Goal: Task Accomplishment & Management: Use online tool/utility

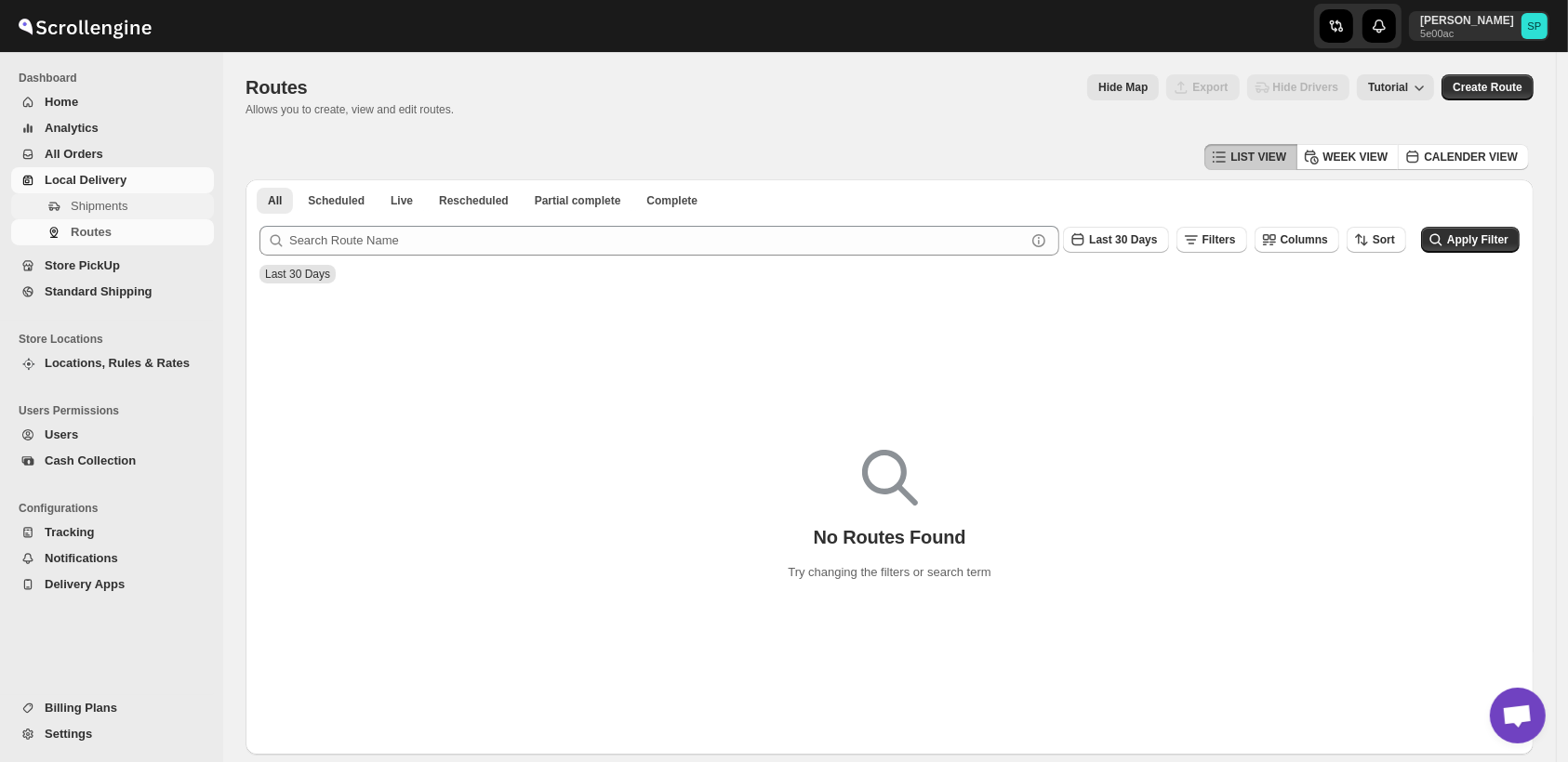
click at [142, 201] on span "Shipments" at bounding box center [140, 206] width 139 height 18
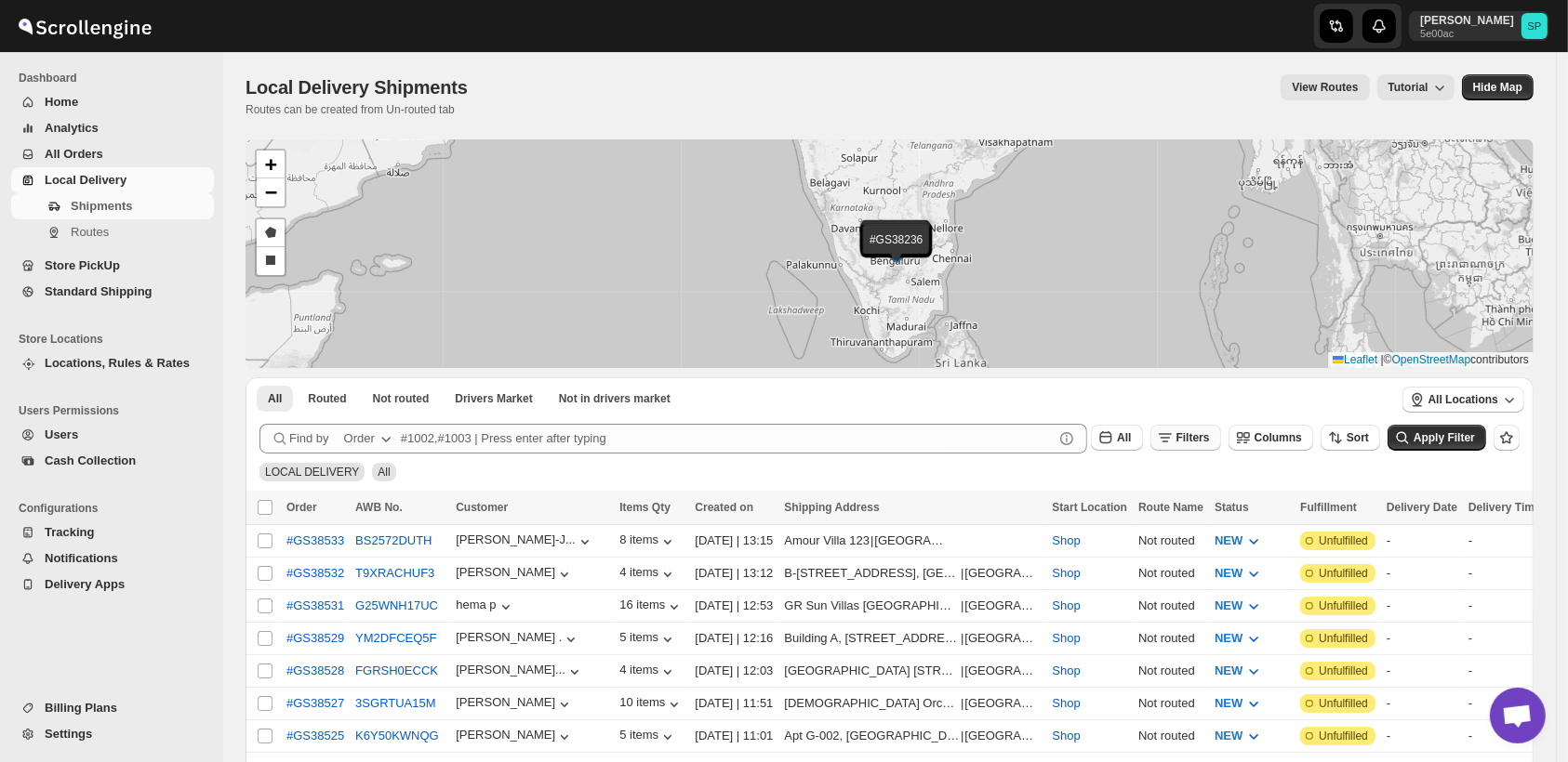
click at [1210, 442] on span "Filters" at bounding box center [1192, 437] width 34 height 13
click at [1213, 517] on span "Add Filter" at bounding box center [1214, 511] width 52 height 14
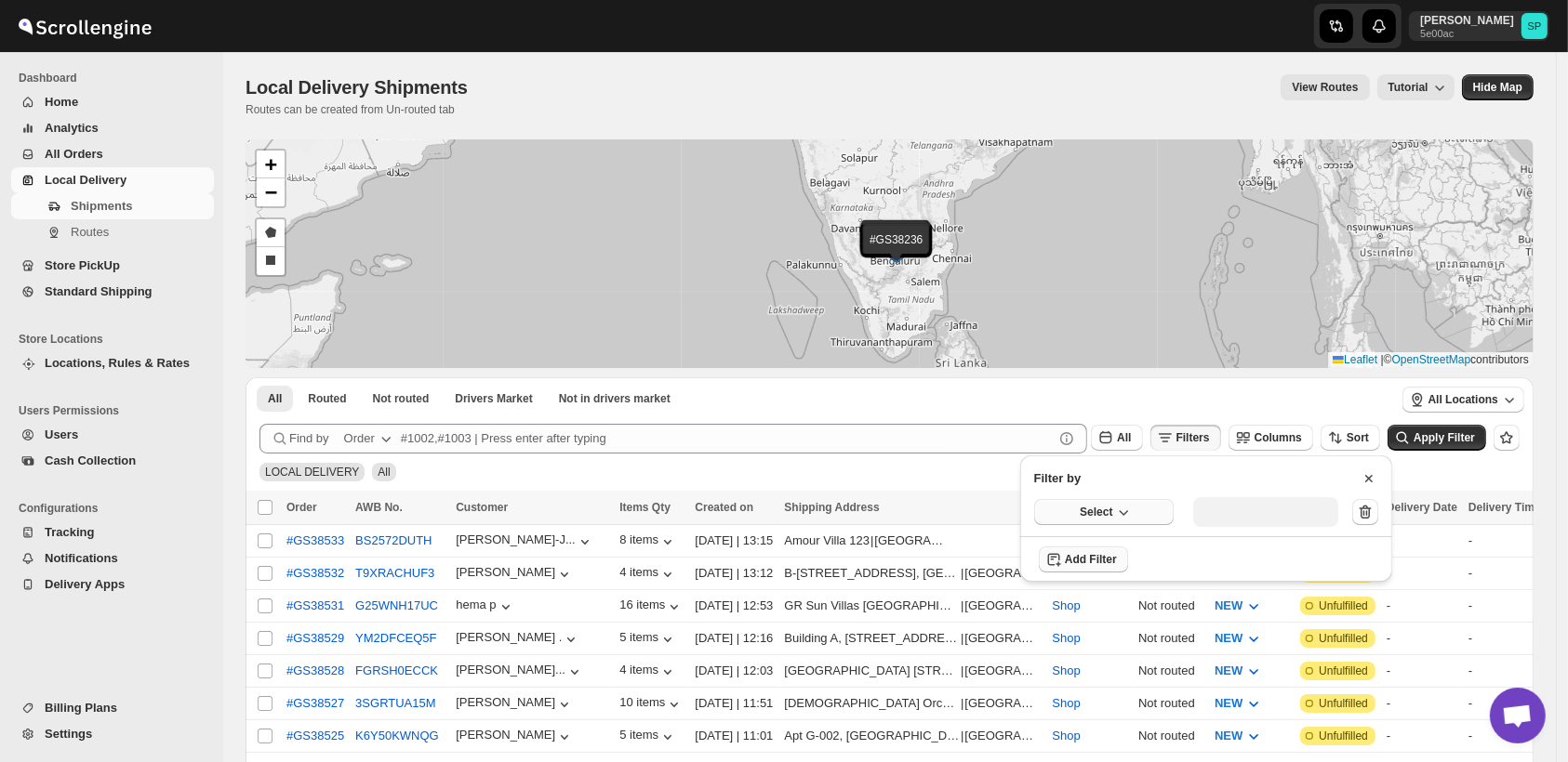
click at [1105, 501] on button "Select" at bounding box center [1103, 512] width 139 height 26
click at [1130, 690] on div "Fulfillment Status" at bounding box center [1092, 684] width 93 height 18
click at [1274, 514] on div "Select value" at bounding box center [1251, 510] width 93 height 14
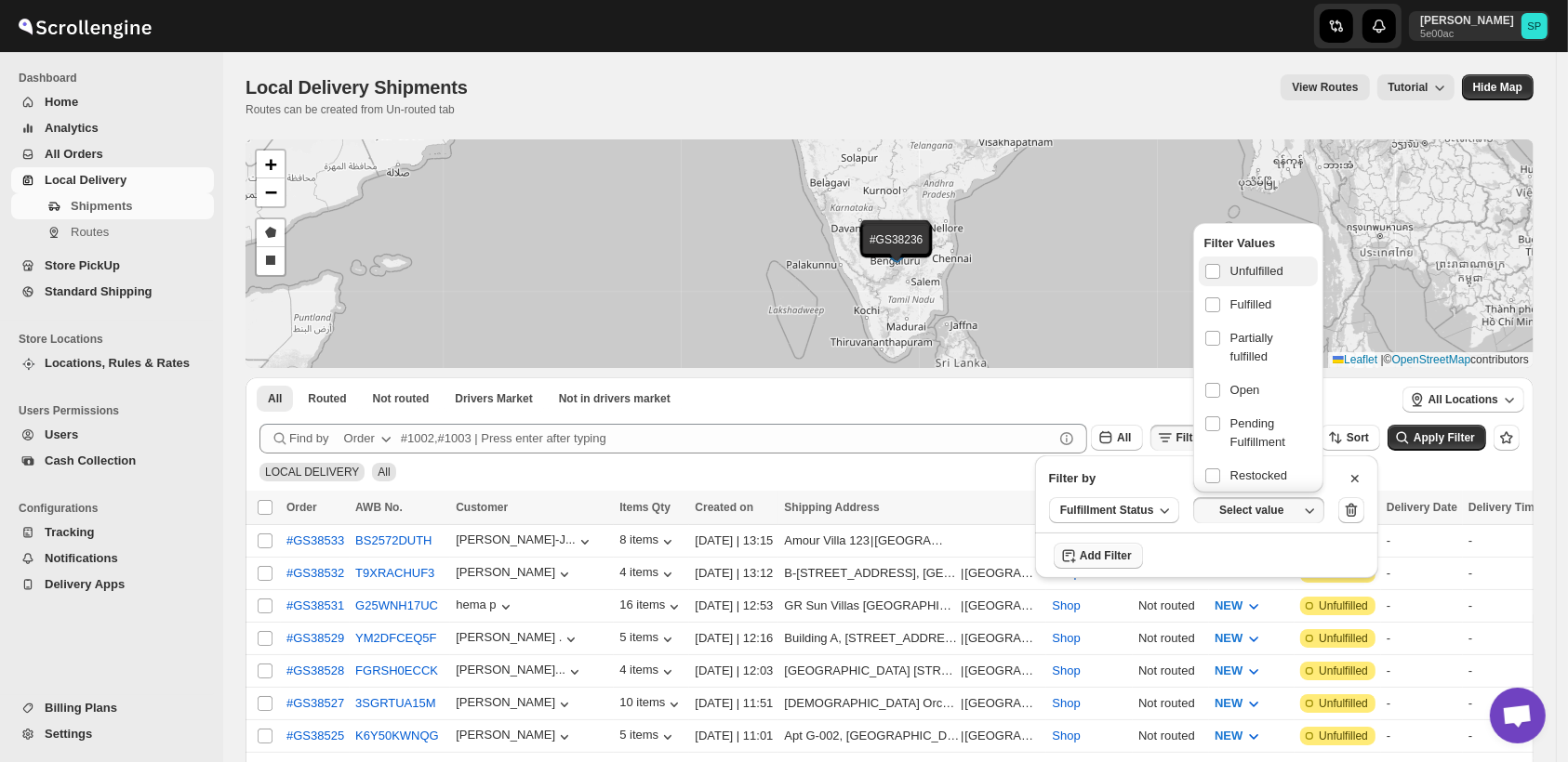
click at [1256, 271] on span "Unfulfilled" at bounding box center [1256, 270] width 53 height 18
click at [1220, 271] on input "checkbox" at bounding box center [1212, 270] width 14 height 14
checkbox input "true"
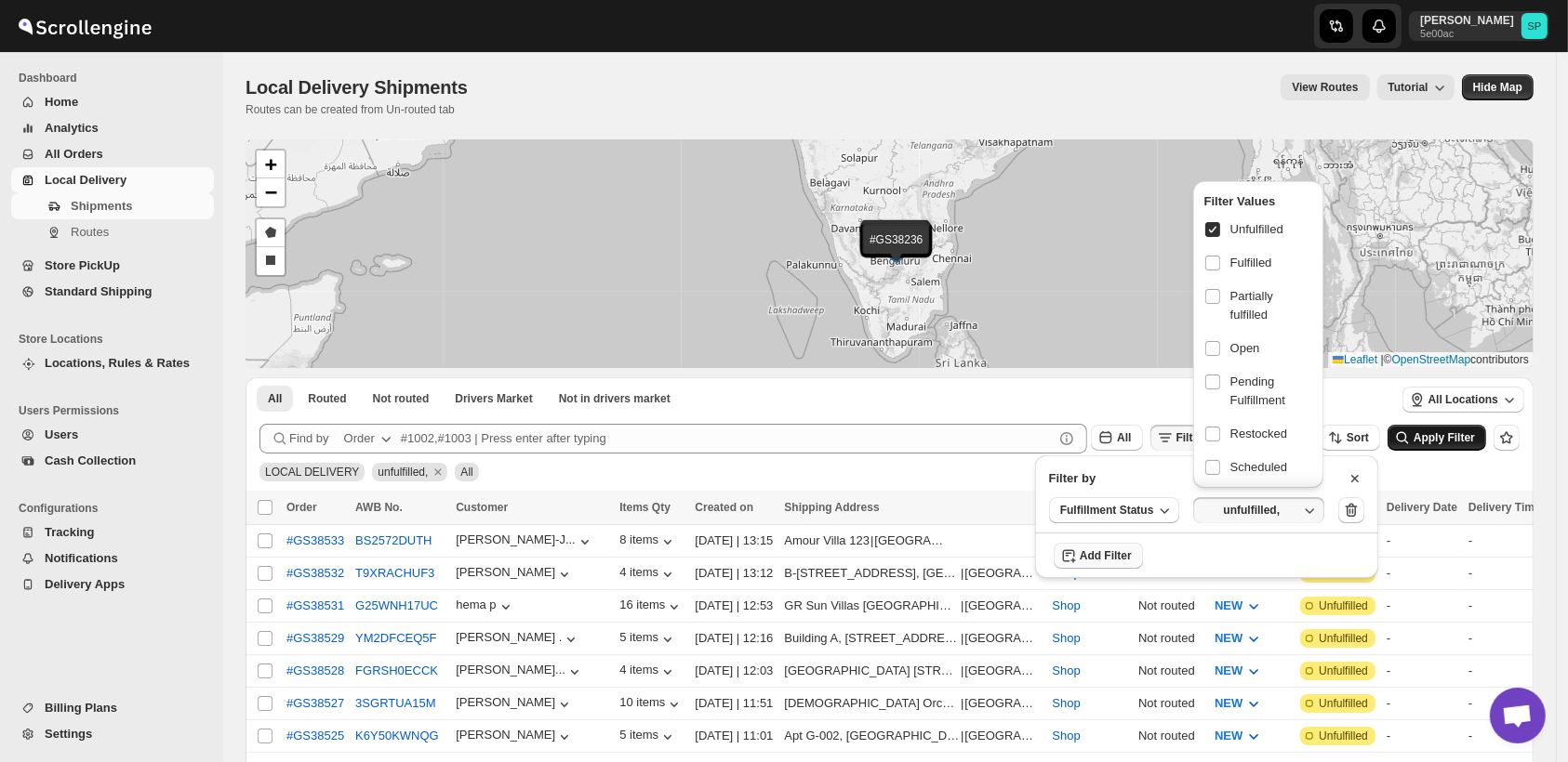
click at [1428, 441] on span "Apply Filter" at bounding box center [1444, 437] width 62 height 13
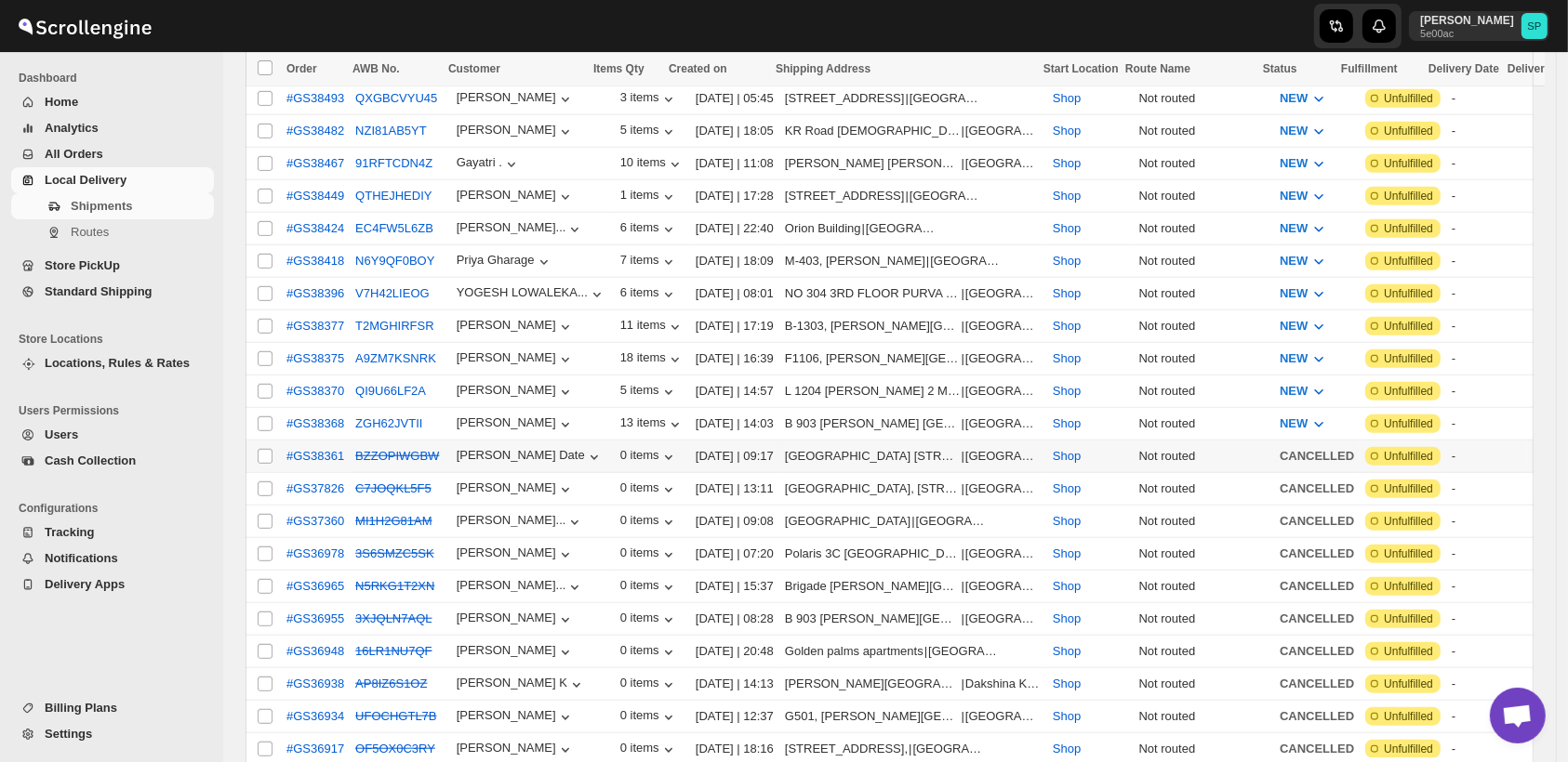
scroll to position [1342, 0]
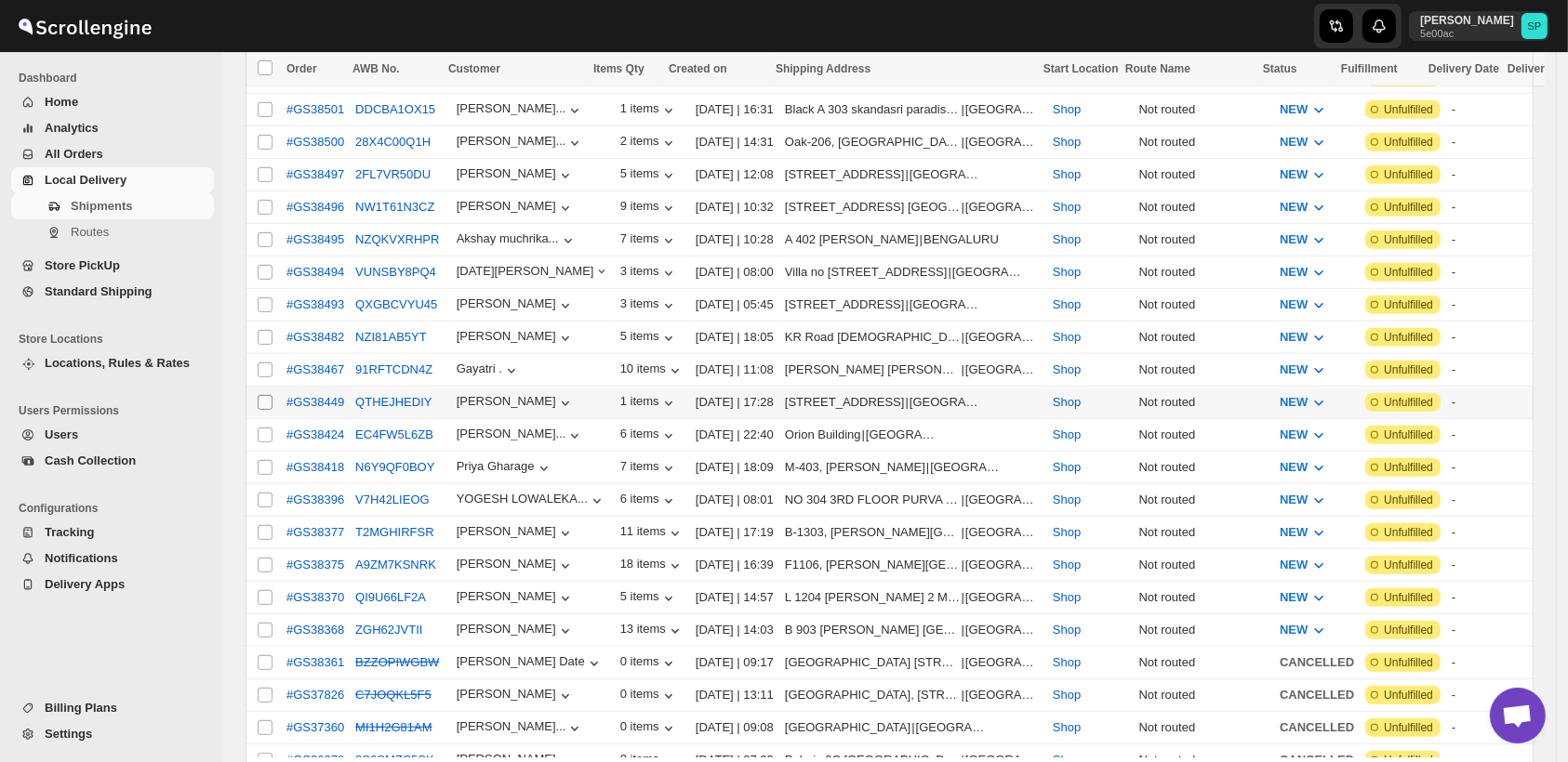
click at [269, 395] on input "Select shipment" at bounding box center [265, 402] width 14 height 14
checkbox input "true"
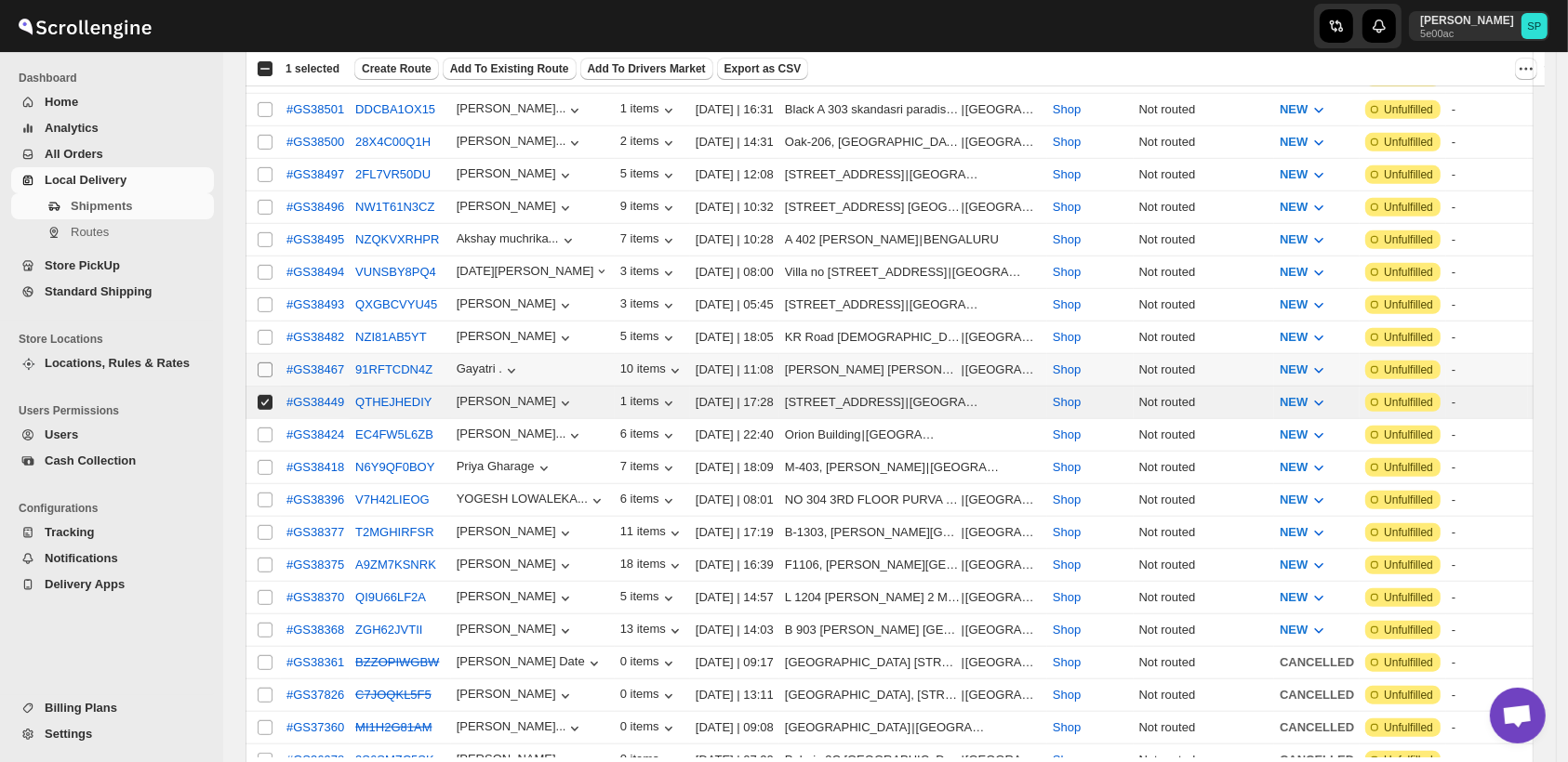
click at [262, 362] on input "Select shipment" at bounding box center [265, 369] width 14 height 14
checkbox input "true"
click at [267, 330] on input "Select shipment" at bounding box center [265, 337] width 14 height 14
checkbox input "true"
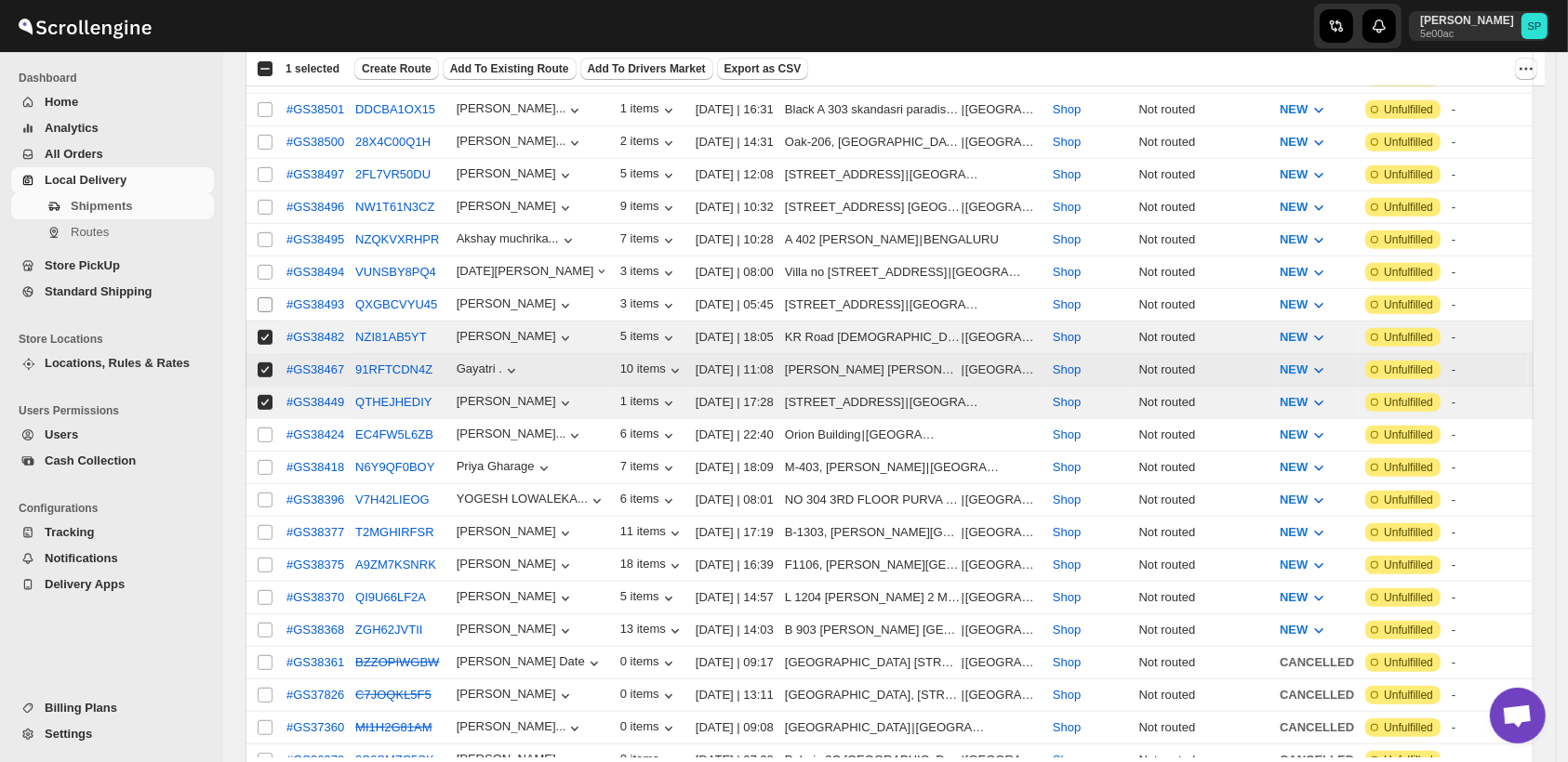
click at [265, 297] on input "Select shipment" at bounding box center [265, 304] width 14 height 14
checkbox input "true"
click at [265, 264] on span at bounding box center [265, 271] width 16 height 16
click at [265, 265] on input "Select shipment" at bounding box center [265, 271] width 14 height 14
checkbox input "false"
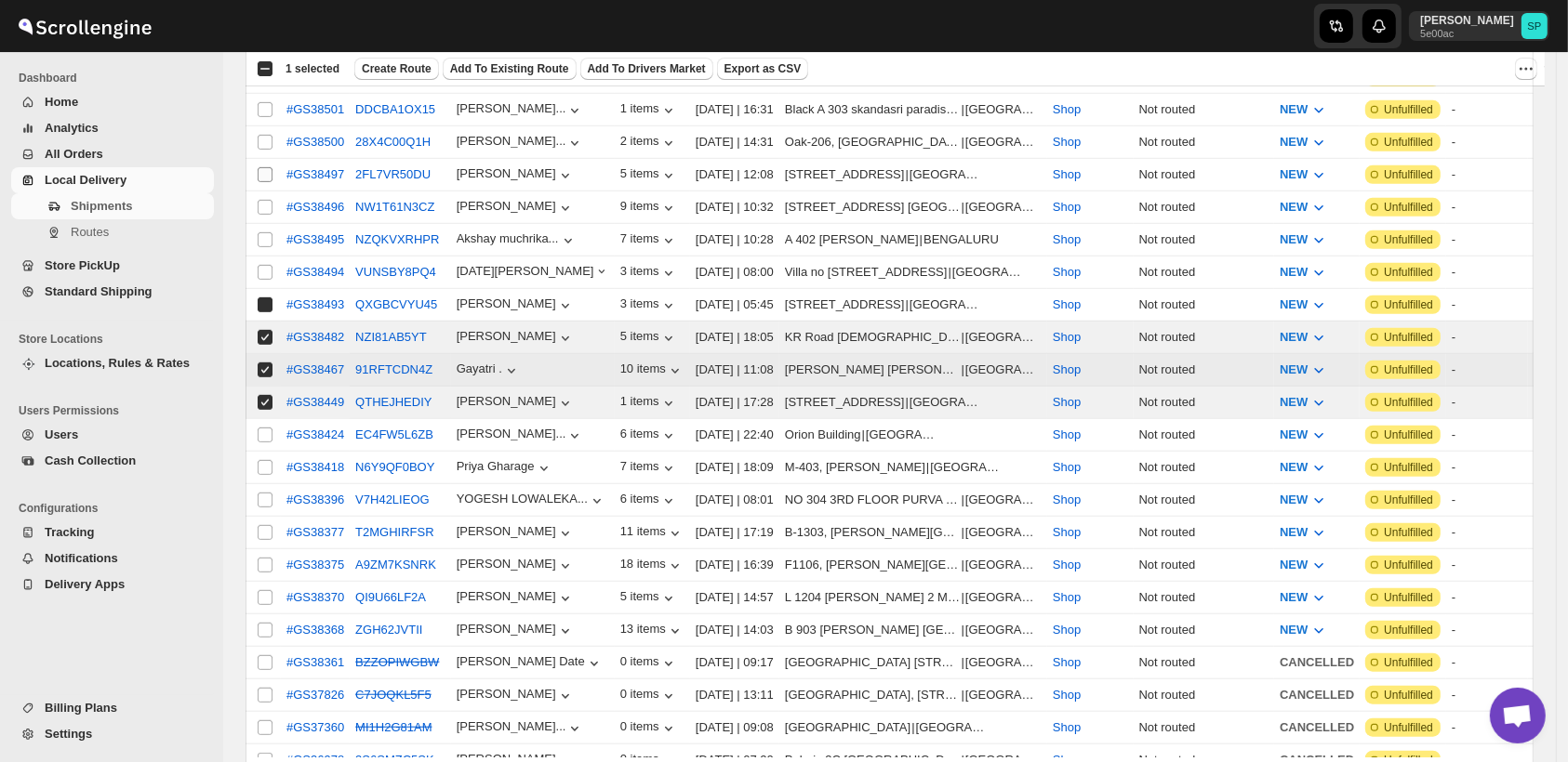
click at [266, 257] on td "Select shipment" at bounding box center [263, 273] width 36 height 33
click at [267, 233] on input "Select shipment" at bounding box center [265, 240] width 14 height 14
checkbox input "true"
click at [266, 200] on input "Select shipment" at bounding box center [265, 207] width 14 height 14
checkbox input "true"
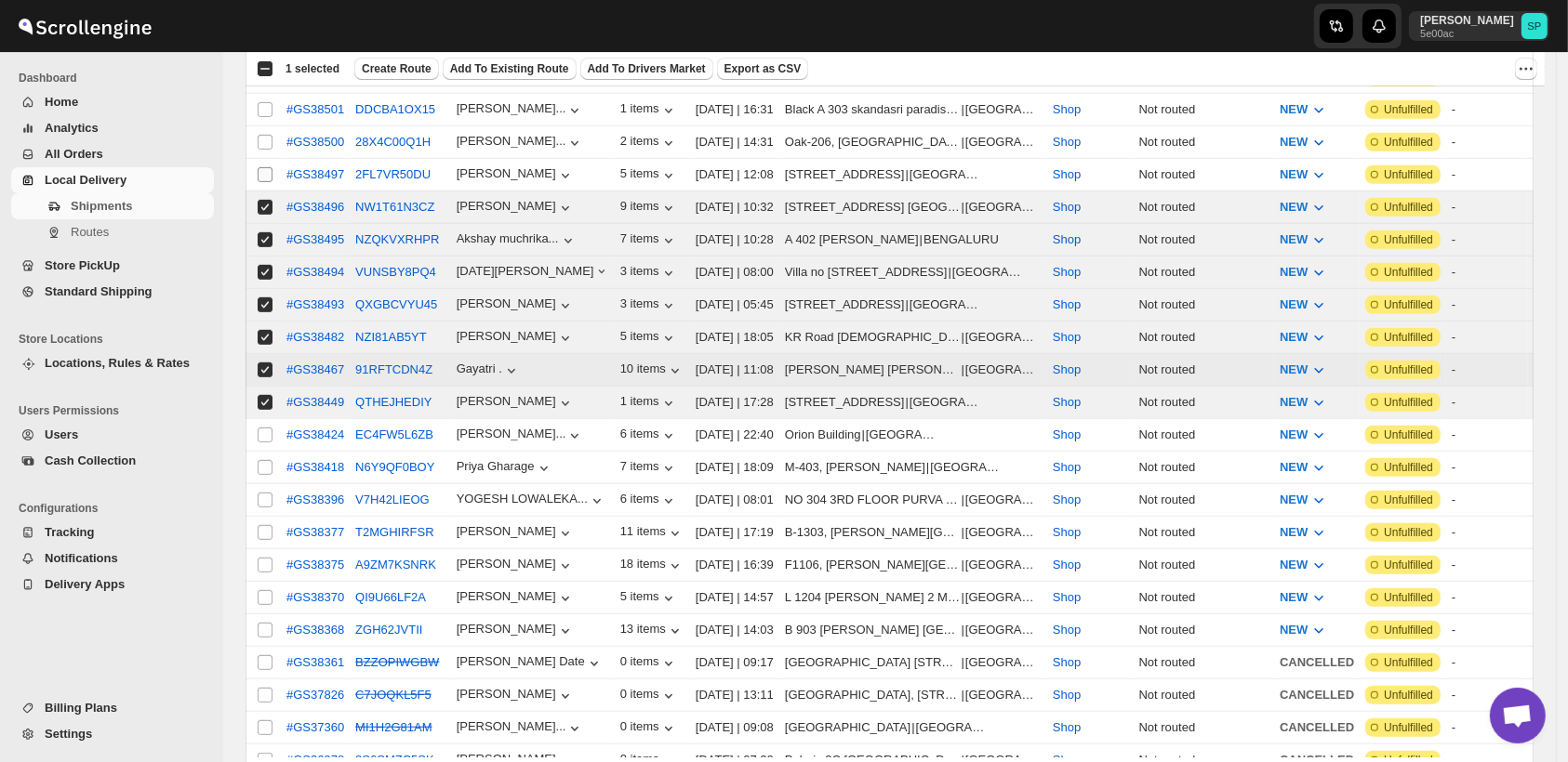
checkbox input "true"
click at [264, 167] on input "Select shipment" at bounding box center [265, 174] width 14 height 14
checkbox input "true"
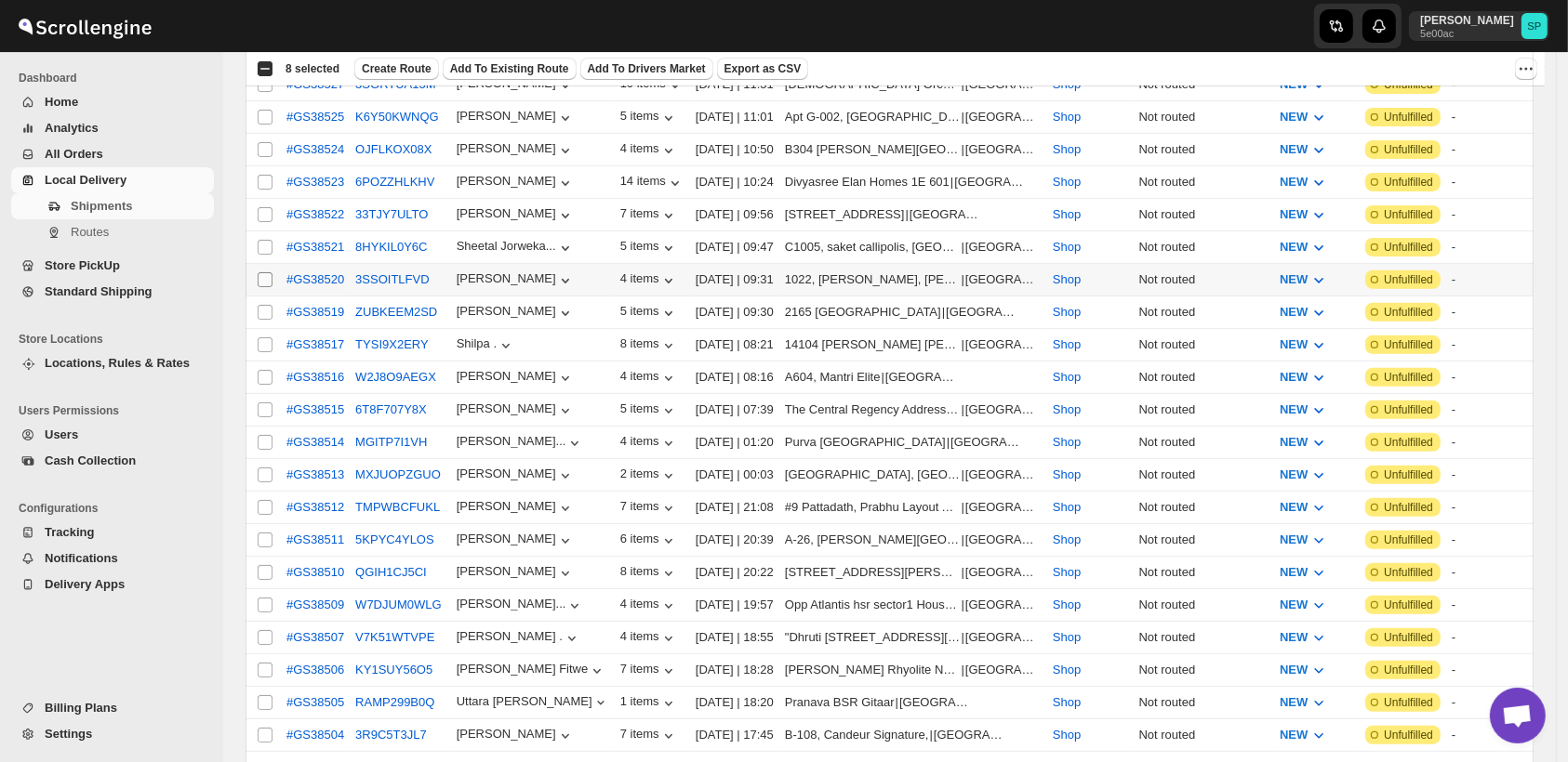
scroll to position [516, 0]
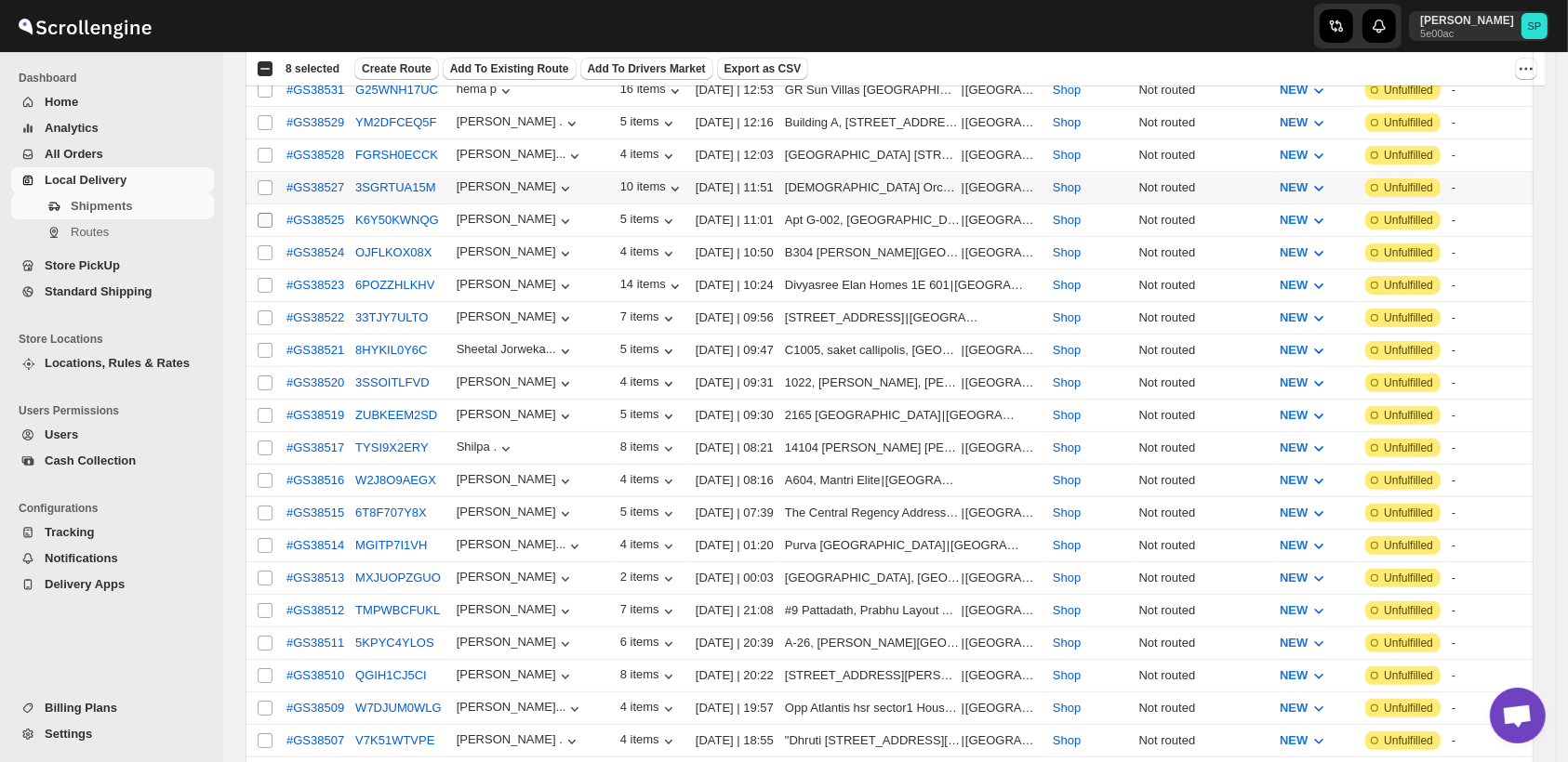
click at [265, 183] on input "Select shipment" at bounding box center [265, 187] width 14 height 14
checkbox input "true"
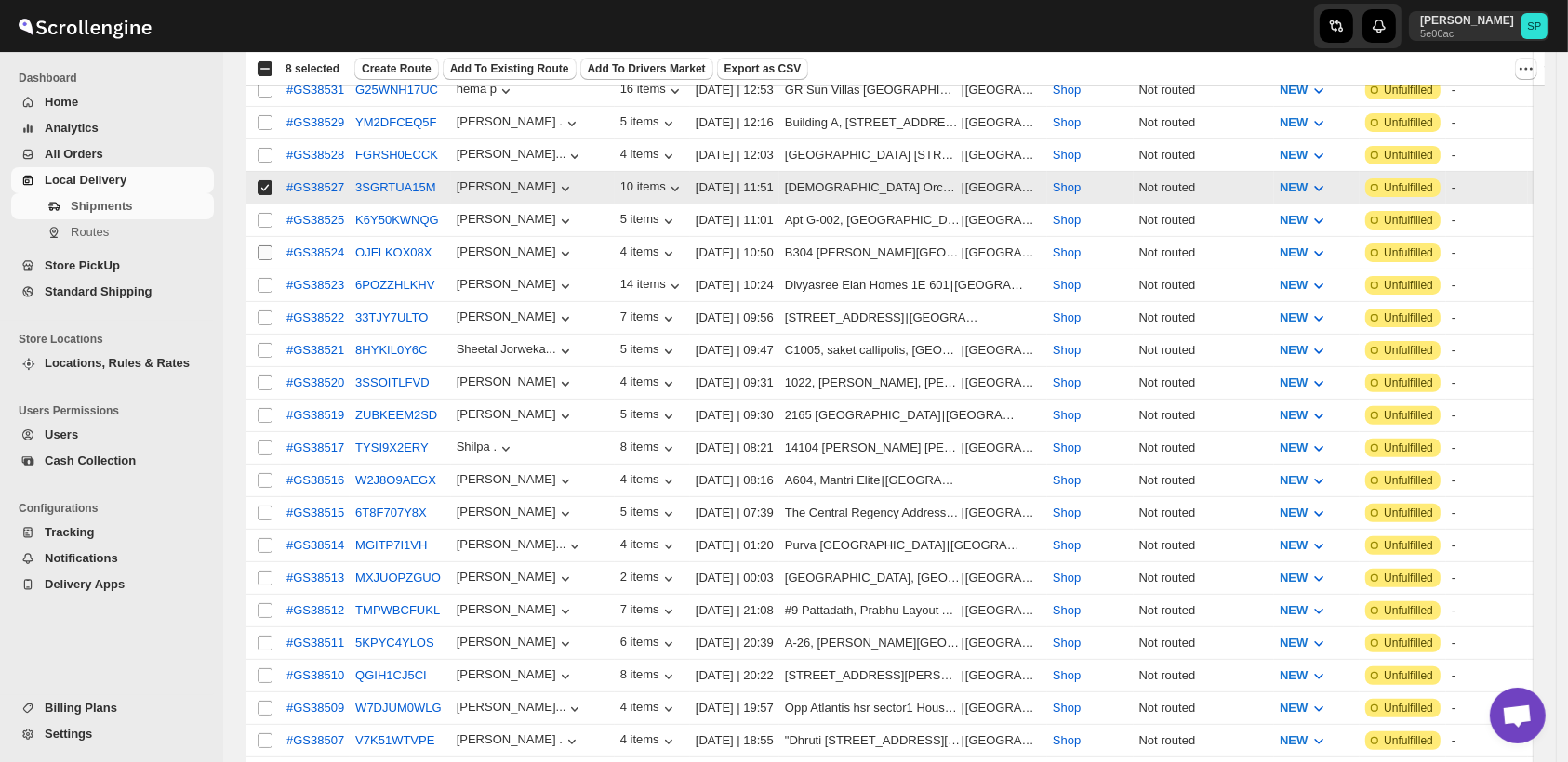
click at [268, 212] on input "Select shipment" at bounding box center [265, 219] width 14 height 14
checkbox input "true"
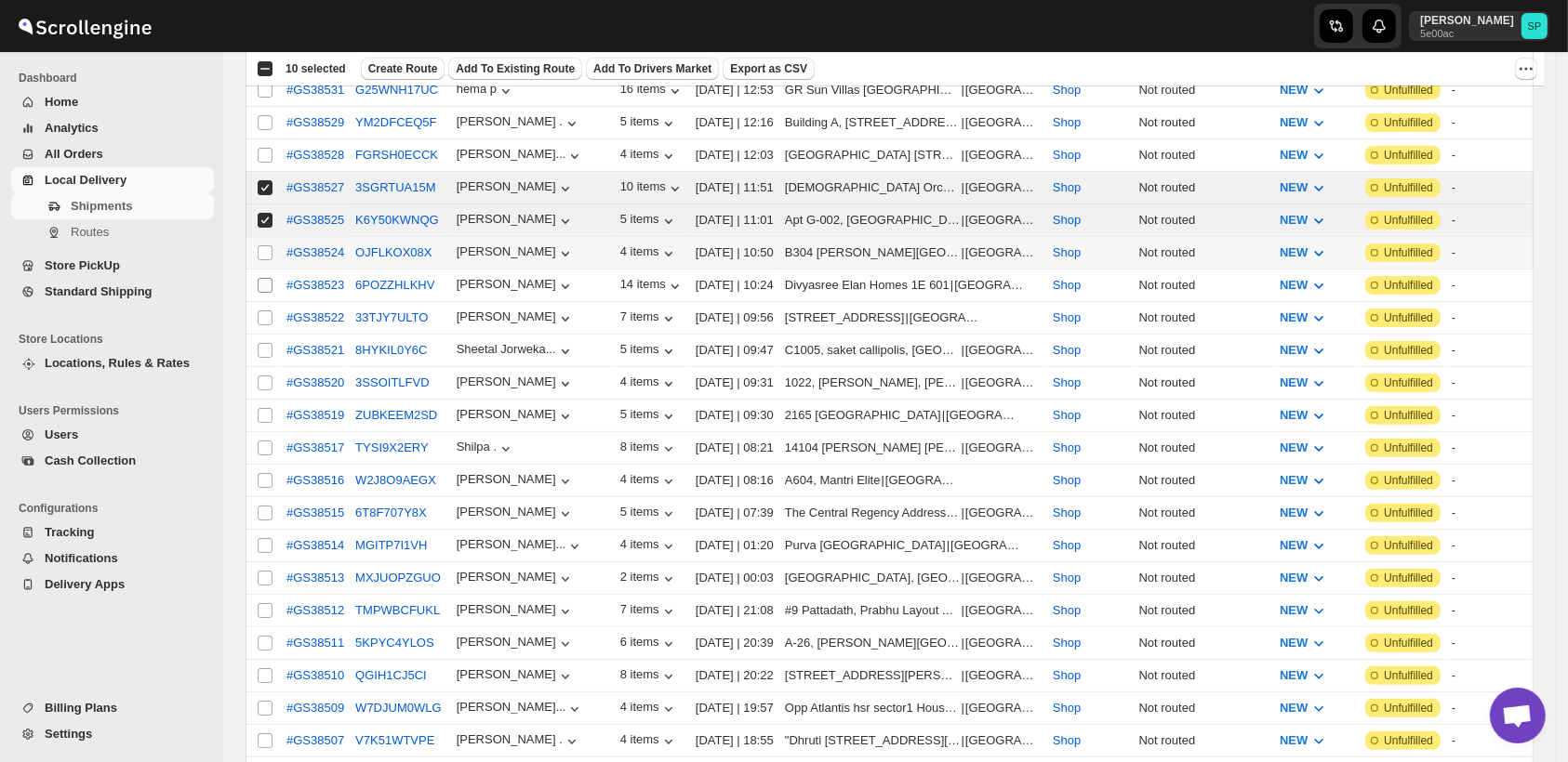
click at [263, 245] on input "Select shipment" at bounding box center [265, 252] width 14 height 14
checkbox input "true"
click at [263, 278] on input "Select shipment" at bounding box center [265, 285] width 14 height 14
checkbox input "true"
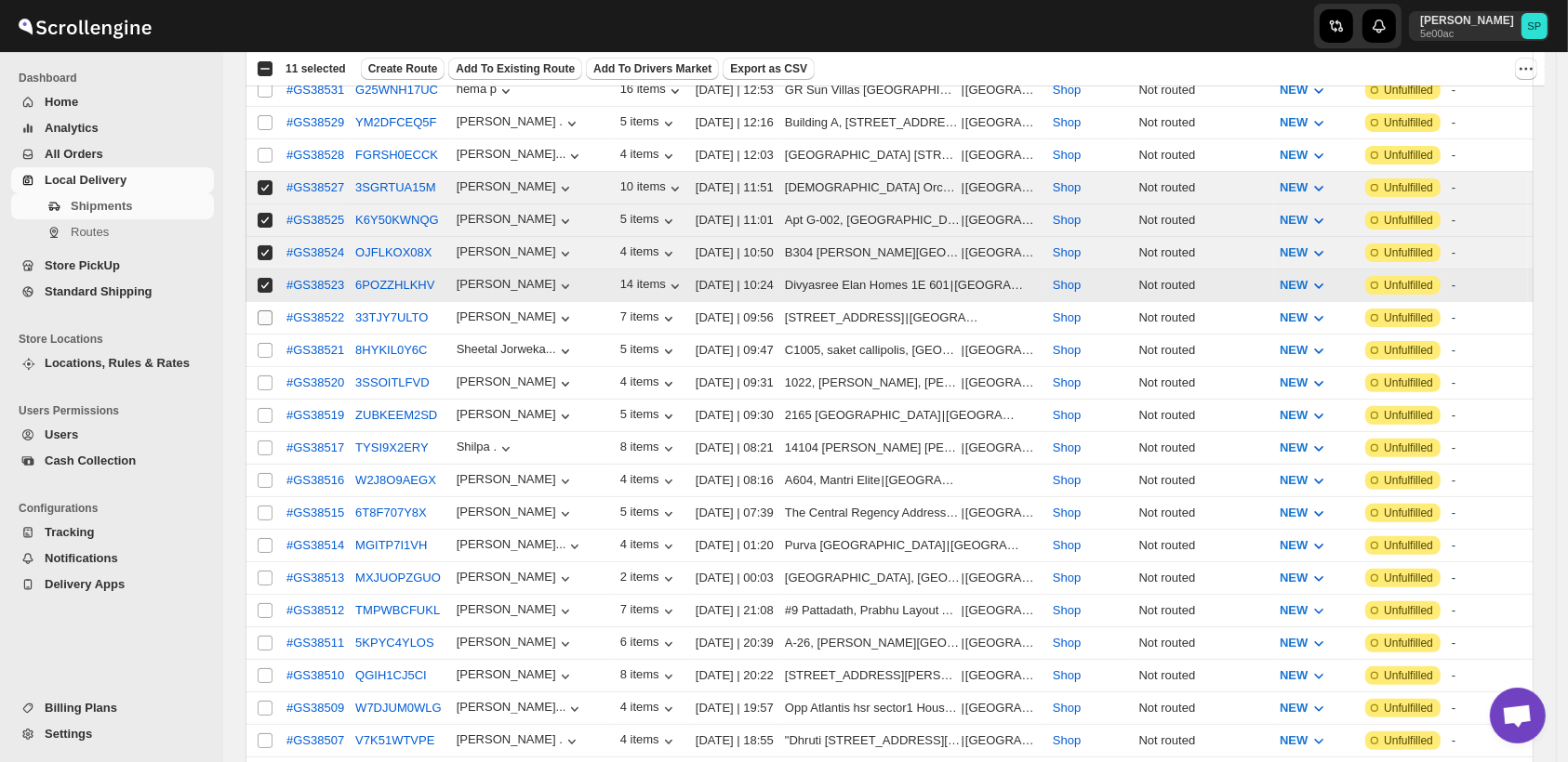
click at [269, 310] on input "Select shipment" at bounding box center [265, 317] width 14 height 14
checkbox input "true"
click at [263, 343] on input "Select shipment" at bounding box center [265, 350] width 14 height 14
checkbox input "true"
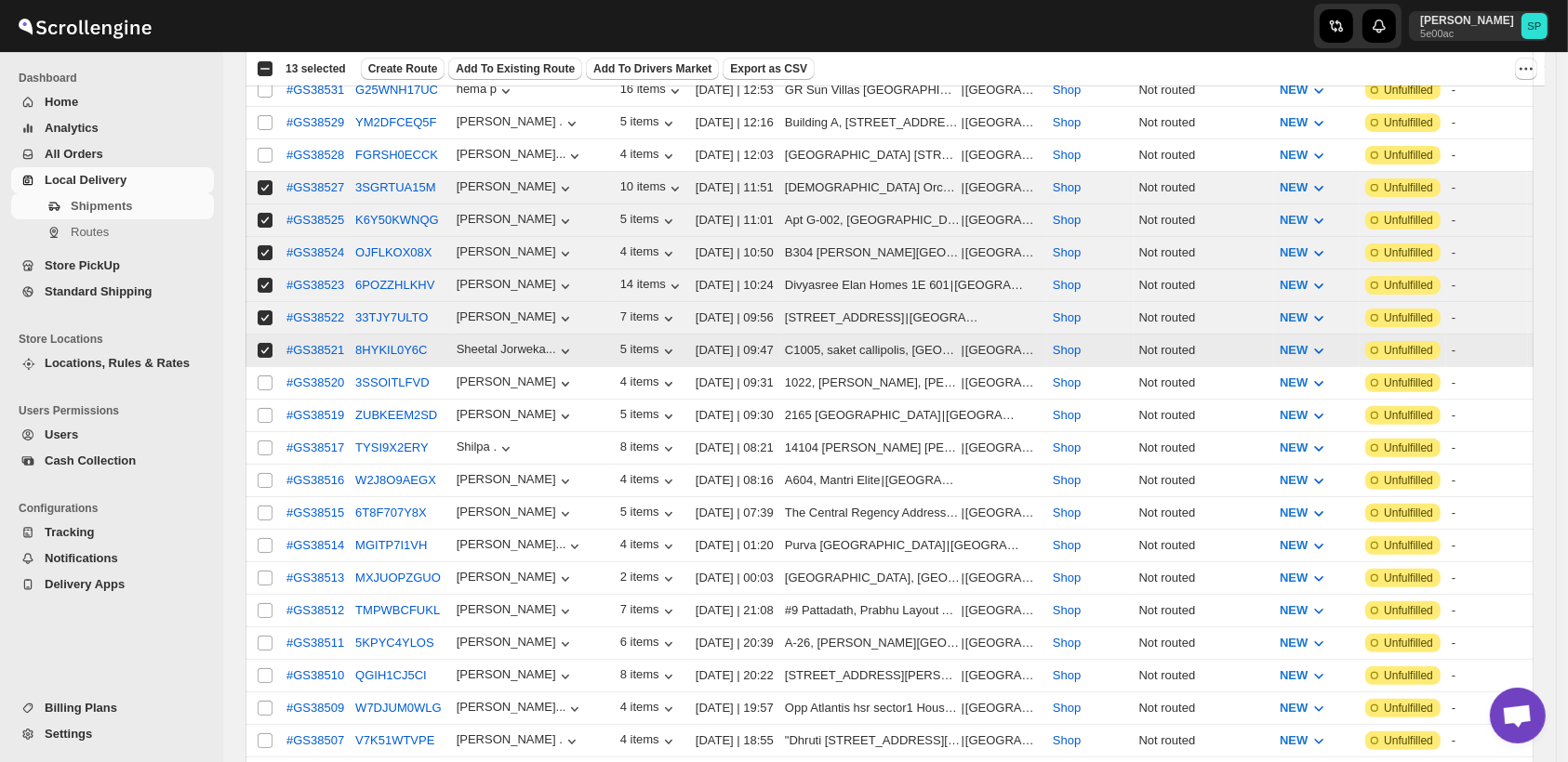
click at [266, 376] on span at bounding box center [265, 382] width 16 height 16
click at [266, 376] on input "Select shipment" at bounding box center [265, 382] width 14 height 14
checkbox input "false"
click at [259, 408] on input "Select shipment" at bounding box center [265, 414] width 14 height 14
checkbox input "true"
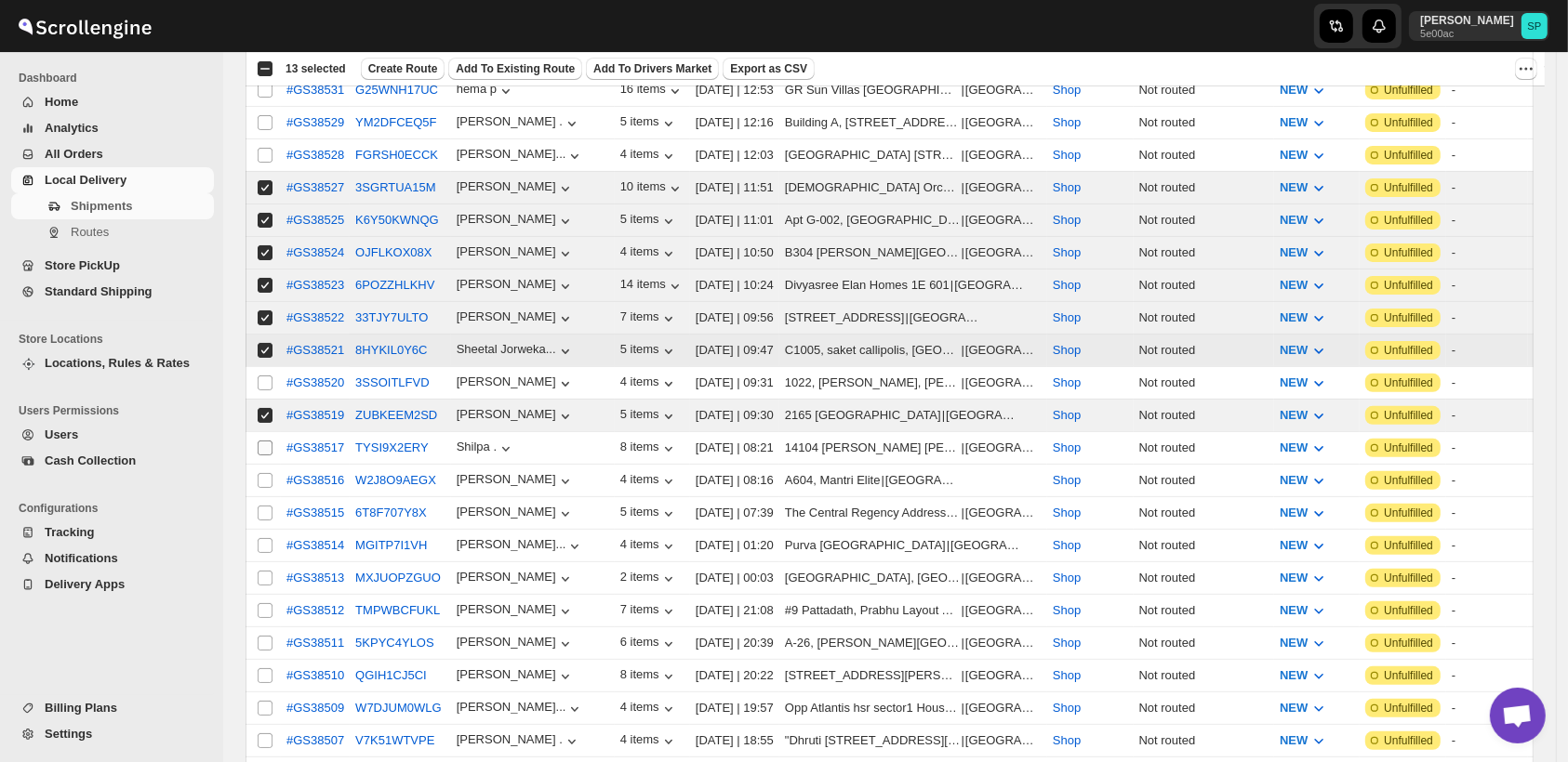
click at [271, 376] on input "Select shipment" at bounding box center [265, 382] width 14 height 14
checkbox input "true"
click at [260, 440] on input "Select shipment" at bounding box center [265, 447] width 14 height 14
checkbox input "true"
click at [265, 473] on input "Select shipment" at bounding box center [265, 480] width 14 height 14
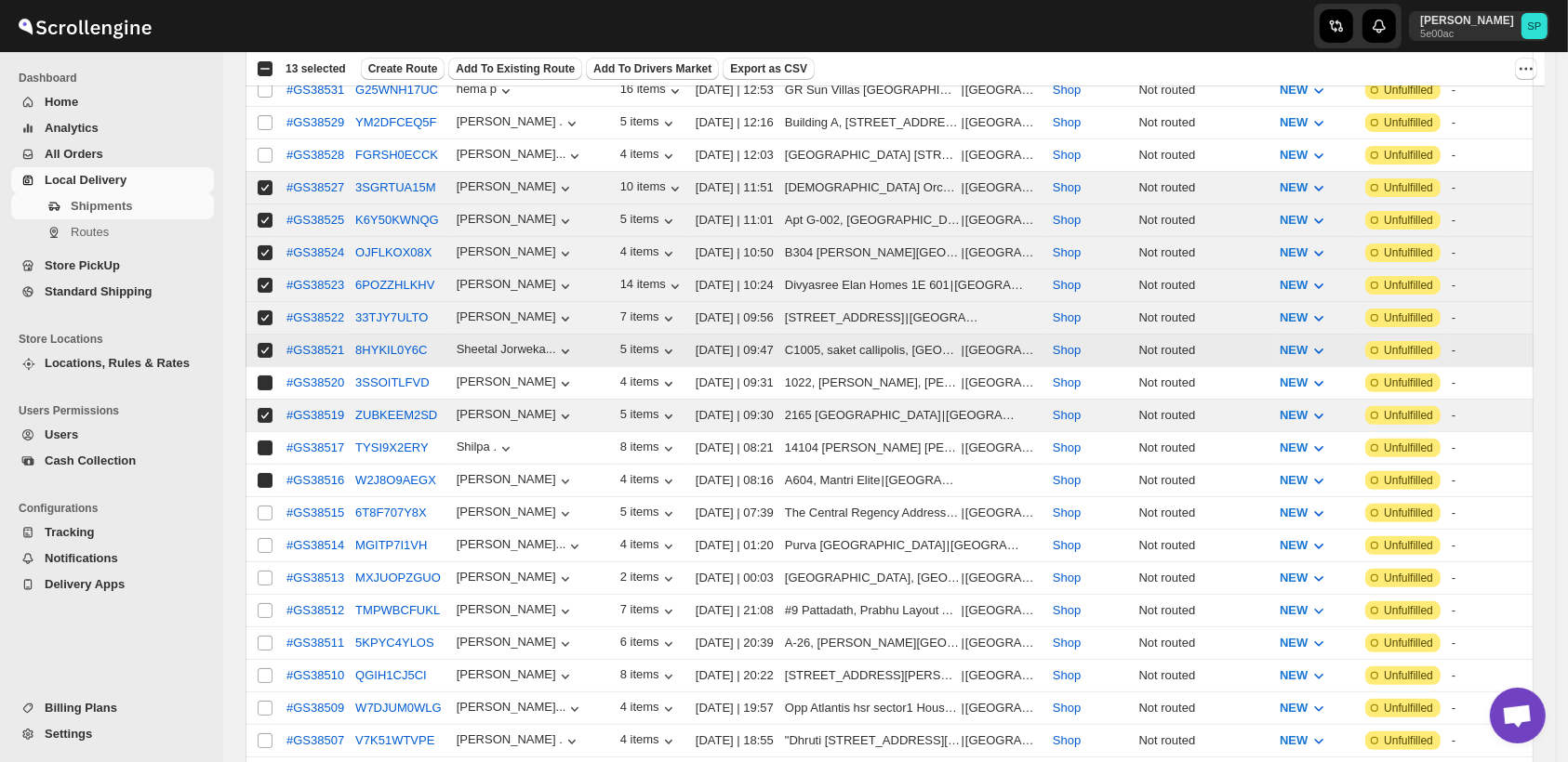
checkbox input "true"
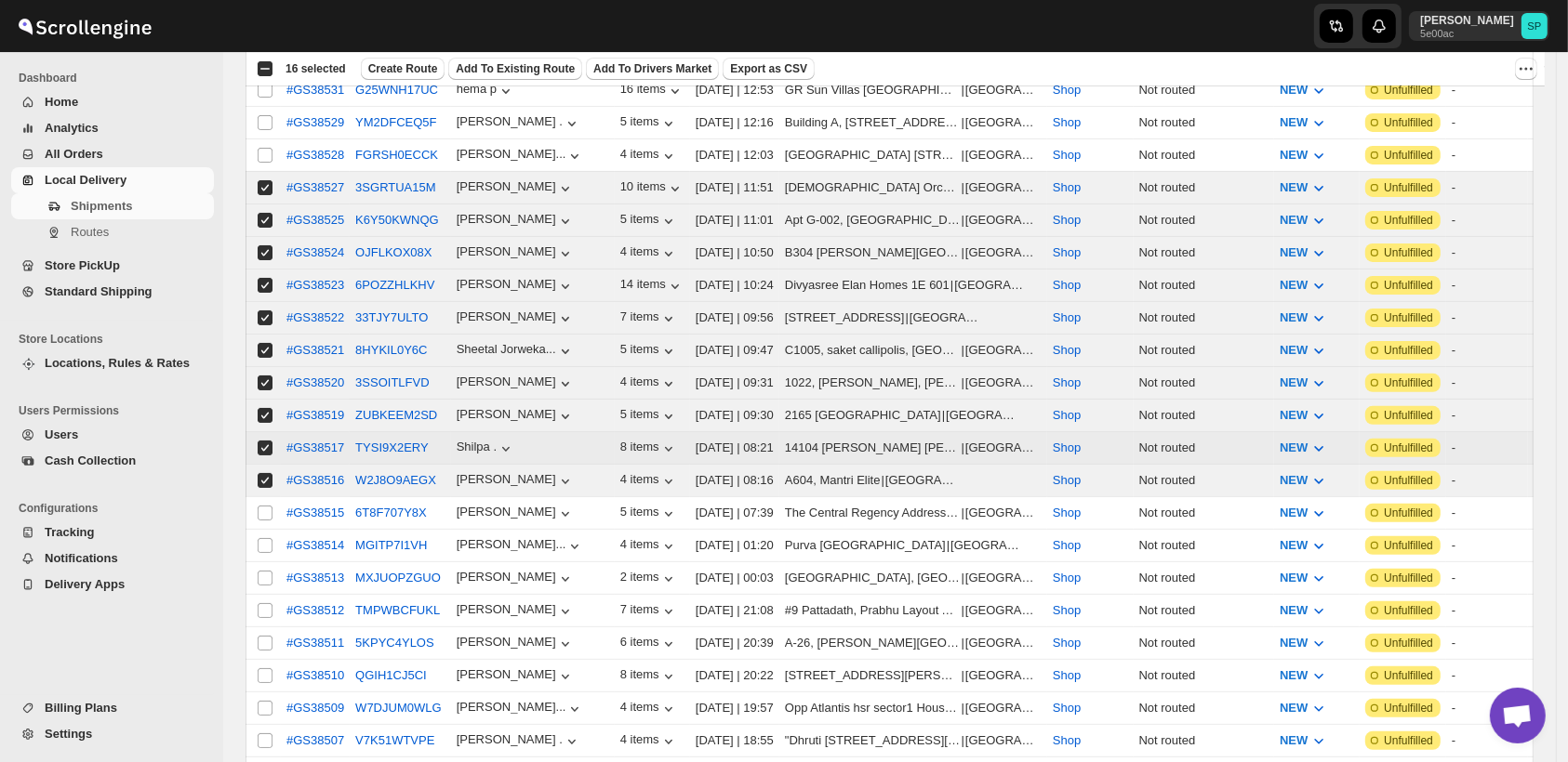
click at [260, 506] on input "Select shipment" at bounding box center [265, 513] width 14 height 14
checkbox input "true"
click at [264, 535] on td "Select shipment" at bounding box center [263, 547] width 36 height 33
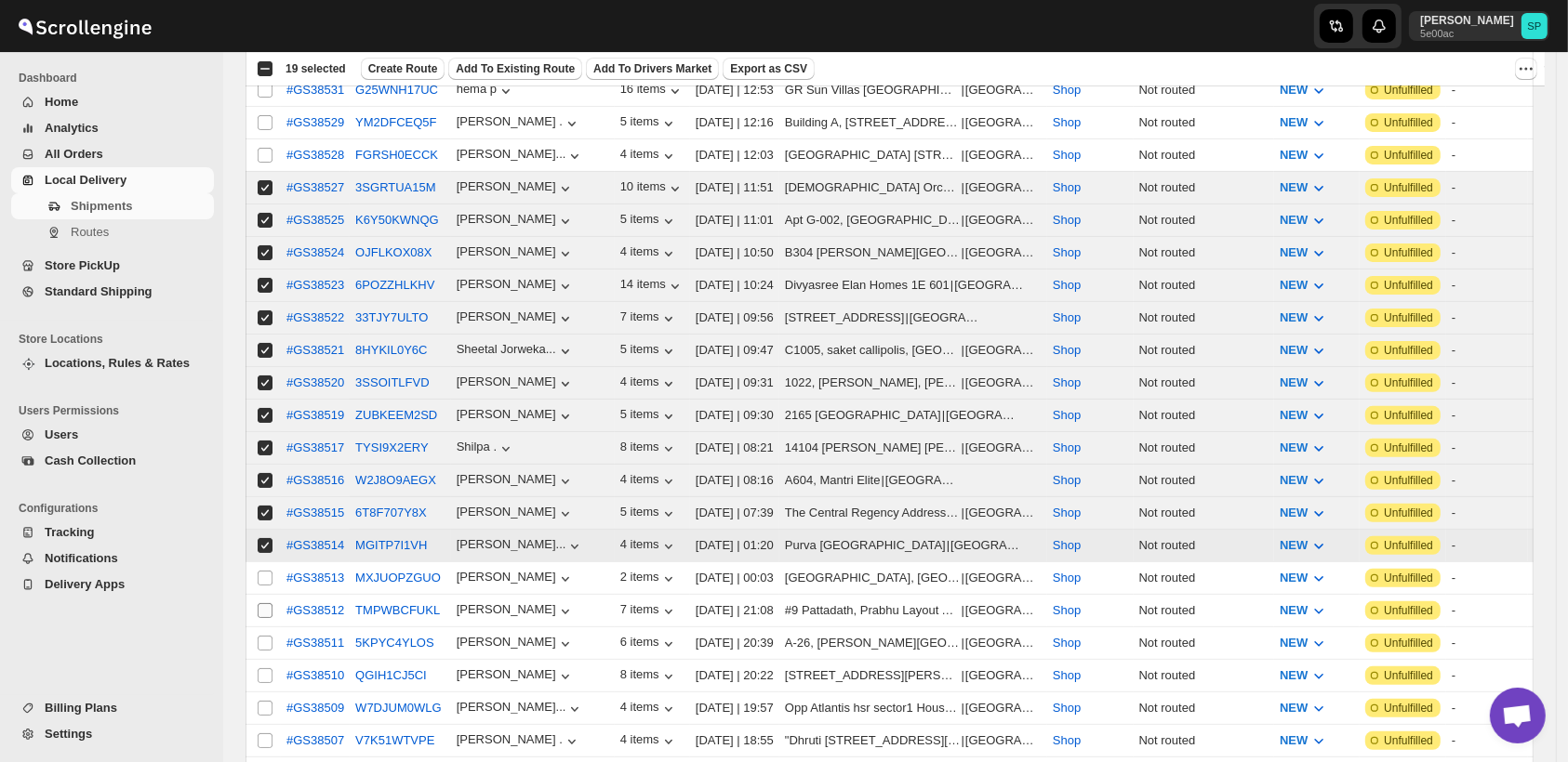
checkbox input "true"
click at [265, 571] on input "Select shipment" at bounding box center [265, 578] width 14 height 14
checkbox input "true"
click at [265, 604] on input "Select shipment" at bounding box center [265, 610] width 14 height 14
checkbox input "true"
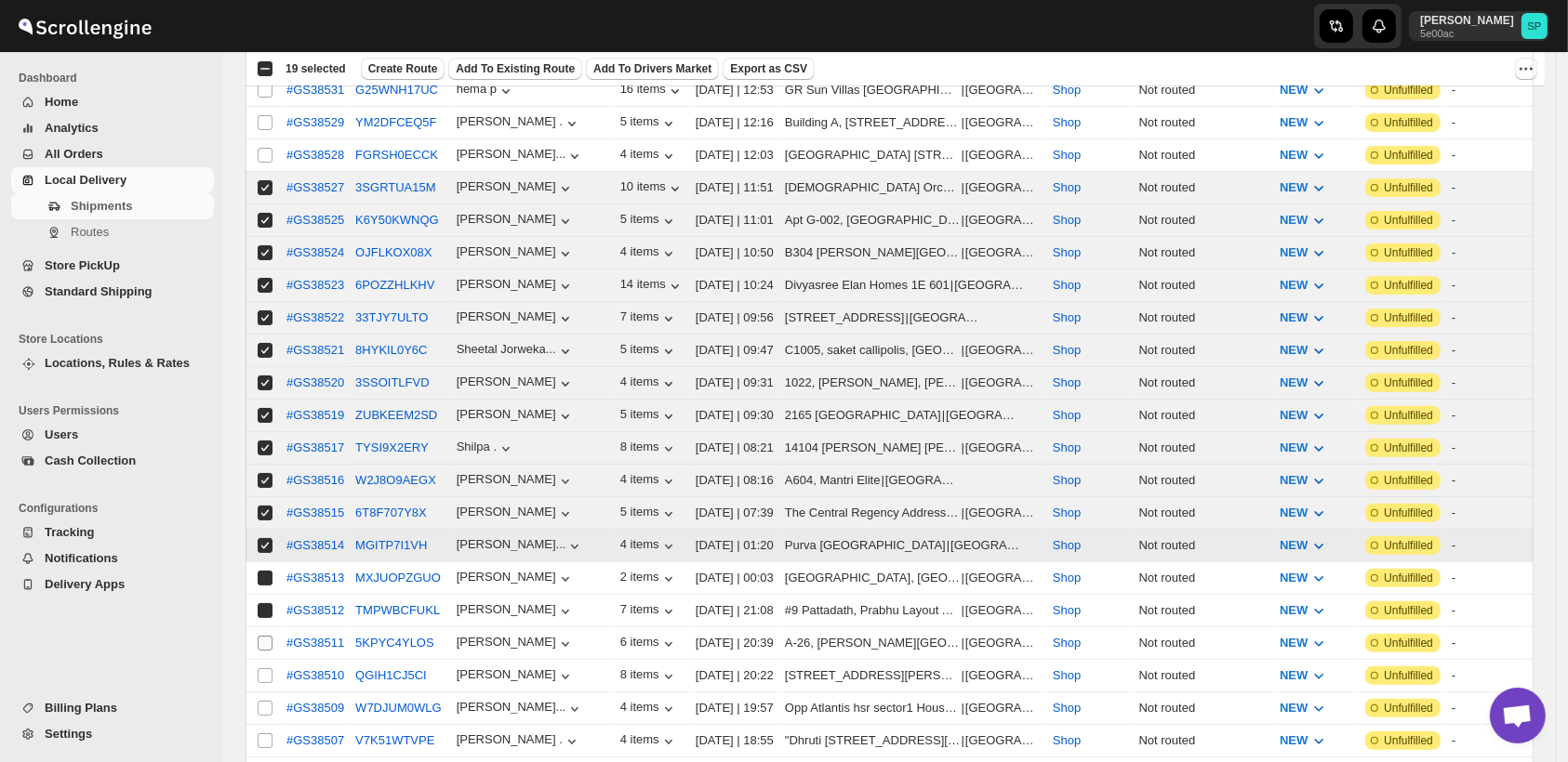
click at [262, 635] on input "Select shipment" at bounding box center [265, 642] width 14 height 14
checkbox input "true"
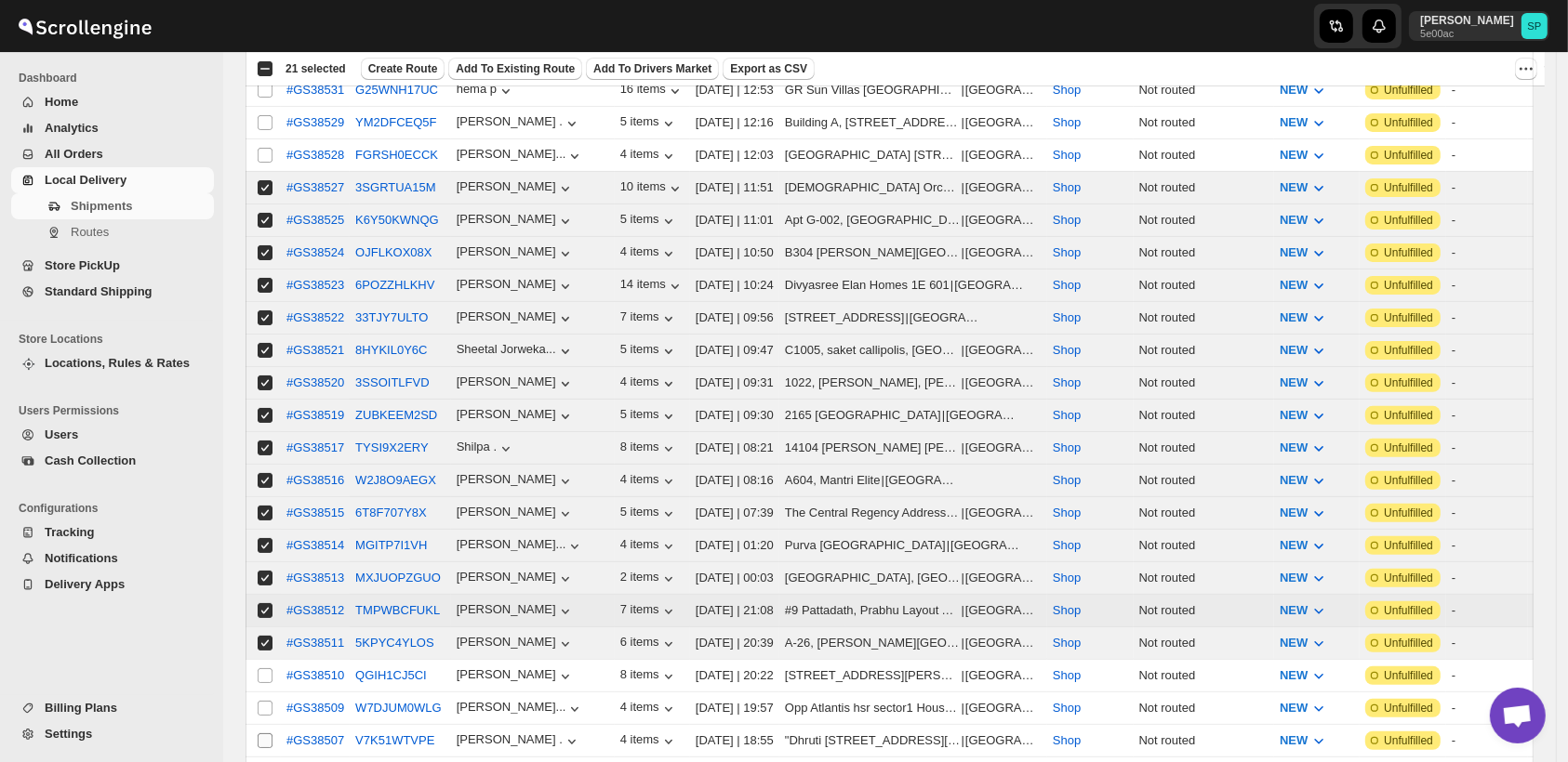
click at [260, 668] on input "Select shipment" at bounding box center [265, 675] width 14 height 14
checkbox input "true"
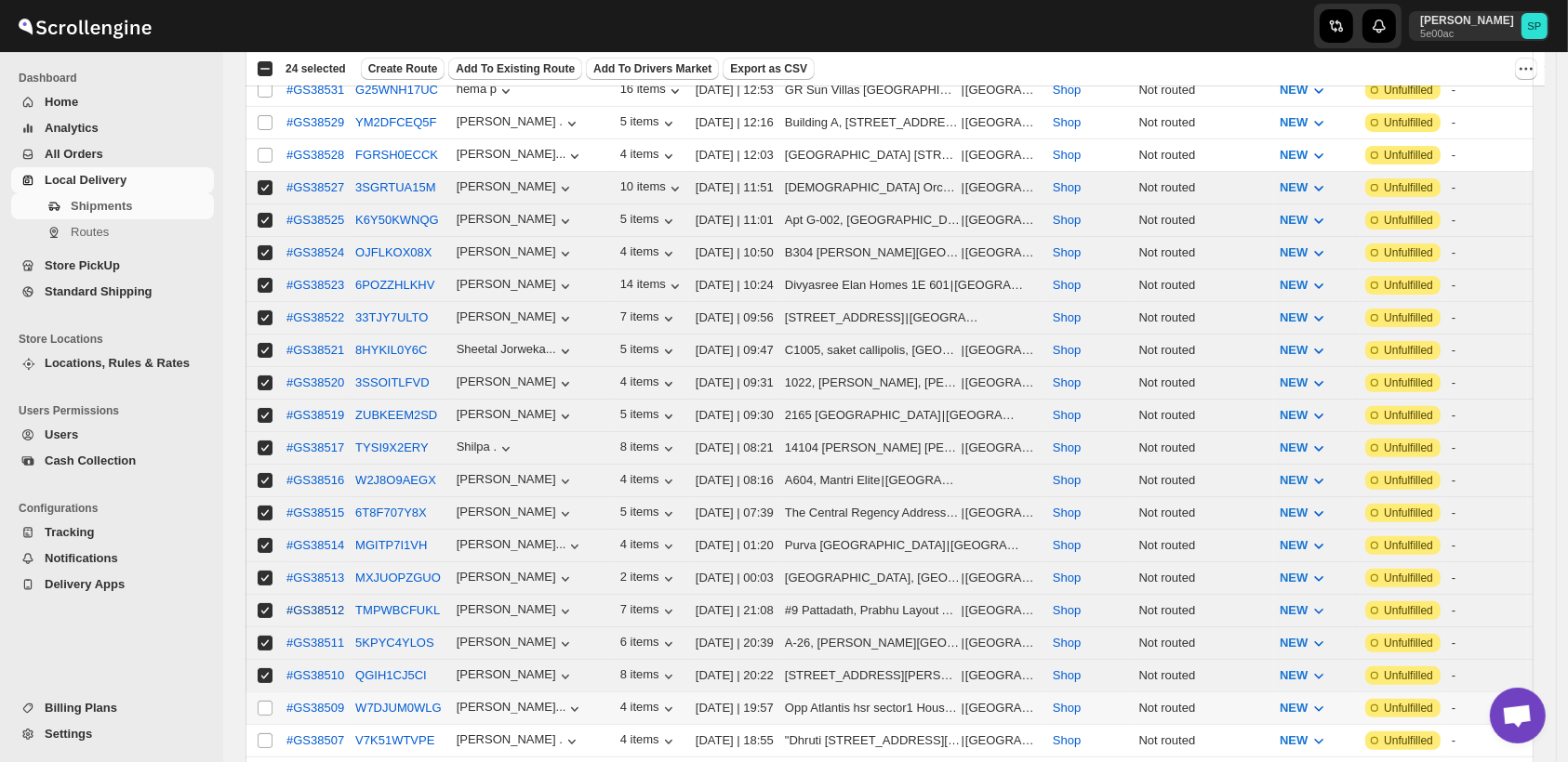
click at [265, 701] on input "Select shipment" at bounding box center [265, 708] width 14 height 14
checkbox input "true"
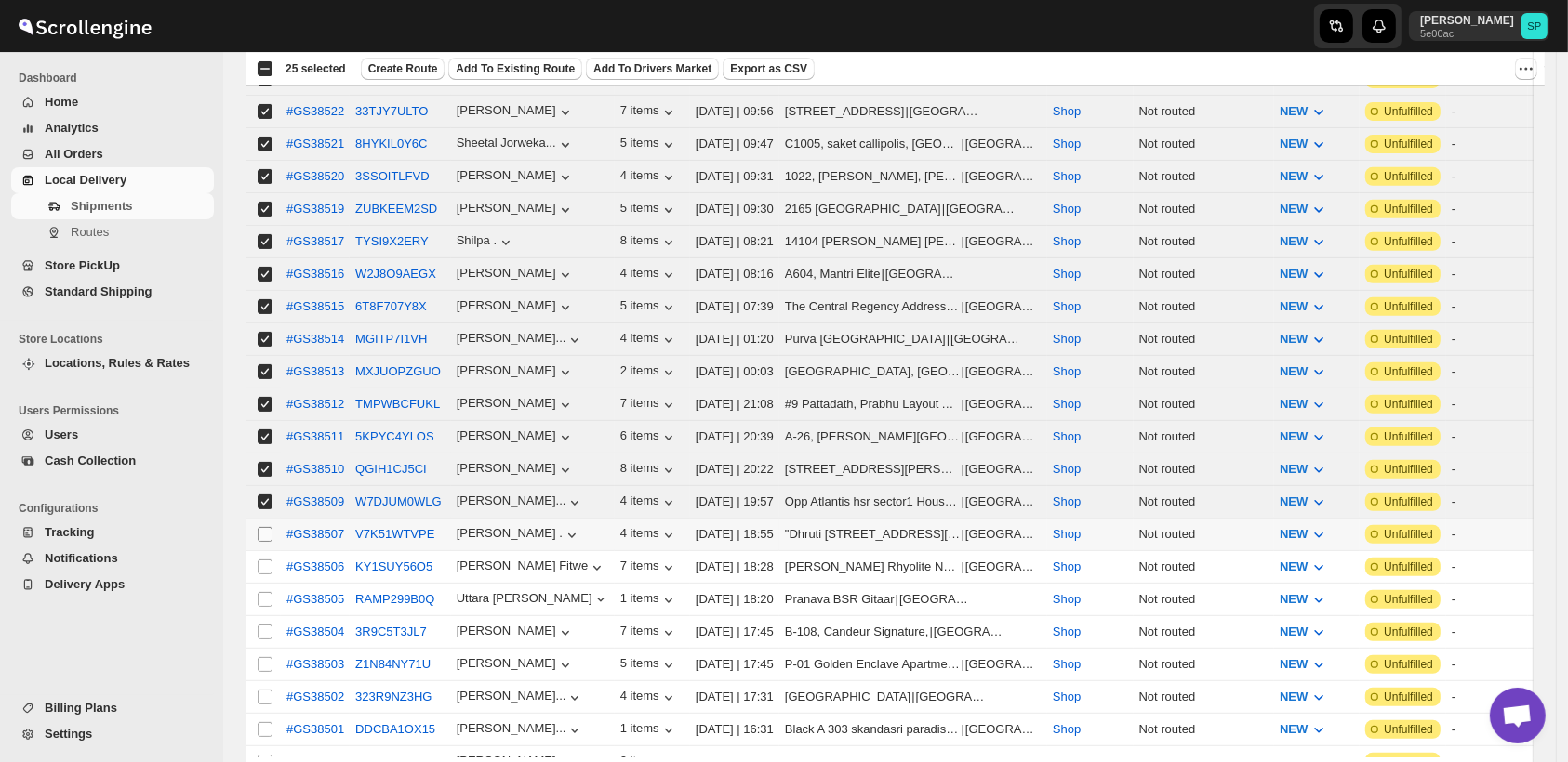
click at [267, 527] on input "Select shipment" at bounding box center [265, 534] width 14 height 14
checkbox input "true"
click at [268, 559] on input "Select shipment" at bounding box center [265, 566] width 14 height 14
checkbox input "true"
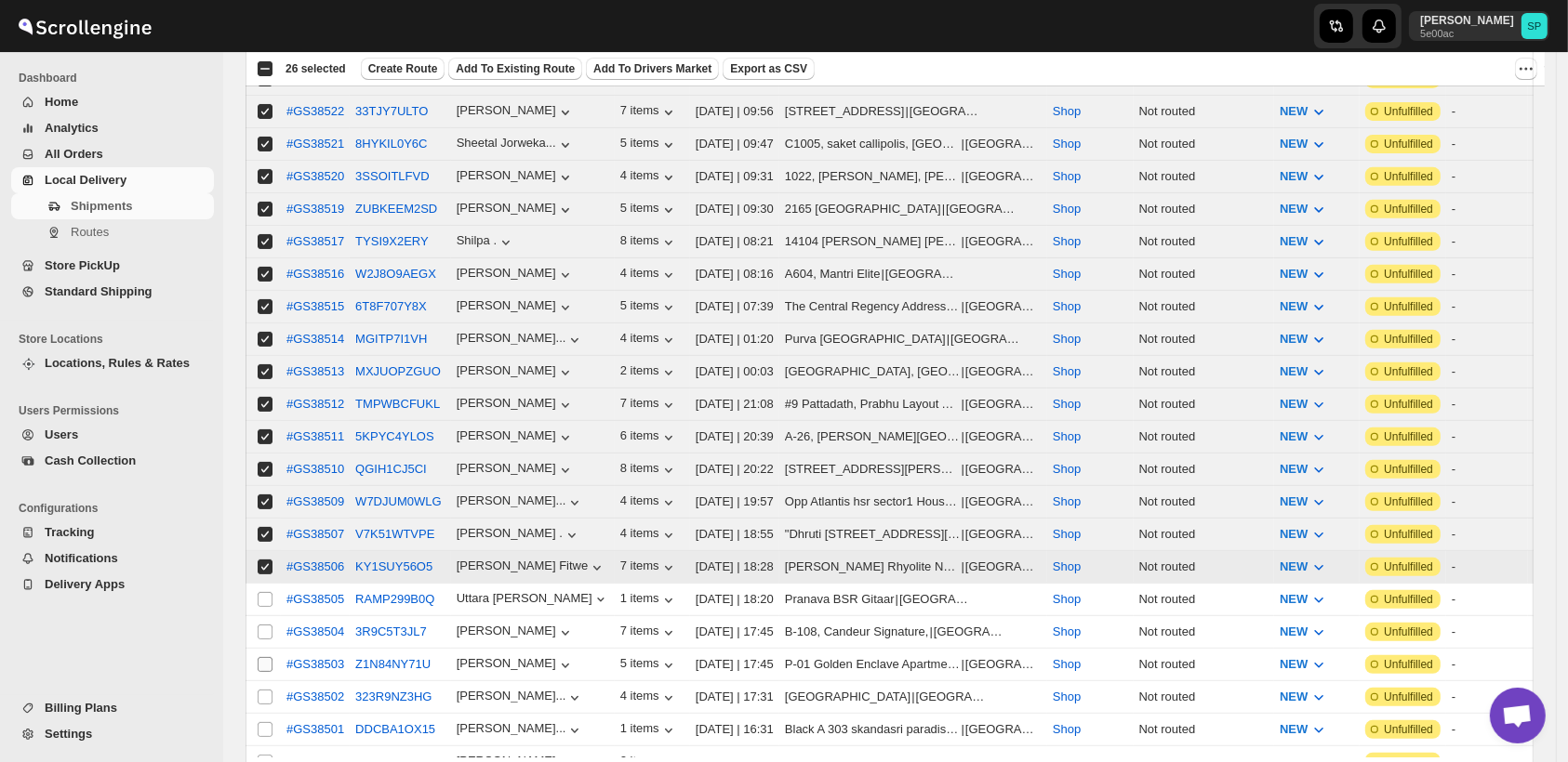
click at [271, 592] on input "Select shipment" at bounding box center [265, 599] width 14 height 14
checkbox input "true"
click at [266, 625] on input "Select shipment" at bounding box center [265, 632] width 14 height 14
checkbox input "true"
click at [268, 657] on input "Select shipment" at bounding box center [265, 663] width 14 height 14
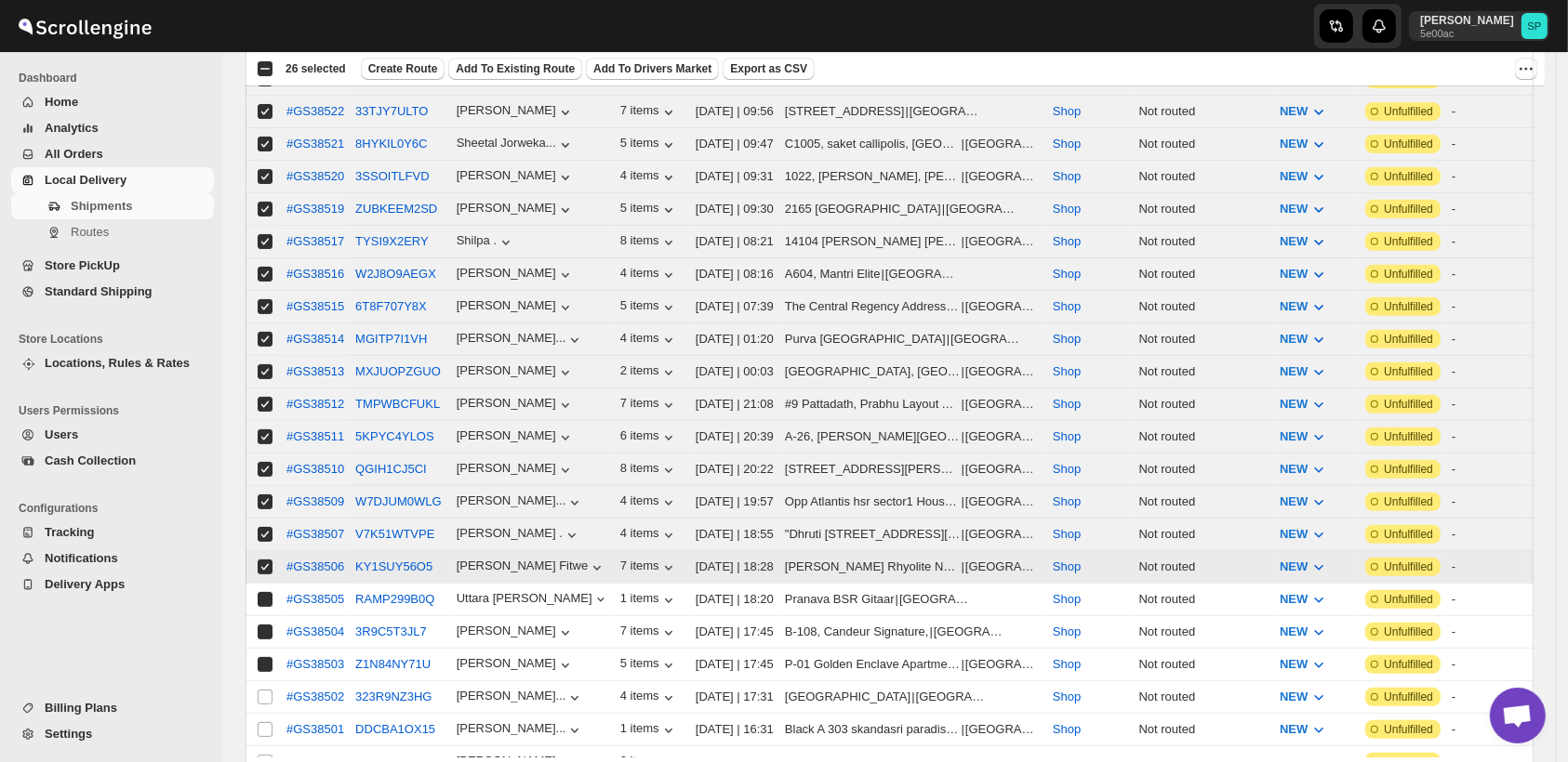
checkbox input "true"
click at [266, 690] on input "Select shipment" at bounding box center [265, 696] width 14 height 14
checkbox input "true"
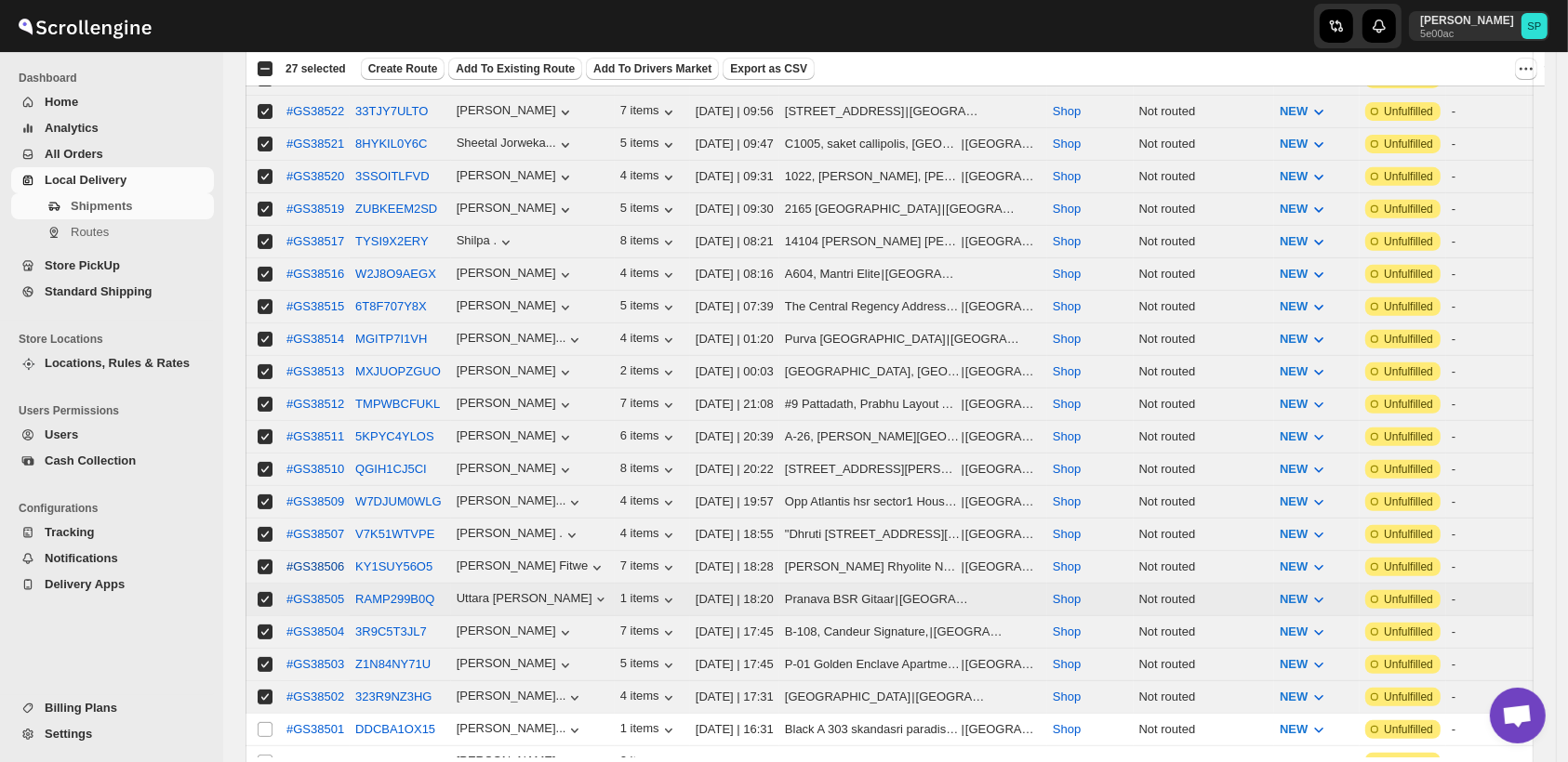
click at [263, 722] on input "Select shipment" at bounding box center [265, 729] width 14 height 14
checkbox input "true"
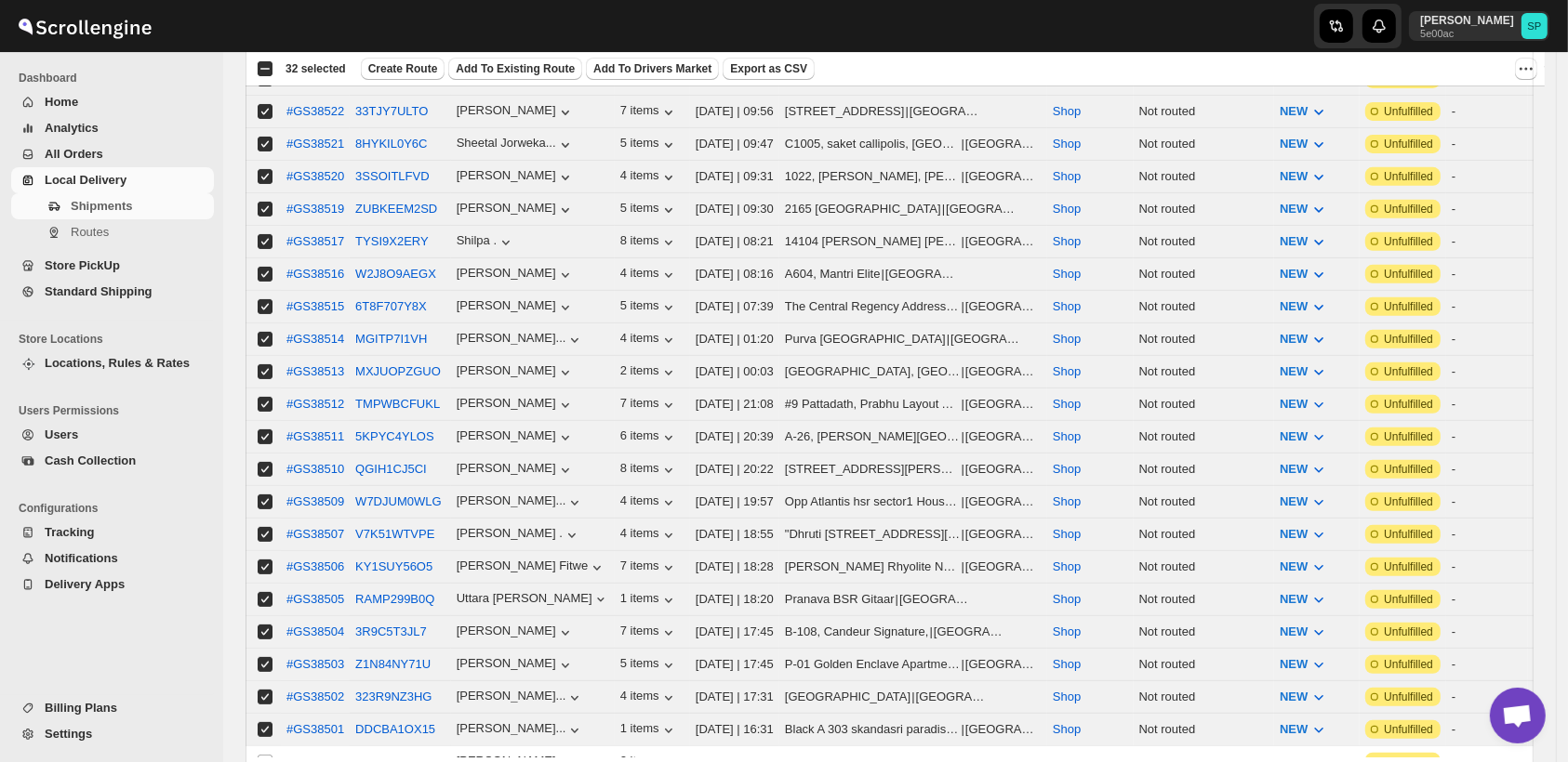
scroll to position [1032, 0]
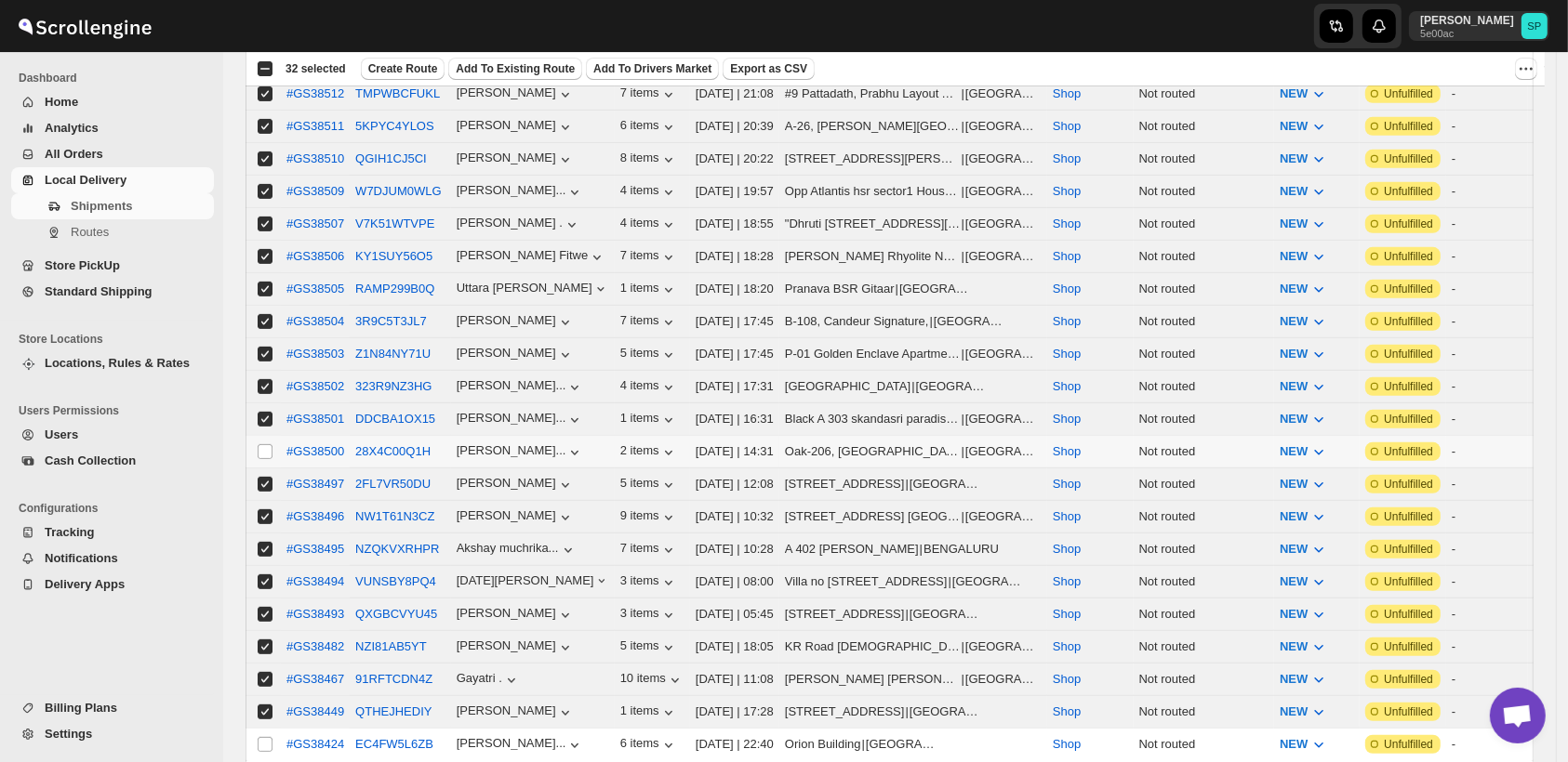
click at [267, 436] on td "Select shipment" at bounding box center [263, 452] width 36 height 33
checkbox input "true"
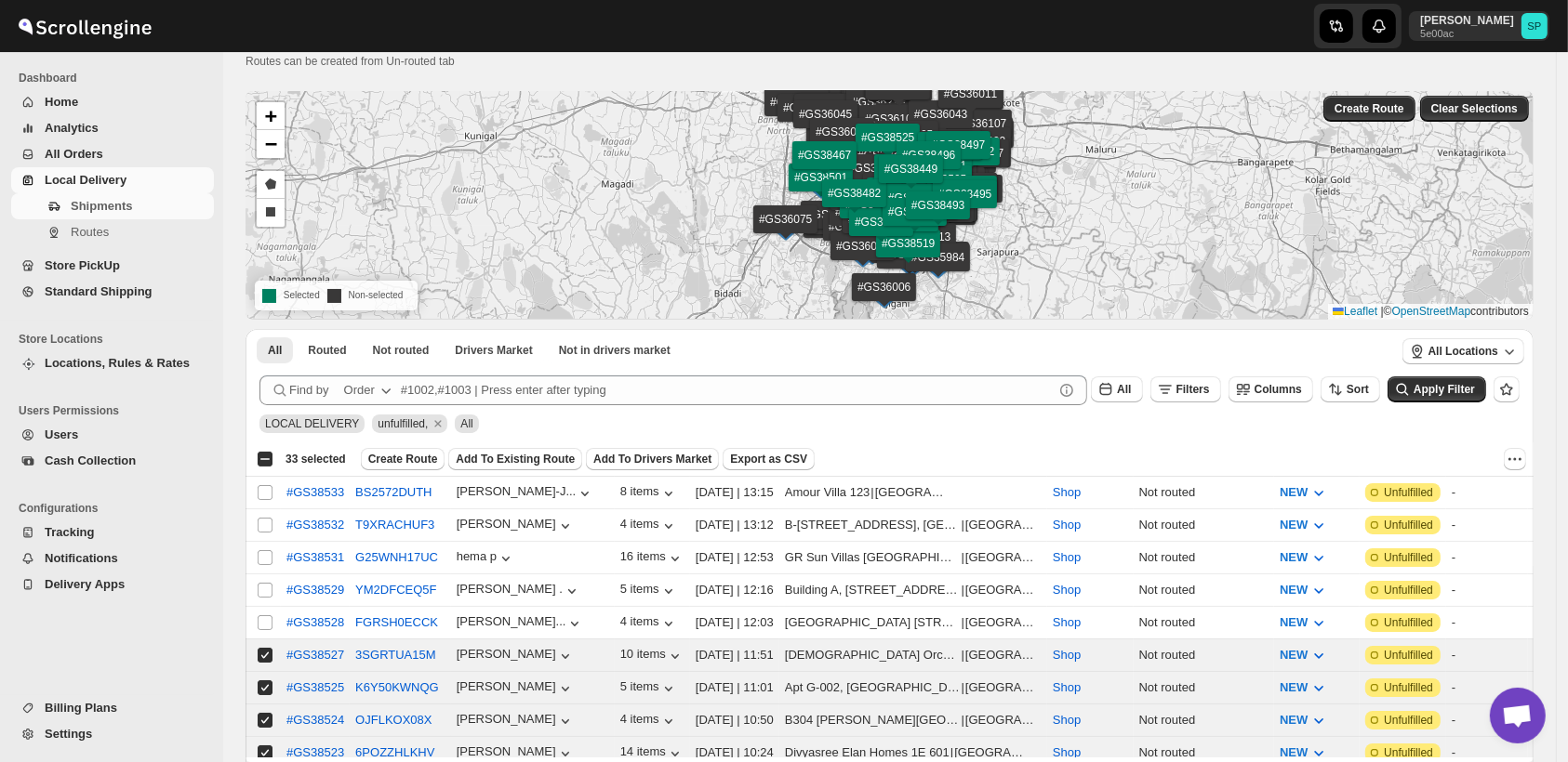
scroll to position [0, 0]
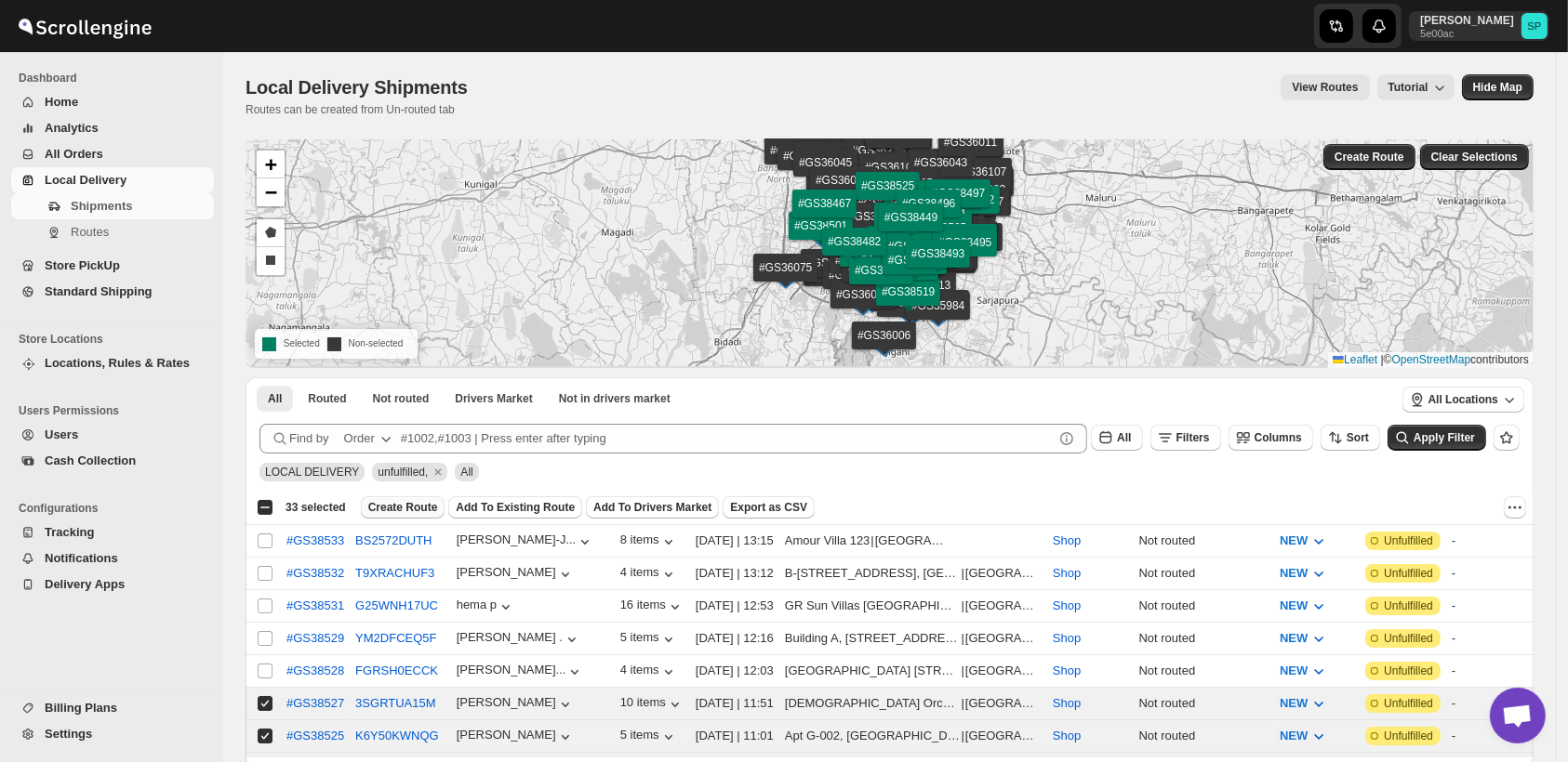
click at [383, 509] on span "Create Route" at bounding box center [403, 507] width 70 height 14
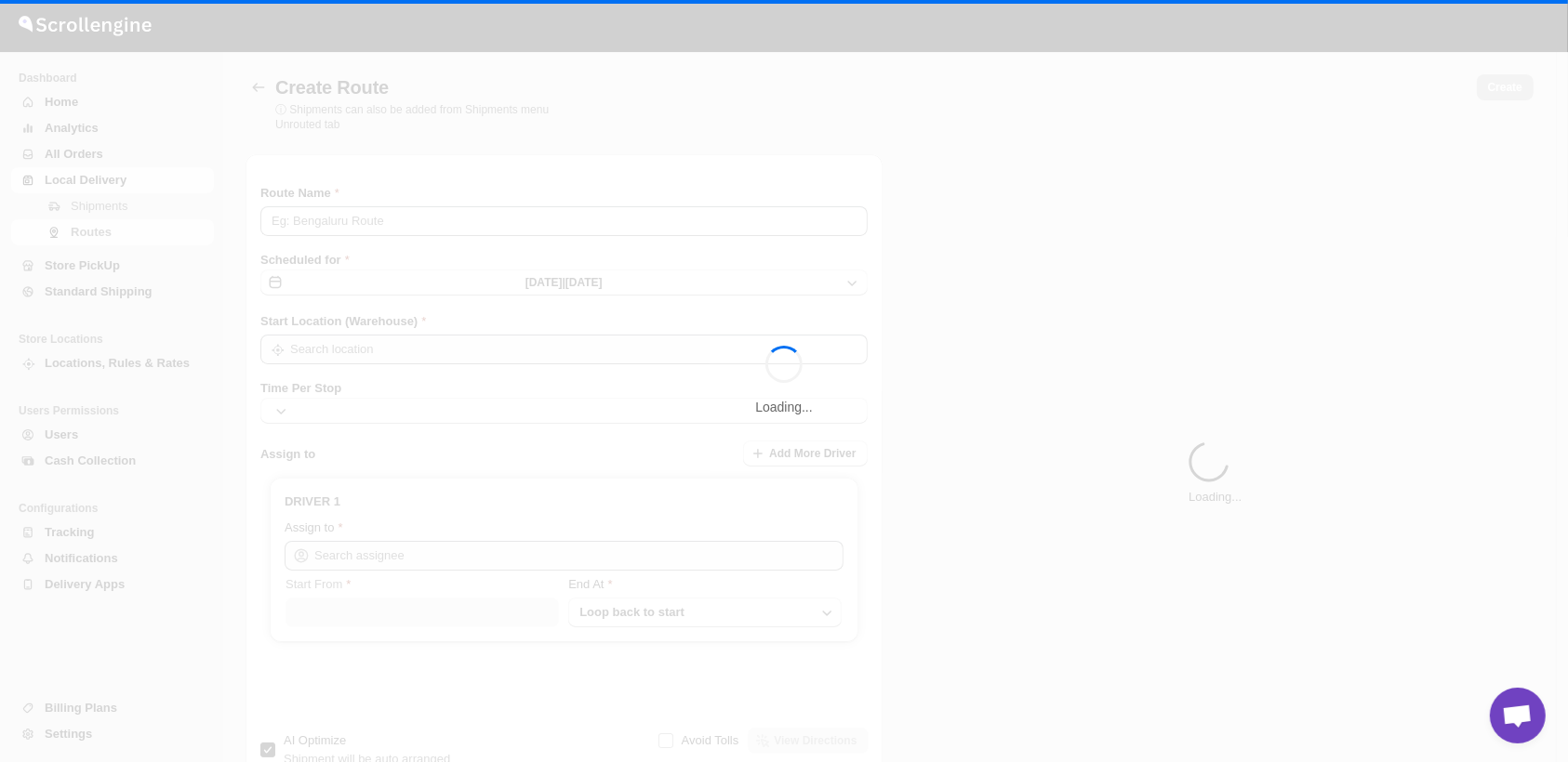
type input "Route - 12/10-0126"
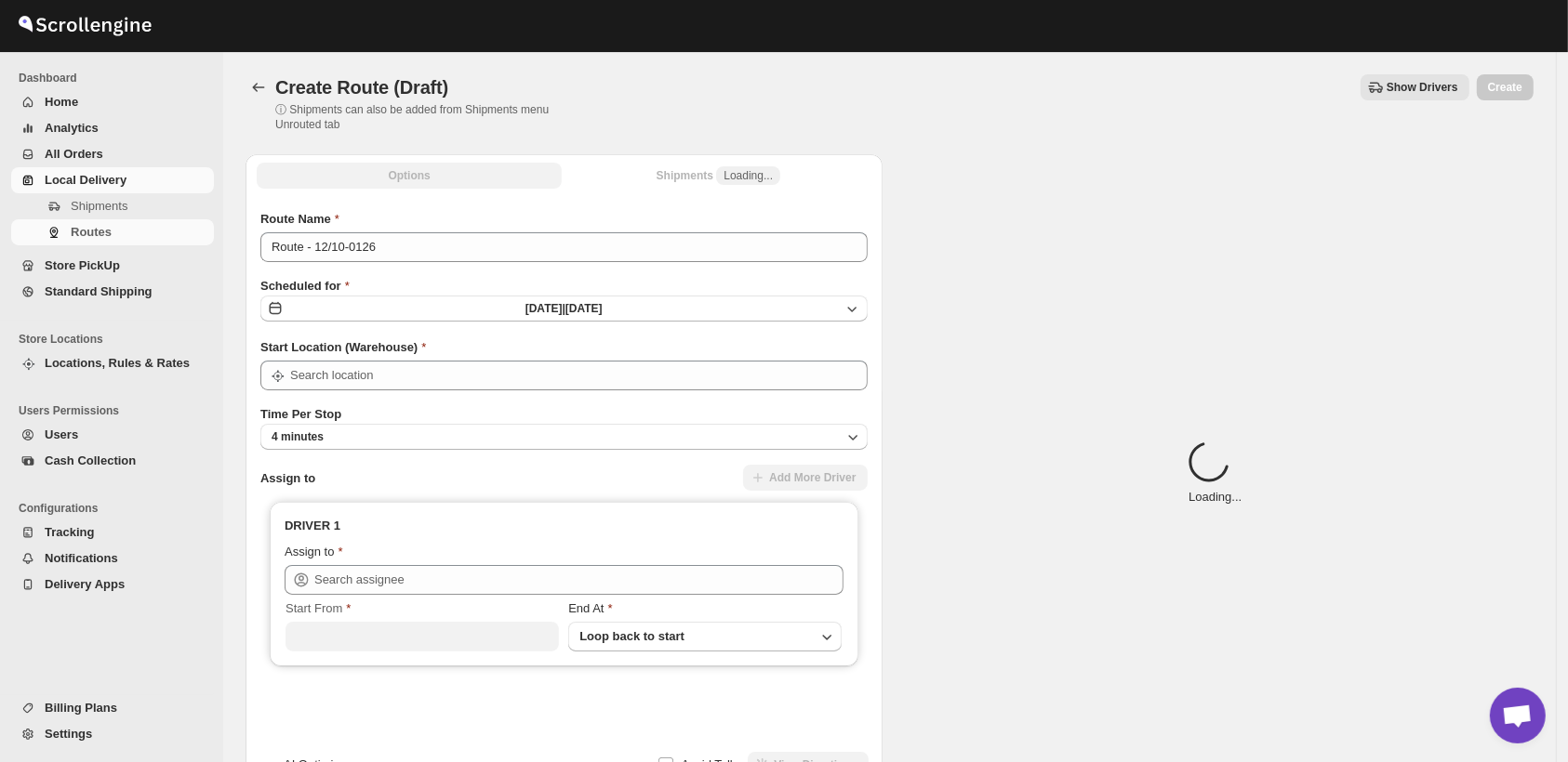
type input "Shop"
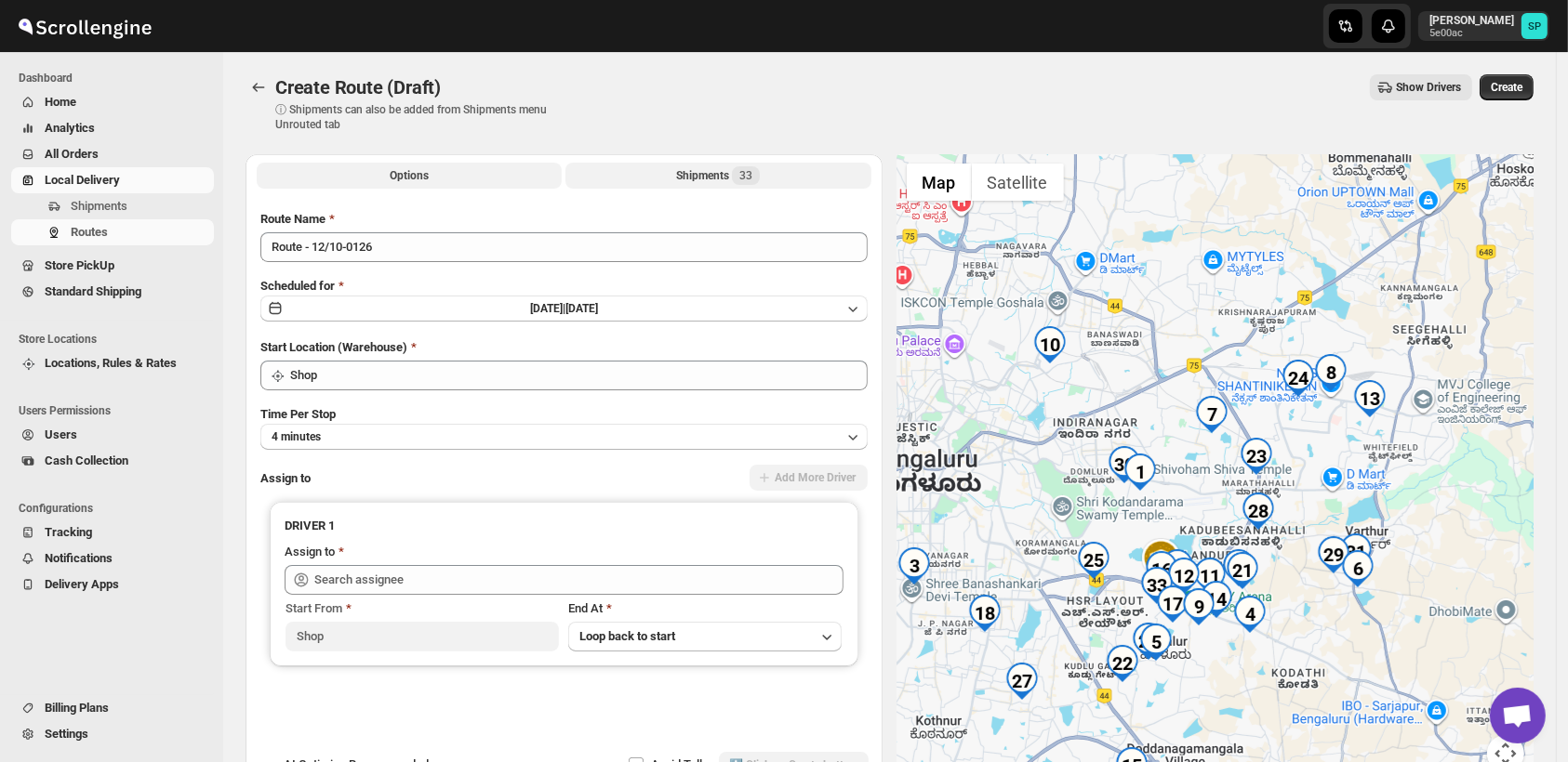
click at [729, 167] on div "Shipments 33" at bounding box center [718, 175] width 84 height 18
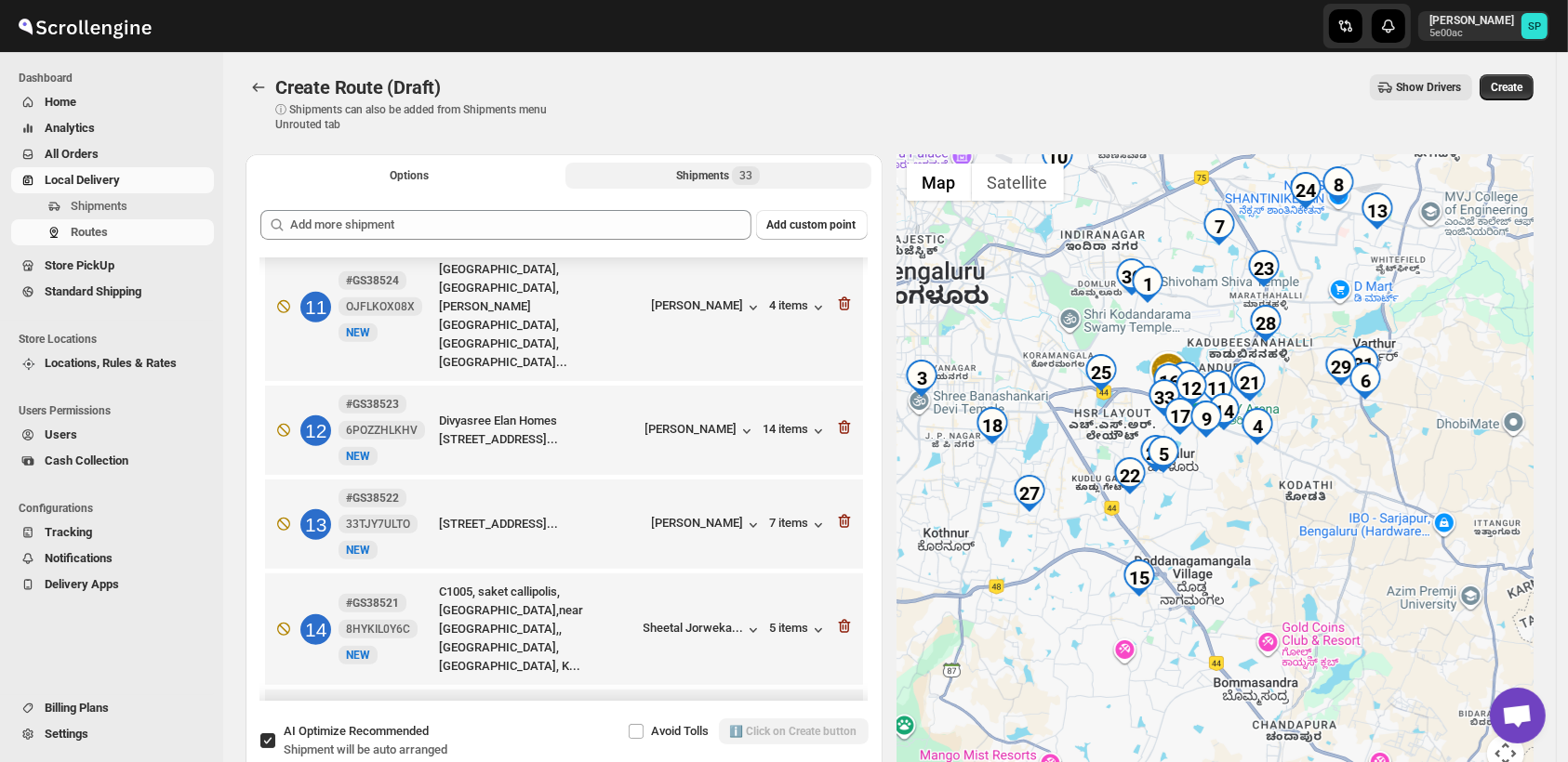
scroll to position [516, 0]
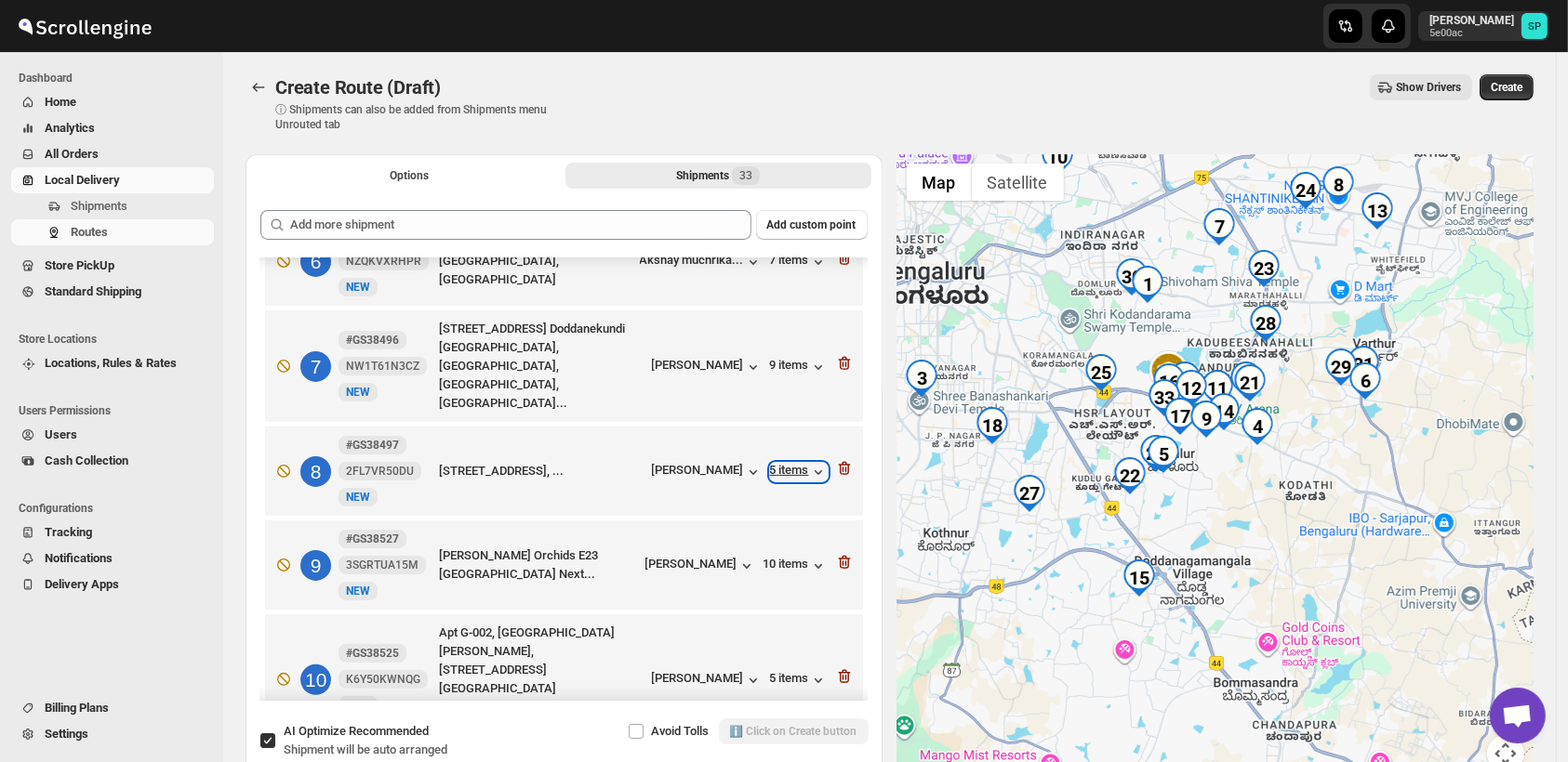
click at [794, 463] on div "5 items" at bounding box center [799, 471] width 58 height 18
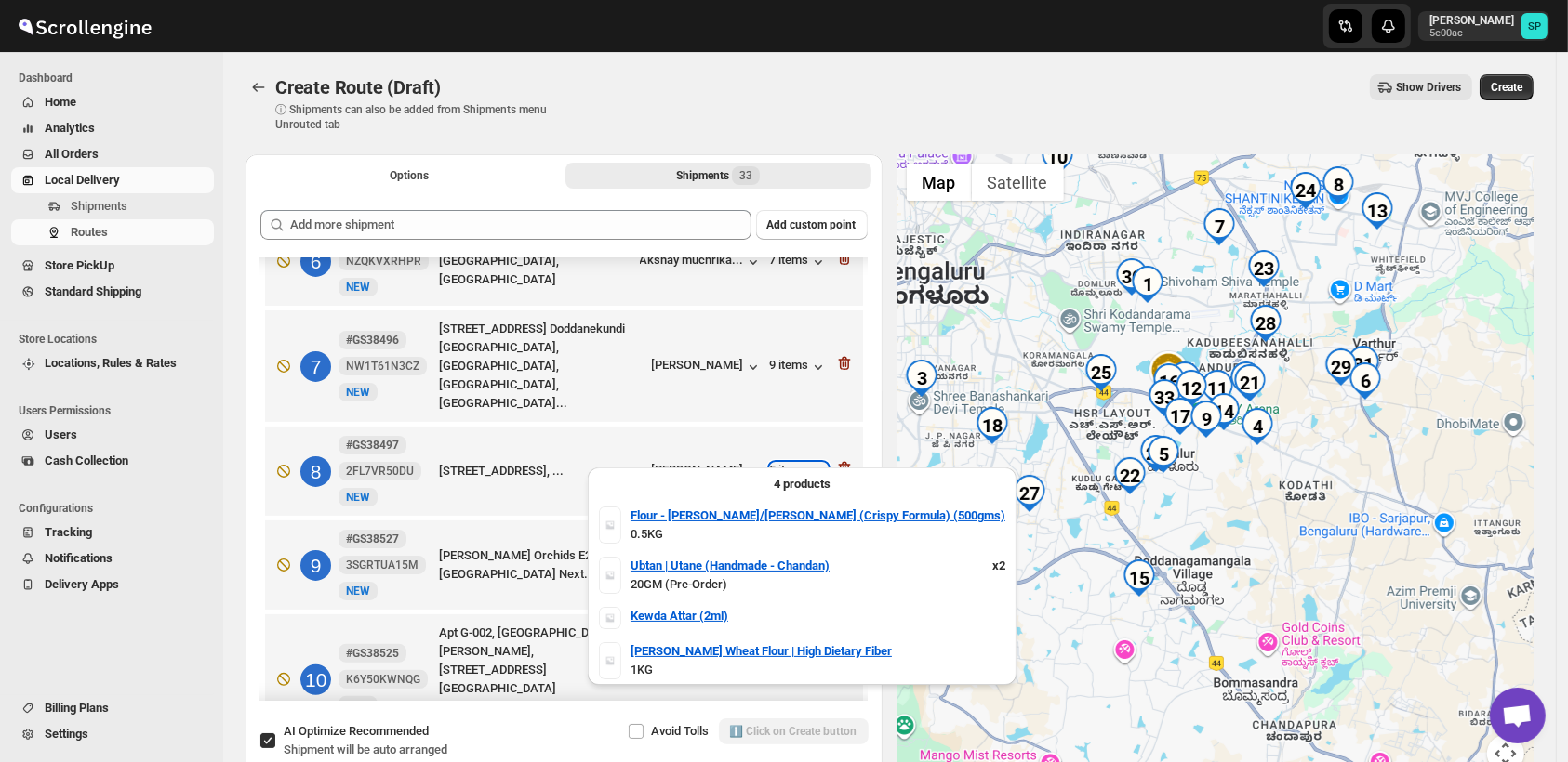
click at [794, 463] on div "5 items" at bounding box center [799, 471] width 58 height 18
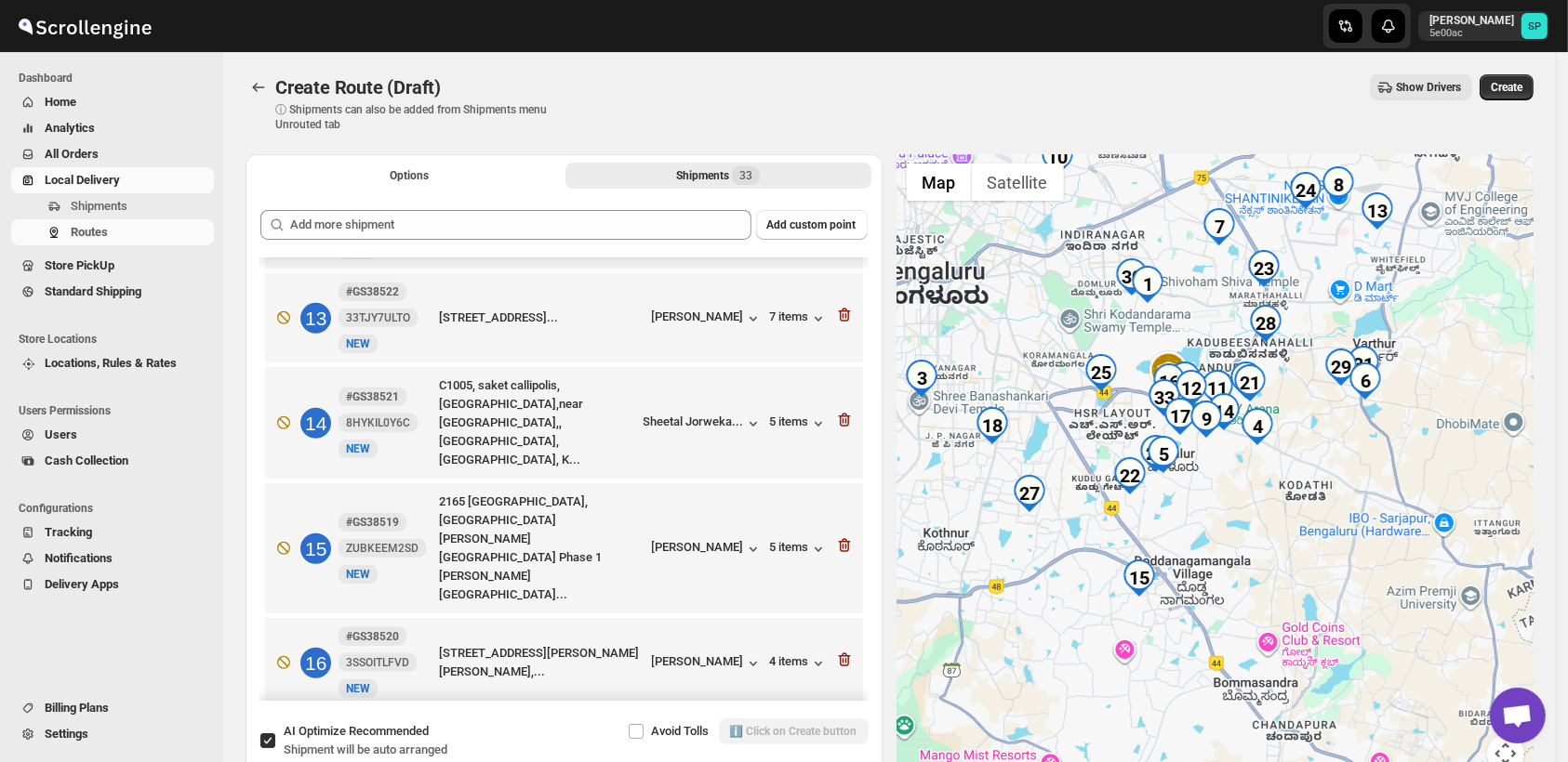
scroll to position [1032, 0]
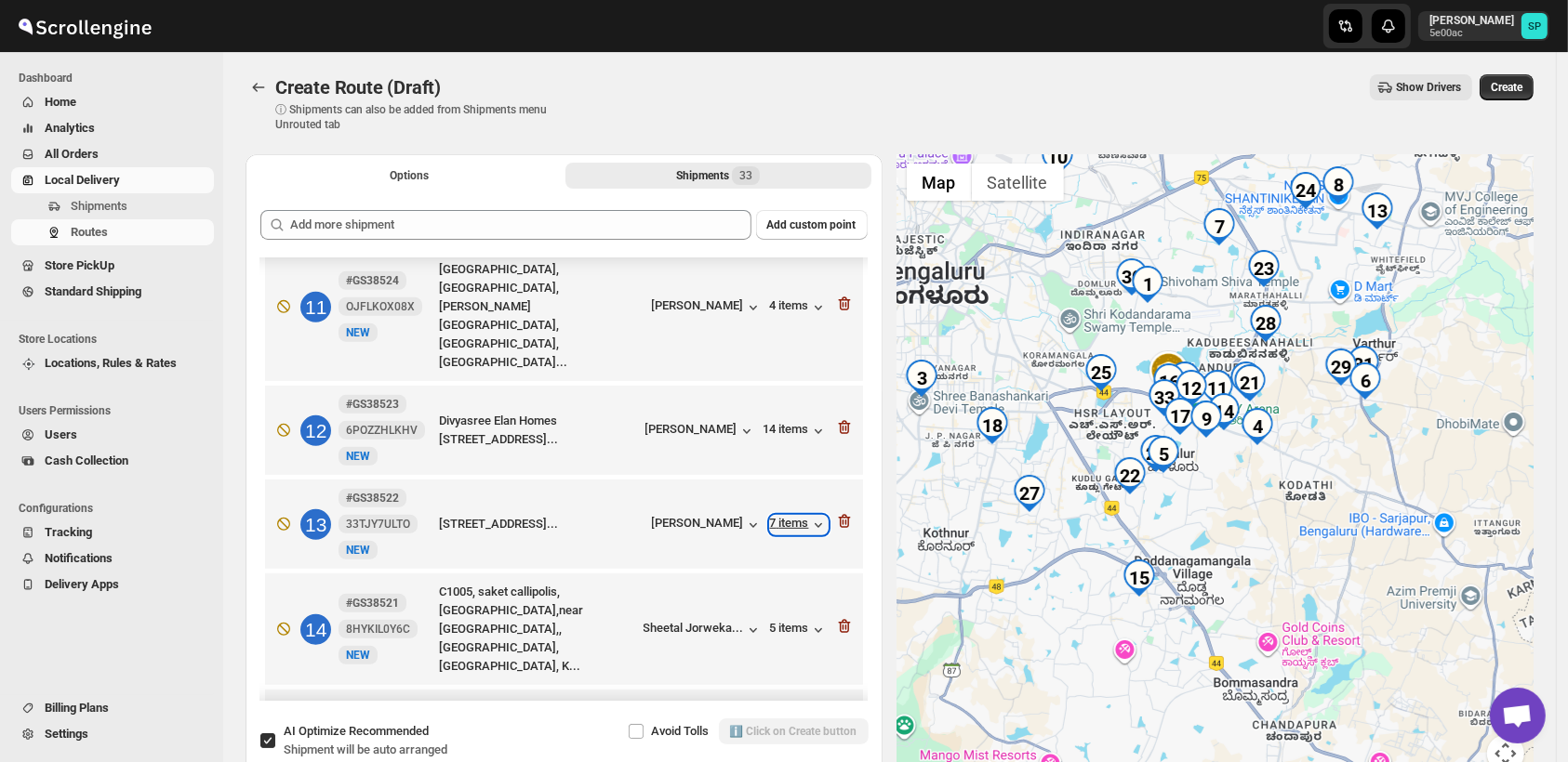
click at [787, 516] on div "7 items" at bounding box center [799, 524] width 58 height 18
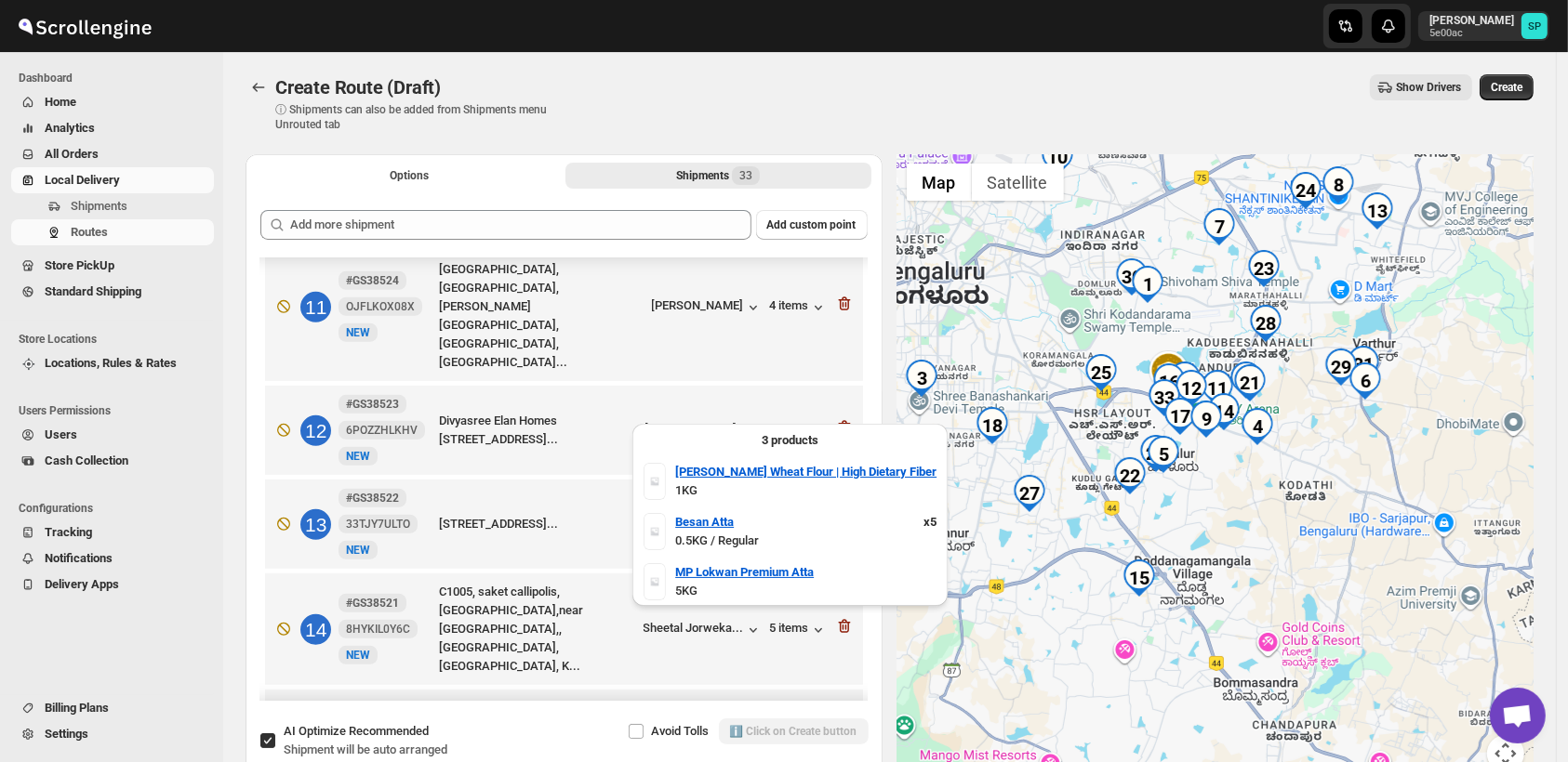
click at [787, 516] on div "7 items" at bounding box center [799, 524] width 58 height 18
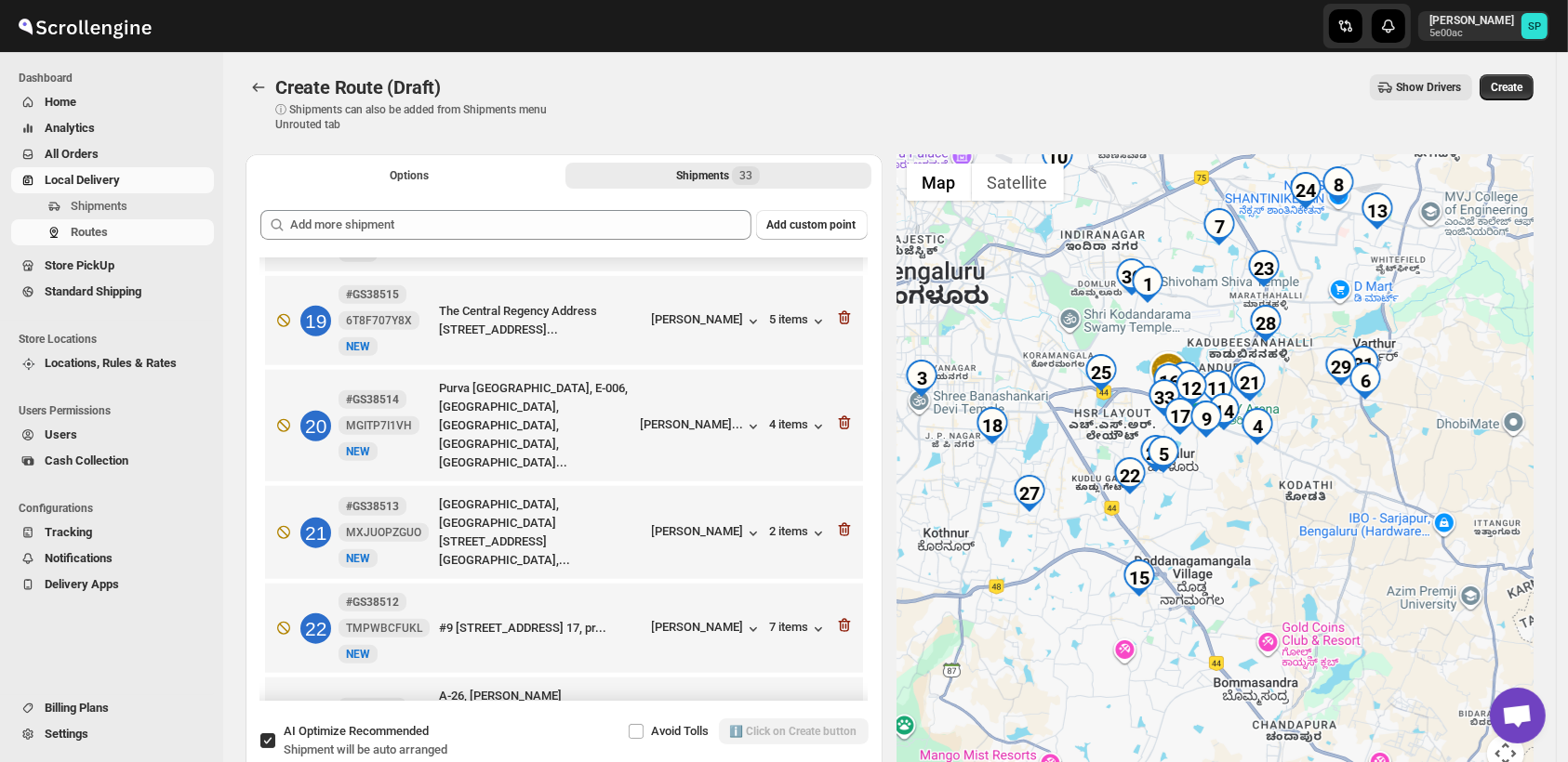
scroll to position [1962, 0]
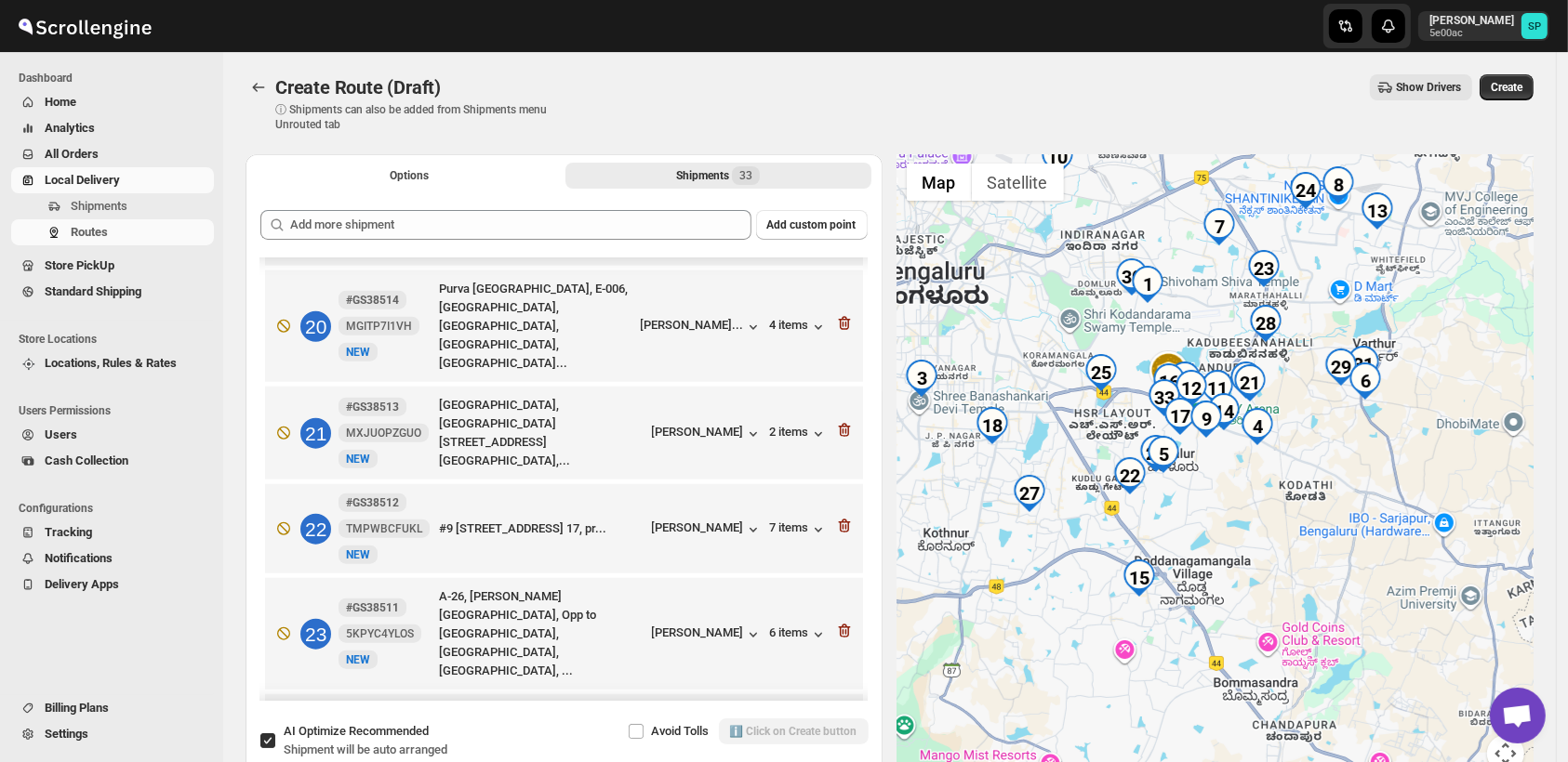
click at [778, 730] on div "8 items" at bounding box center [799, 739] width 58 height 18
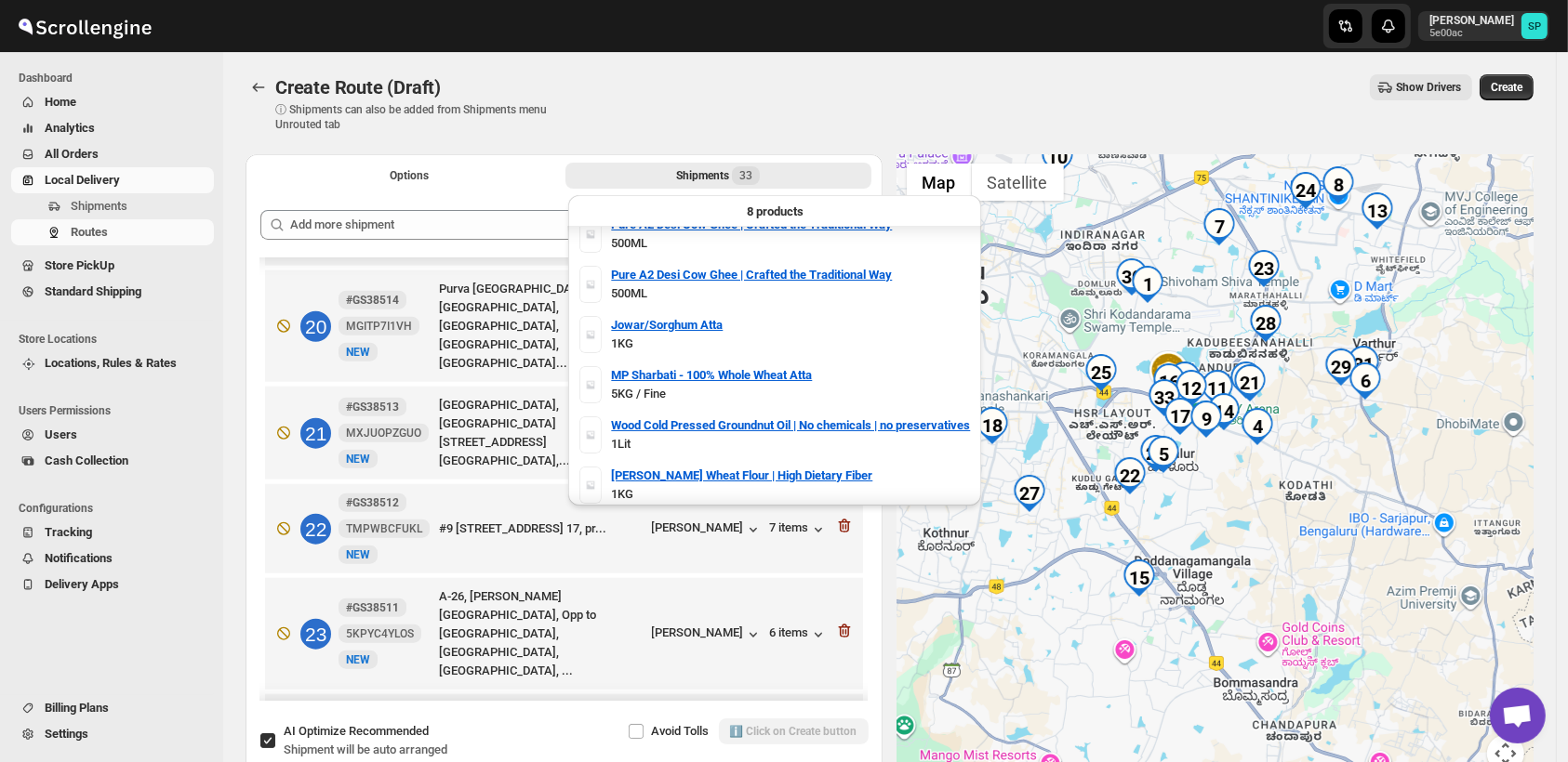
scroll to position [122, 0]
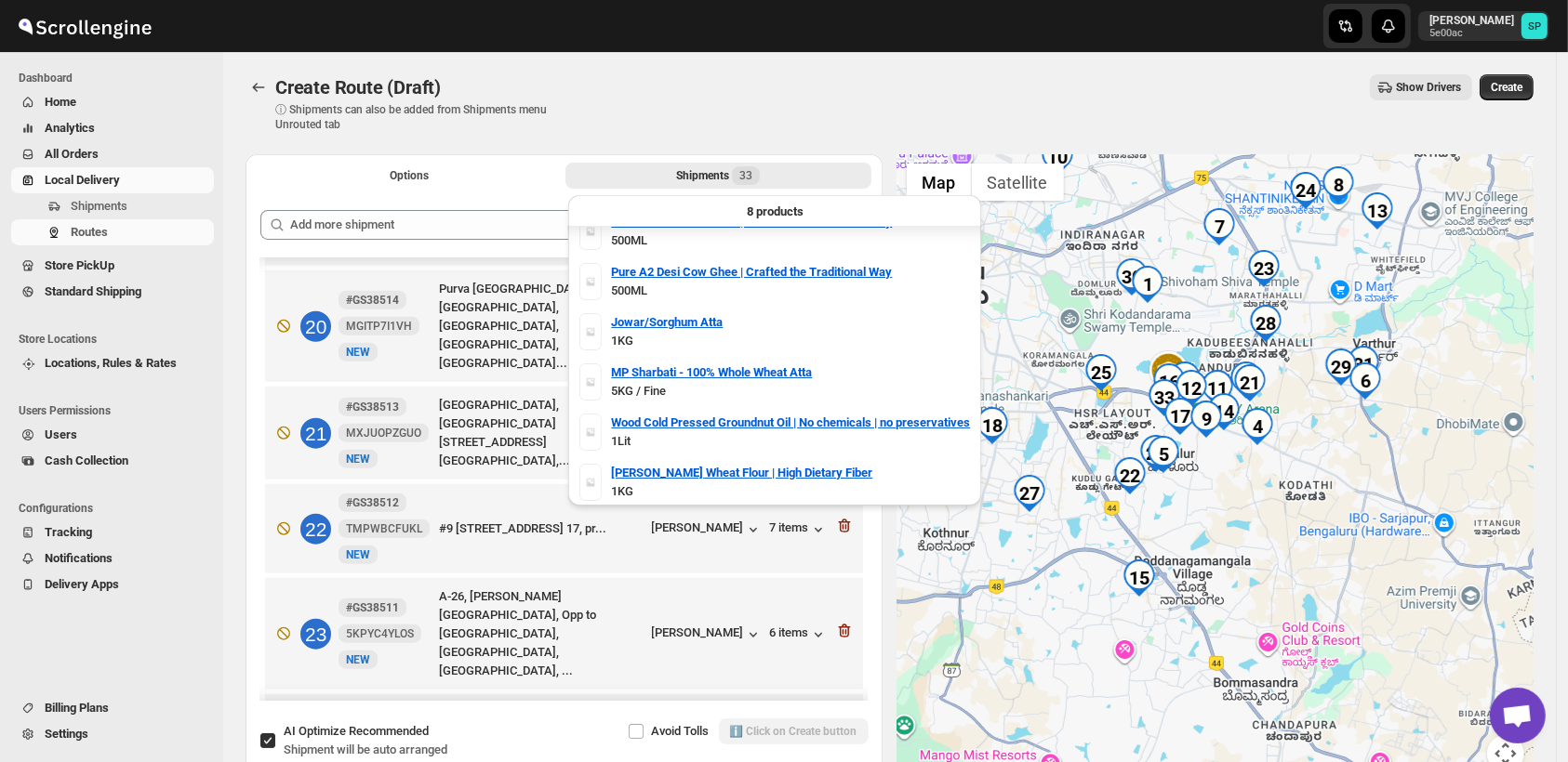
click at [778, 730] on div "8 items" at bounding box center [799, 739] width 58 height 18
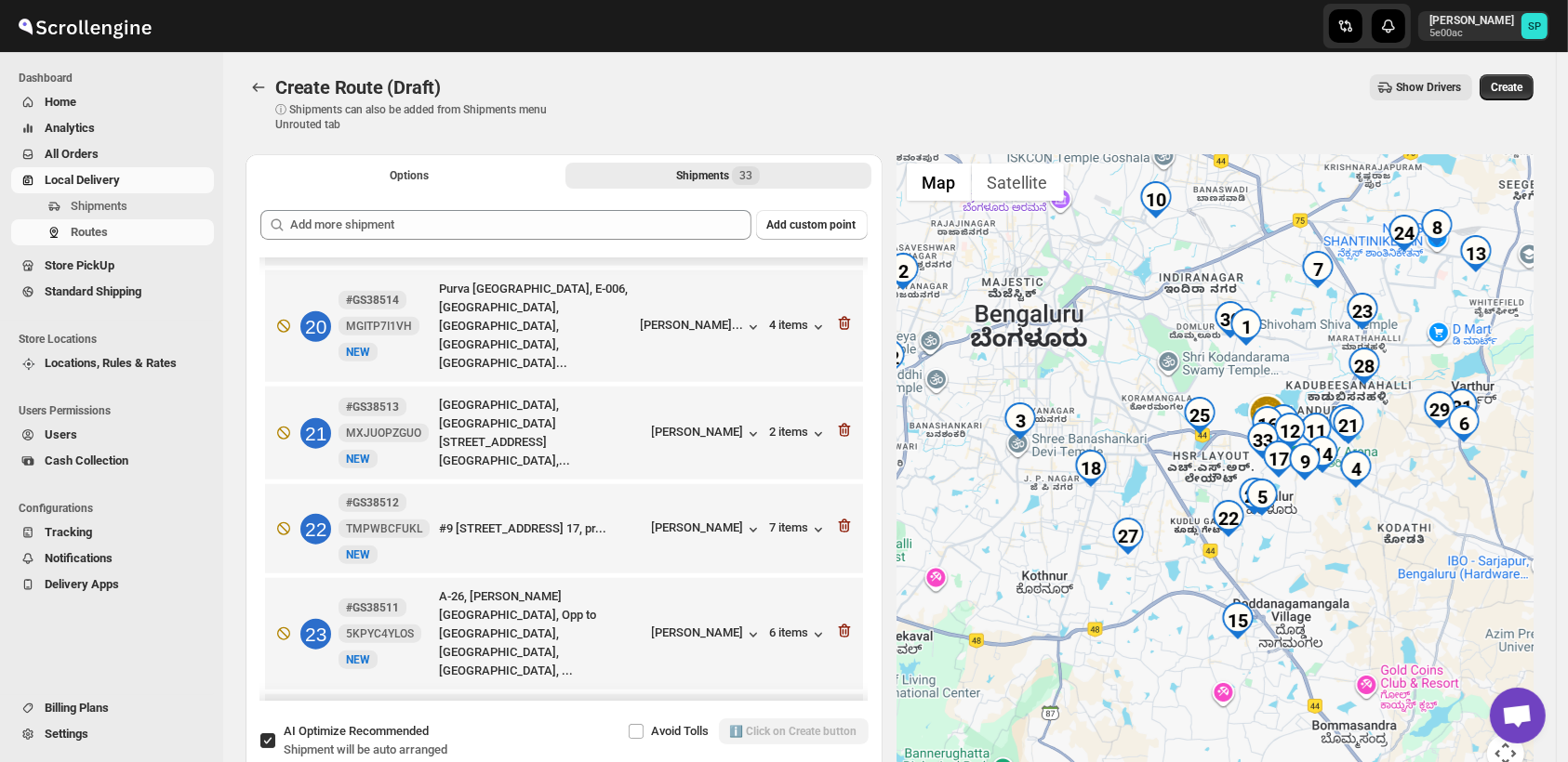
drag, startPoint x: 1244, startPoint y: 589, endPoint x: 1348, endPoint y: 630, distance: 111.8
click at [1348, 630] on div at bounding box center [1215, 474] width 637 height 640
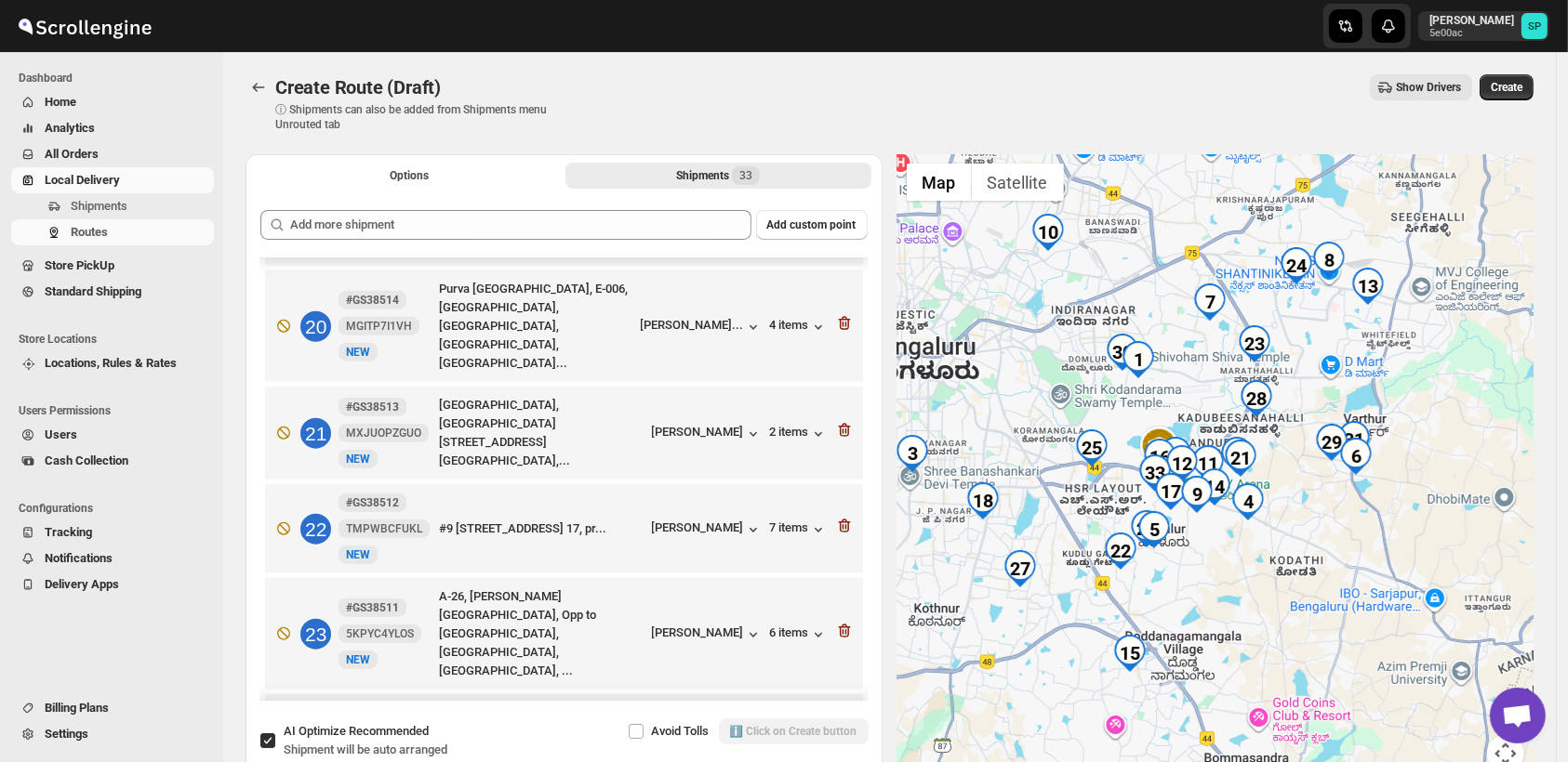
drag, startPoint x: 1397, startPoint y: 613, endPoint x: 1313, endPoint y: 622, distance: 84.5
click at [1313, 622] on div at bounding box center [1215, 474] width 637 height 640
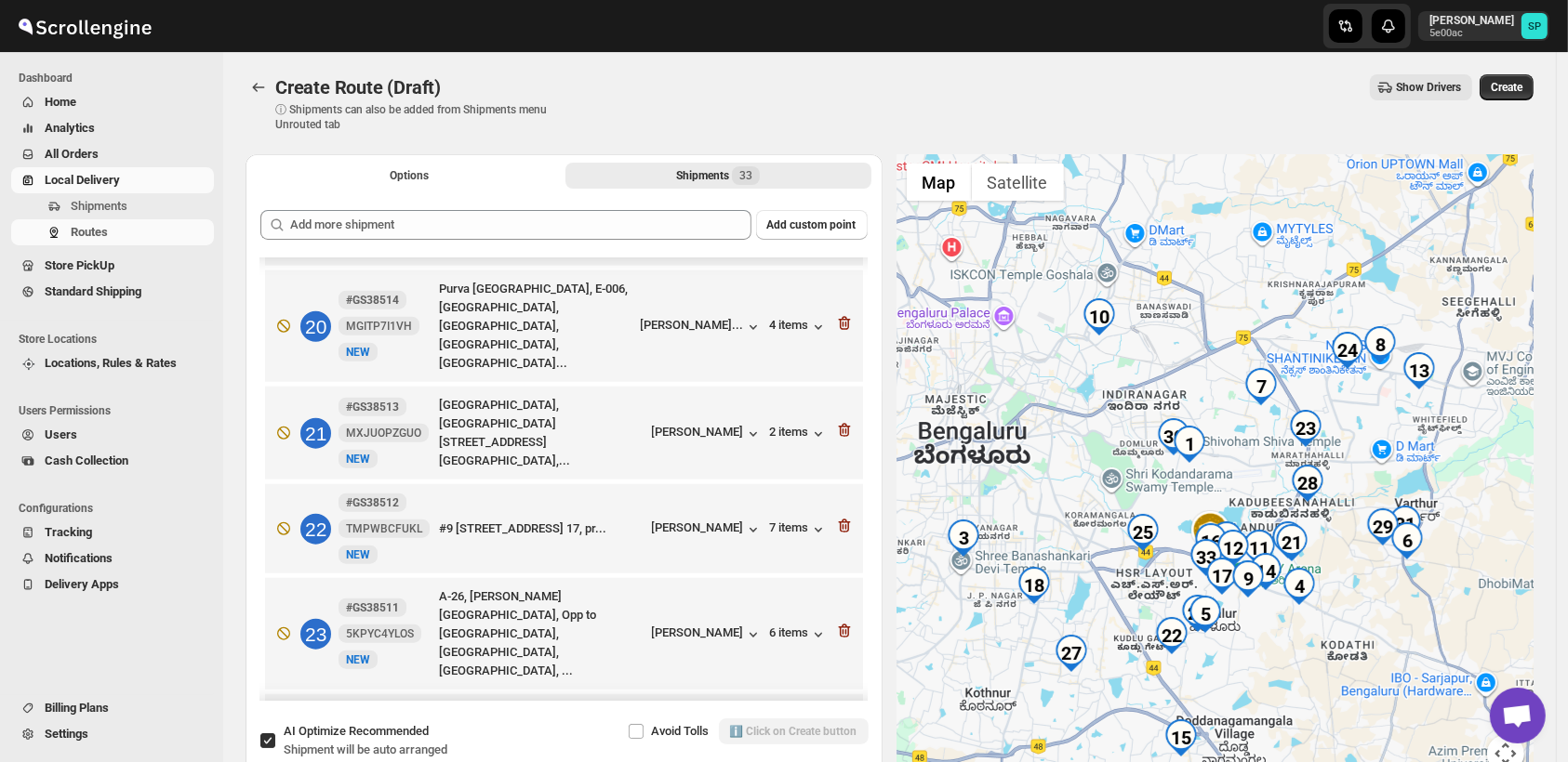
drag, startPoint x: 1297, startPoint y: 597, endPoint x: 1339, endPoint y: 661, distance: 76.6
click at [1339, 661] on div at bounding box center [1215, 474] width 637 height 640
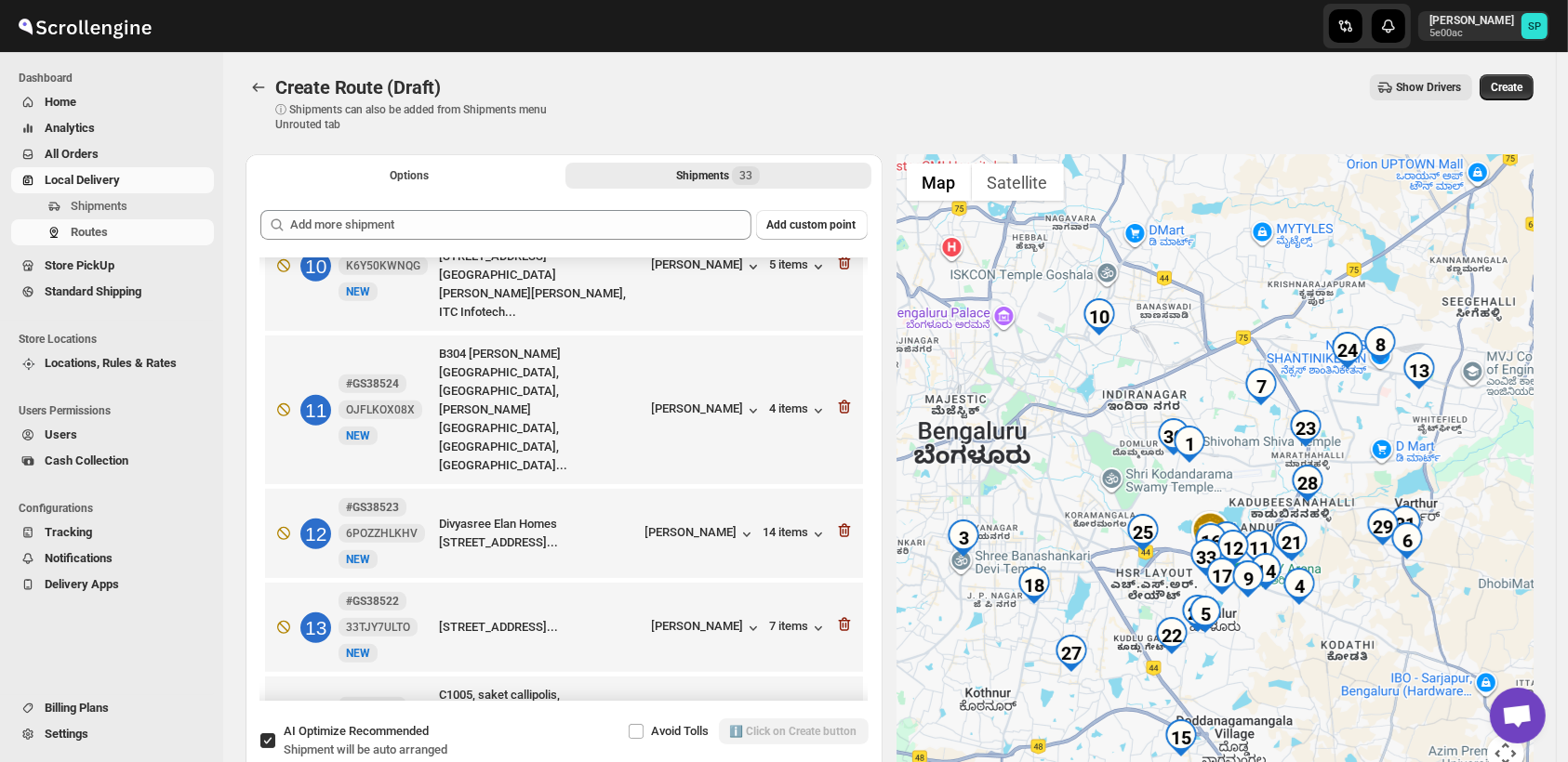
scroll to position [722, 0]
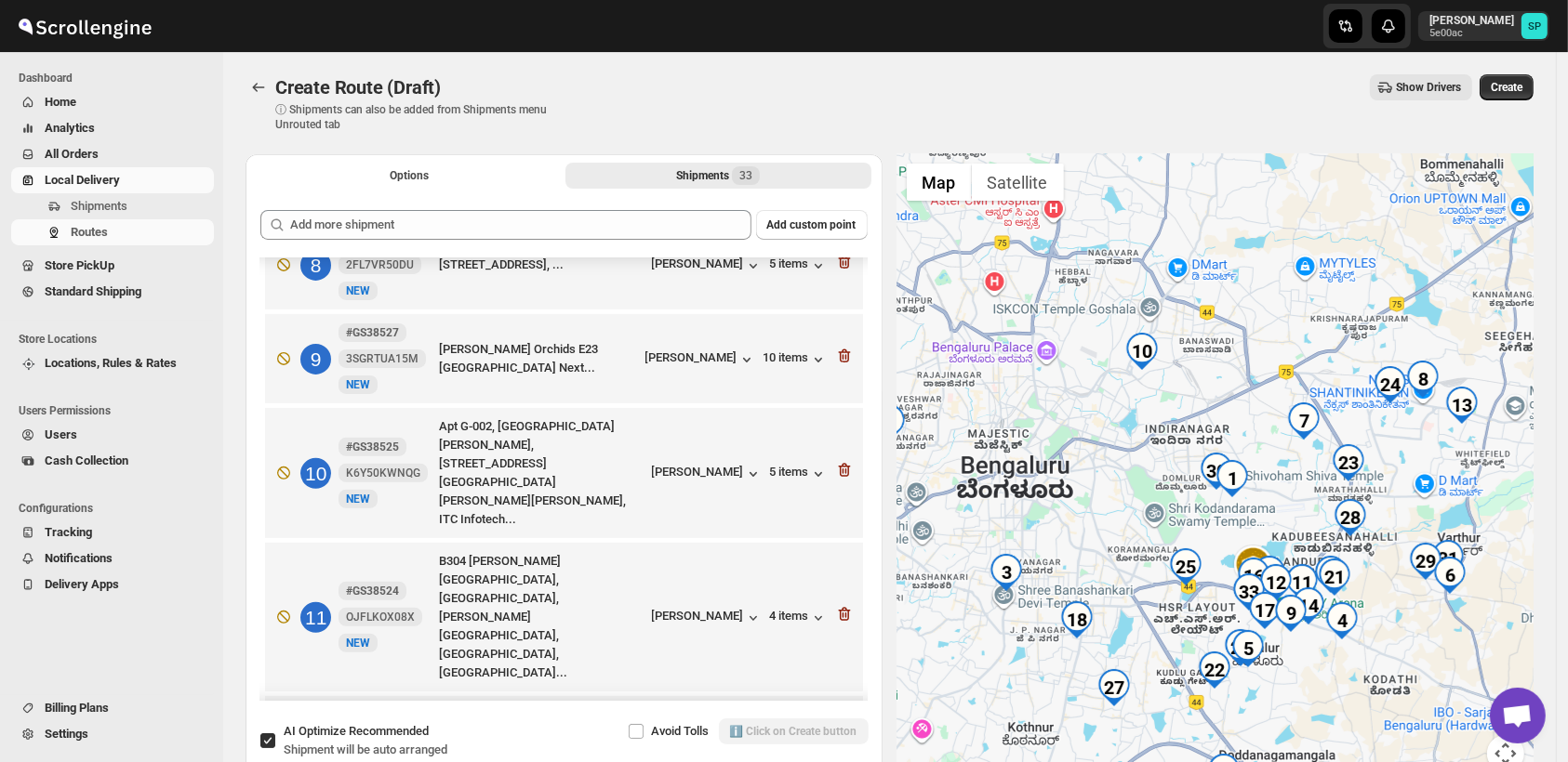
drag, startPoint x: 1132, startPoint y: 345, endPoint x: 1177, endPoint y: 381, distance: 57.6
click at [1177, 381] on div at bounding box center [1215, 474] width 637 height 640
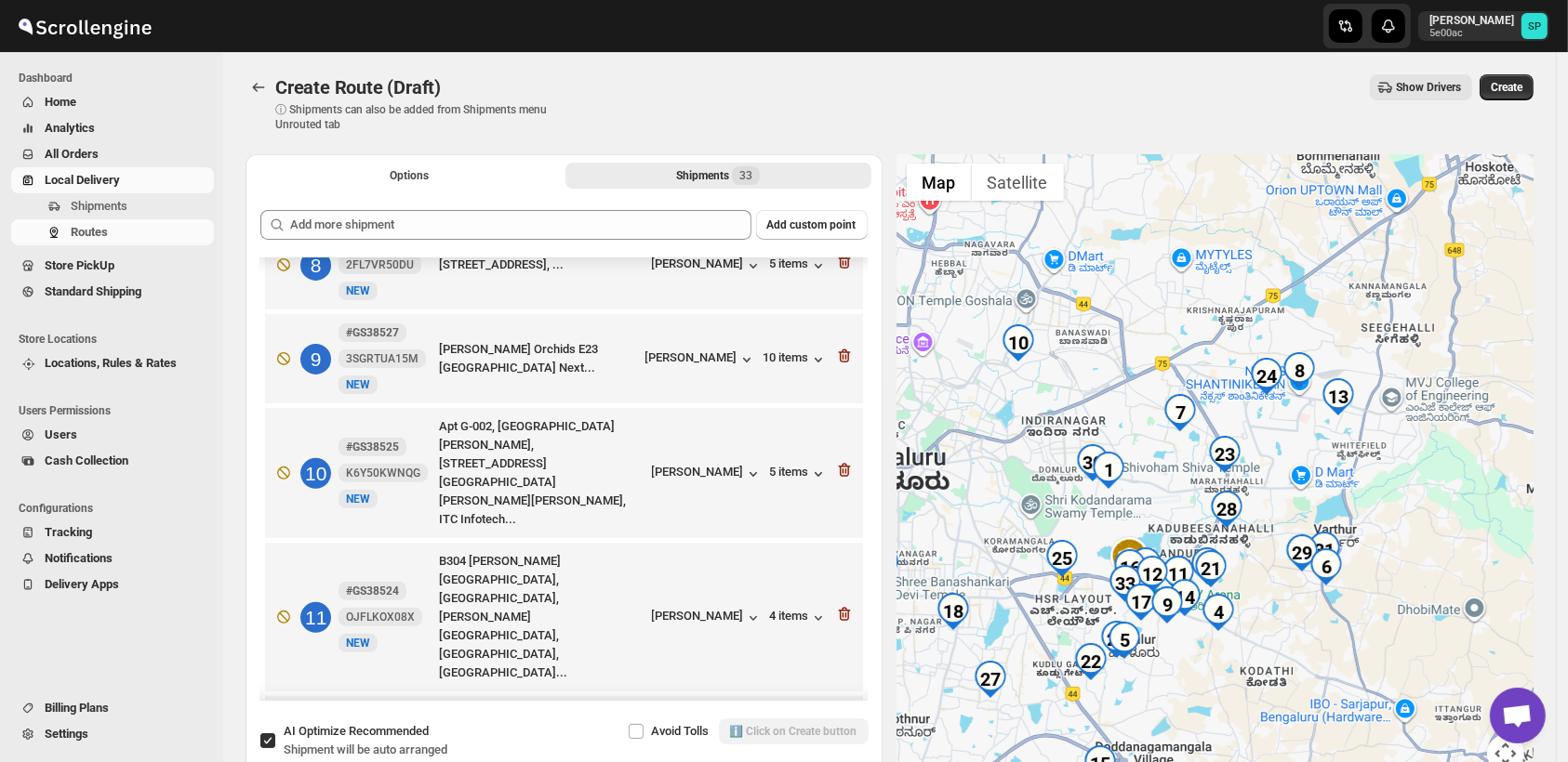
drag, startPoint x: 1271, startPoint y: 405, endPoint x: 1148, endPoint y: 396, distance: 123.3
click at [1148, 396] on div at bounding box center [1215, 474] width 637 height 640
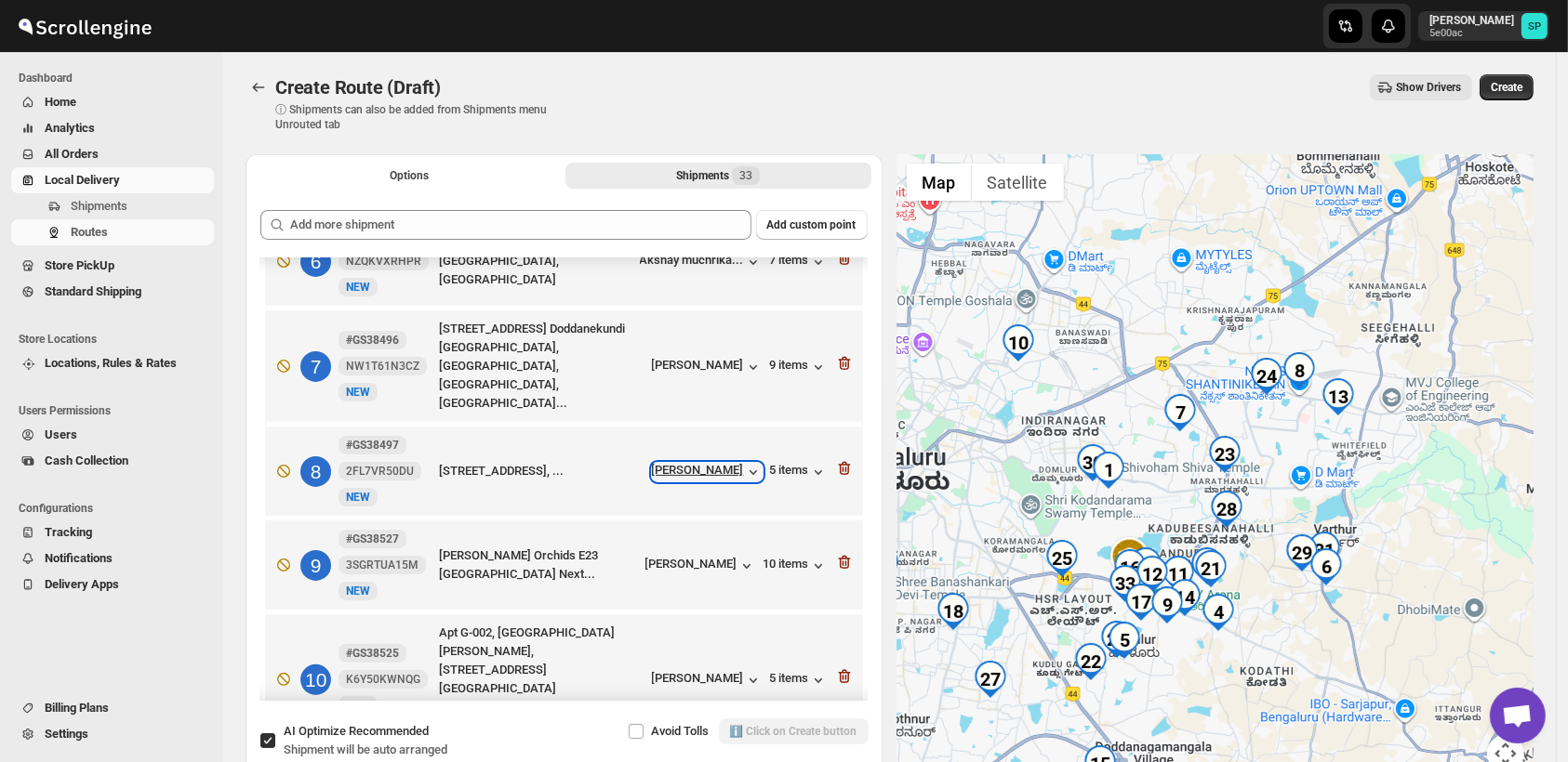
click at [723, 463] on div "Sayali Mahadik" at bounding box center [707, 471] width 111 height 18
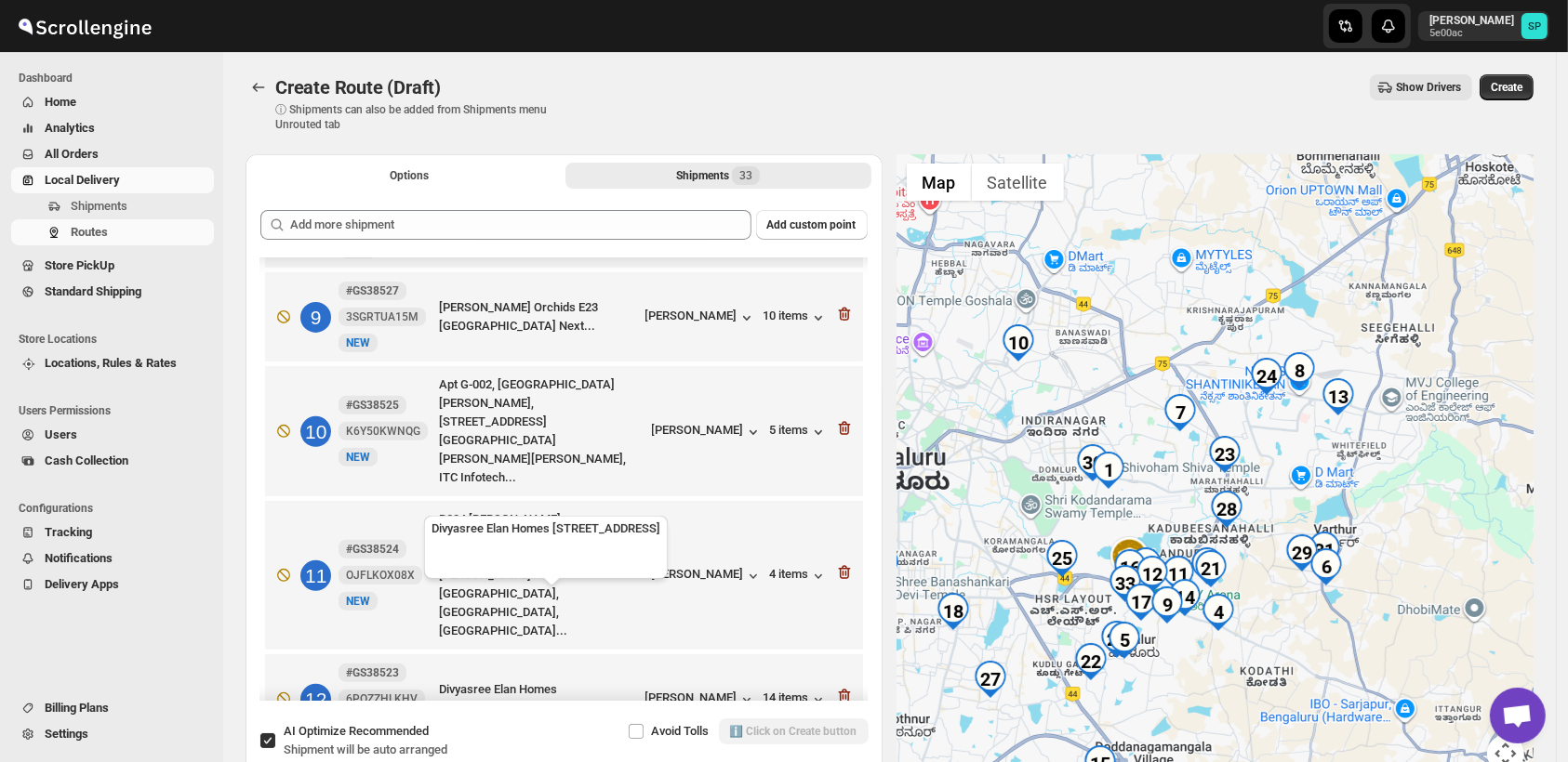
scroll to position [826, 0]
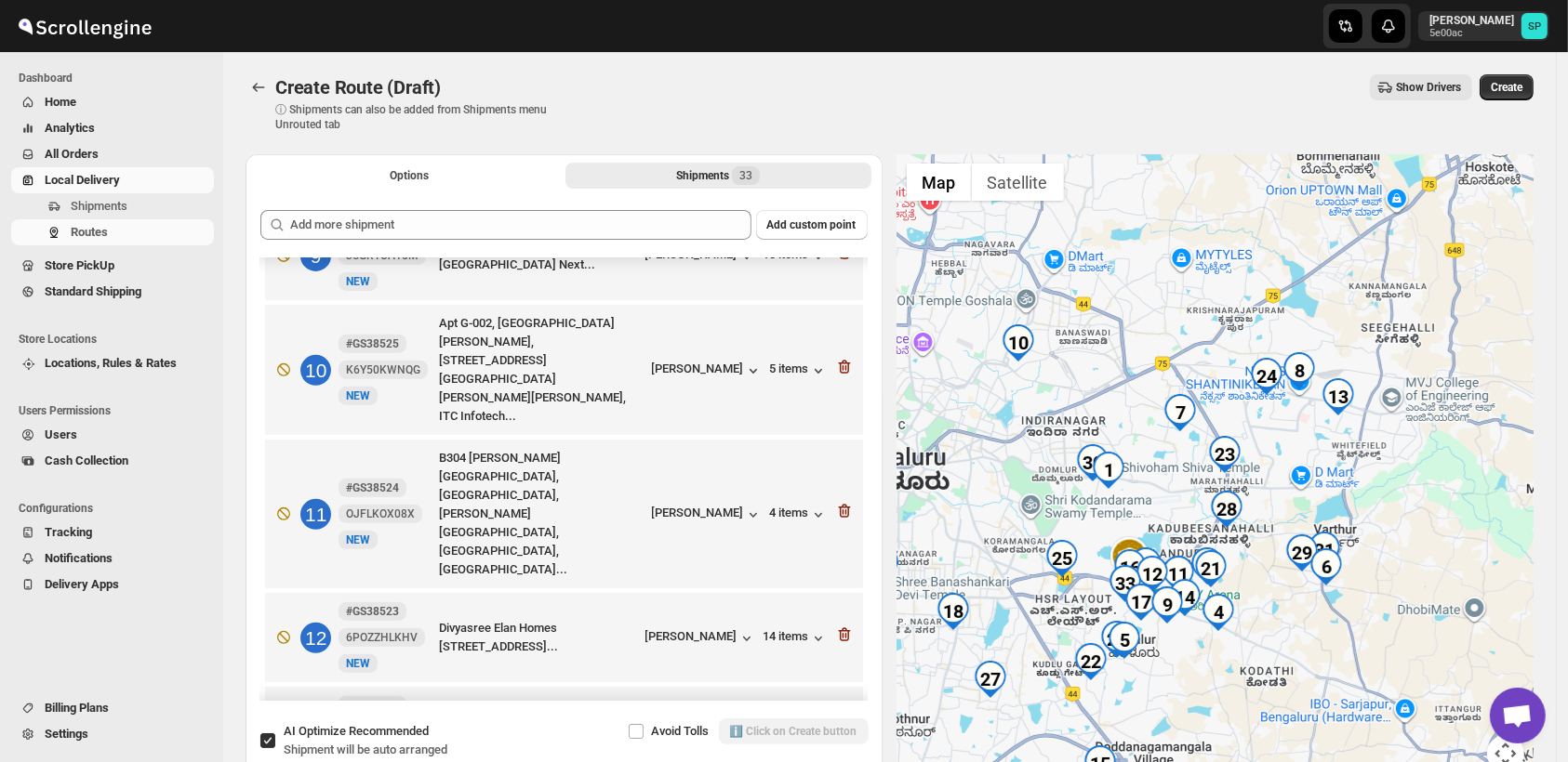
click at [727, 723] on div "Mohan Kanase" at bounding box center [707, 732] width 111 height 18
click at [841, 722] on icon "button" at bounding box center [843, 729] width 13 height 14
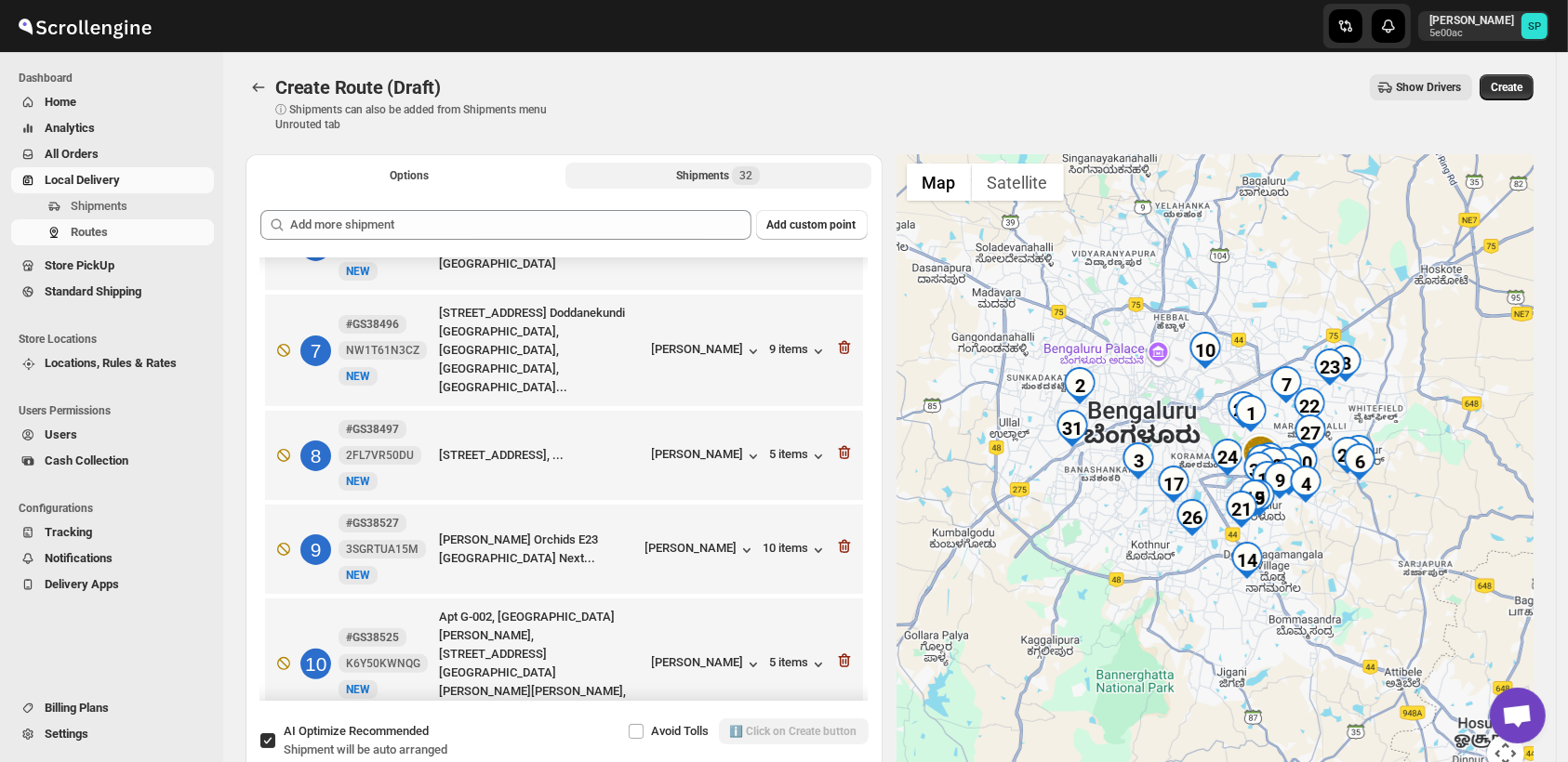
scroll to position [412, 0]
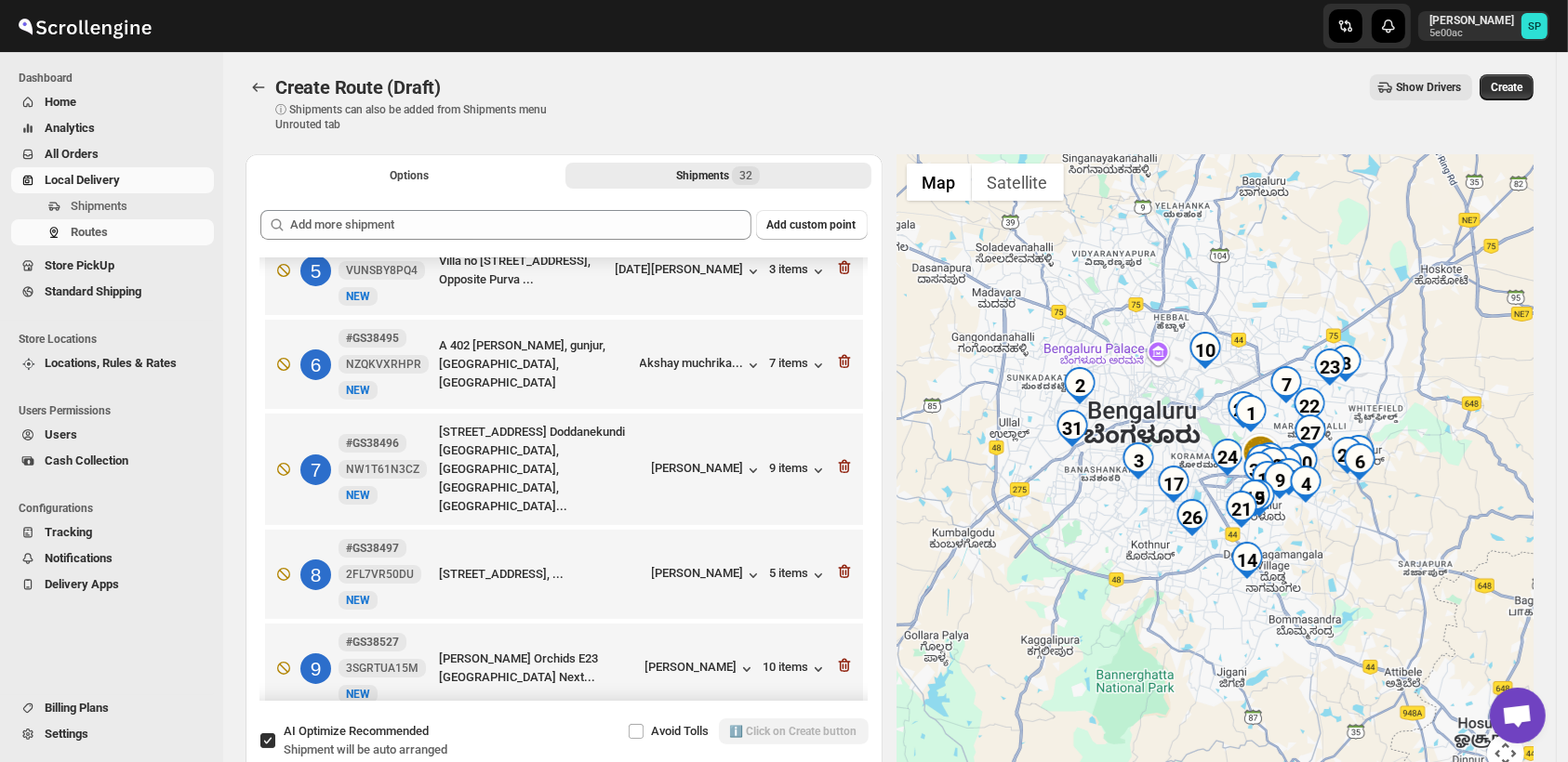
click at [838, 565] on icon "button" at bounding box center [843, 572] width 13 height 14
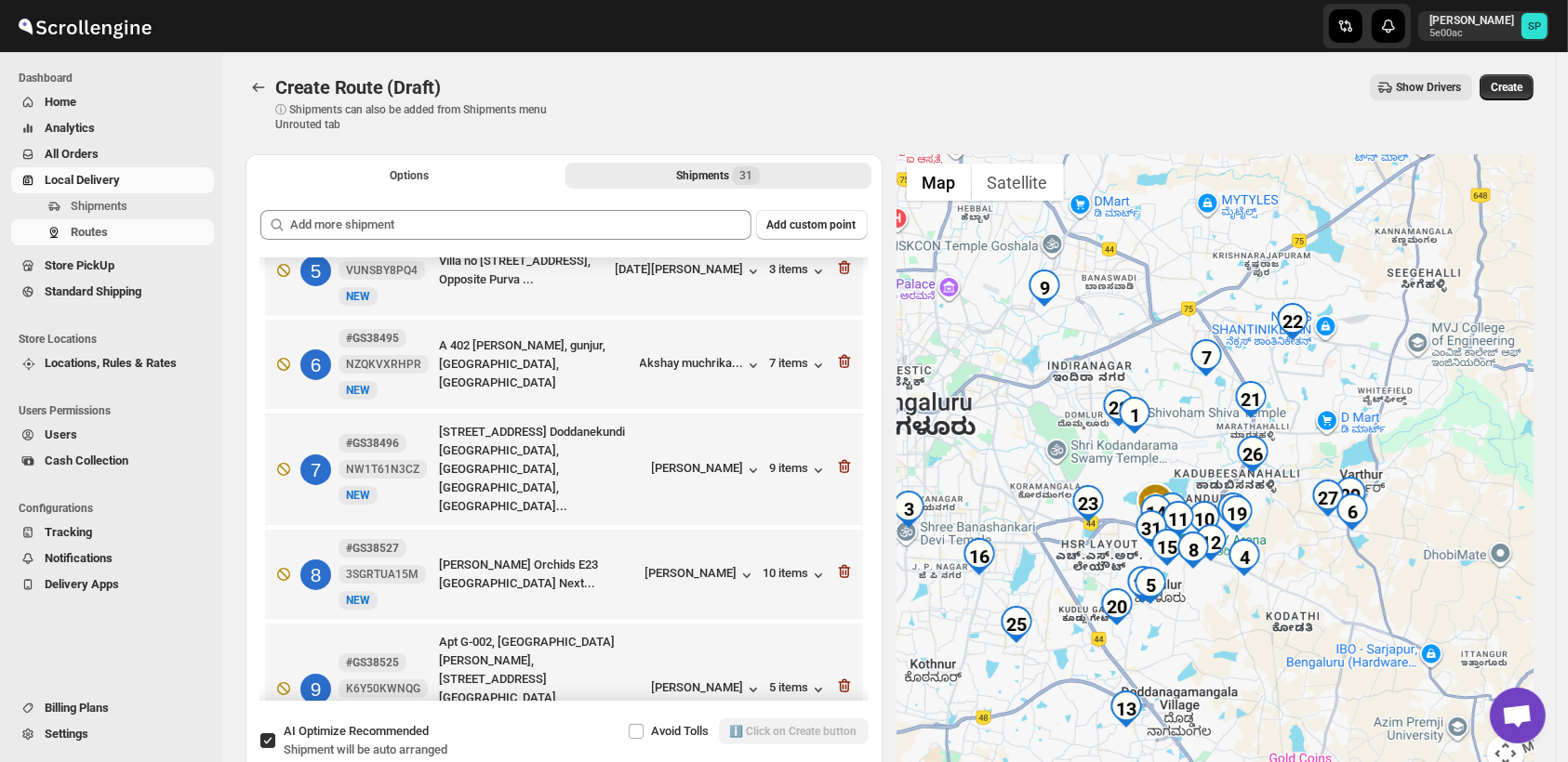
drag, startPoint x: 1346, startPoint y: 406, endPoint x: 1361, endPoint y: 366, distance: 42.7
click at [1361, 366] on div at bounding box center [1215, 474] width 637 height 640
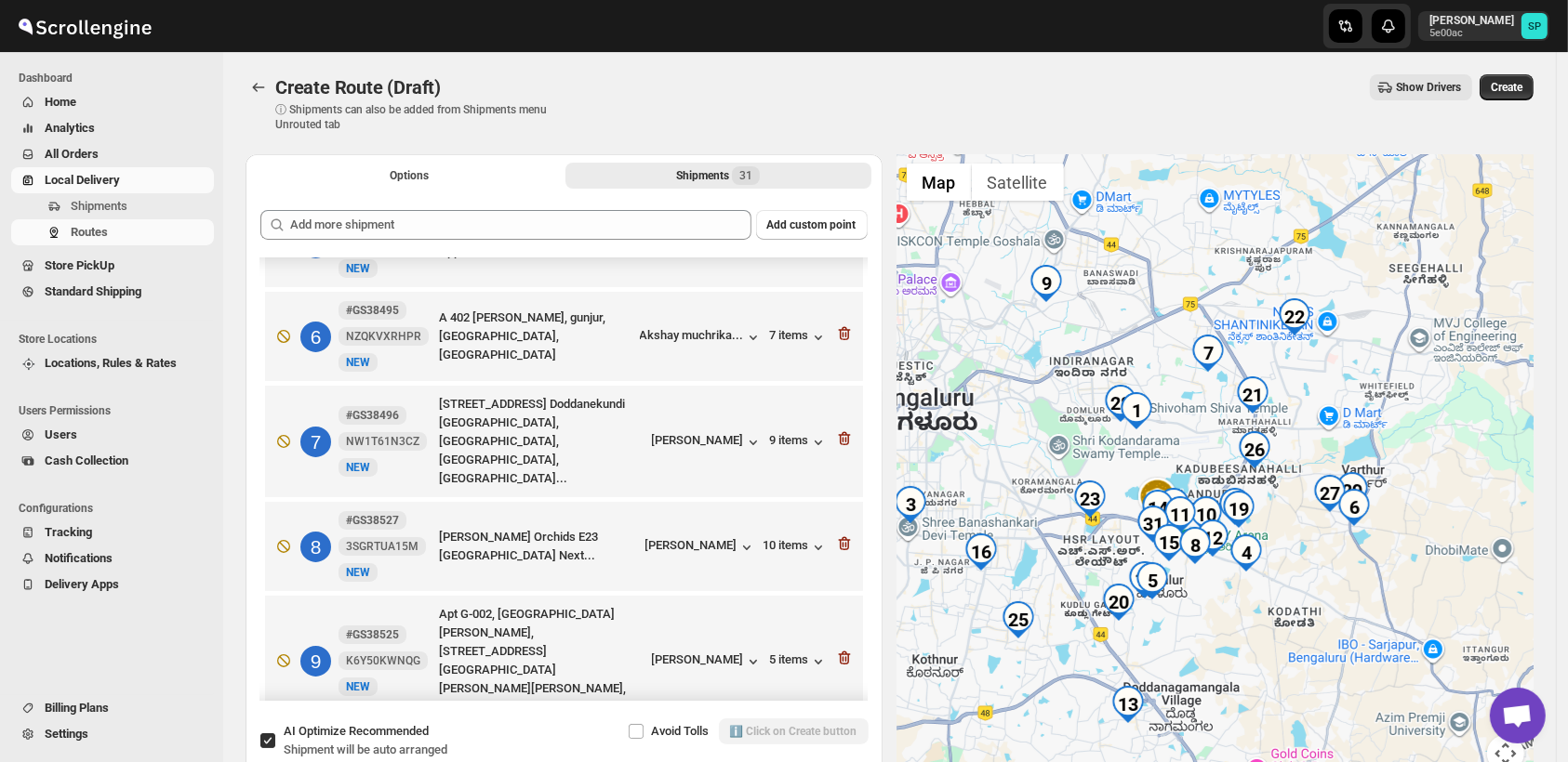
scroll to position [432, 0]
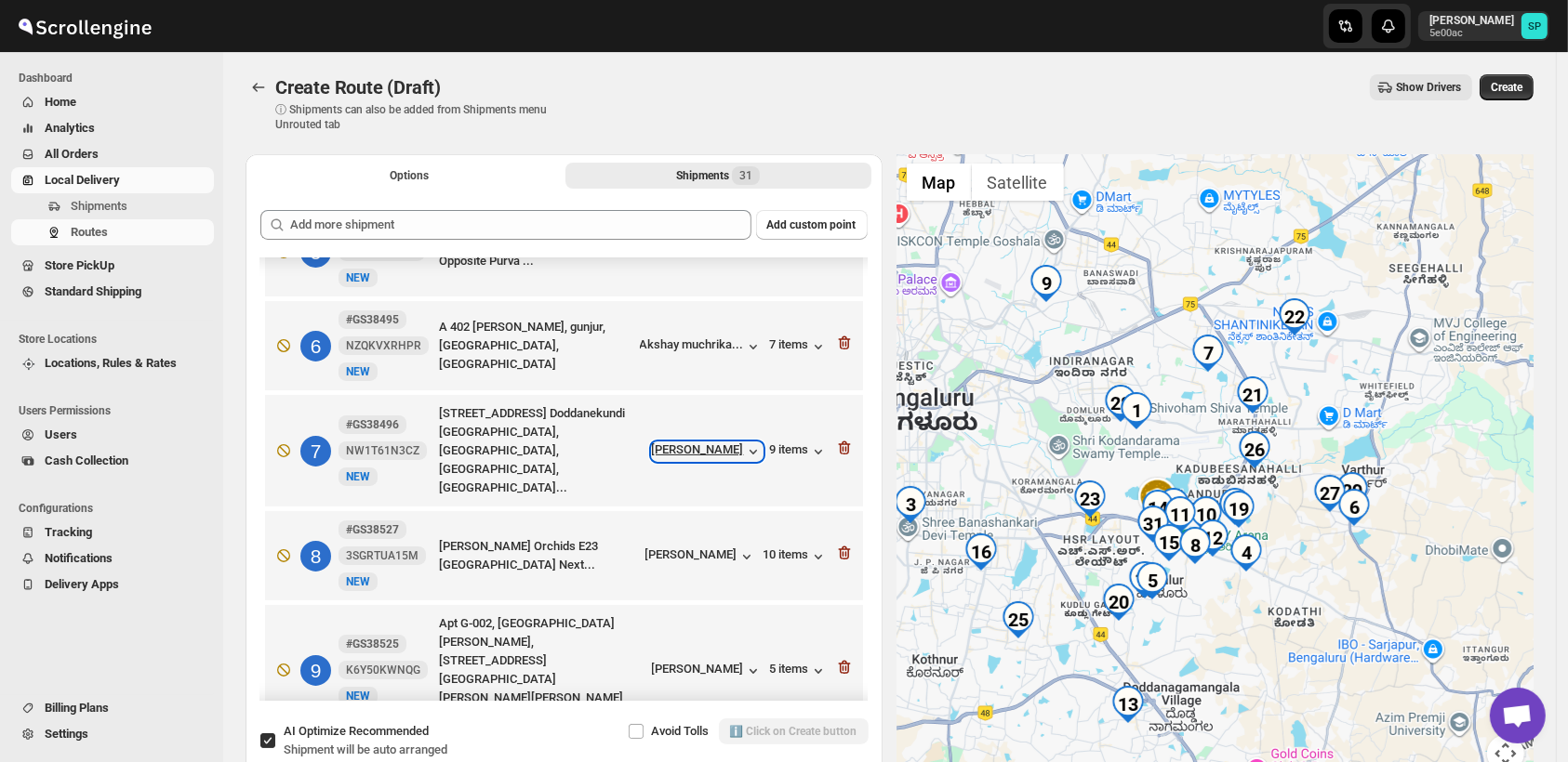
click at [704, 442] on div "Janakiram Gowda" at bounding box center [707, 451] width 111 height 18
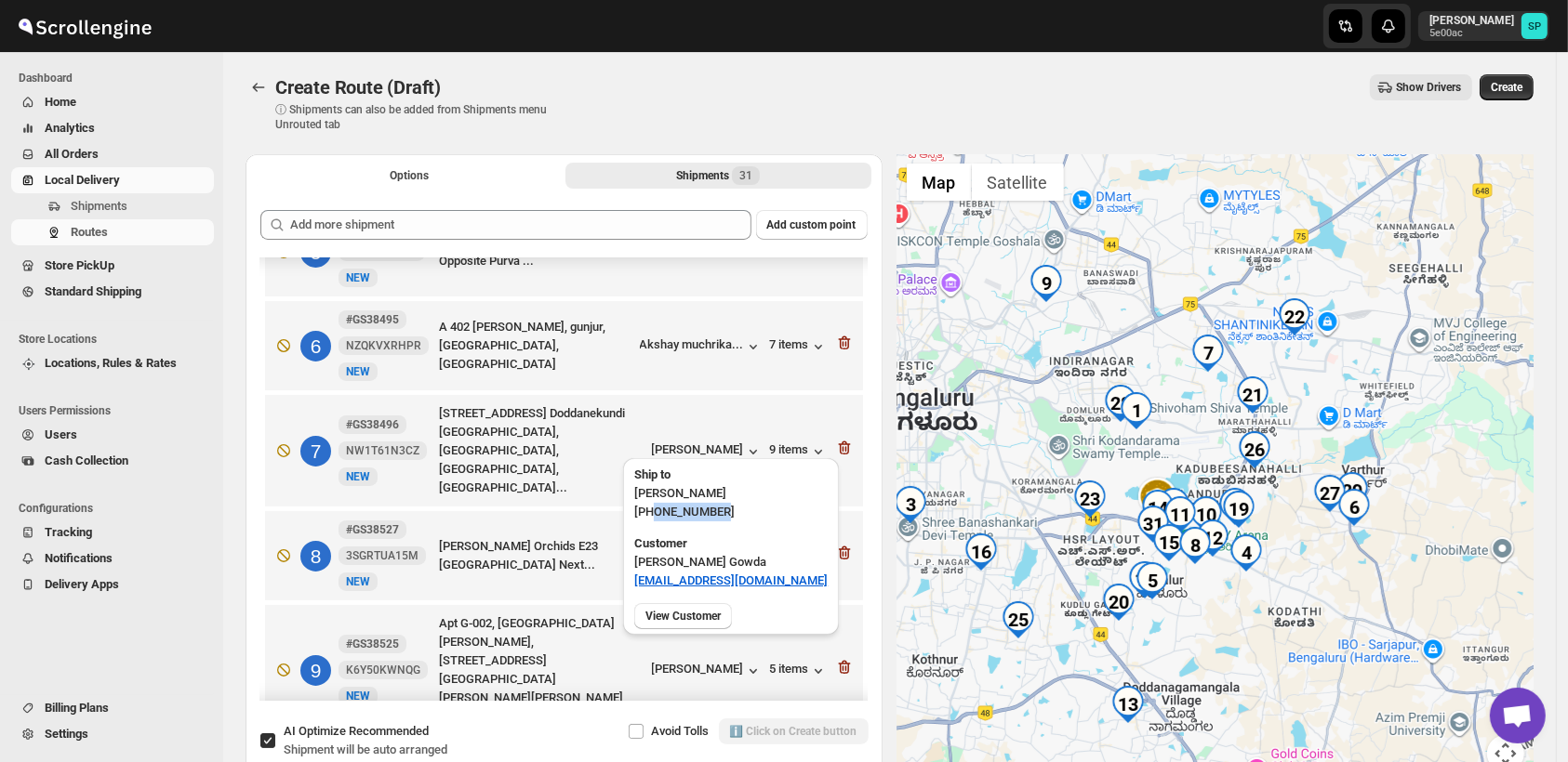
drag, startPoint x: 717, startPoint y: 512, endPoint x: 655, endPoint y: 512, distance: 62.0
click at [655, 512] on p "+919663314052" at bounding box center [730, 512] width 193 height 18
copy p "9663314052"
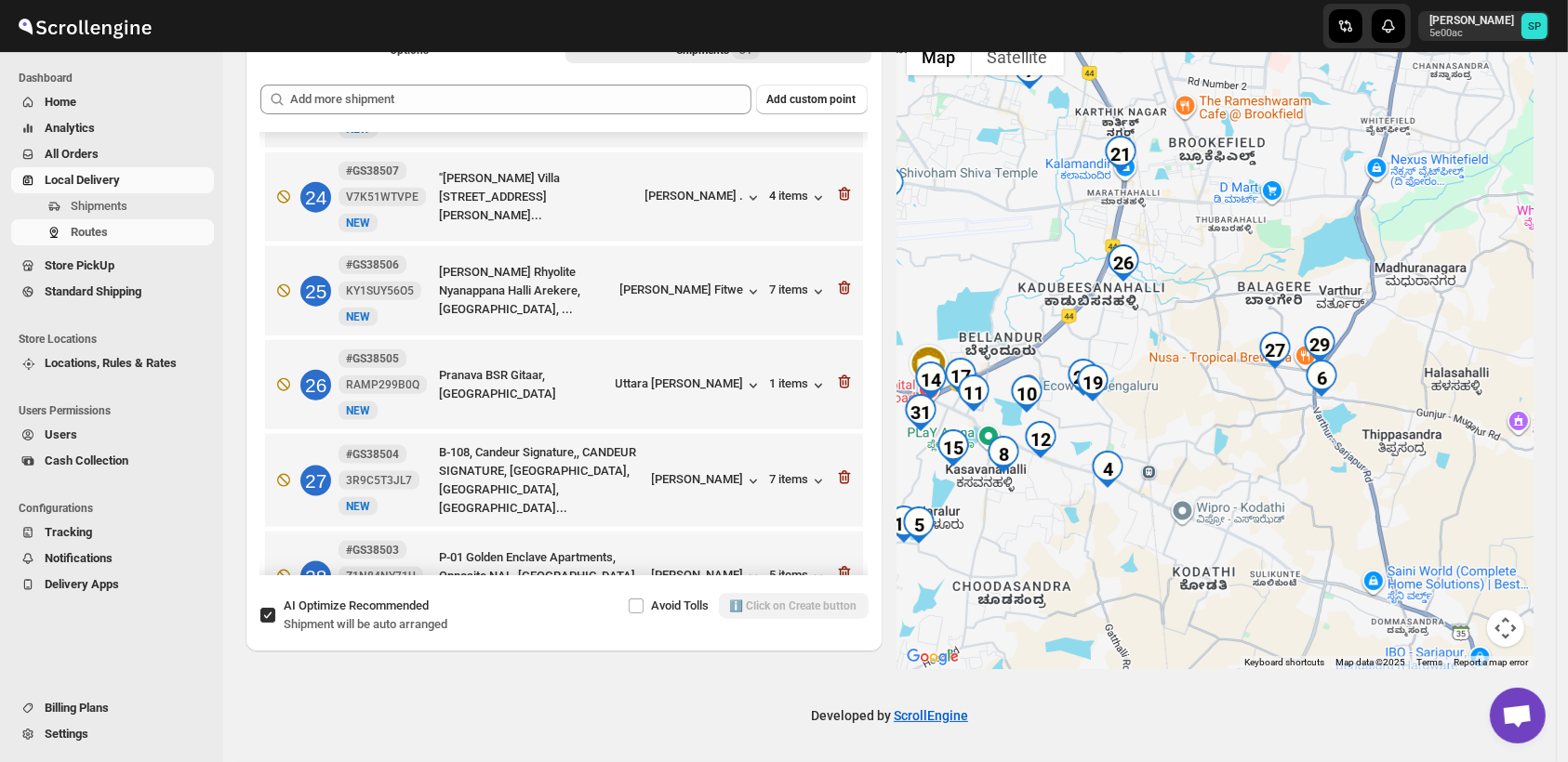
scroll to position [2290, 0]
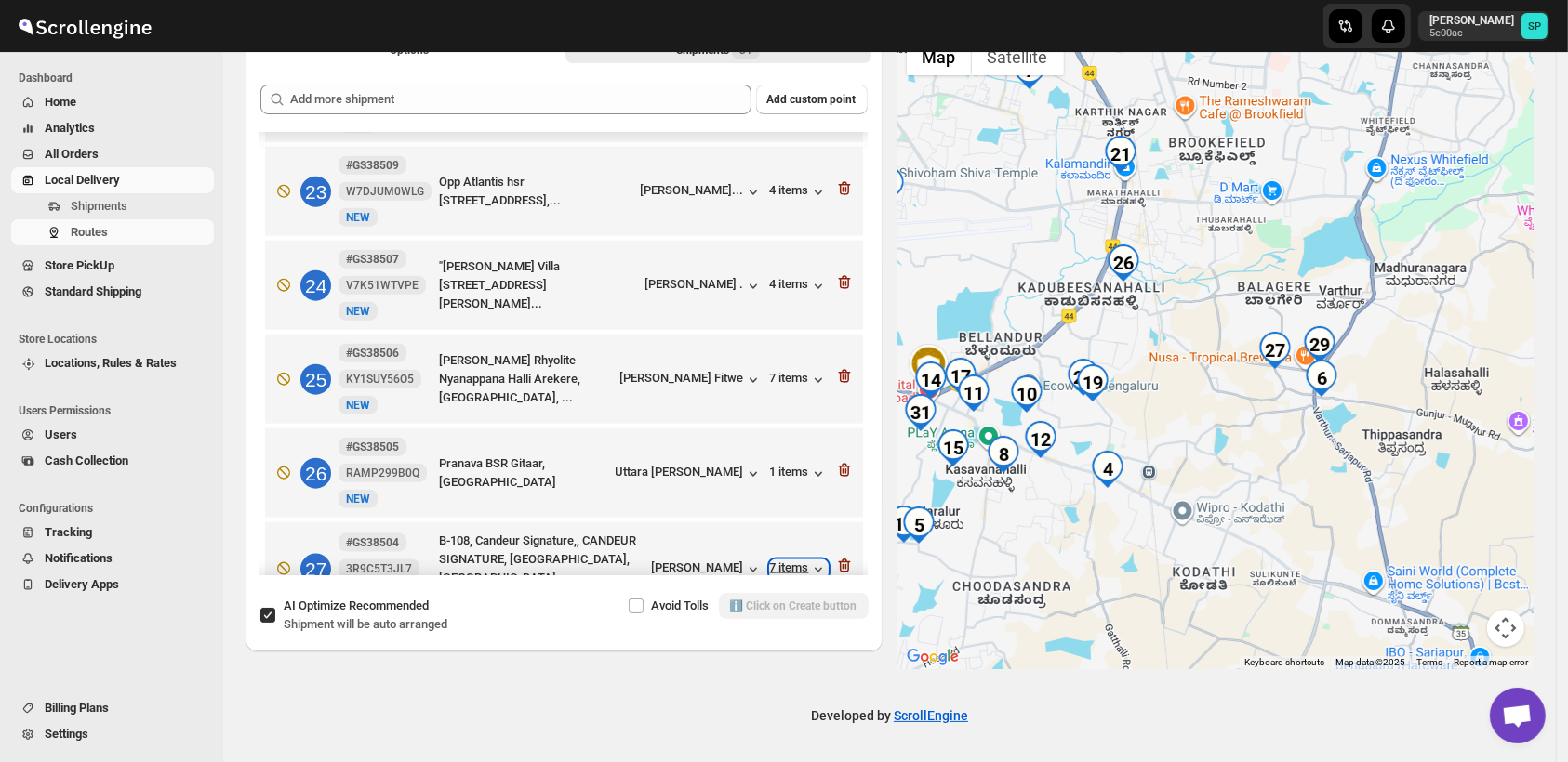
click at [787, 560] on div "7 items" at bounding box center [799, 569] width 58 height 18
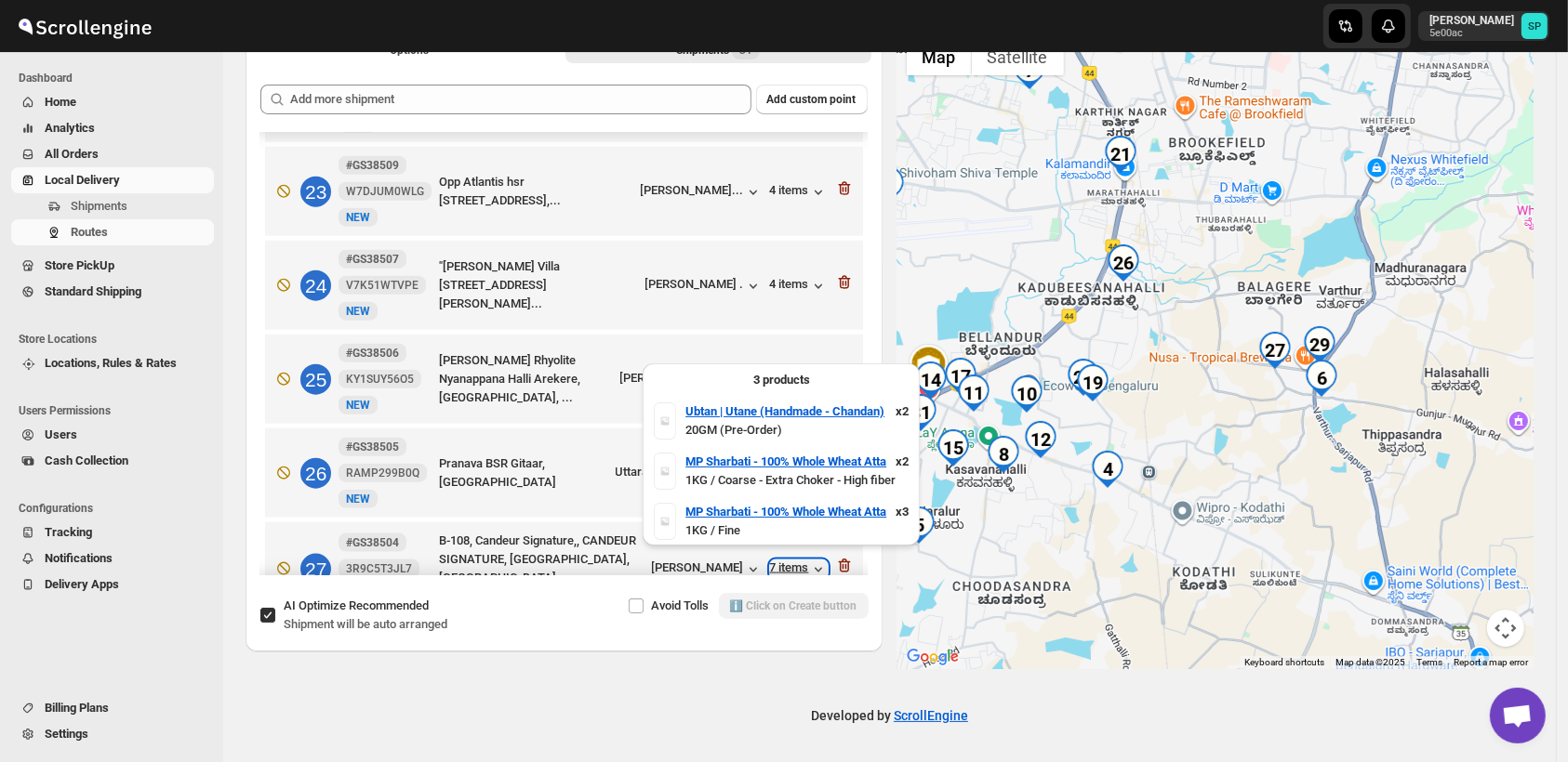
click at [787, 560] on div "7 items" at bounding box center [799, 569] width 58 height 18
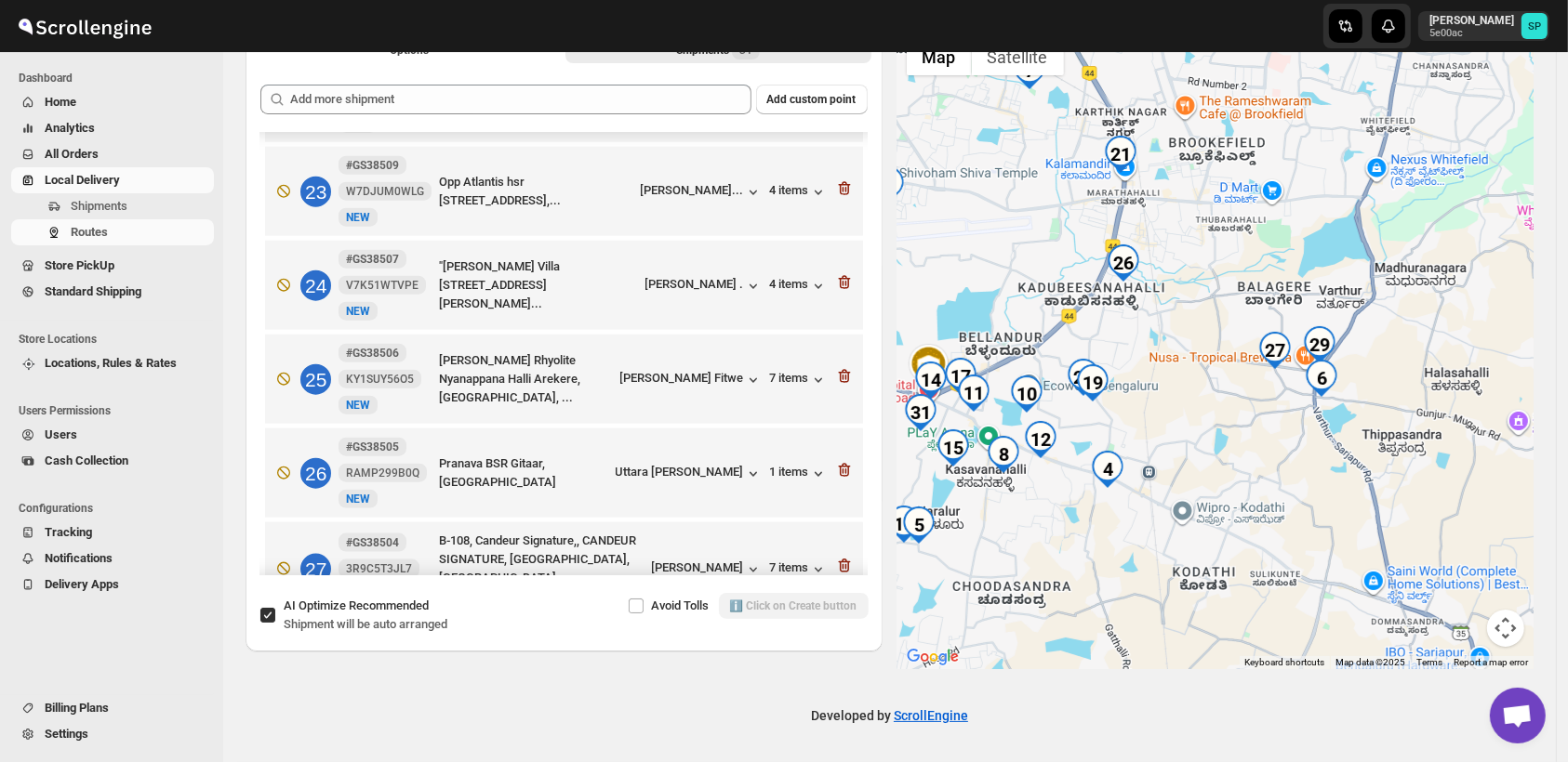
click at [791, 750] on div "4 items" at bounding box center [799, 759] width 58 height 18
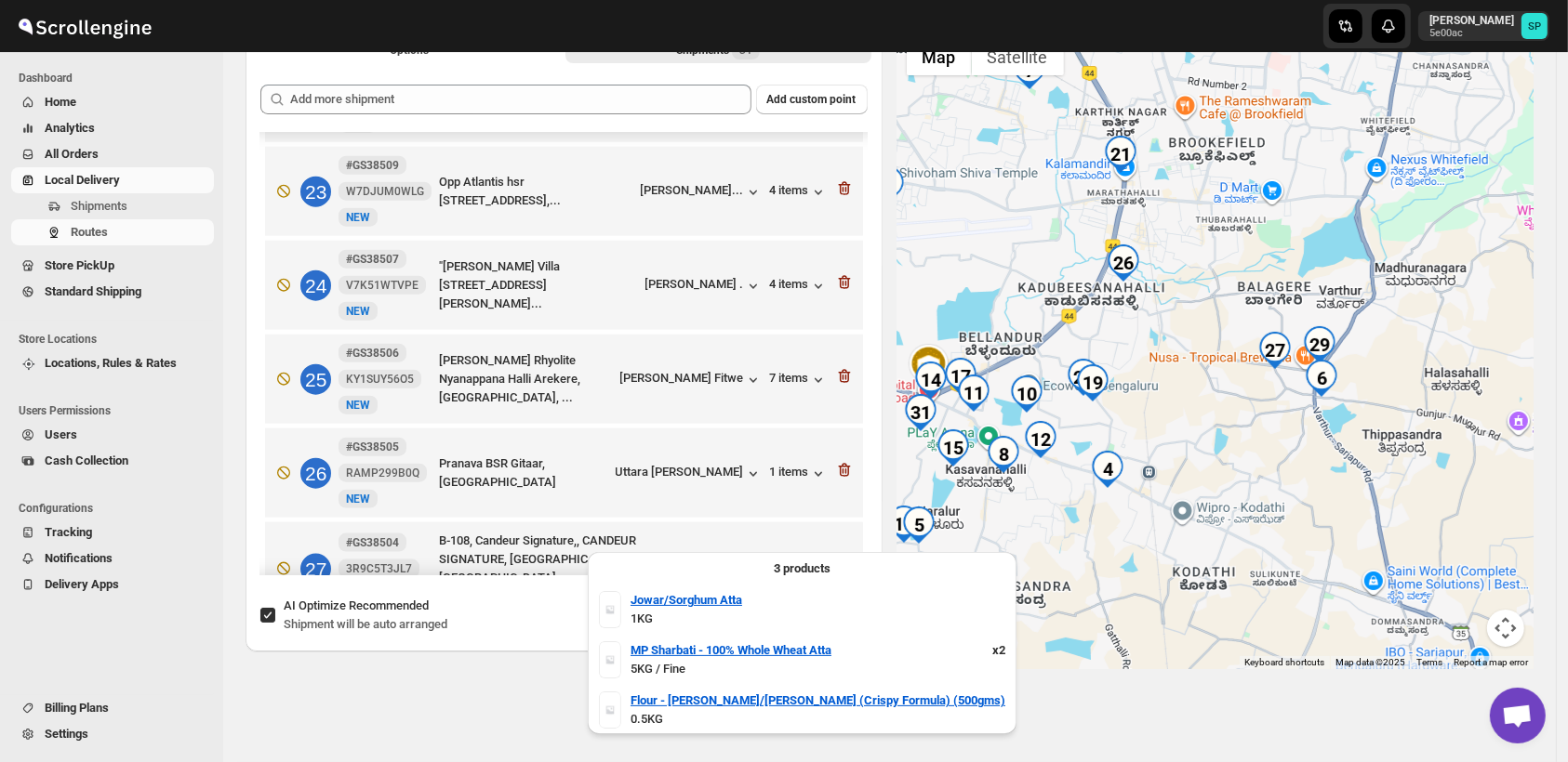
click at [791, 750] on div "4 items" at bounding box center [799, 759] width 58 height 18
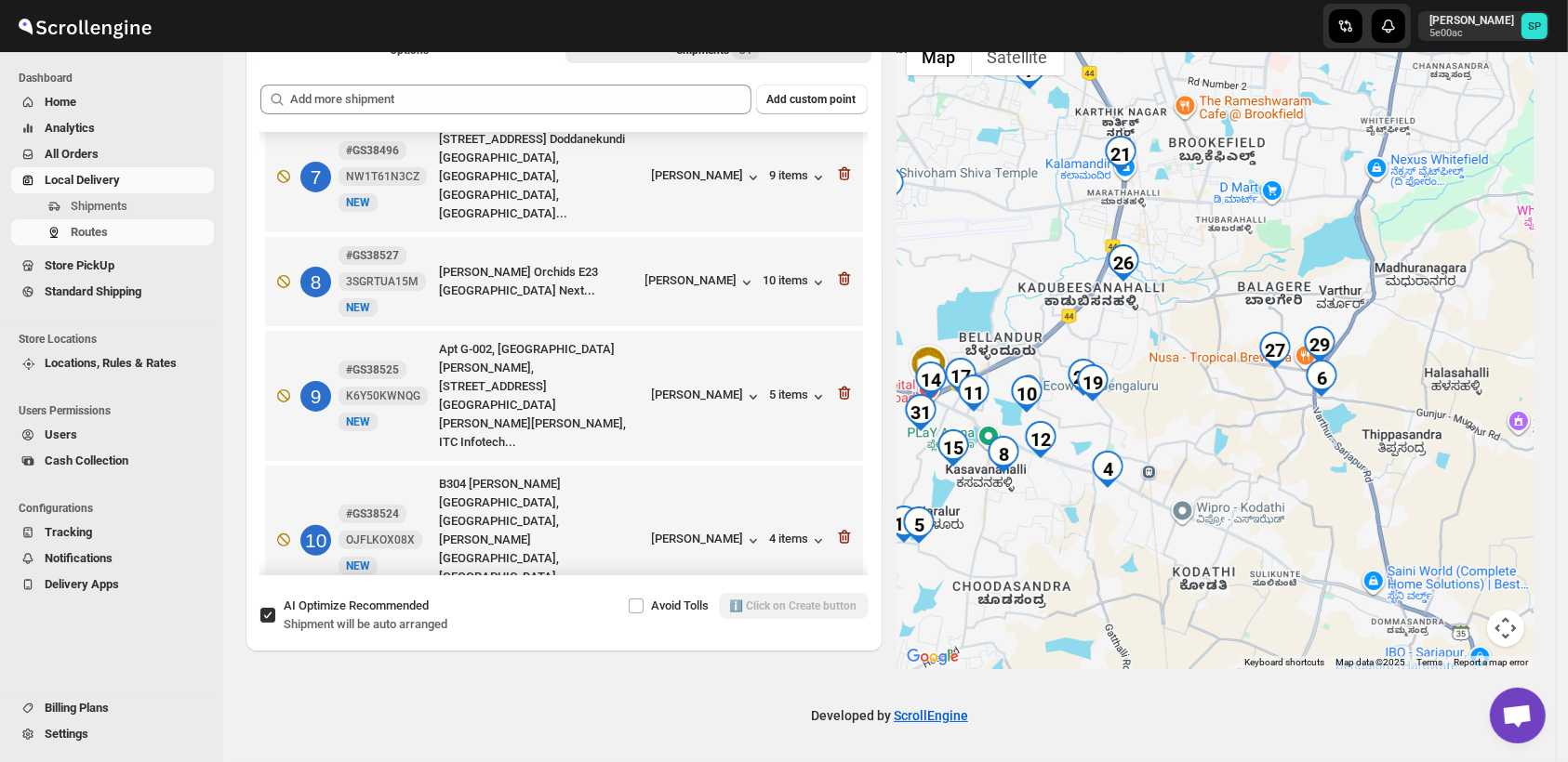
scroll to position [432, 0]
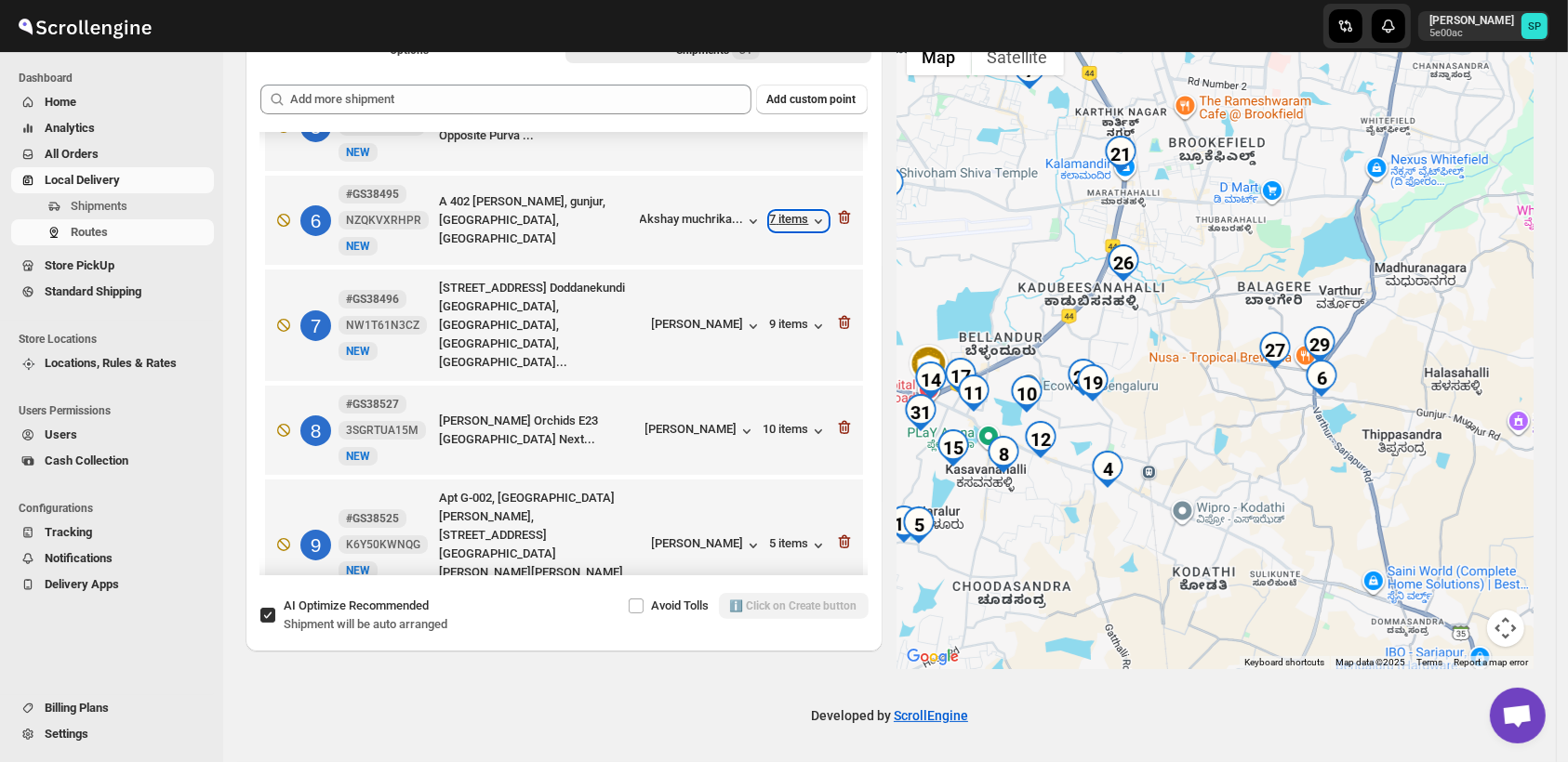
click at [781, 223] on div "7 items" at bounding box center [799, 220] width 58 height 18
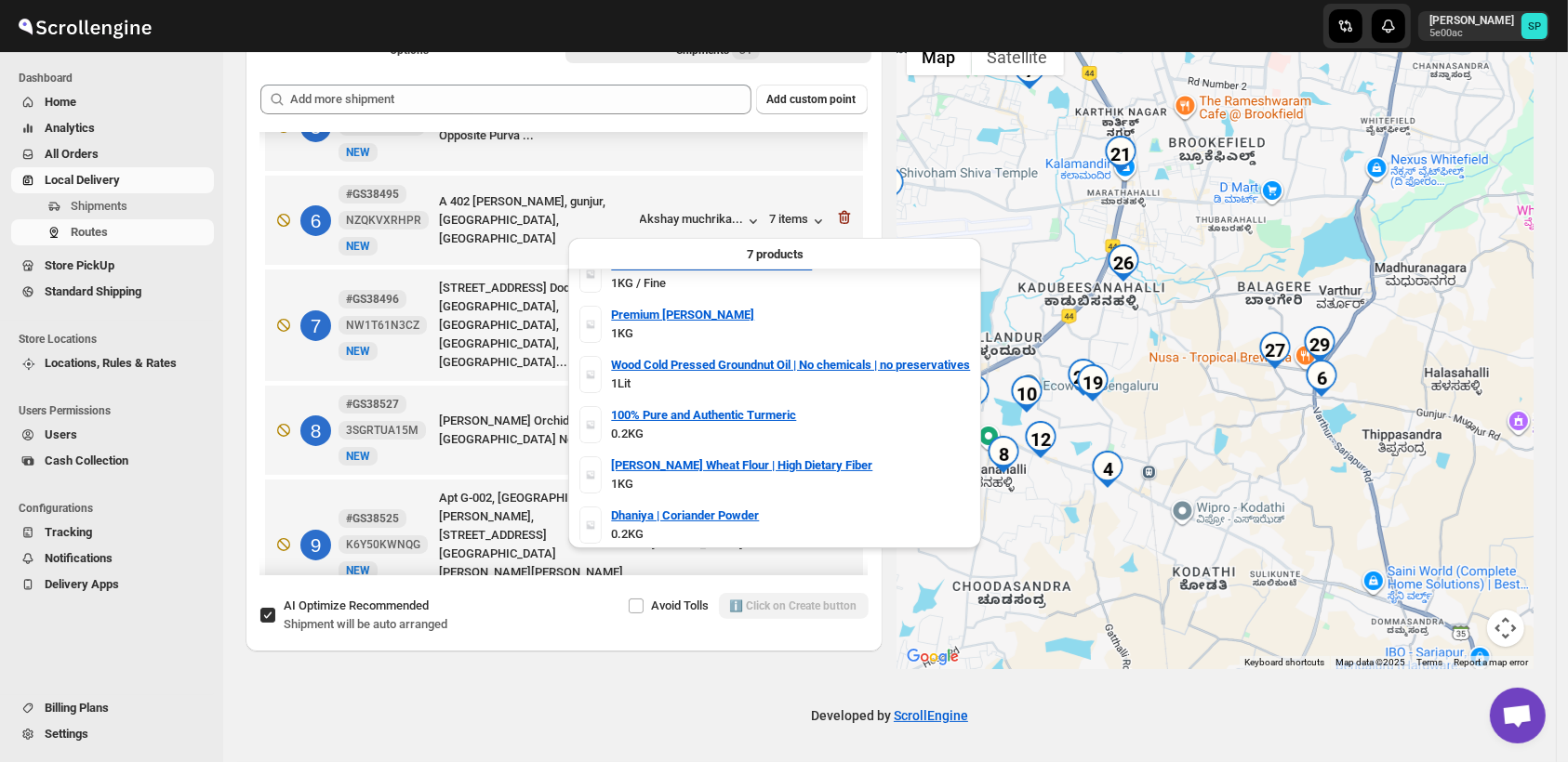
scroll to position [0, 0]
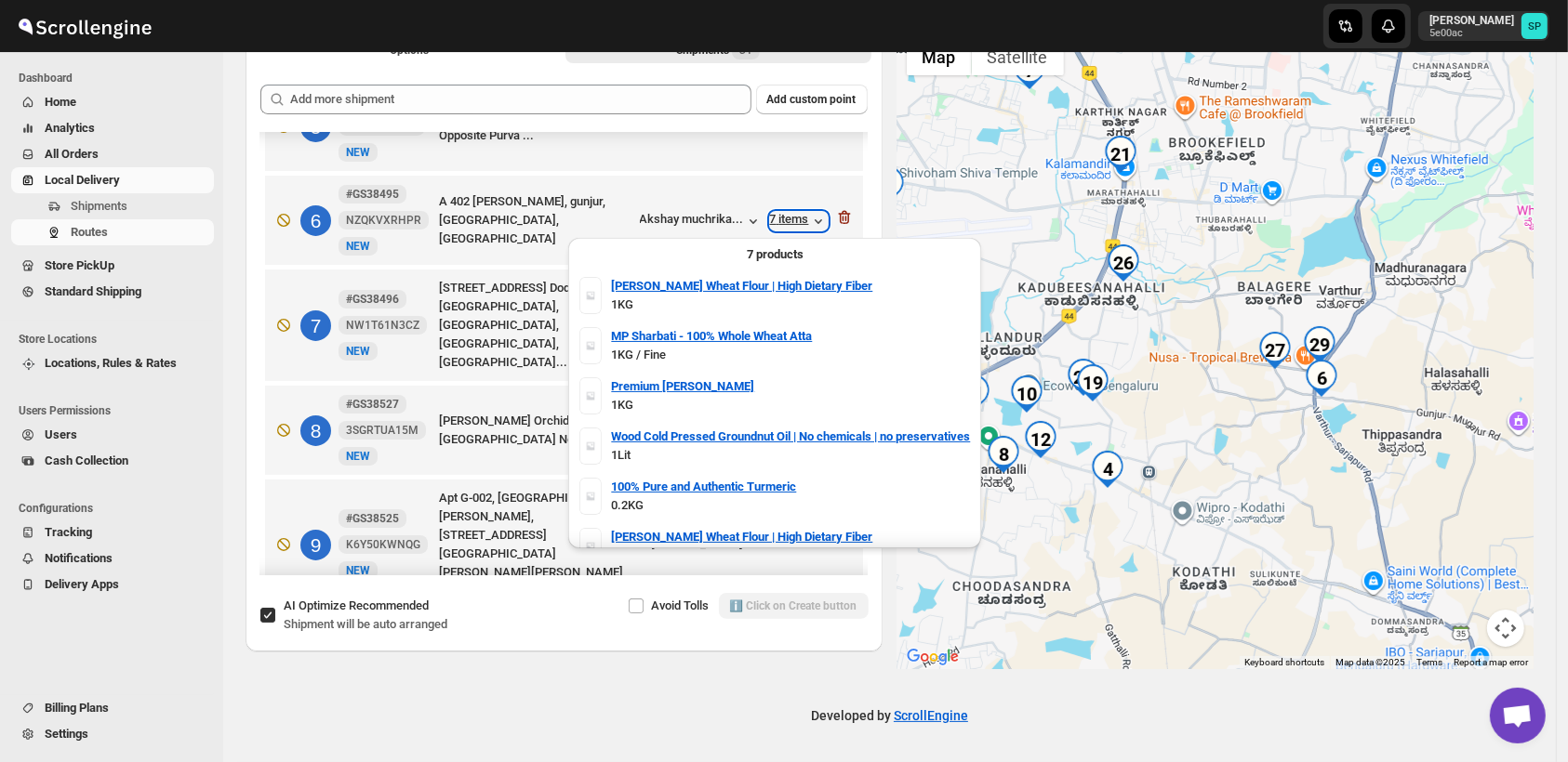
click at [793, 228] on div "7 items" at bounding box center [799, 220] width 58 height 18
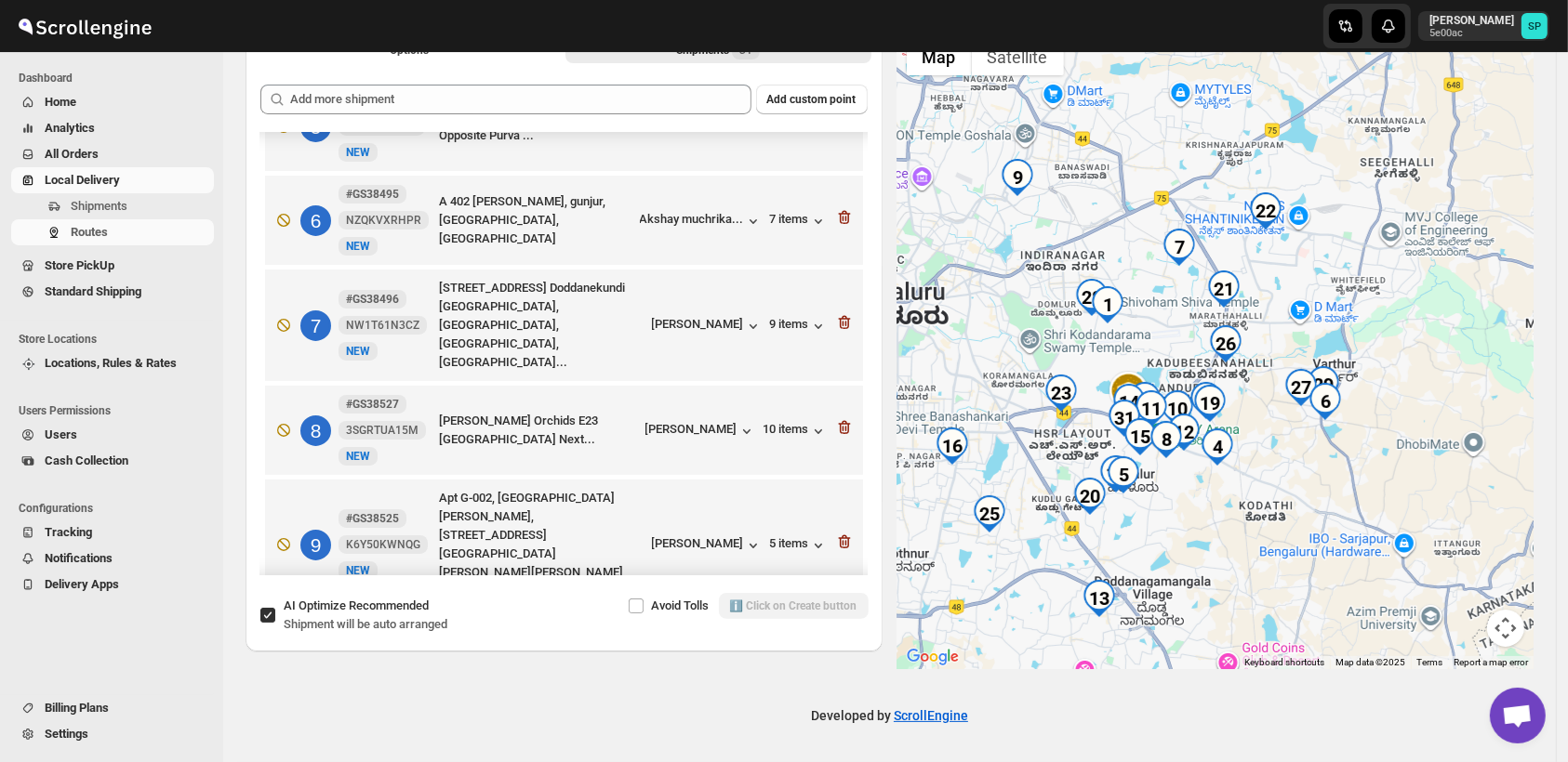
drag, startPoint x: 1168, startPoint y: 384, endPoint x: 1252, endPoint y: 427, distance: 94.4
click at [1252, 427] on div at bounding box center [1215, 349] width 637 height 640
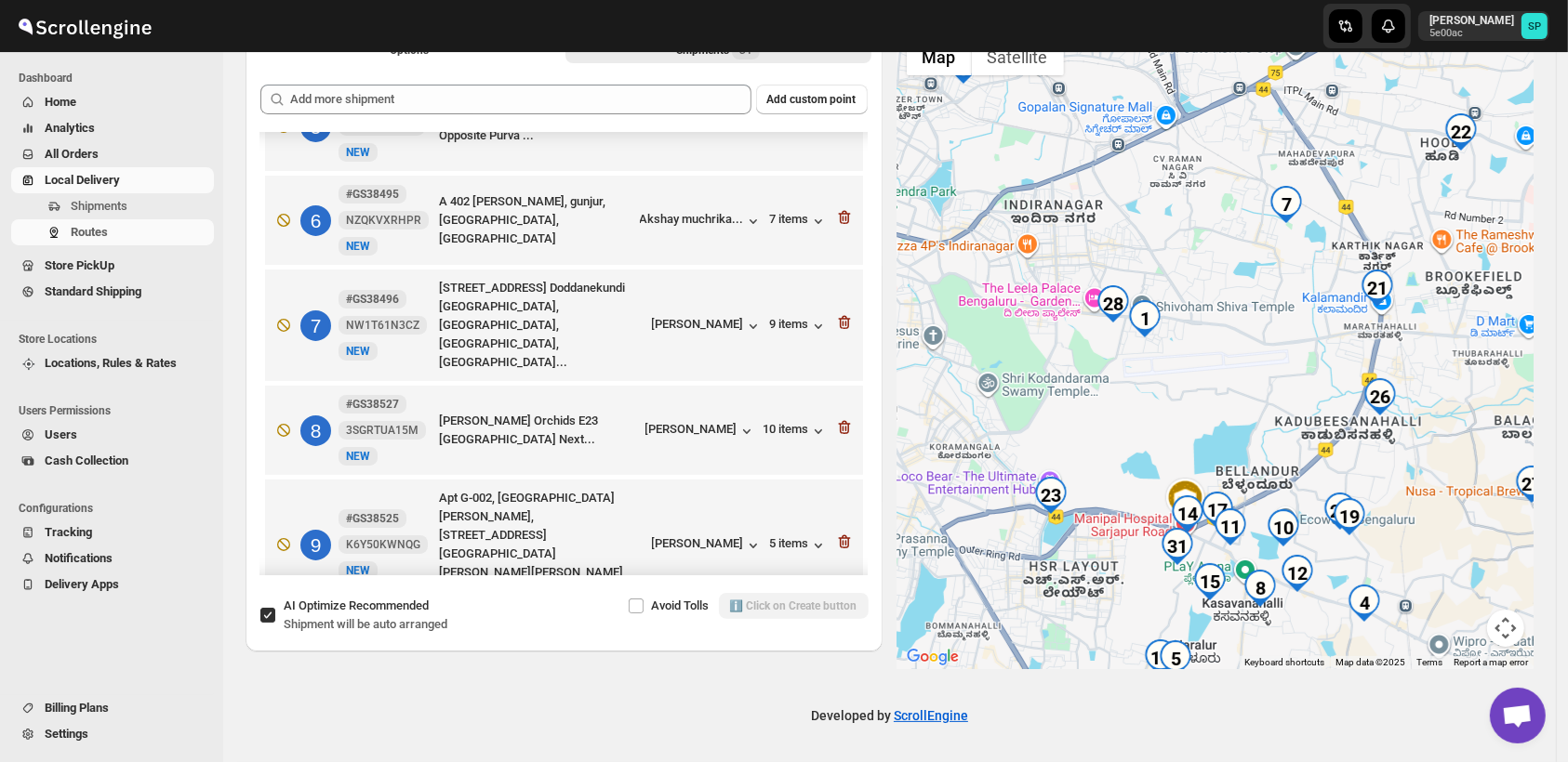
drag, startPoint x: 1124, startPoint y: 320, endPoint x: 1195, endPoint y: 338, distance: 73.2
click at [1195, 338] on div at bounding box center [1215, 349] width 637 height 640
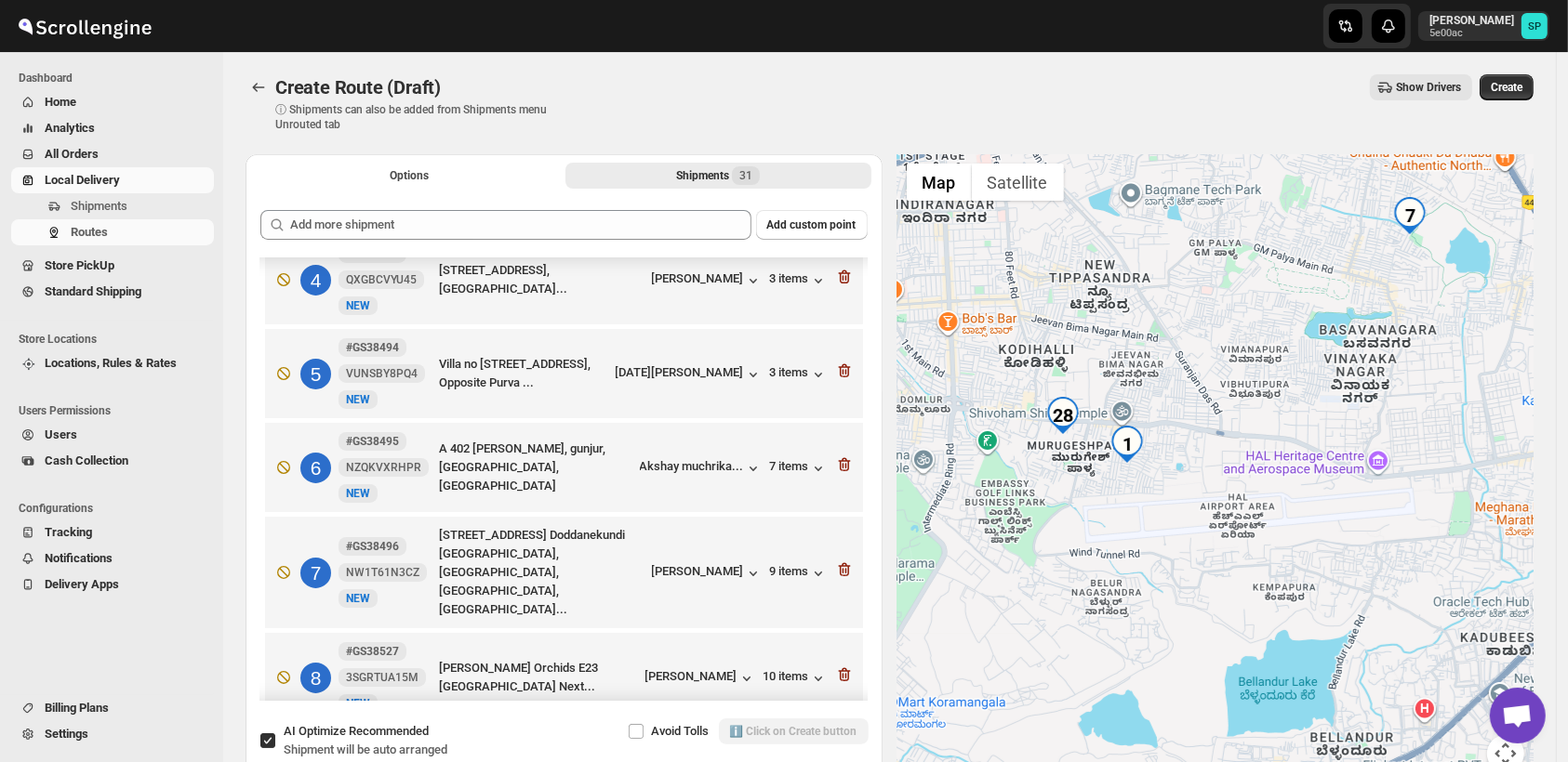
scroll to position [412, 0]
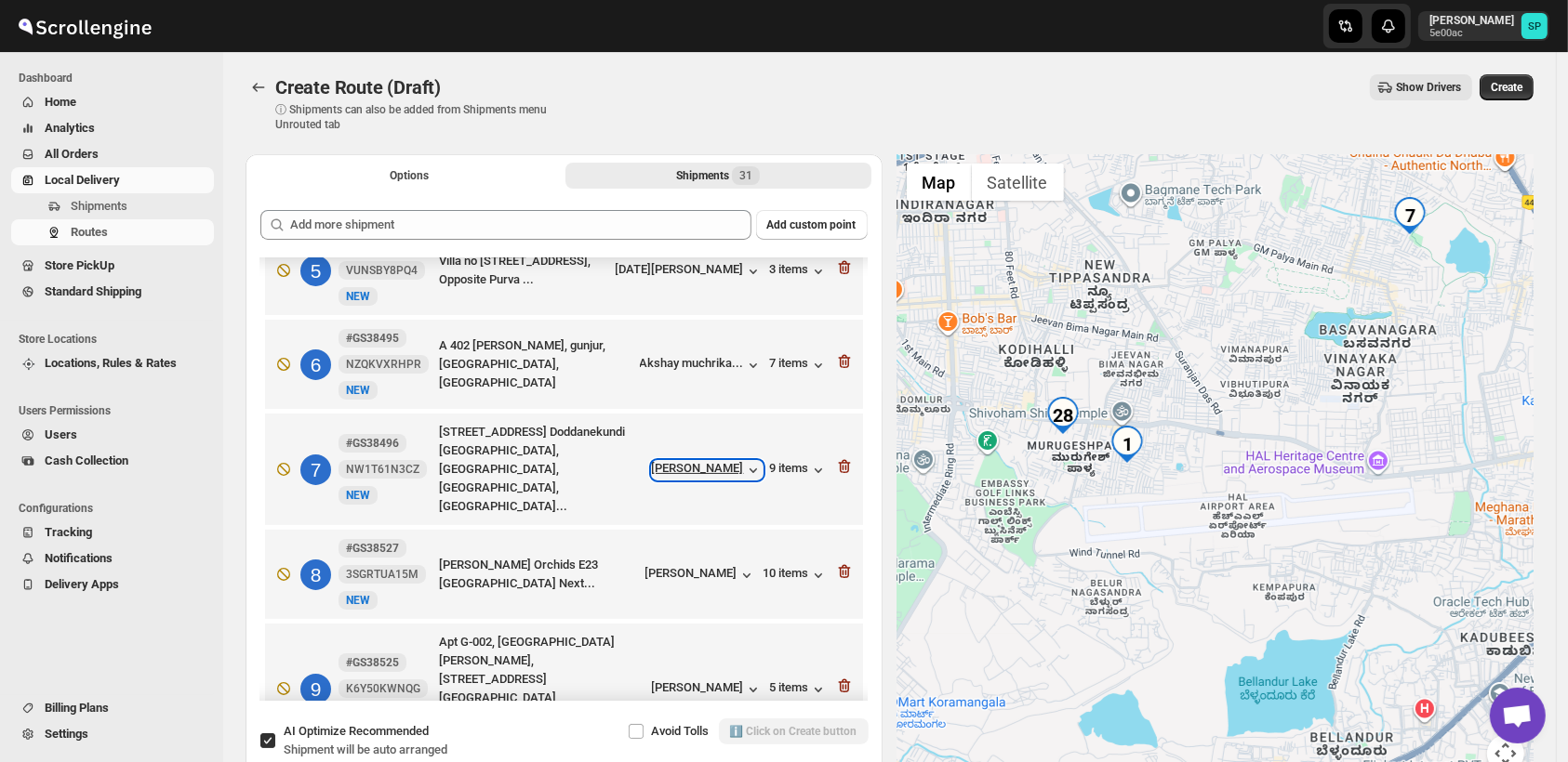
click at [711, 461] on div "Janakiram Gowda" at bounding box center [707, 469] width 111 height 18
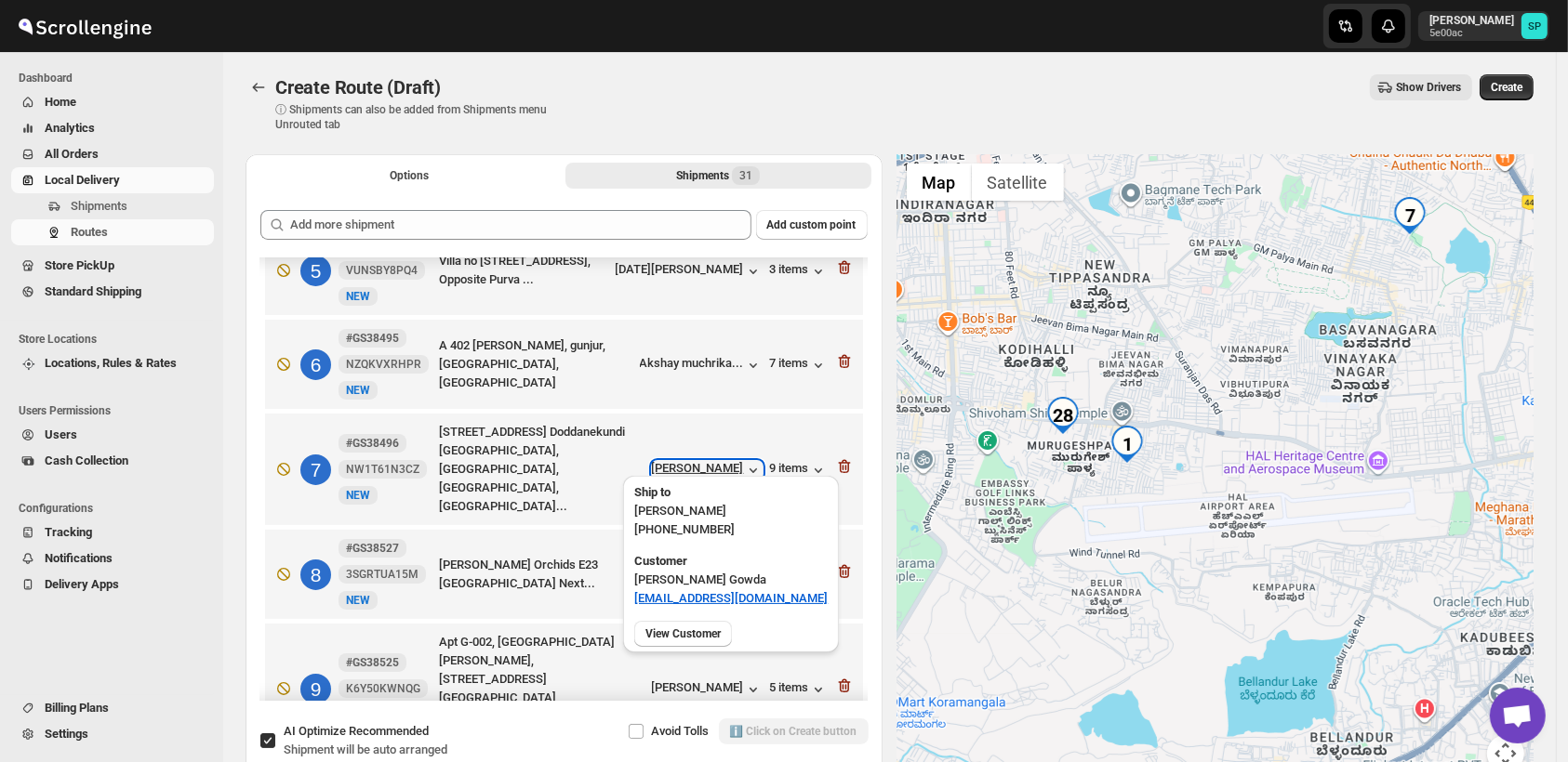
click at [711, 461] on div "Janakiram Gowda" at bounding box center [707, 469] width 111 height 18
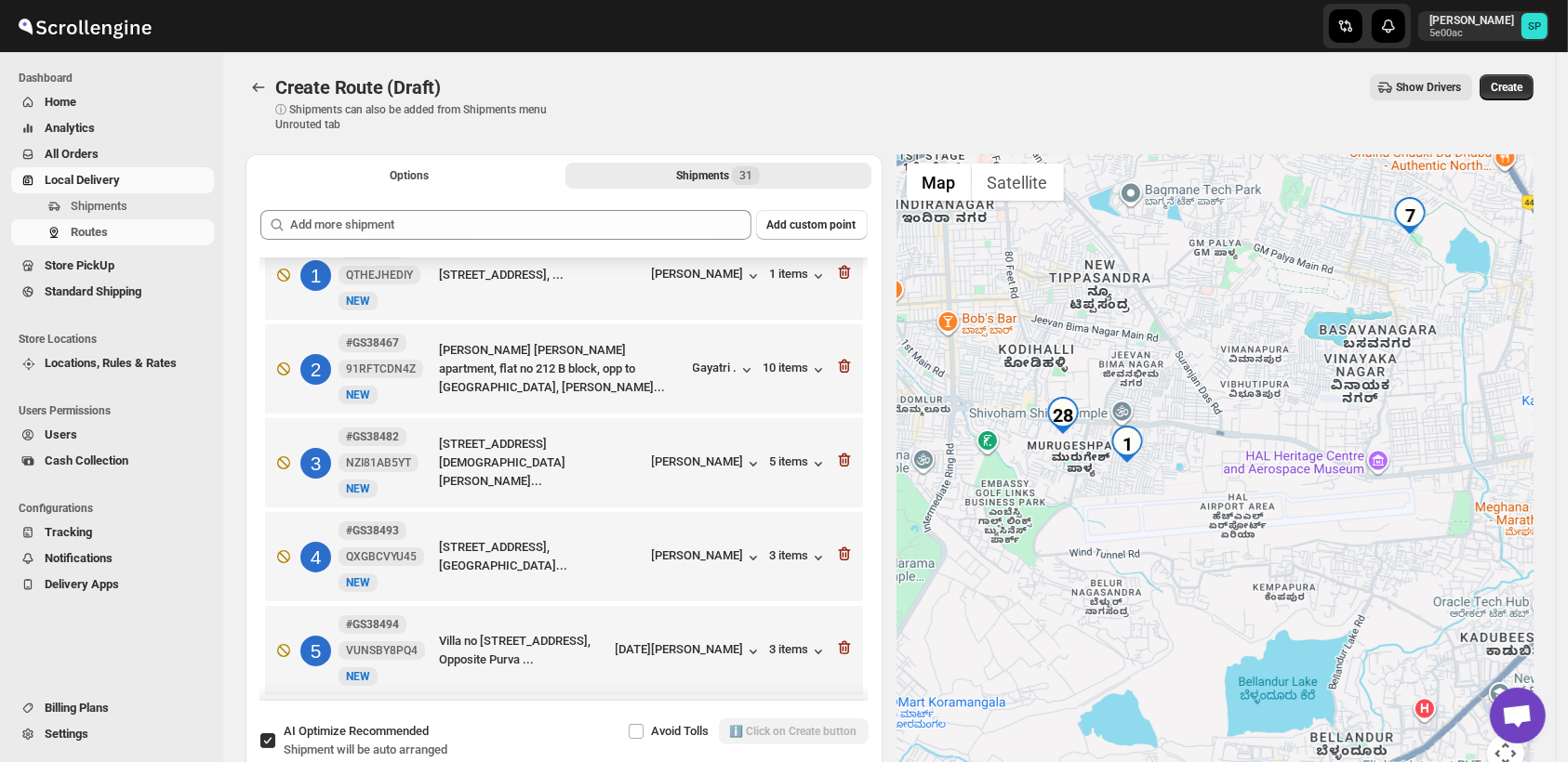
scroll to position [0, 0]
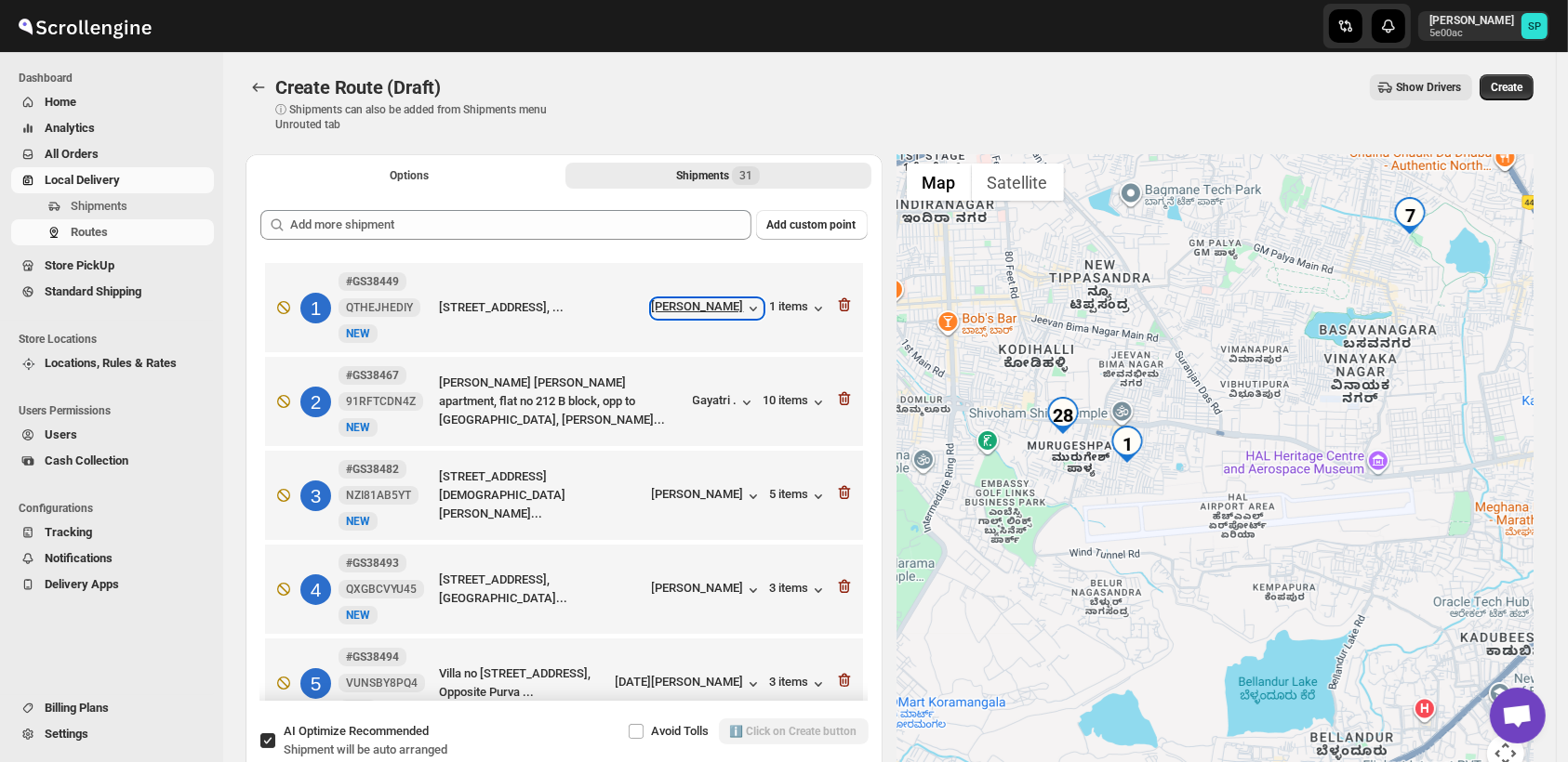
click at [699, 309] on div "Suparna Roy" at bounding box center [707, 308] width 111 height 18
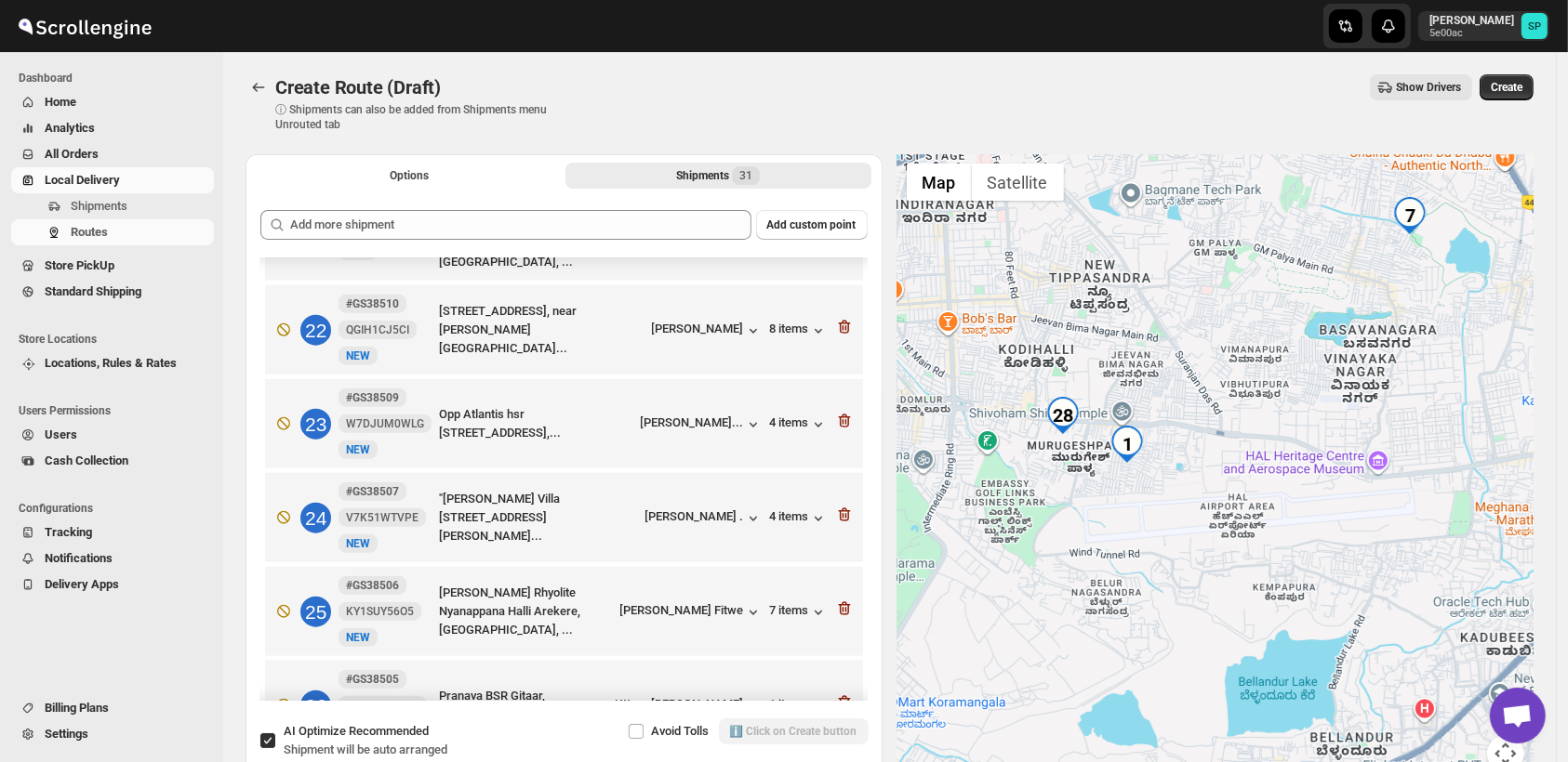
scroll to position [2272, 0]
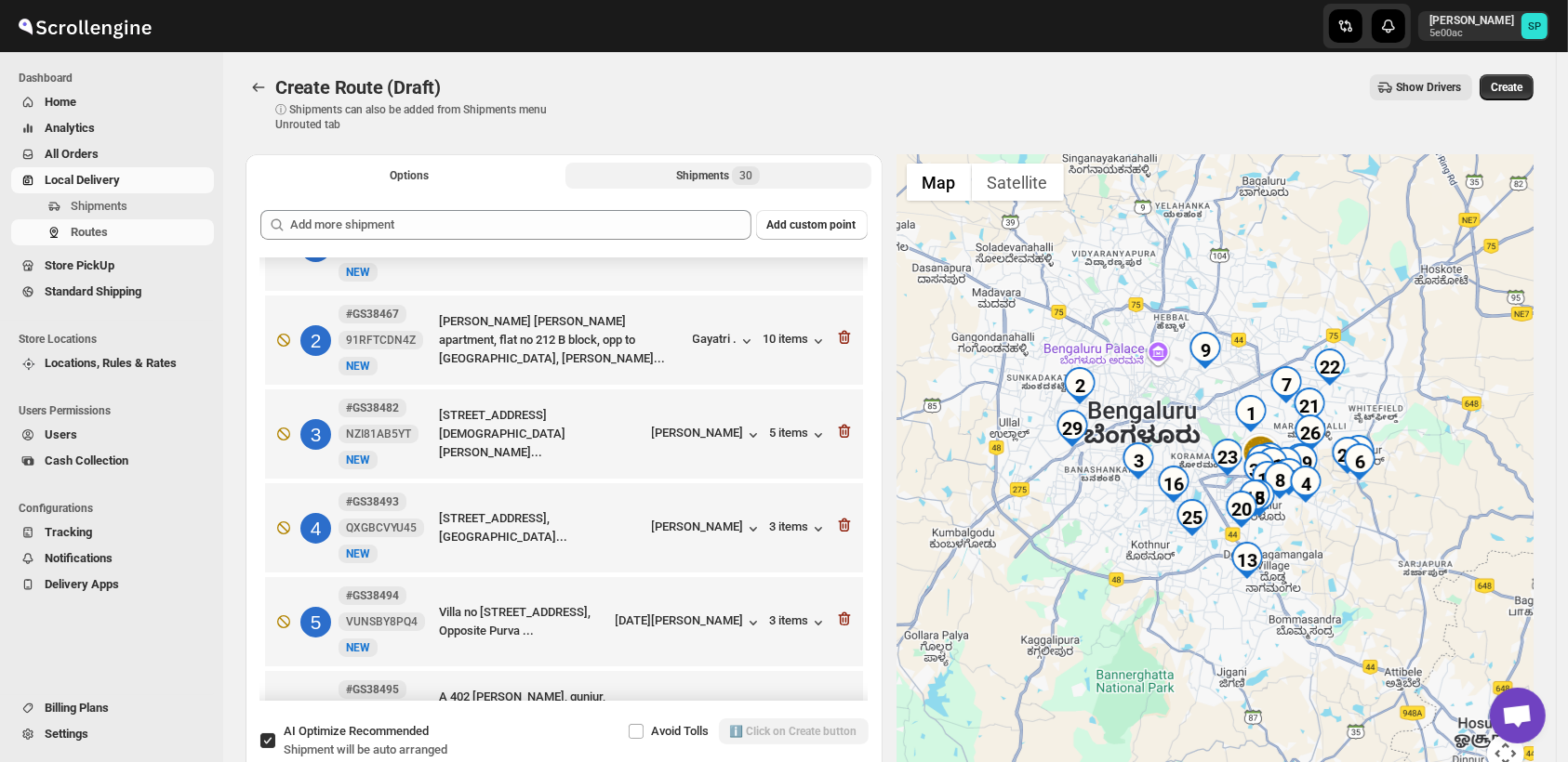
scroll to position [0, 0]
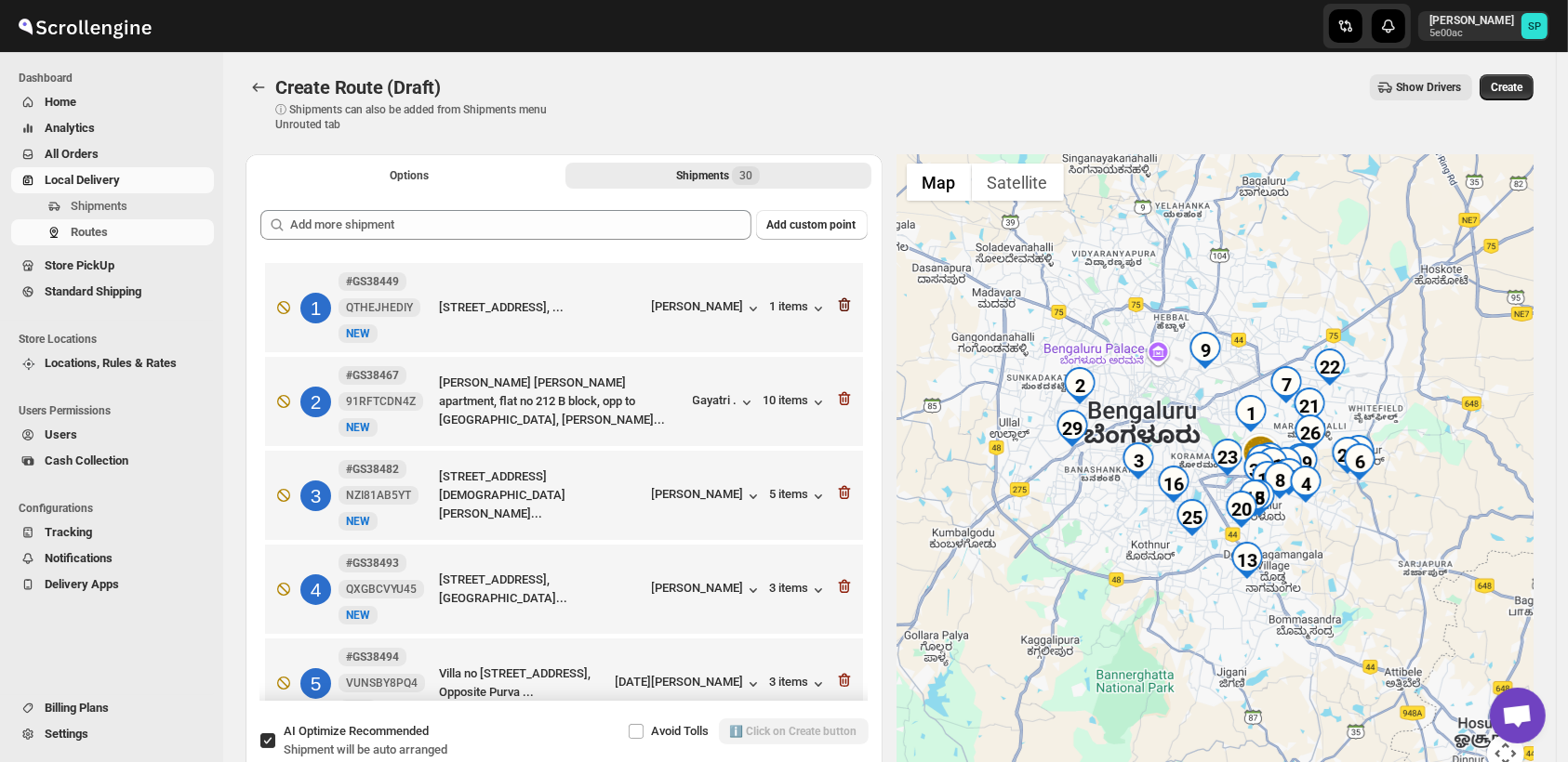
click at [839, 304] on icon "button" at bounding box center [843, 304] width 18 height 18
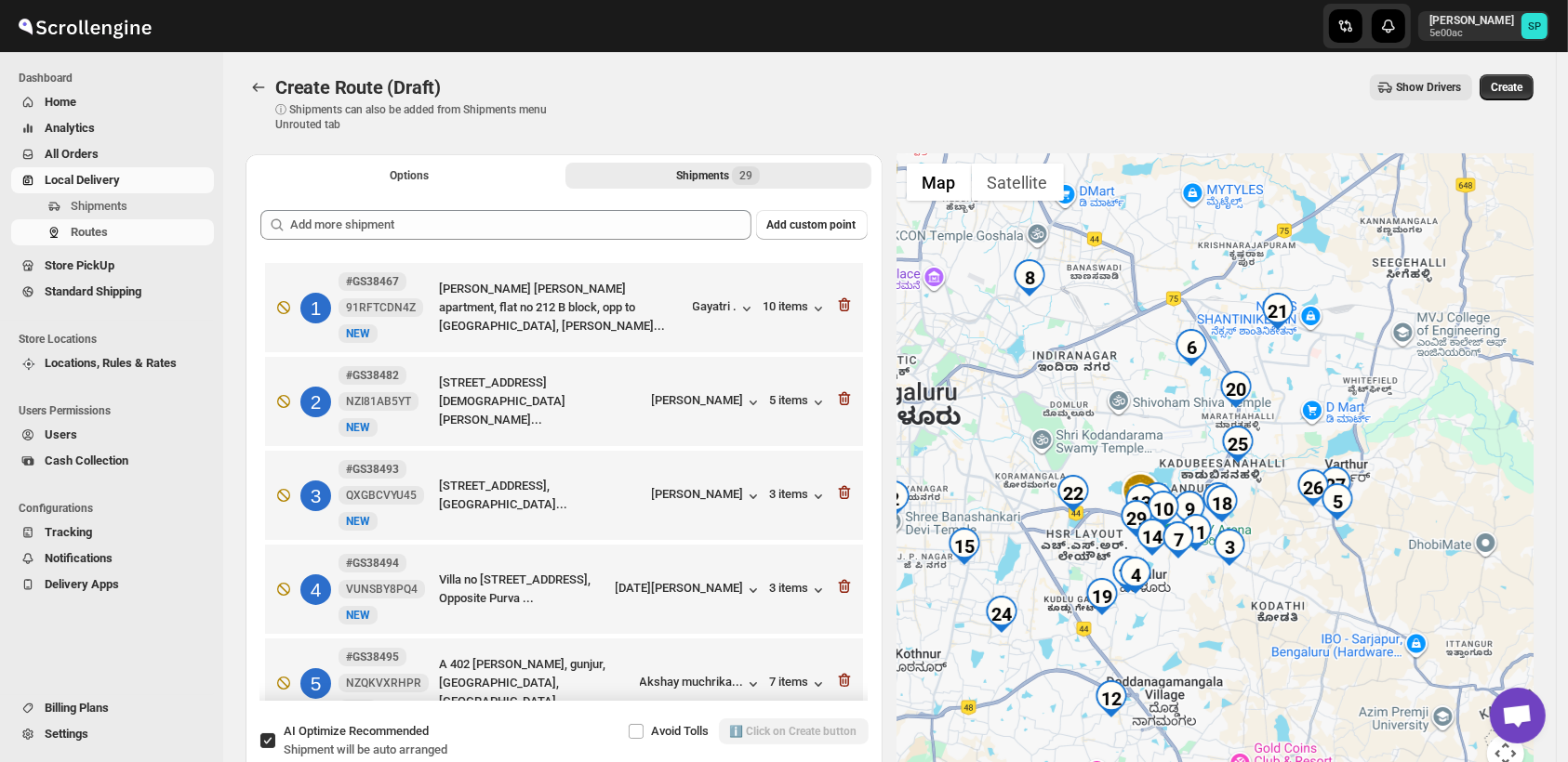
drag, startPoint x: 1346, startPoint y: 368, endPoint x: 1232, endPoint y: 365, distance: 114.0
click at [1232, 365] on div at bounding box center [1215, 474] width 637 height 640
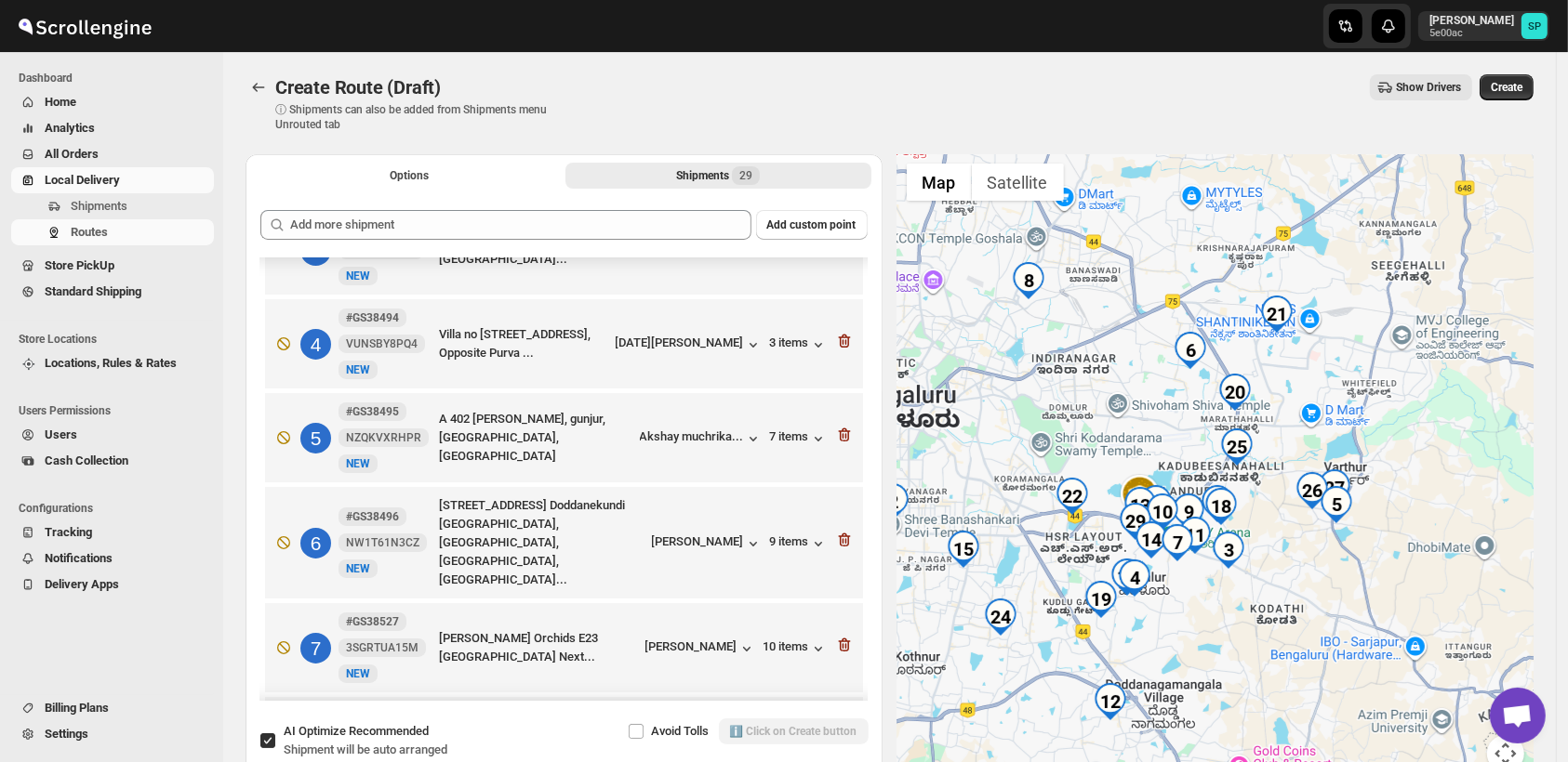
scroll to position [412, 0]
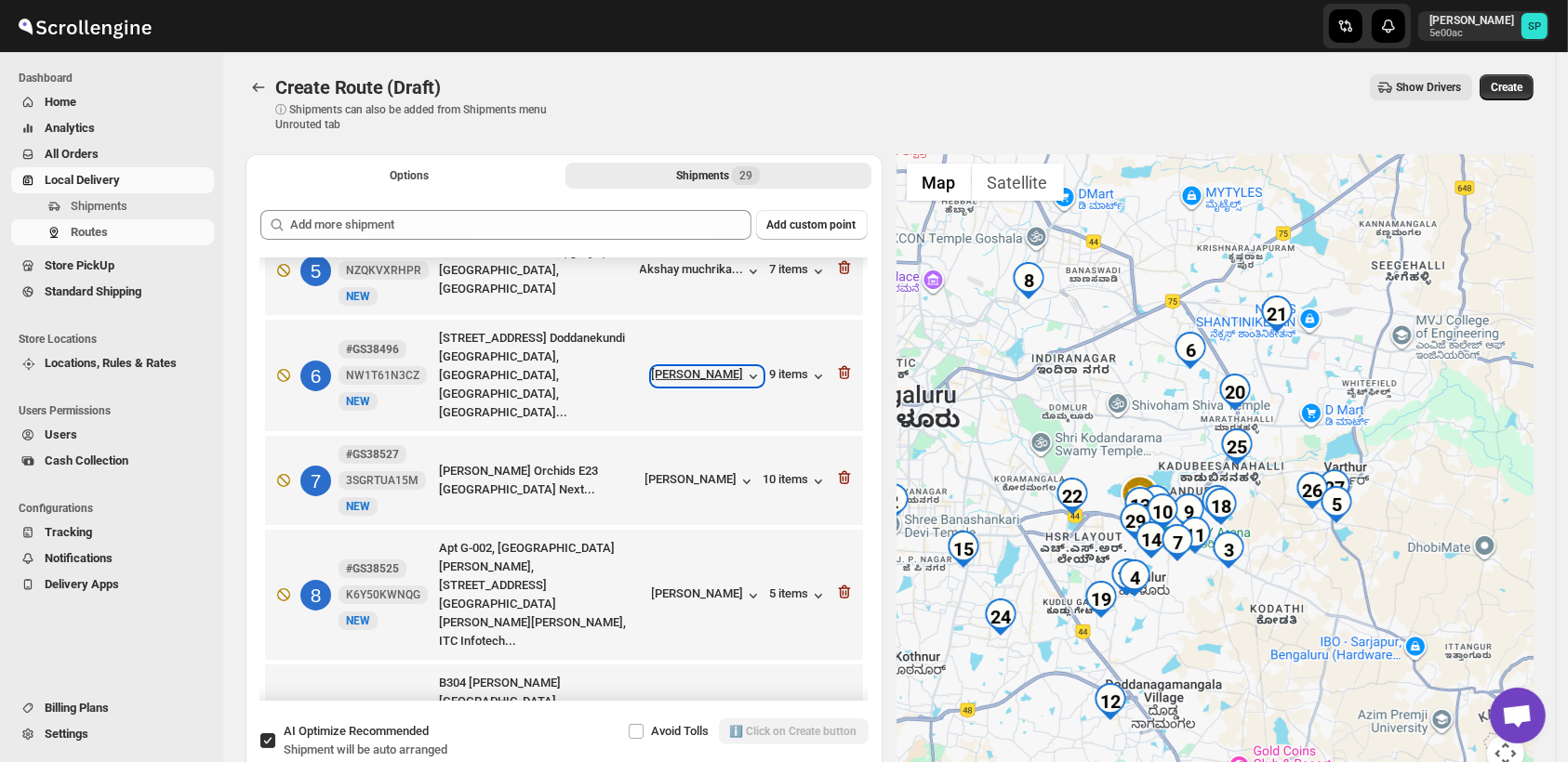
click at [716, 367] on div "Janakiram Gowda" at bounding box center [707, 376] width 111 height 18
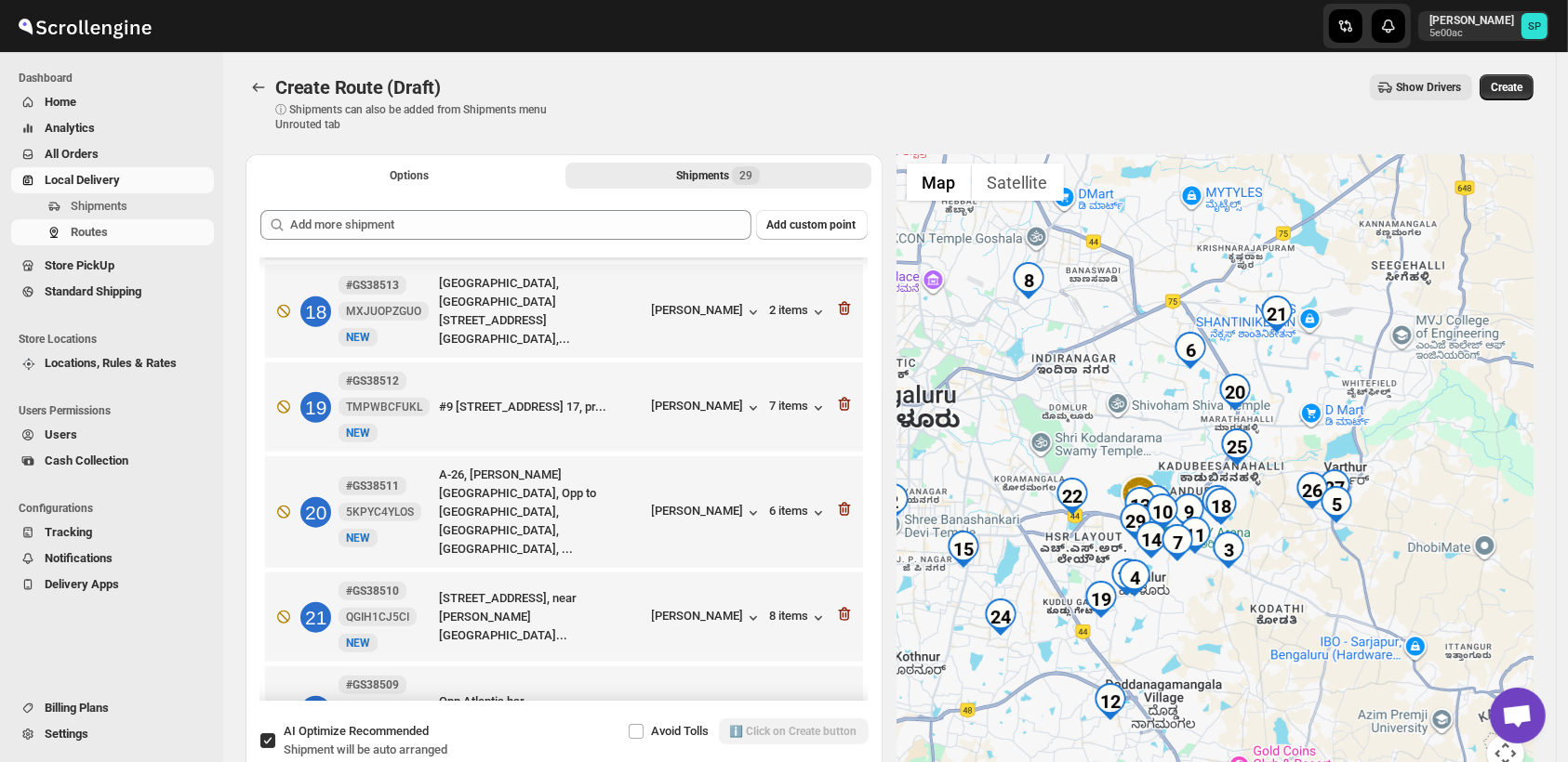
scroll to position [1859, 0]
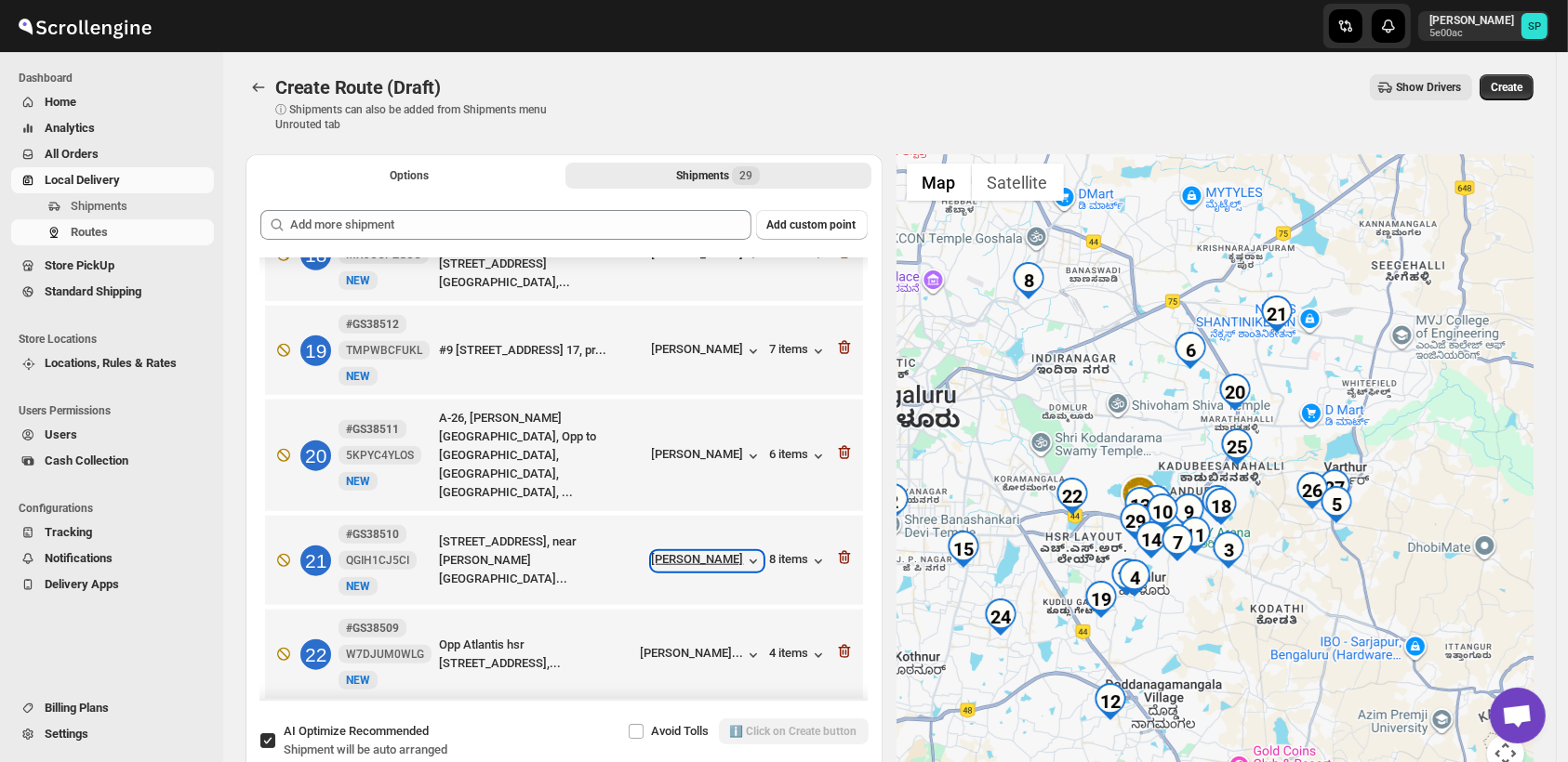
click at [697, 552] on div "Kavita Marathe" at bounding box center [707, 561] width 111 height 18
click at [841, 551] on icon "button" at bounding box center [843, 558] width 13 height 14
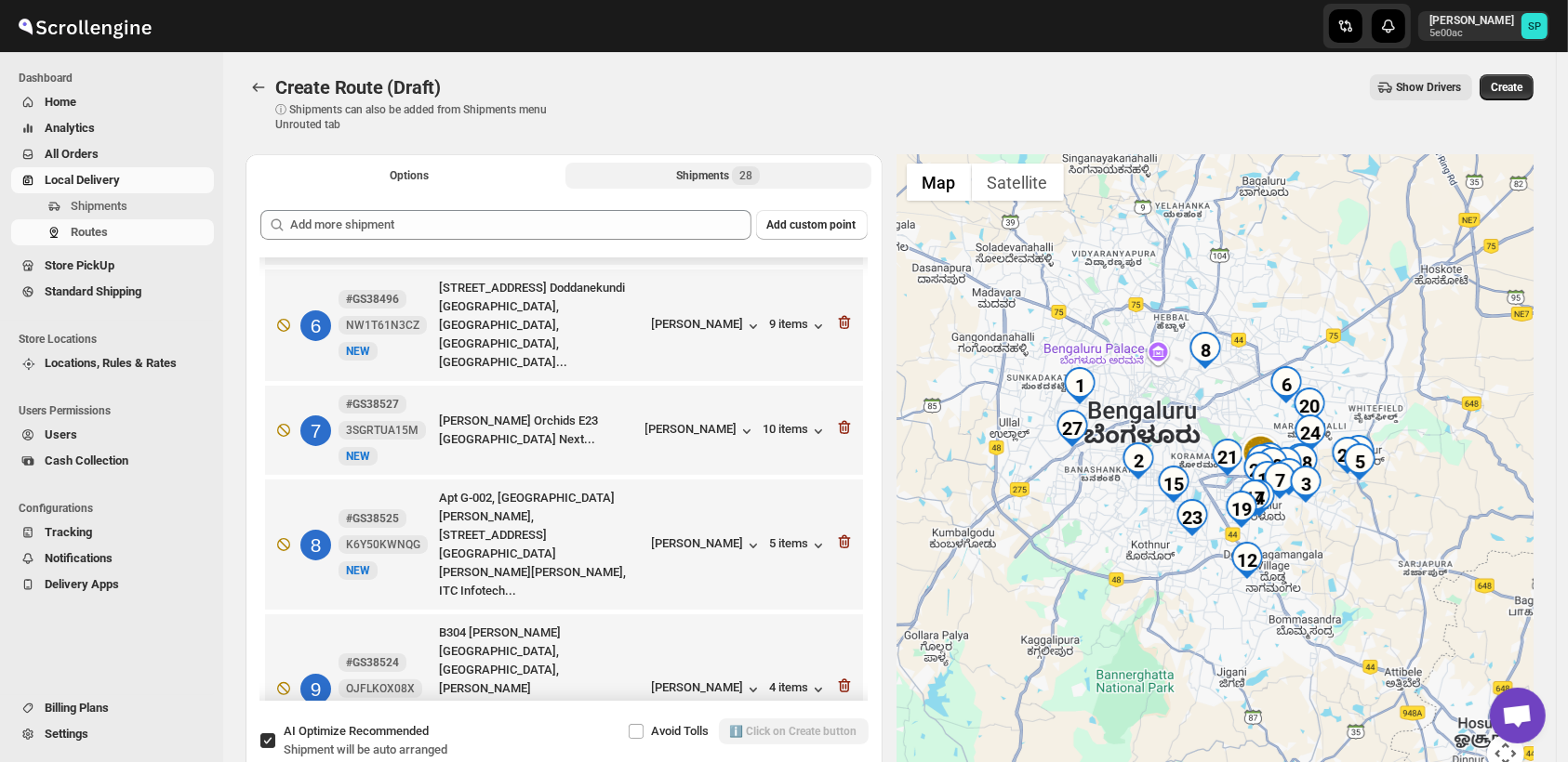
scroll to position [412, 0]
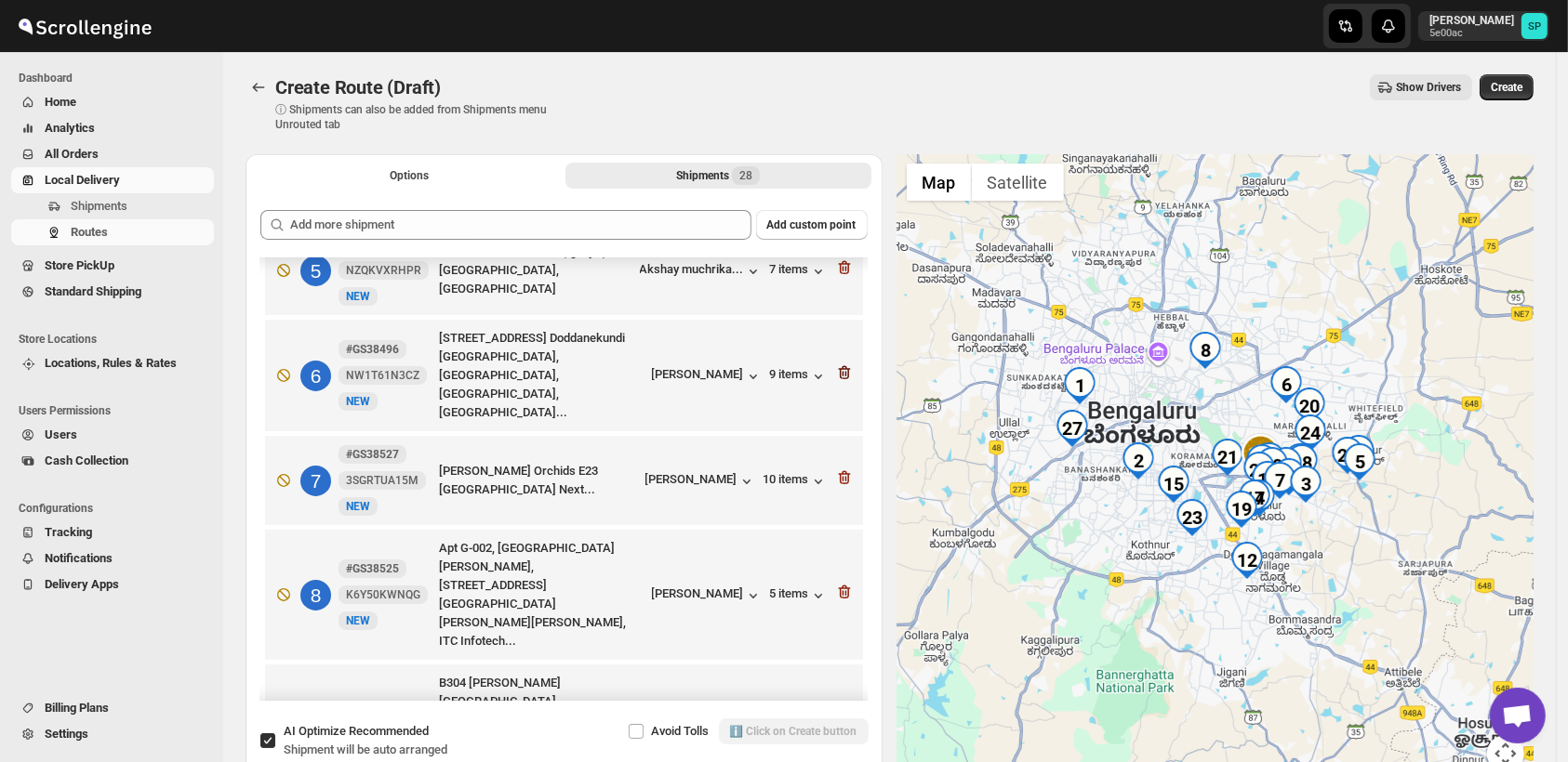
click at [836, 365] on icon "button" at bounding box center [843, 372] width 18 height 18
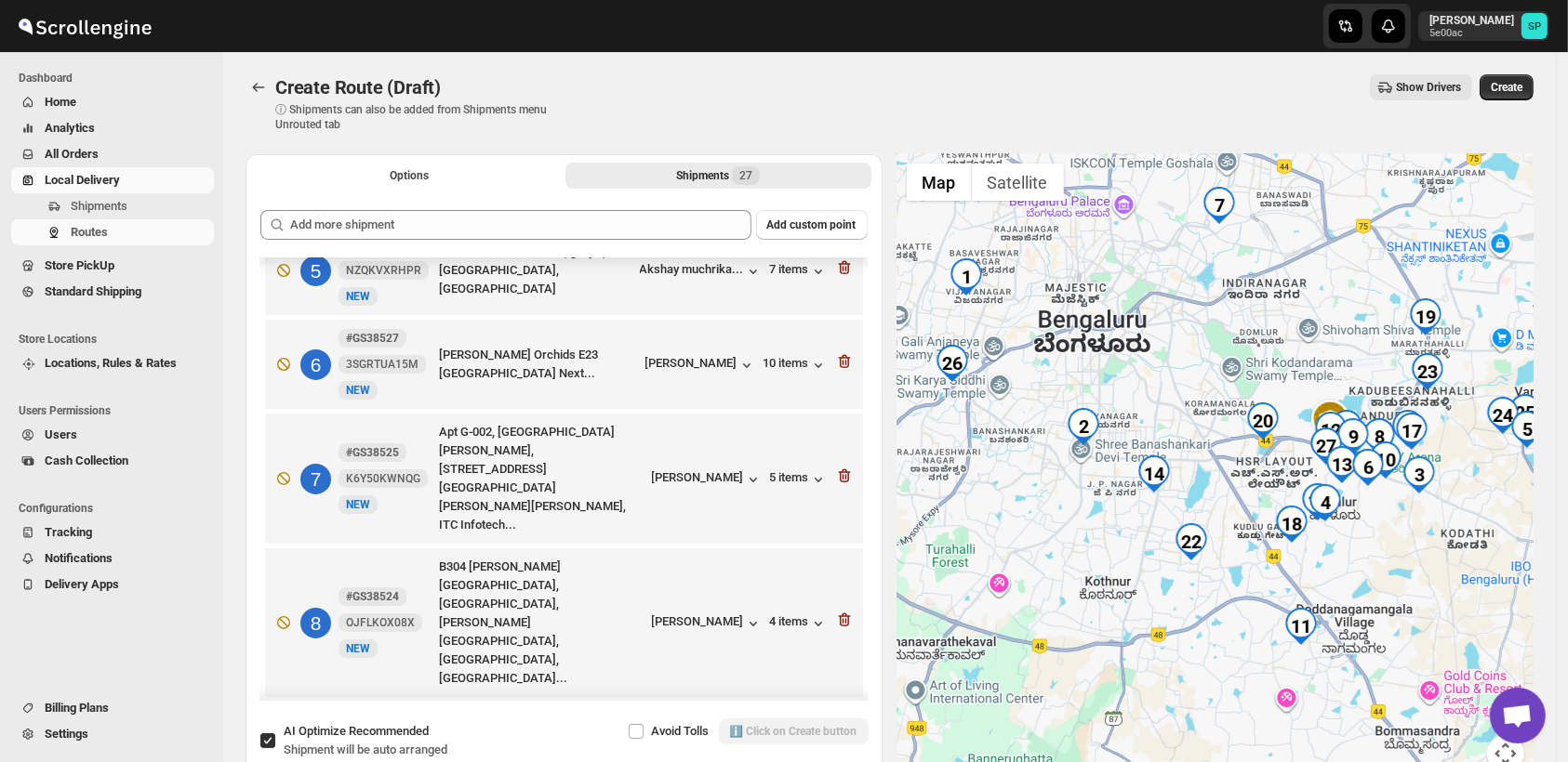
drag, startPoint x: 1141, startPoint y: 559, endPoint x: 1211, endPoint y: 583, distance: 74.0
click at [1211, 583] on div at bounding box center [1215, 474] width 637 height 640
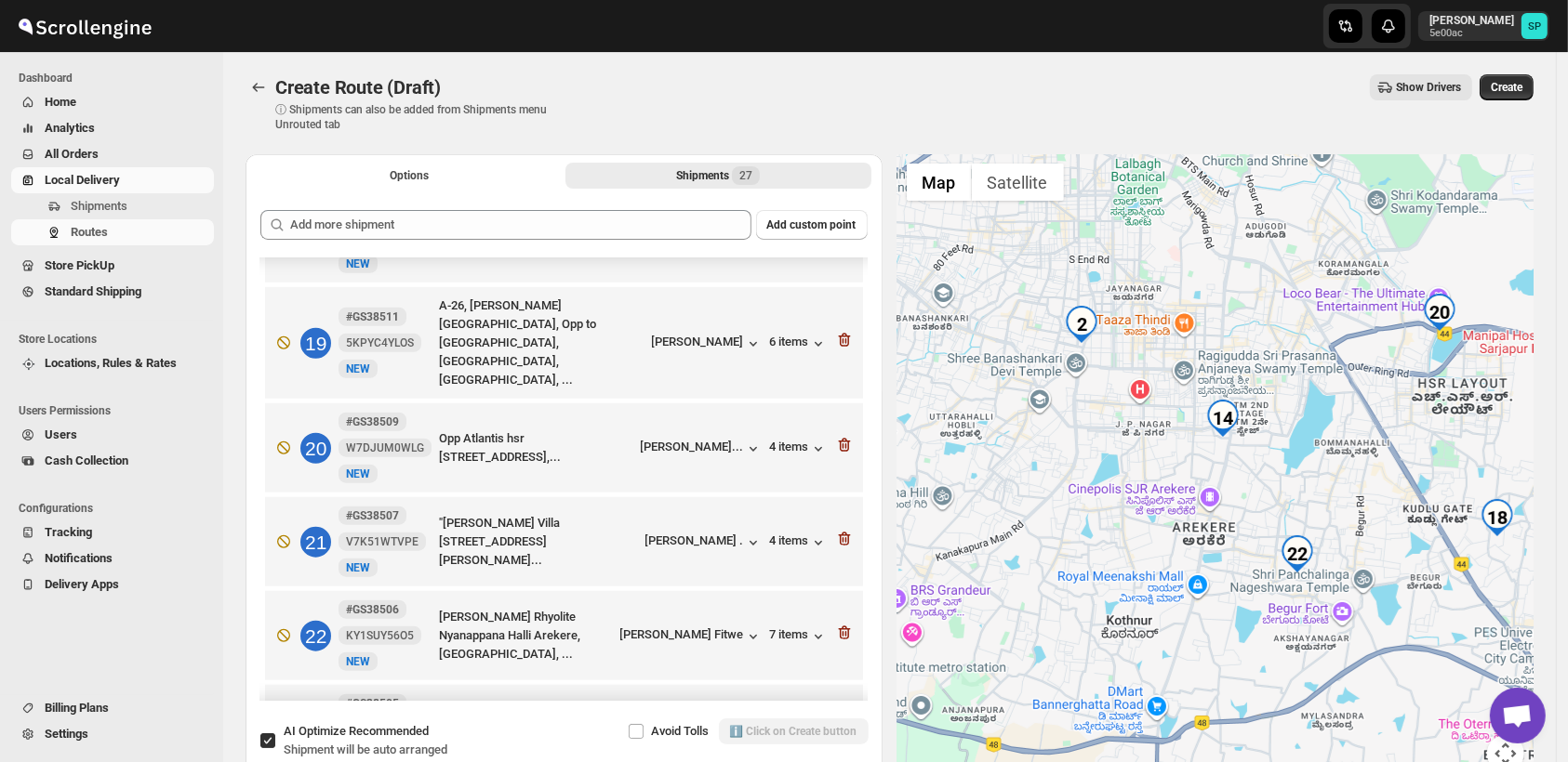
scroll to position [1859, 0]
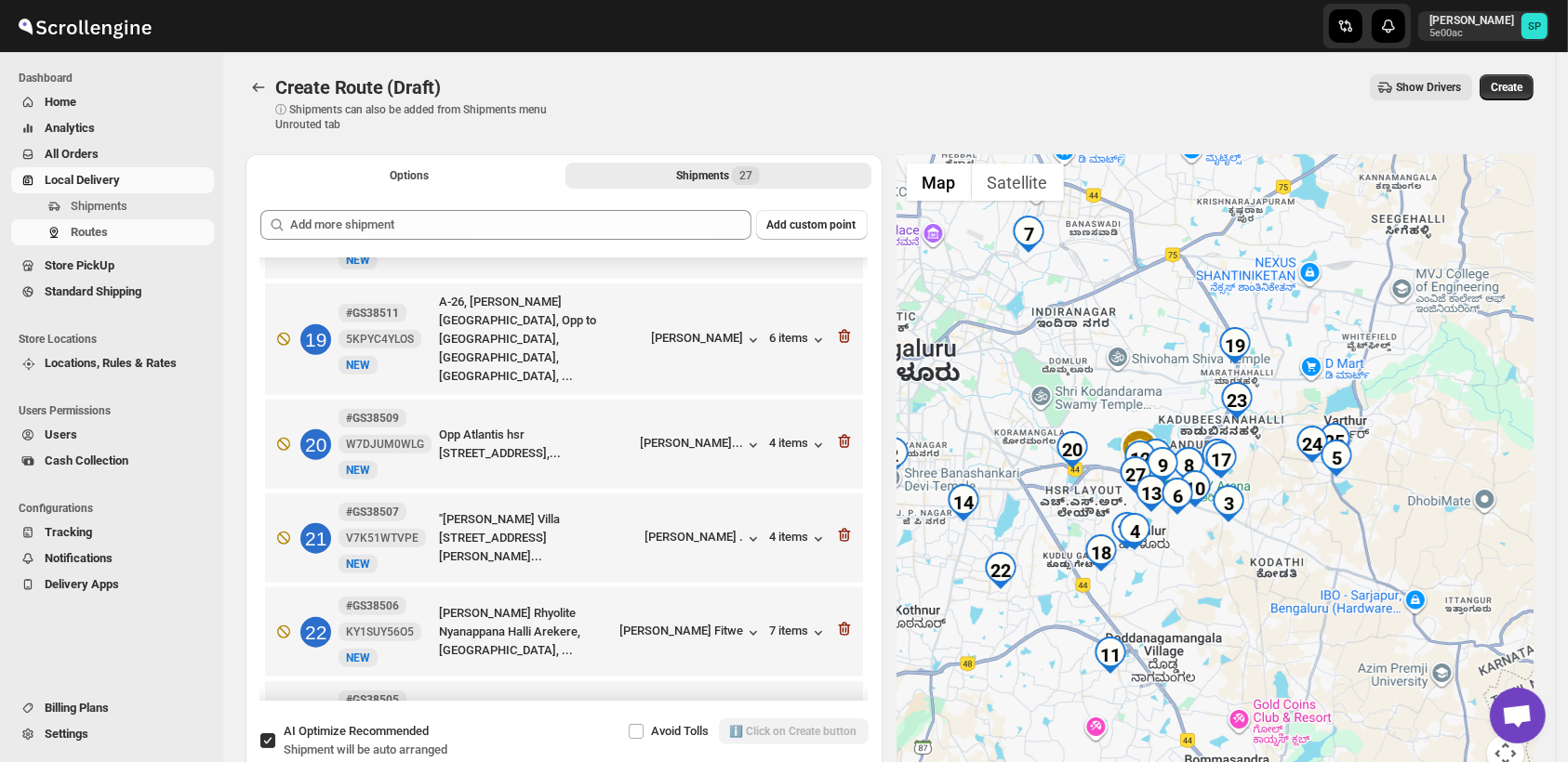
drag, startPoint x: 1220, startPoint y: 590, endPoint x: 1198, endPoint y: 594, distance: 22.4
click at [1198, 594] on div at bounding box center [1215, 474] width 637 height 640
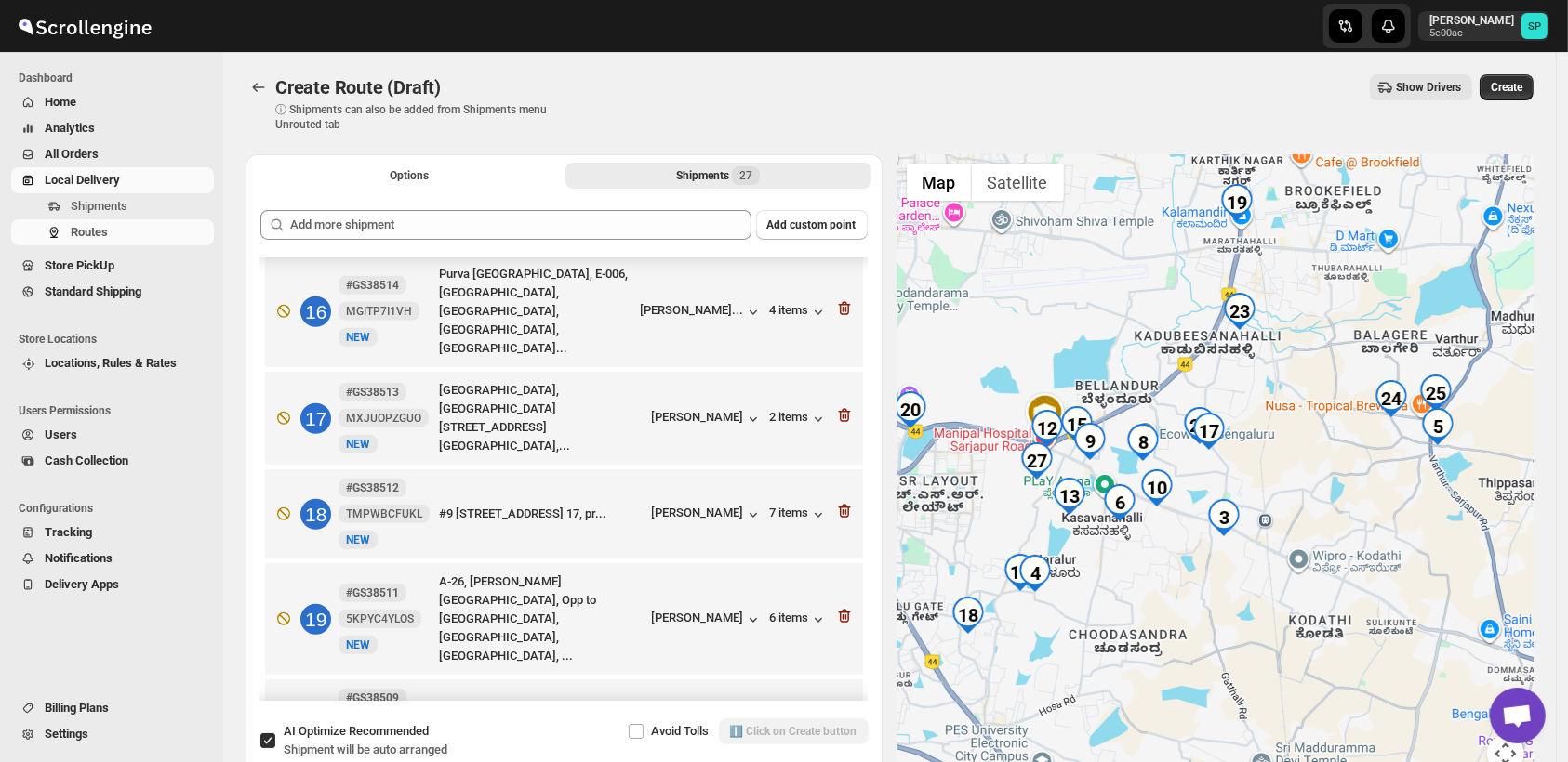
scroll to position [1548, 0]
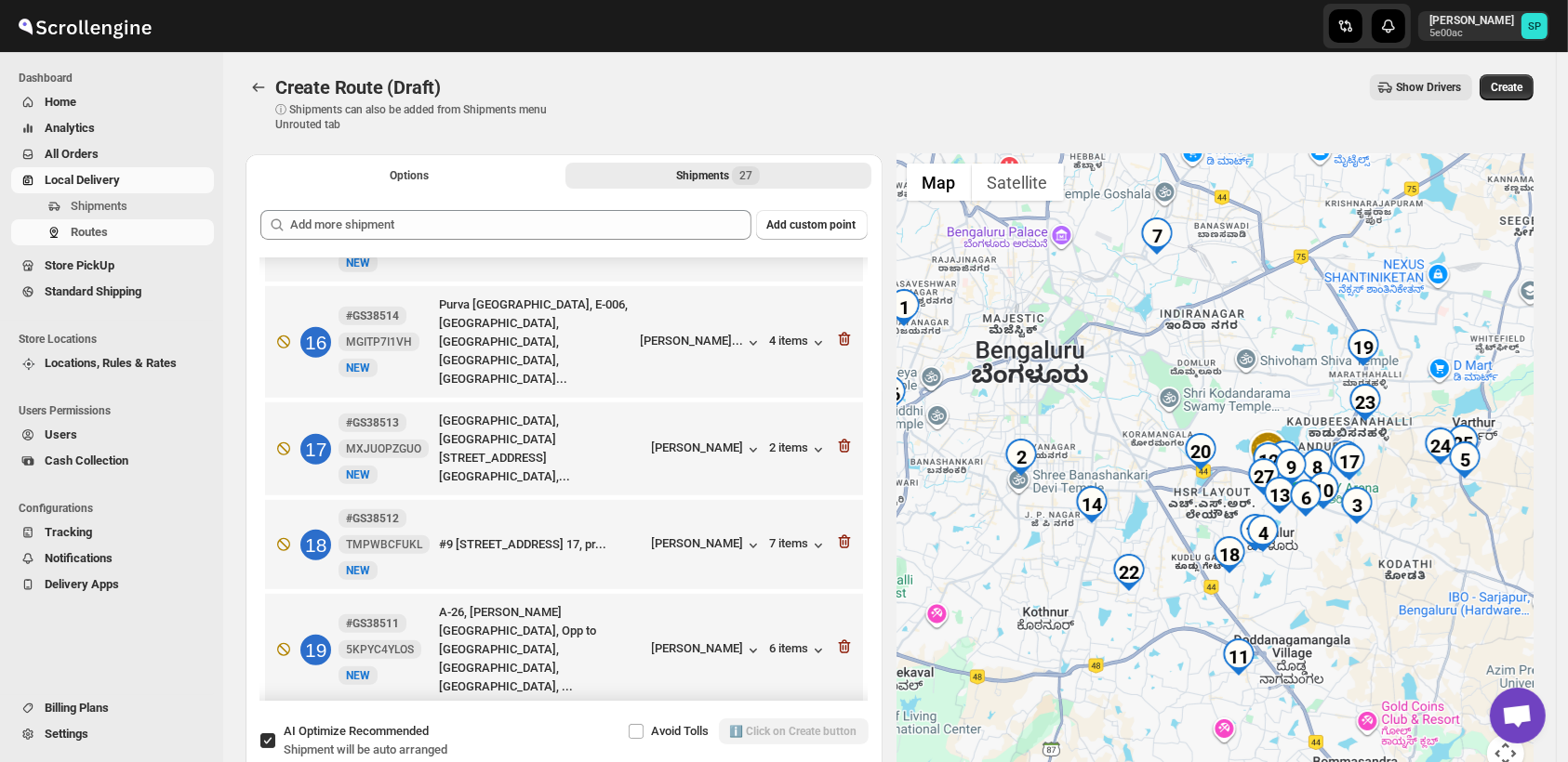
drag, startPoint x: 1205, startPoint y: 599, endPoint x: 1339, endPoint y: 591, distance: 134.2
click at [1339, 591] on div at bounding box center [1215, 474] width 637 height 640
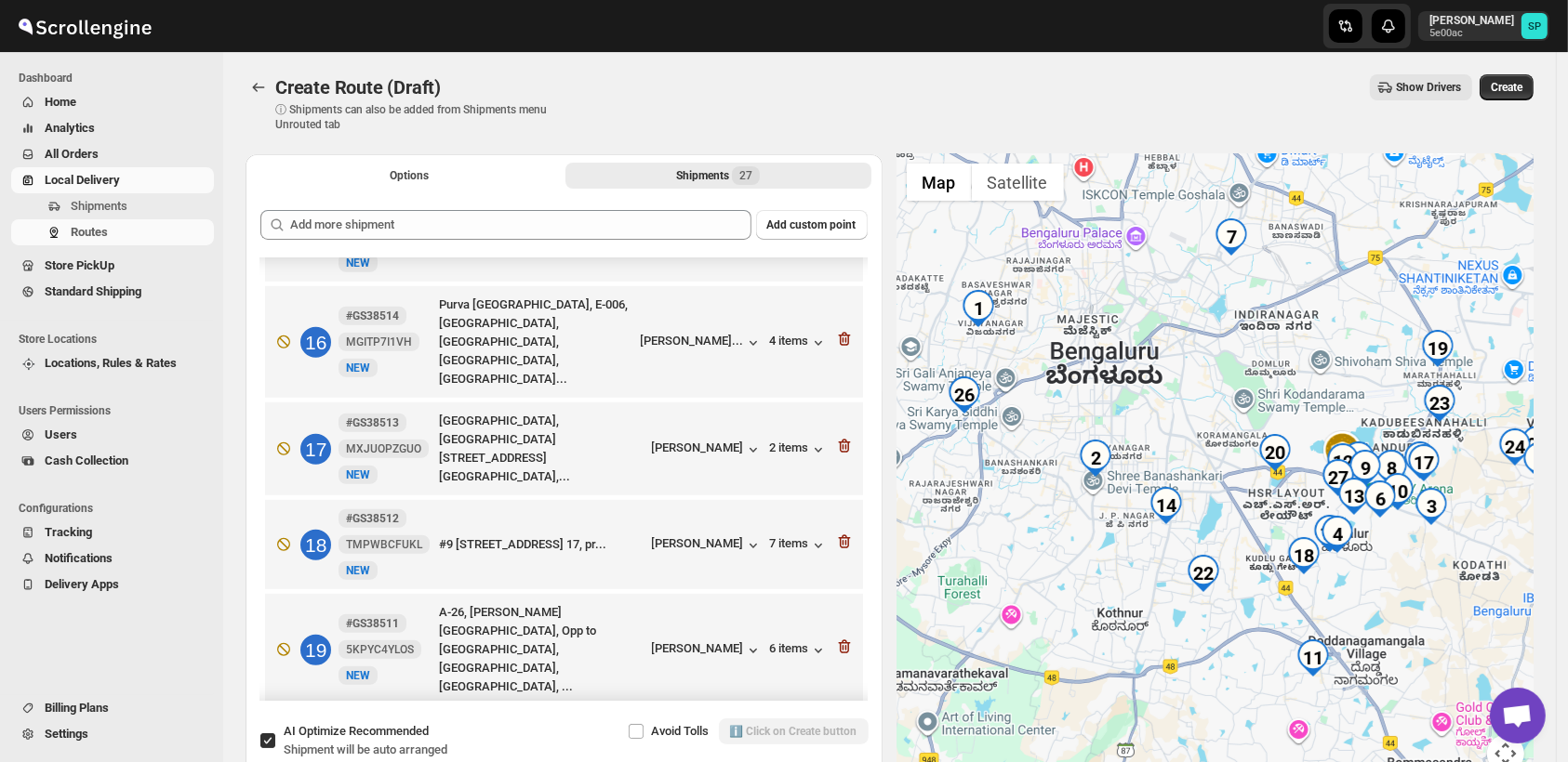
drag, startPoint x: 1195, startPoint y: 582, endPoint x: 1278, endPoint y: 584, distance: 83.0
click at [1278, 584] on div at bounding box center [1215, 474] width 637 height 640
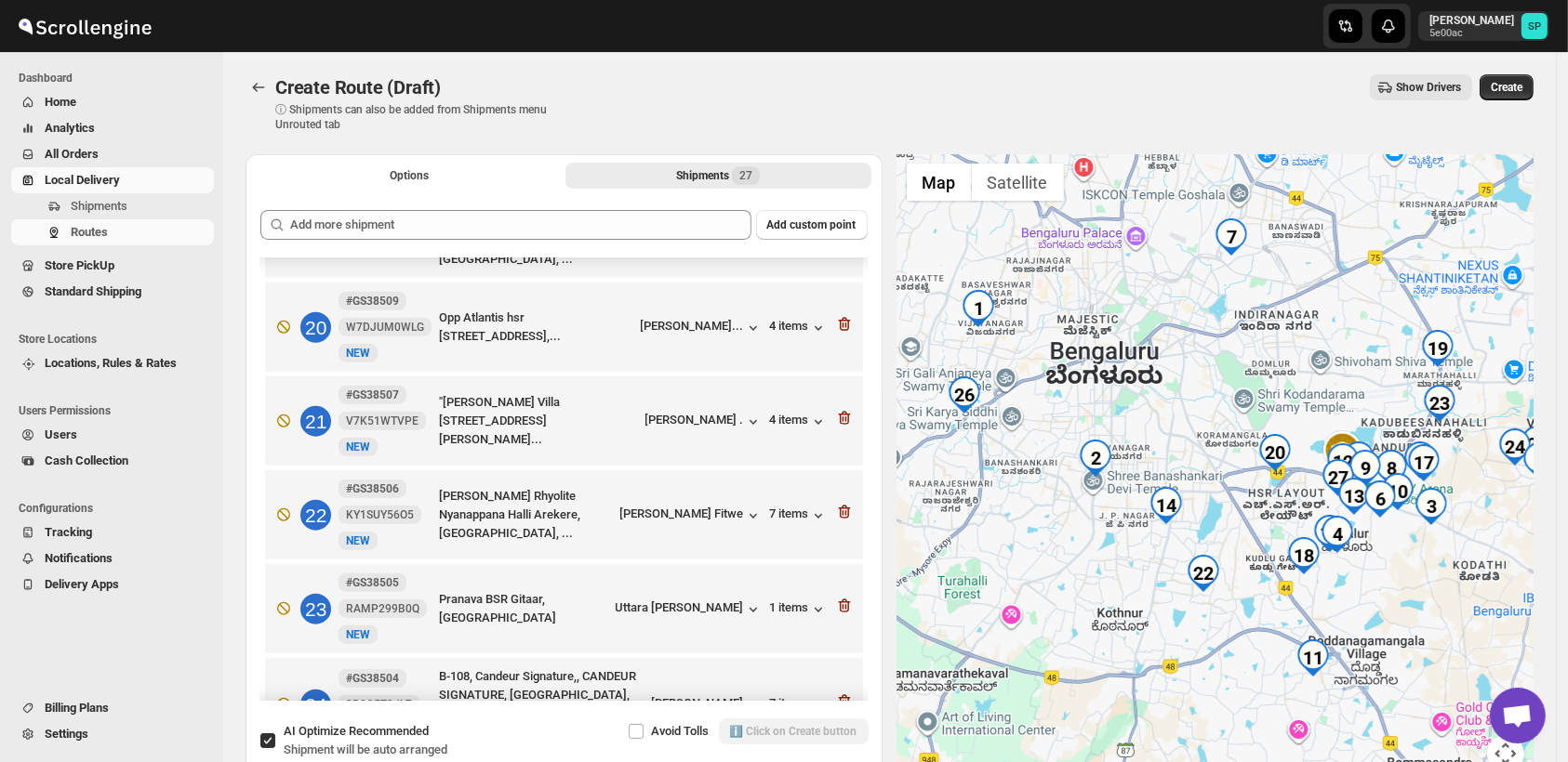
scroll to position [2065, 0]
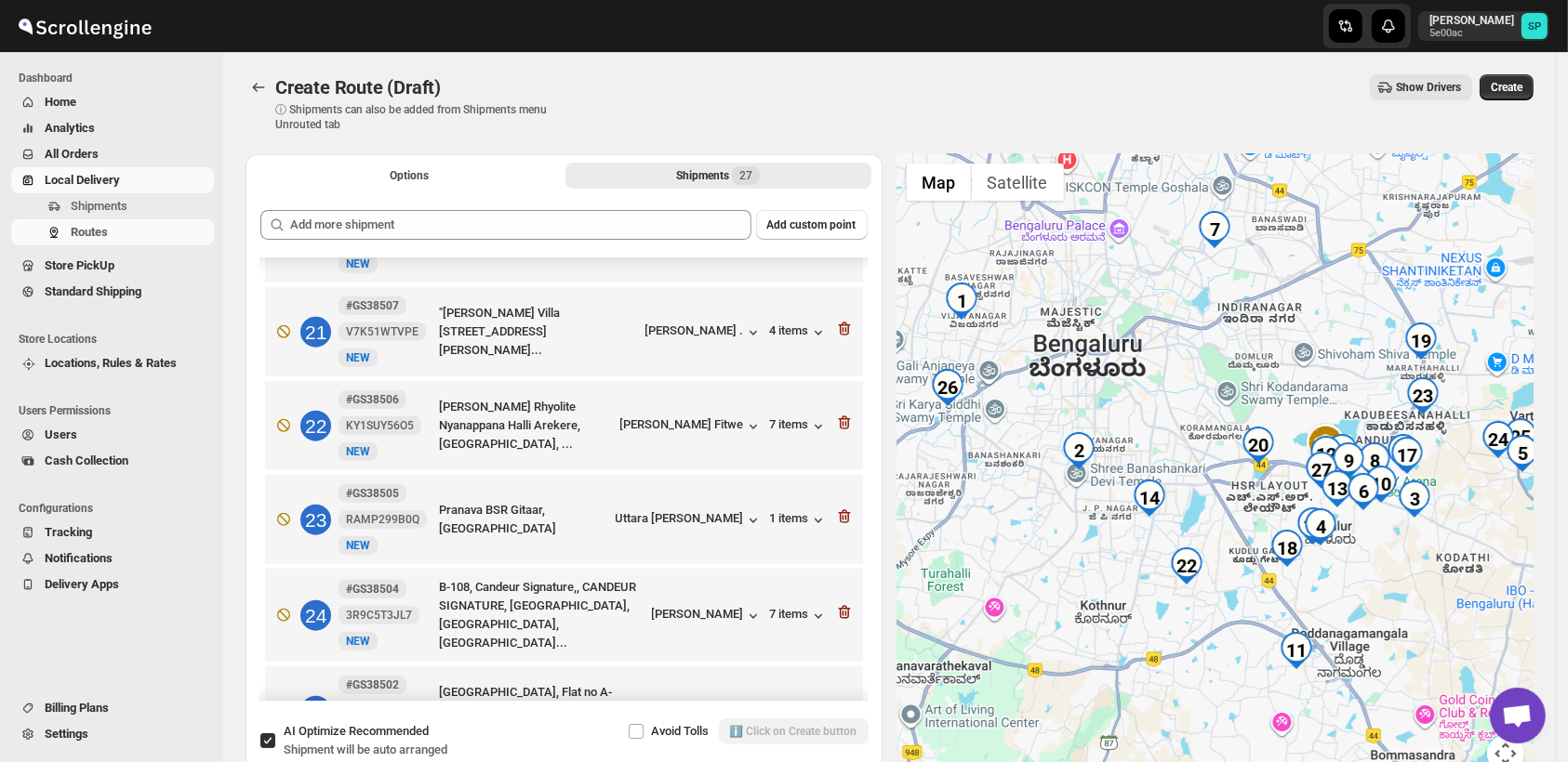
drag, startPoint x: 1494, startPoint y: 583, endPoint x: 1472, endPoint y: 577, distance: 22.8
click at [1472, 577] on div at bounding box center [1215, 474] width 637 height 640
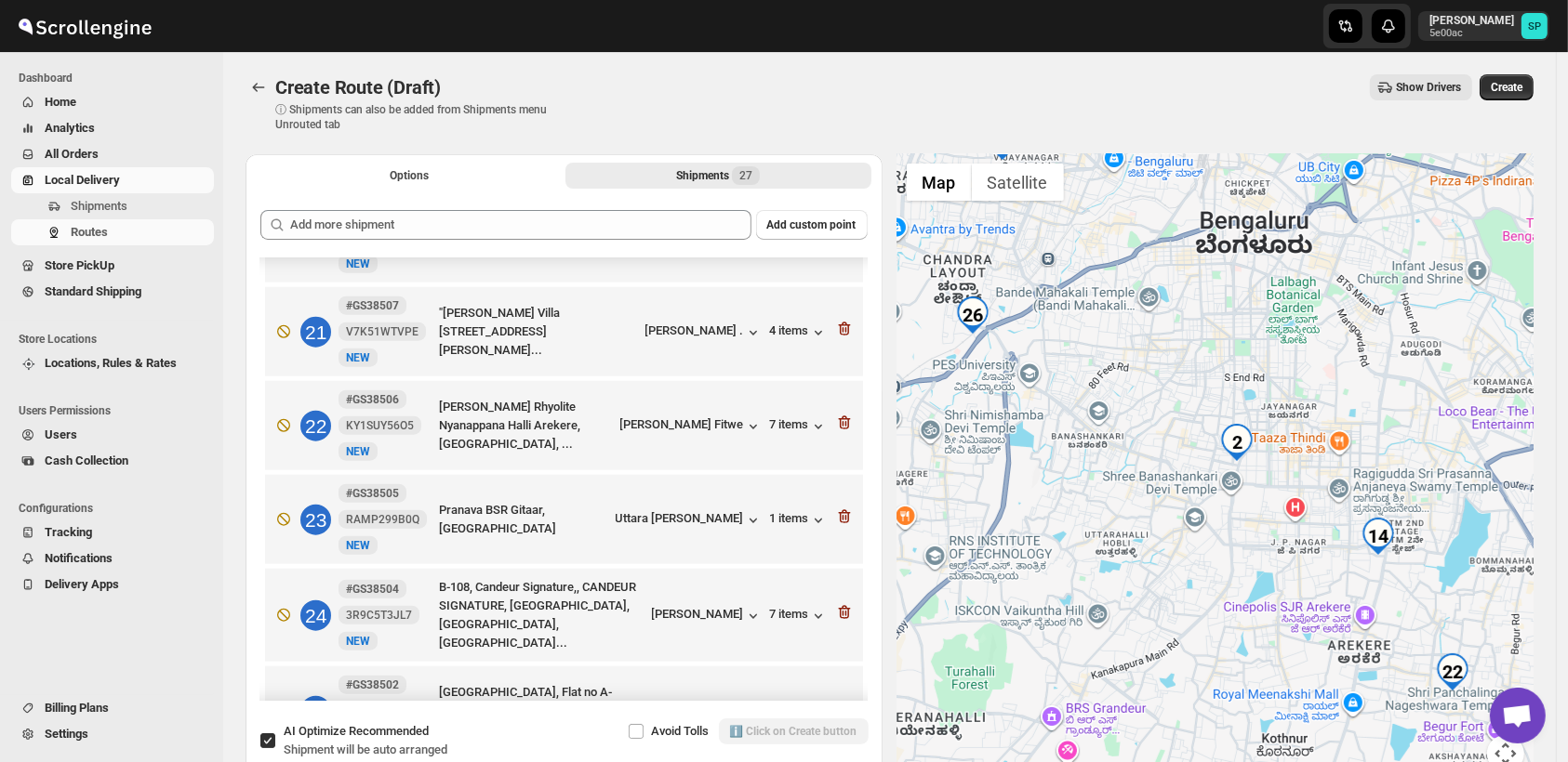
drag, startPoint x: 1063, startPoint y: 544, endPoint x: 1242, endPoint y: 560, distance: 179.7
click at [1242, 560] on div at bounding box center [1215, 474] width 637 height 640
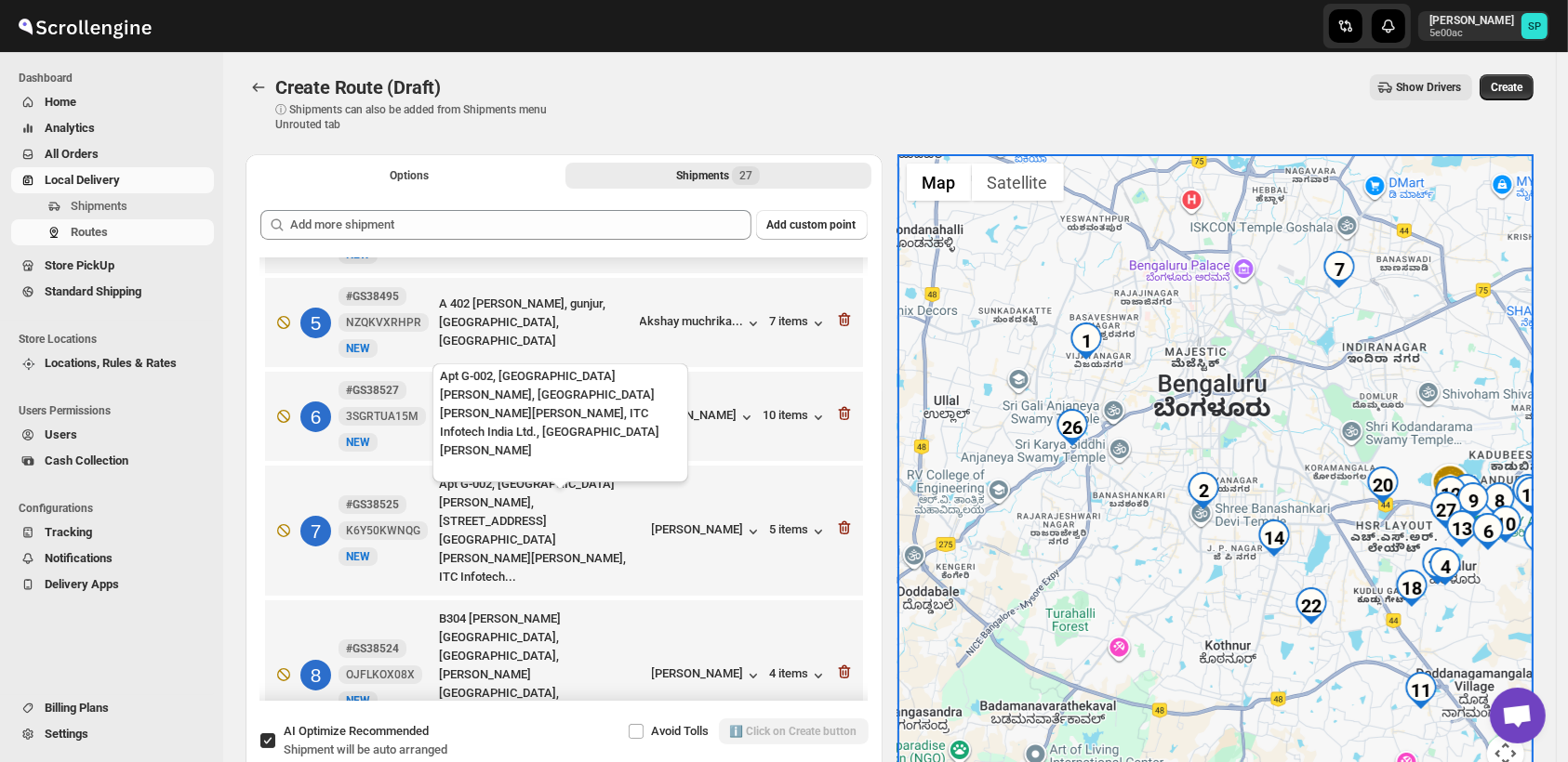
scroll to position [0, 0]
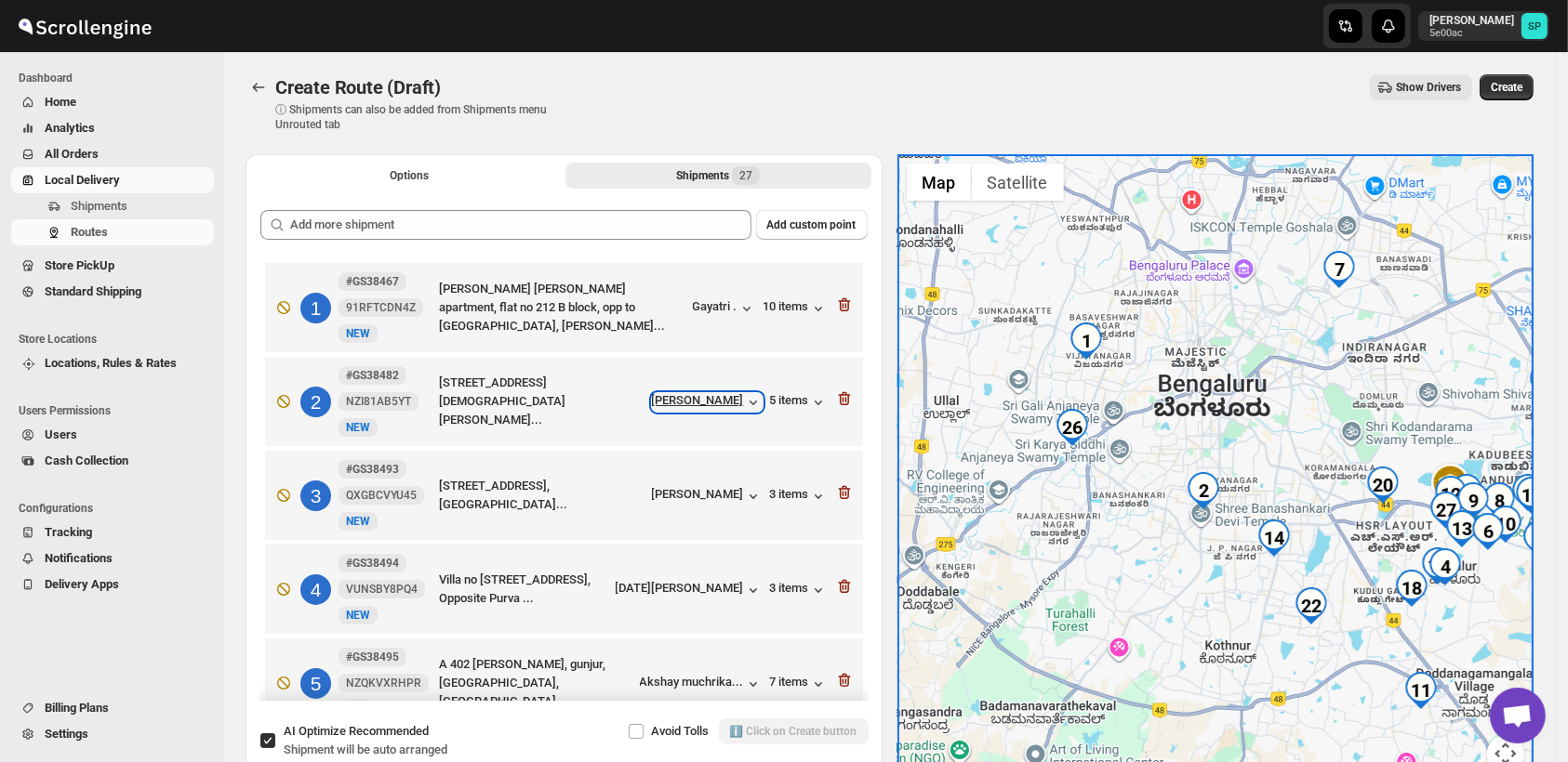
click at [696, 403] on div "Shilpa Apte" at bounding box center [707, 402] width 111 height 18
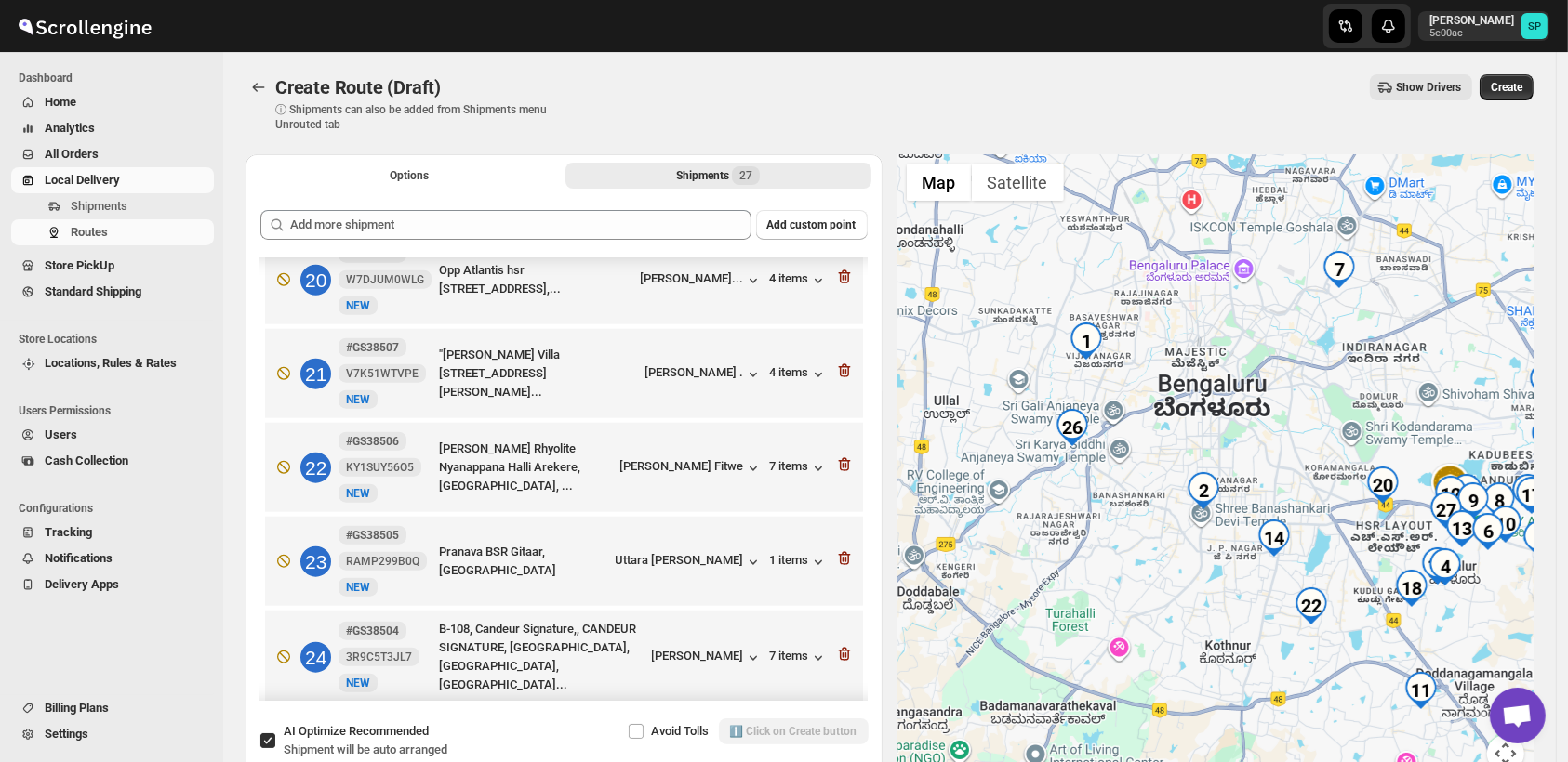
scroll to position [2118, 0]
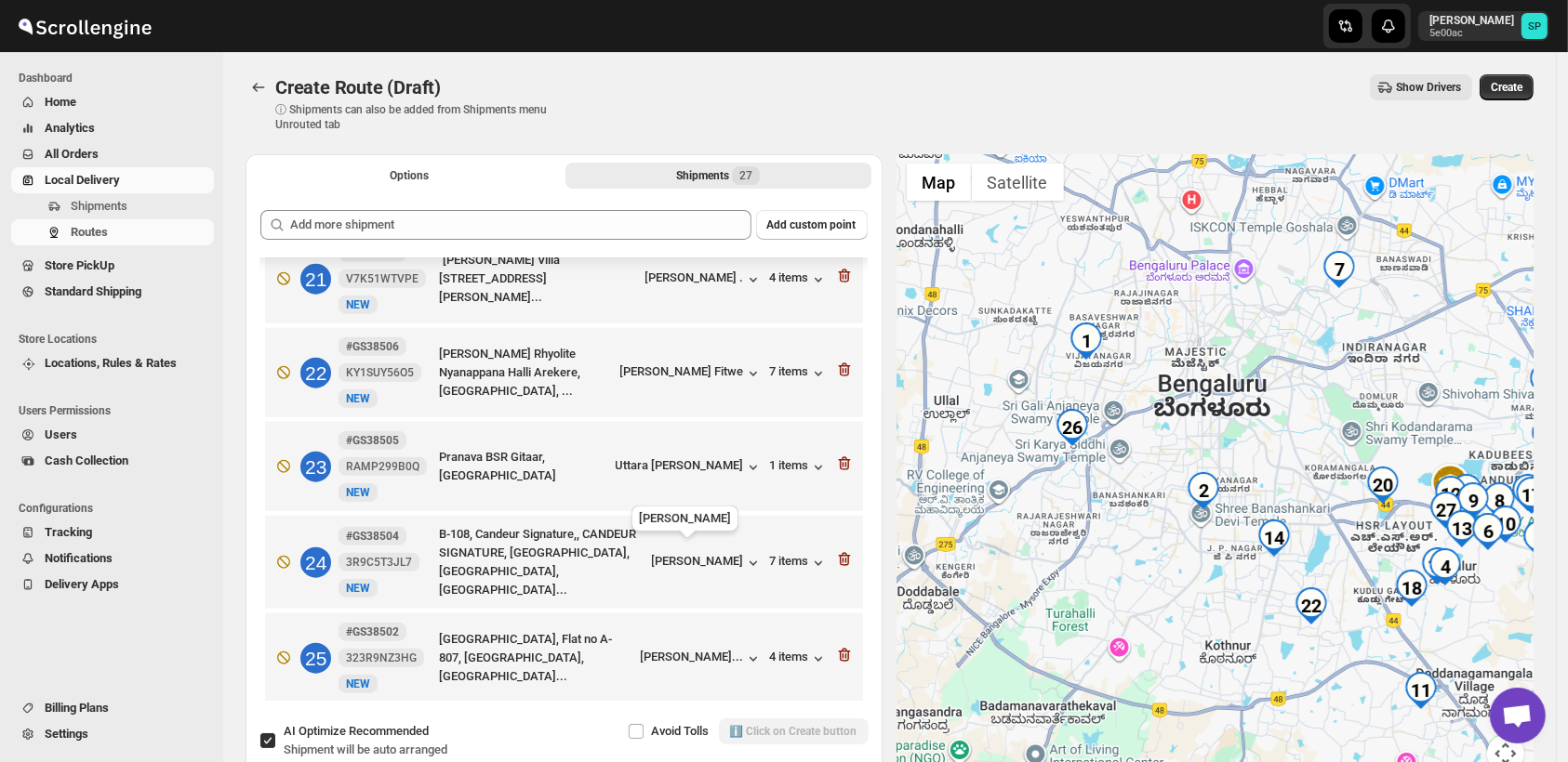
click at [662, 746] on div "Rohinee Mahurka..." at bounding box center [692, 752] width 103 height 14
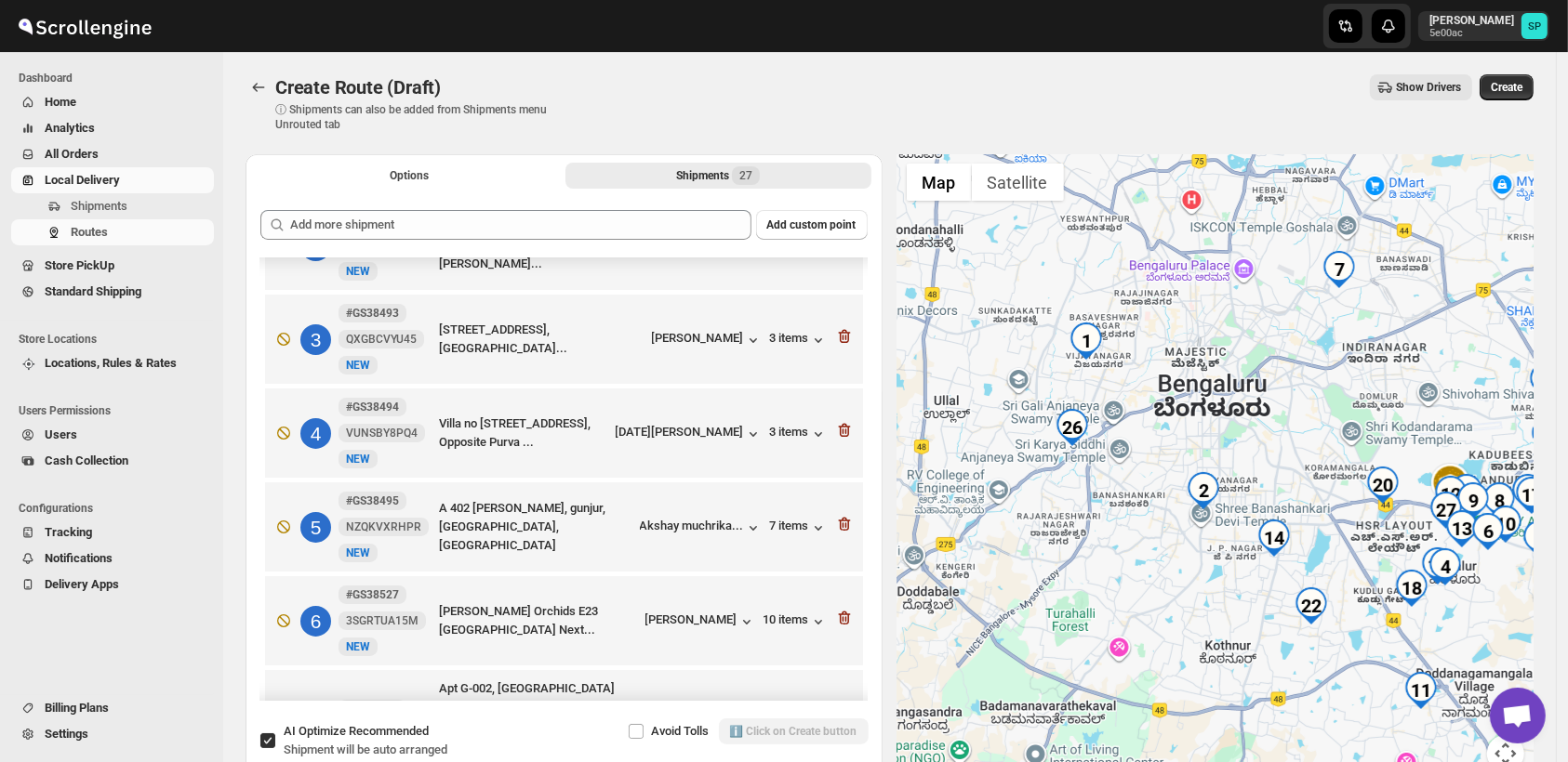
scroll to position [0, 0]
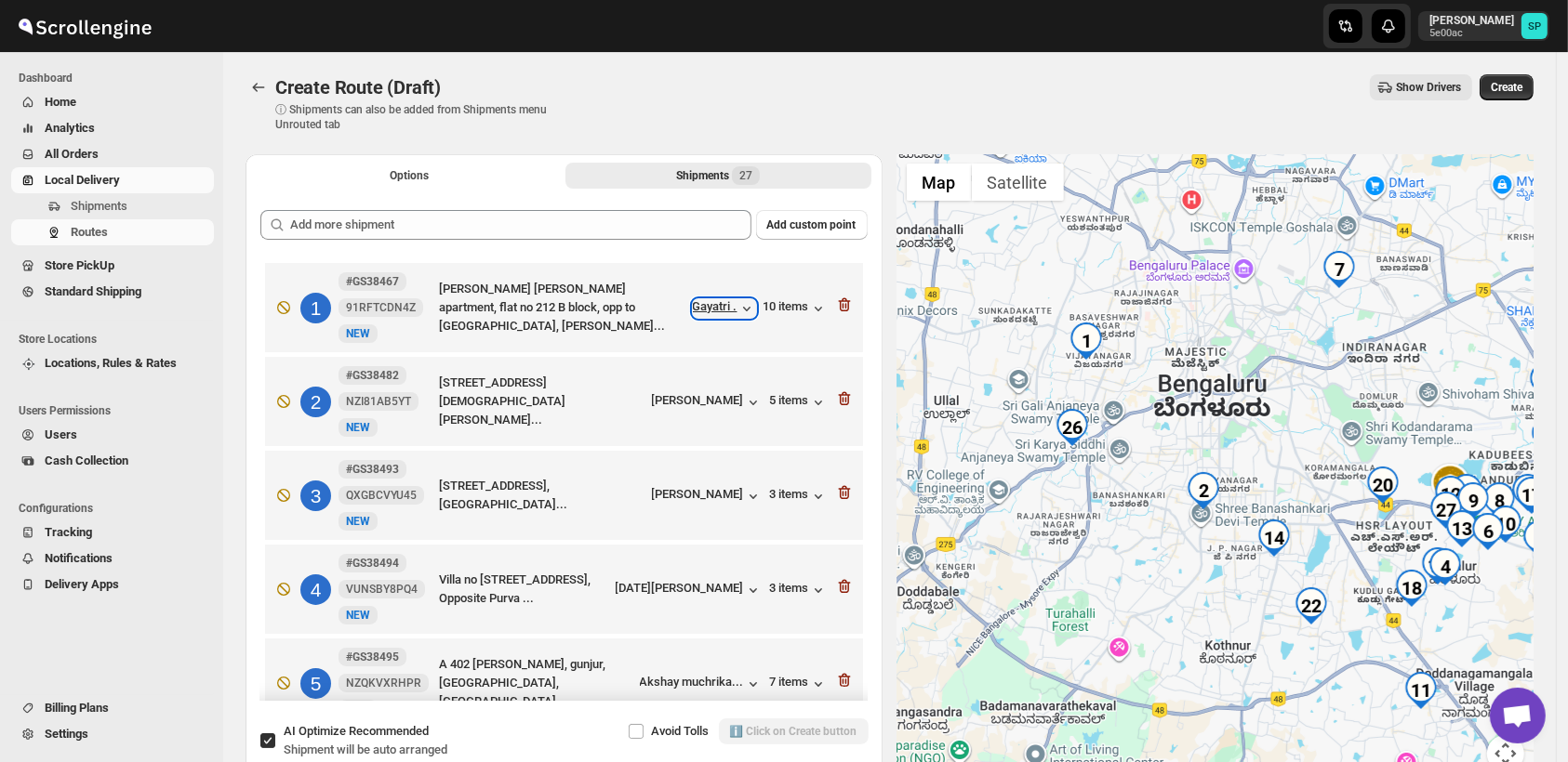
click at [737, 312] on icon "button" at bounding box center [746, 308] width 18 height 18
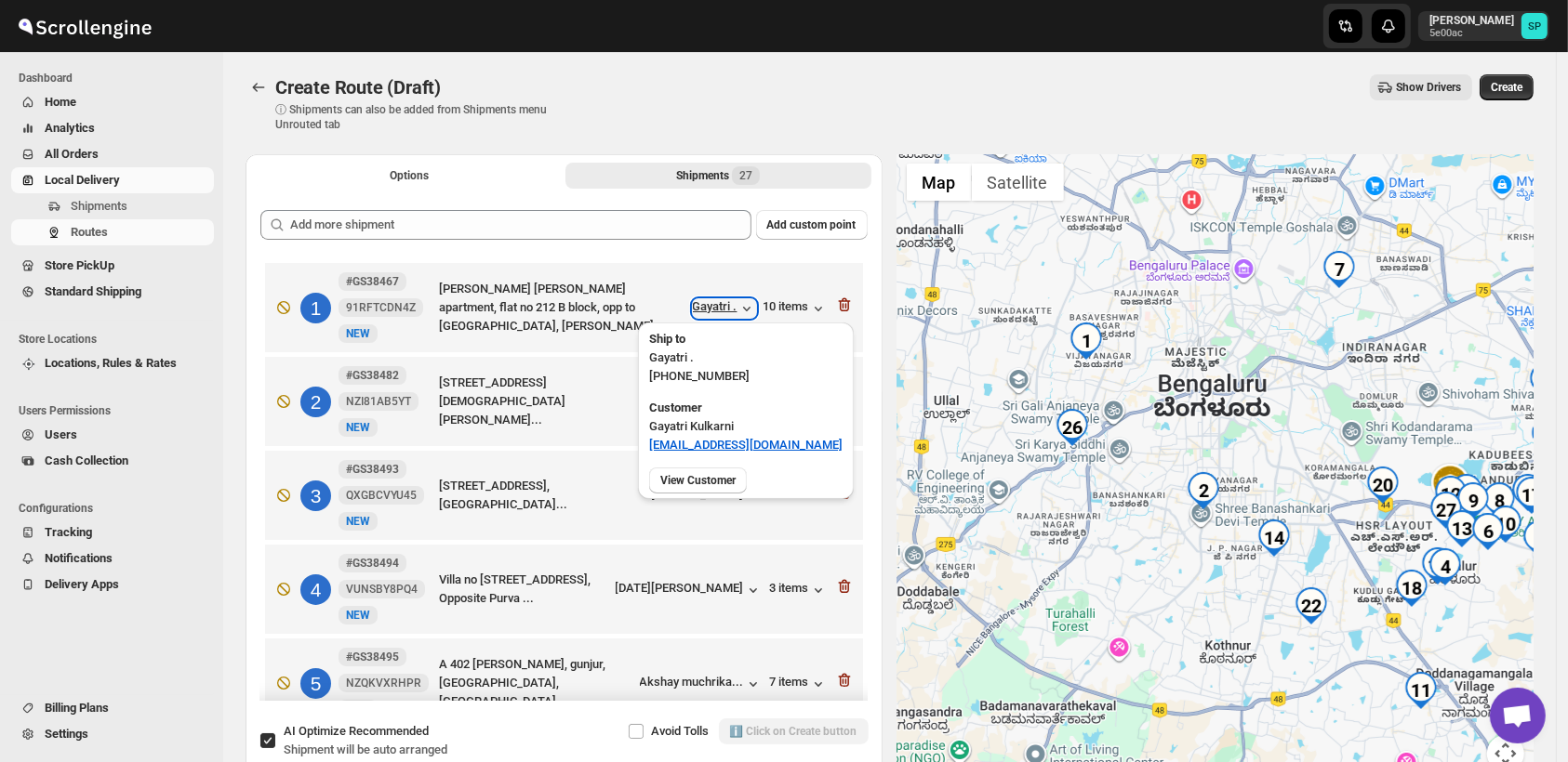
click at [737, 312] on icon "button" at bounding box center [746, 308] width 18 height 18
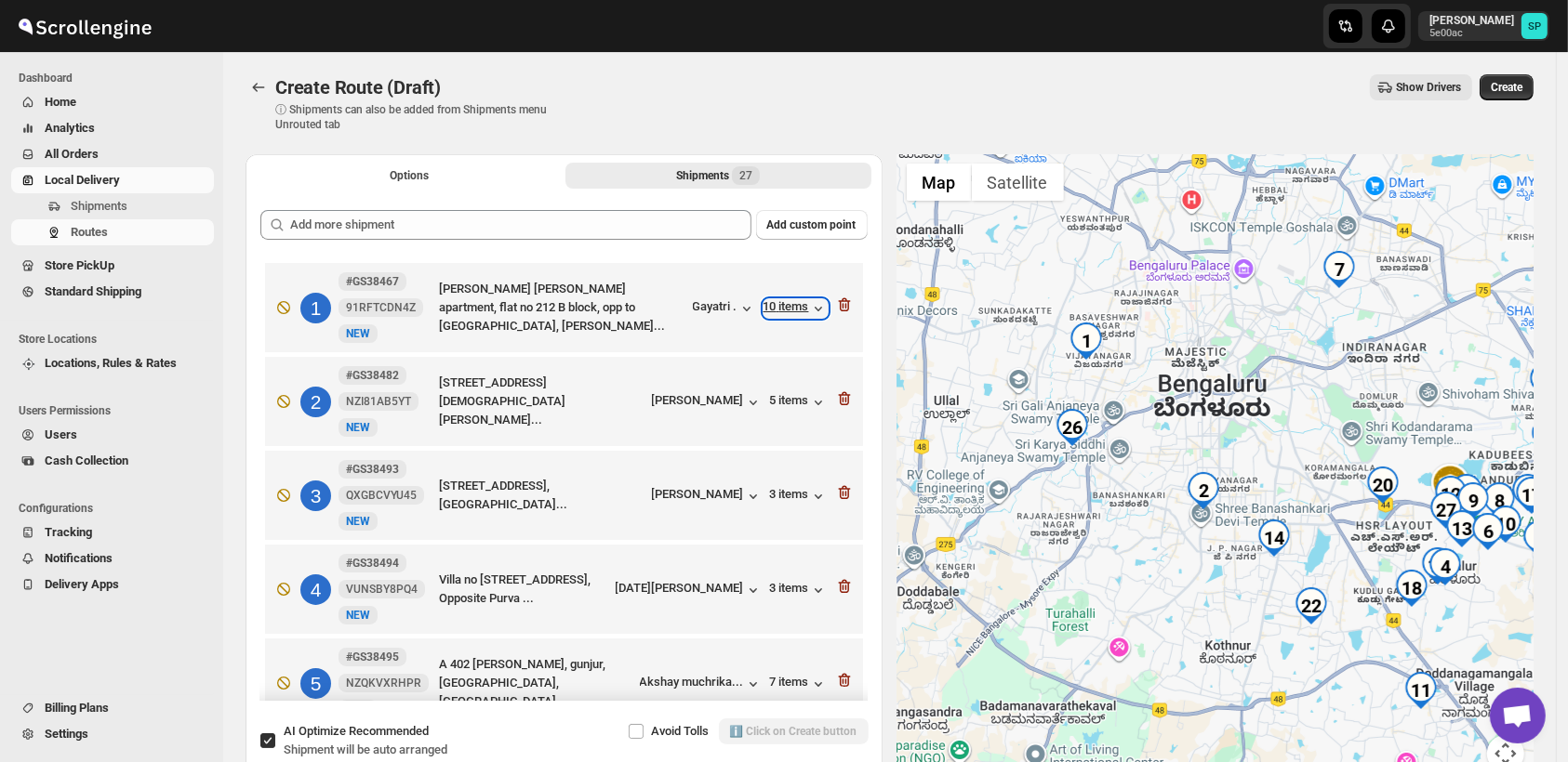
click at [789, 309] on div "10 items" at bounding box center [795, 308] width 64 height 18
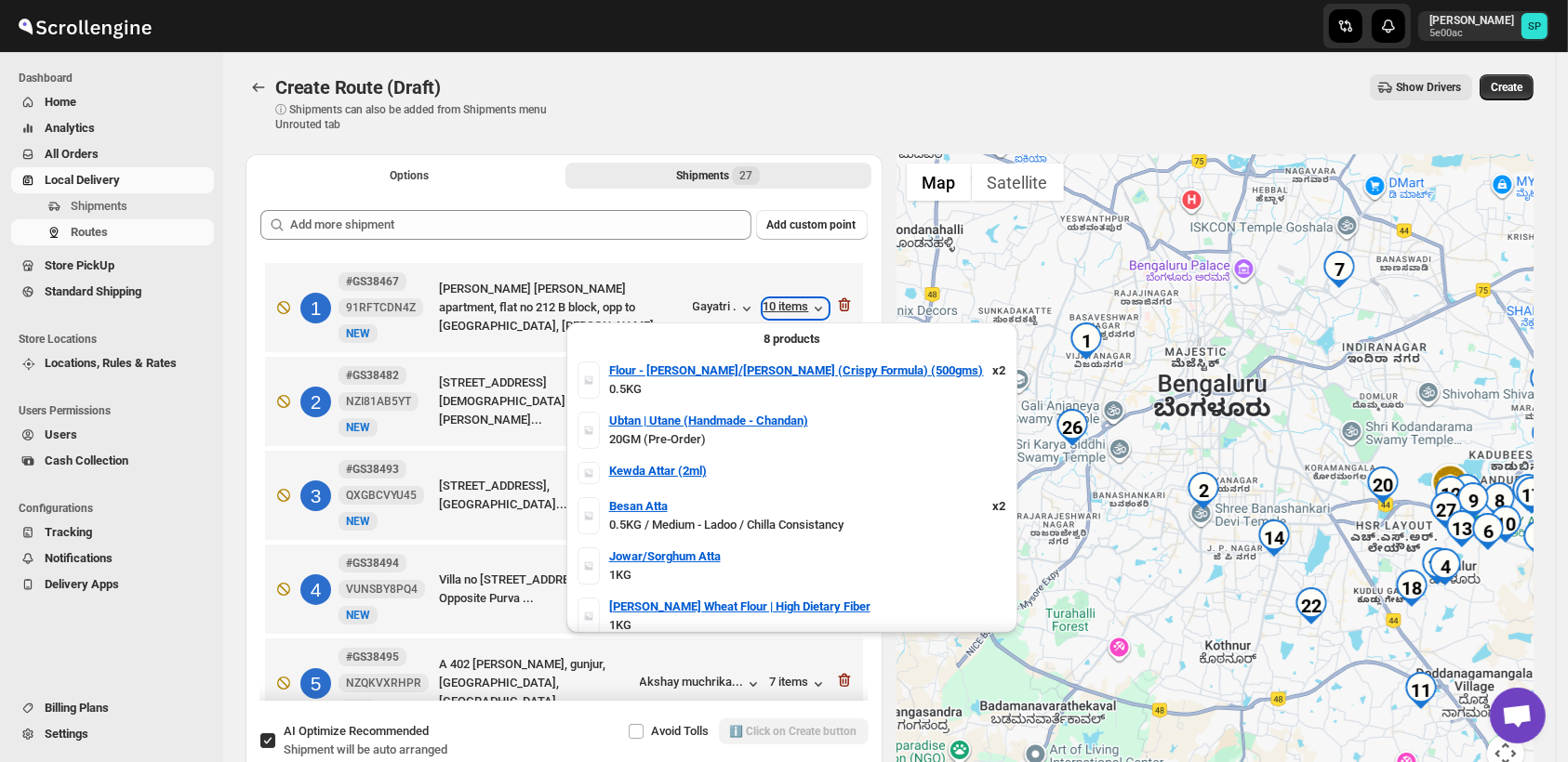
click at [789, 309] on div "10 items" at bounding box center [795, 308] width 64 height 18
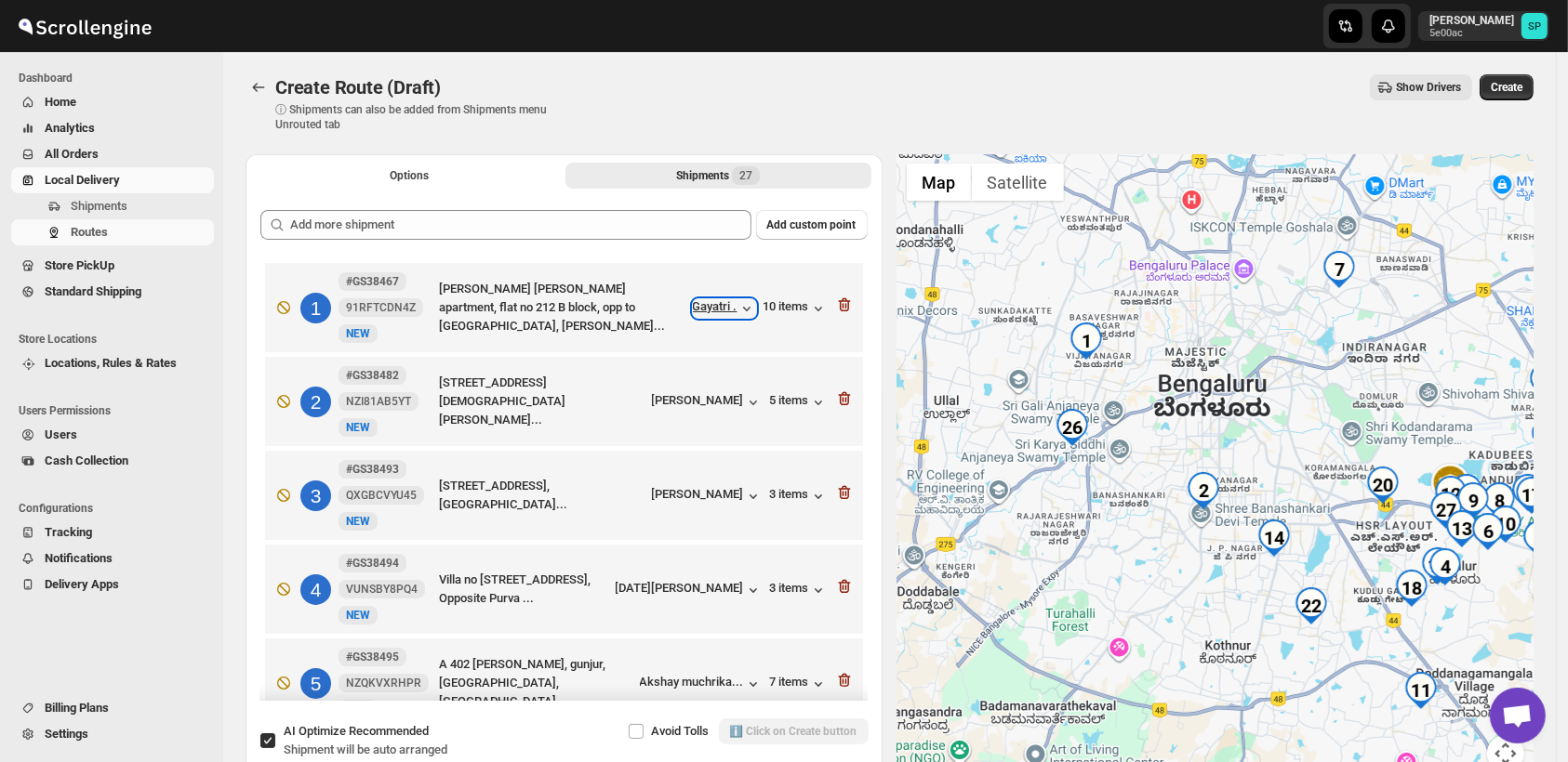
click at [698, 301] on div "Gayatri ." at bounding box center [724, 308] width 63 height 18
click at [774, 304] on div "10 items" at bounding box center [795, 308] width 64 height 18
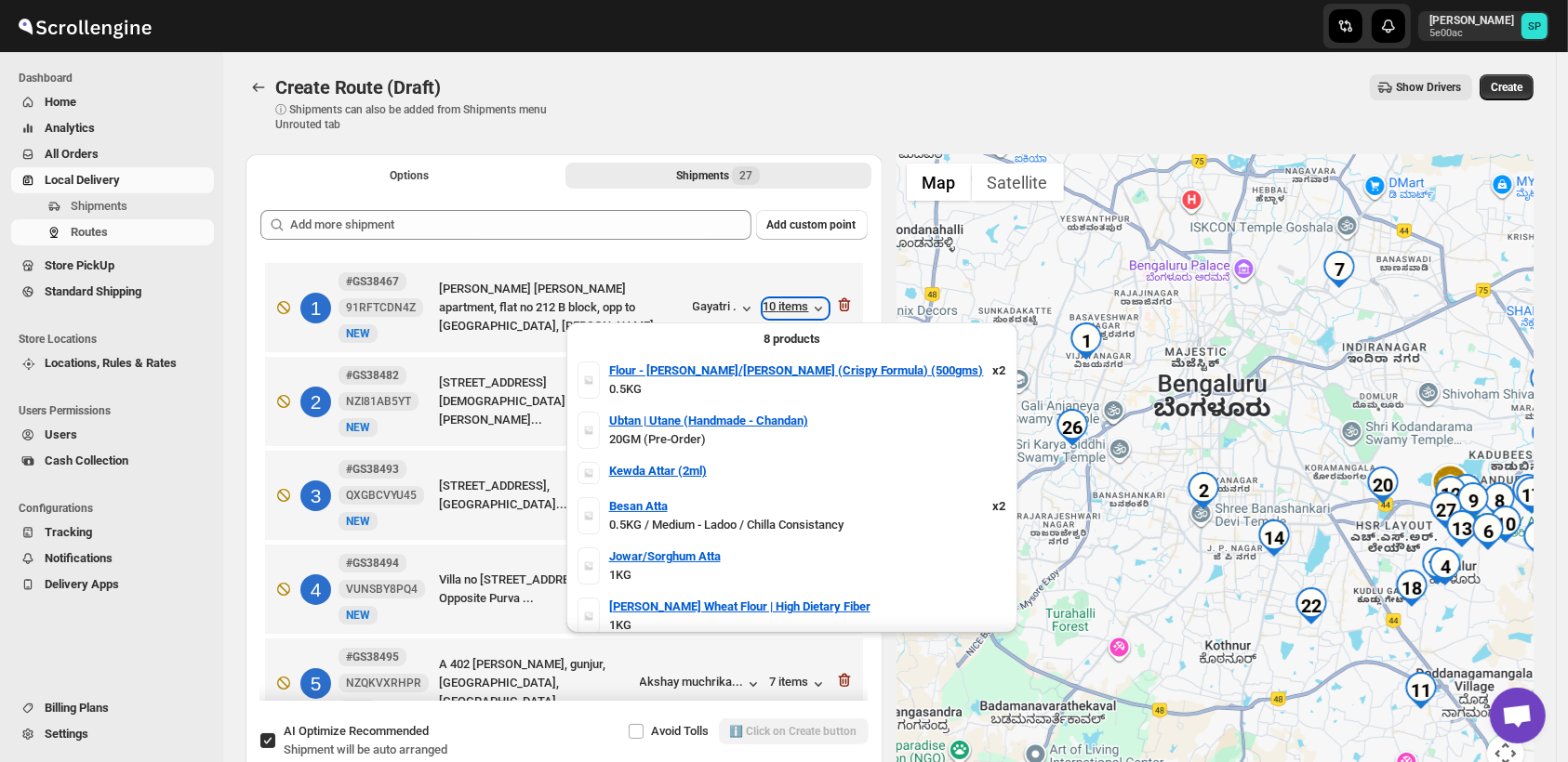
click at [774, 304] on div "10 items" at bounding box center [795, 308] width 64 height 18
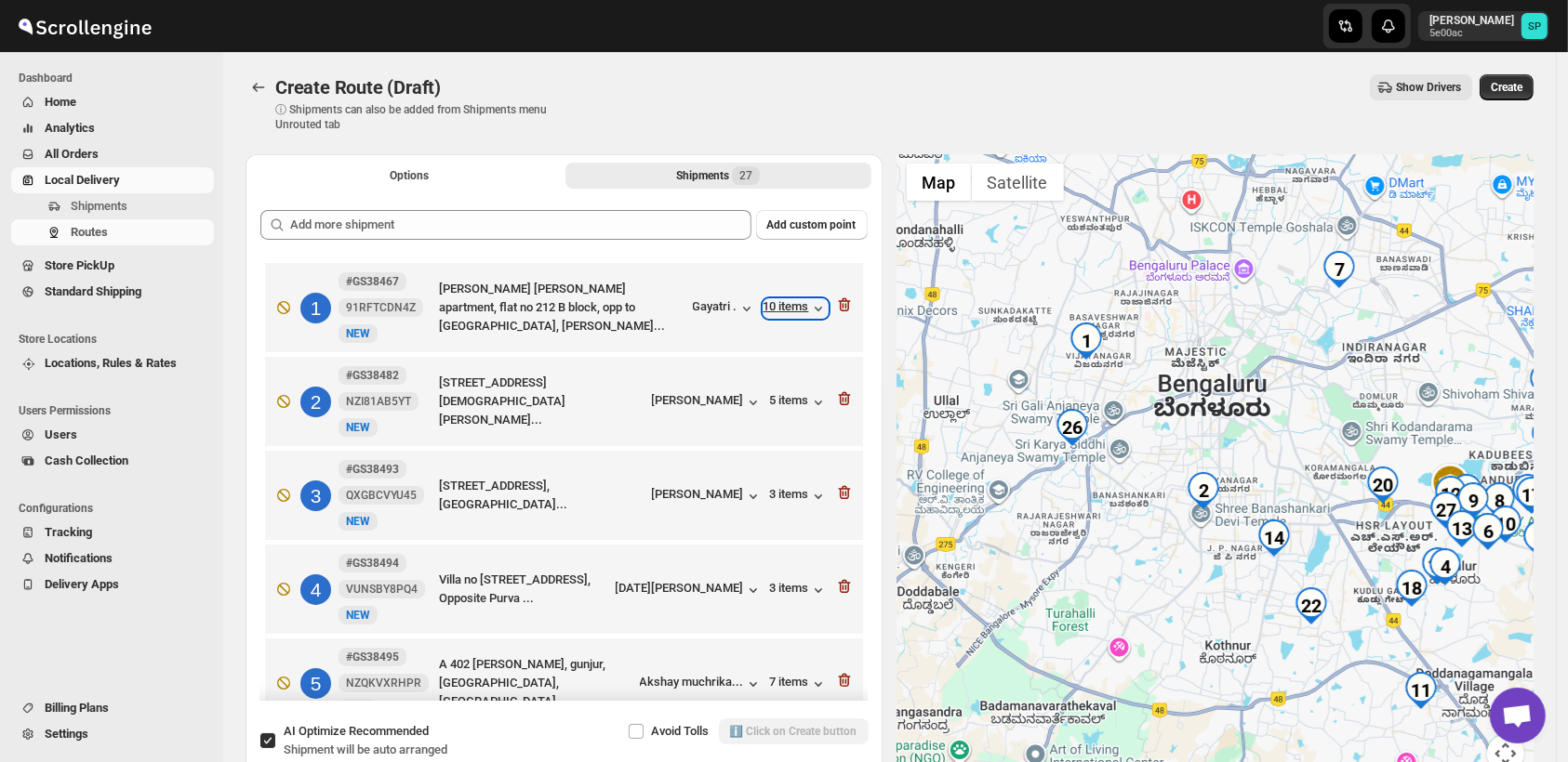
click at [794, 309] on div "10 items" at bounding box center [795, 308] width 64 height 18
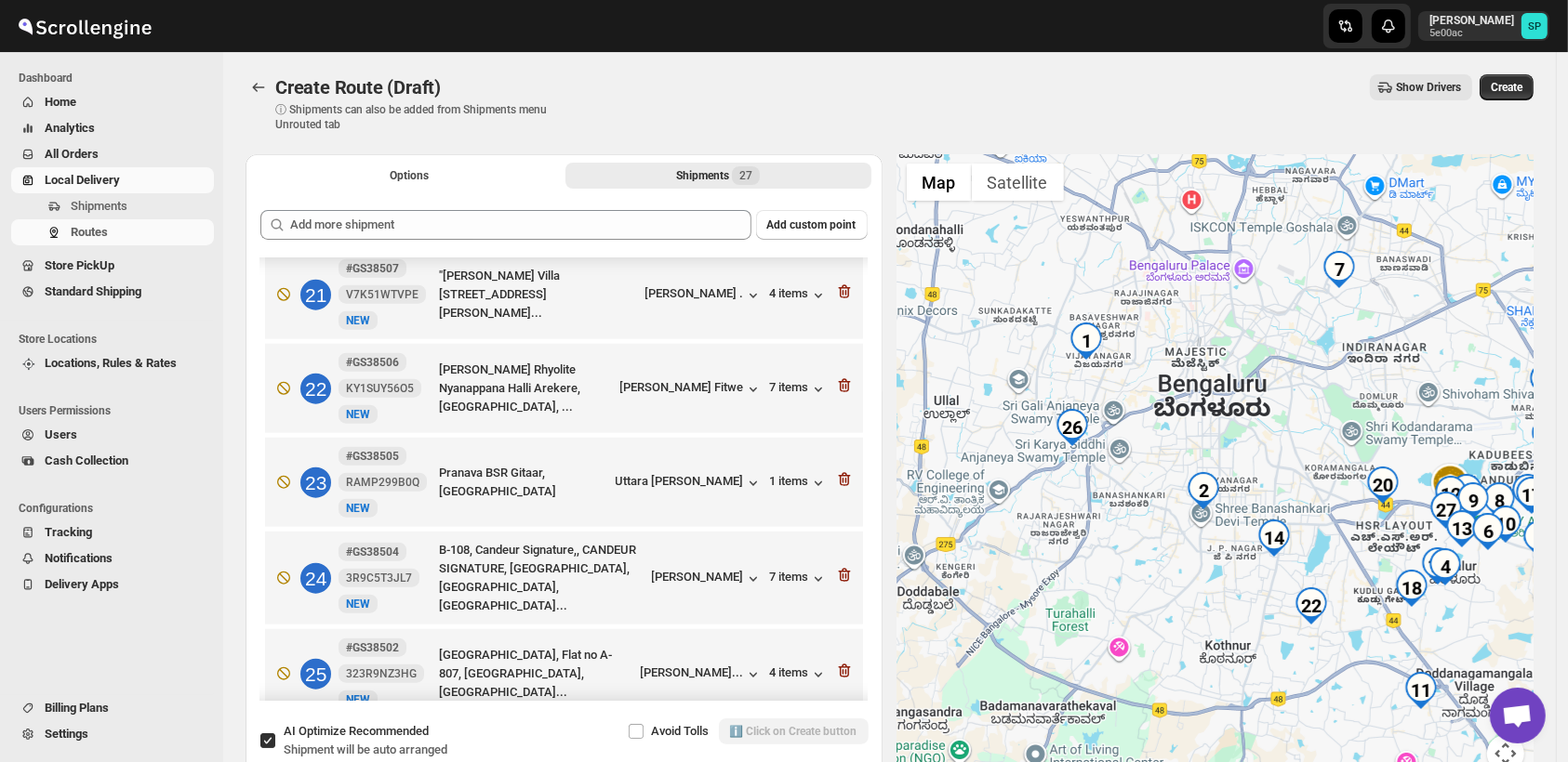
scroll to position [2118, 0]
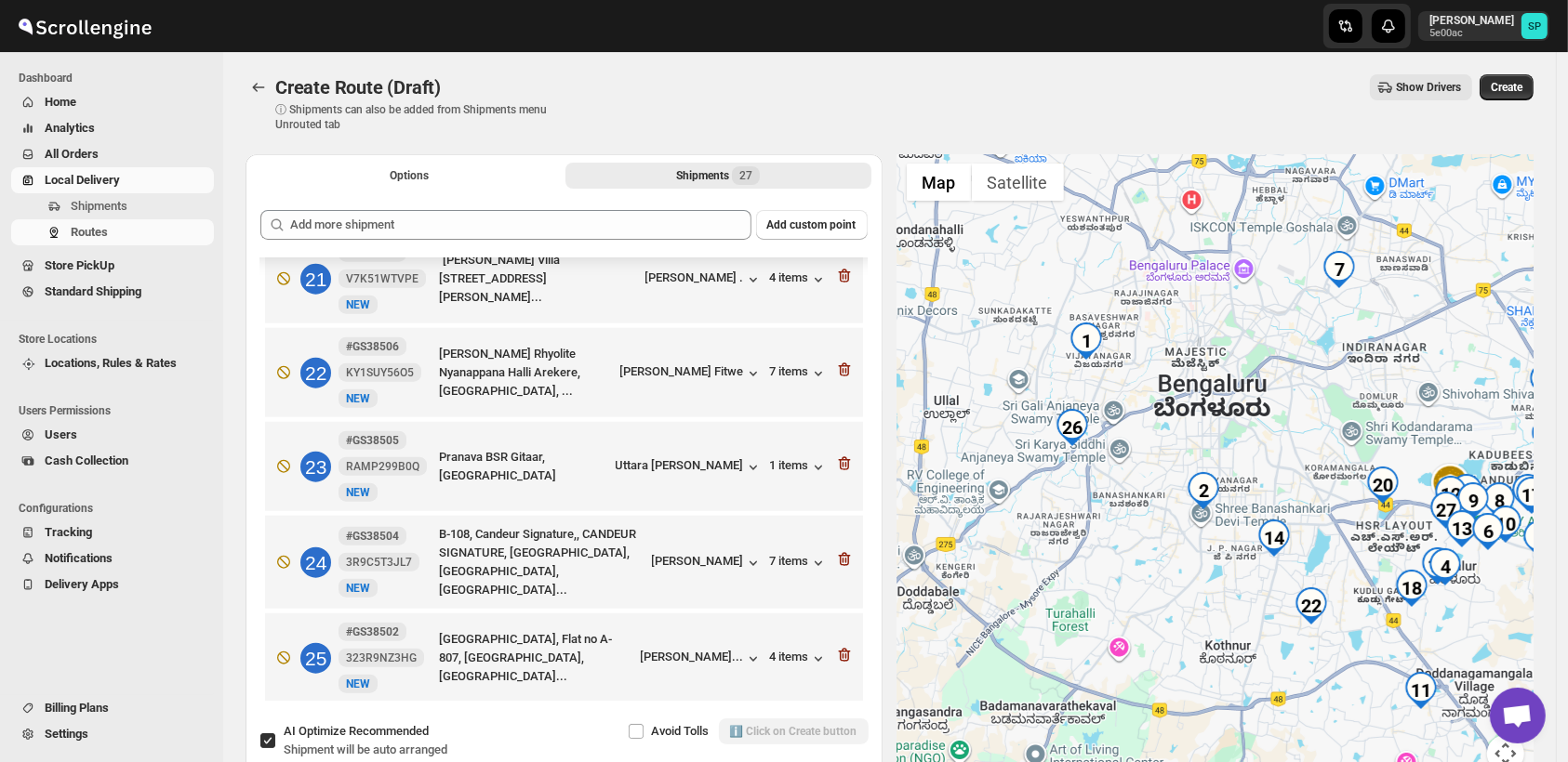
click at [841, 749] on icon "button" at bounding box center [842, 752] width 2 height 6
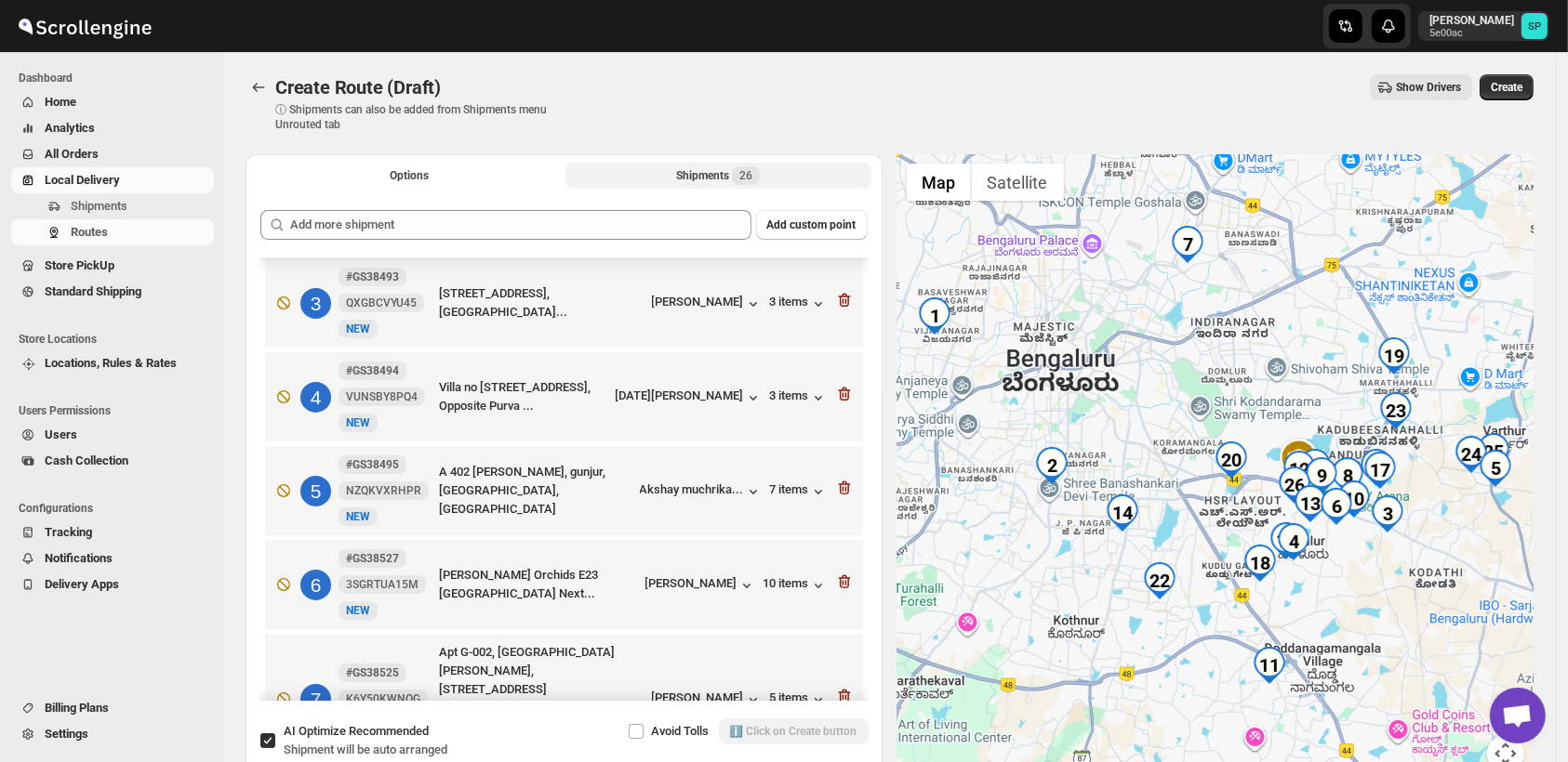
scroll to position [0, 0]
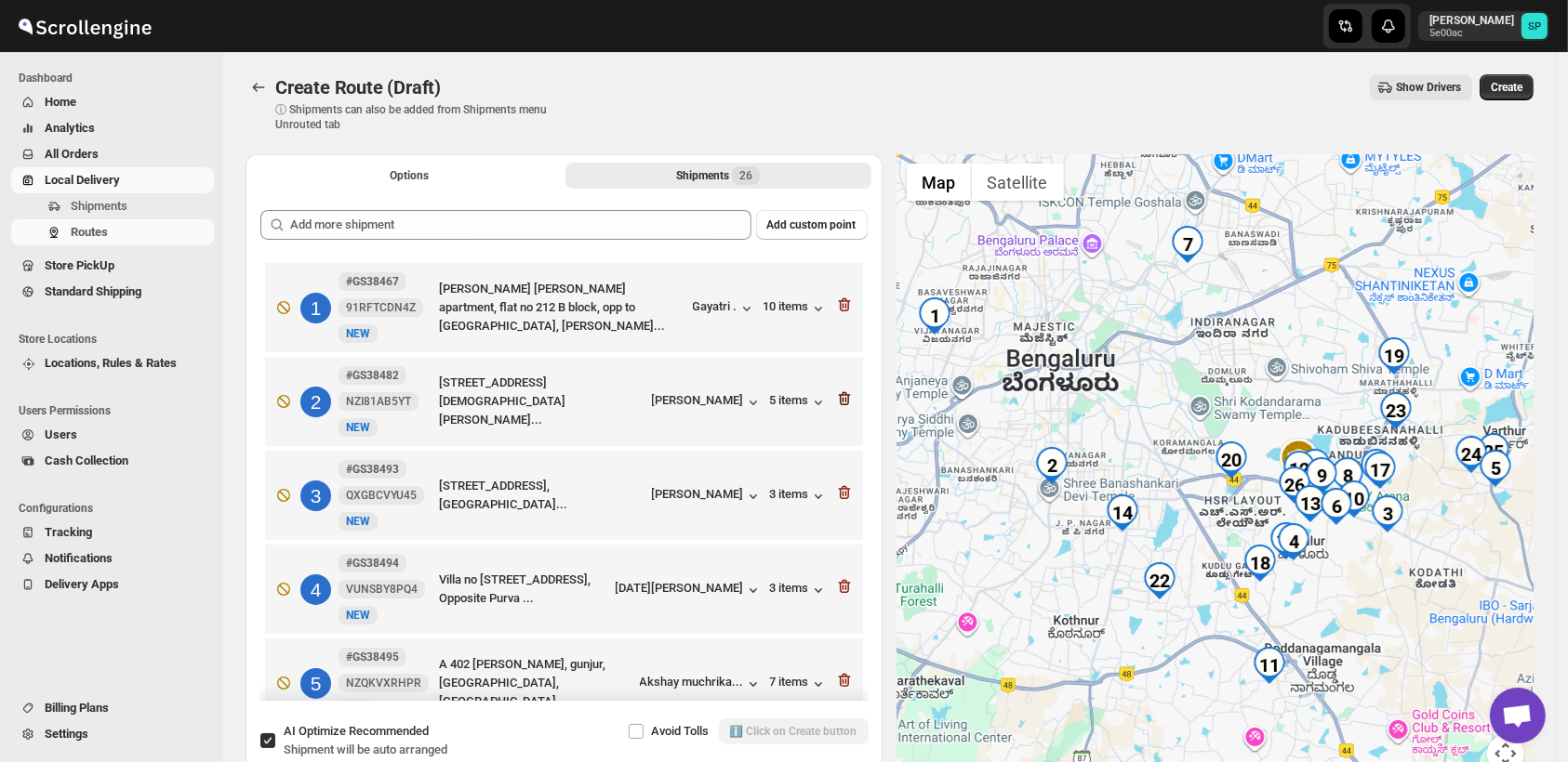
click at [838, 396] on icon "button" at bounding box center [843, 399] width 13 height 14
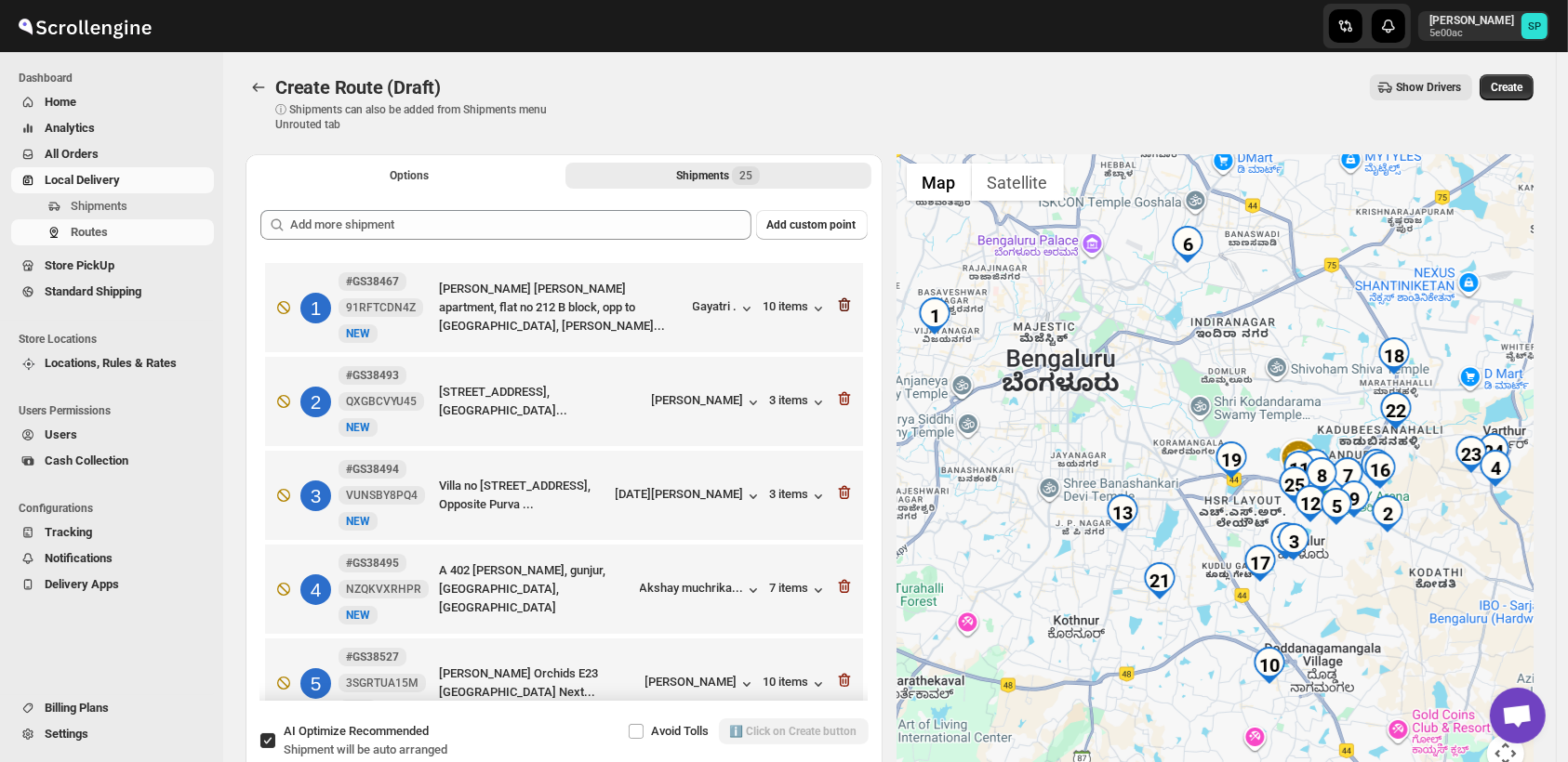
click at [841, 305] on icon "button" at bounding box center [842, 306] width 2 height 6
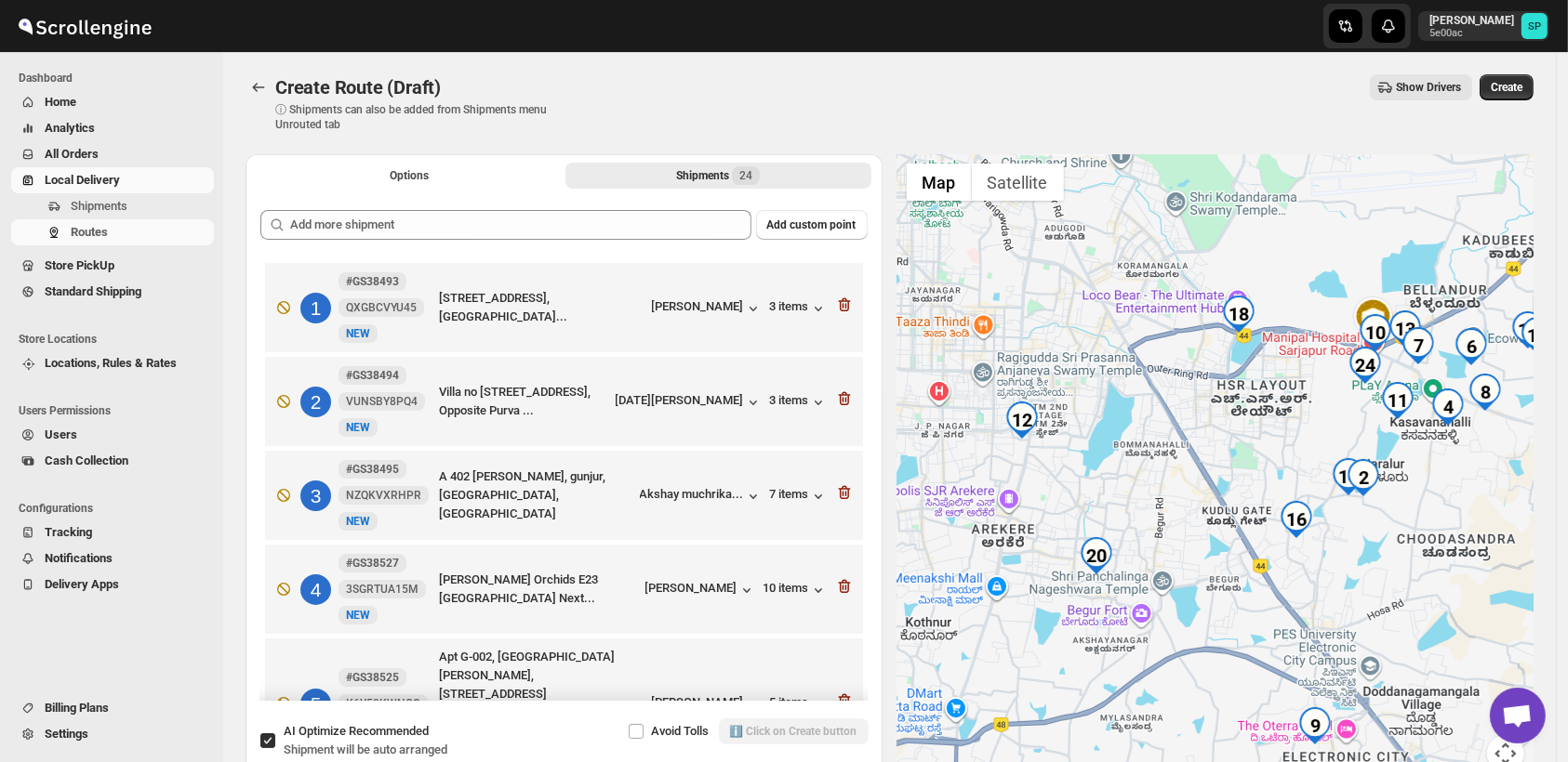
drag, startPoint x: 1160, startPoint y: 591, endPoint x: 1415, endPoint y: 570, distance: 255.9
click at [1415, 570] on div at bounding box center [1215, 474] width 637 height 640
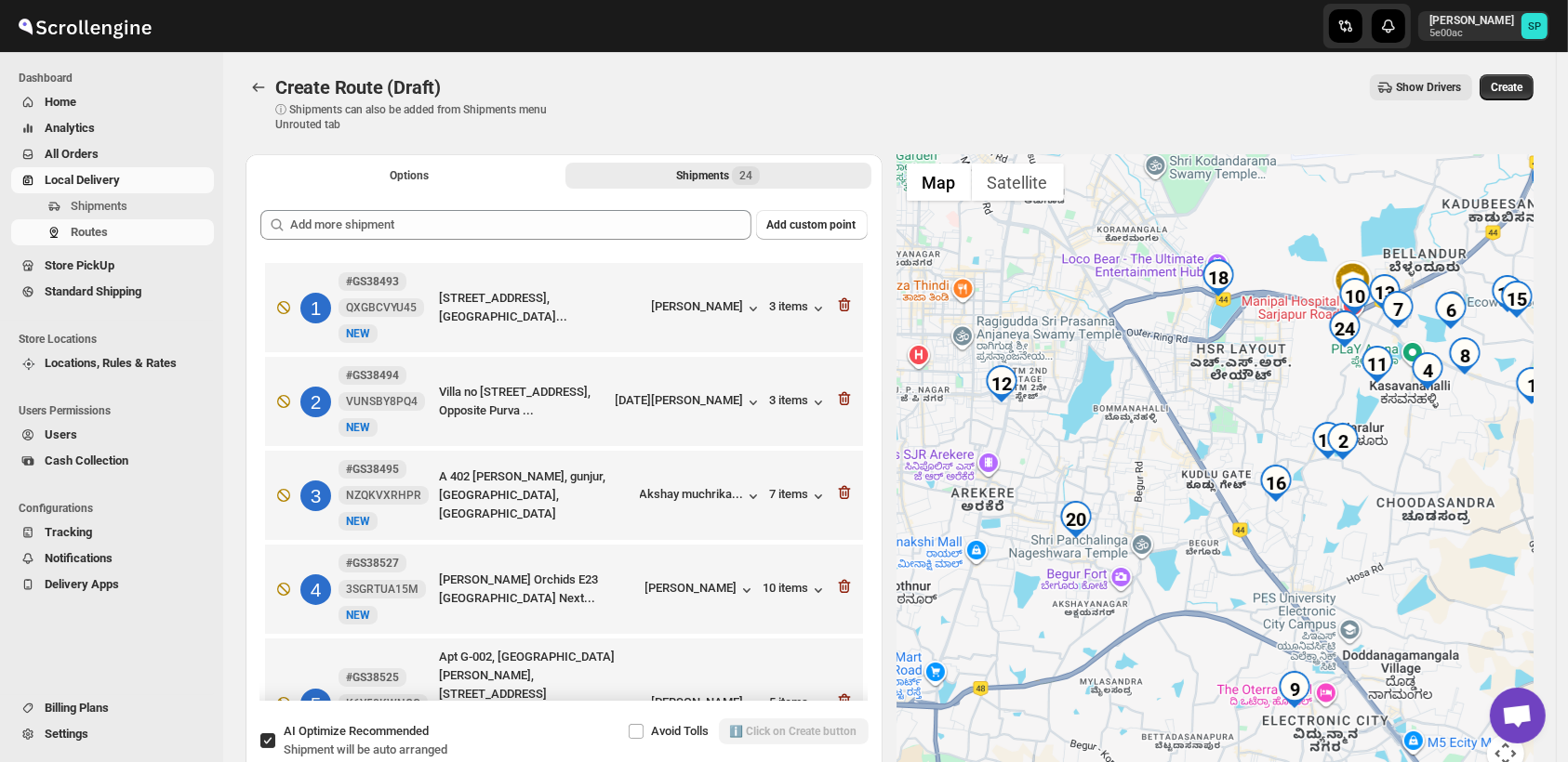
drag, startPoint x: 1311, startPoint y: 558, endPoint x: 1420, endPoint y: 567, distance: 109.4
click at [1458, 524] on div at bounding box center [1215, 474] width 637 height 640
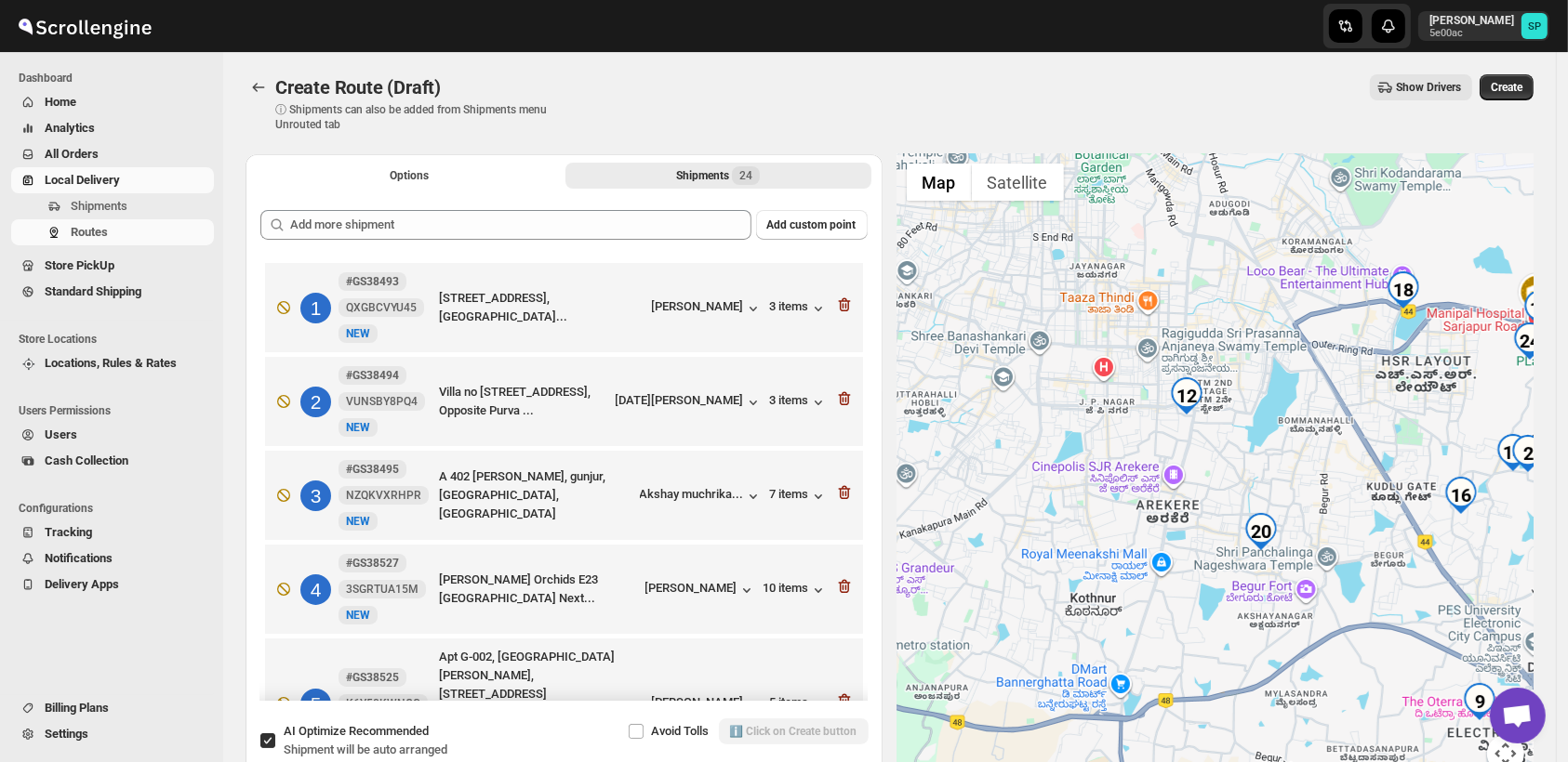
drag, startPoint x: 1331, startPoint y: 580, endPoint x: 1532, endPoint y: 589, distance: 201.2
click at [1532, 589] on div at bounding box center [1215, 474] width 637 height 640
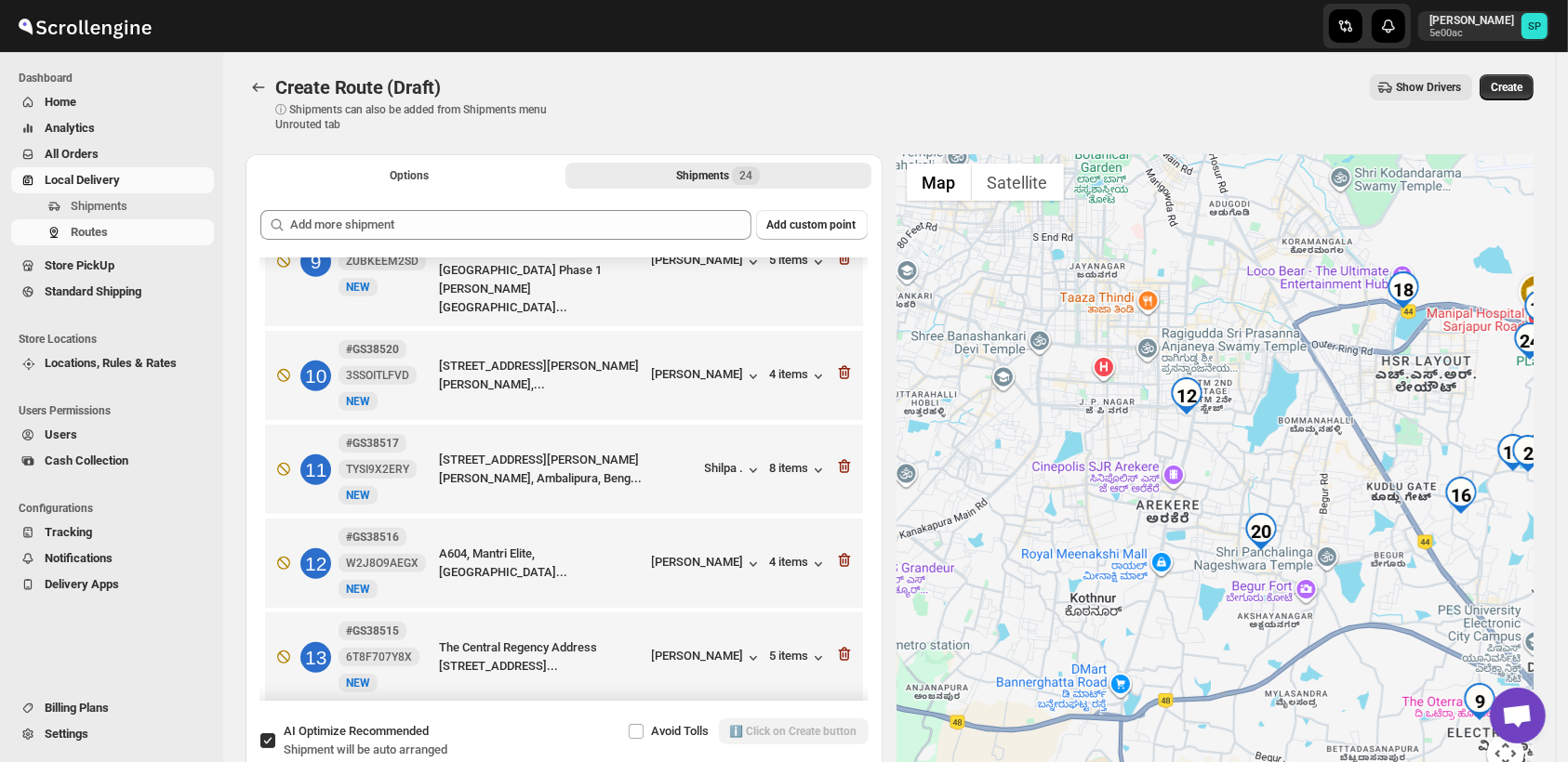
scroll to position [905, 0]
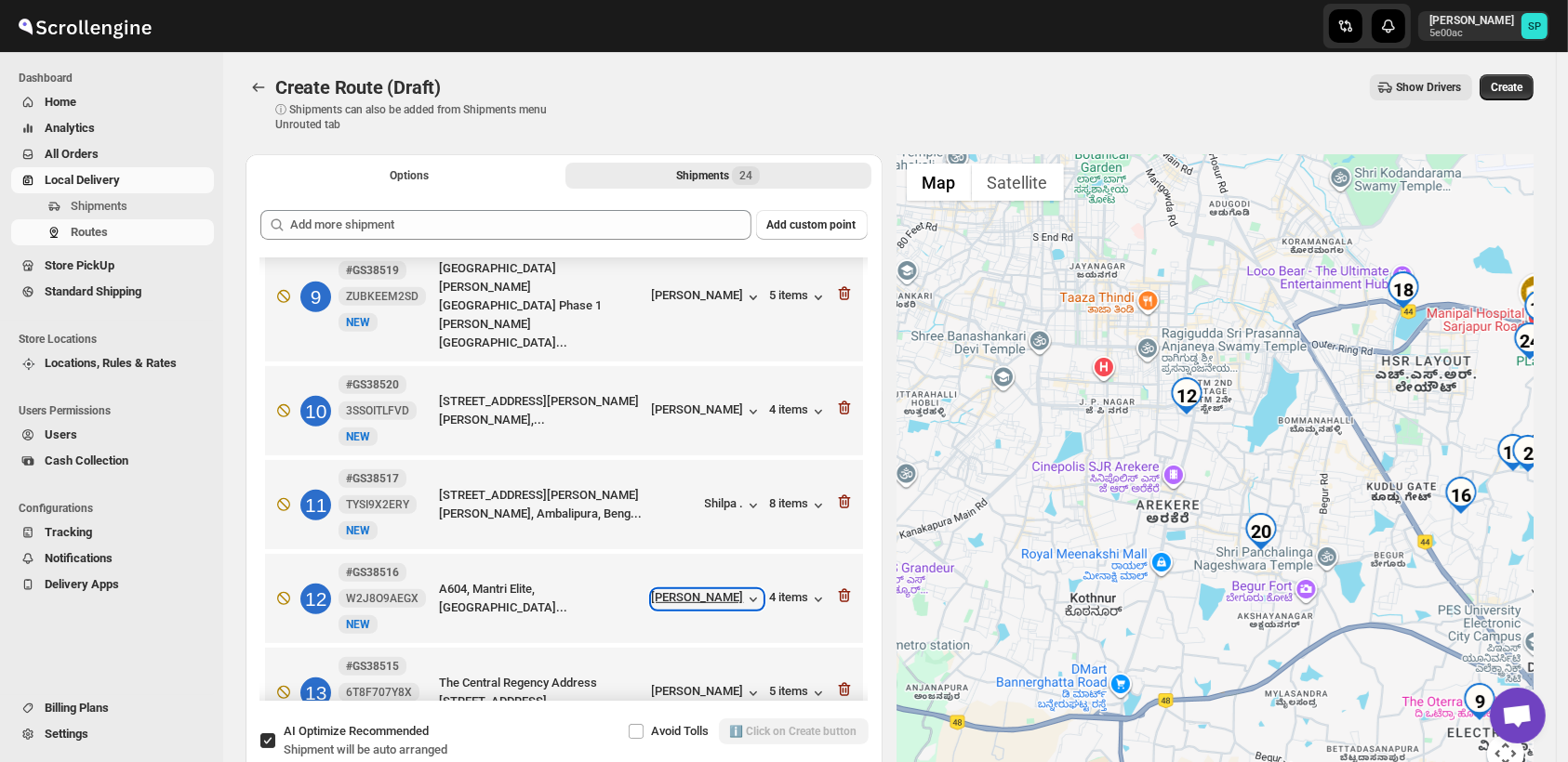
click at [693, 590] on div "Shweta Jadhav" at bounding box center [707, 599] width 111 height 18
click at [694, 590] on div "Shweta Jadhav" at bounding box center [707, 599] width 111 height 18
click at [789, 590] on div "4 items" at bounding box center [799, 599] width 58 height 18
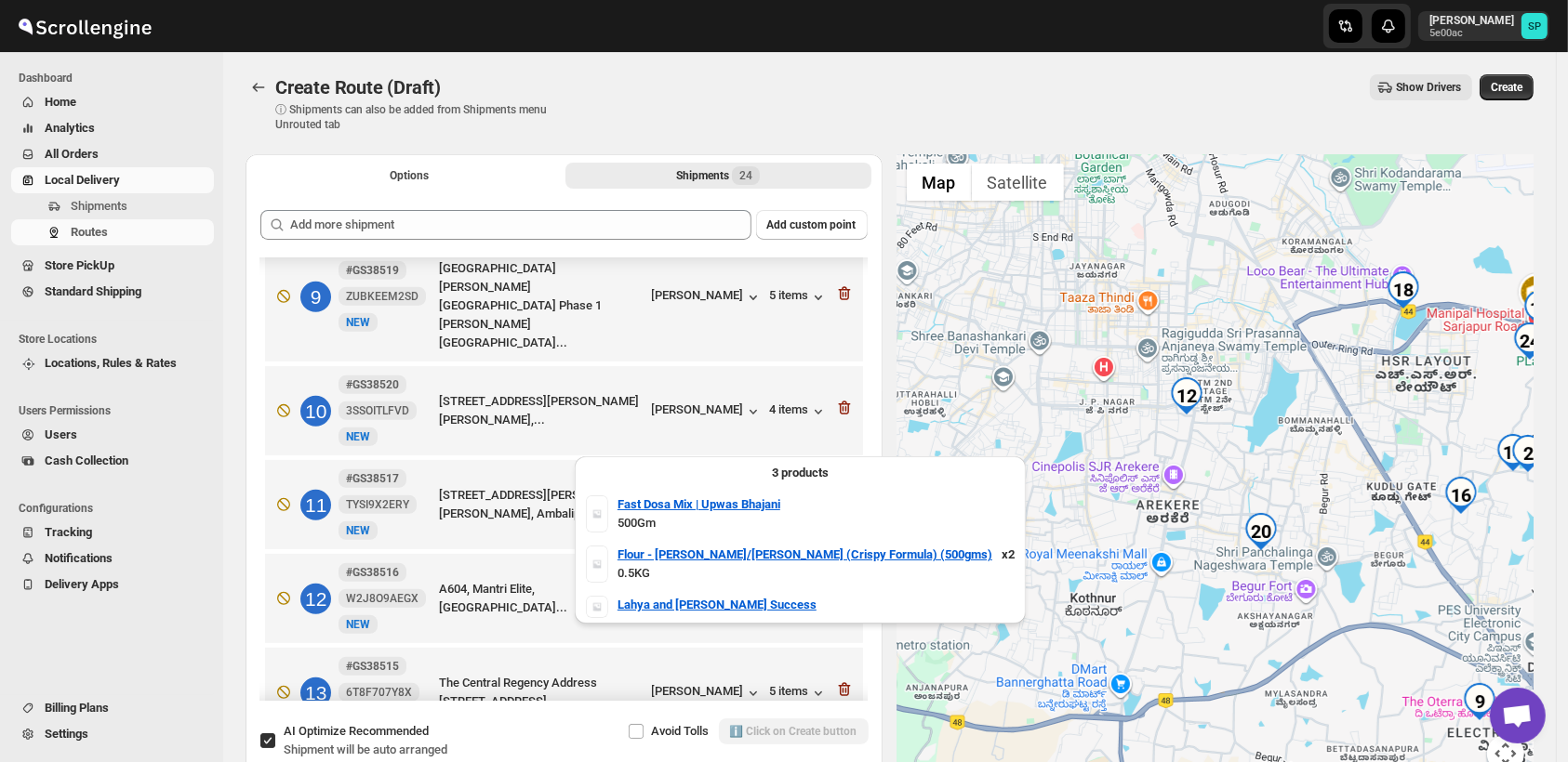
click at [789, 590] on div "4 items" at bounding box center [799, 599] width 58 height 18
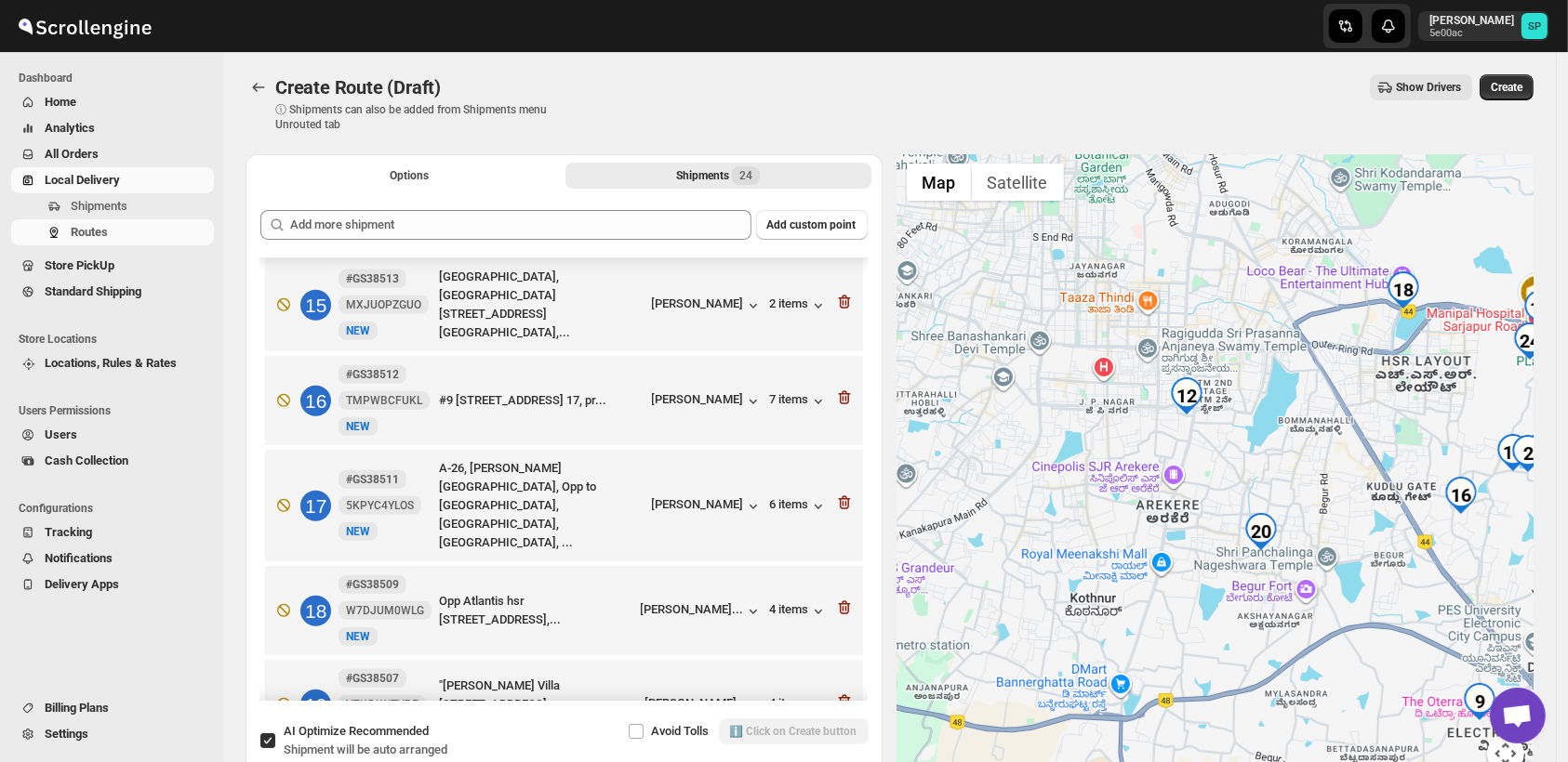
scroll to position [1732, 0]
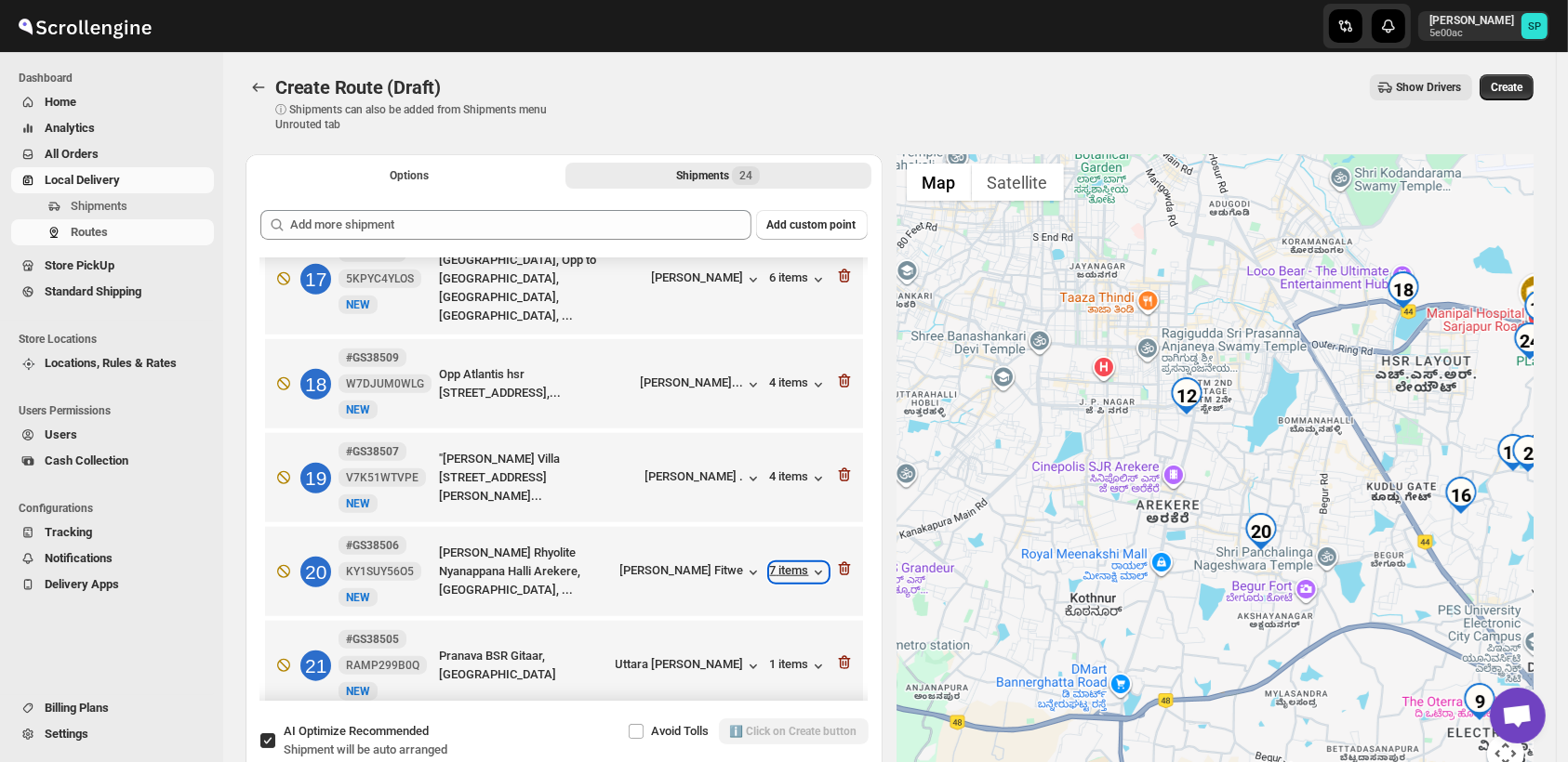
click at [776, 563] on div "7 items" at bounding box center [799, 572] width 58 height 18
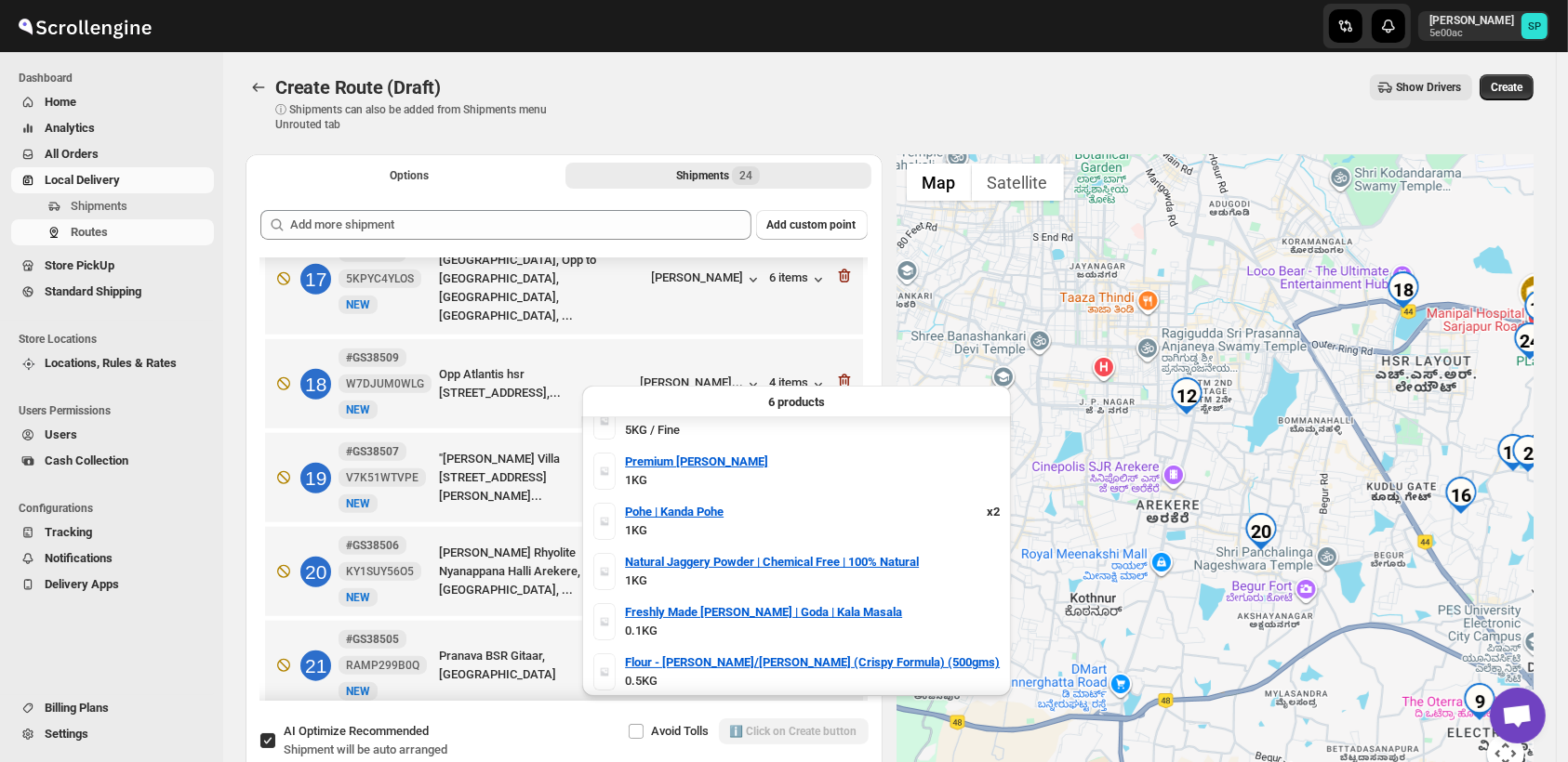
scroll to position [0, 0]
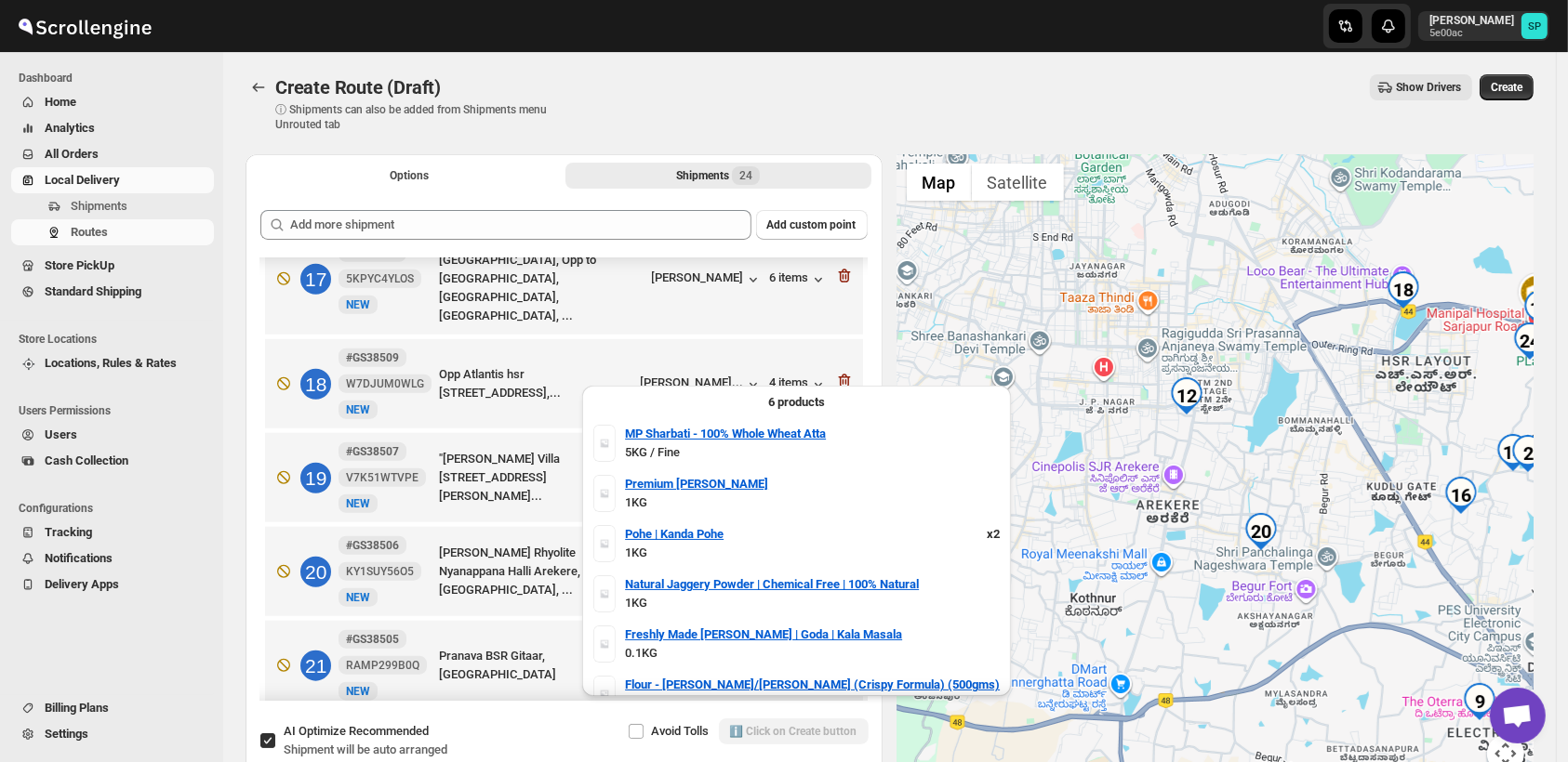
click at [791, 563] on div "7 items" at bounding box center [799, 572] width 58 height 18
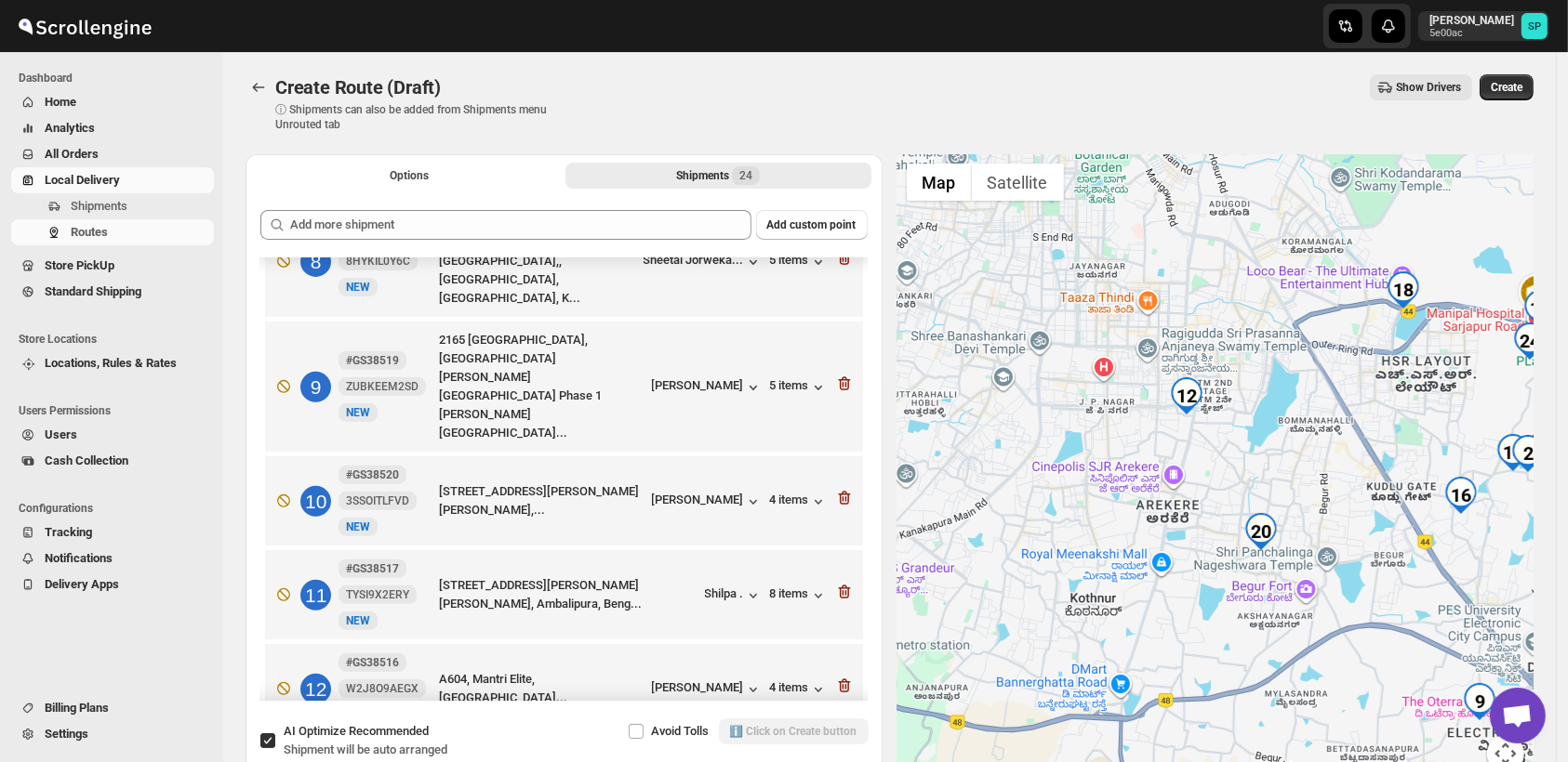
scroll to position [803, 0]
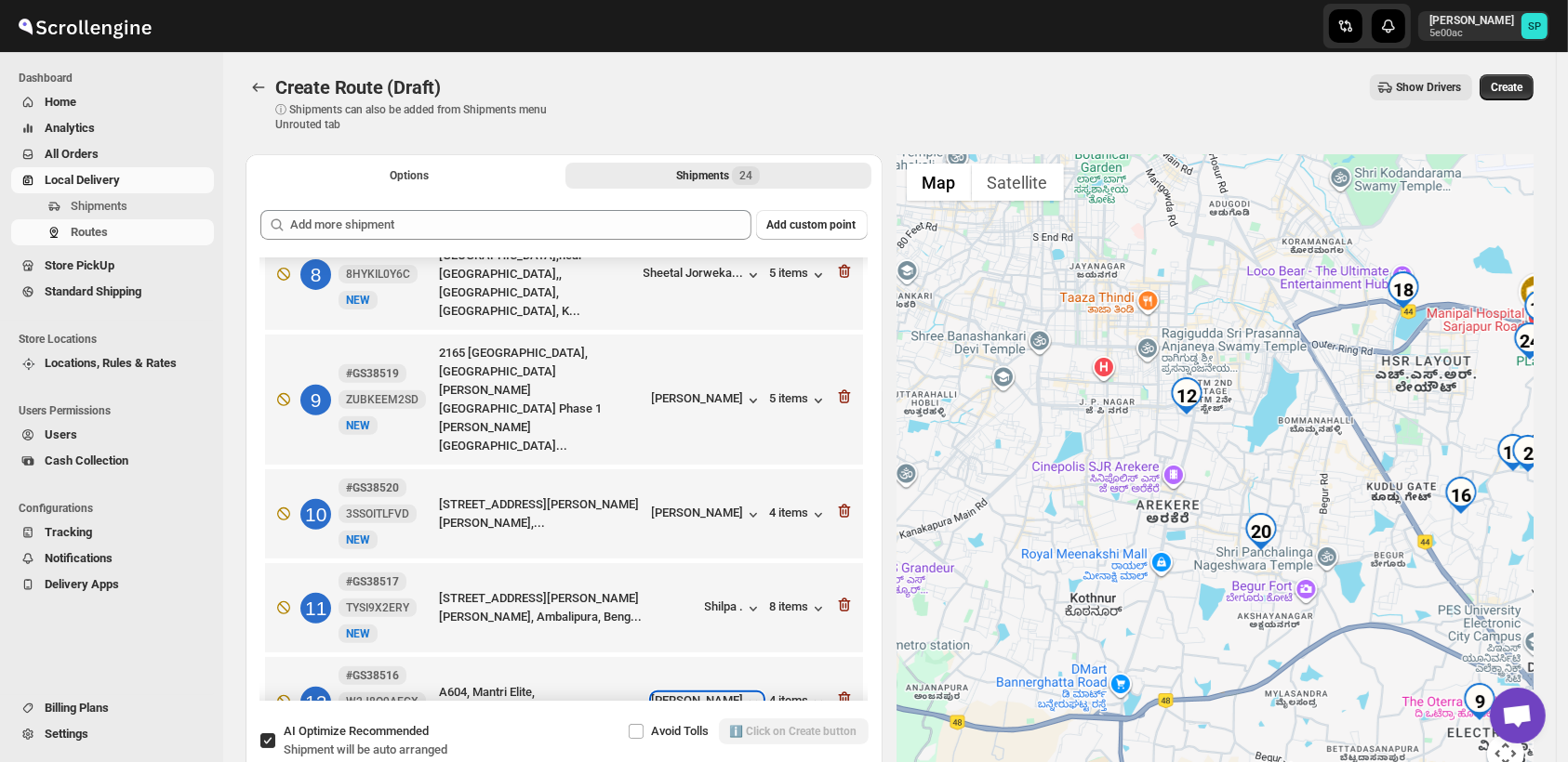
click at [689, 693] on div "Shweta Jadhav" at bounding box center [707, 702] width 111 height 18
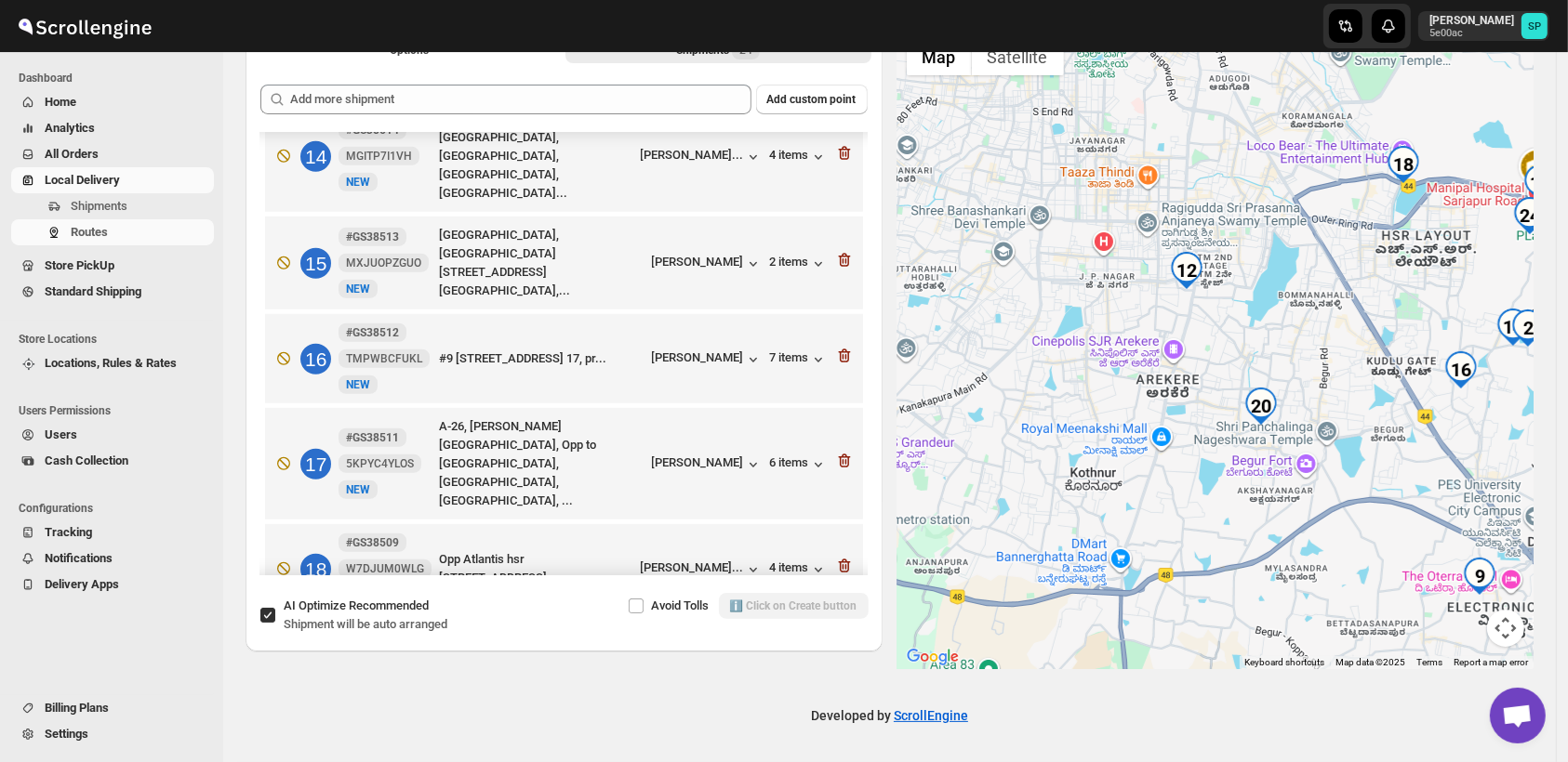
scroll to position [1524, 0]
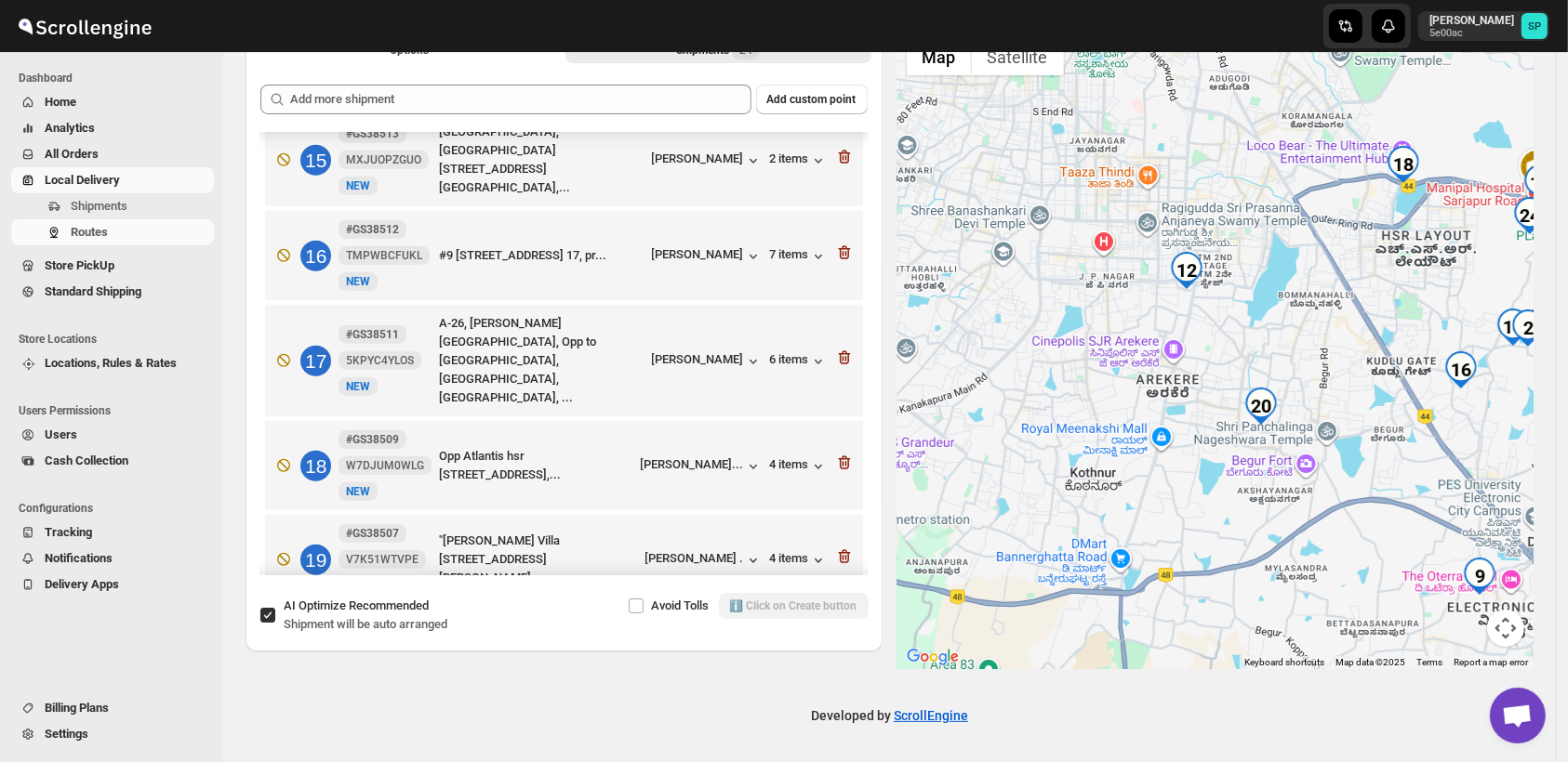
click at [681, 645] on div "Mrunalini Fitwe" at bounding box center [691, 654] width 142 height 18
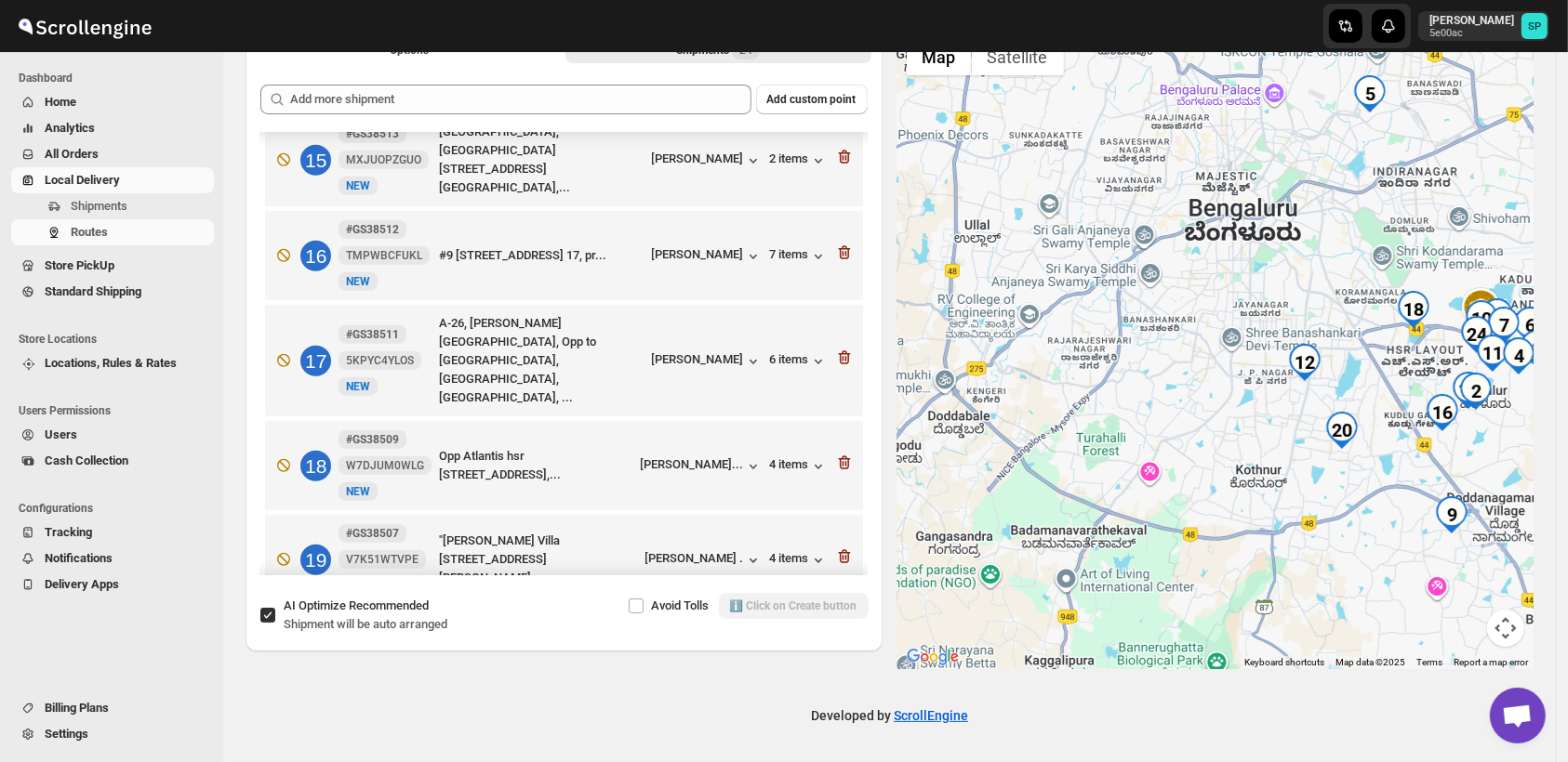
click at [784, 645] on div "7 items" at bounding box center [799, 654] width 58 height 18
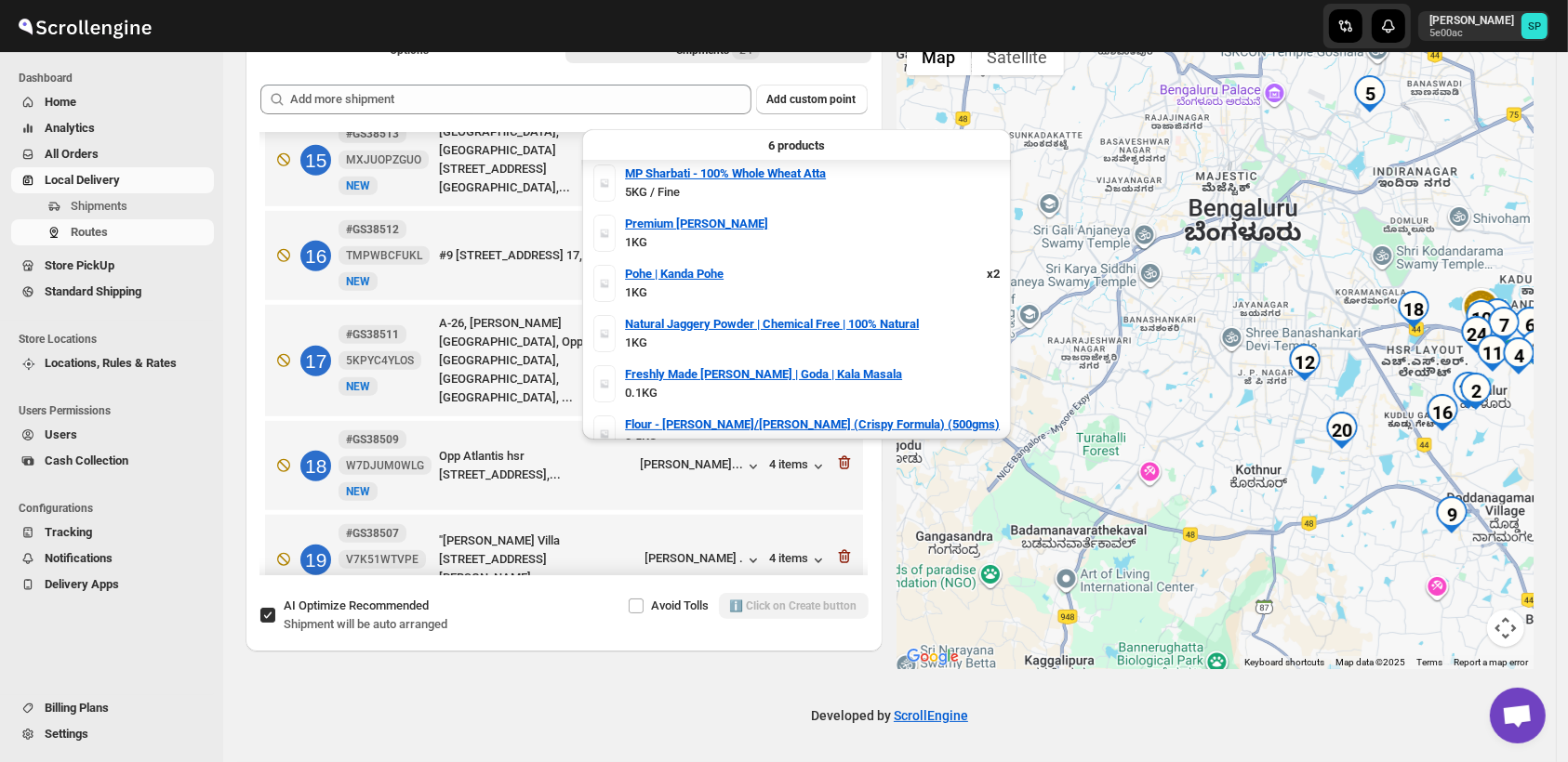
scroll to position [0, 0]
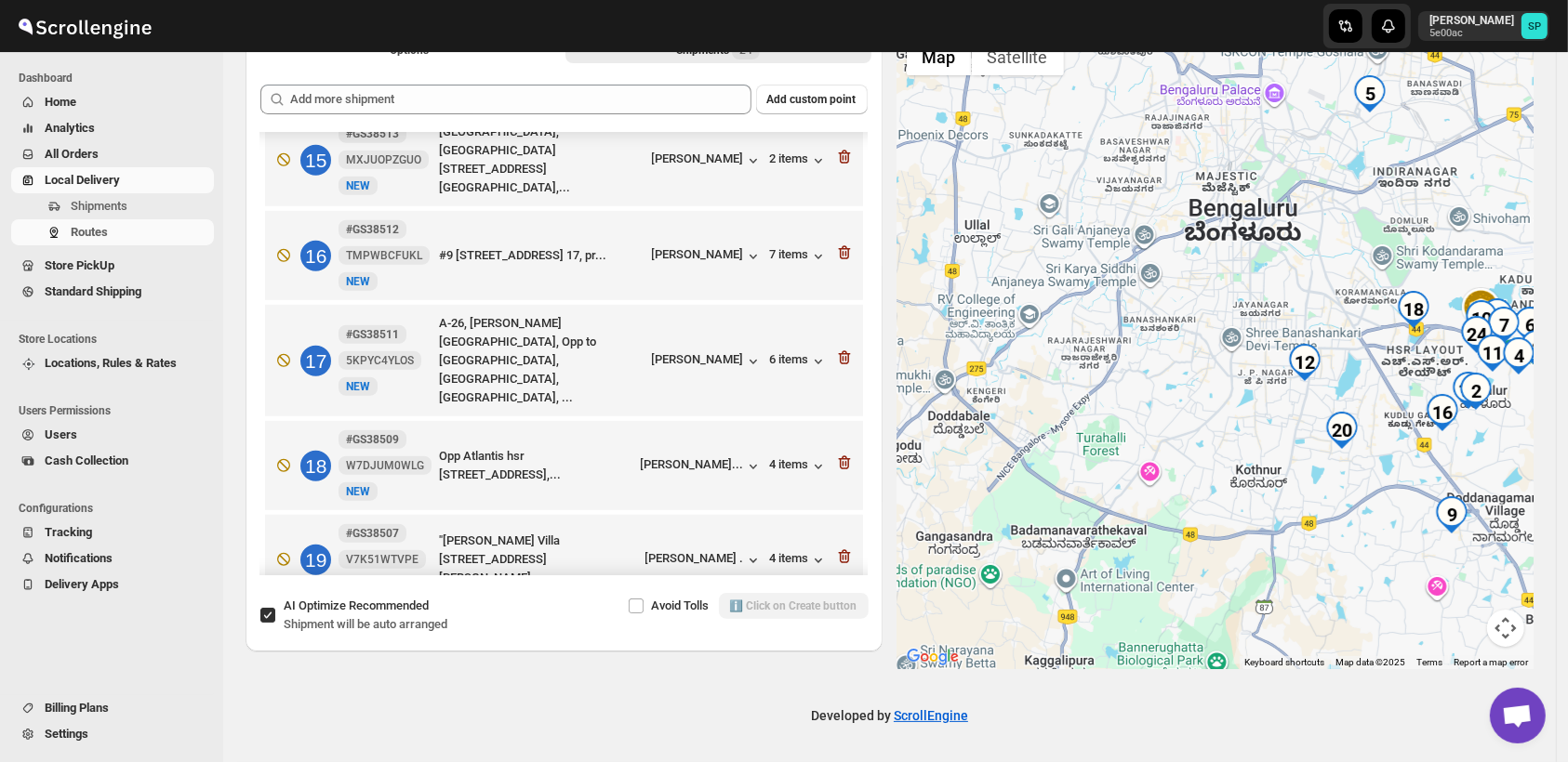
click at [796, 645] on div "7 items" at bounding box center [799, 654] width 58 height 18
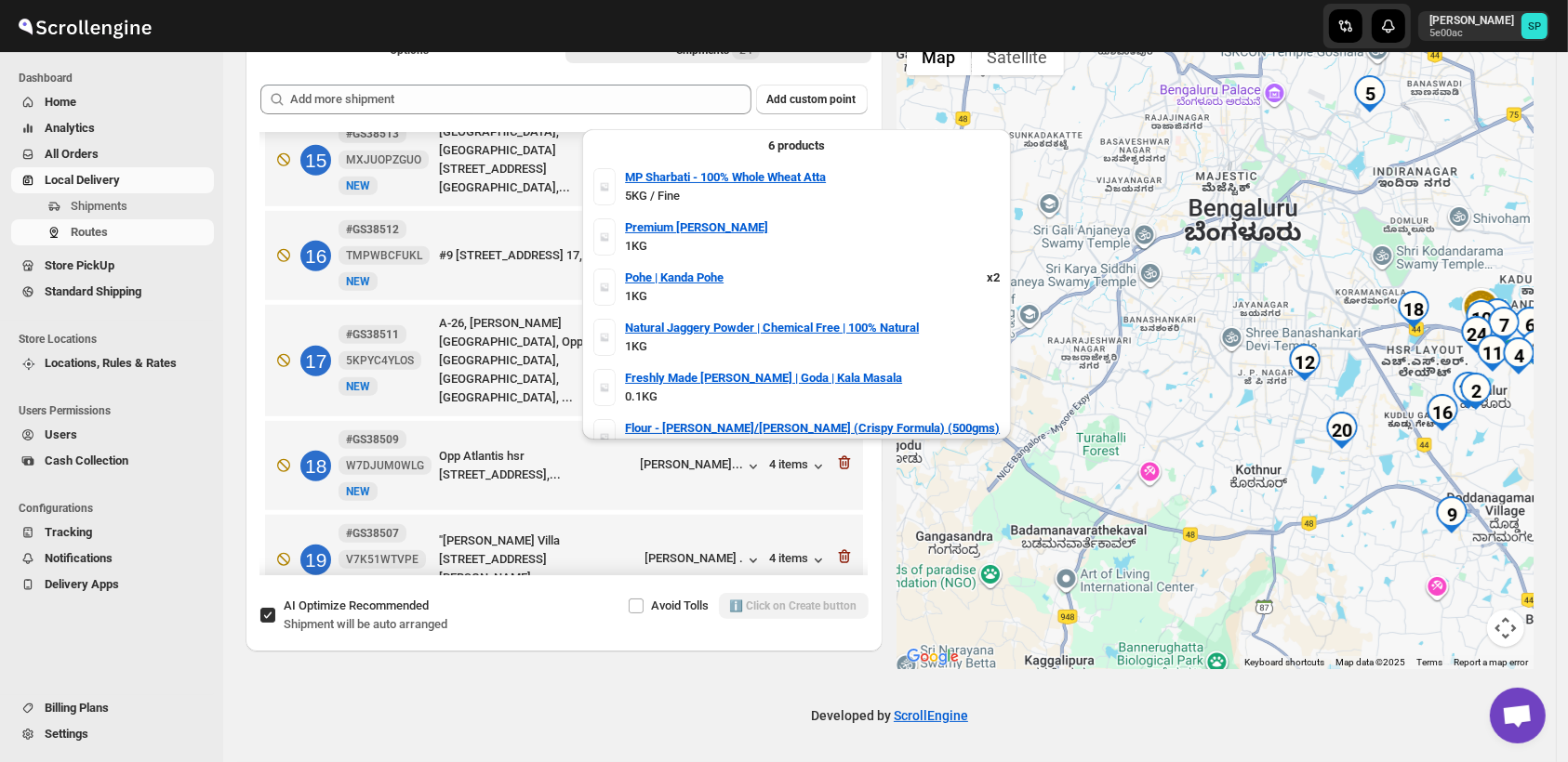
click at [795, 645] on div "7 items" at bounding box center [799, 654] width 58 height 18
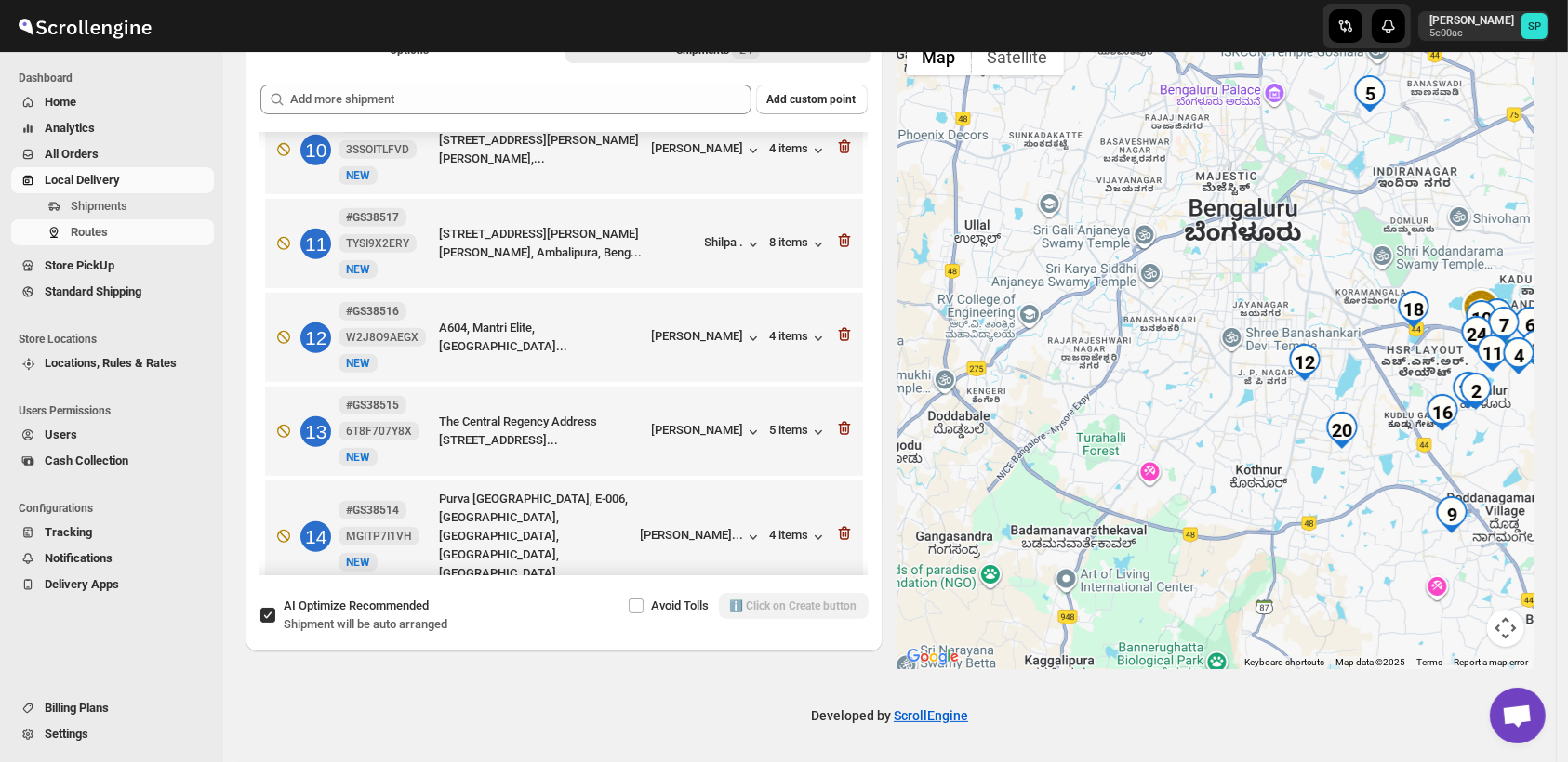
scroll to position [905, 0]
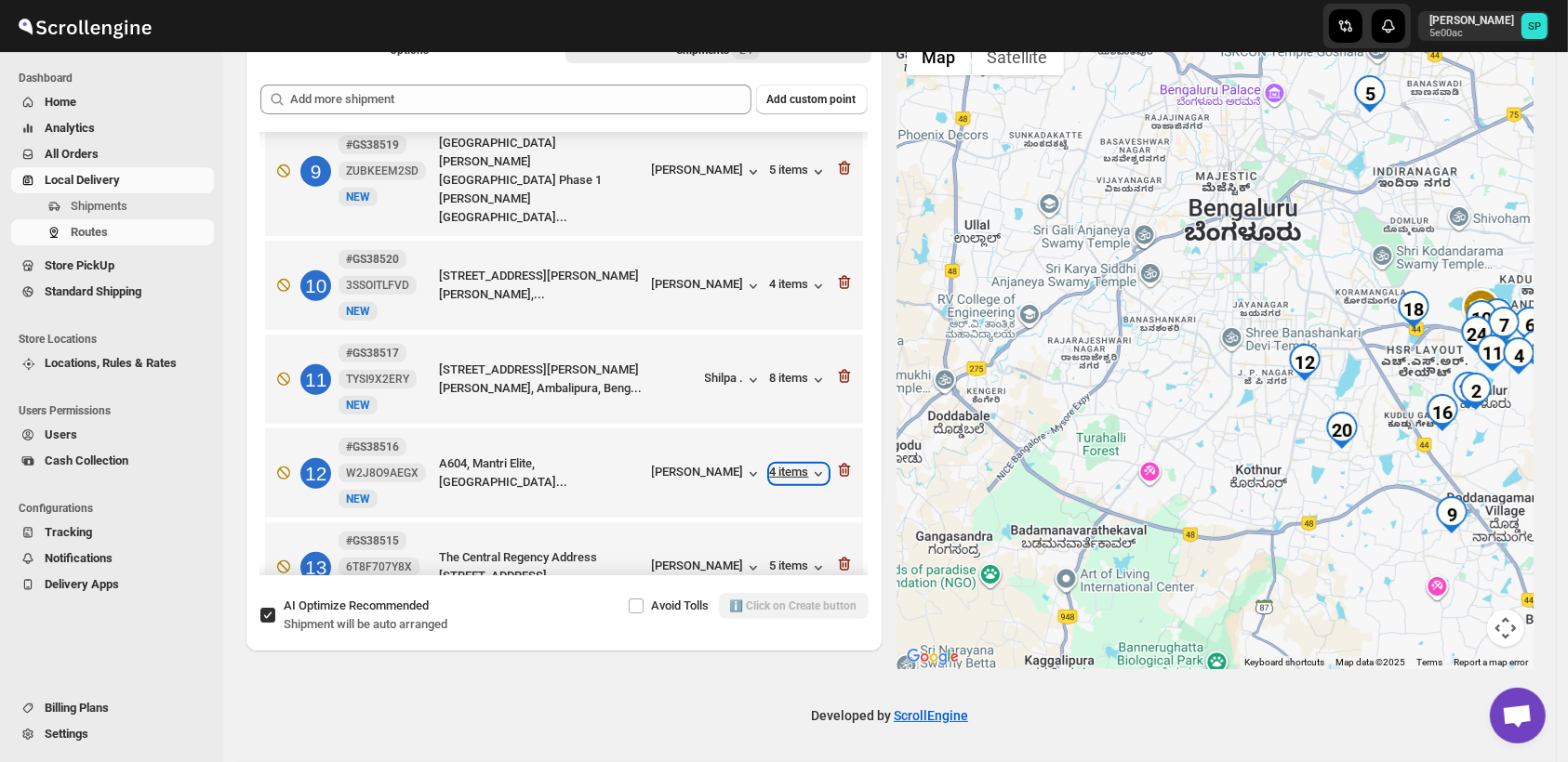
click at [781, 465] on div "4 items" at bounding box center [799, 473] width 58 height 18
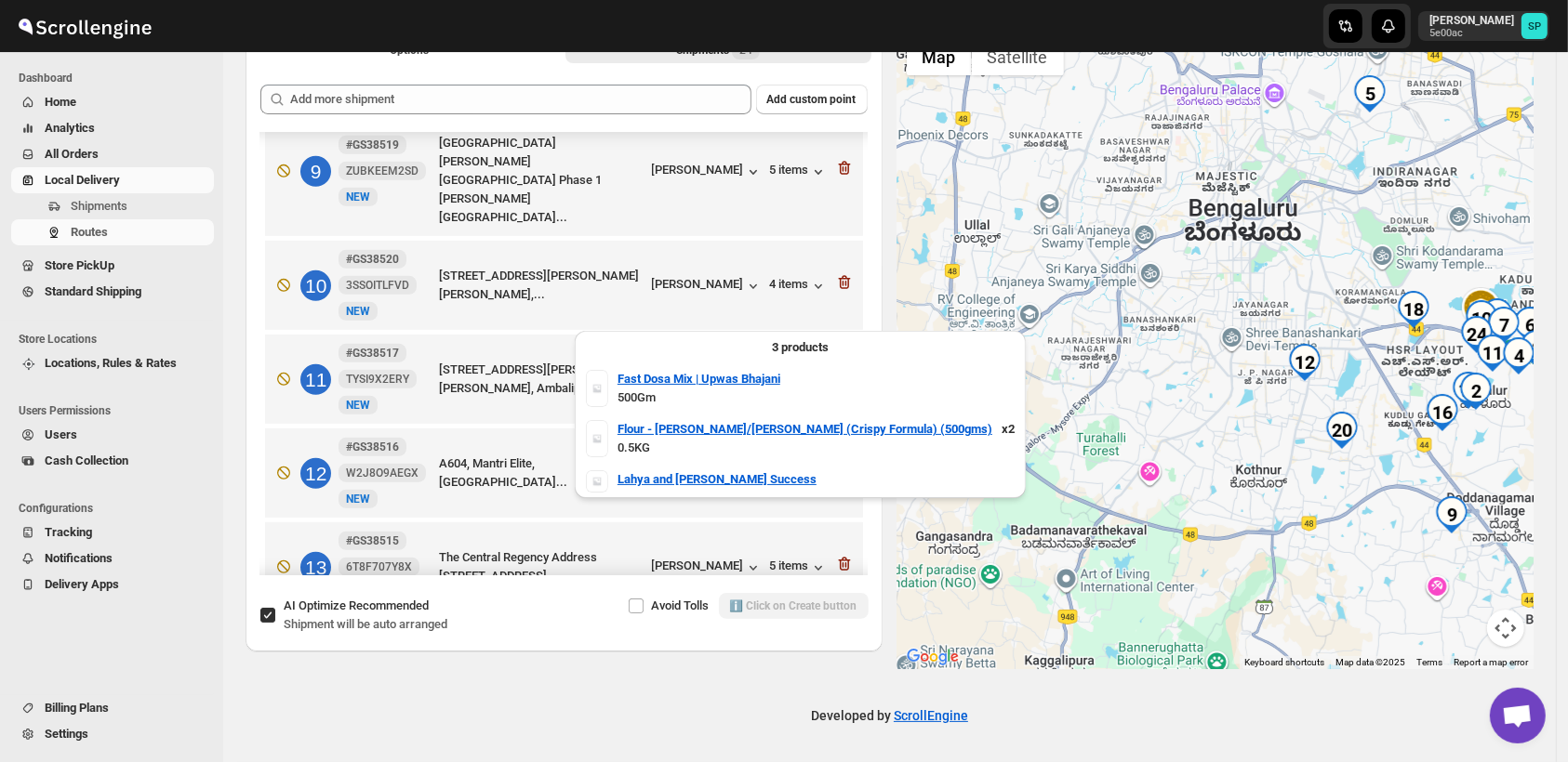
click at [781, 465] on div "4 items" at bounding box center [799, 473] width 58 height 18
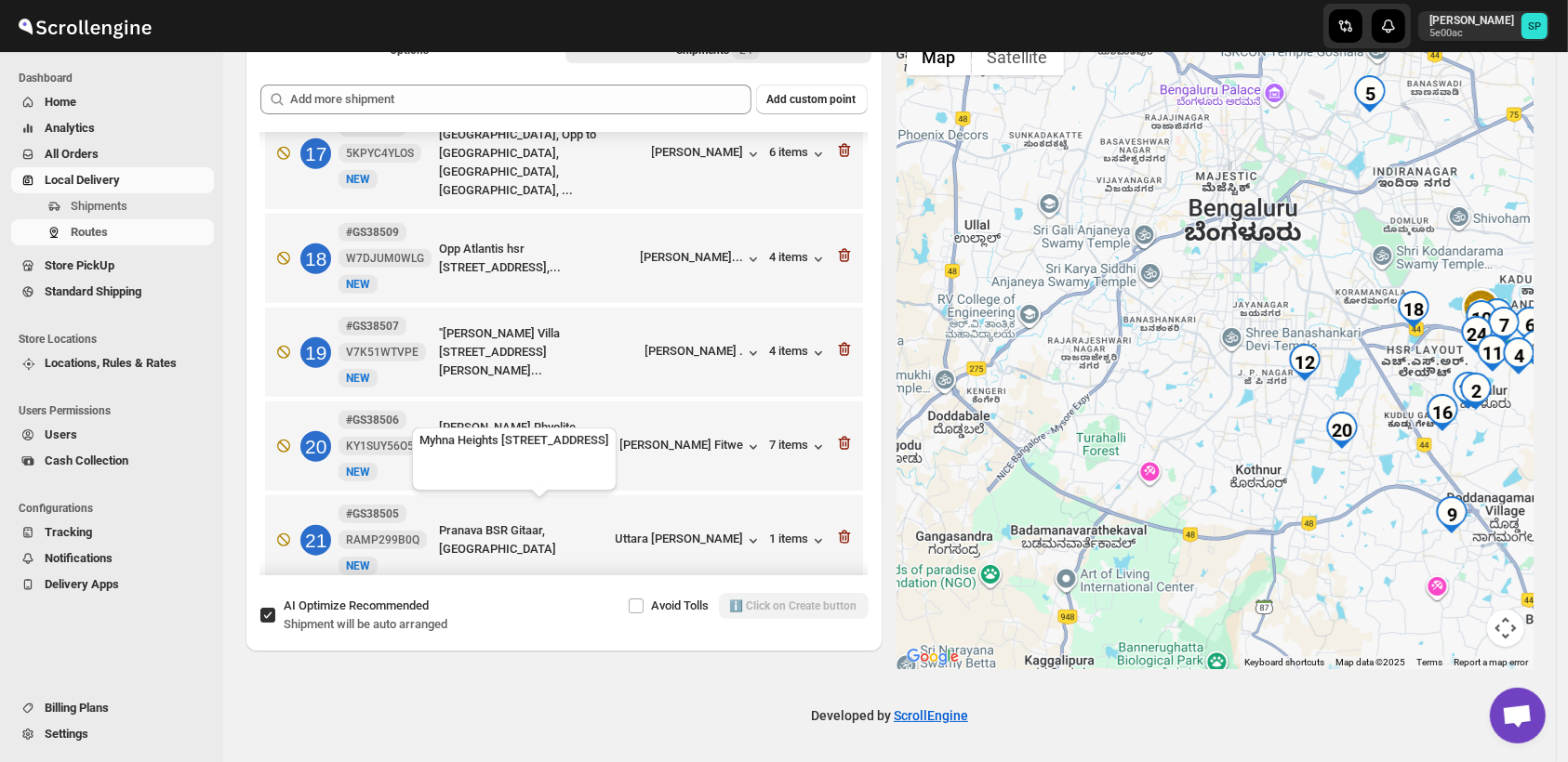
scroll to position [1835, 0]
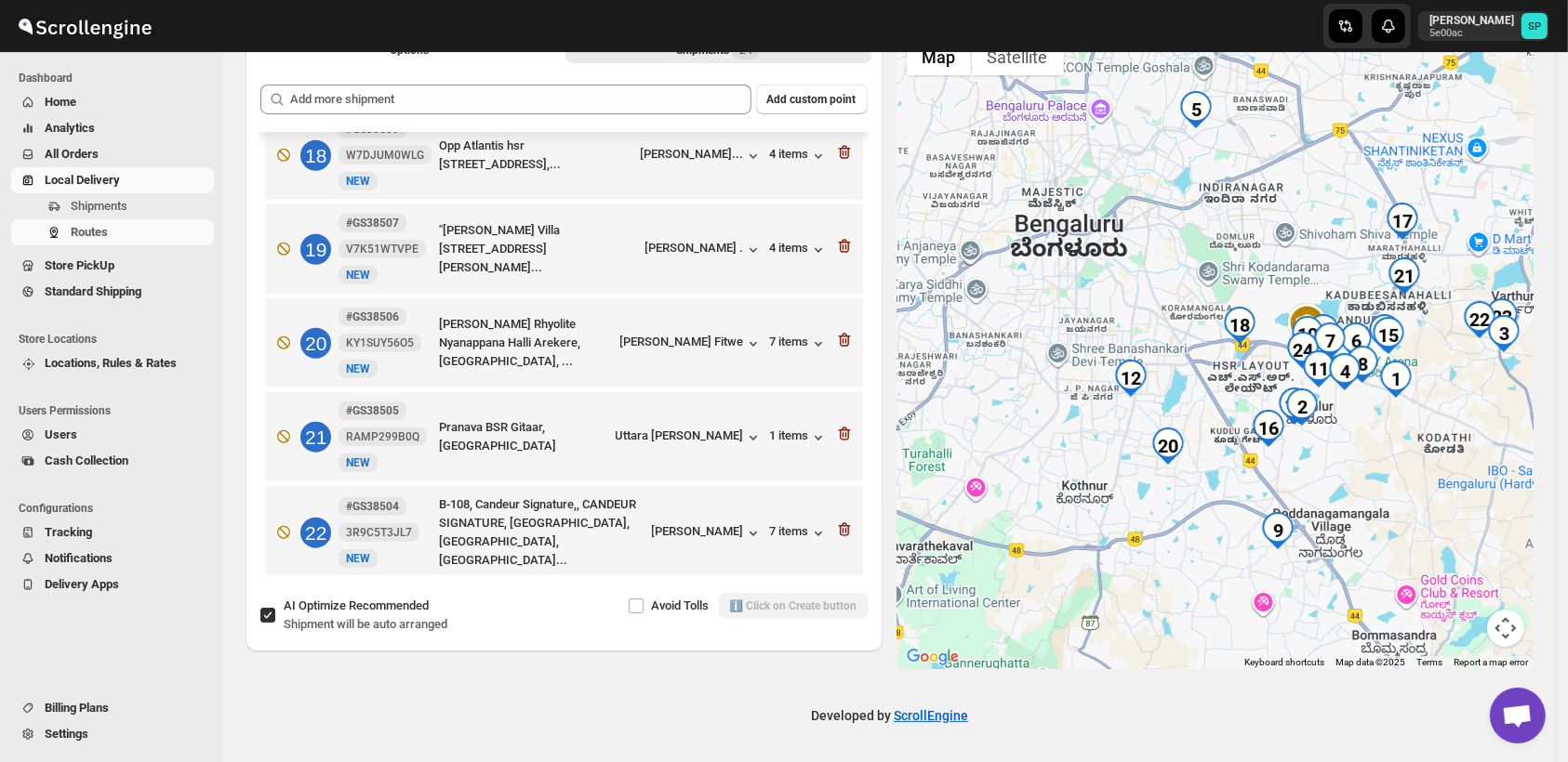
drag, startPoint x: 1240, startPoint y: 533, endPoint x: 1053, endPoint y: 550, distance: 187.8
click at [1053, 550] on div at bounding box center [1215, 349] width 637 height 640
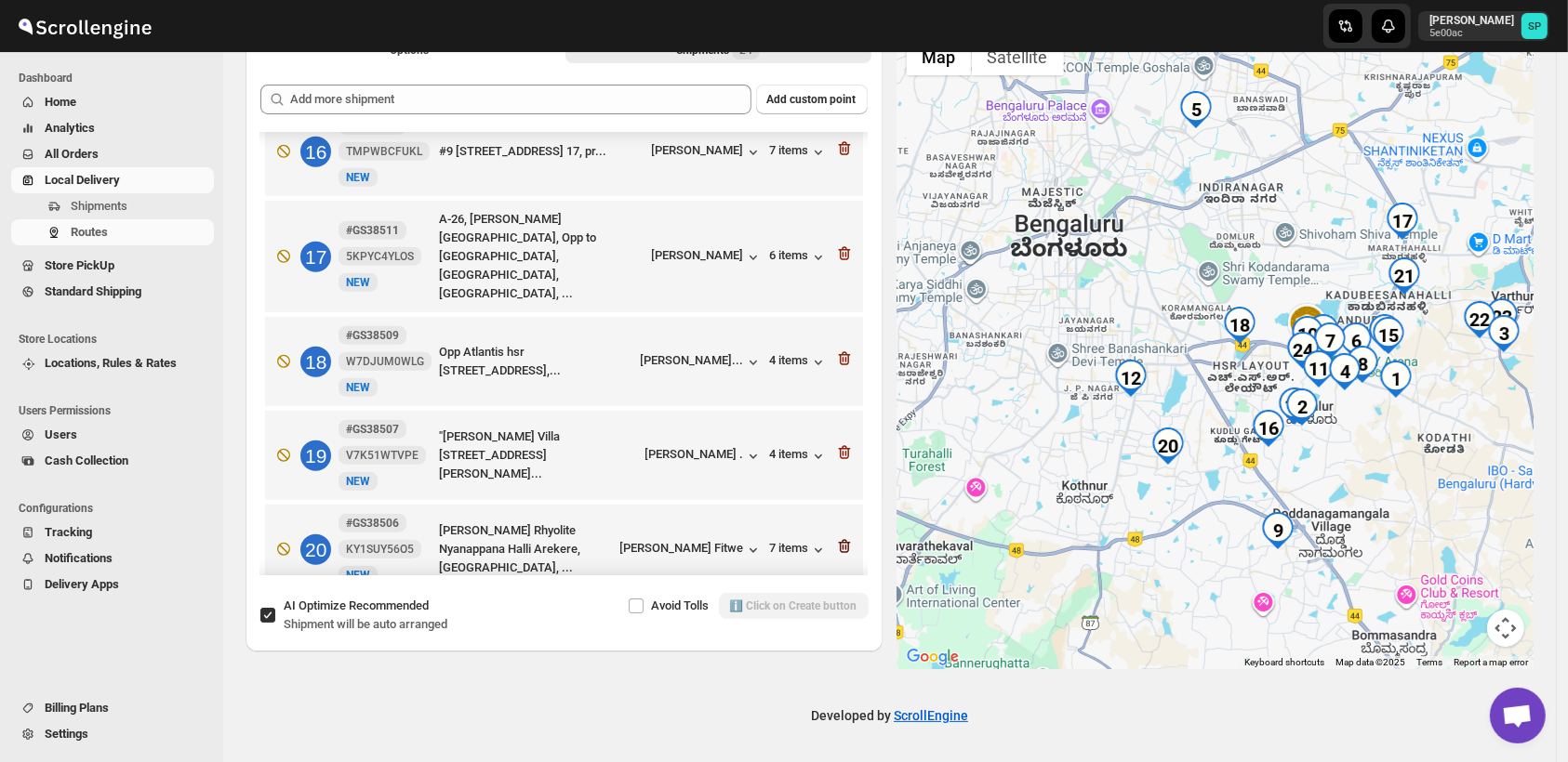
click at [835, 537] on icon "button" at bounding box center [843, 546] width 18 height 18
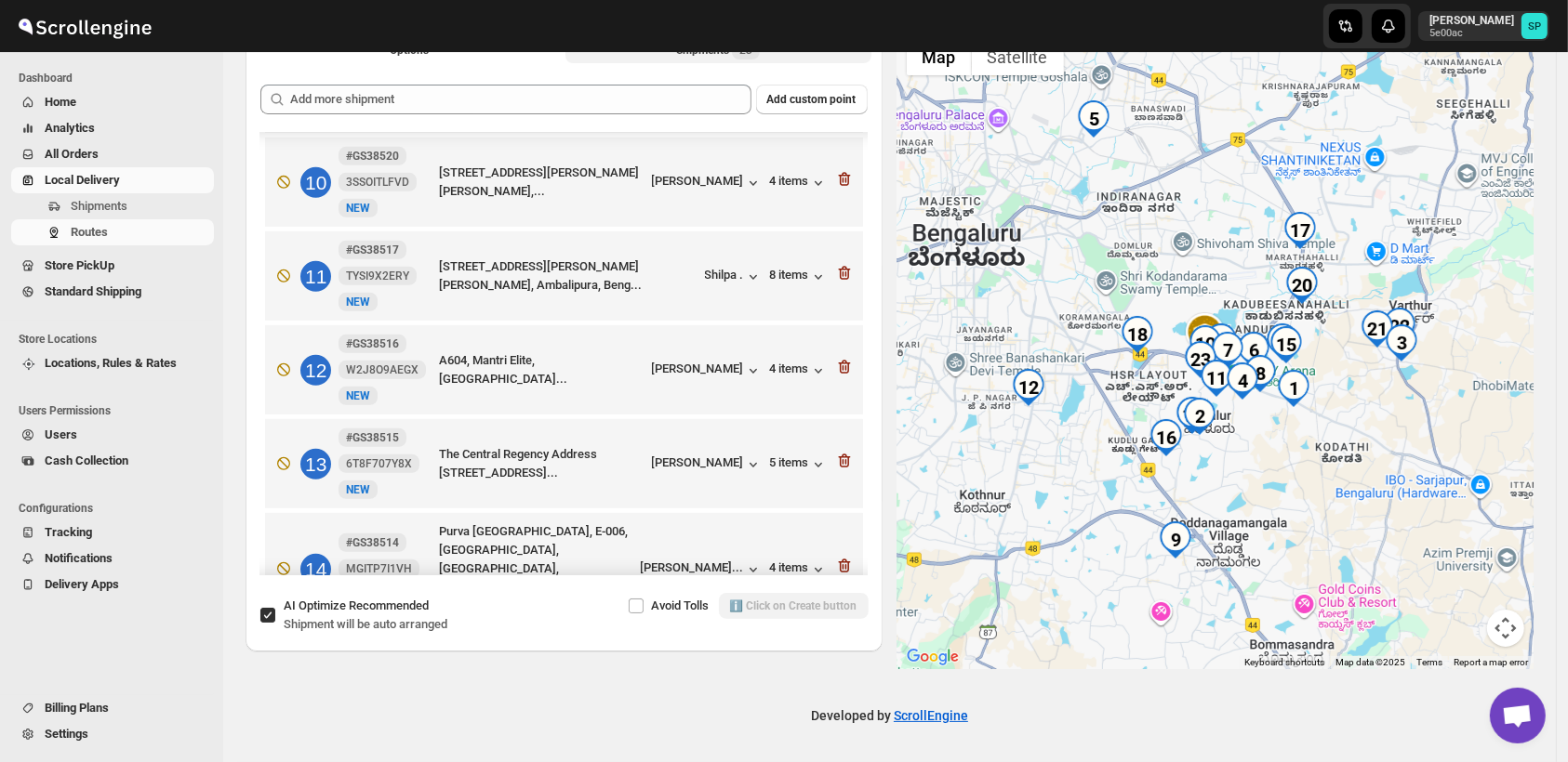
scroll to position [905, 0]
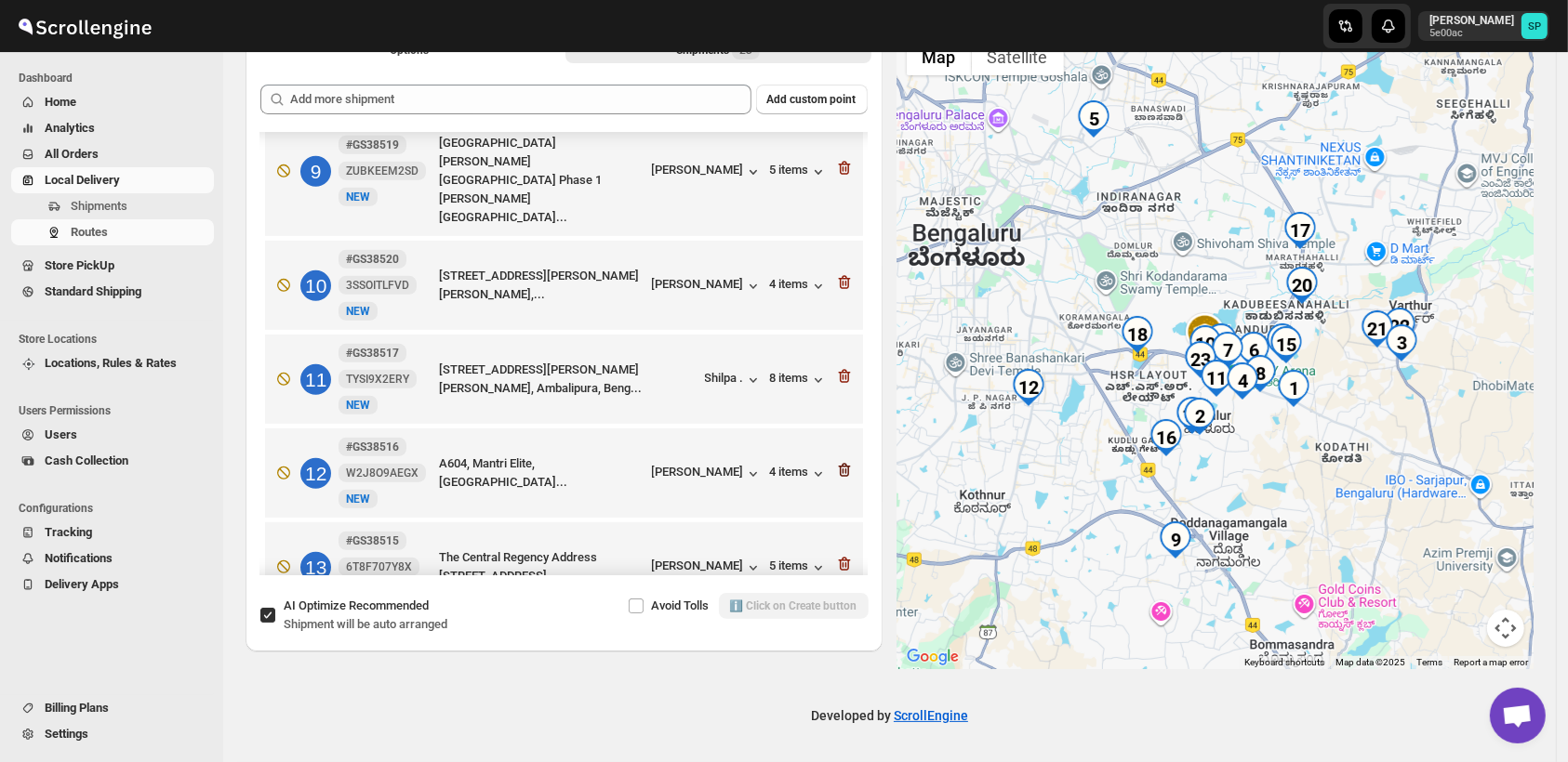
click at [841, 464] on icon "button" at bounding box center [843, 470] width 13 height 14
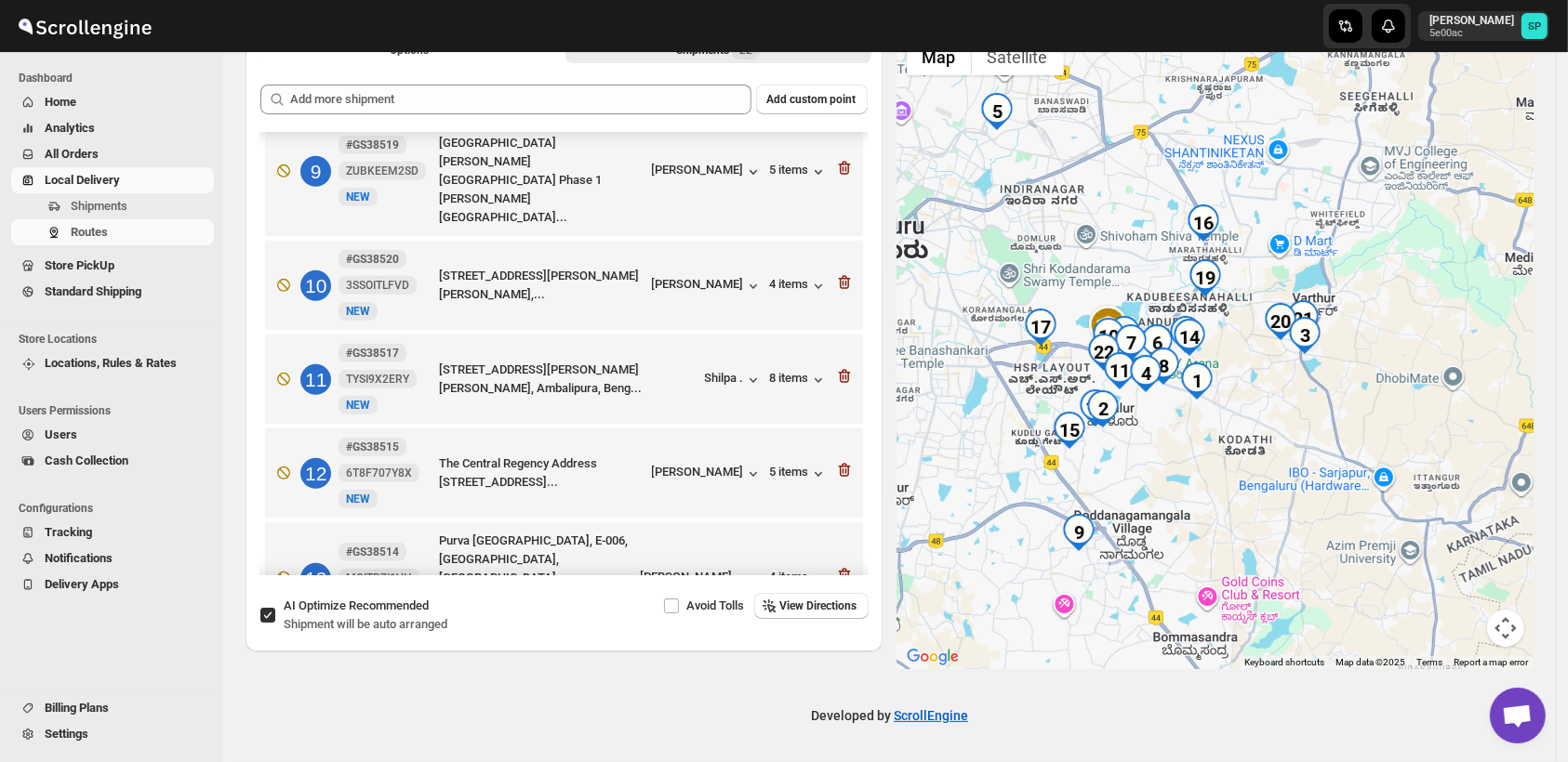
drag, startPoint x: 1087, startPoint y: 442, endPoint x: 1034, endPoint y: 442, distance: 53.0
click at [1034, 442] on div at bounding box center [1215, 349] width 637 height 640
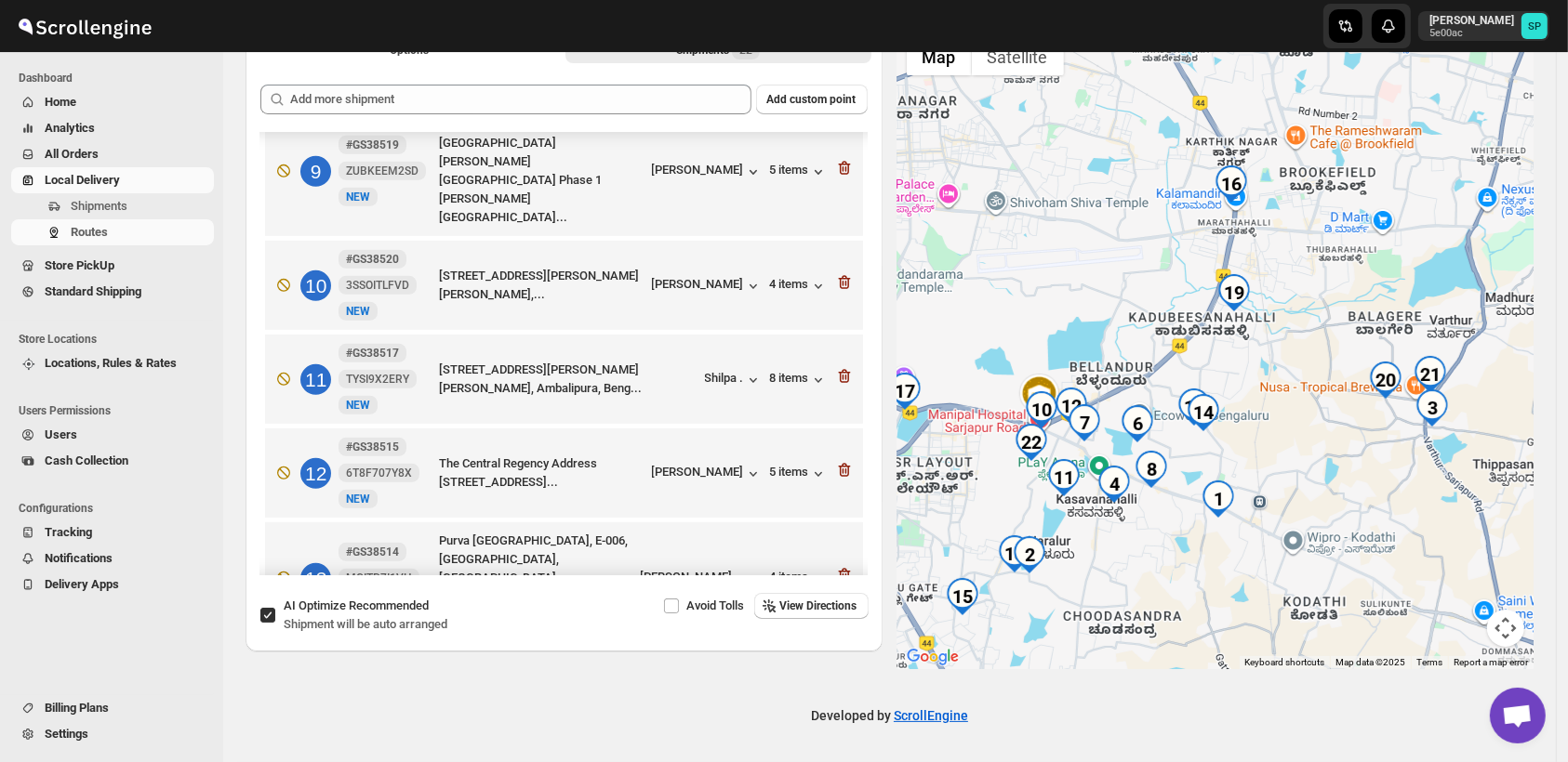
drag, startPoint x: 1255, startPoint y: 396, endPoint x: 1338, endPoint y: 572, distance: 194.6
click at [1338, 572] on div at bounding box center [1215, 349] width 637 height 640
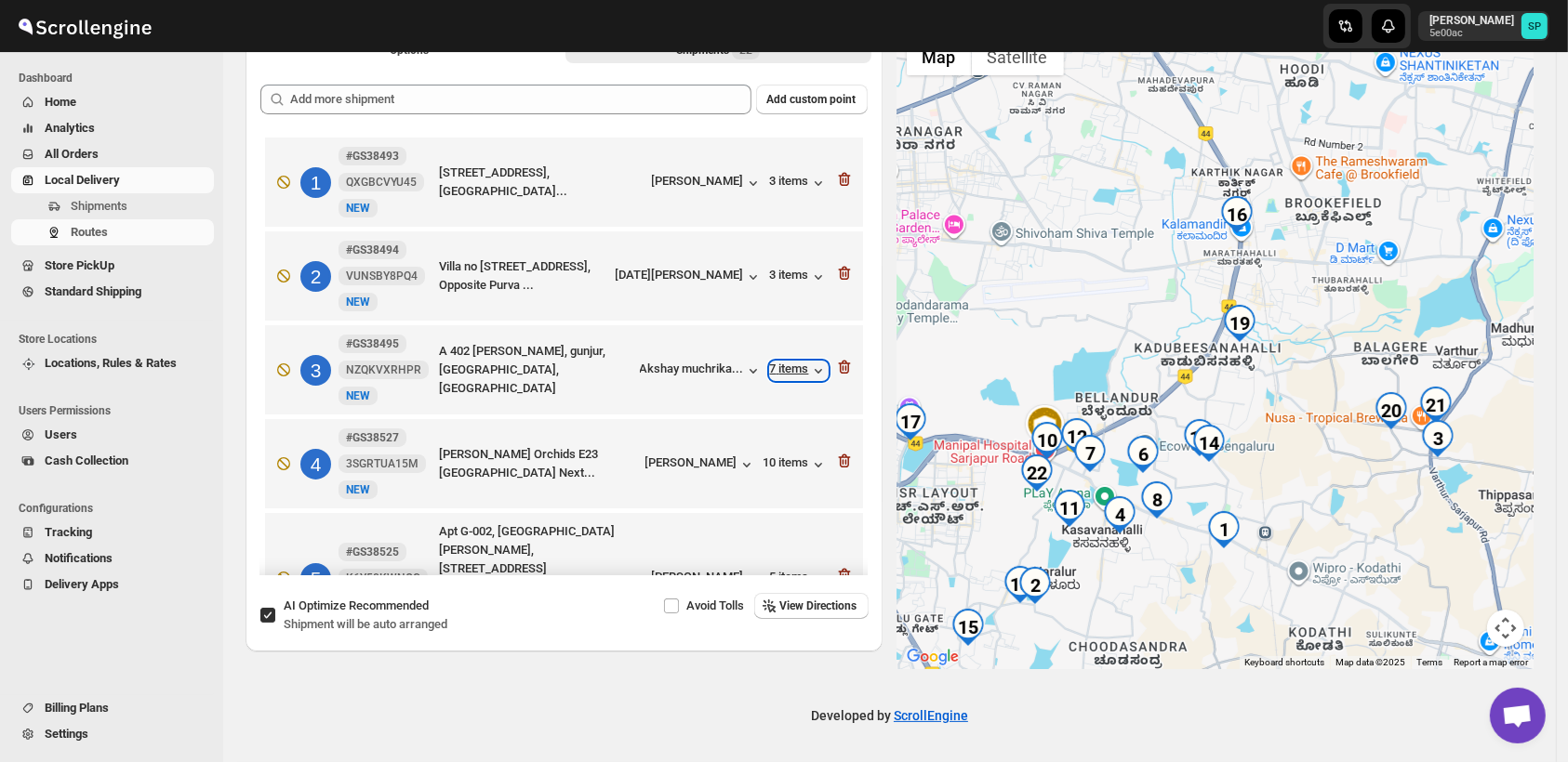
click at [778, 364] on div "7 items" at bounding box center [799, 370] width 58 height 18
click at [784, 364] on div "7 items" at bounding box center [799, 370] width 58 height 18
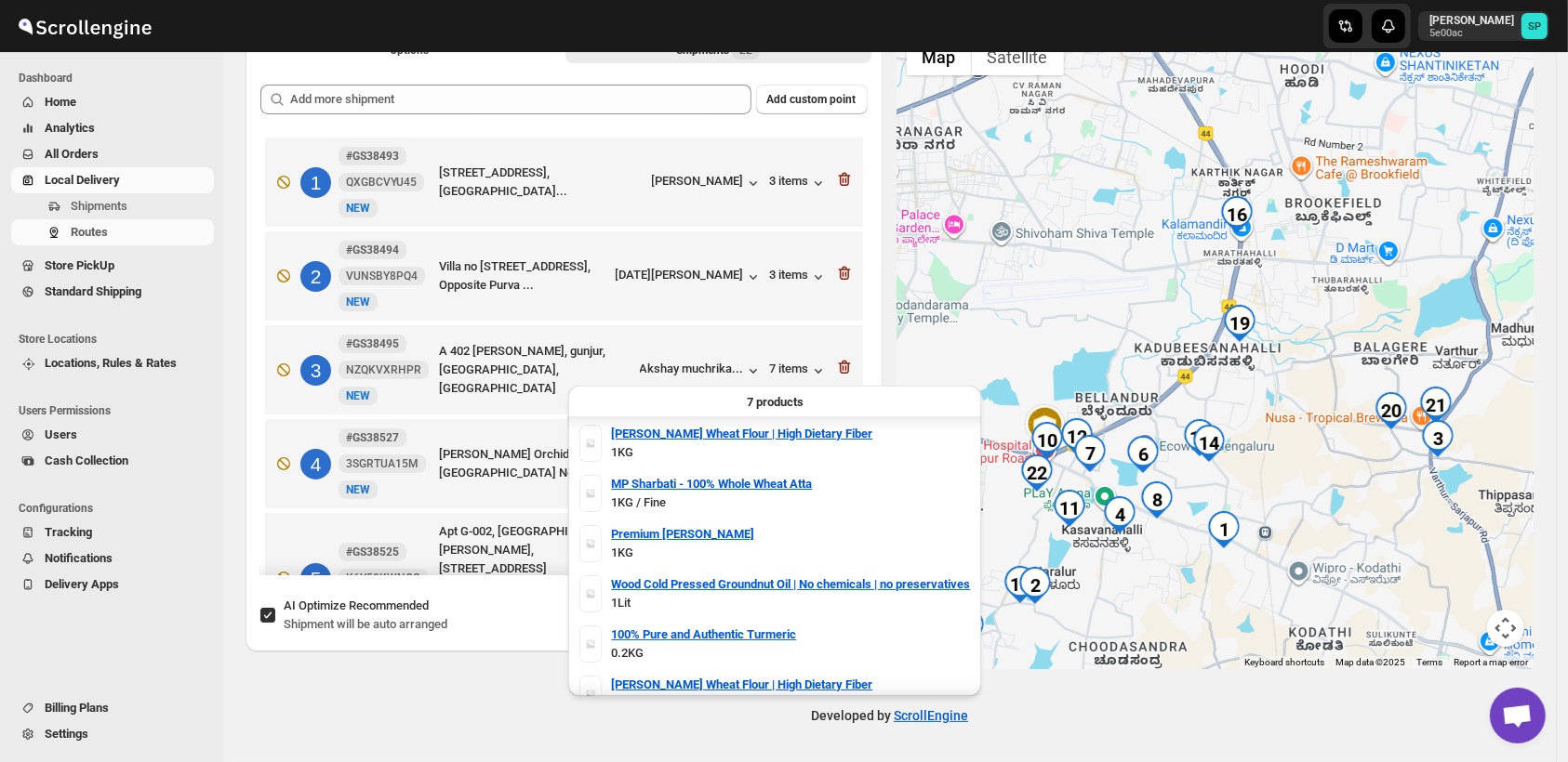
scroll to position [71, 0]
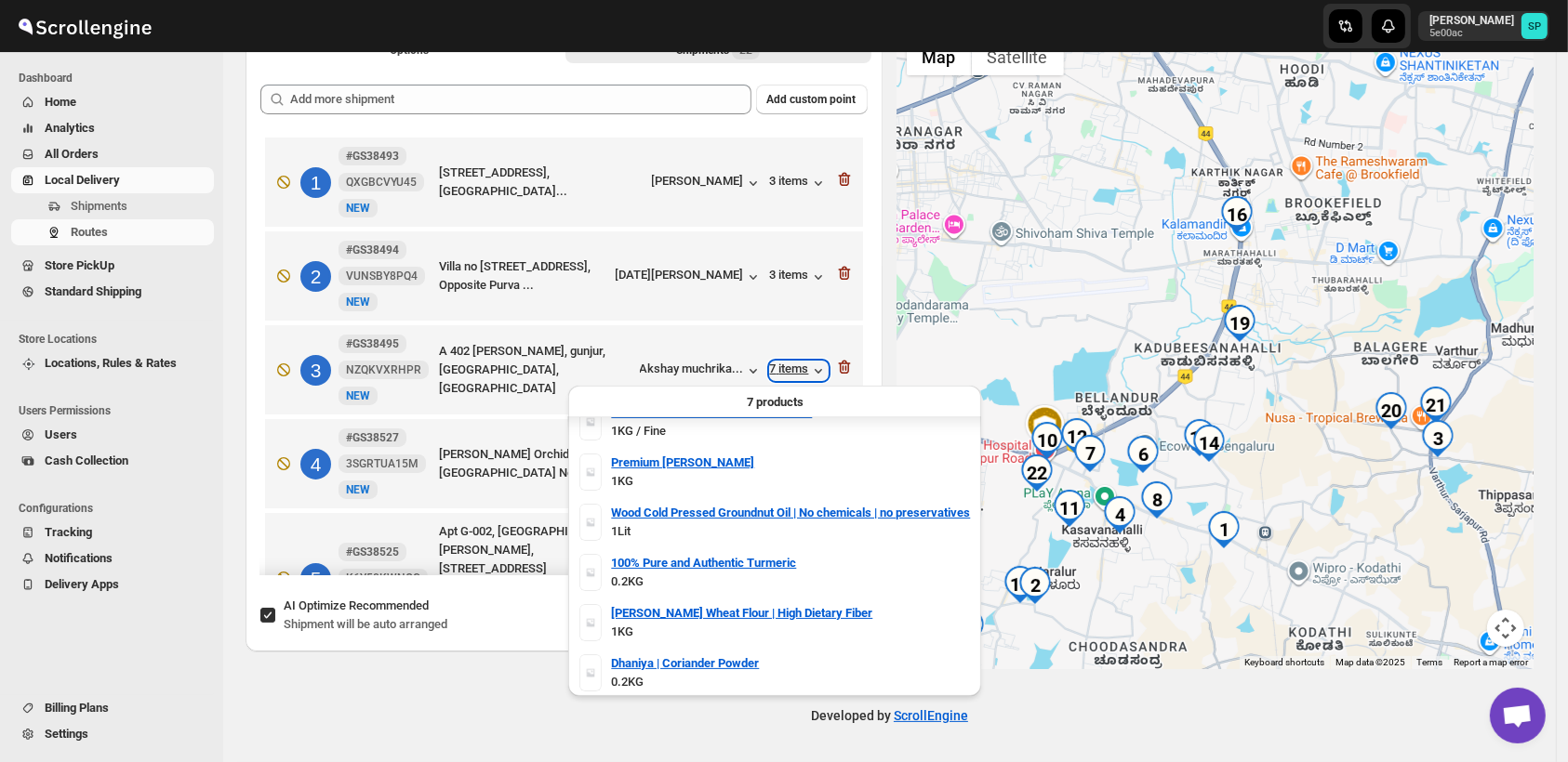
click at [791, 373] on div "7 items" at bounding box center [799, 370] width 58 height 18
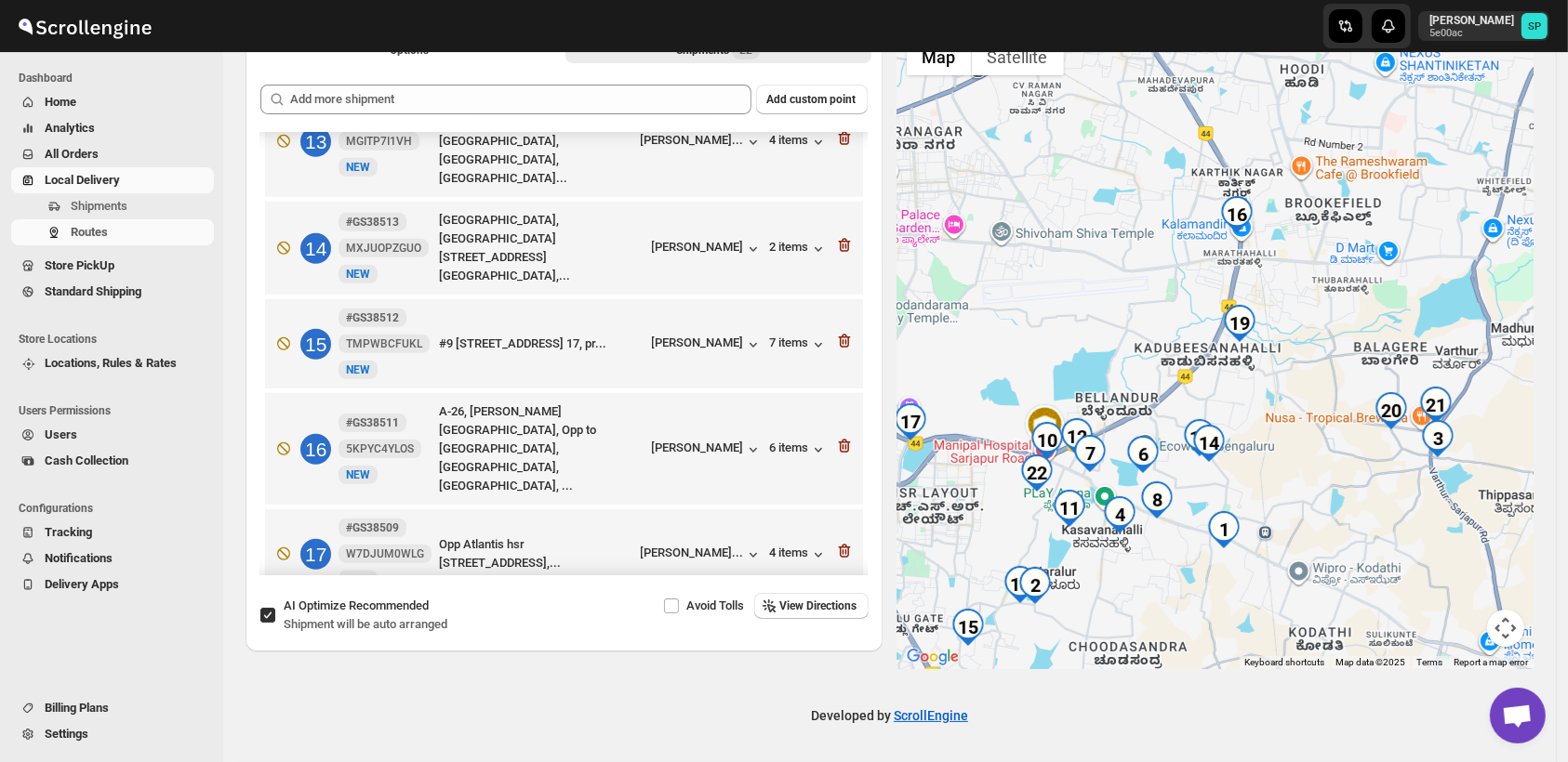
scroll to position [1645, 0]
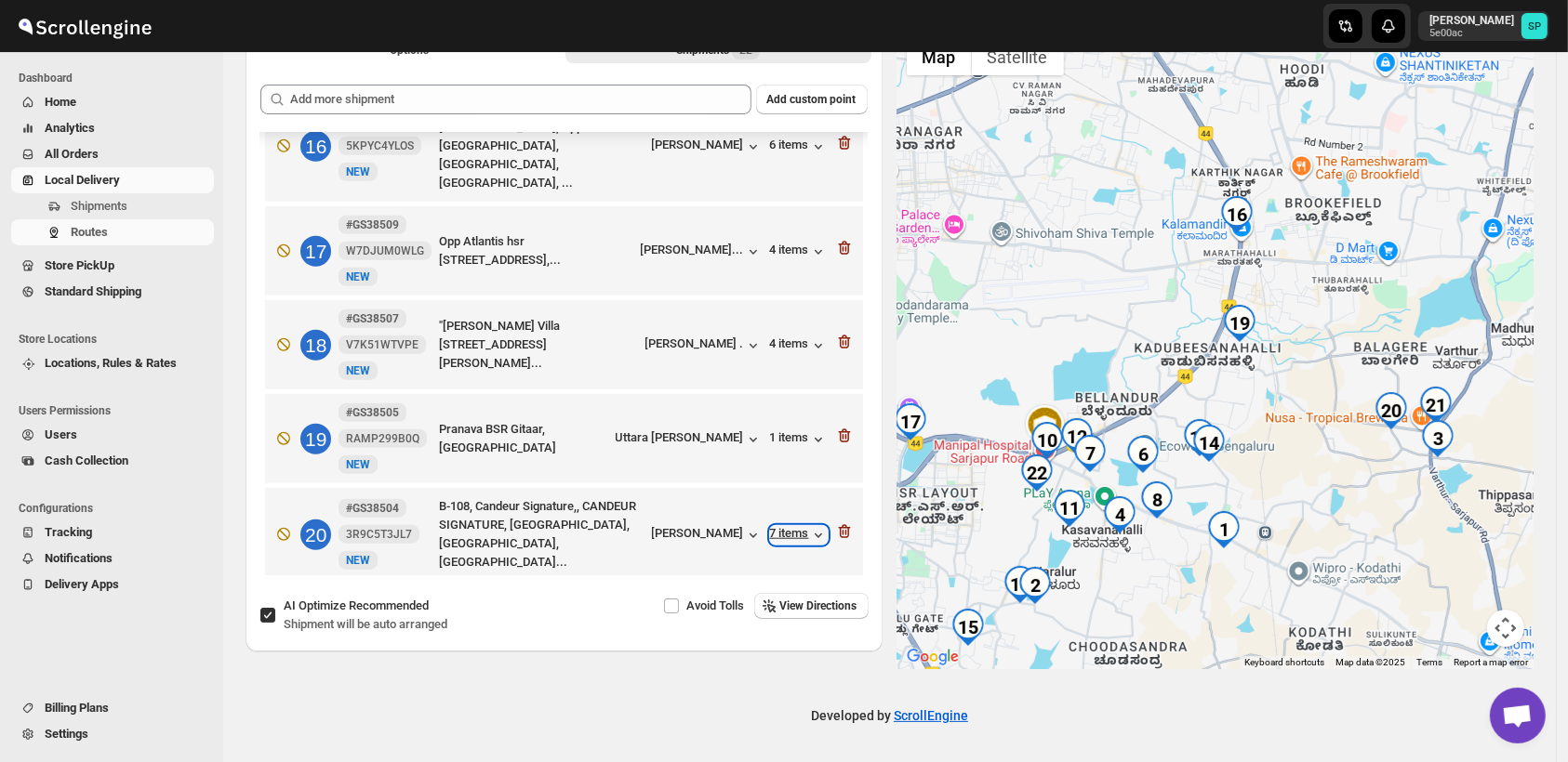
click at [775, 526] on div "7 items" at bounding box center [799, 535] width 58 height 18
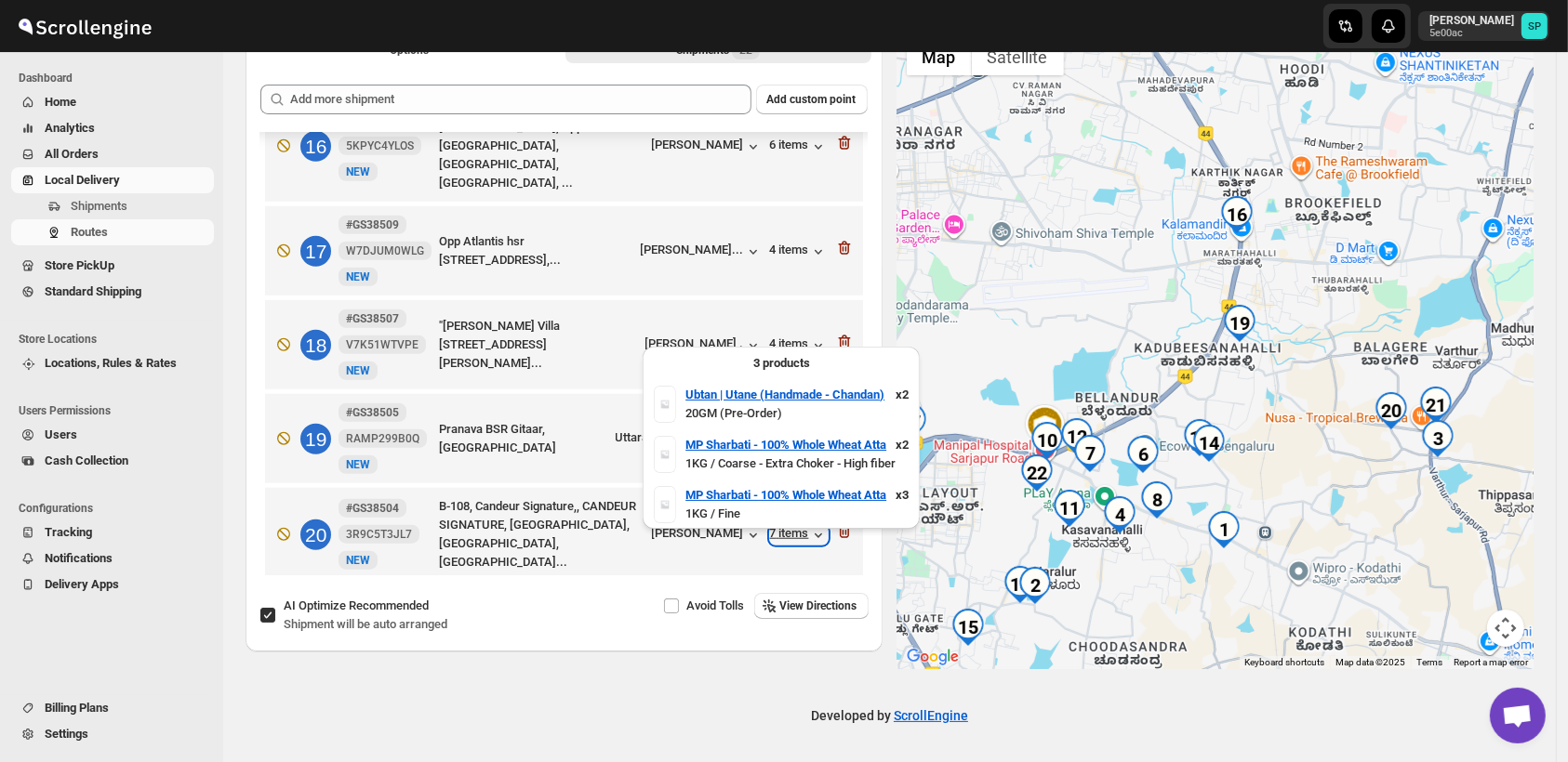
click at [775, 526] on div "7 items" at bounding box center [799, 535] width 58 height 18
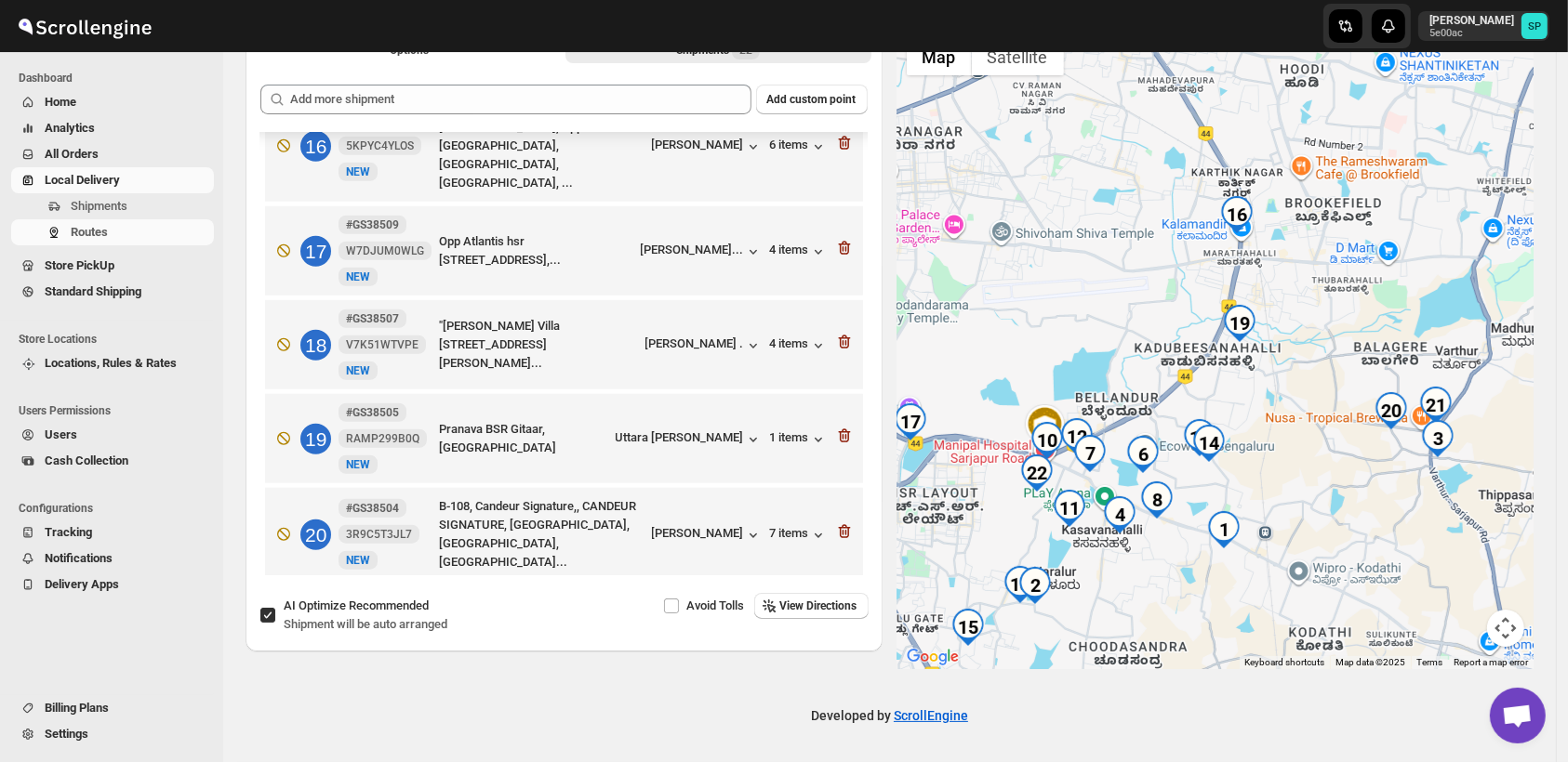
click at [788, 622] on div "4 items" at bounding box center [799, 631] width 58 height 18
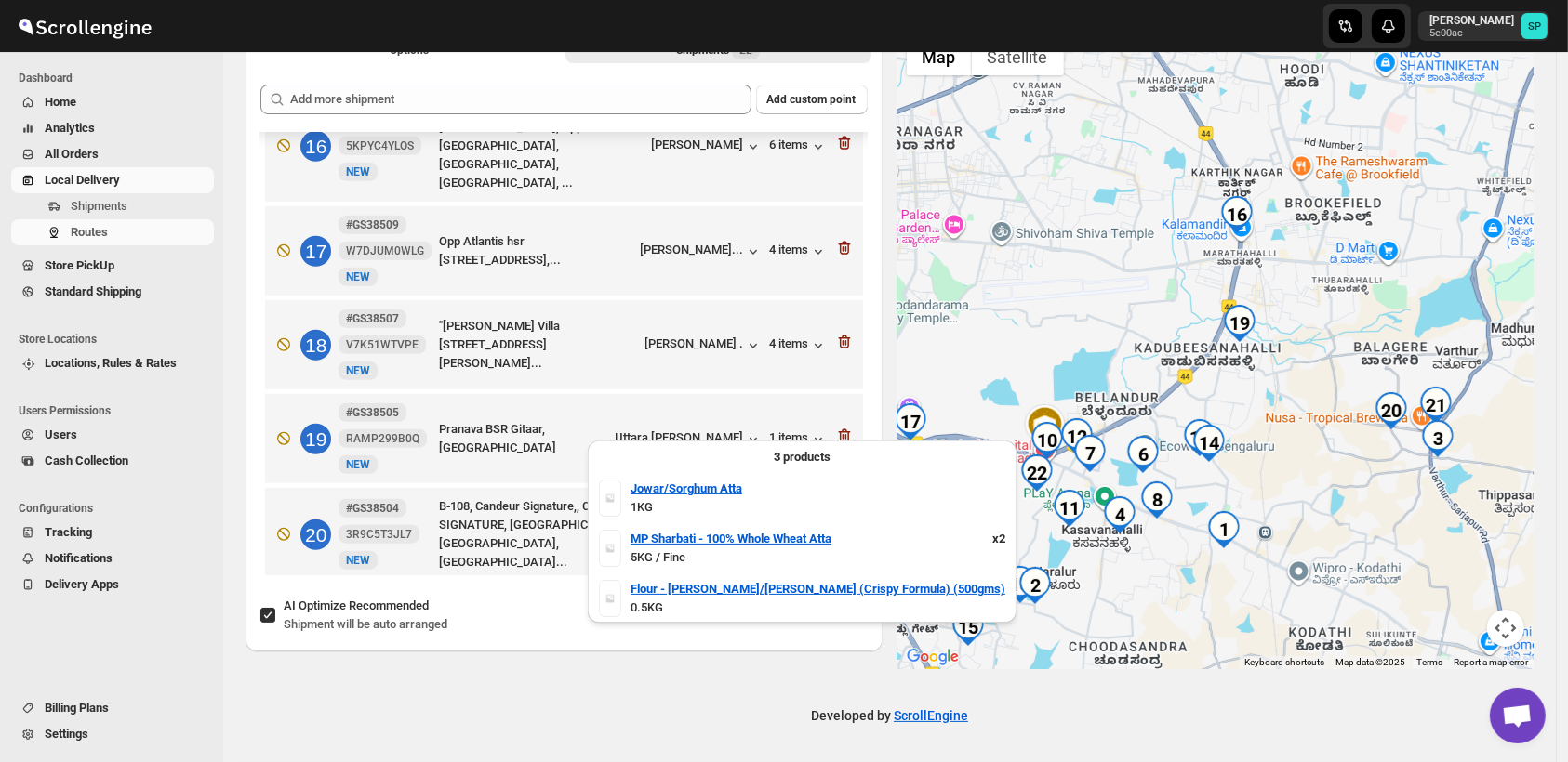
click at [788, 622] on div "4 items" at bounding box center [799, 631] width 58 height 18
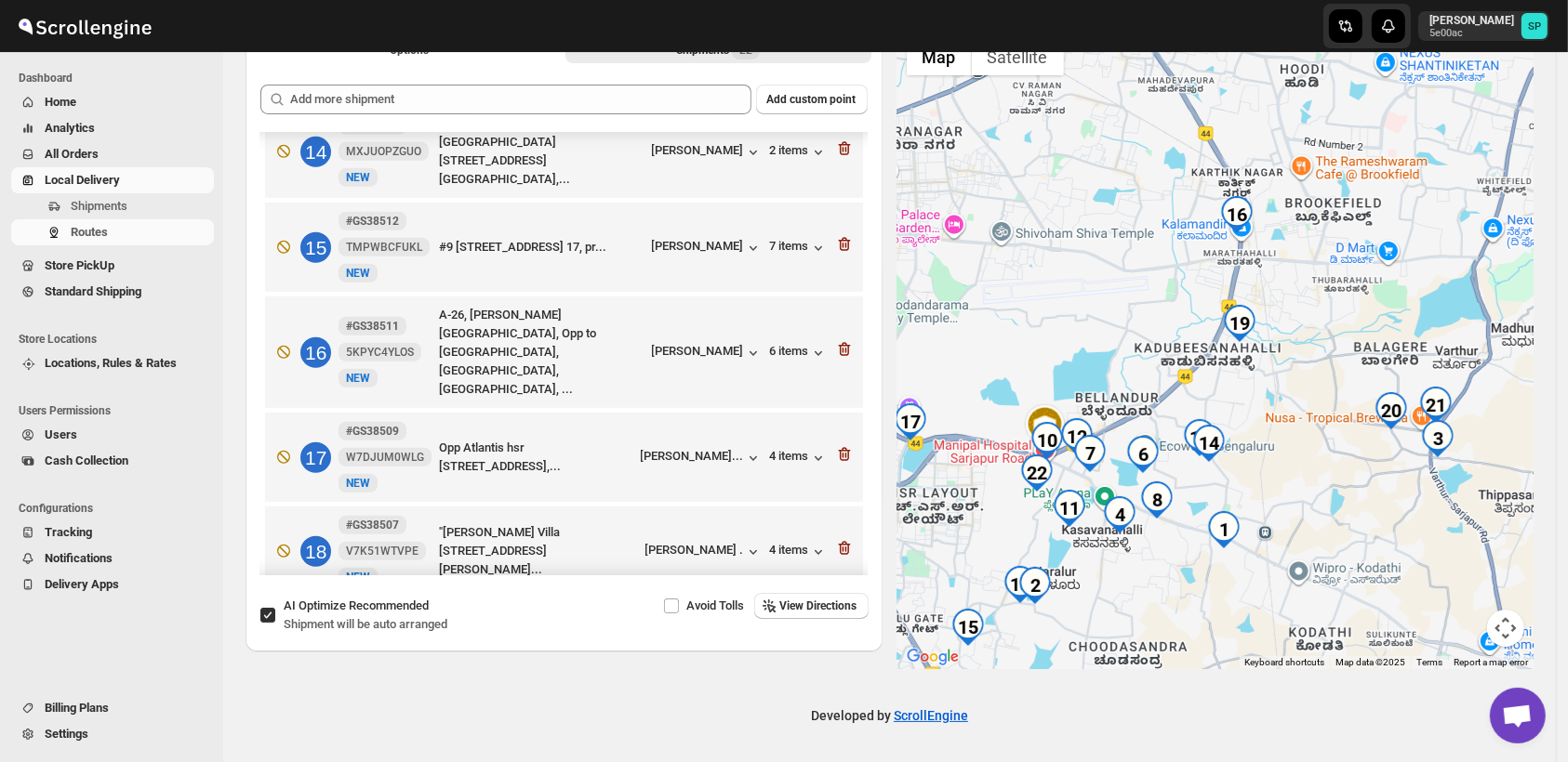
scroll to position [1232, 0]
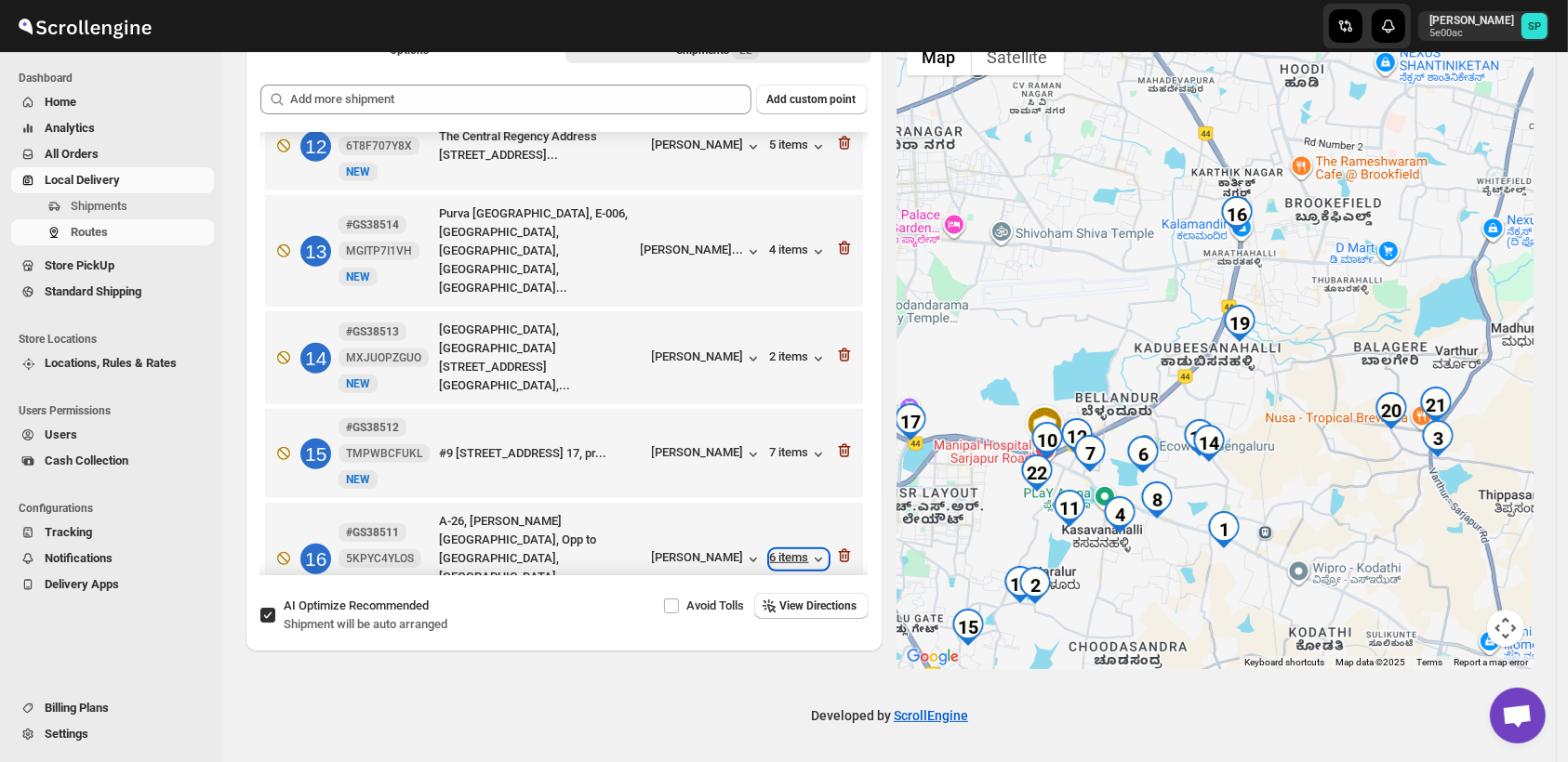
click at [784, 550] on div "6 items" at bounding box center [799, 559] width 58 height 18
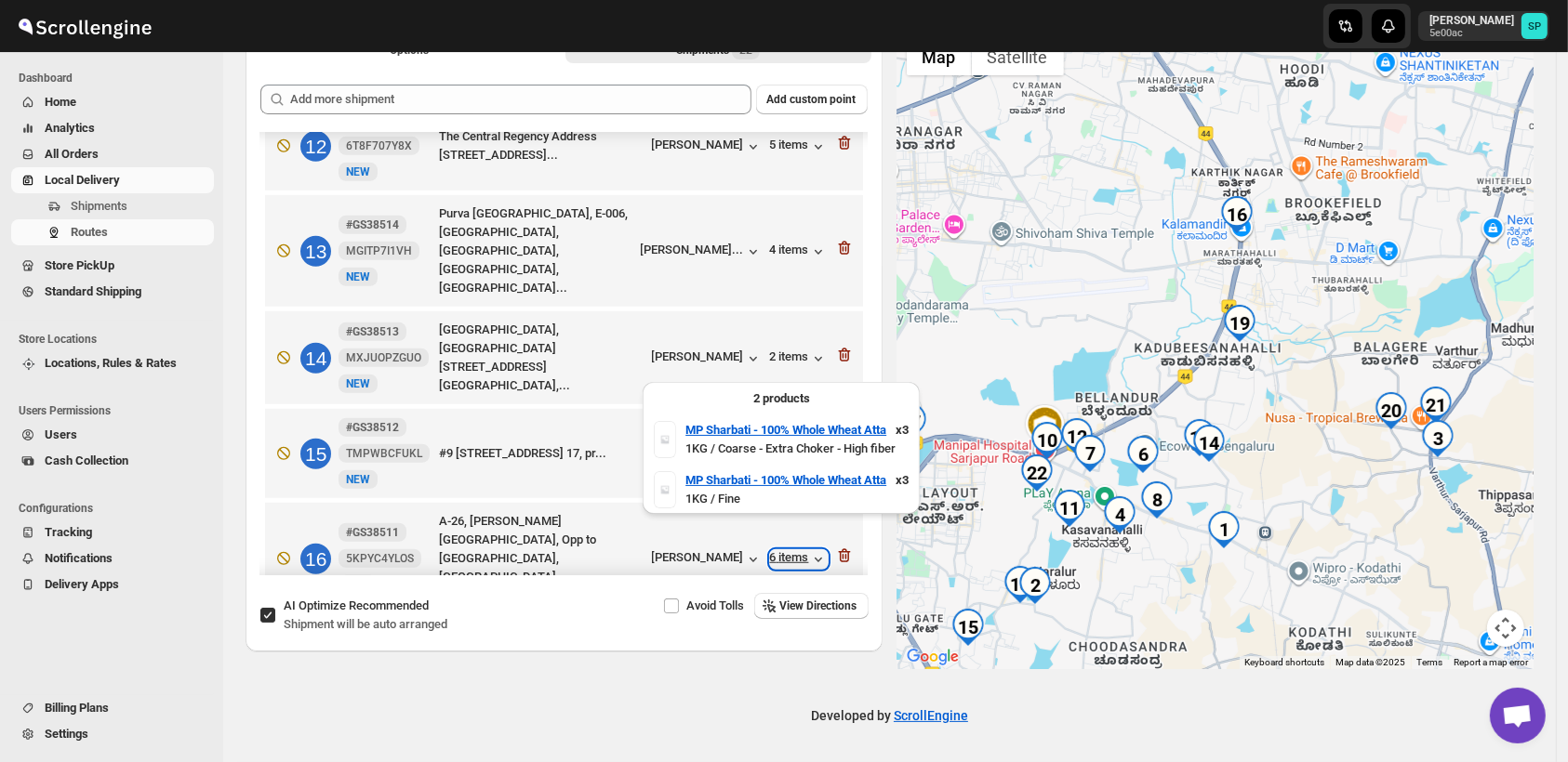
click at [784, 550] on div "6 items" at bounding box center [799, 559] width 58 height 18
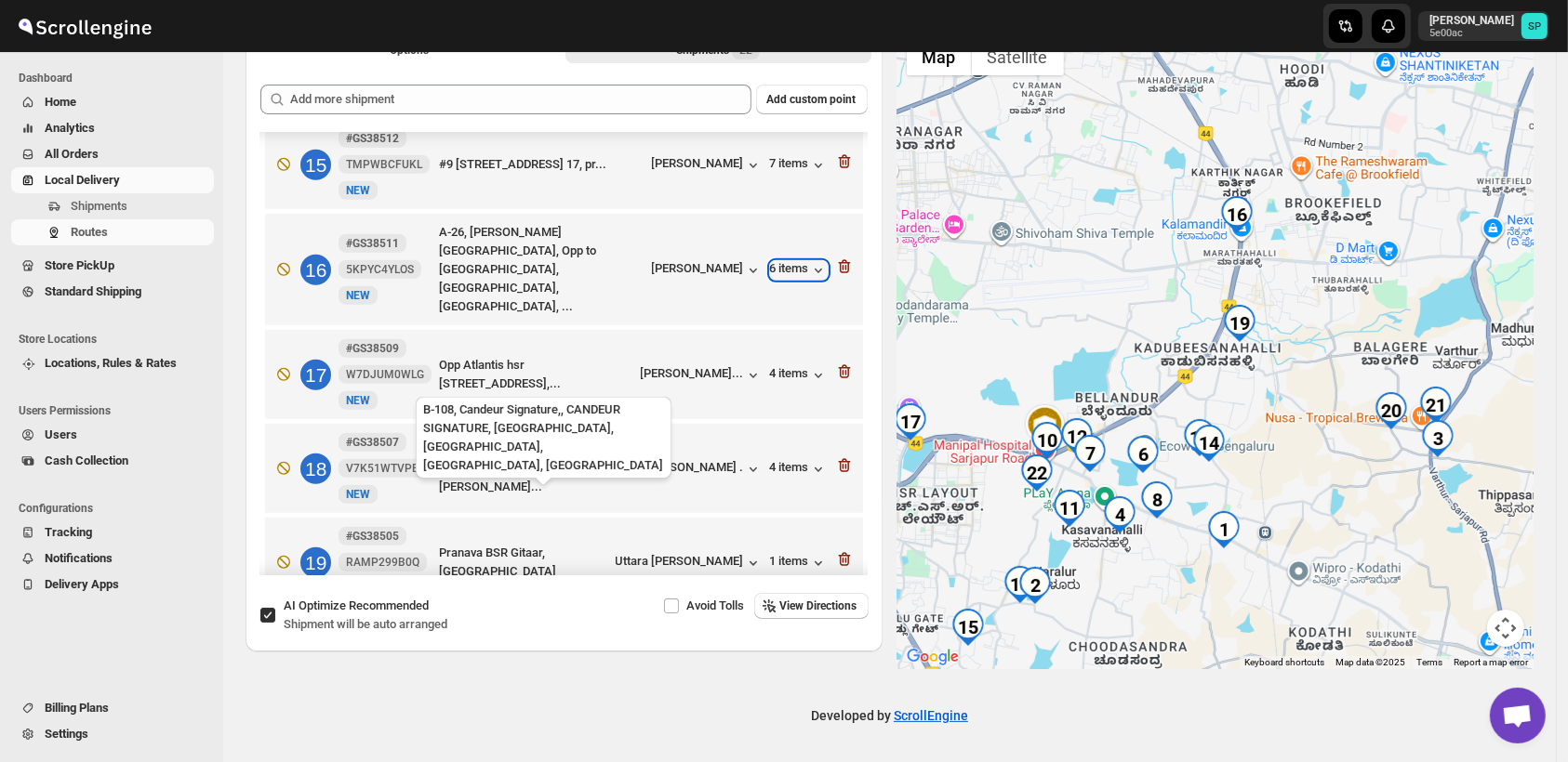
scroll to position [1542, 0]
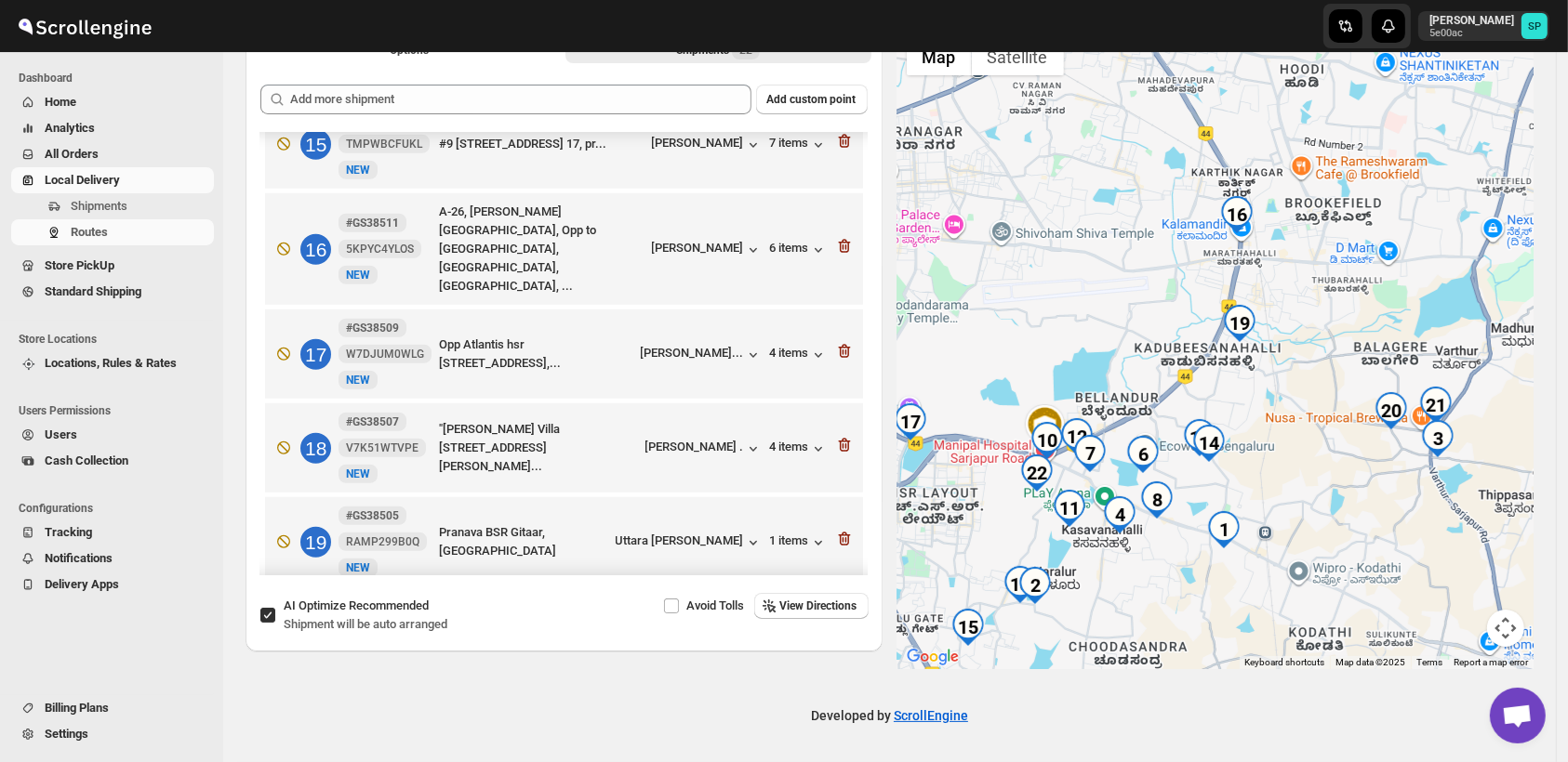
click at [679, 630] on div "[PERSON_NAME]" at bounding box center [707, 638] width 111 height 18
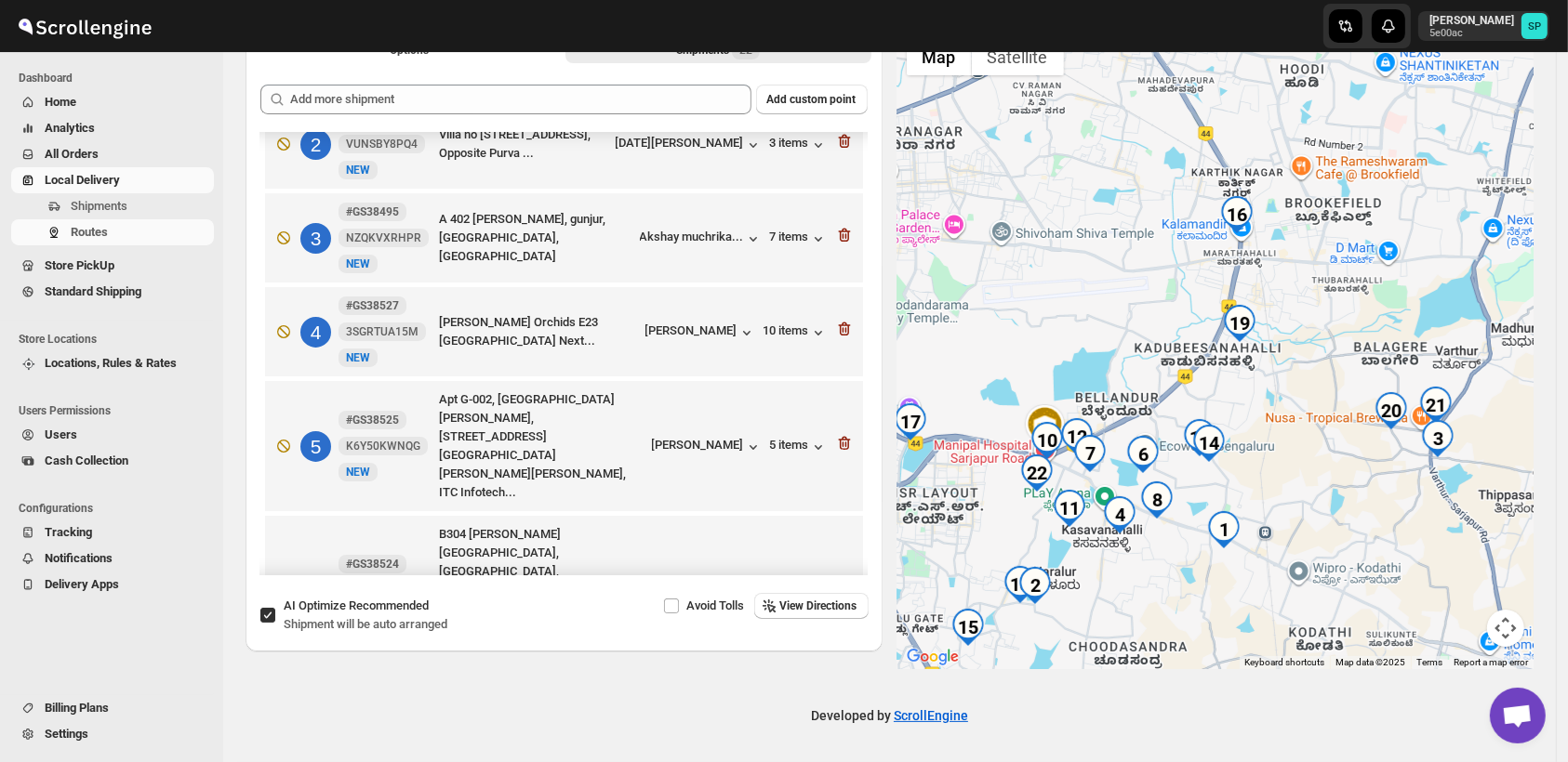
scroll to position [97, 0]
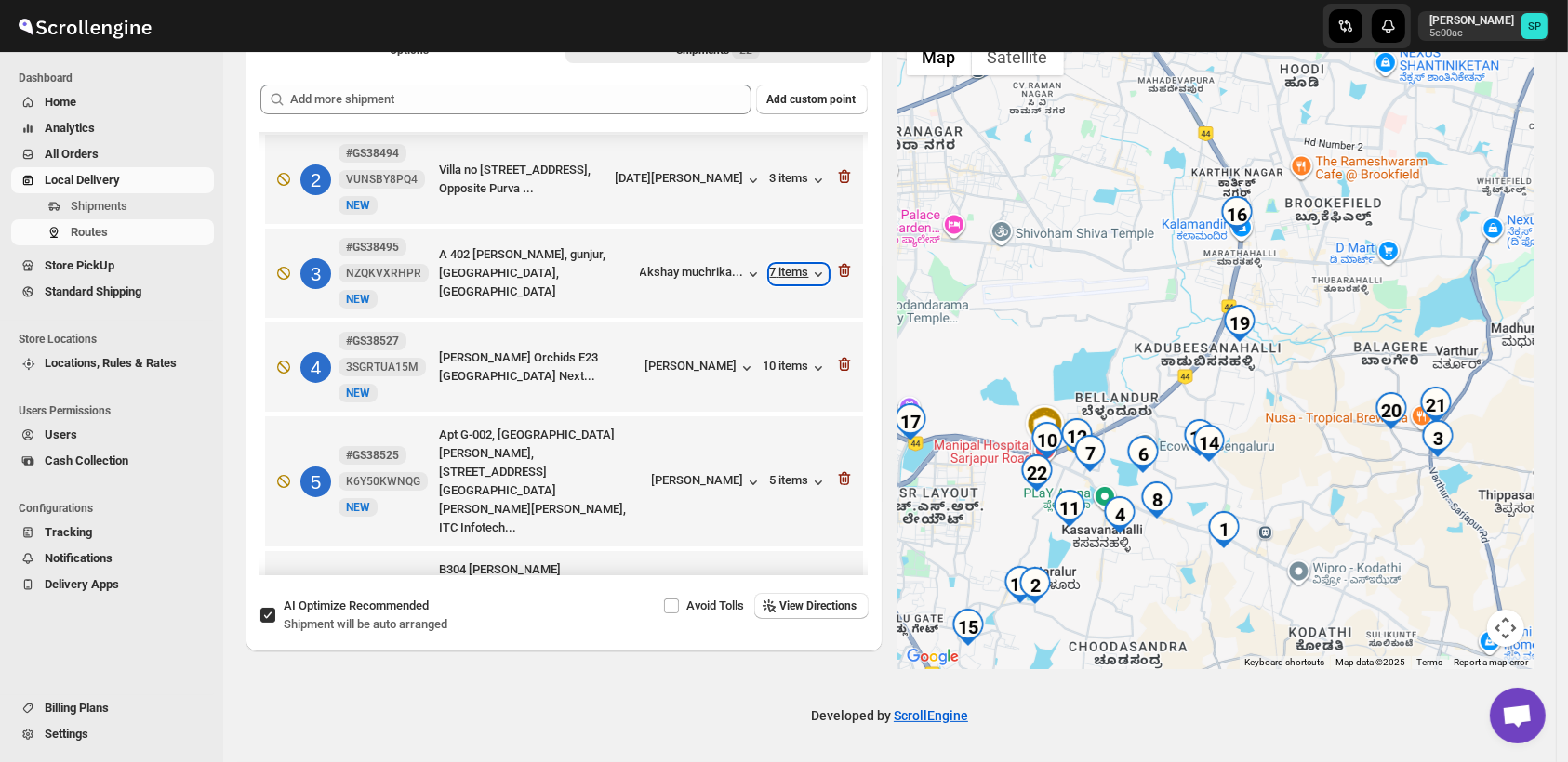
click at [782, 275] on div "7 items" at bounding box center [799, 273] width 58 height 18
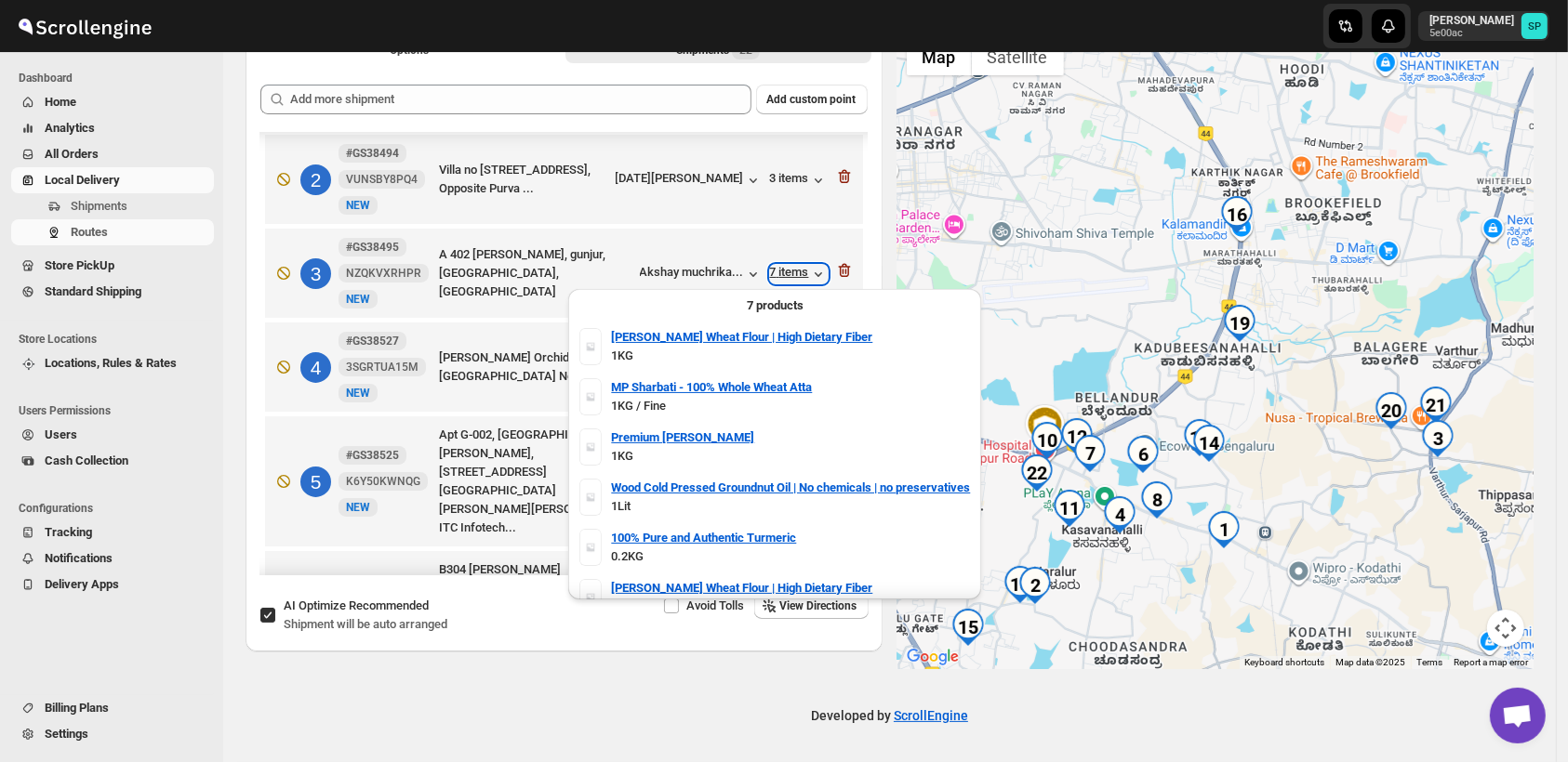
click at [782, 275] on div "7 items" at bounding box center [799, 273] width 58 height 18
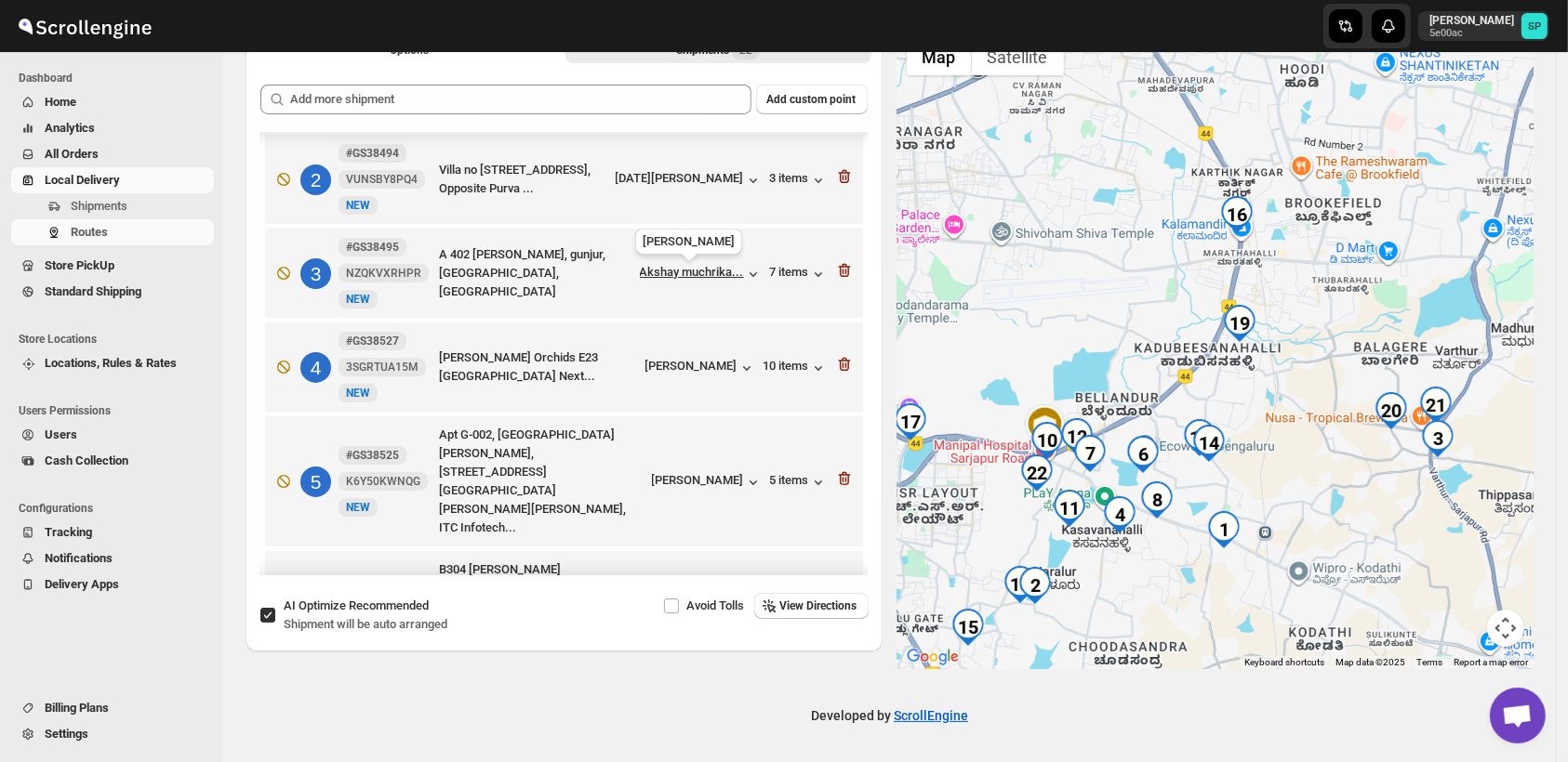
click at [705, 279] on div "Akshay muchrika..." at bounding box center [692, 271] width 104 height 14
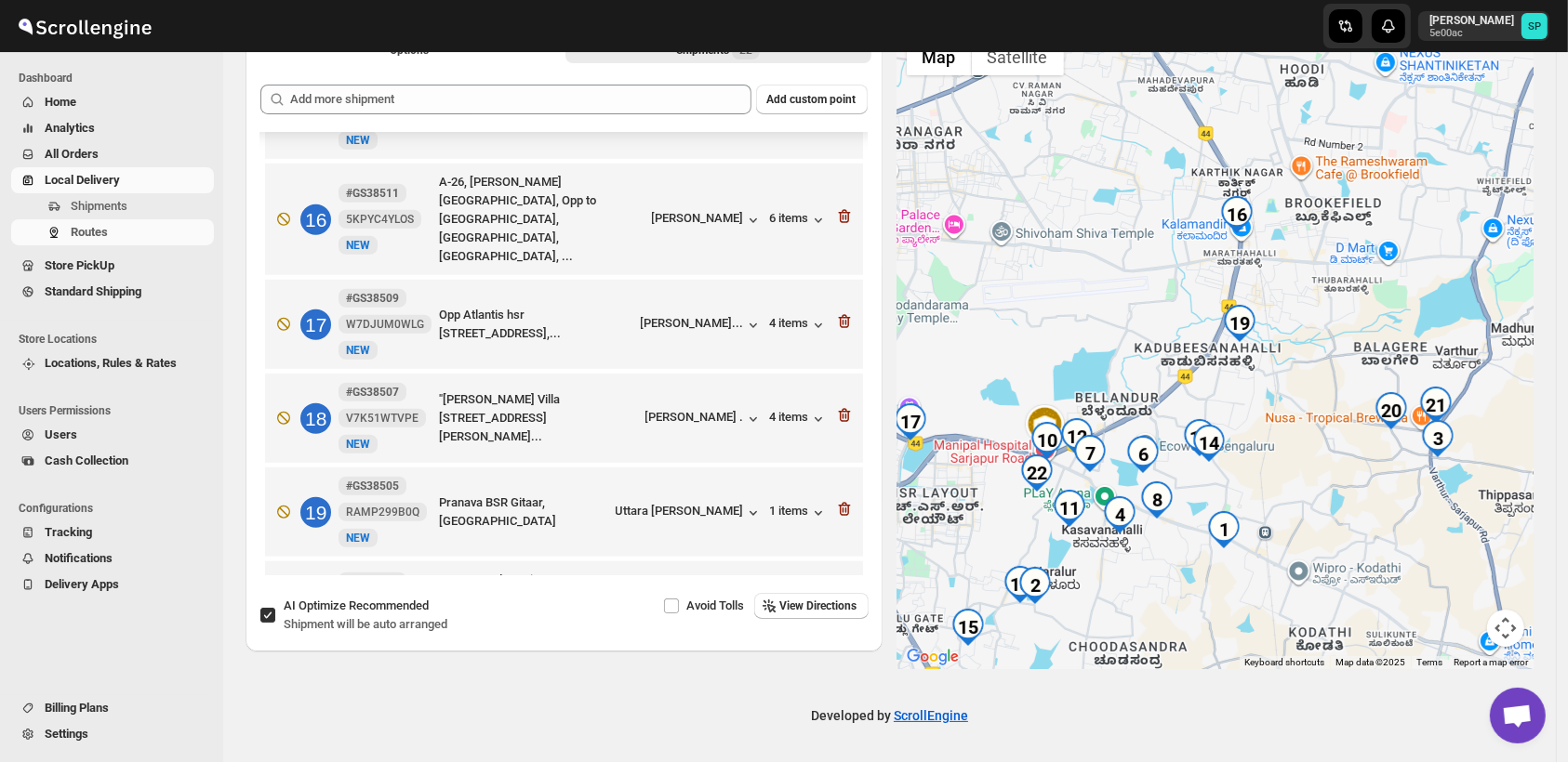
scroll to position [1645, 0]
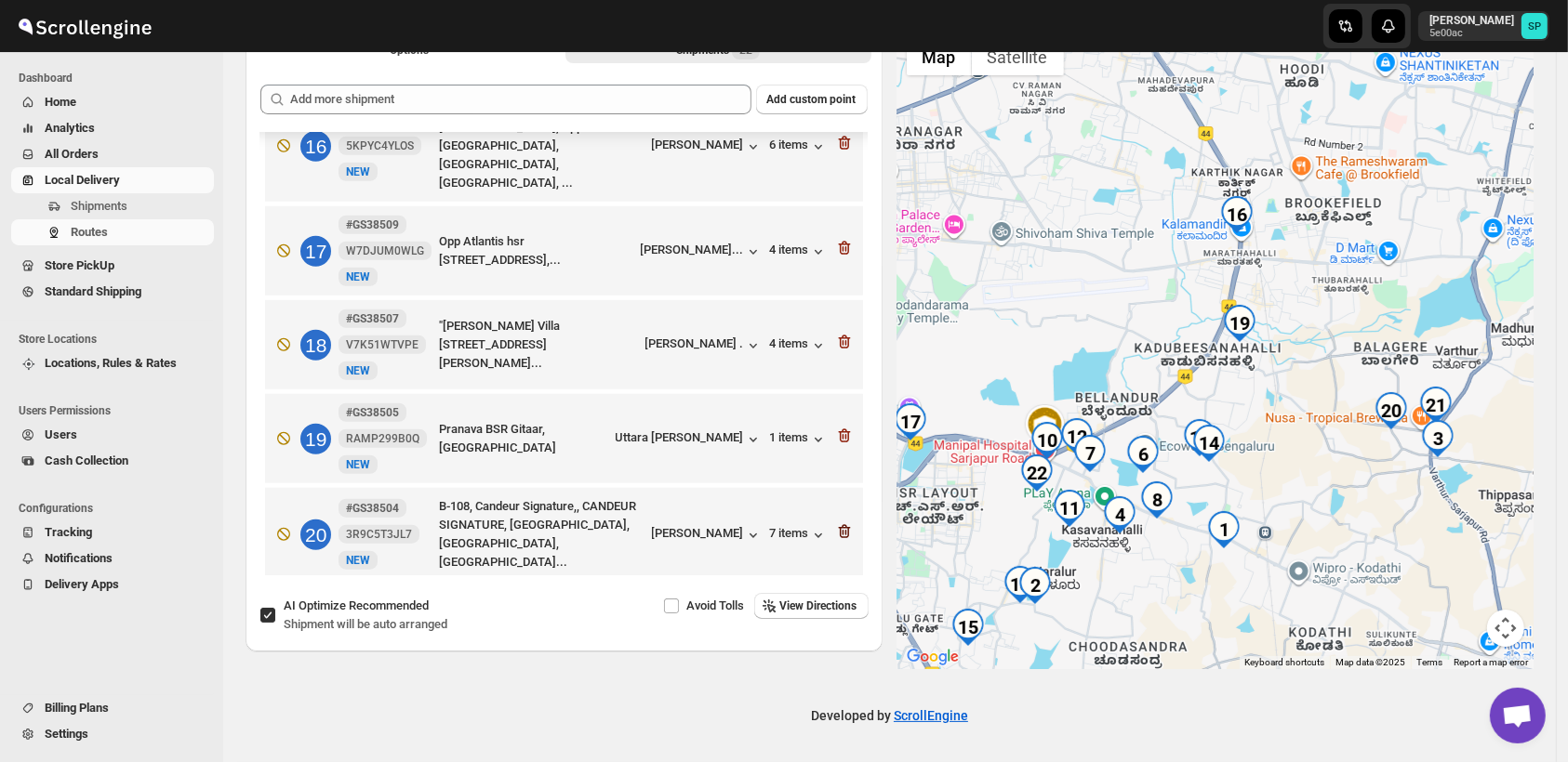
click at [841, 522] on icon "button" at bounding box center [843, 531] width 18 height 18
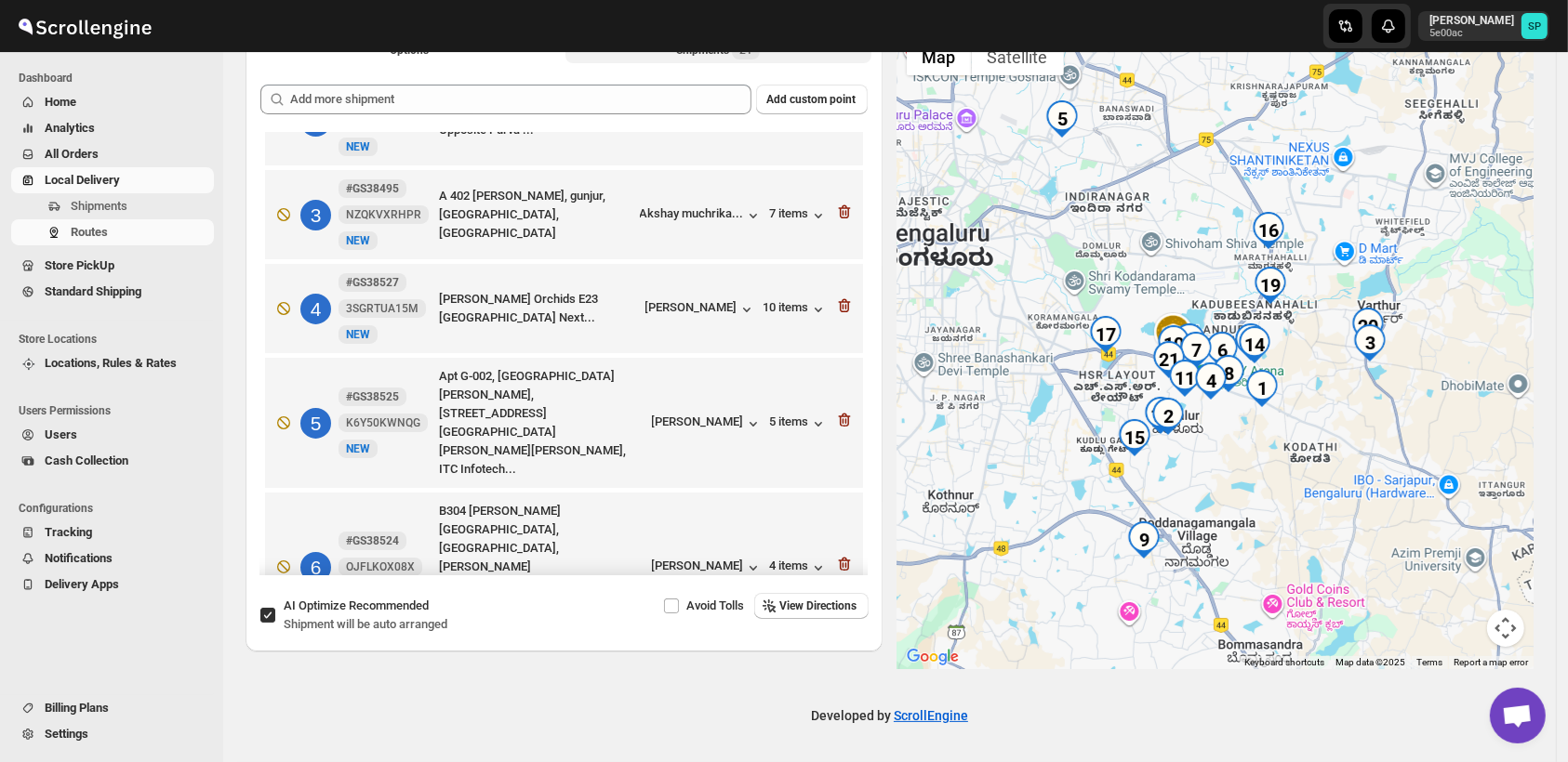
scroll to position [0, 0]
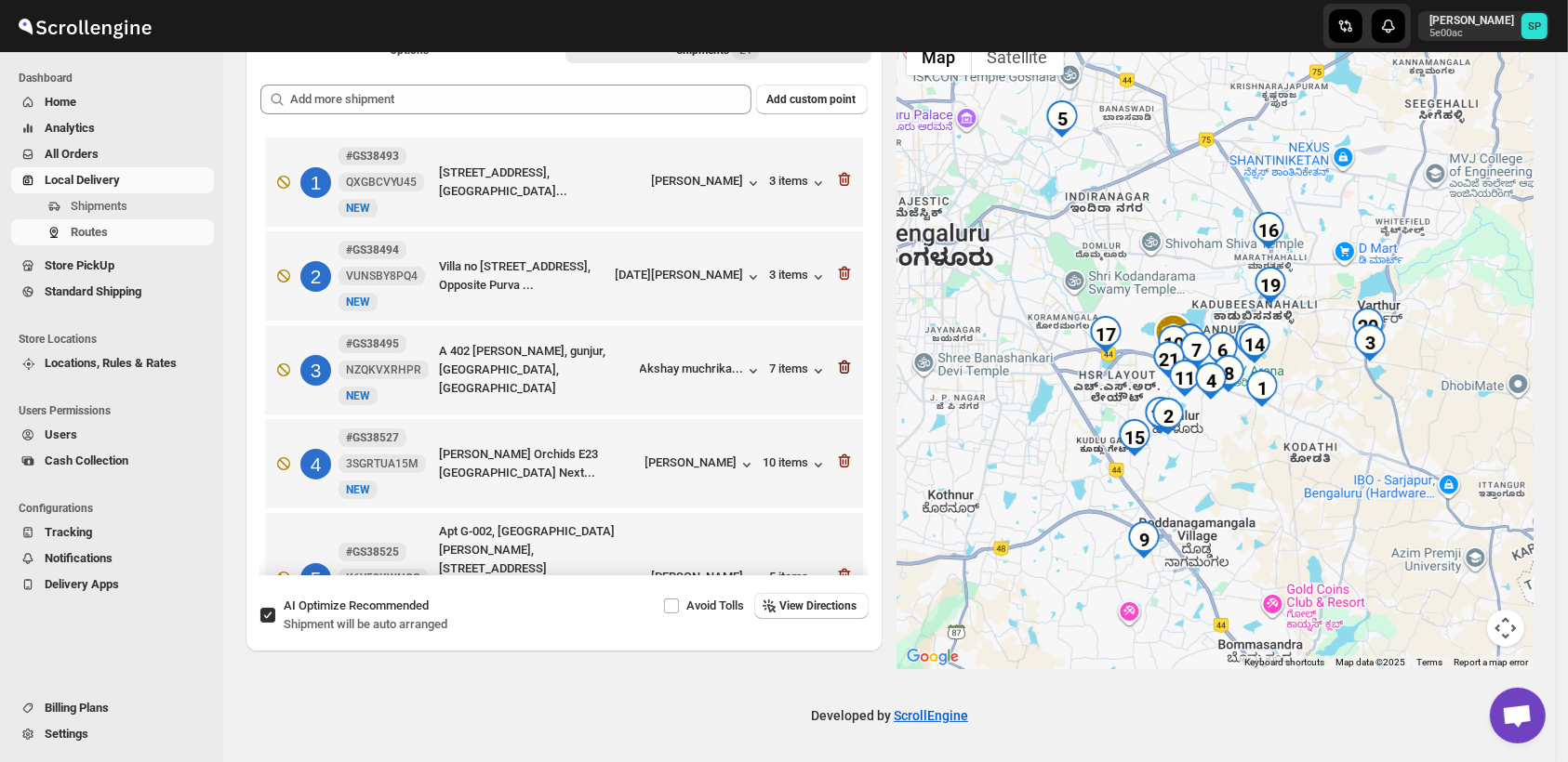
click at [835, 372] on icon "button" at bounding box center [843, 367] width 18 height 18
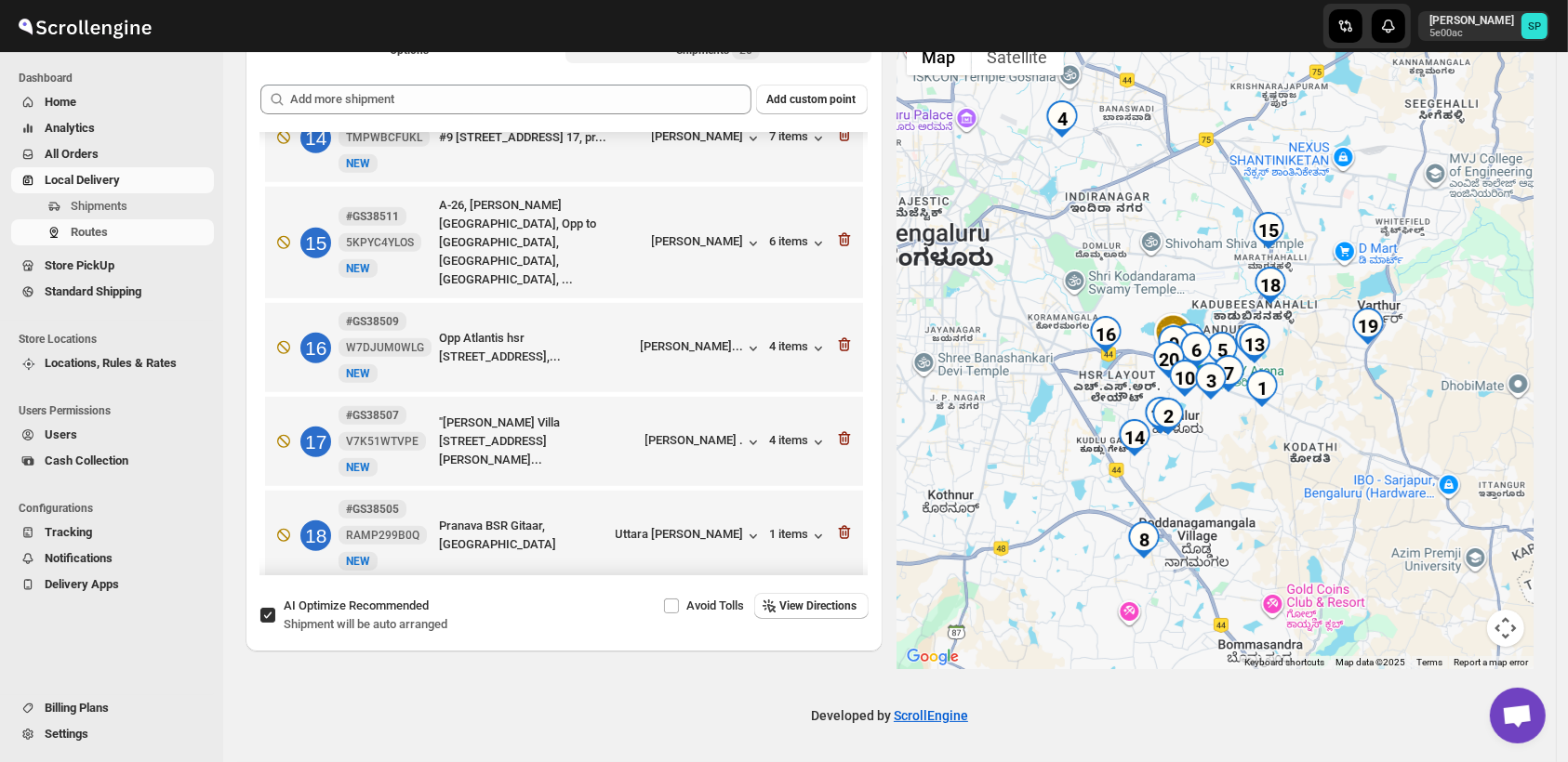
scroll to position [1457, 0]
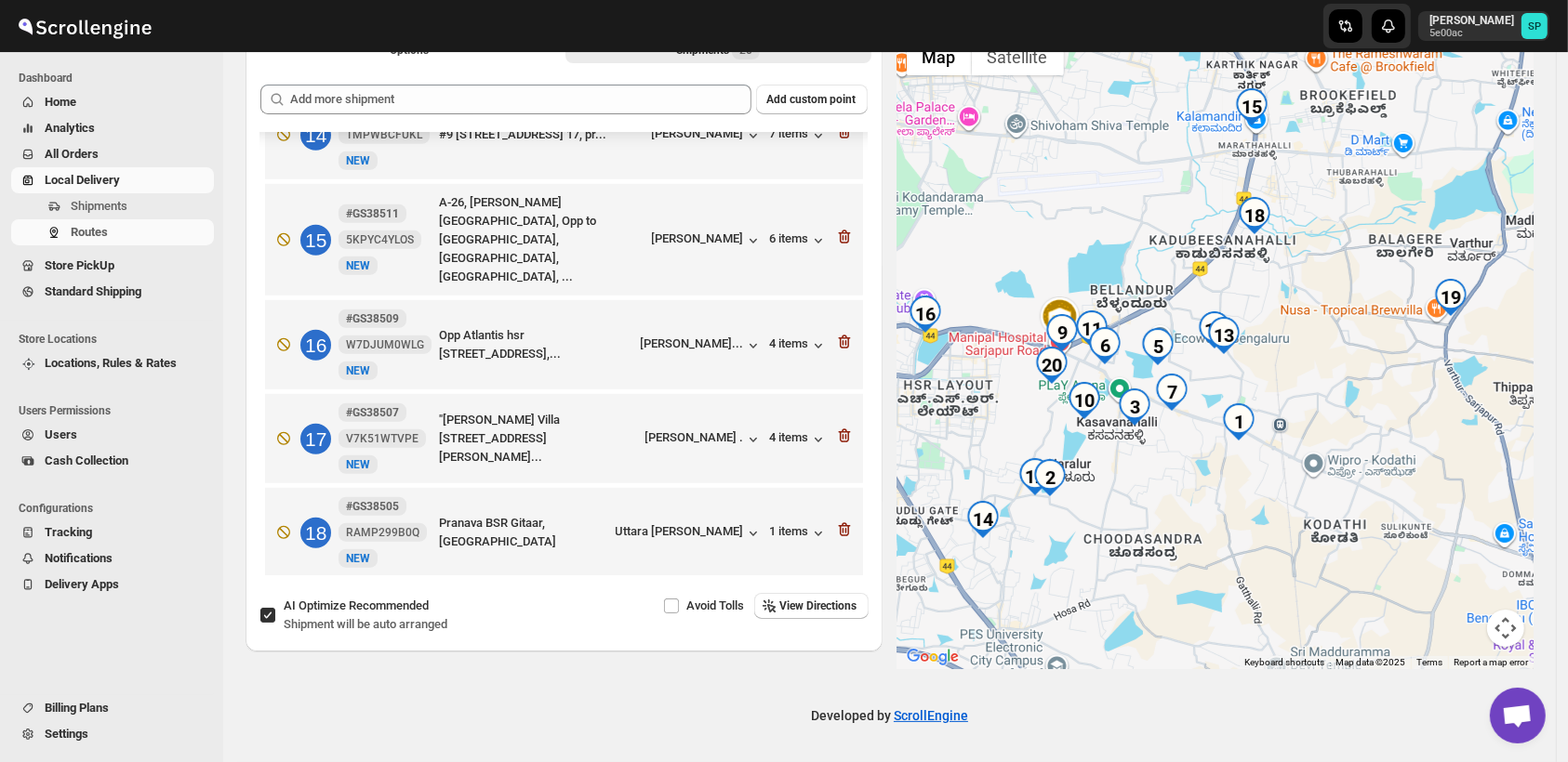
drag, startPoint x: 1342, startPoint y: 402, endPoint x: 1350, endPoint y: 555, distance: 153.2
click at [1350, 555] on div at bounding box center [1215, 349] width 637 height 640
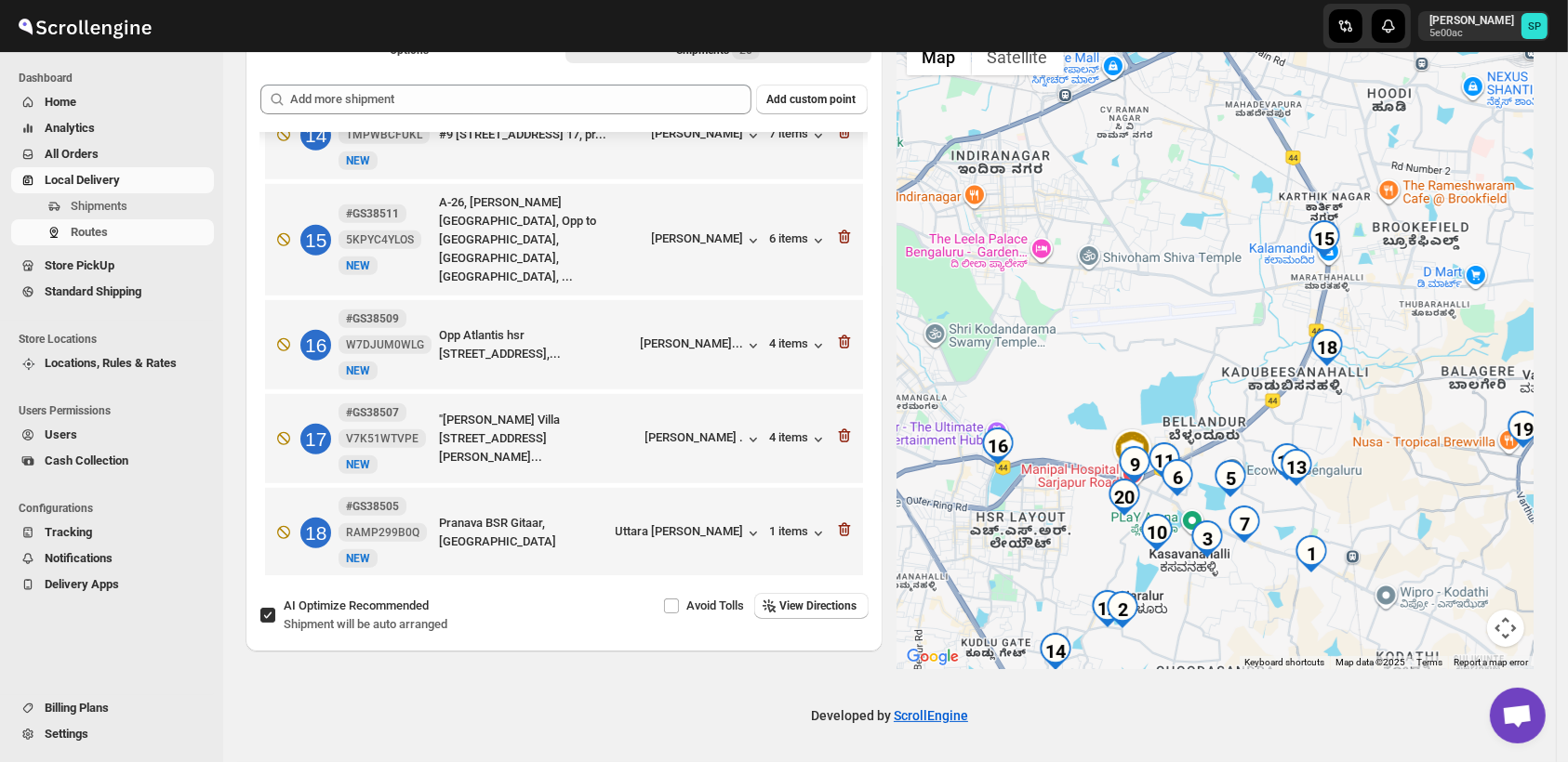
drag, startPoint x: 1337, startPoint y: 406, endPoint x: 1411, endPoint y: 495, distance: 115.7
click at [1411, 495] on div at bounding box center [1215, 349] width 637 height 640
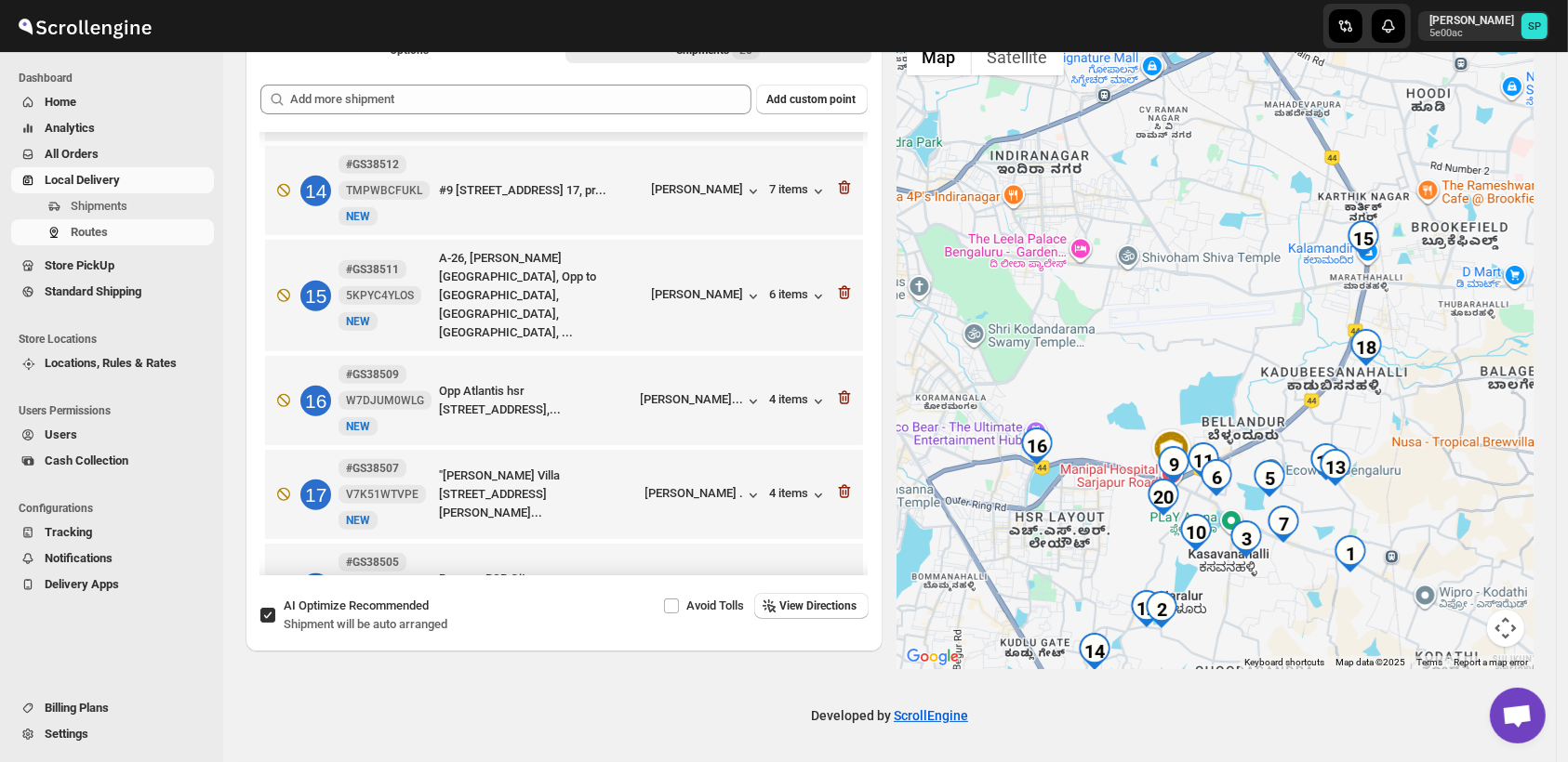
scroll to position [1353, 0]
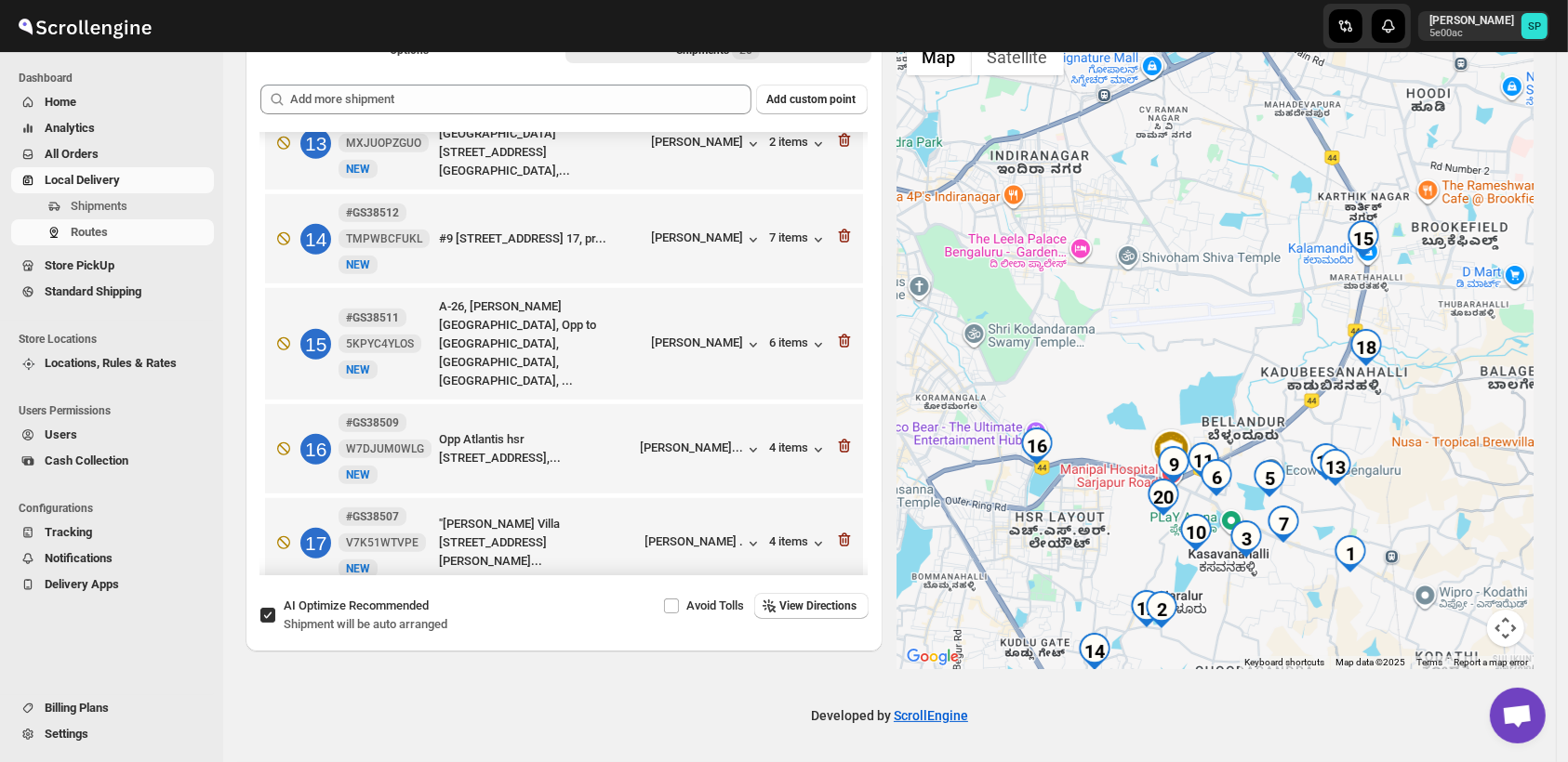
click at [706, 629] on div "Uttara [PERSON_NAME]" at bounding box center [689, 637] width 147 height 18
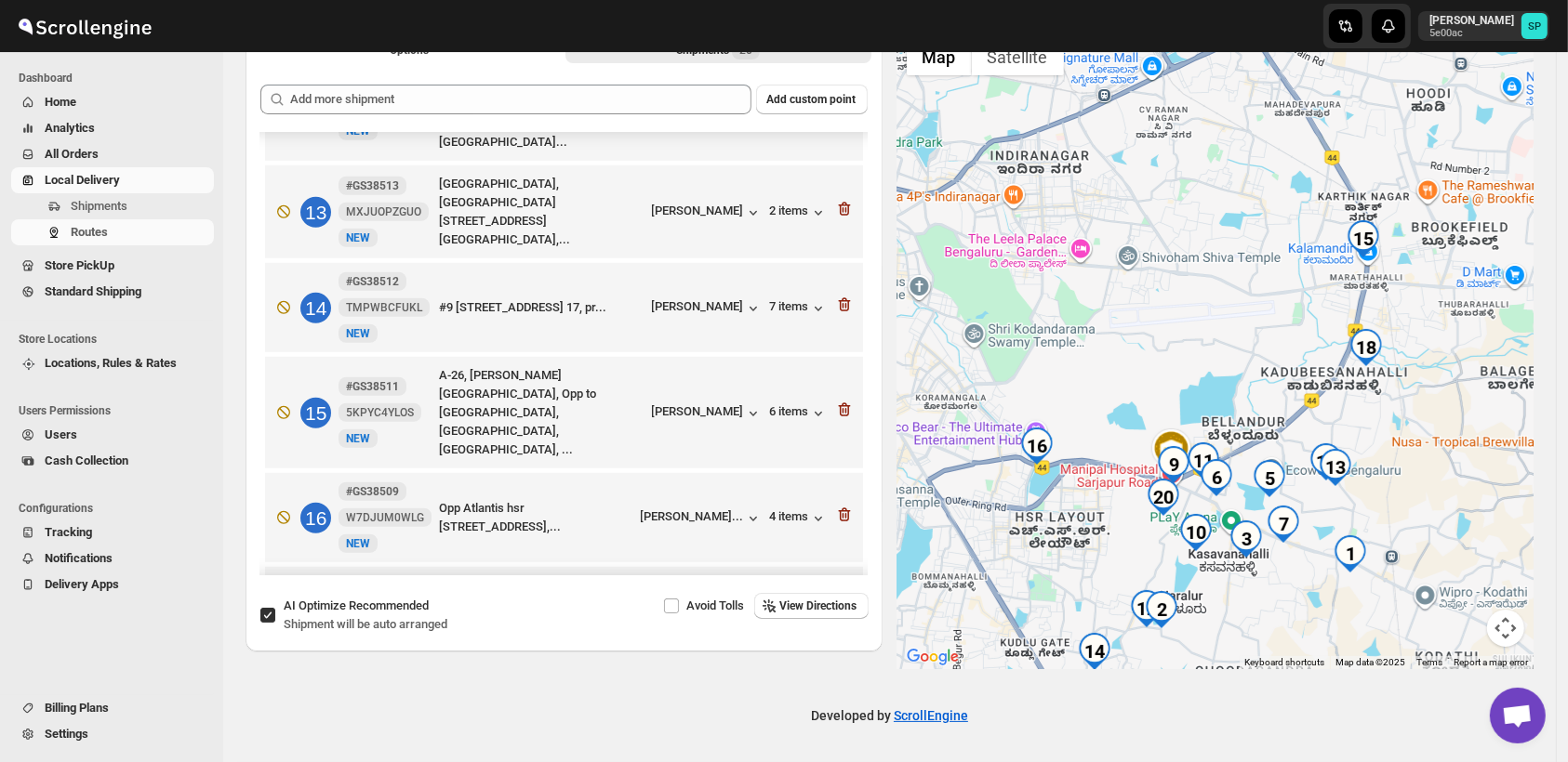
scroll to position [1250, 0]
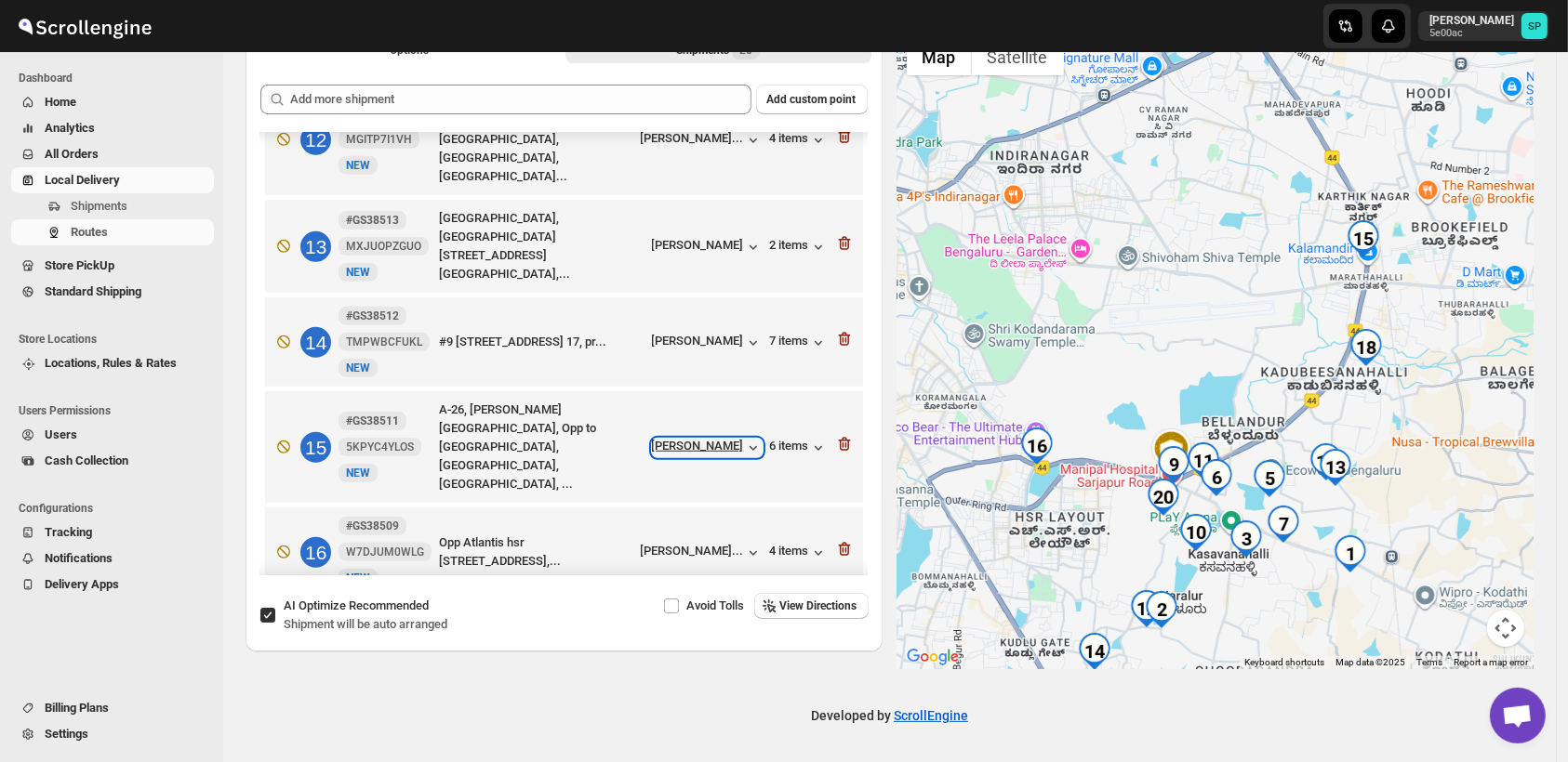
click at [703, 438] on div "[PERSON_NAME]" at bounding box center [707, 447] width 111 height 18
click at [770, 438] on div "6 items" at bounding box center [799, 447] width 58 height 18
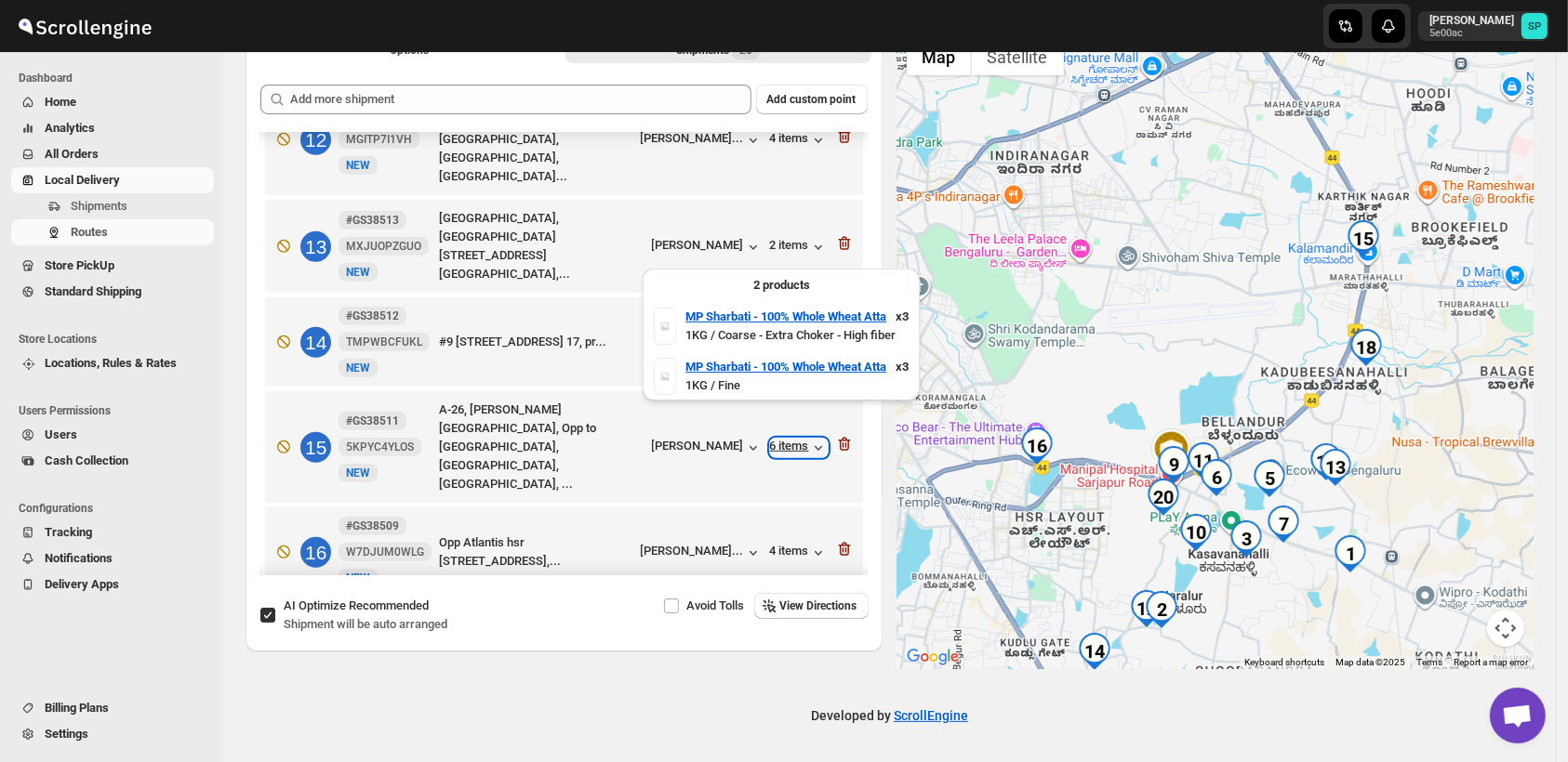
click at [770, 438] on div "6 items" at bounding box center [799, 447] width 58 height 18
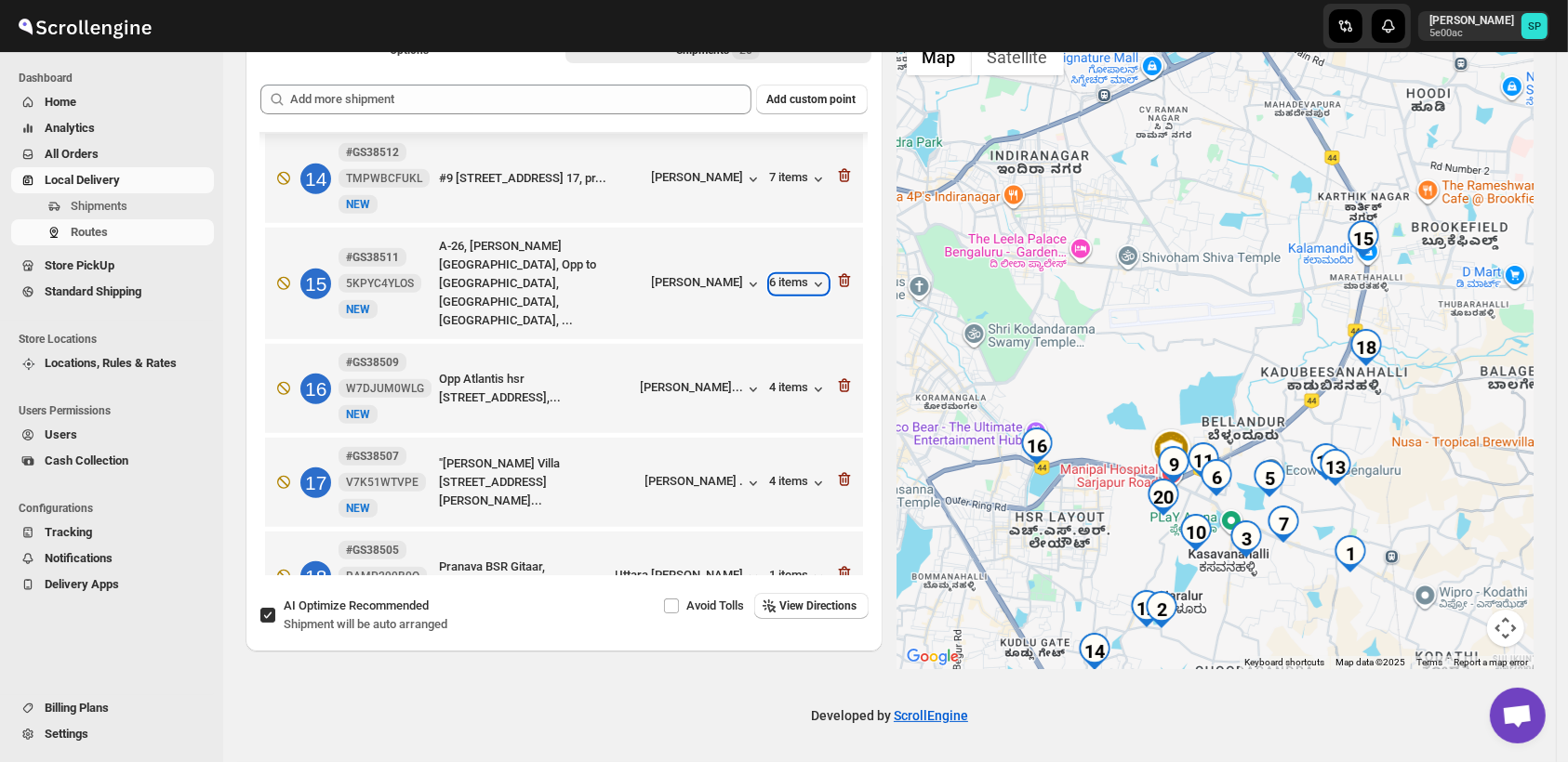
scroll to position [1457, 0]
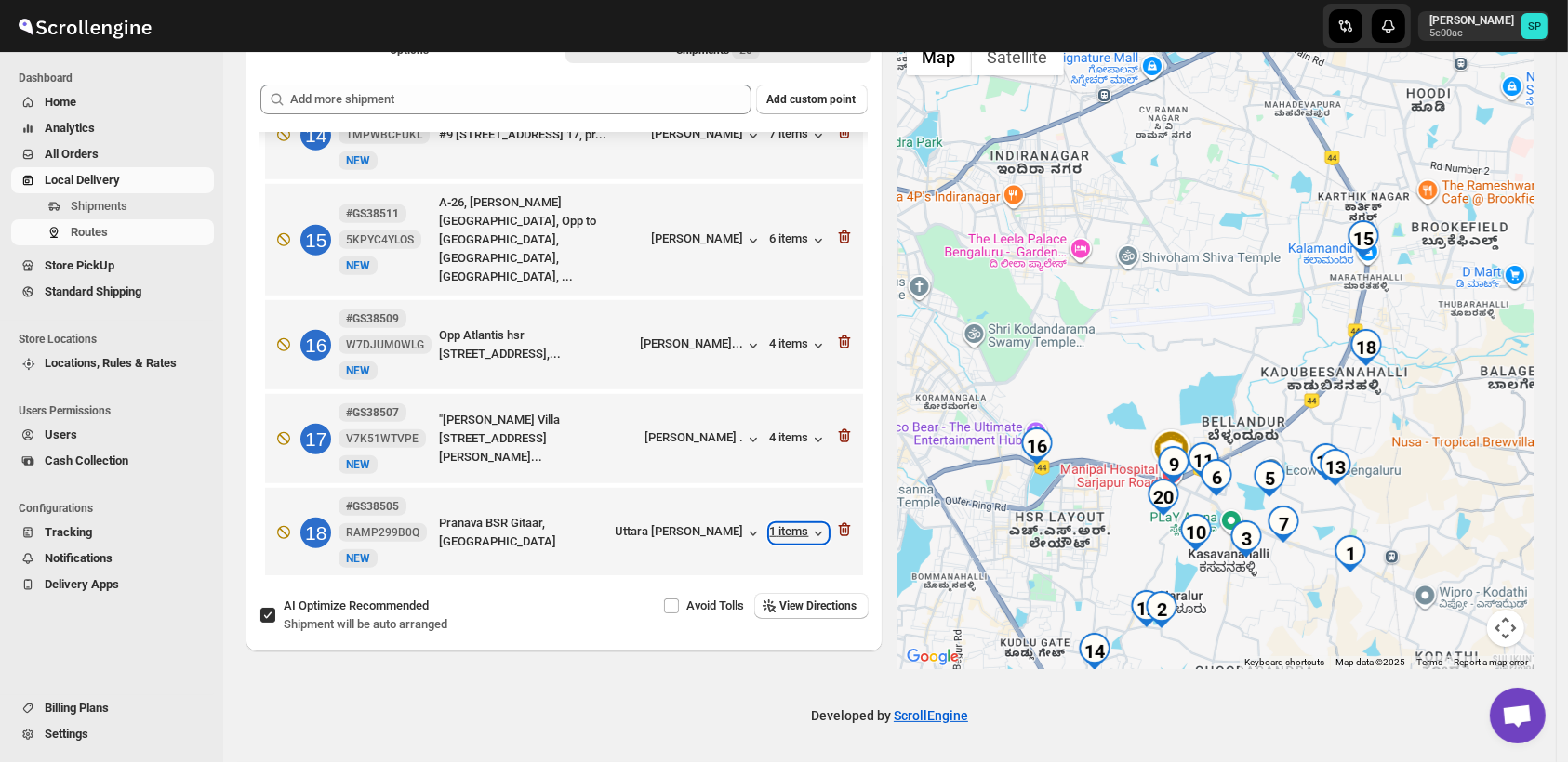
click at [809, 524] on icon "button" at bounding box center [817, 533] width 18 height 18
click at [844, 528] on icon "button" at bounding box center [845, 531] width 2 height 6
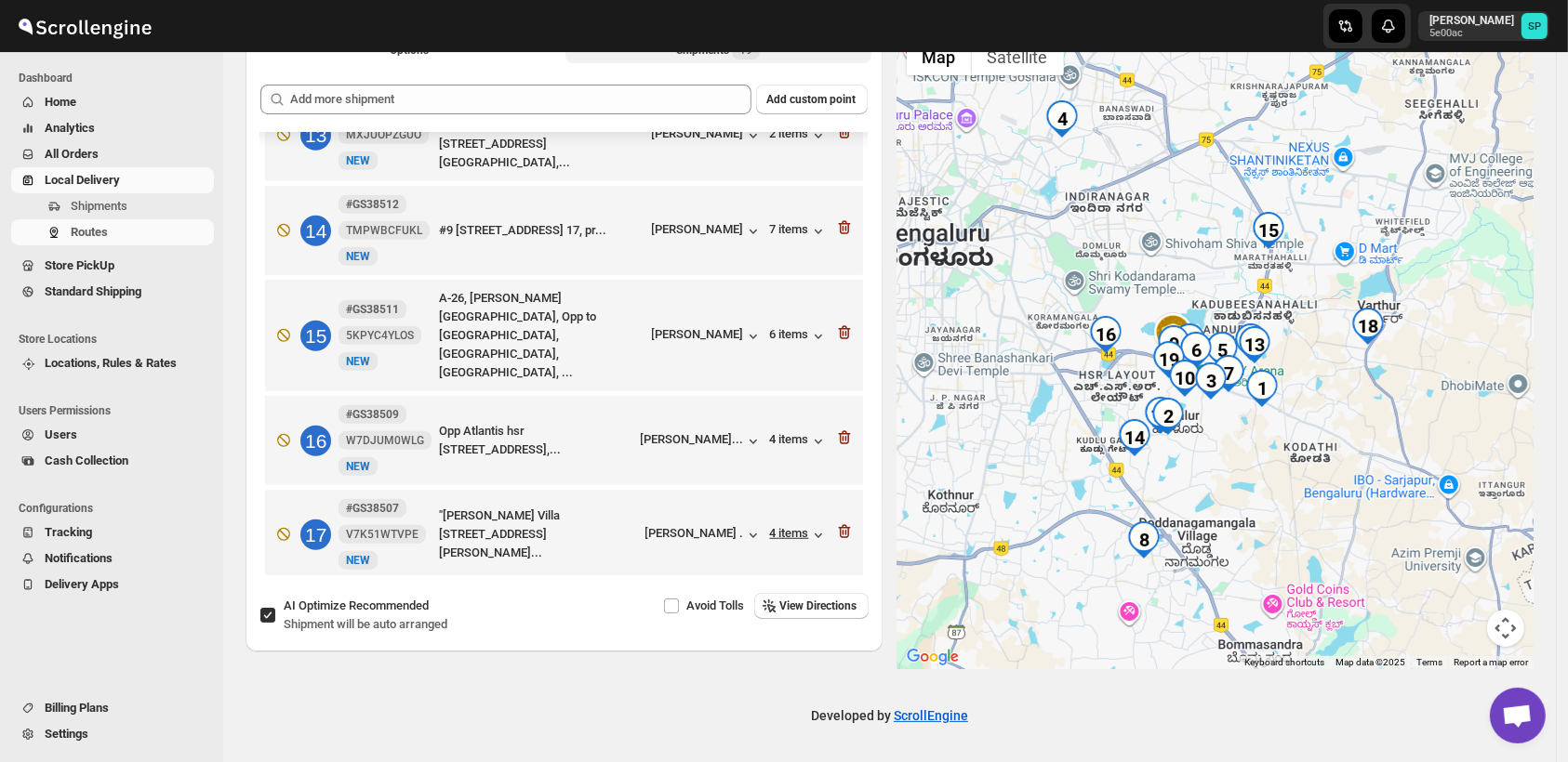
scroll to position [1052, 0]
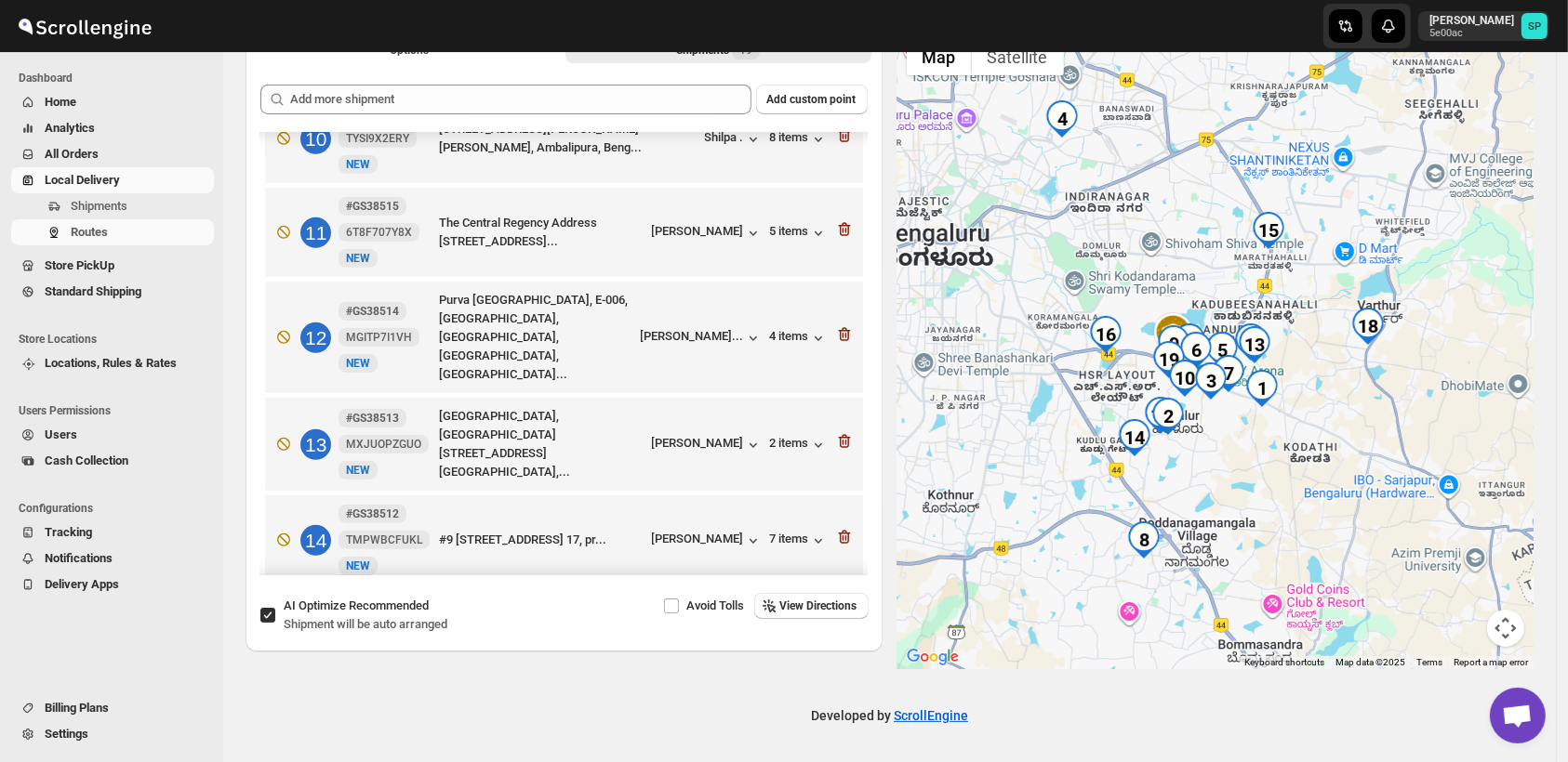
click at [838, 633] on icon "button" at bounding box center [843, 641] width 18 height 18
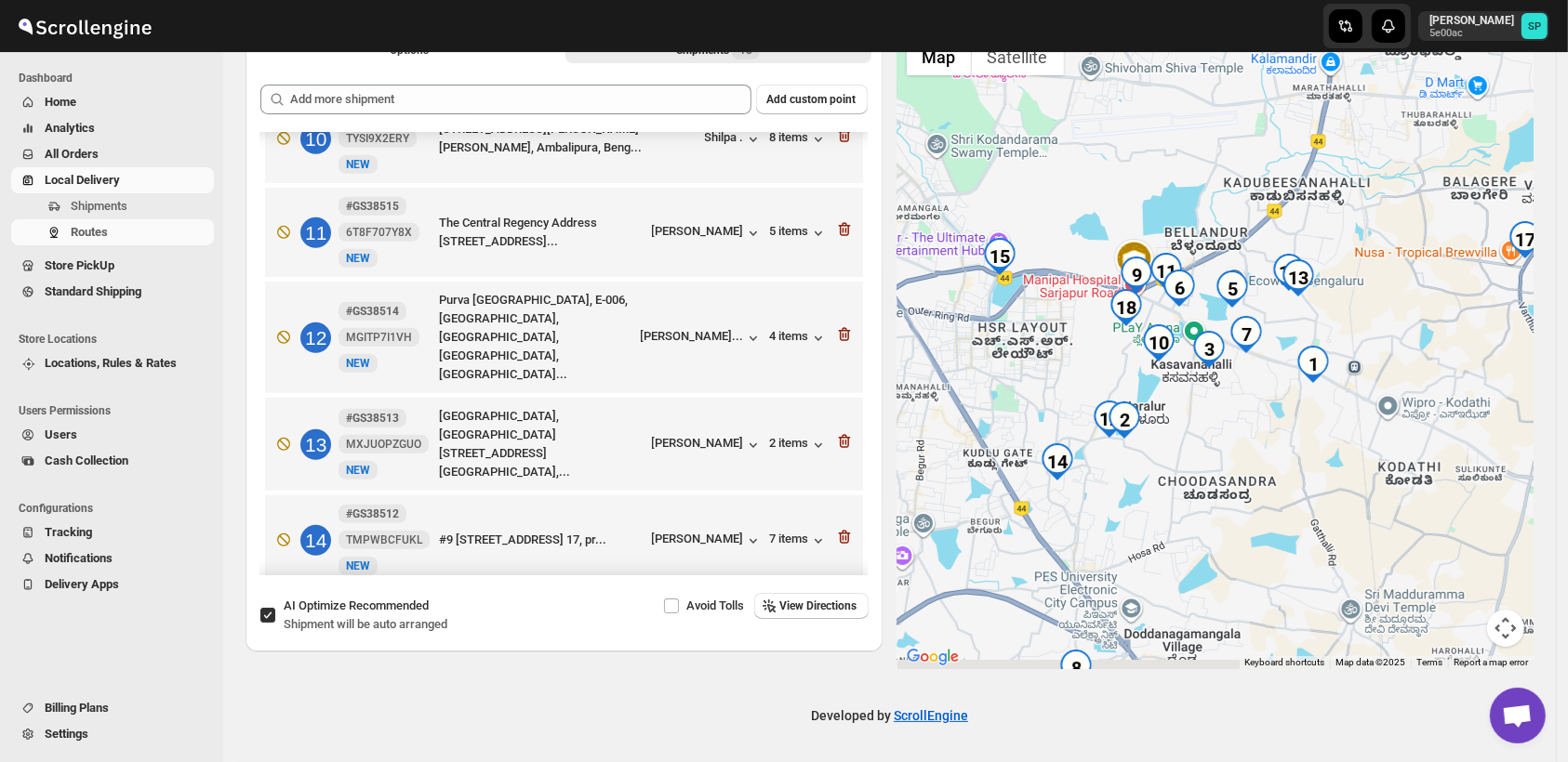
drag, startPoint x: 1167, startPoint y: 482, endPoint x: 1314, endPoint y: 401, distance: 167.8
click at [1314, 401] on div at bounding box center [1215, 349] width 637 height 640
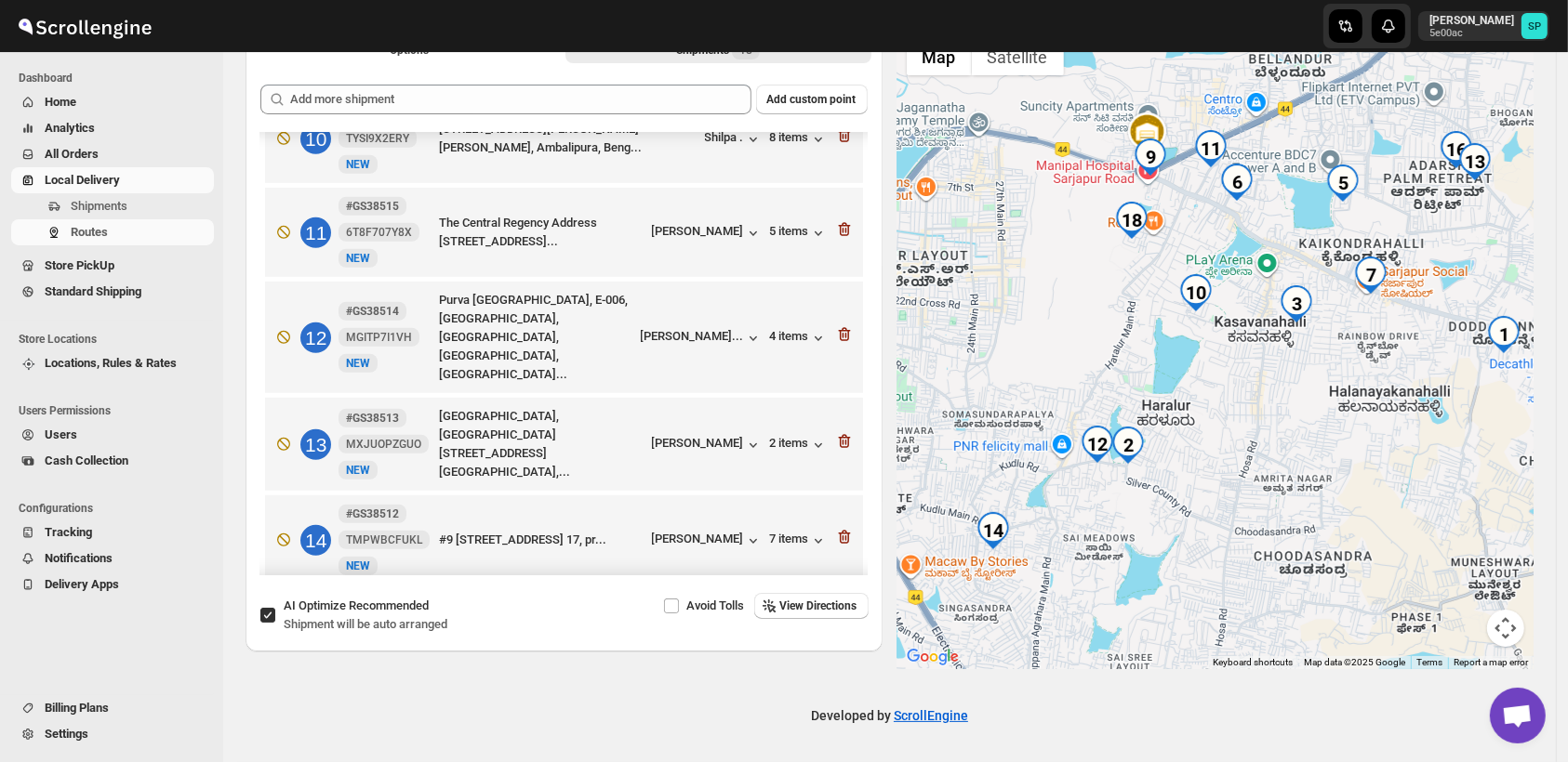
drag, startPoint x: 1348, startPoint y: 350, endPoint x: 1204, endPoint y: 527, distance: 228.2
click at [1204, 527] on div at bounding box center [1215, 349] width 637 height 640
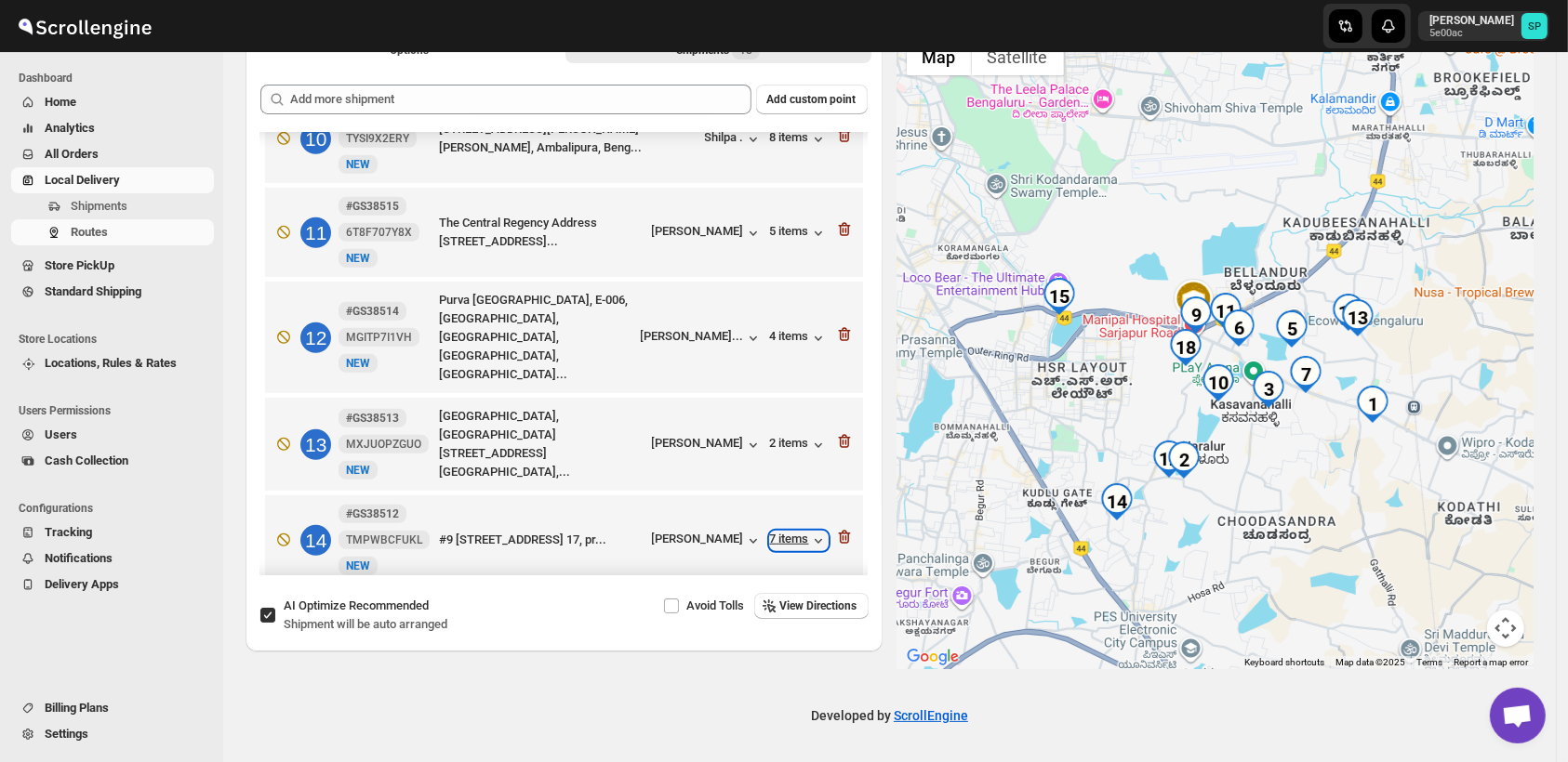
click at [787, 531] on div "7 items" at bounding box center [799, 540] width 58 height 18
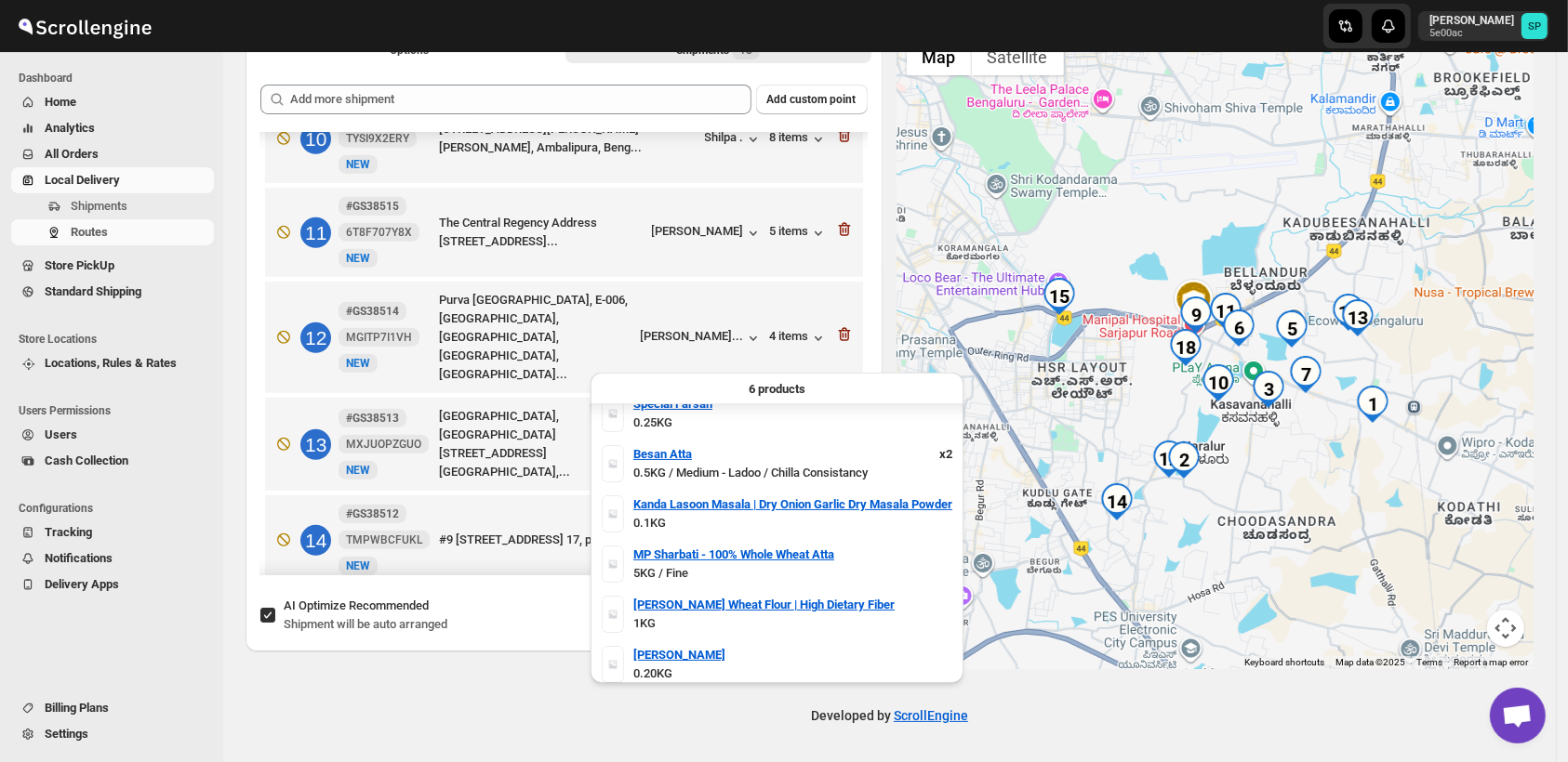
scroll to position [22, 0]
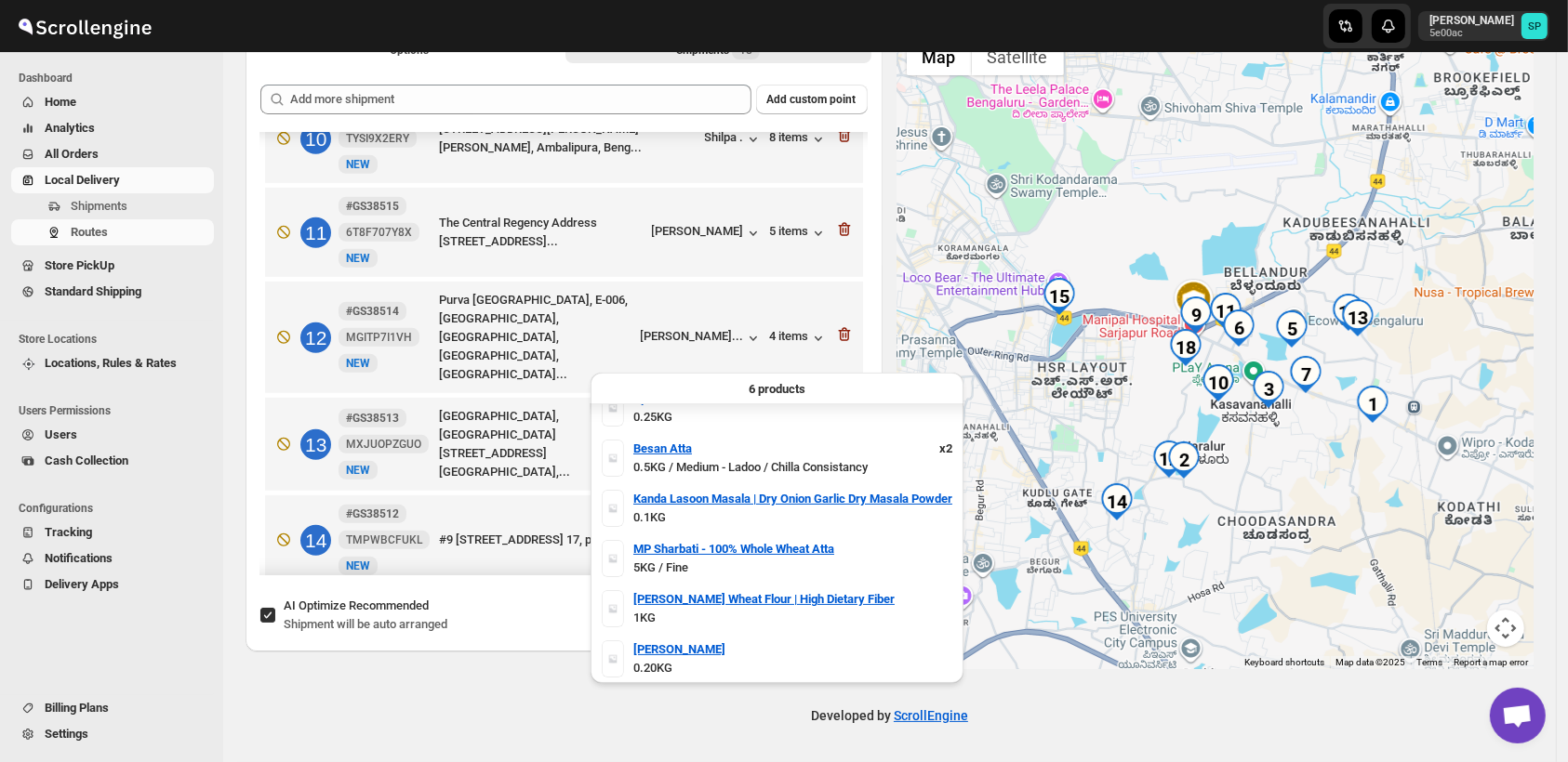
click at [784, 531] on div "7 items" at bounding box center [799, 540] width 58 height 18
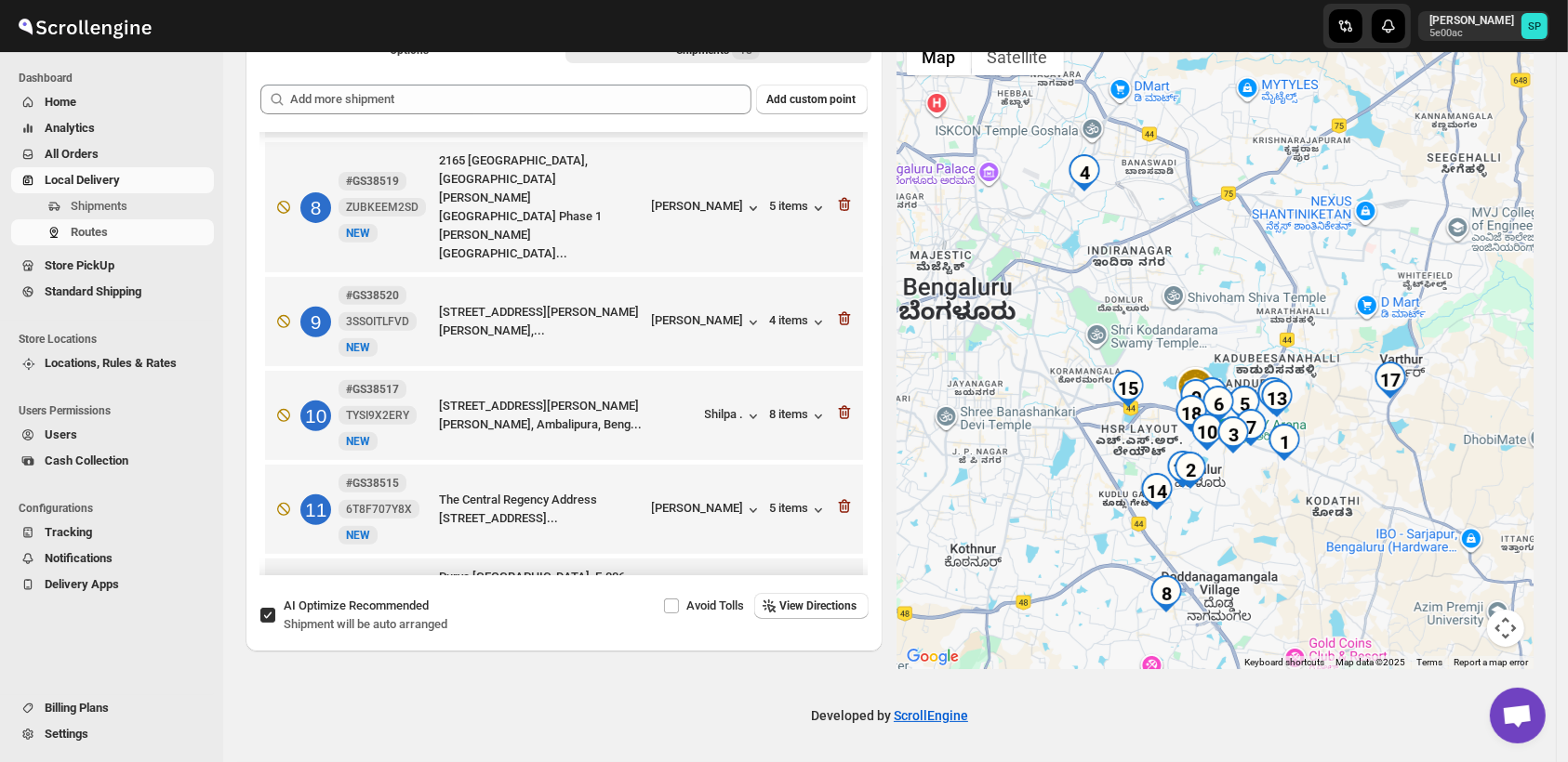
scroll to position [648, 0]
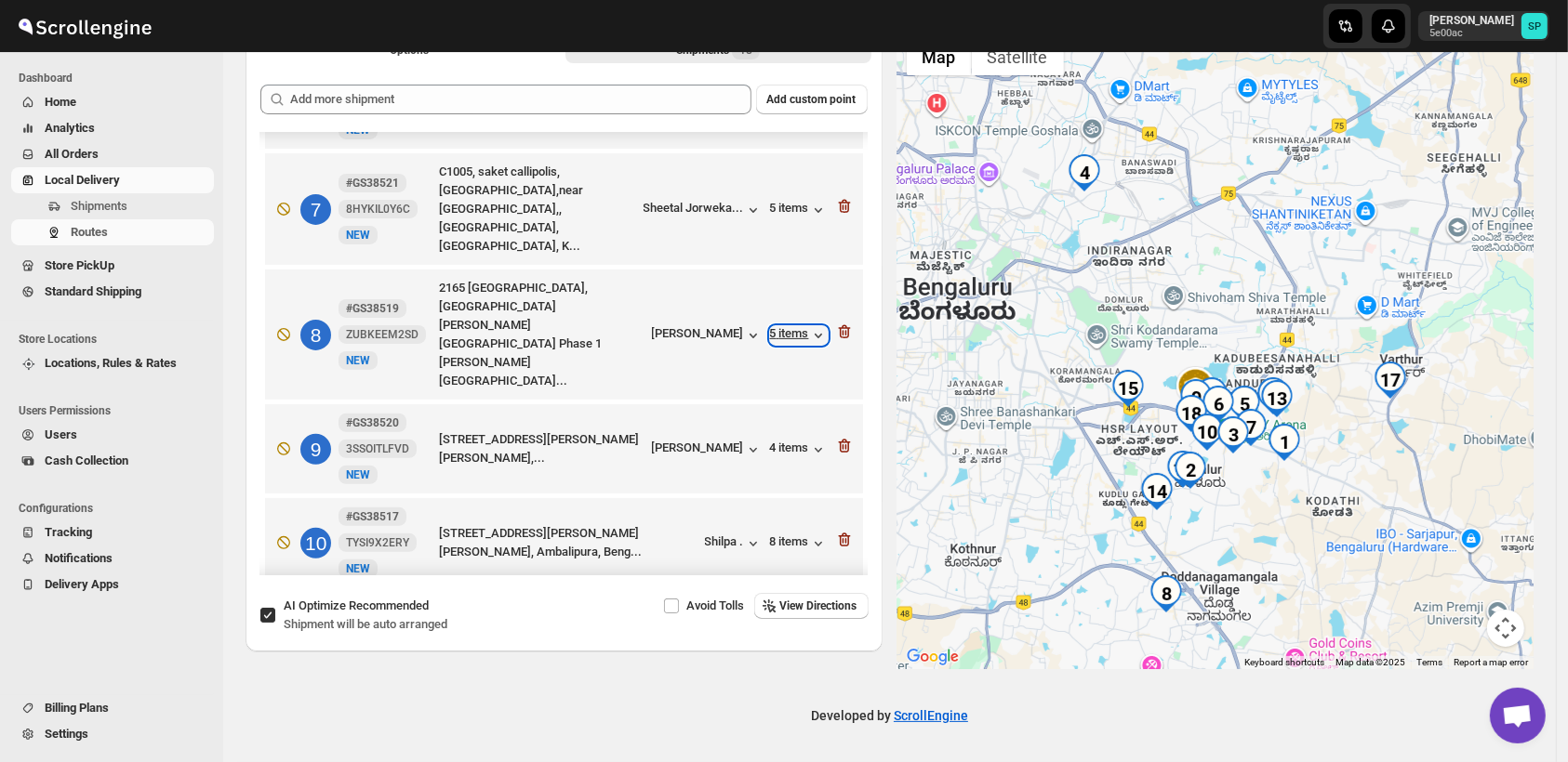
click at [792, 326] on div "5 items" at bounding box center [799, 335] width 58 height 18
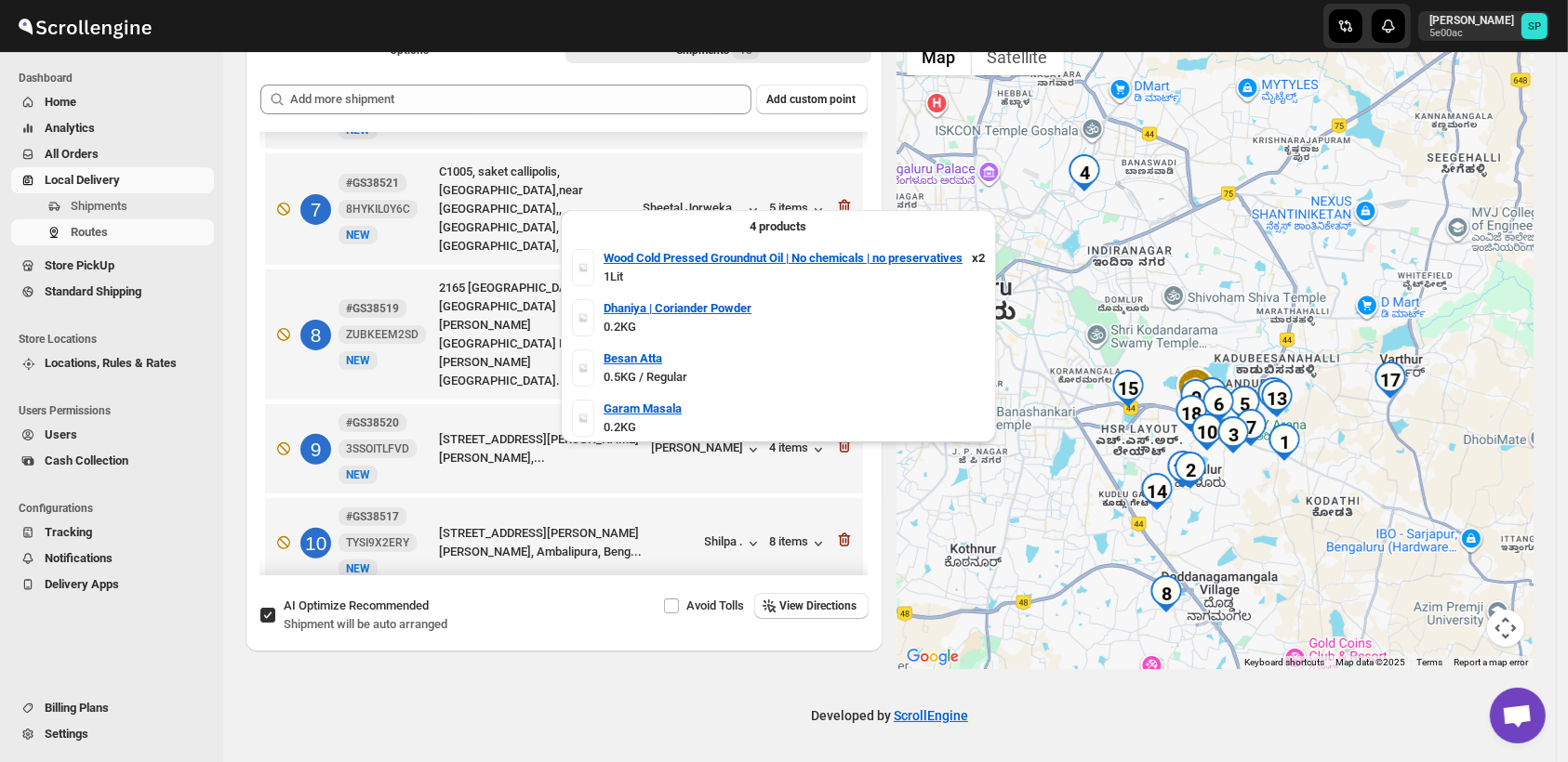
click at [792, 326] on div "5 items" at bounding box center [799, 335] width 58 height 18
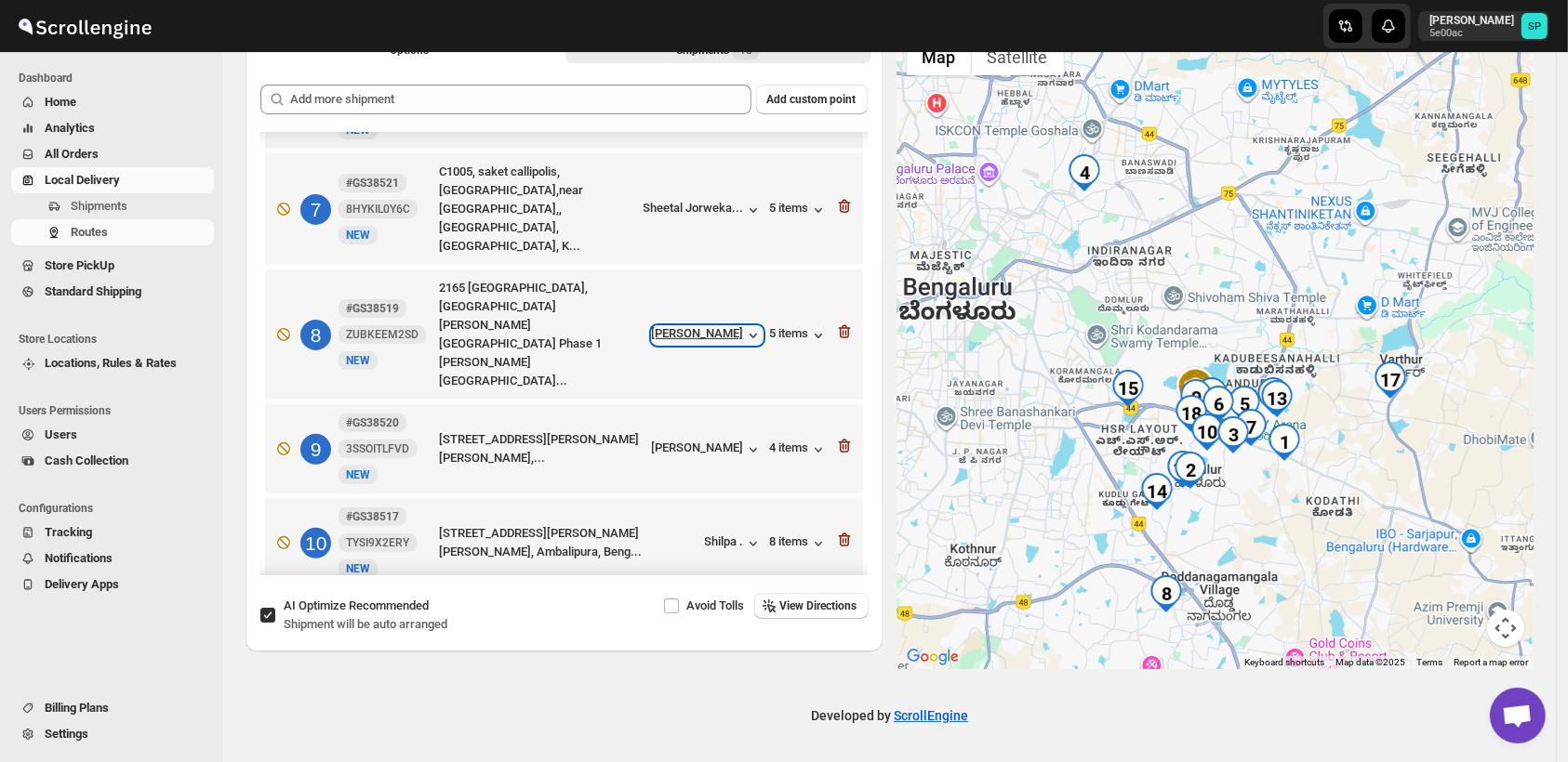
click at [728, 326] on div "[PERSON_NAME]" at bounding box center [707, 335] width 111 height 18
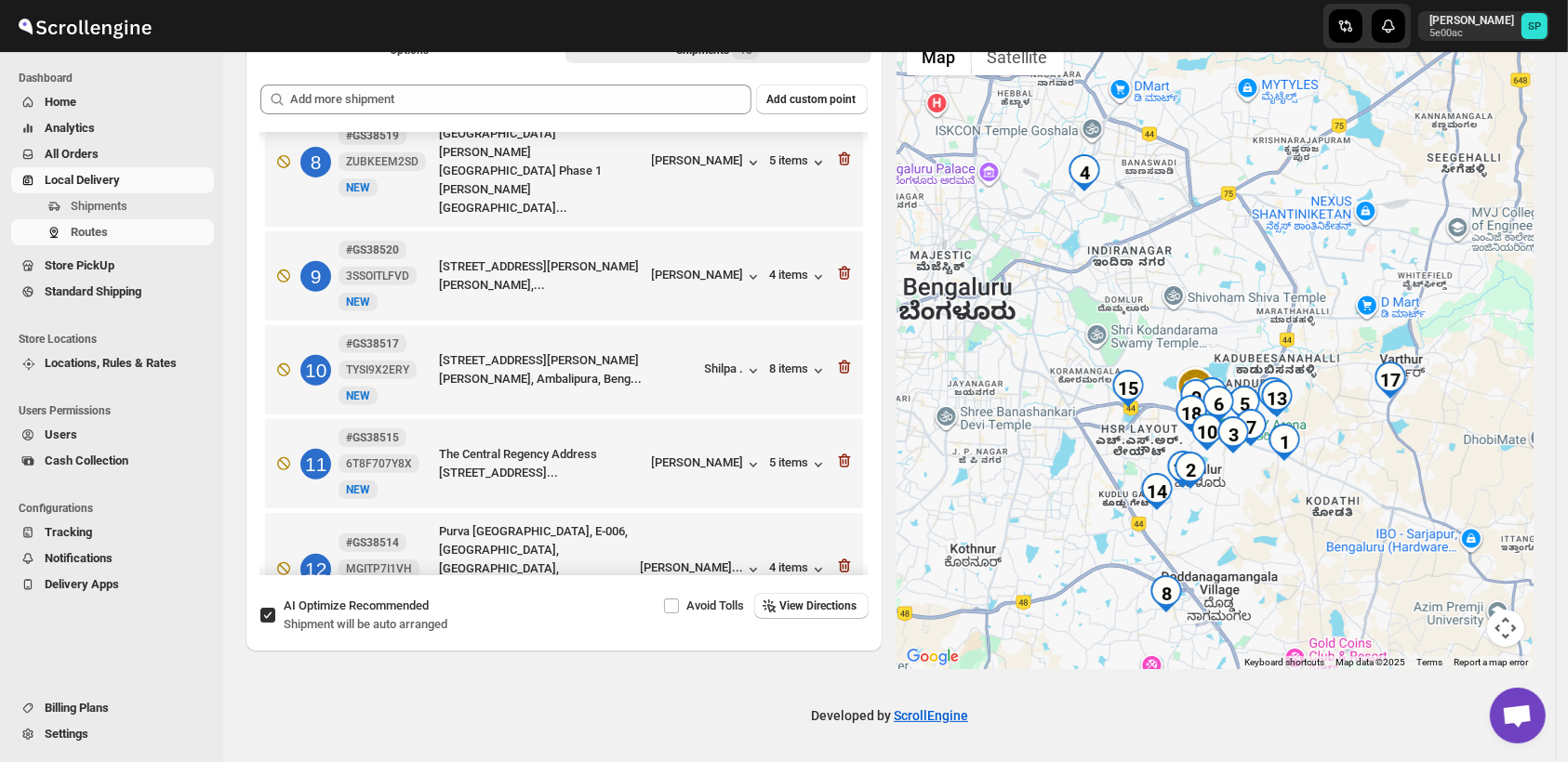
scroll to position [958, 0]
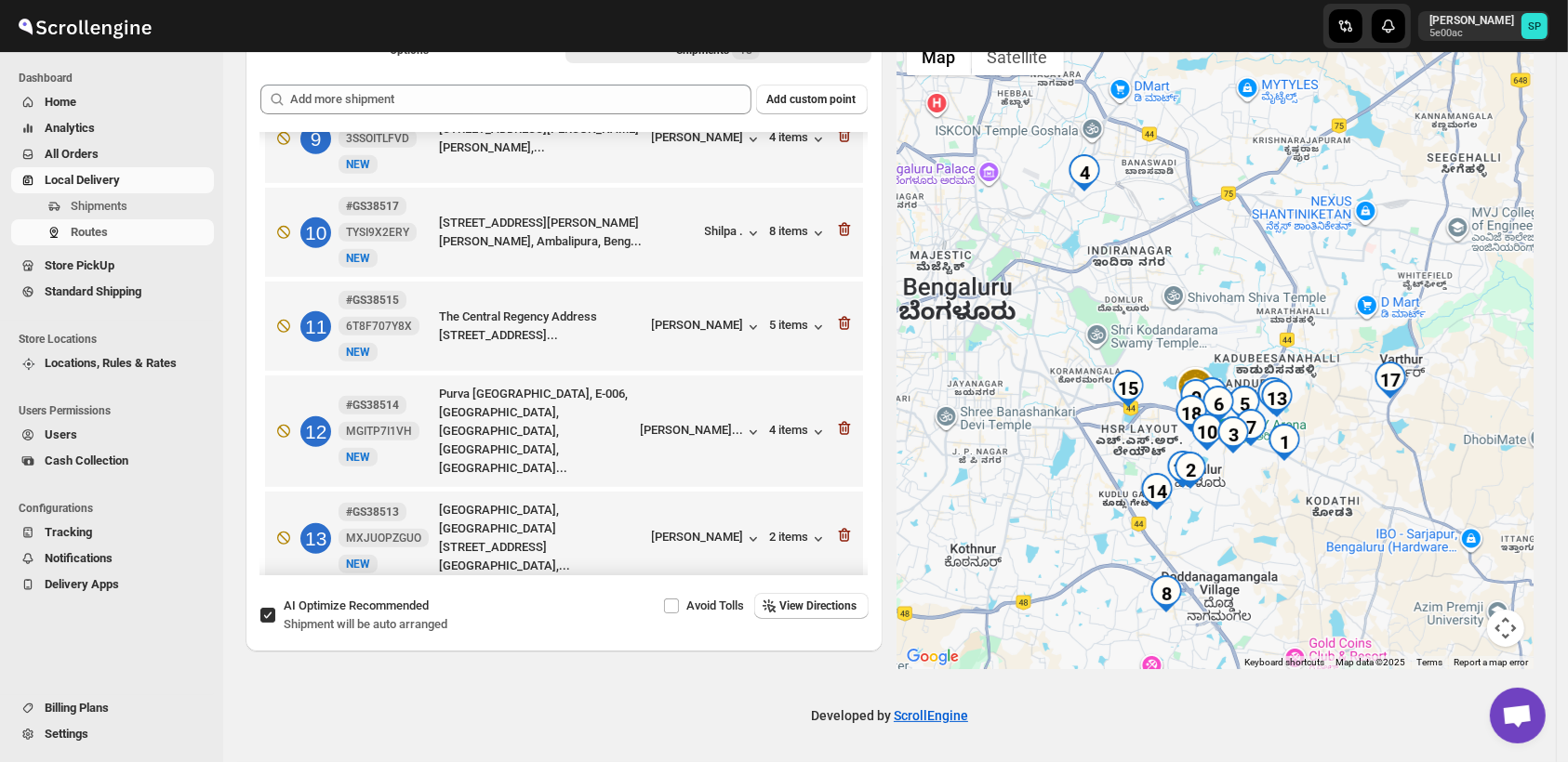
click at [712, 626] on div "[PERSON_NAME]" at bounding box center [707, 635] width 111 height 18
click at [781, 626] on div "7 items" at bounding box center [799, 635] width 58 height 18
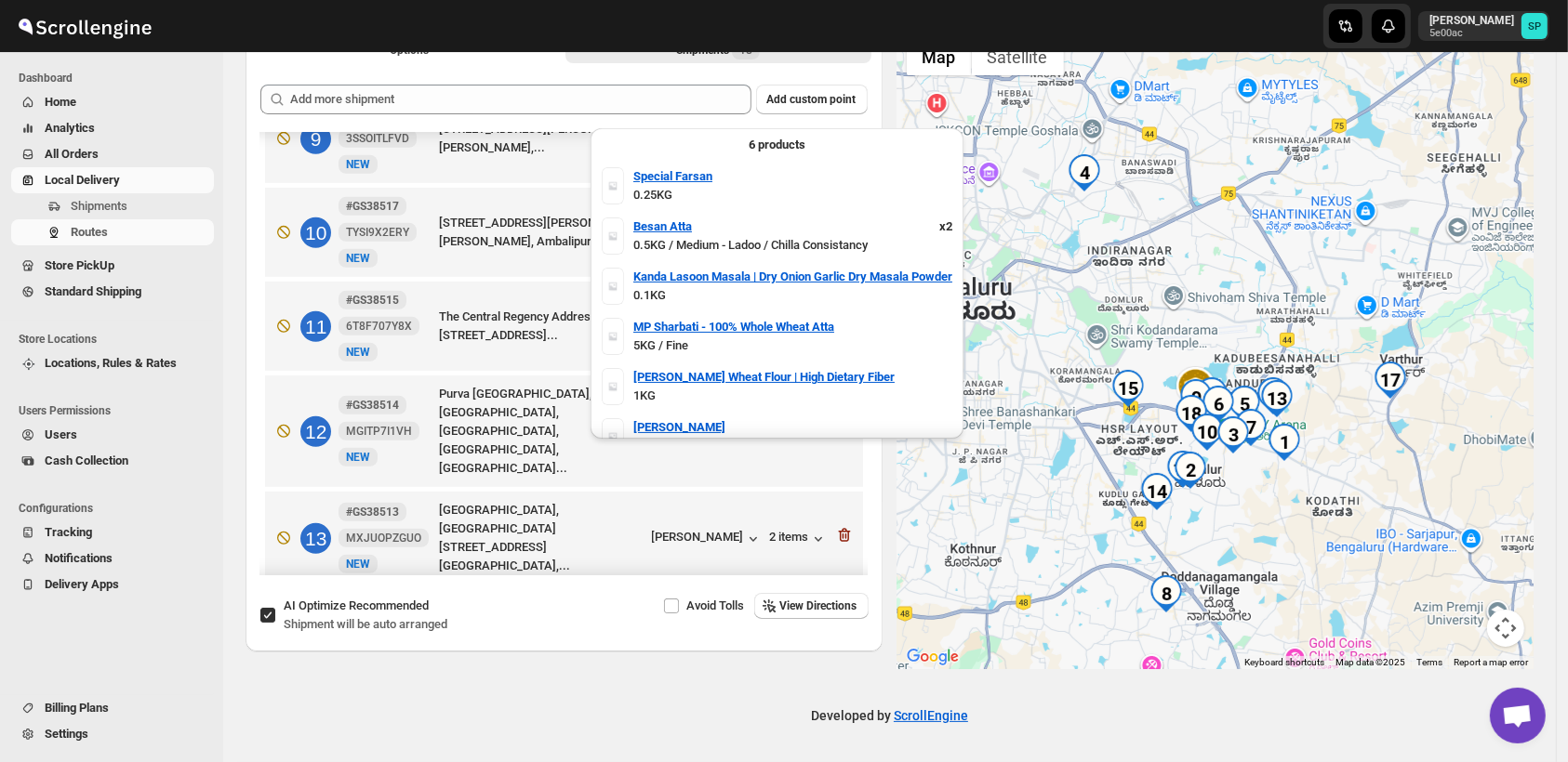
click at [781, 626] on div "7 items" at bounding box center [799, 635] width 58 height 18
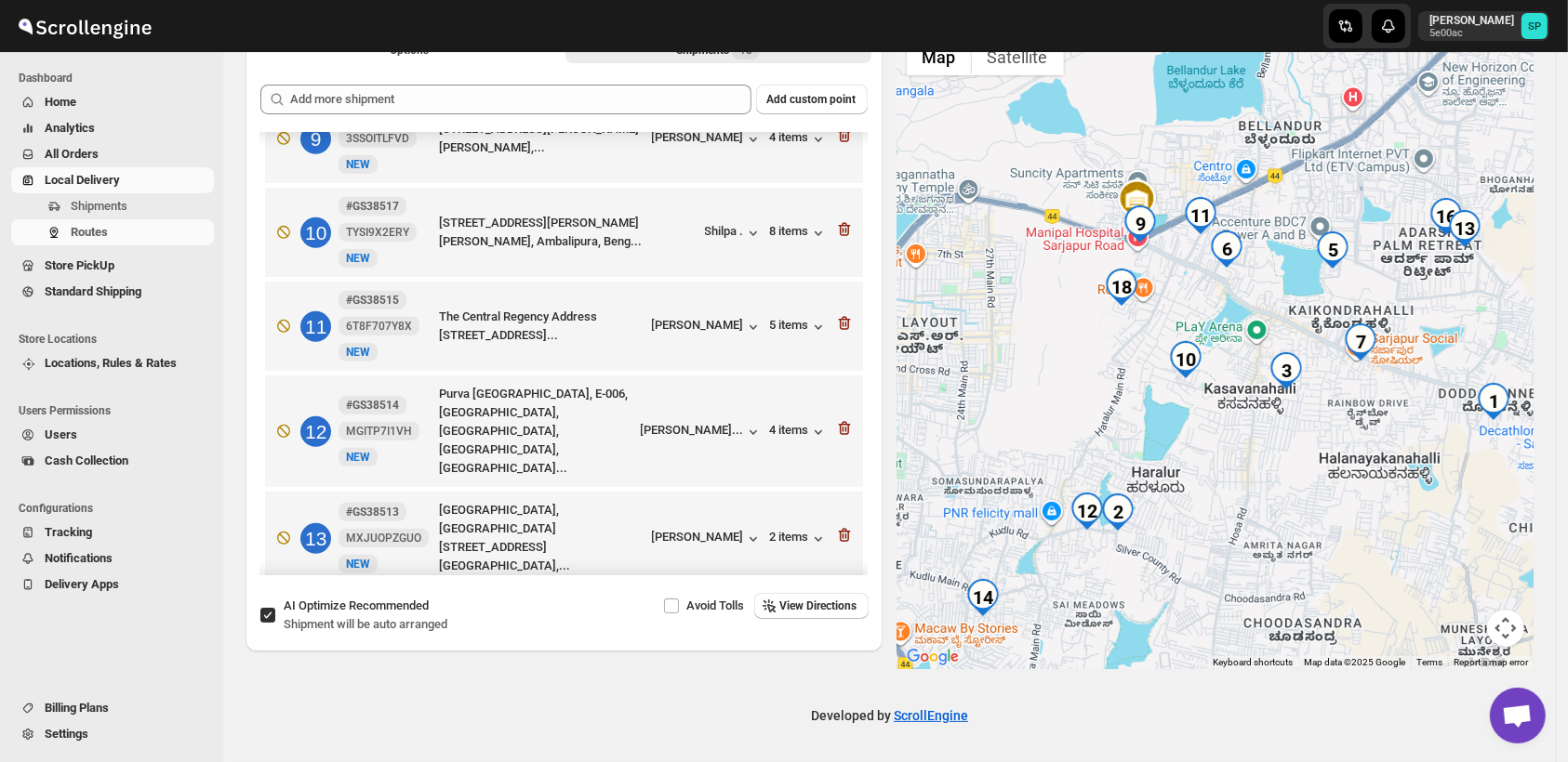
drag, startPoint x: 1132, startPoint y: 523, endPoint x: 1170, endPoint y: 554, distance: 49.0
click at [1305, 410] on div at bounding box center [1215, 349] width 637 height 640
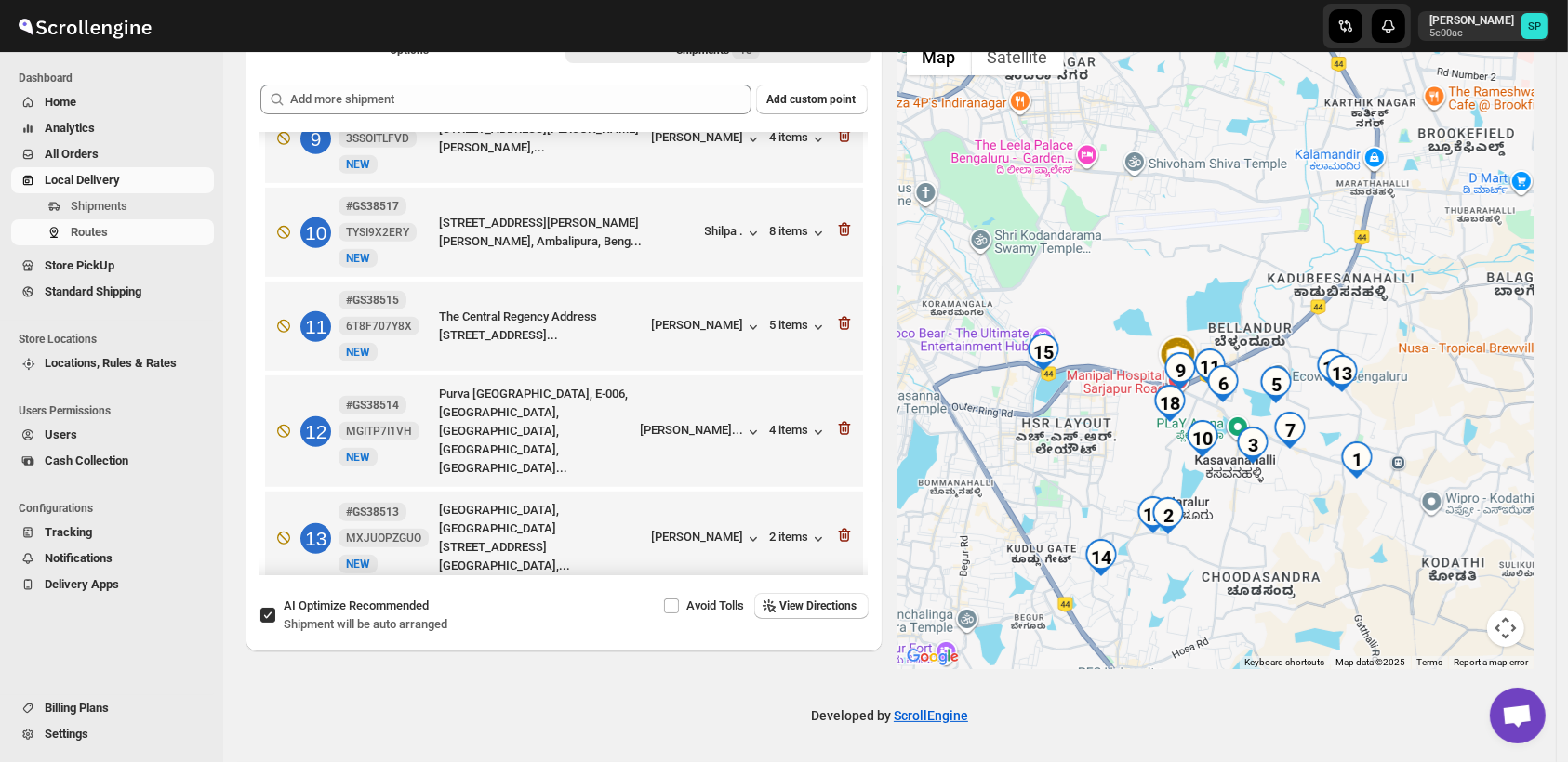
click at [694, 626] on div "[PERSON_NAME]" at bounding box center [707, 635] width 111 height 18
click at [728, 626] on div "[PERSON_NAME]" at bounding box center [707, 635] width 111 height 18
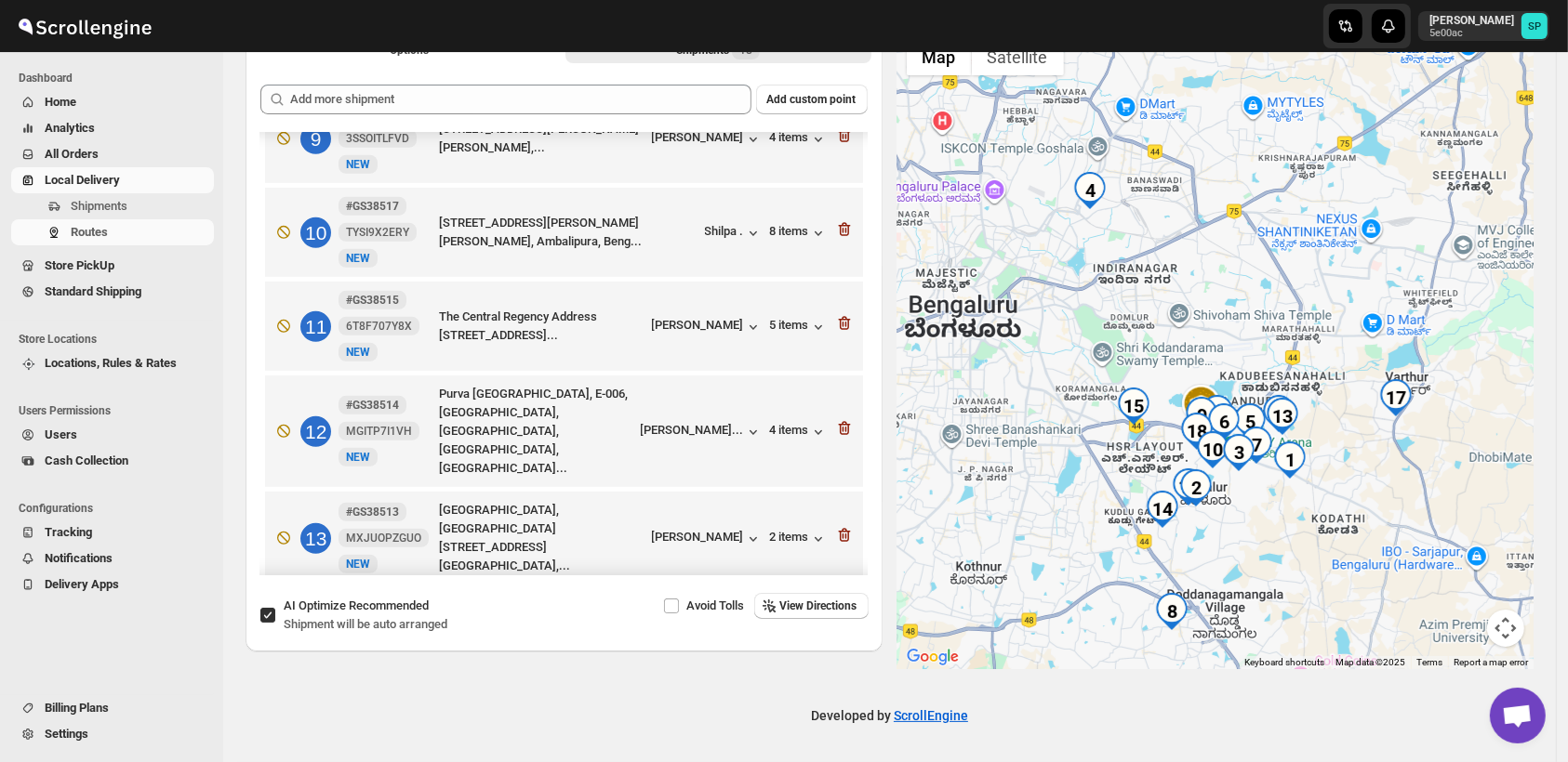
drag, startPoint x: 1235, startPoint y: 550, endPoint x: 1247, endPoint y: 488, distance: 63.2
click at [1247, 489] on div at bounding box center [1215, 349] width 637 height 640
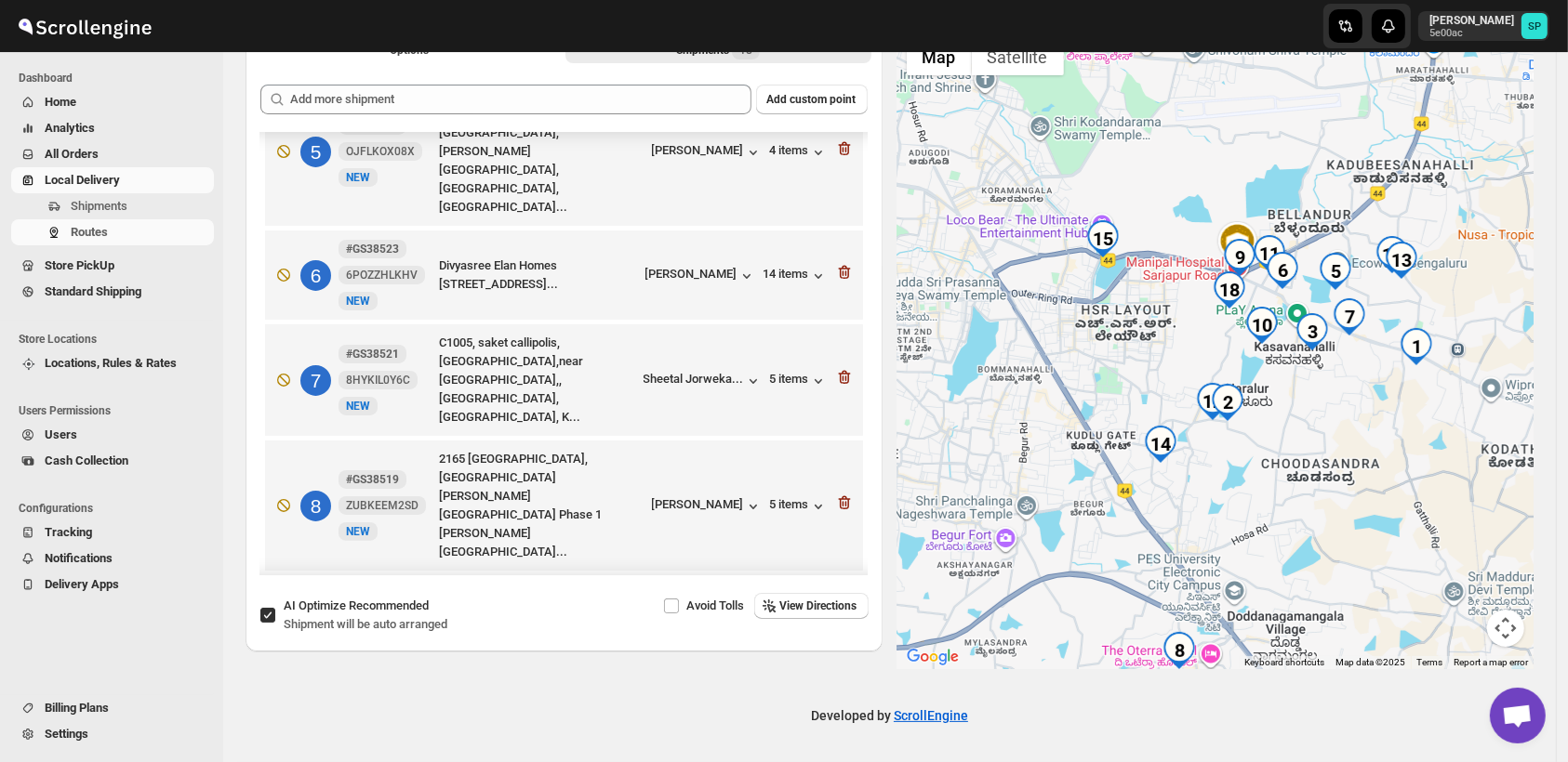
scroll to position [441, 0]
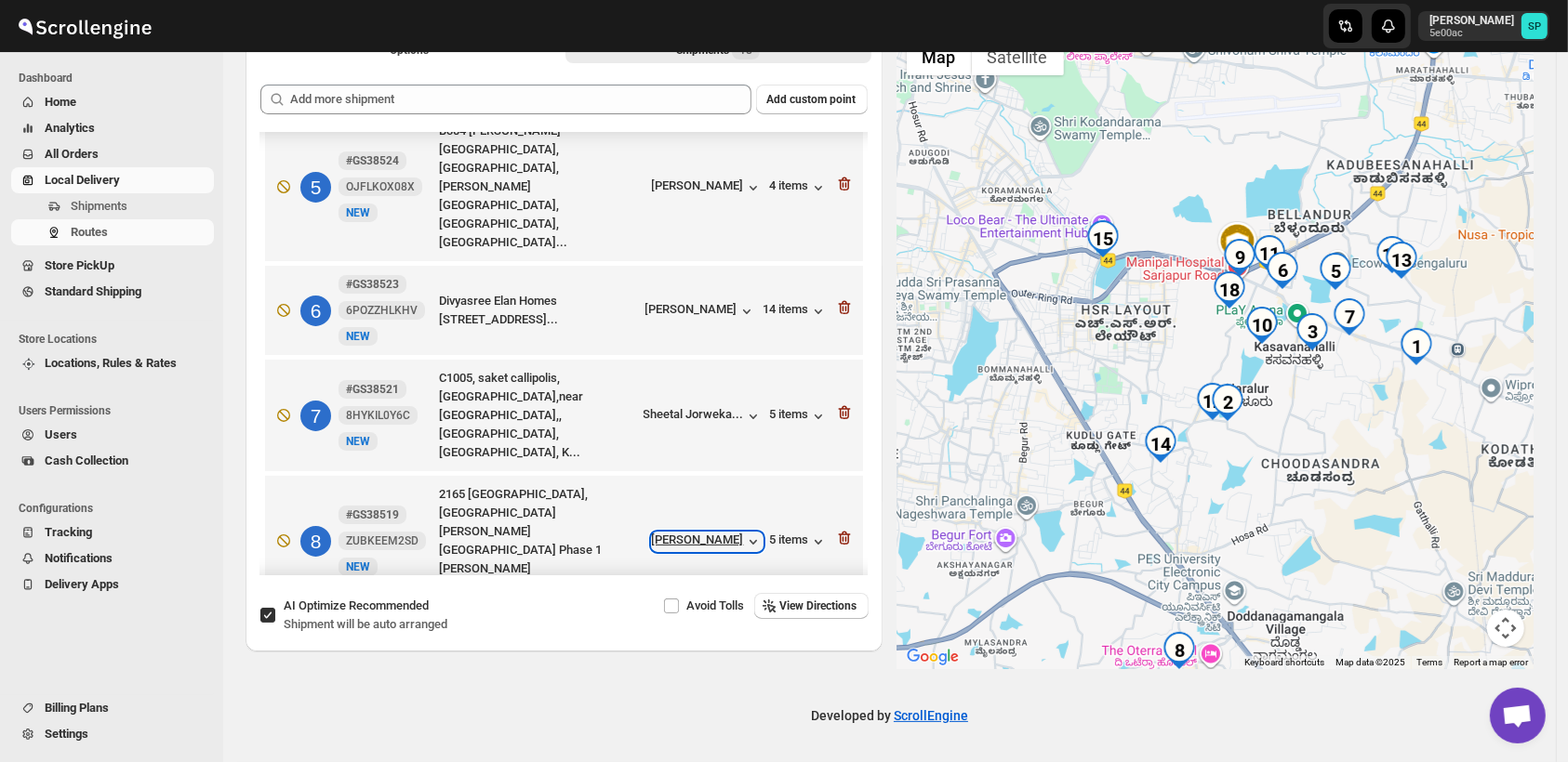
click at [702, 532] on div "[PERSON_NAME]" at bounding box center [707, 541] width 111 height 18
click at [777, 532] on div "5 items" at bounding box center [799, 541] width 58 height 18
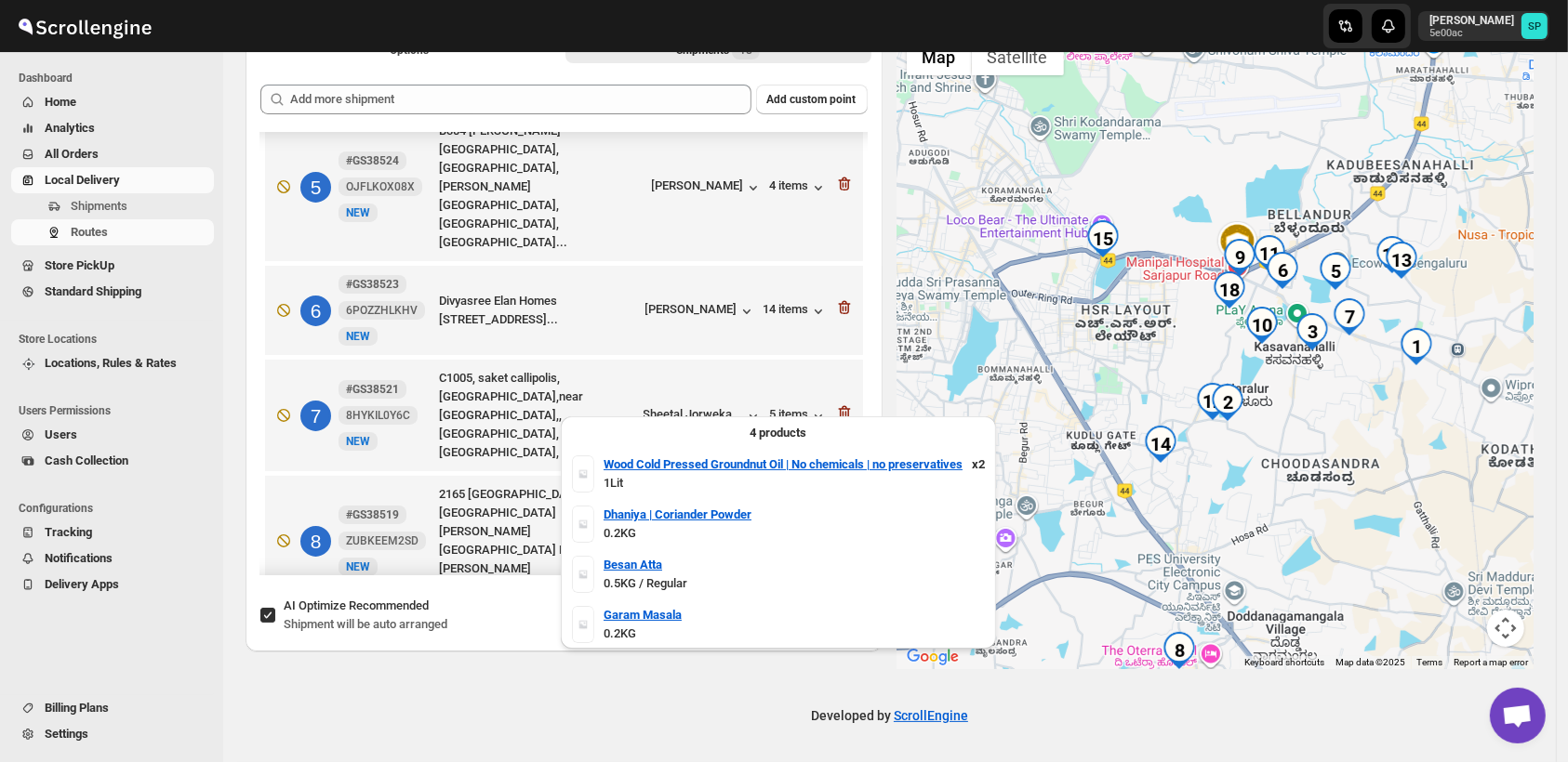
click at [777, 532] on div "5 items" at bounding box center [799, 541] width 58 height 18
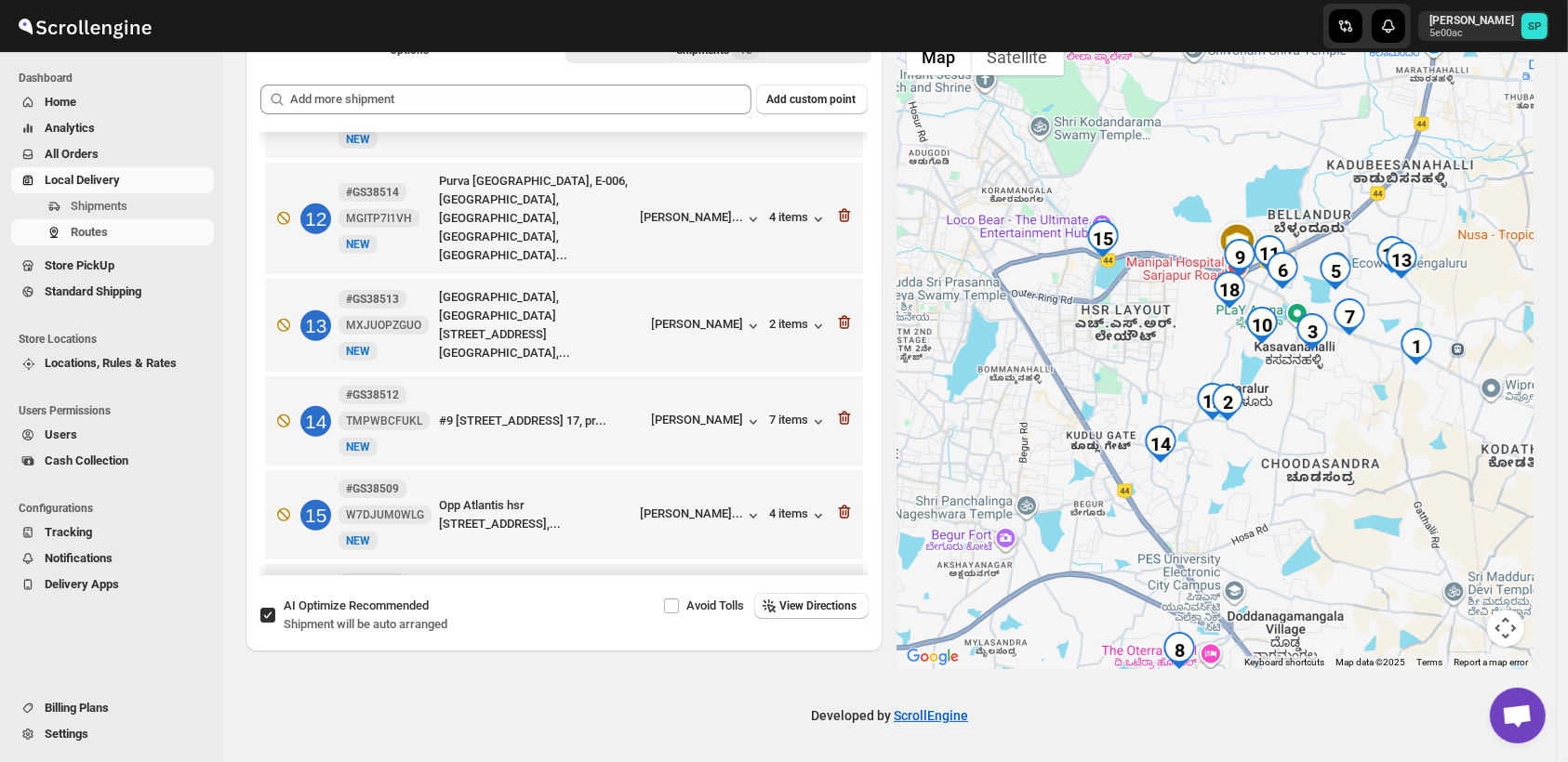
scroll to position [1136, 0]
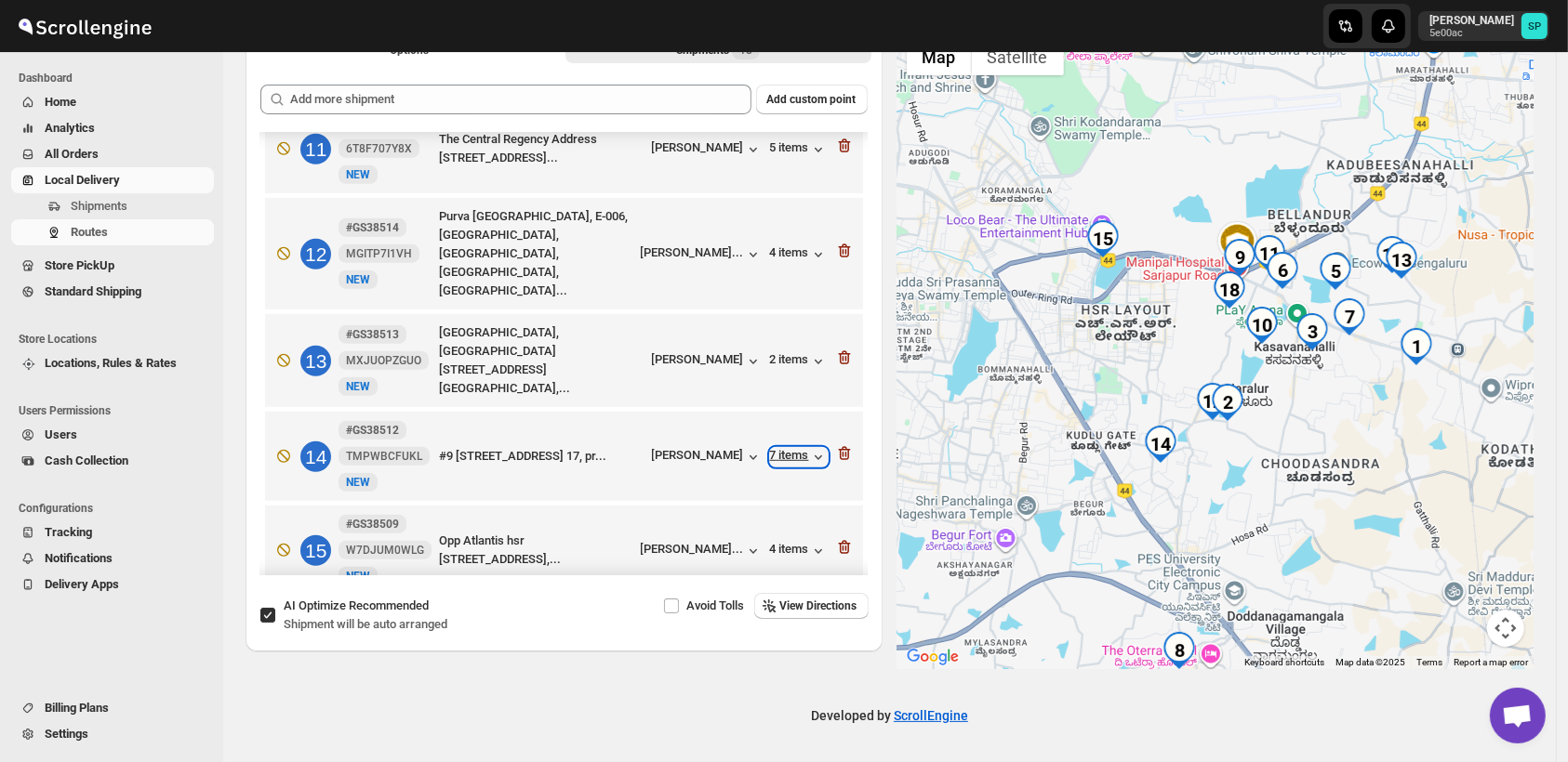
click at [791, 448] on div "7 items" at bounding box center [799, 457] width 58 height 18
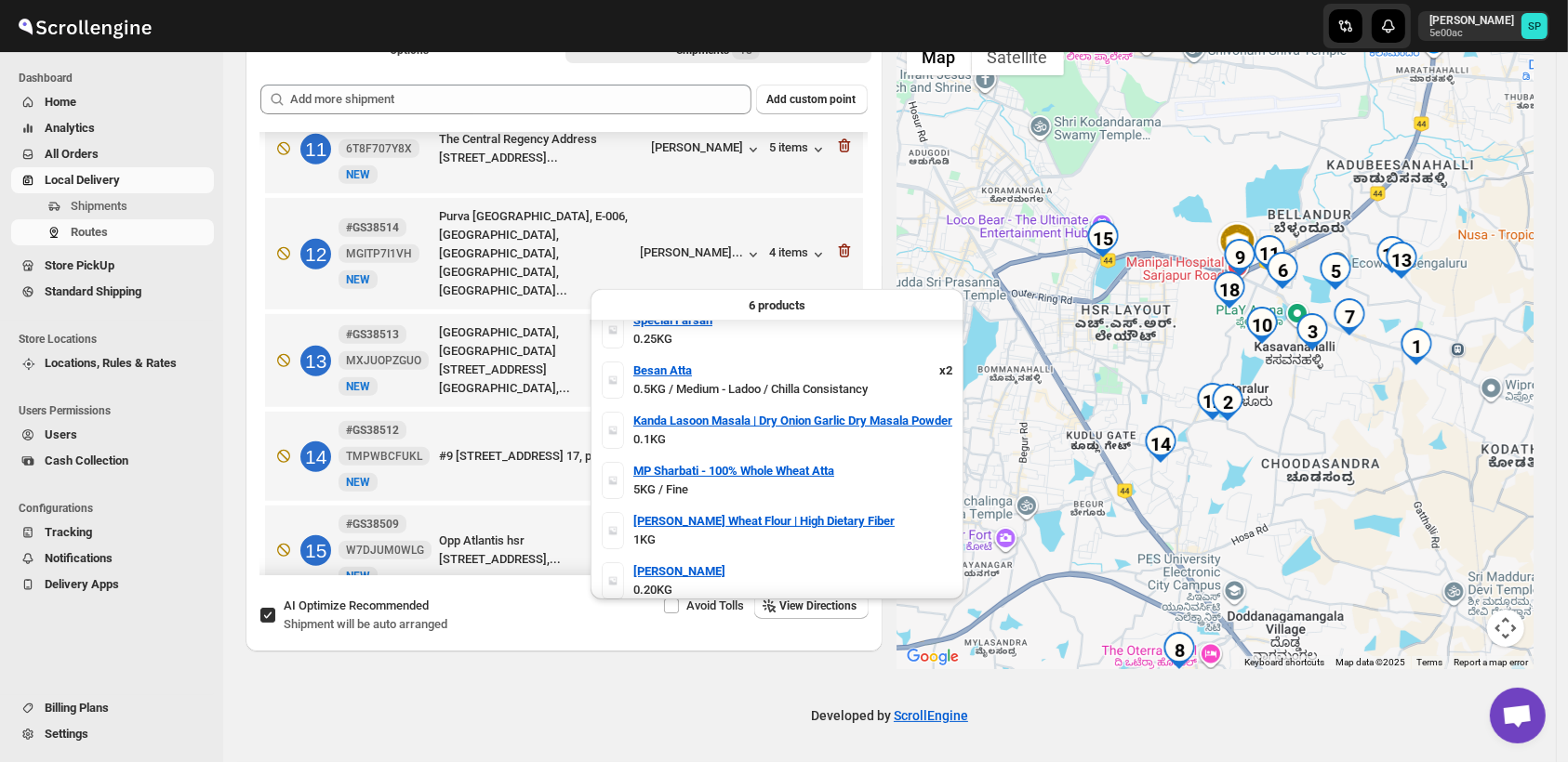
scroll to position [22, 0]
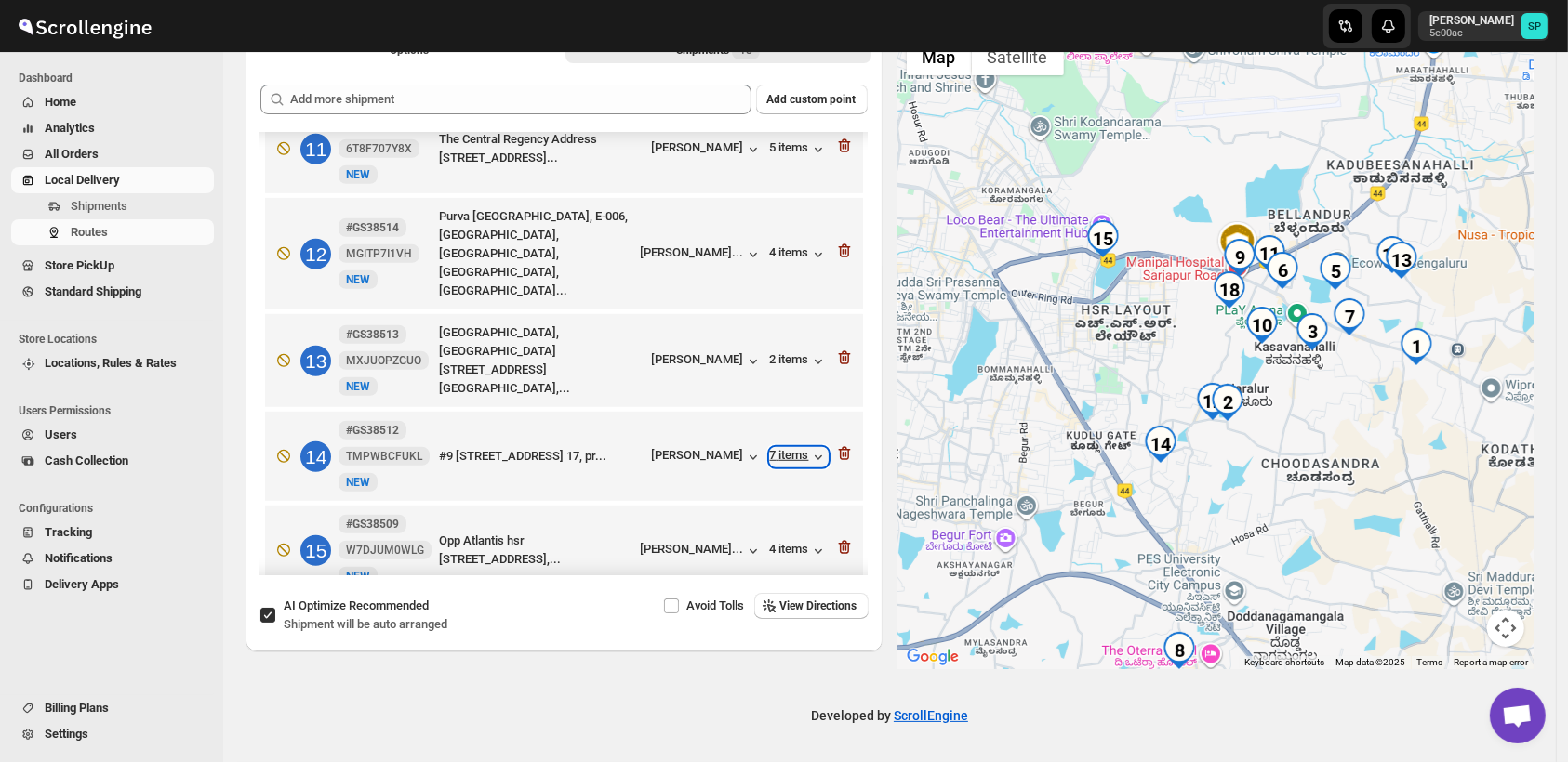
click at [785, 448] on div "7 items" at bounding box center [799, 457] width 58 height 18
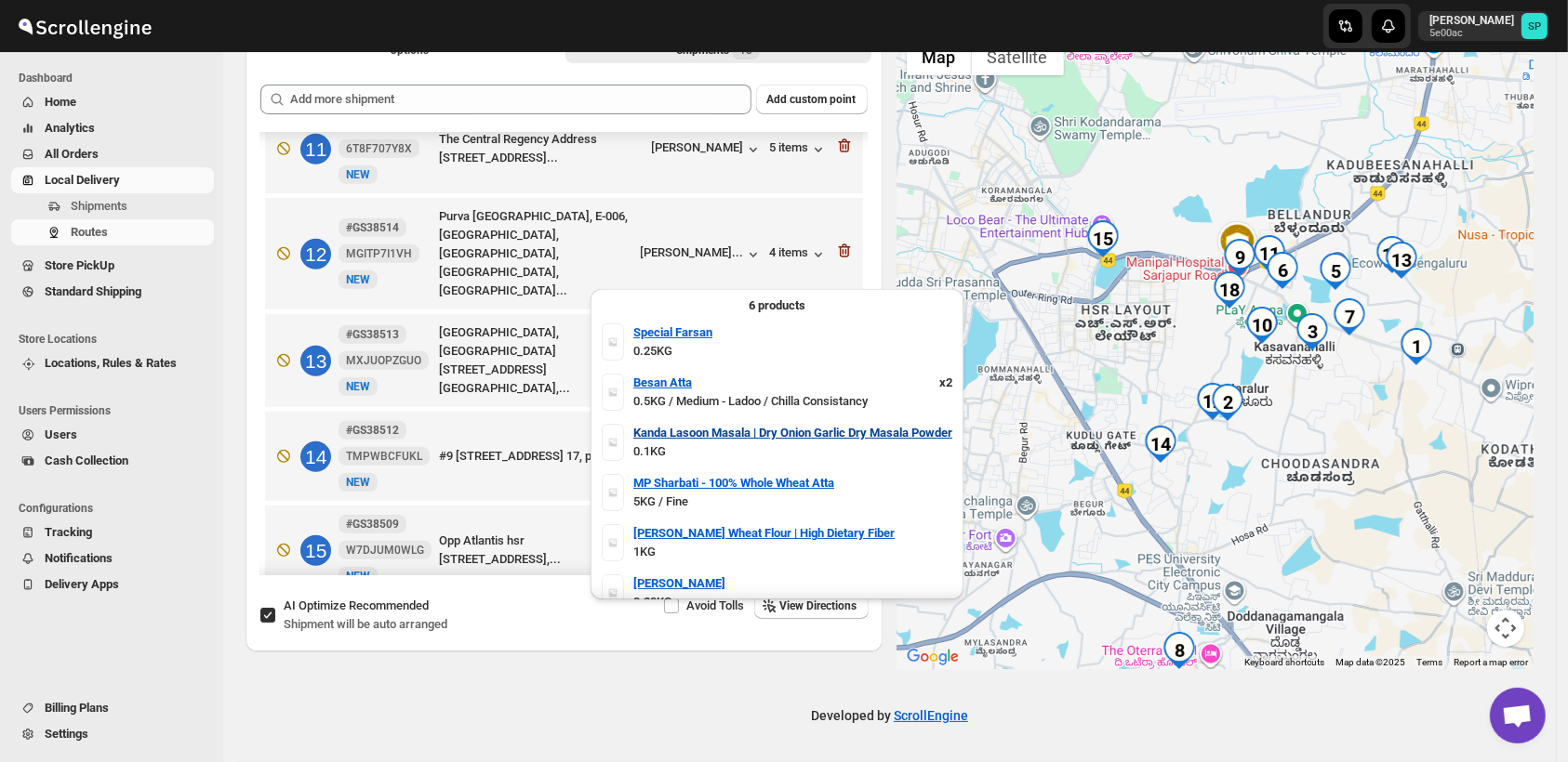
scroll to position [0, 0]
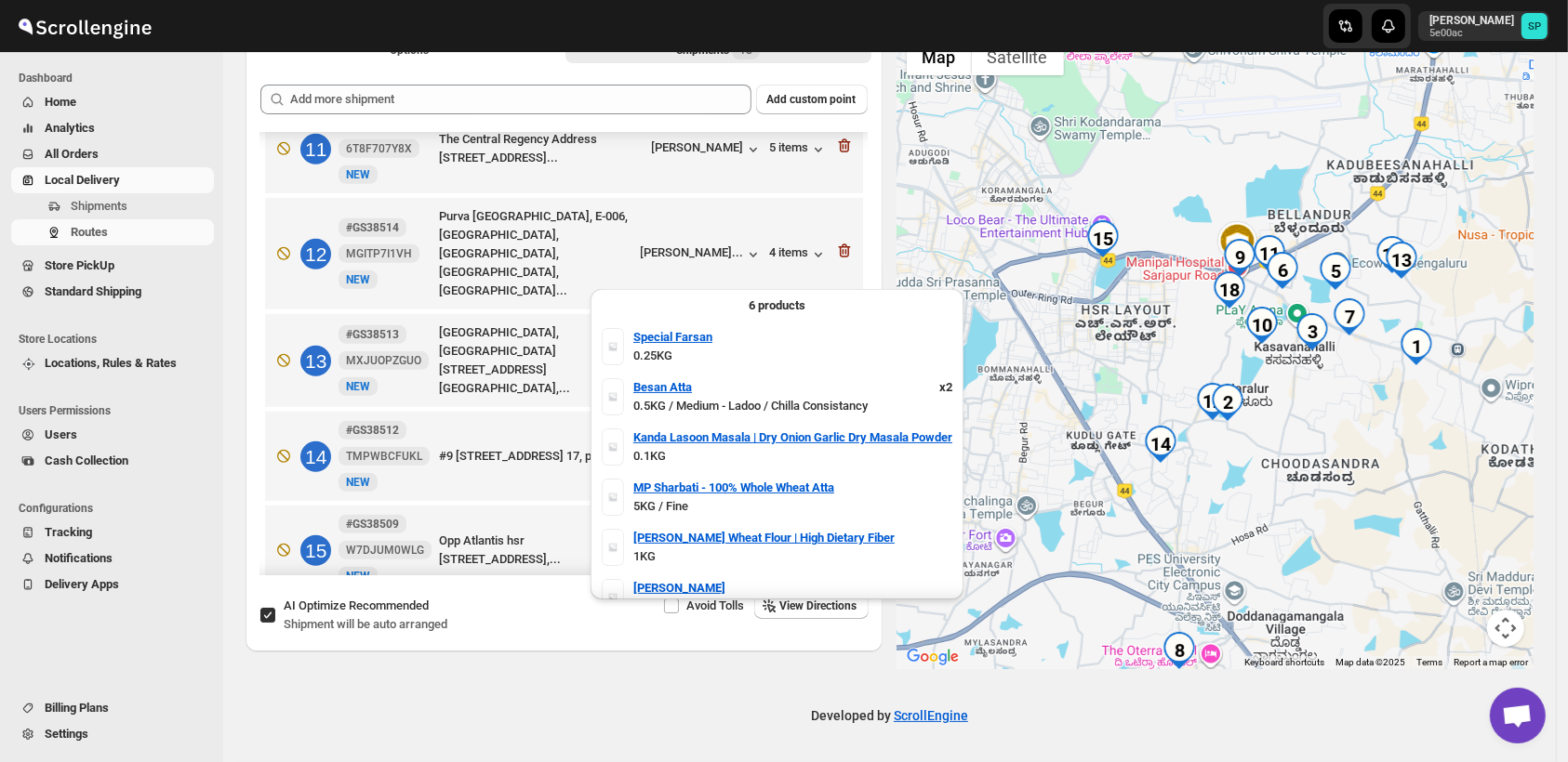
click at [788, 448] on div "7 items" at bounding box center [799, 457] width 58 height 18
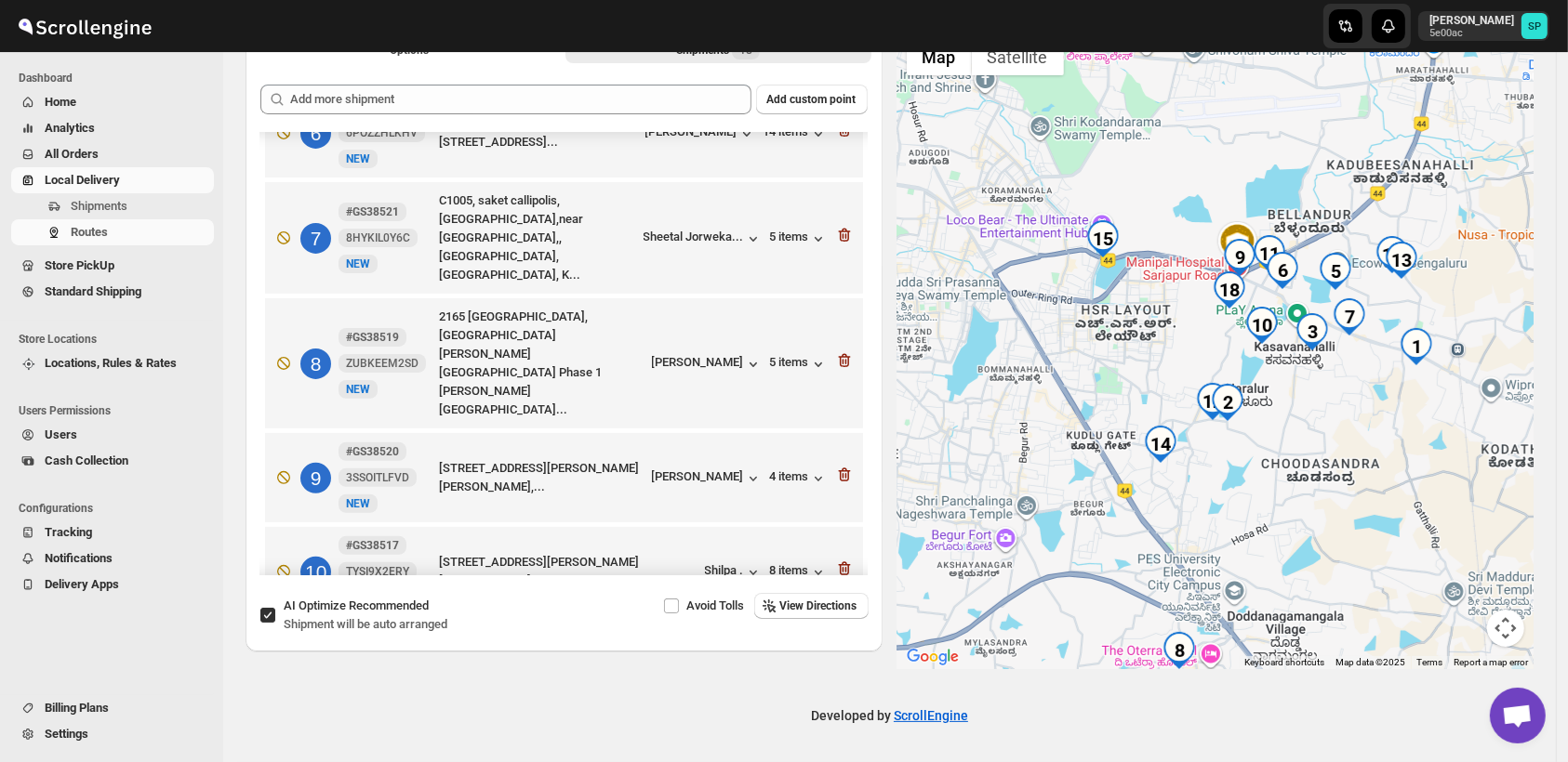
scroll to position [516, 0]
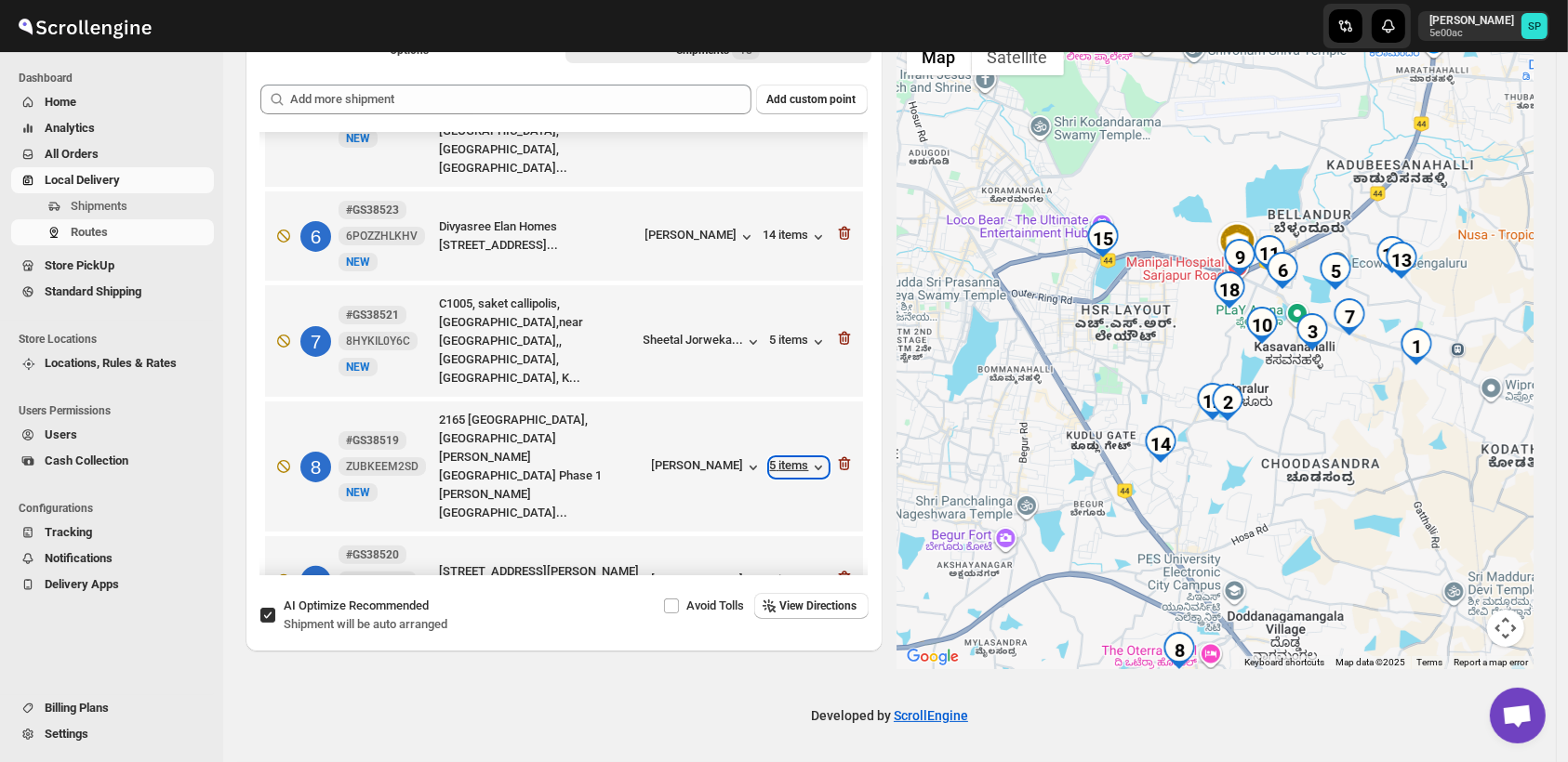
click at [776, 458] on div "5 items" at bounding box center [799, 466] width 58 height 18
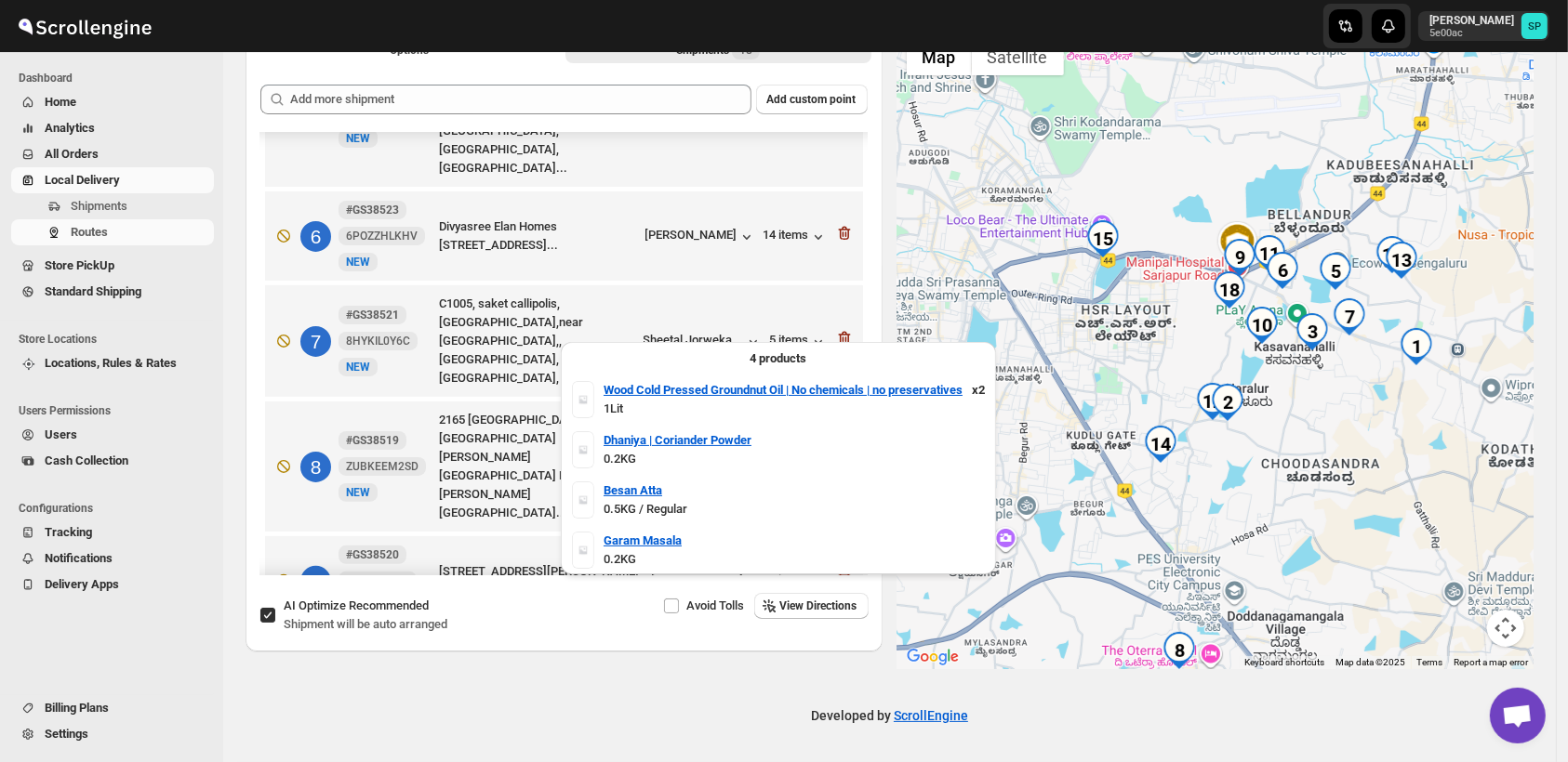
click at [777, 458] on div "5 items" at bounding box center [799, 466] width 58 height 18
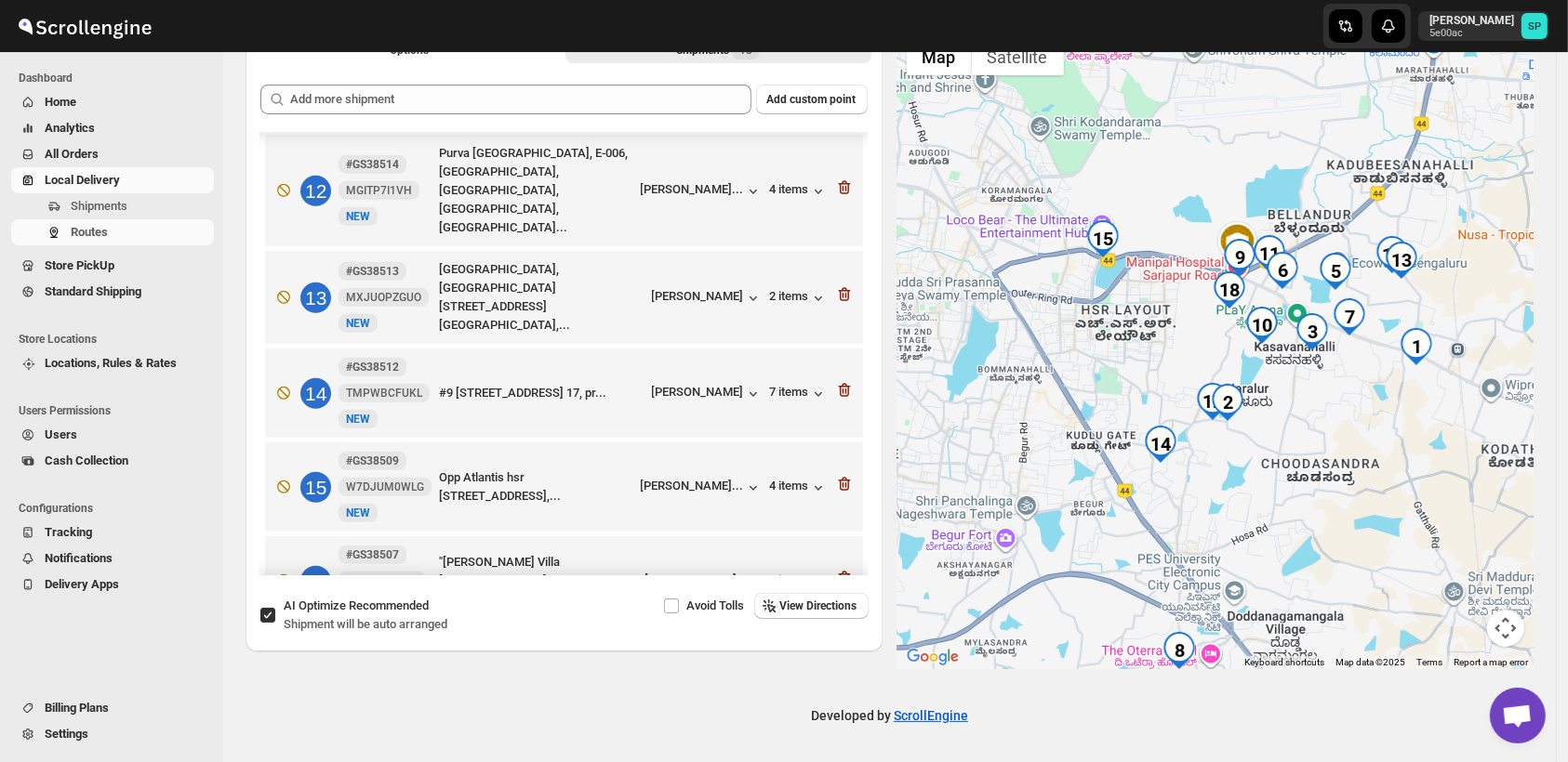
scroll to position [1165, 0]
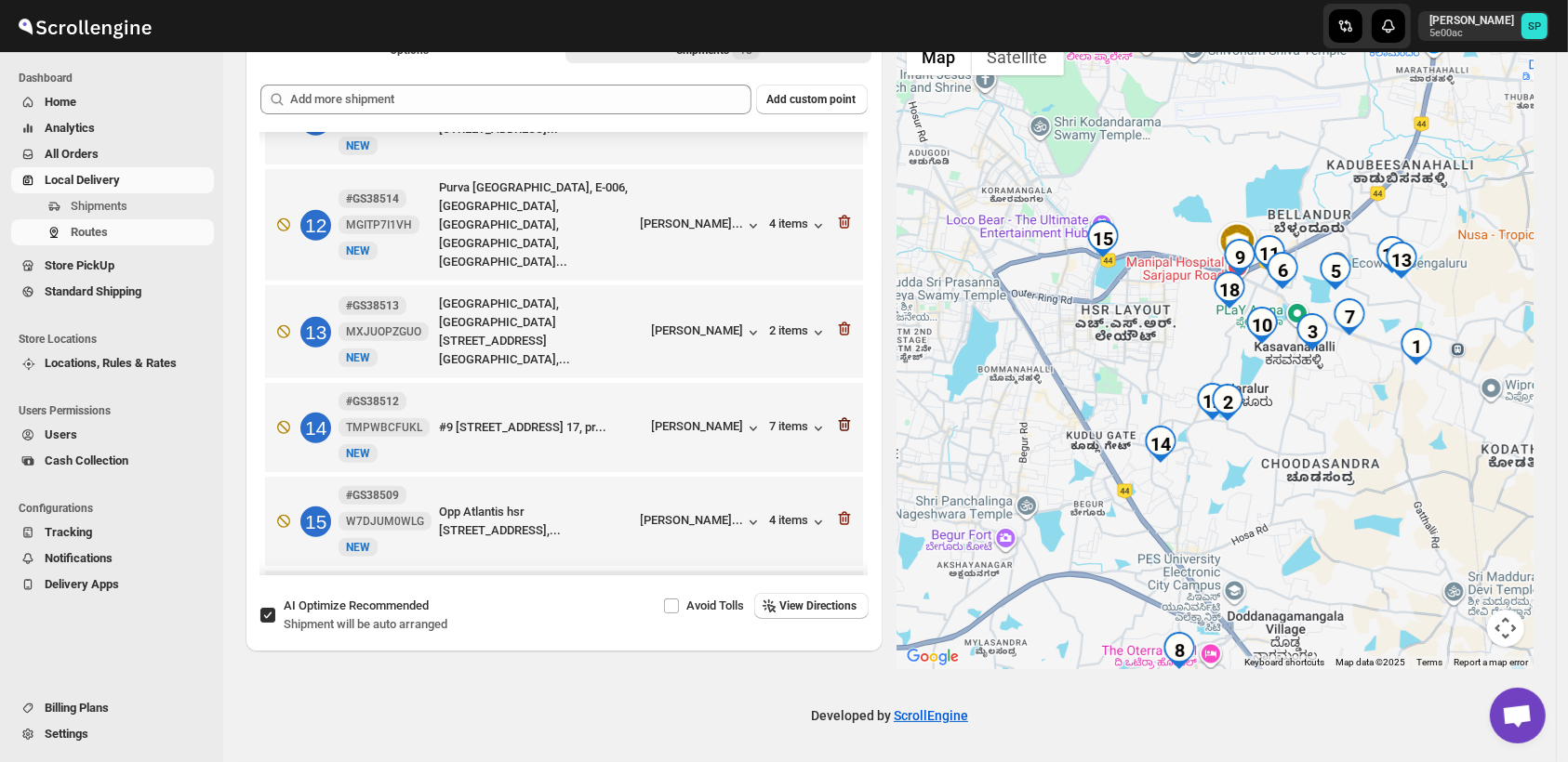
click at [841, 423] on icon "button" at bounding box center [842, 426] width 2 height 6
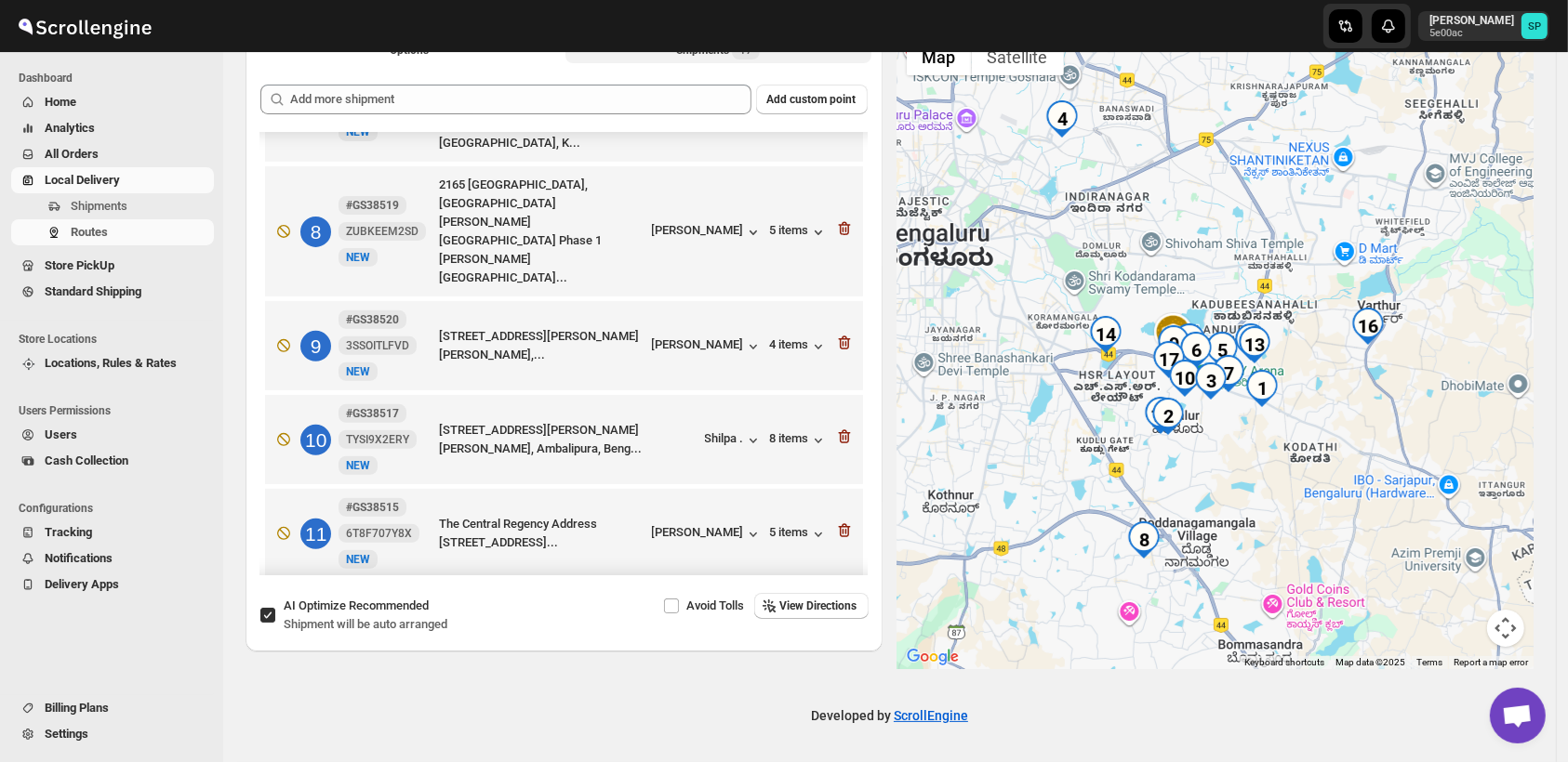
scroll to position [441, 0]
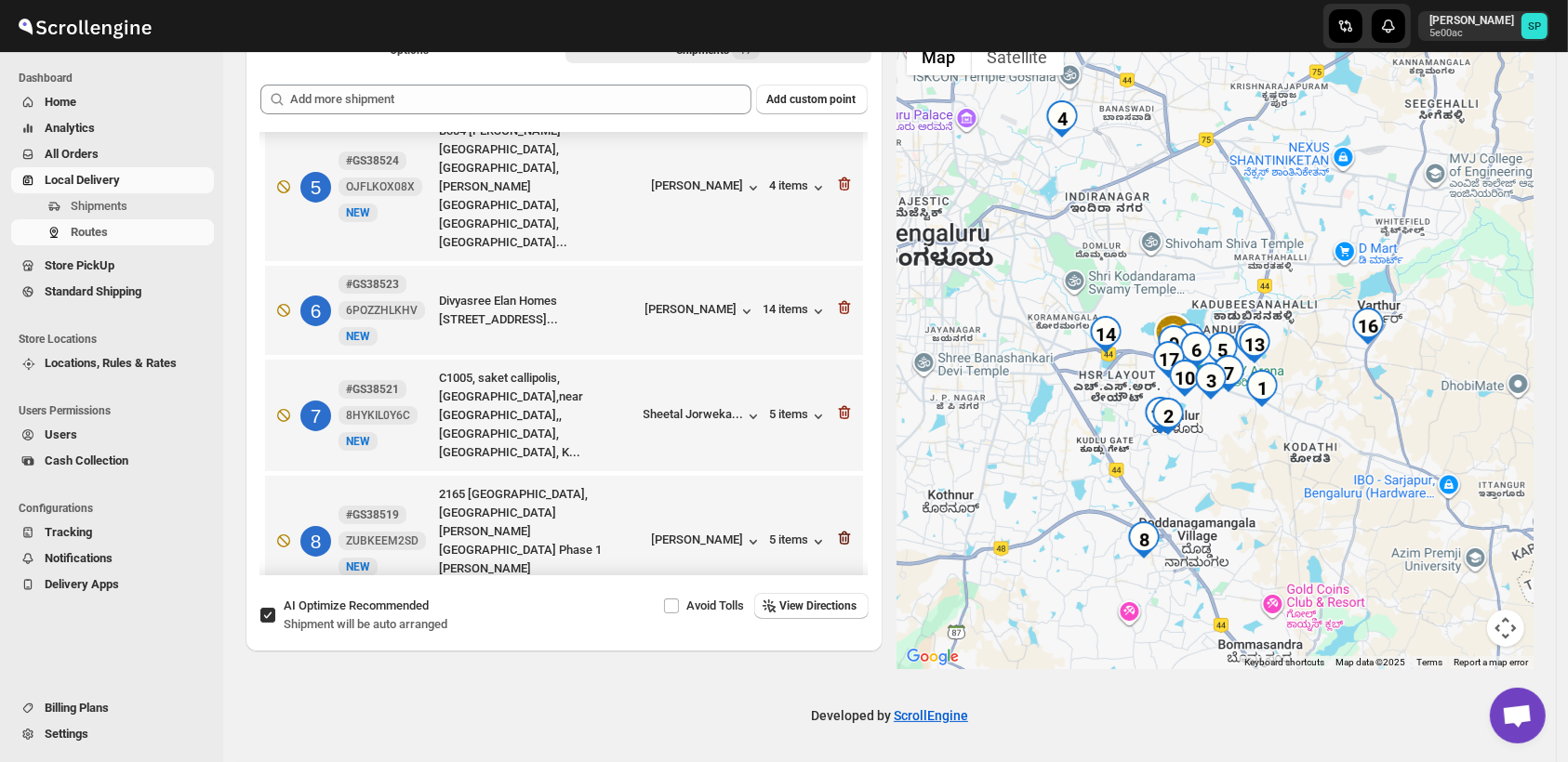
click at [835, 529] on icon "button" at bounding box center [843, 538] width 18 height 18
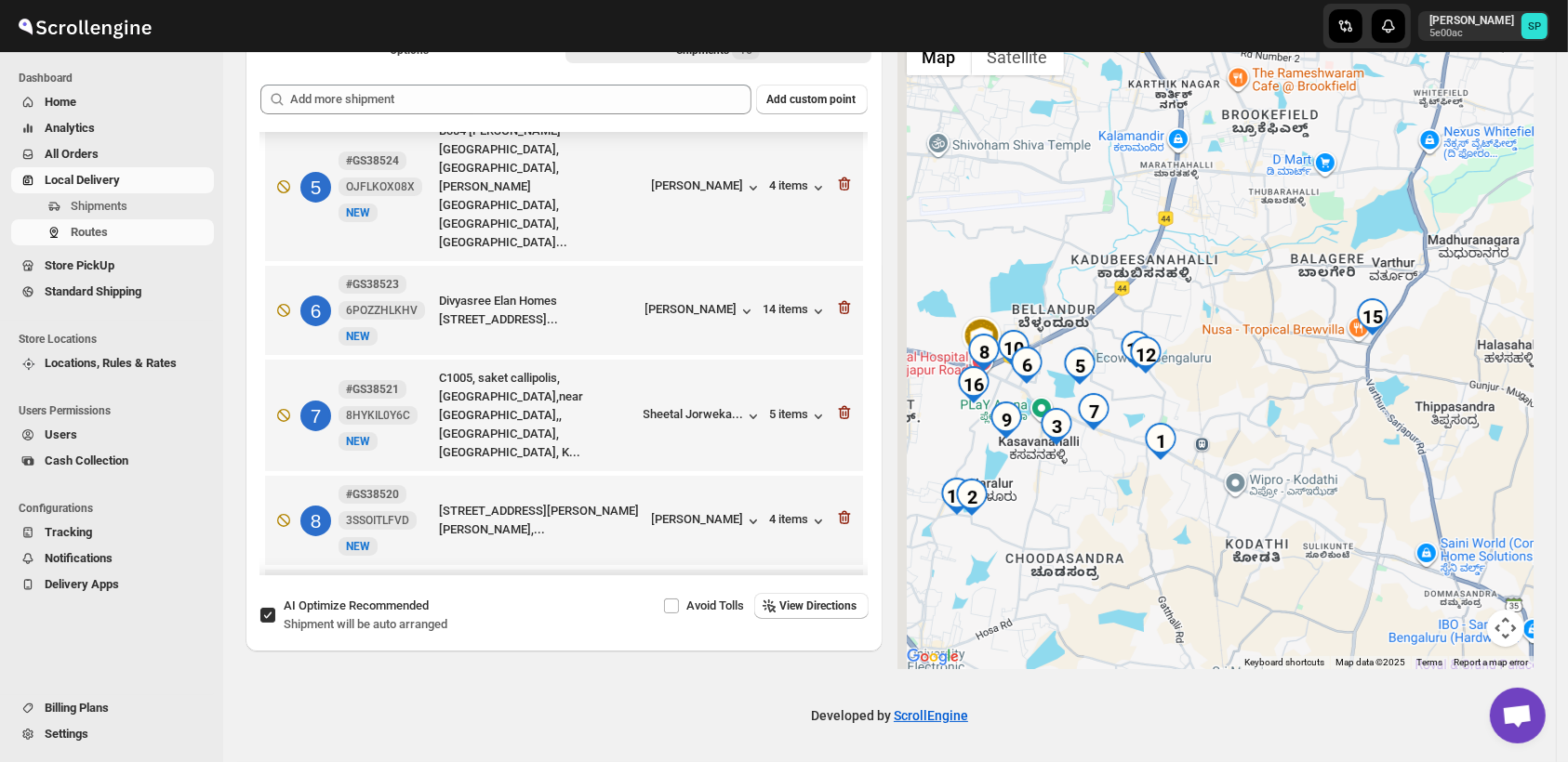
drag, startPoint x: 1307, startPoint y: 491, endPoint x: 1439, endPoint y: 497, distance: 132.1
click at [1459, 501] on div at bounding box center [1215, 349] width 637 height 640
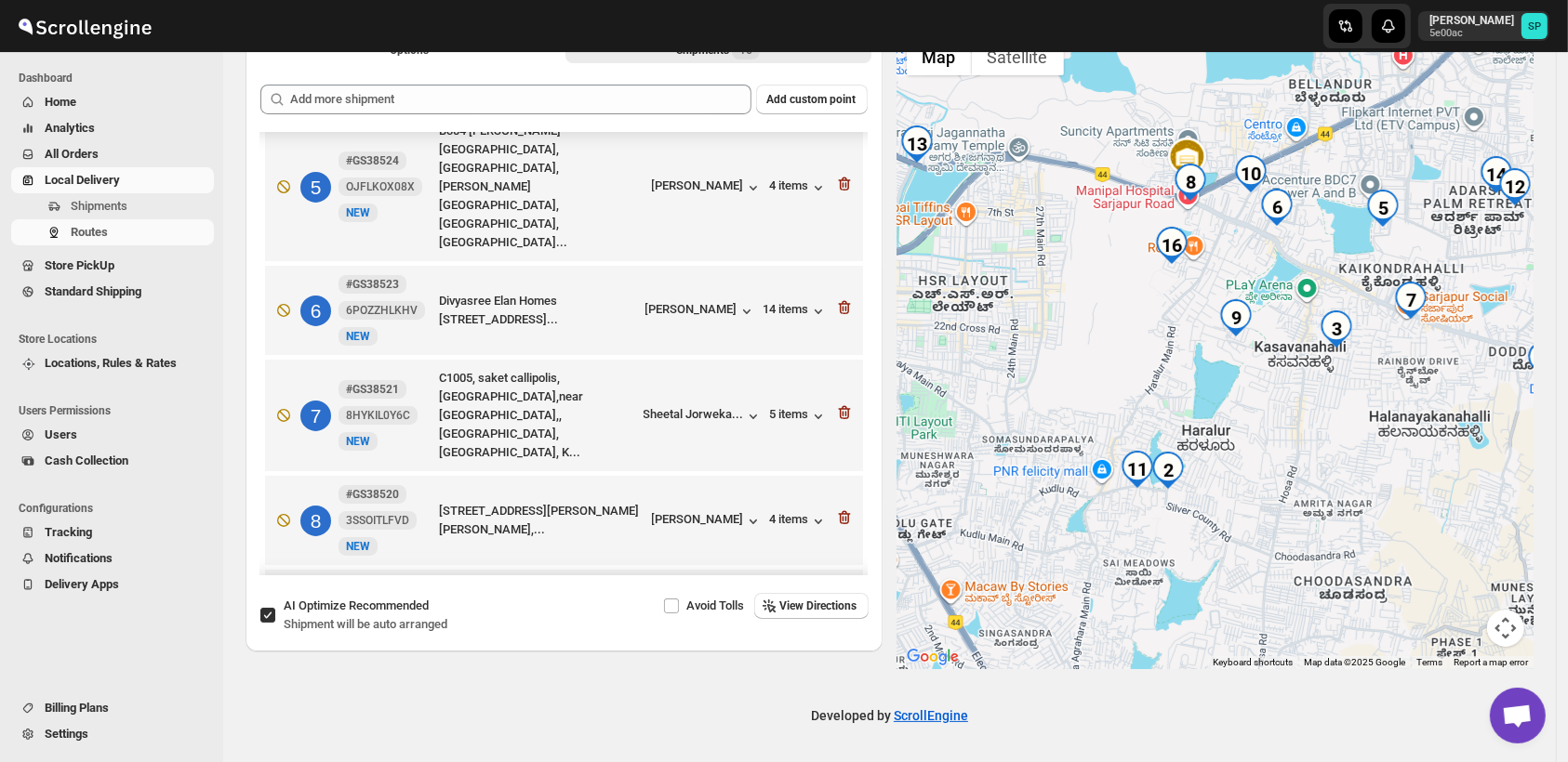
drag, startPoint x: 1140, startPoint y: 499, endPoint x: 1498, endPoint y: 444, distance: 362.2
click at [1498, 444] on div at bounding box center [1215, 349] width 637 height 640
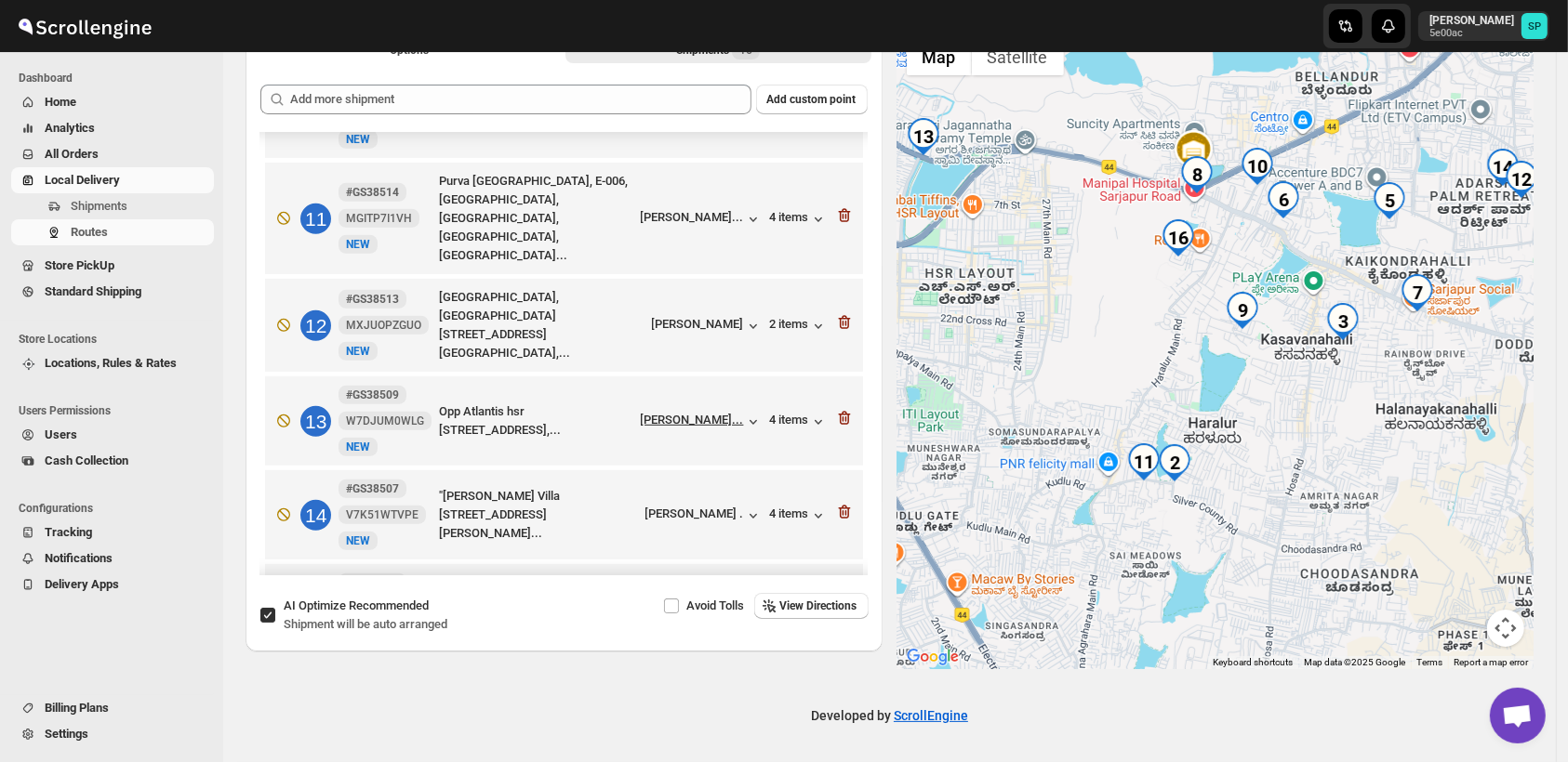
scroll to position [1078, 0]
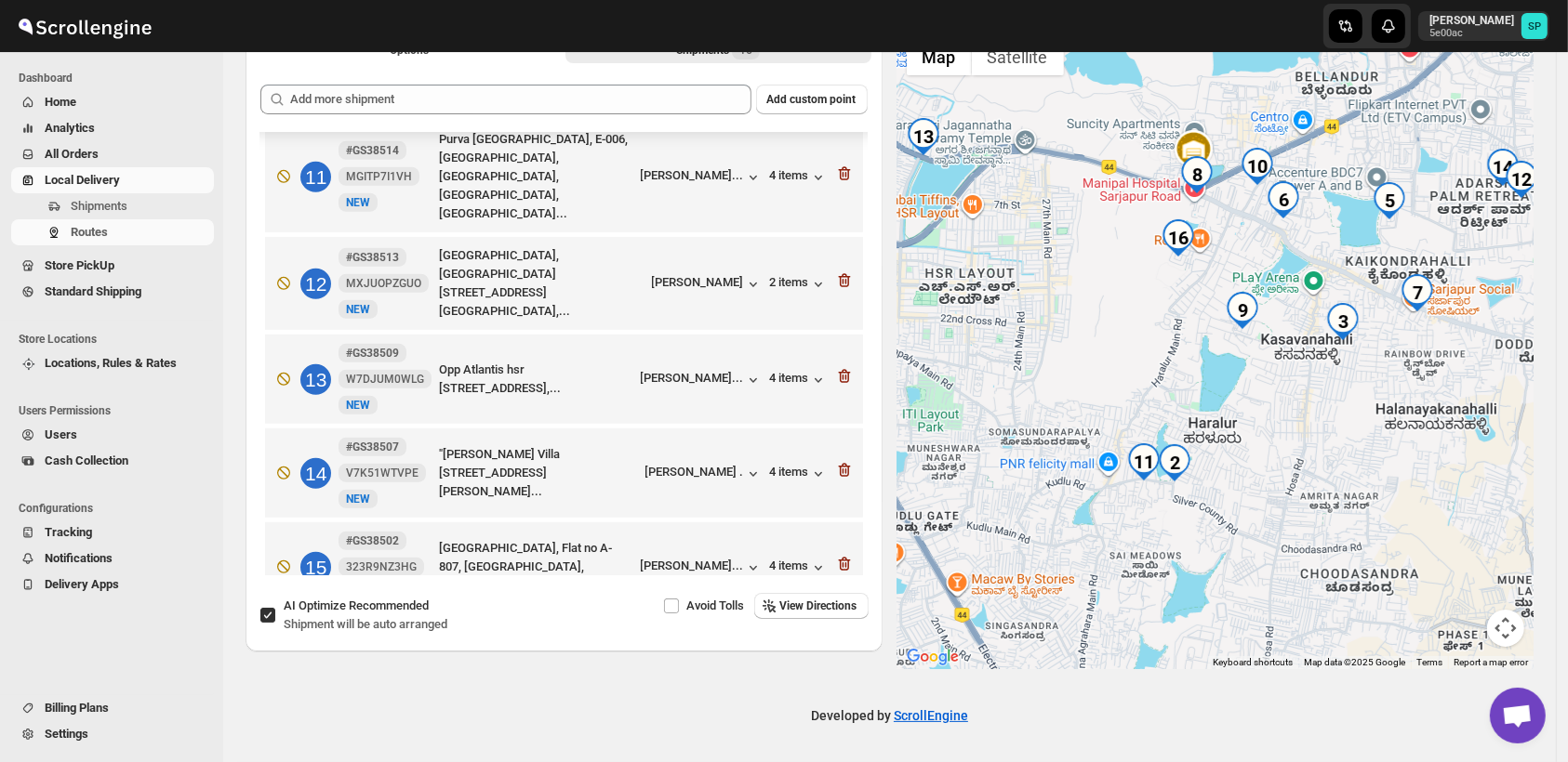
click at [781, 663] on div "2 items" at bounding box center [799, 672] width 58 height 18
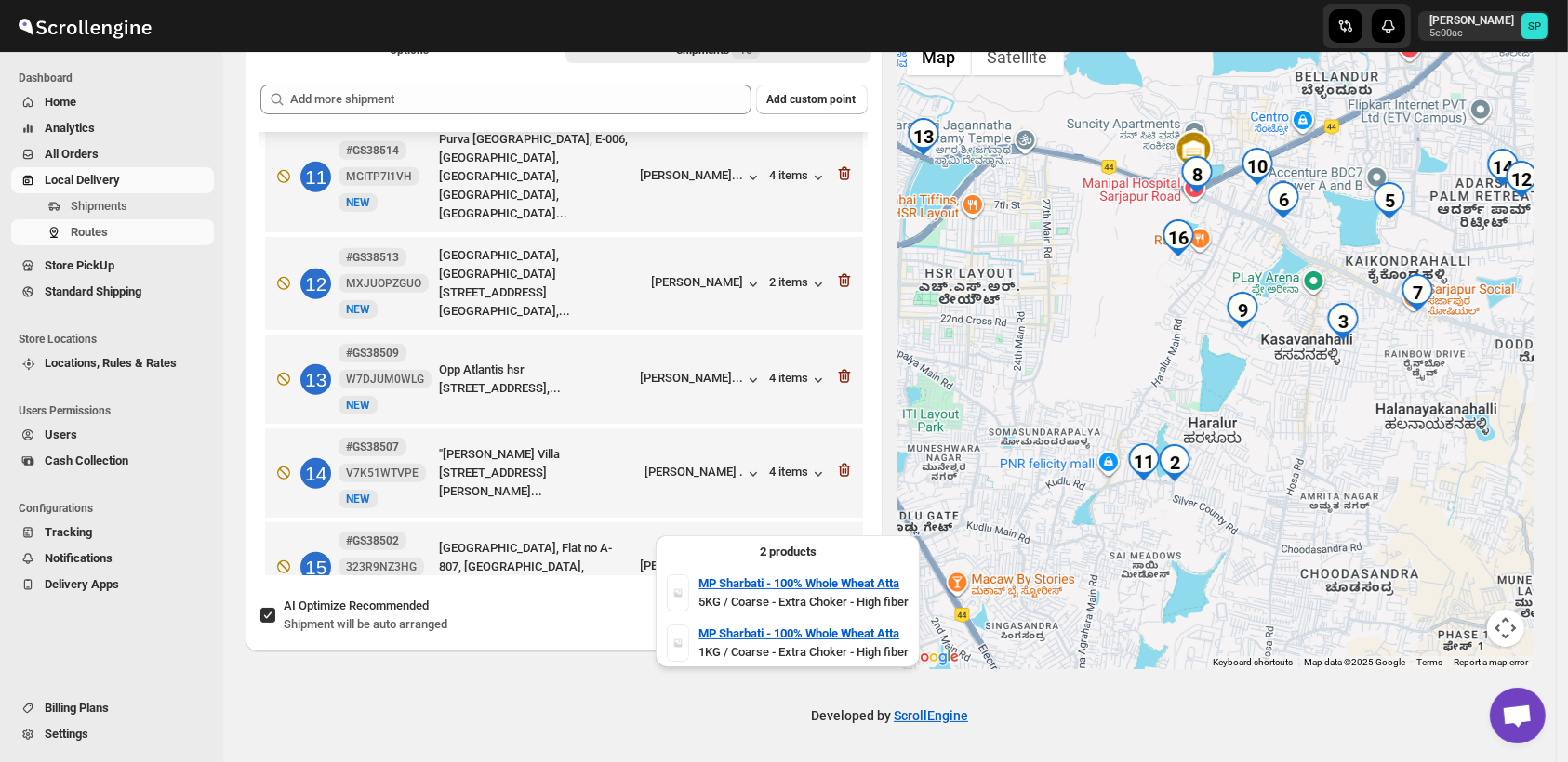
click at [781, 663] on div "2 items" at bounding box center [799, 672] width 58 height 18
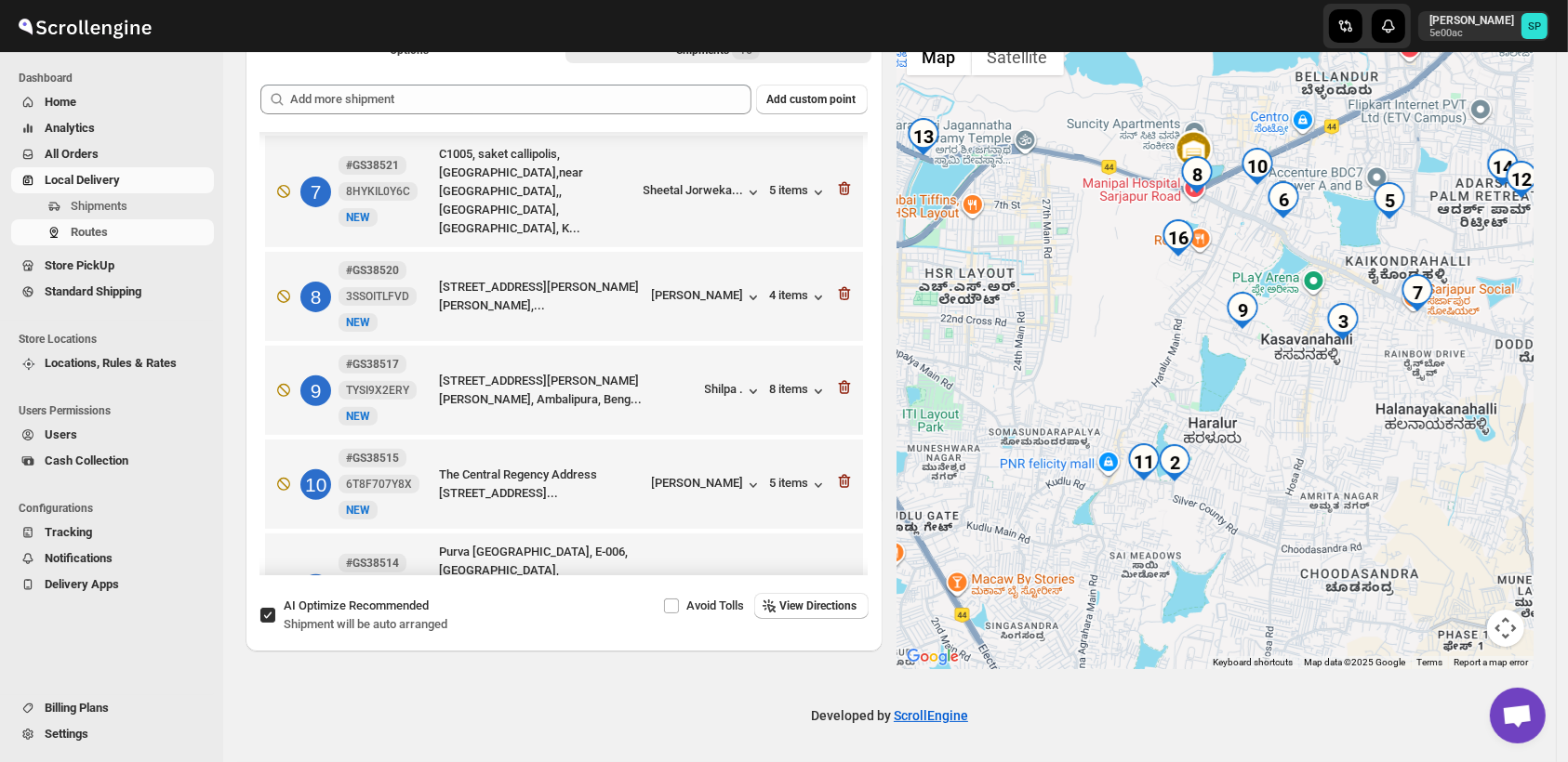
scroll to position [459, 0]
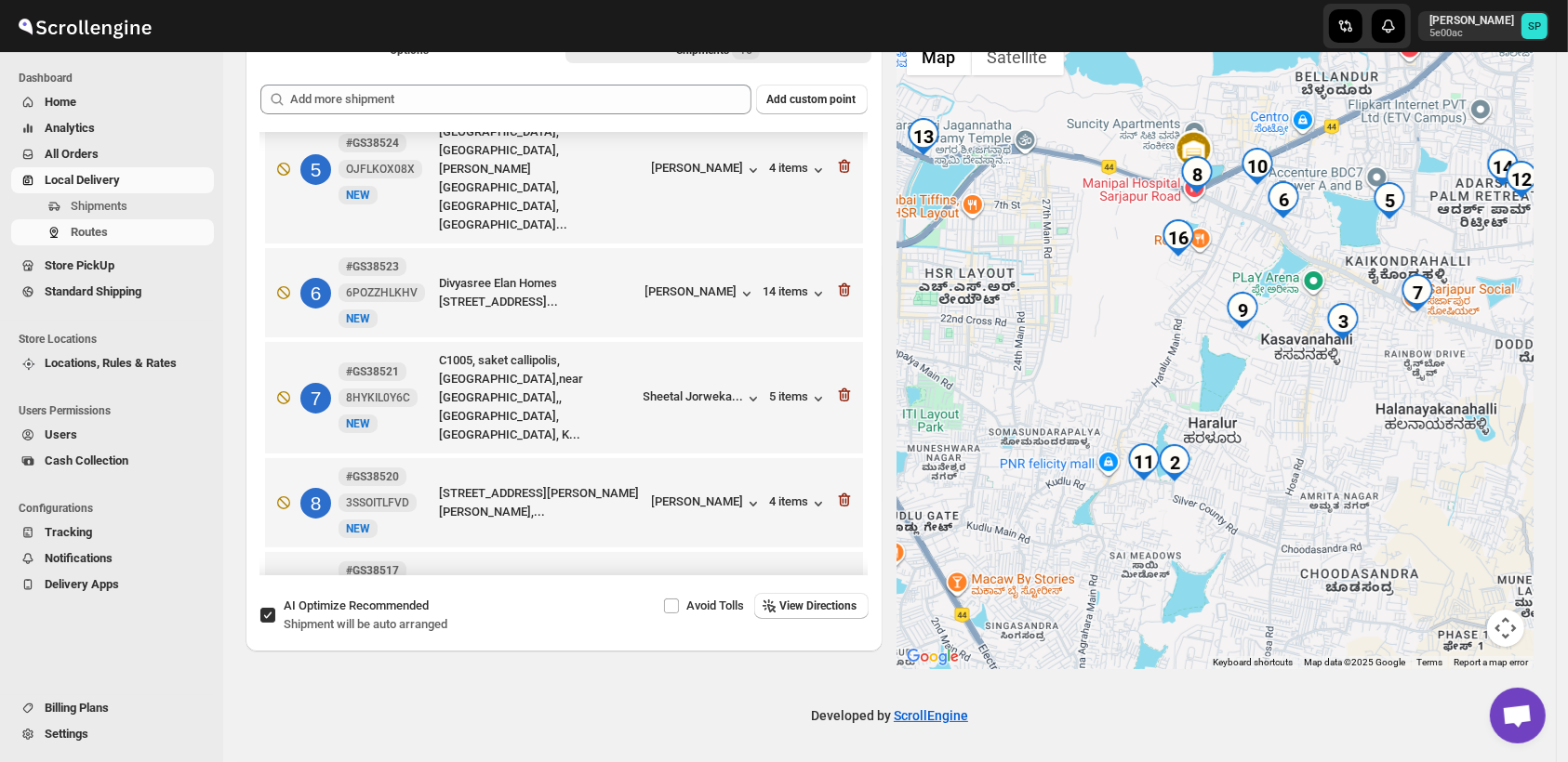
click at [785, 588] on div "8 items" at bounding box center [799, 597] width 58 height 18
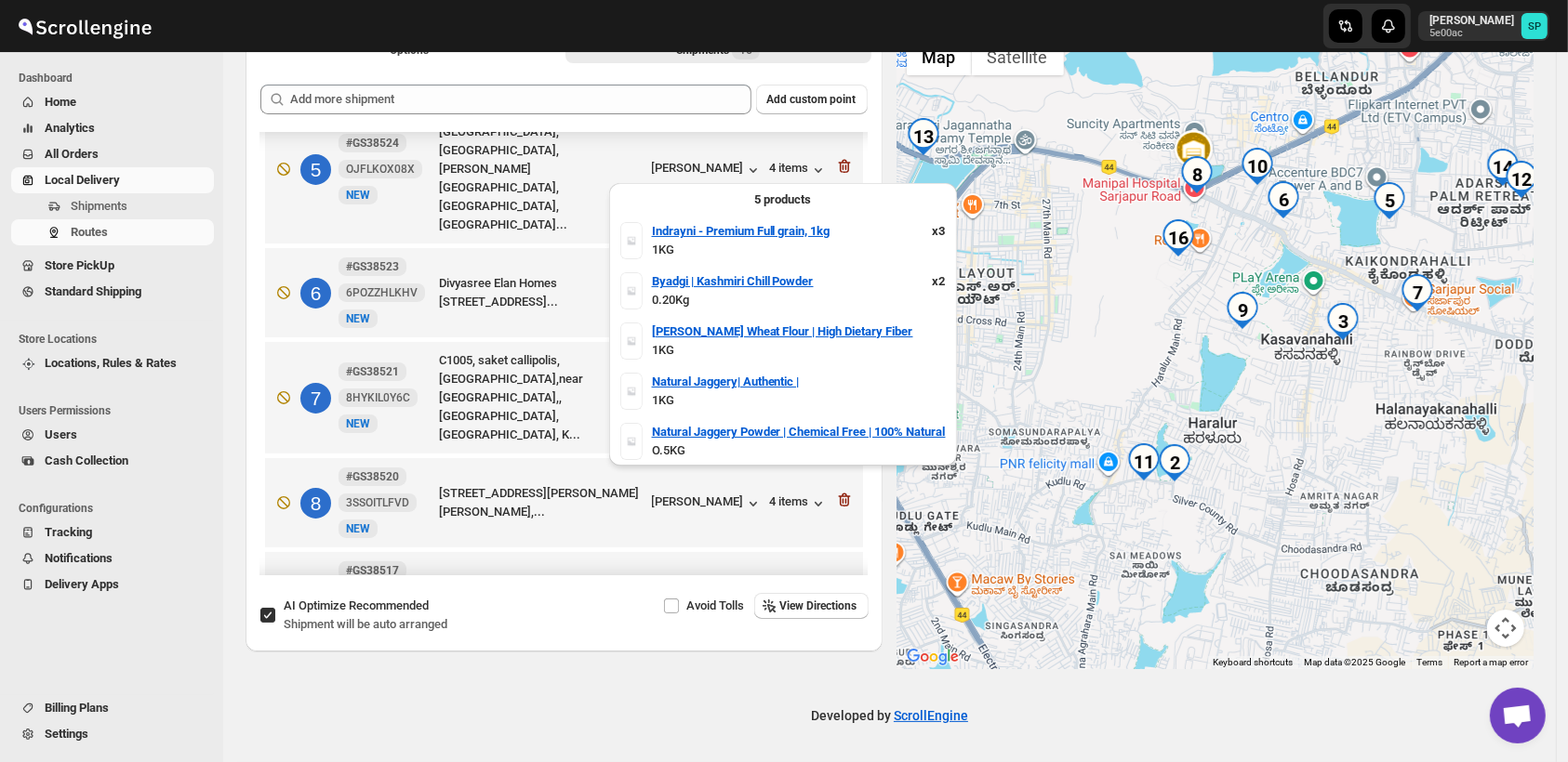
click at [788, 588] on div "8 items" at bounding box center [799, 597] width 58 height 18
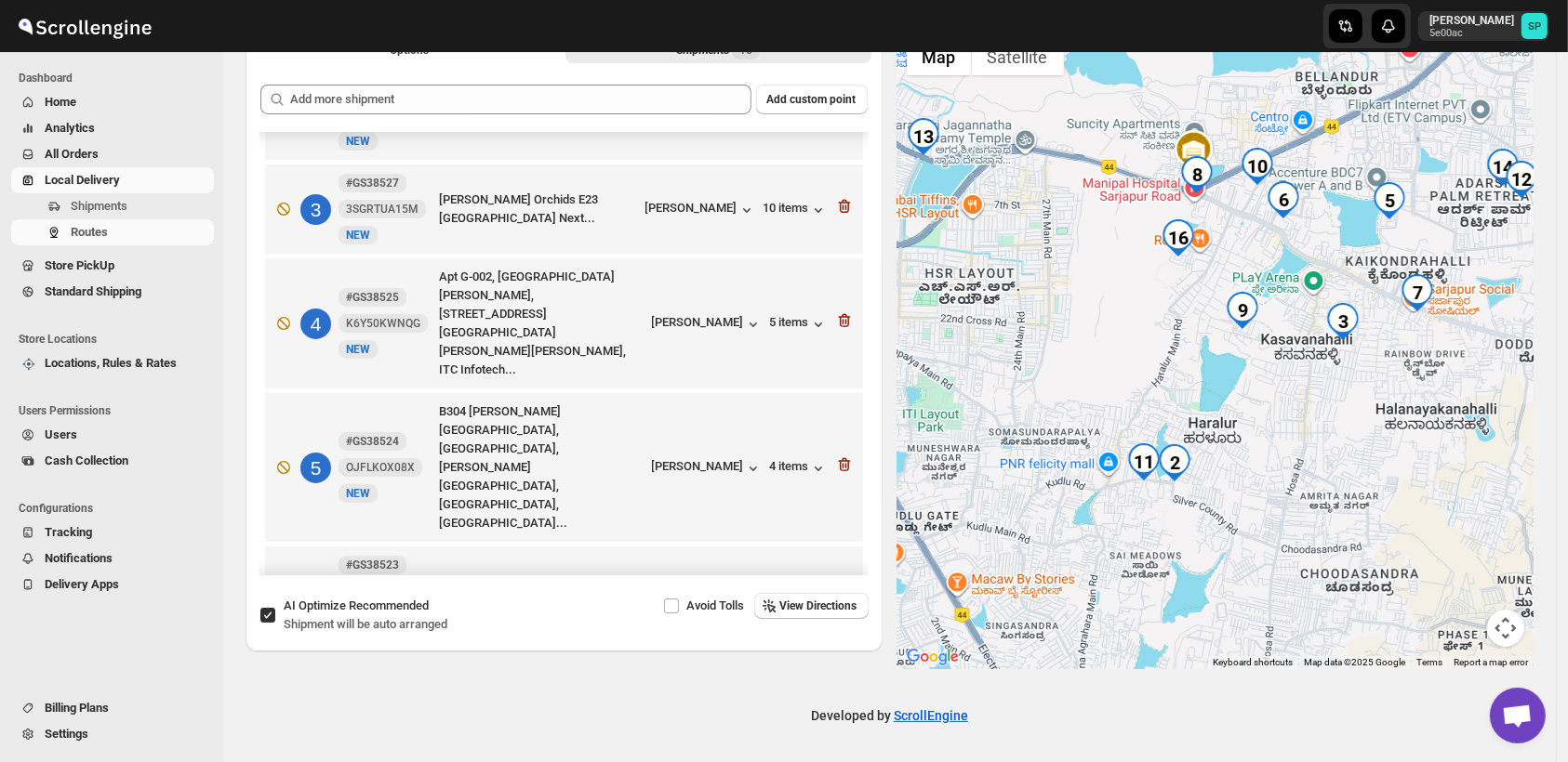
scroll to position [0, 0]
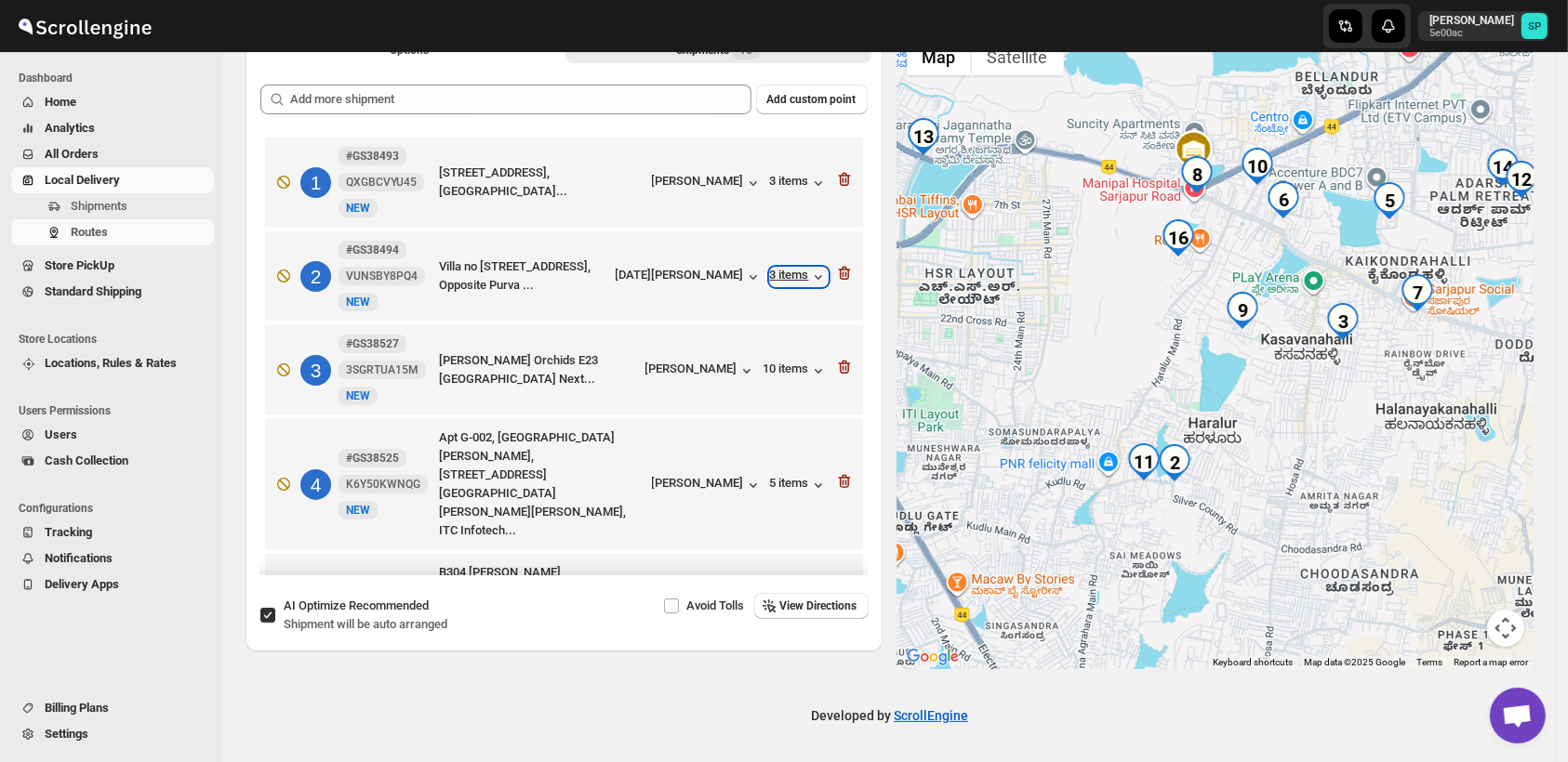
click at [796, 274] on div "3 items" at bounding box center [799, 276] width 58 height 18
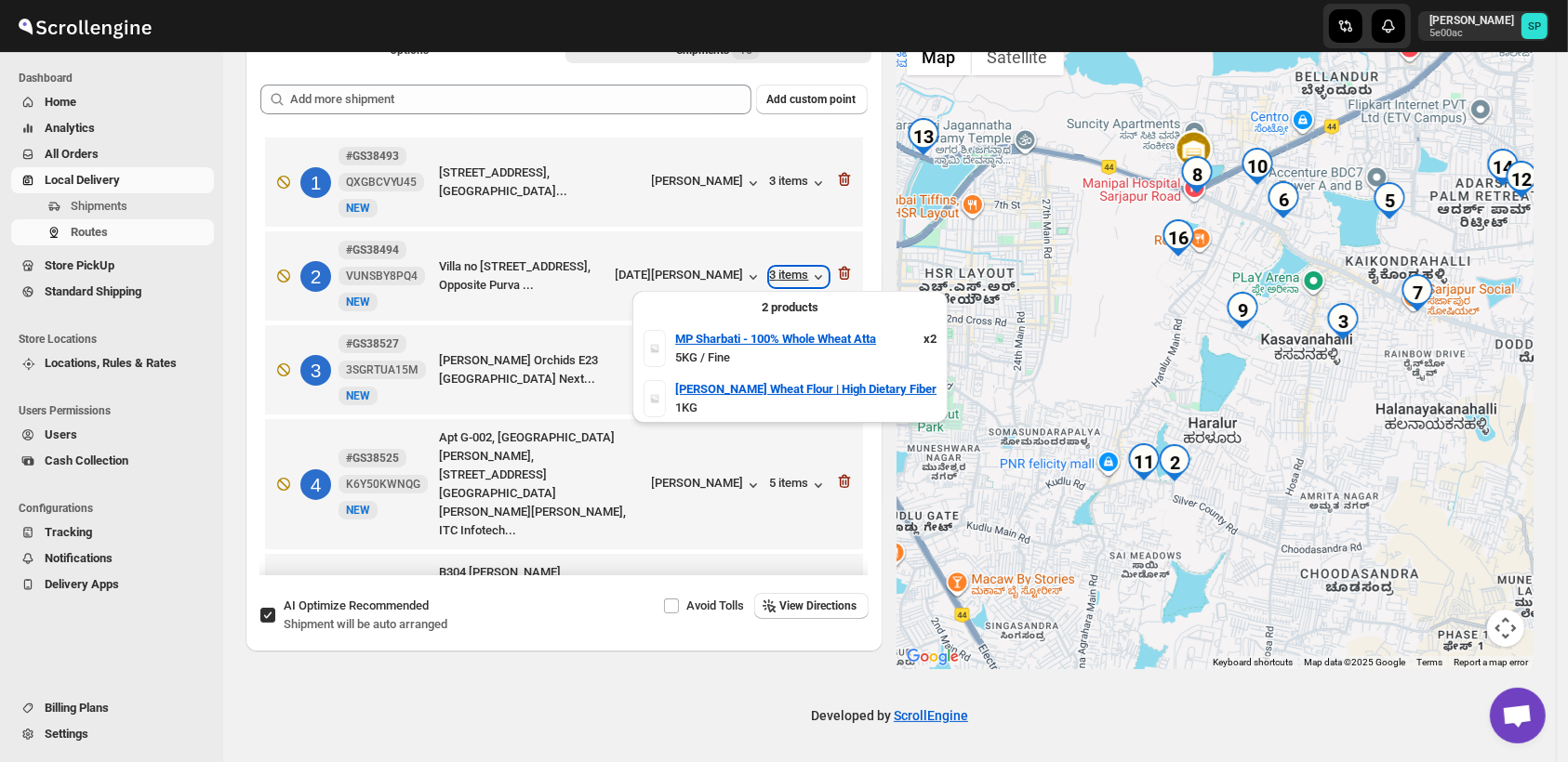
click at [796, 274] on div "3 items" at bounding box center [799, 276] width 58 height 18
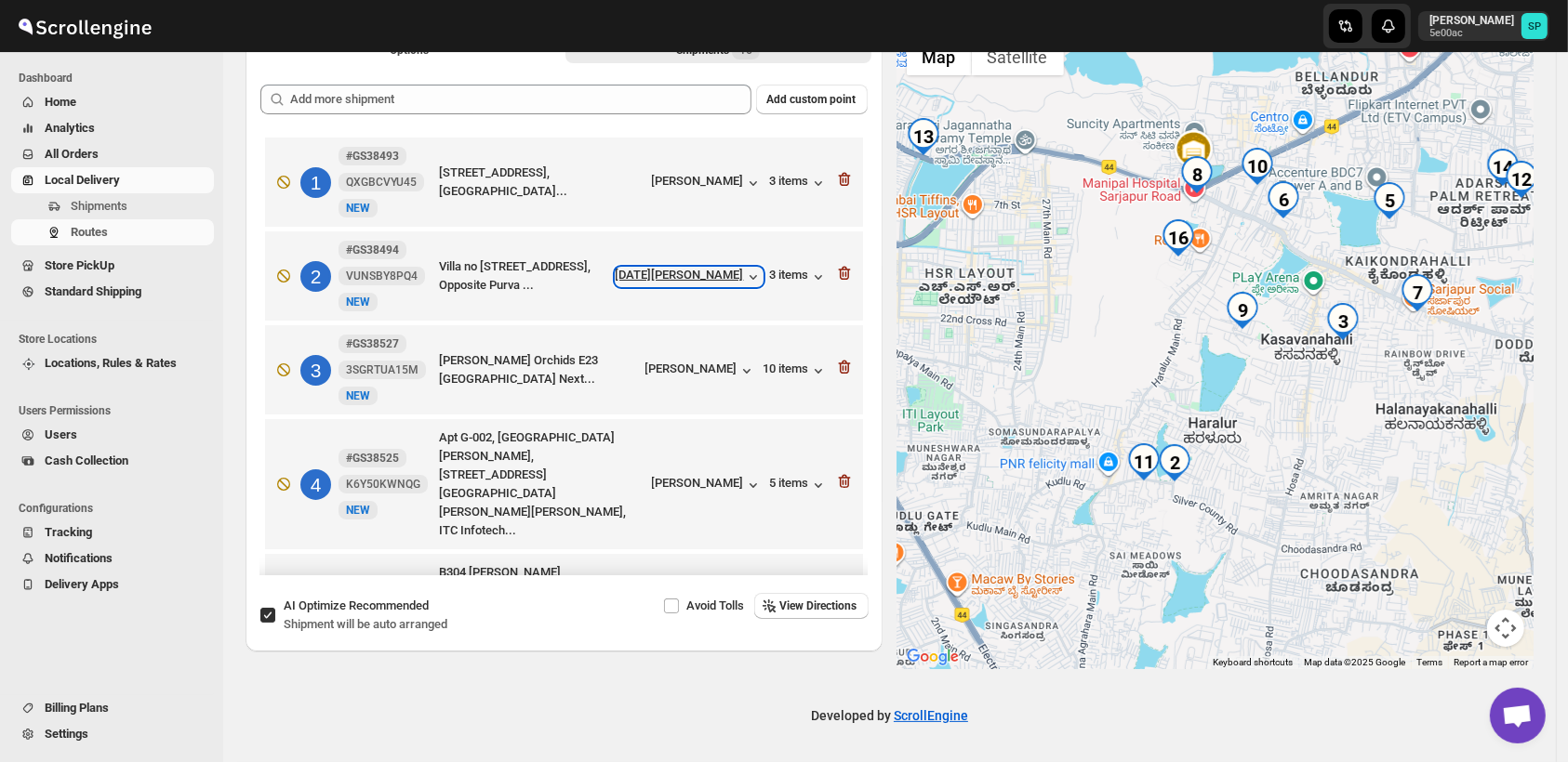
click at [684, 281] on div "[DATE][PERSON_NAME]" at bounding box center [689, 276] width 147 height 18
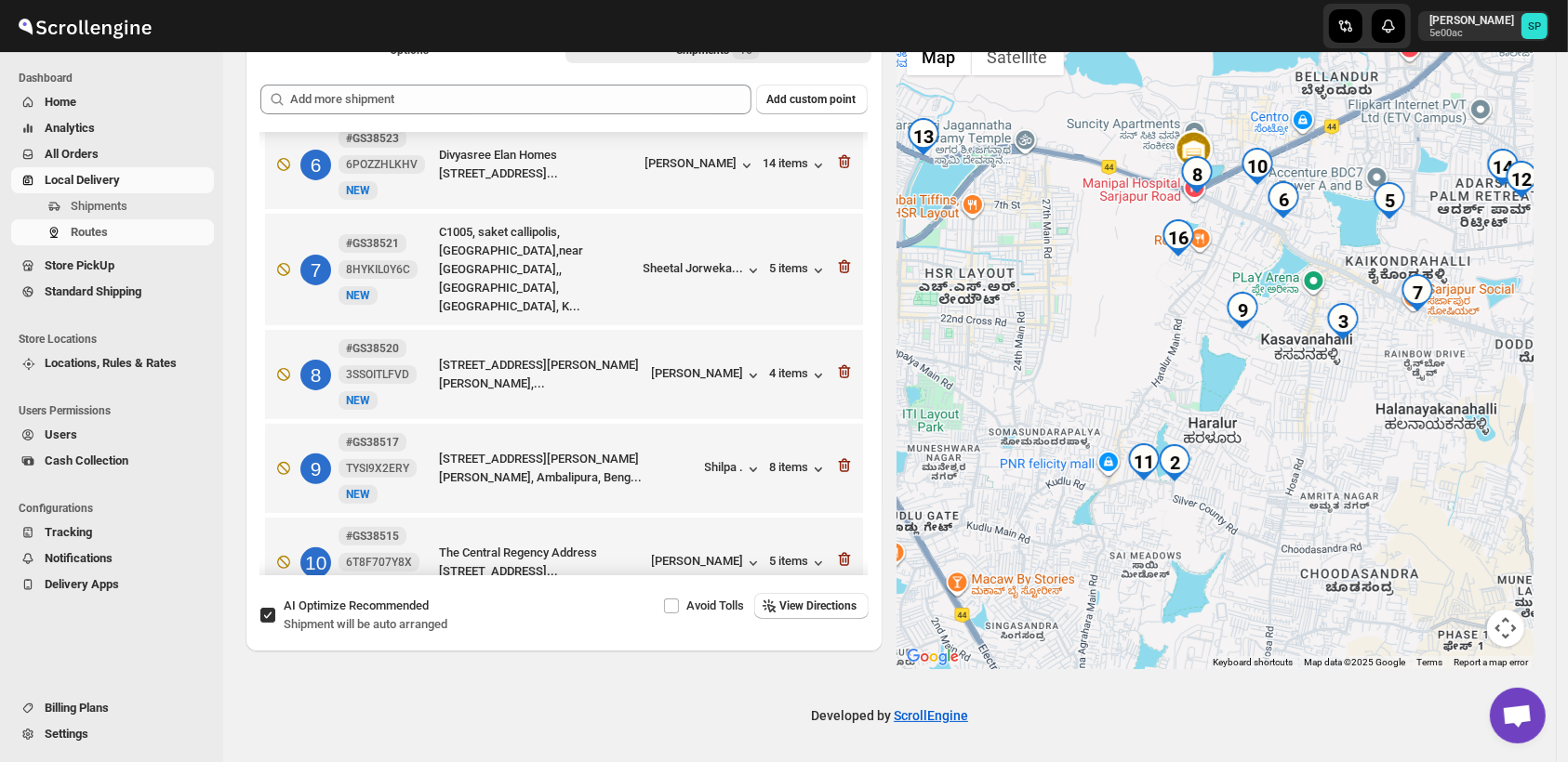
scroll to position [619, 0]
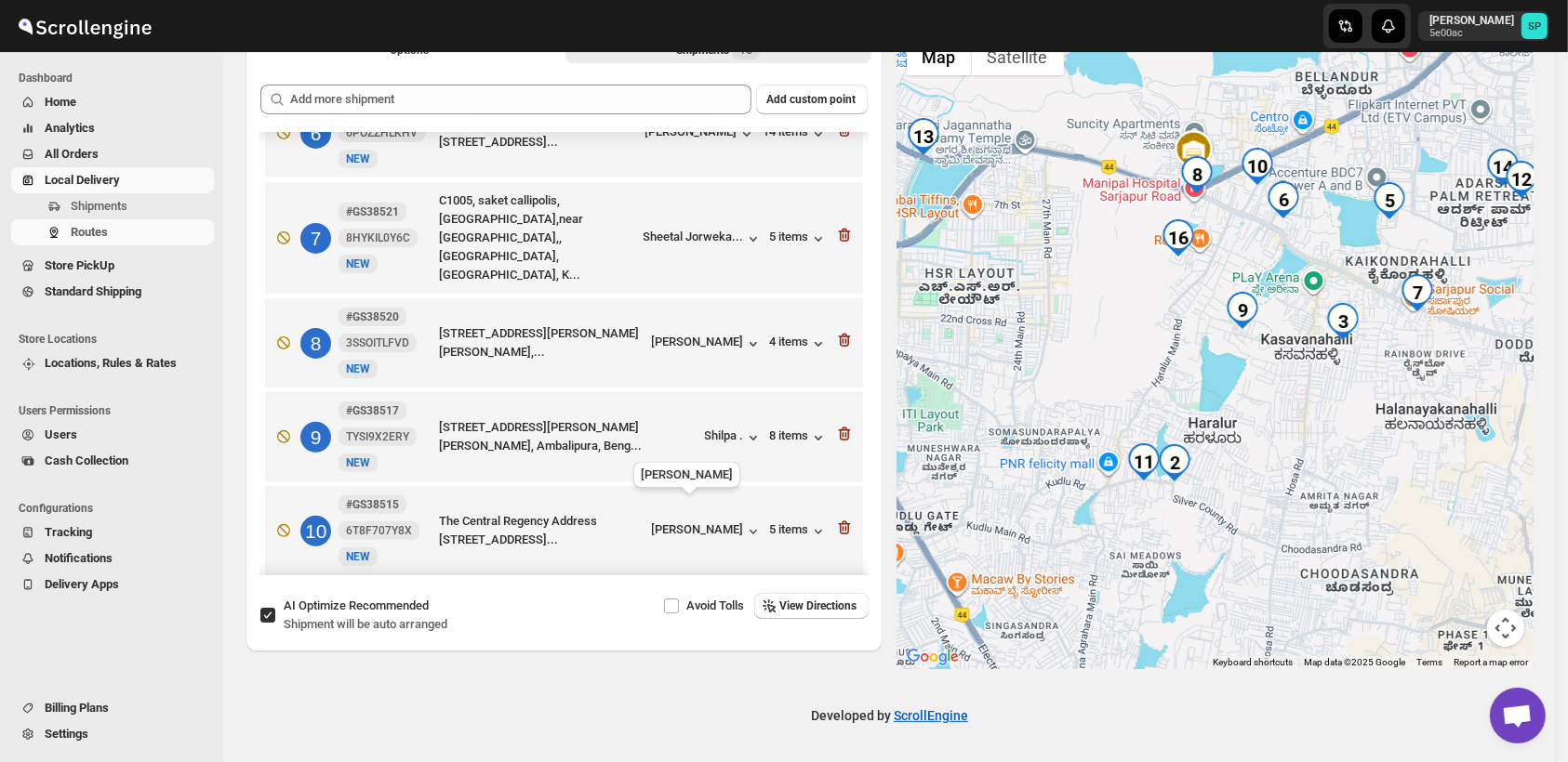
click at [716, 628] on div "[PERSON_NAME]..." at bounding box center [692, 635] width 103 height 14
click at [838, 624] on icon "button" at bounding box center [843, 633] width 18 height 18
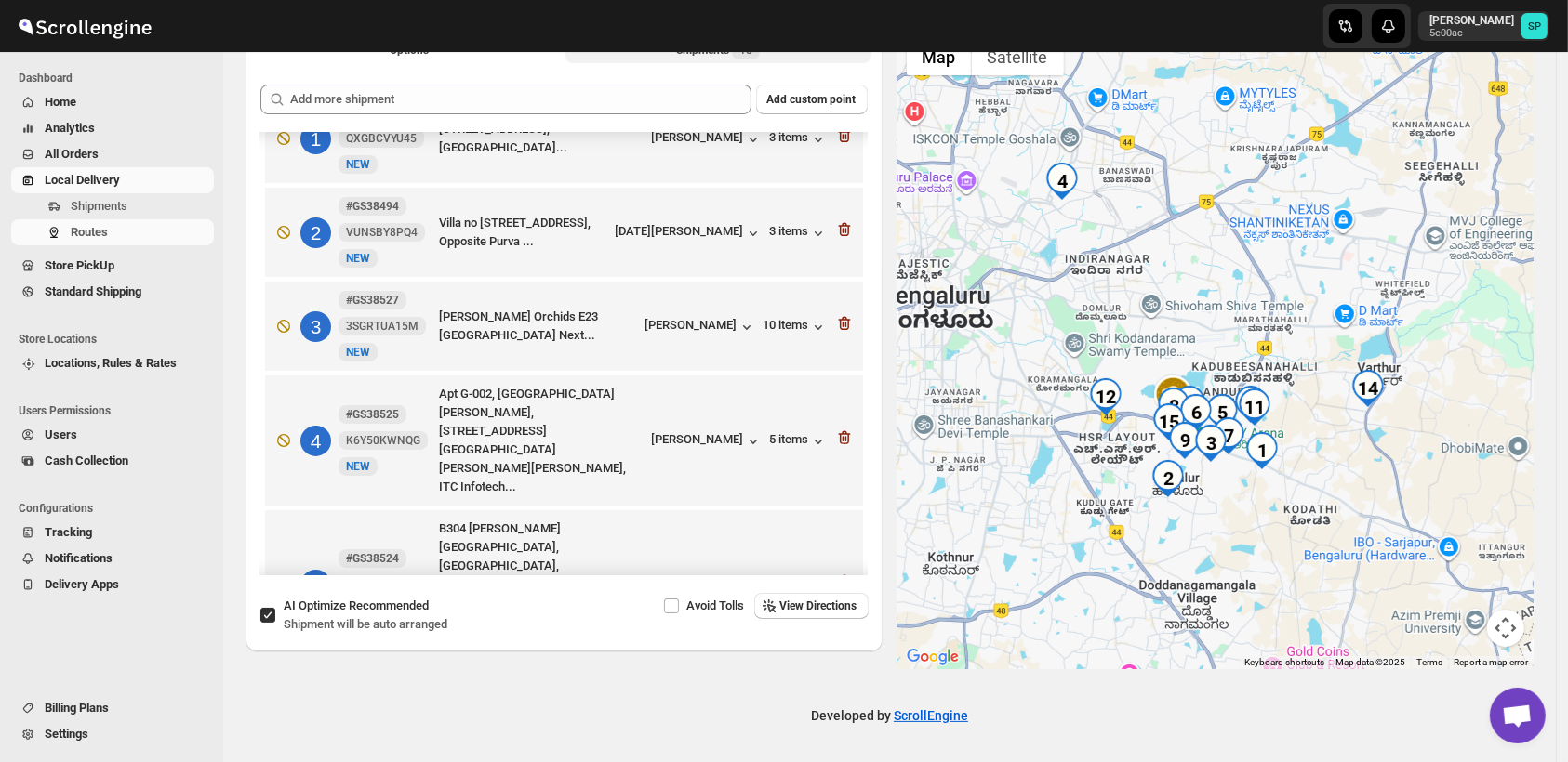
scroll to position [0, 0]
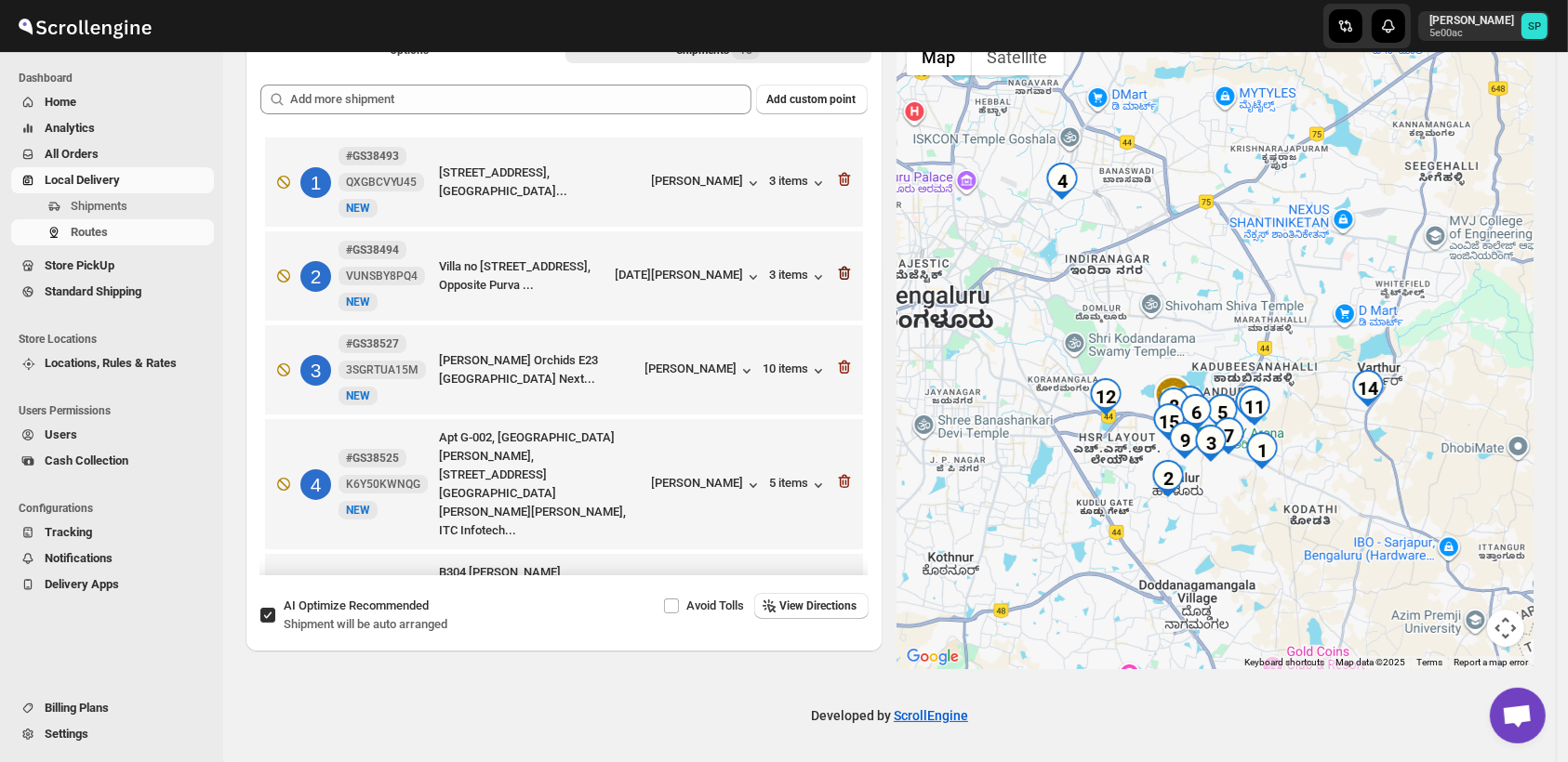
click at [836, 272] on icon "button" at bounding box center [843, 272] width 18 height 18
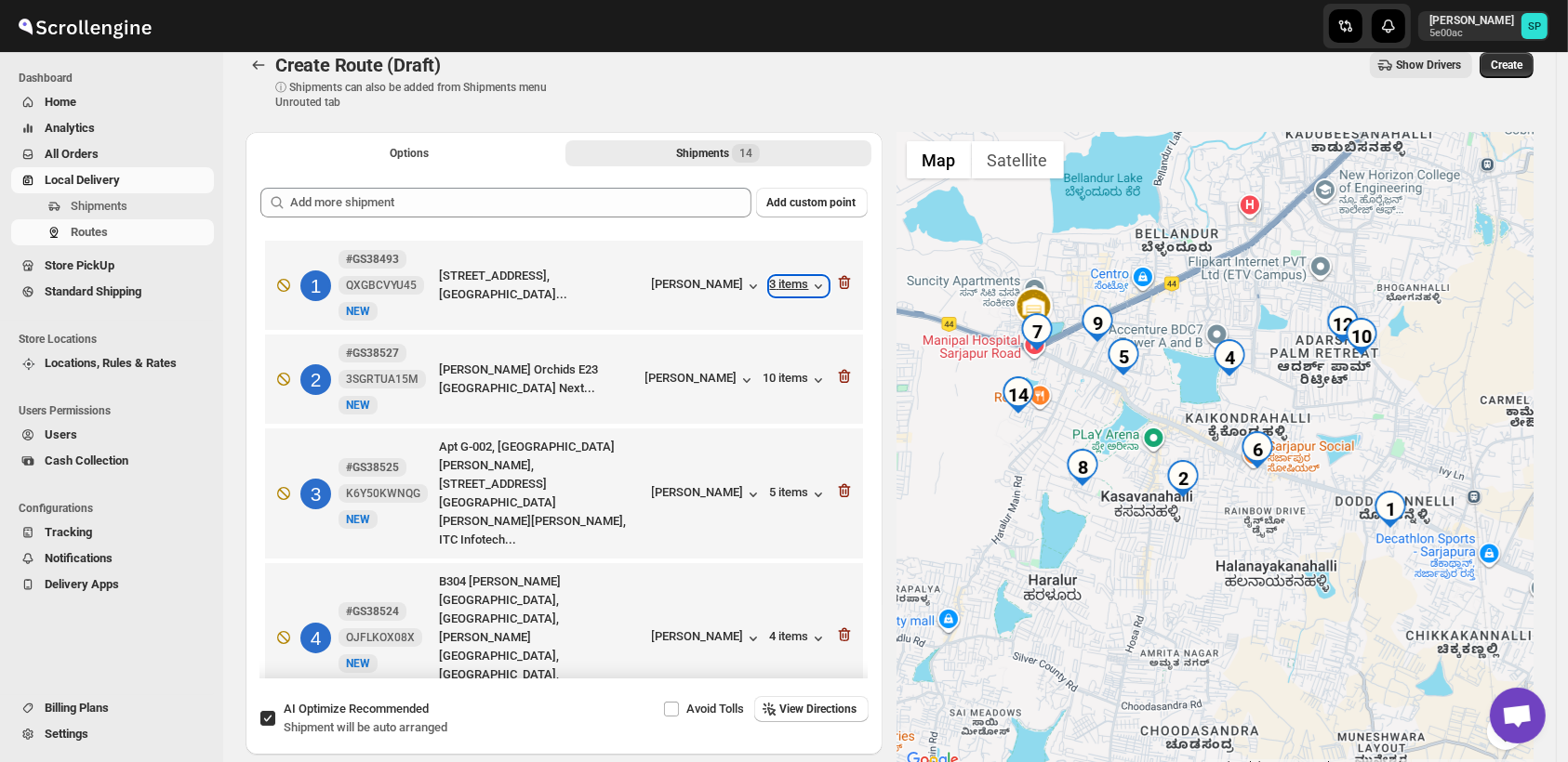
click at [790, 284] on div "3 items" at bounding box center [799, 286] width 58 height 18
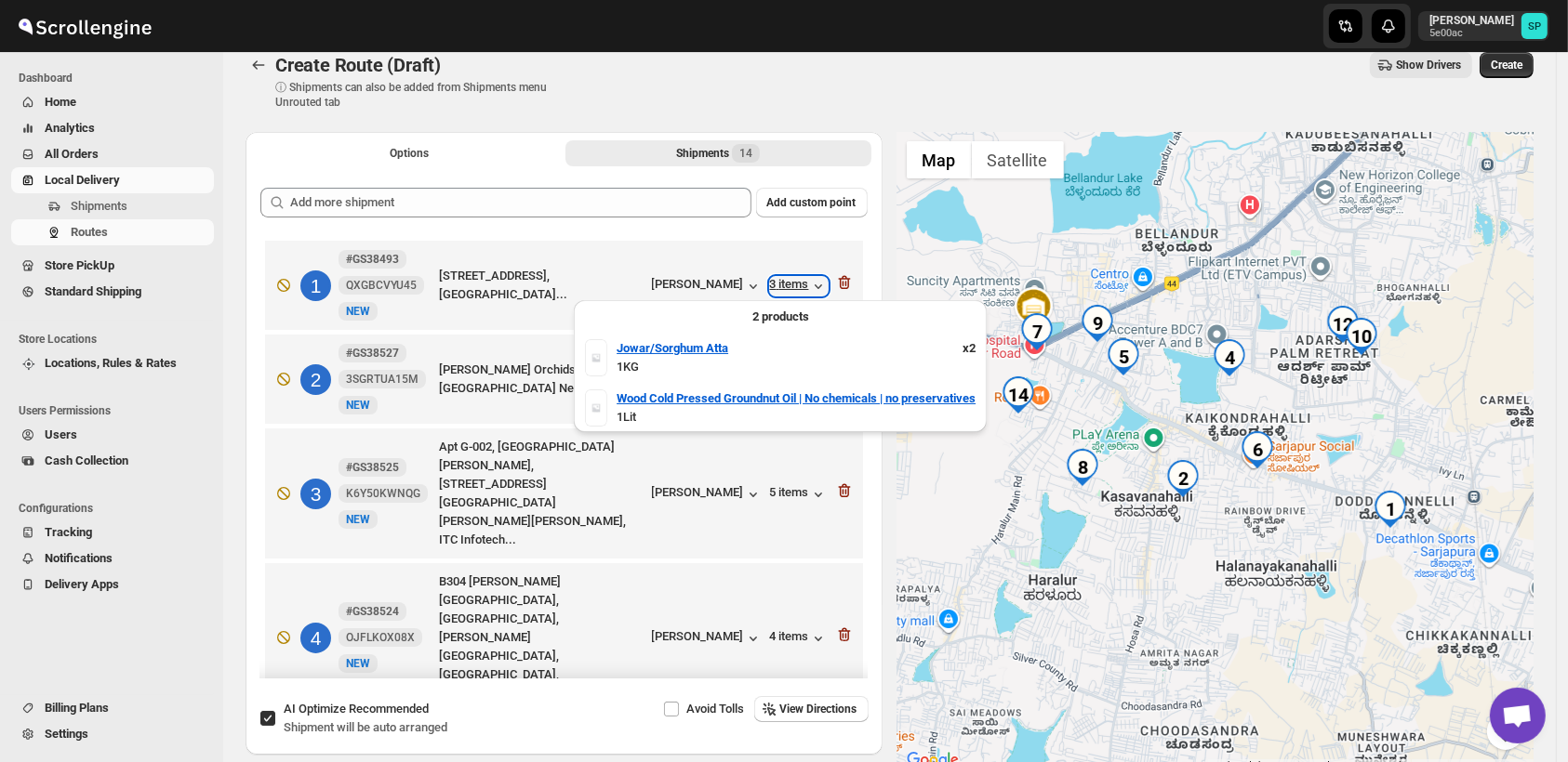
click at [790, 284] on div "3 items" at bounding box center [799, 286] width 58 height 18
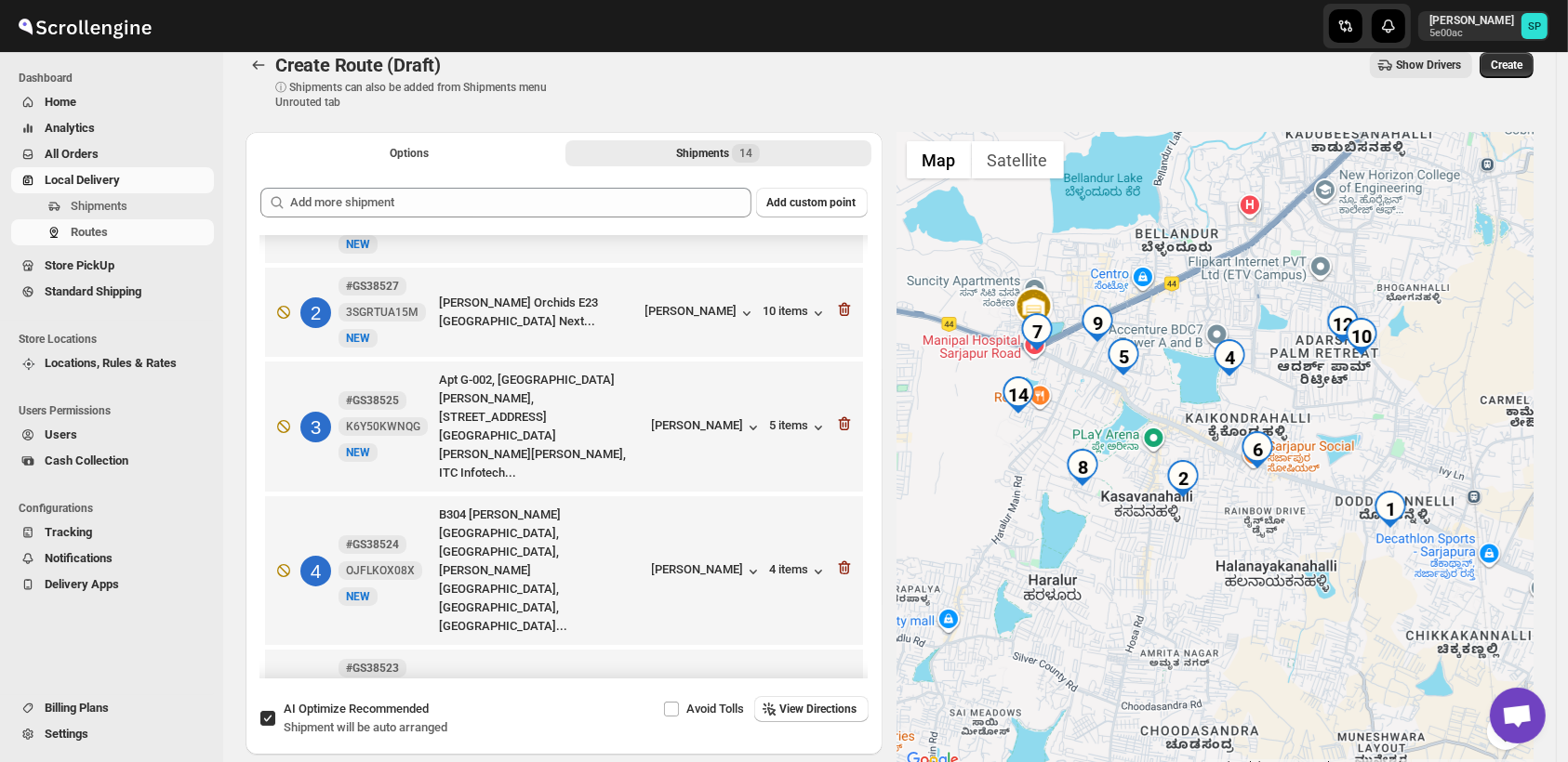
scroll to position [103, 0]
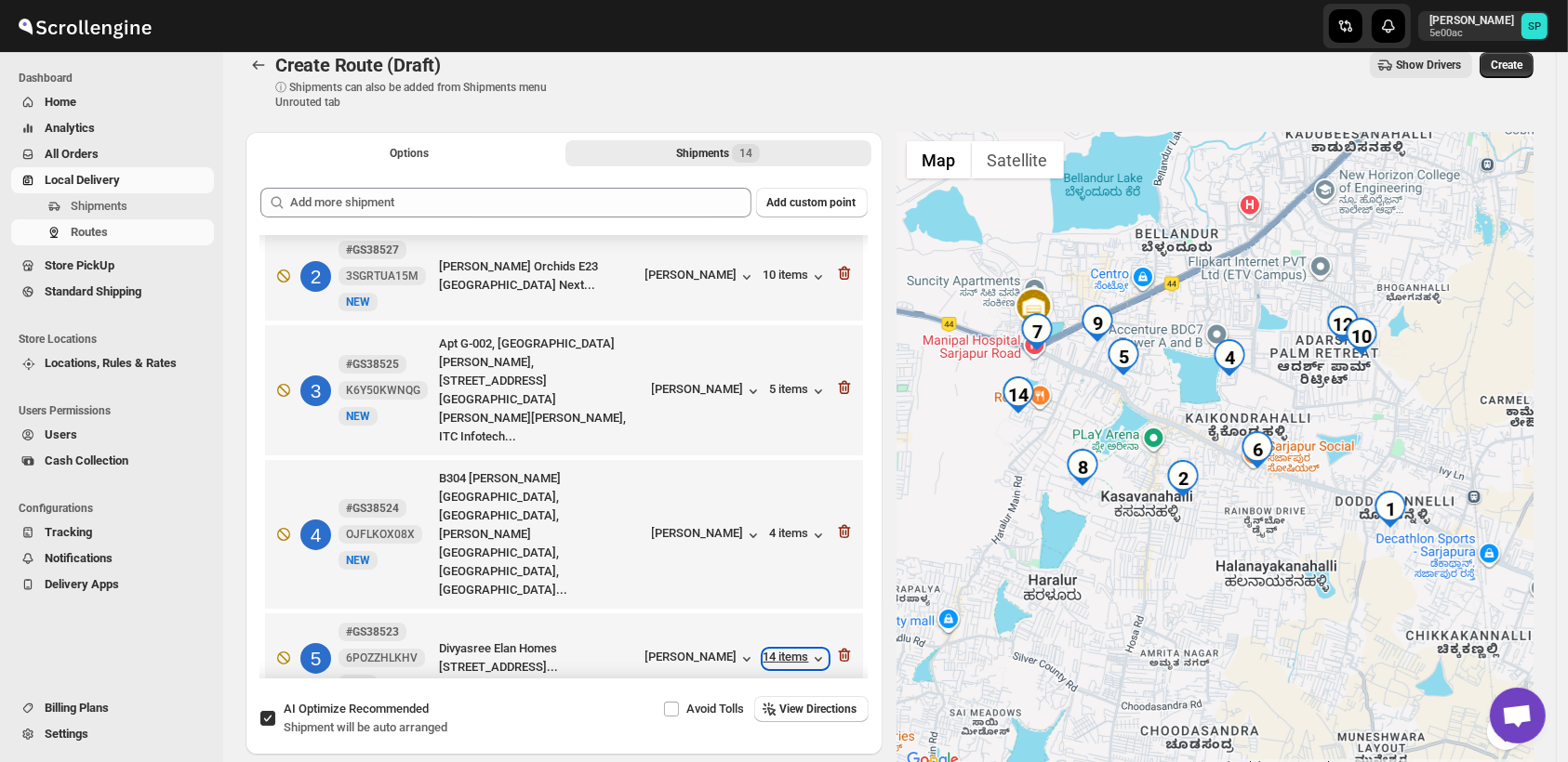
click at [790, 650] on div "14 items" at bounding box center [795, 659] width 64 height 18
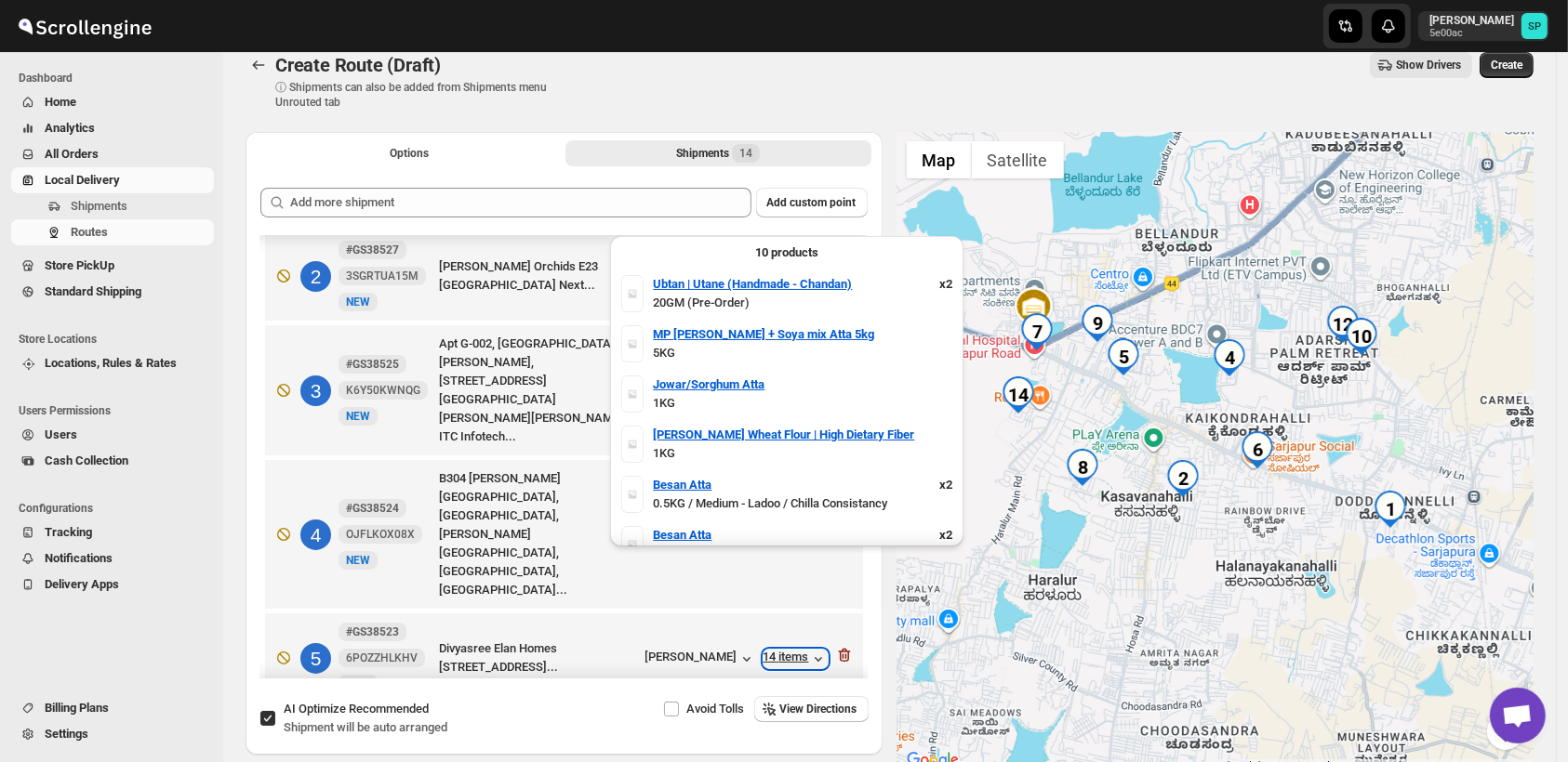
click at [790, 650] on div "14 items" at bounding box center [795, 659] width 64 height 18
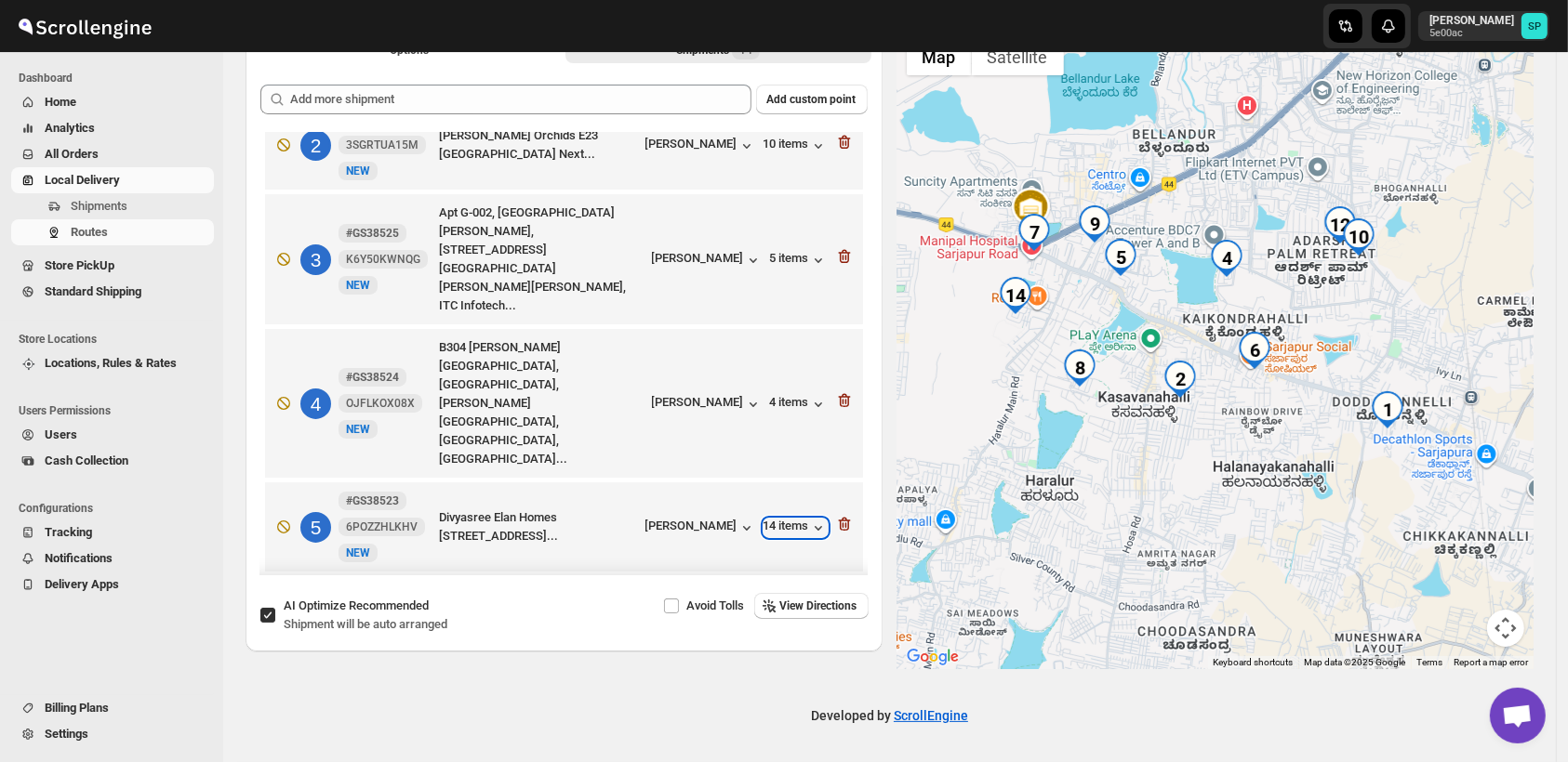
scroll to position [0, 0]
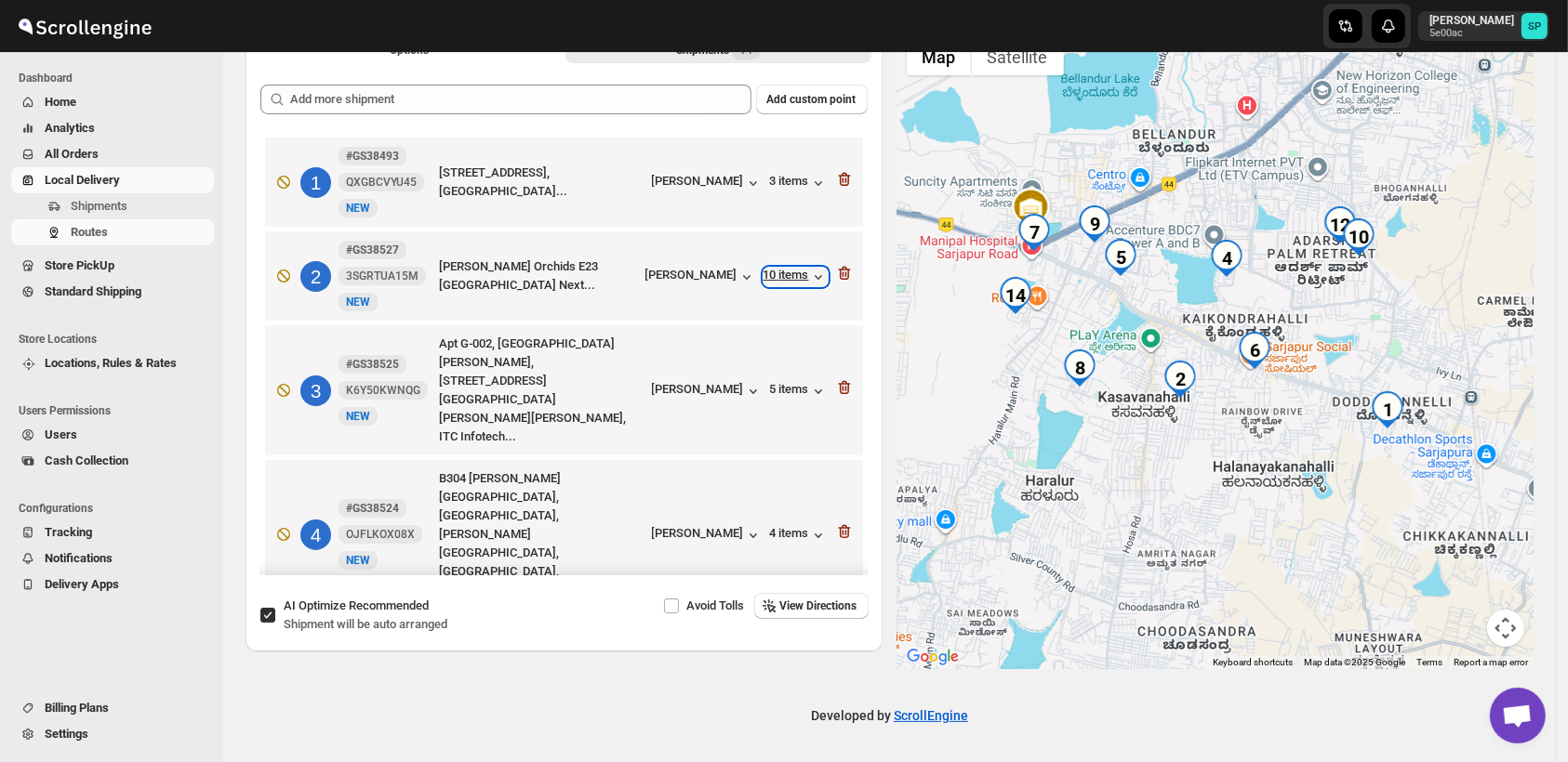
click at [778, 273] on div "10 items" at bounding box center [795, 276] width 64 height 18
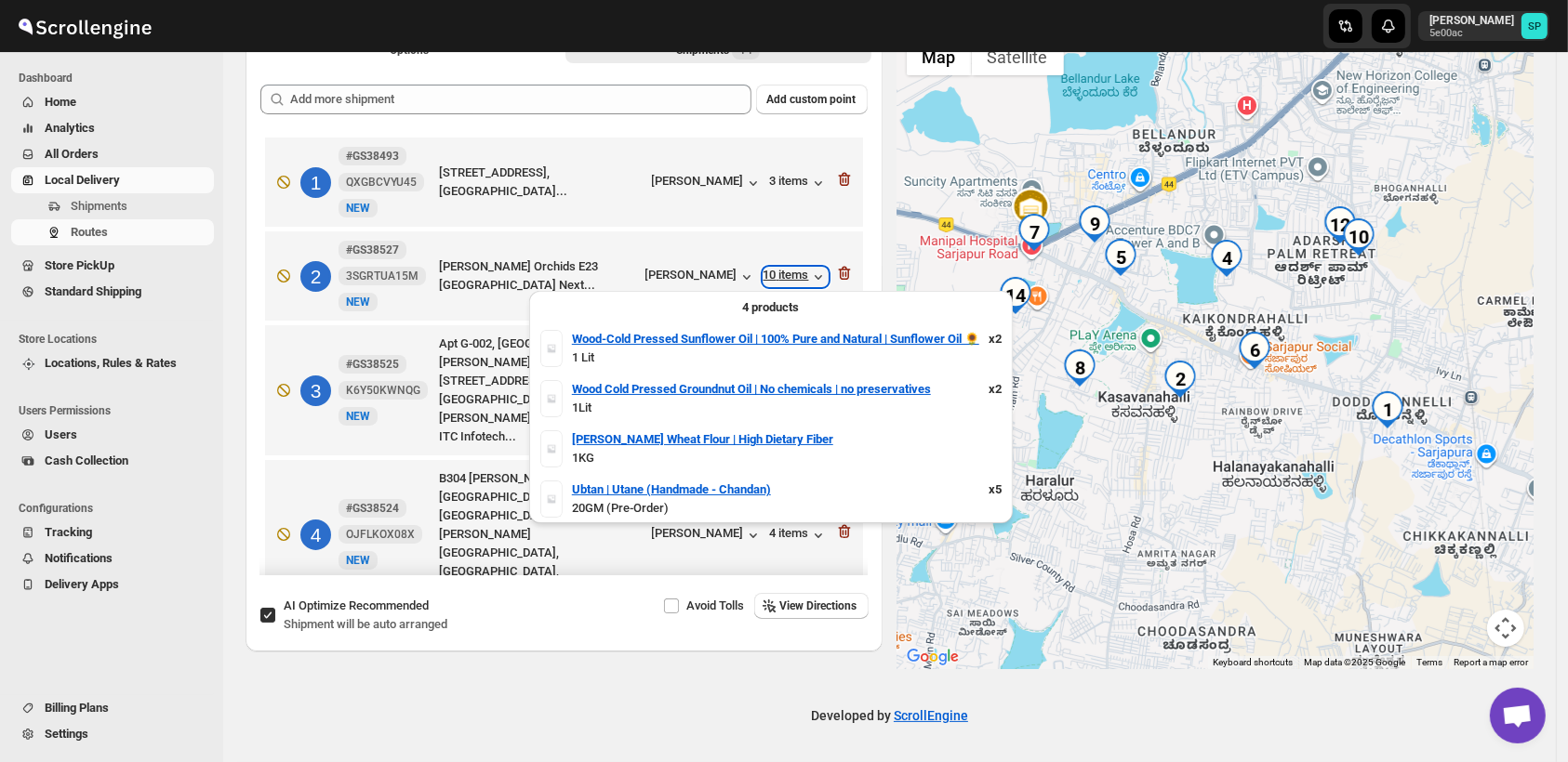
click at [778, 273] on div "10 items" at bounding box center [795, 276] width 64 height 18
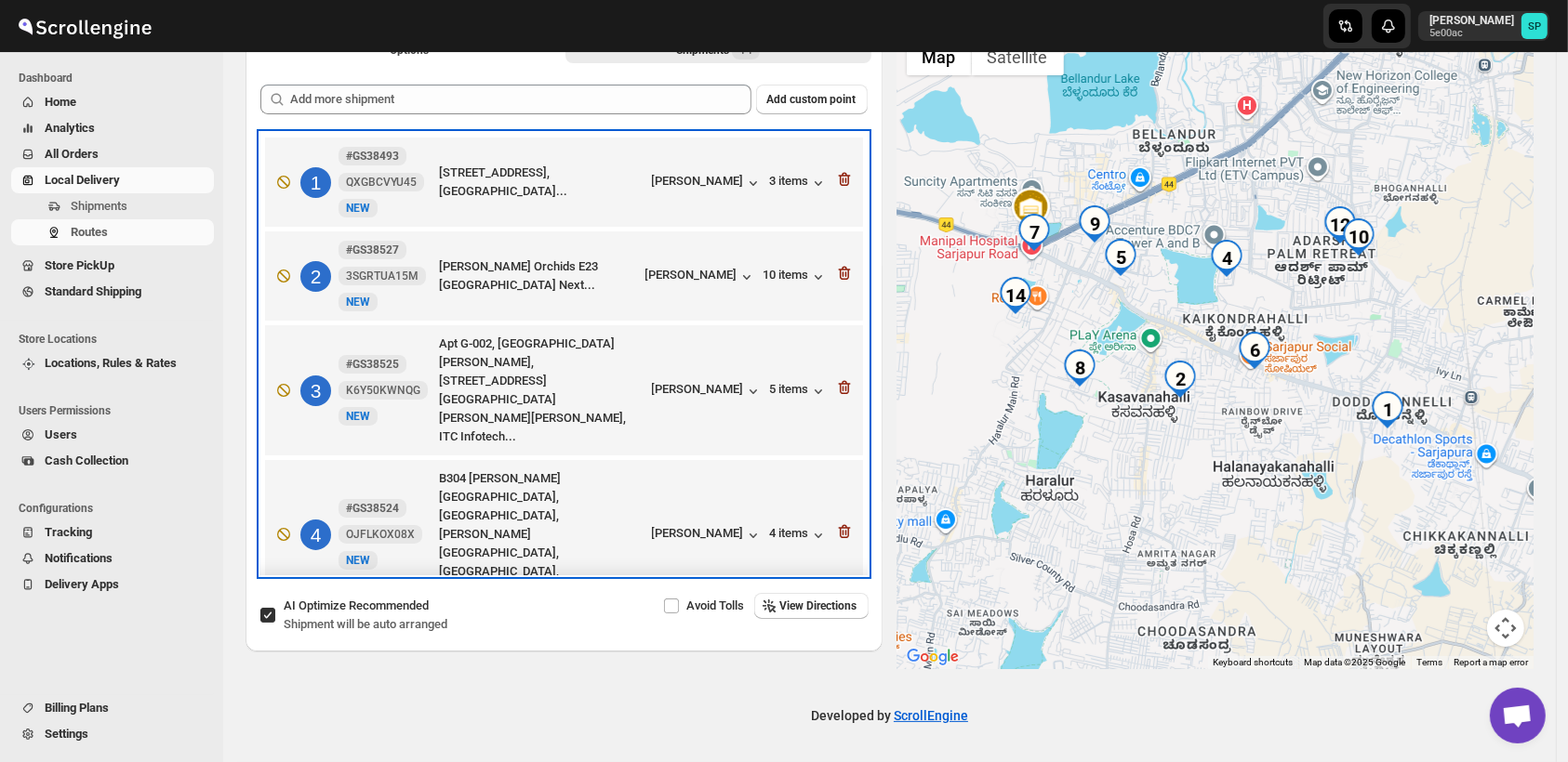
click at [690, 264] on div "2 #GS38527 3SGRTUA15M [GEOGRAPHIC_DATA][DEMOGRAPHIC_DATA] Orchids E23 [GEOGRAPH…" at bounding box center [559, 272] width 586 height 78
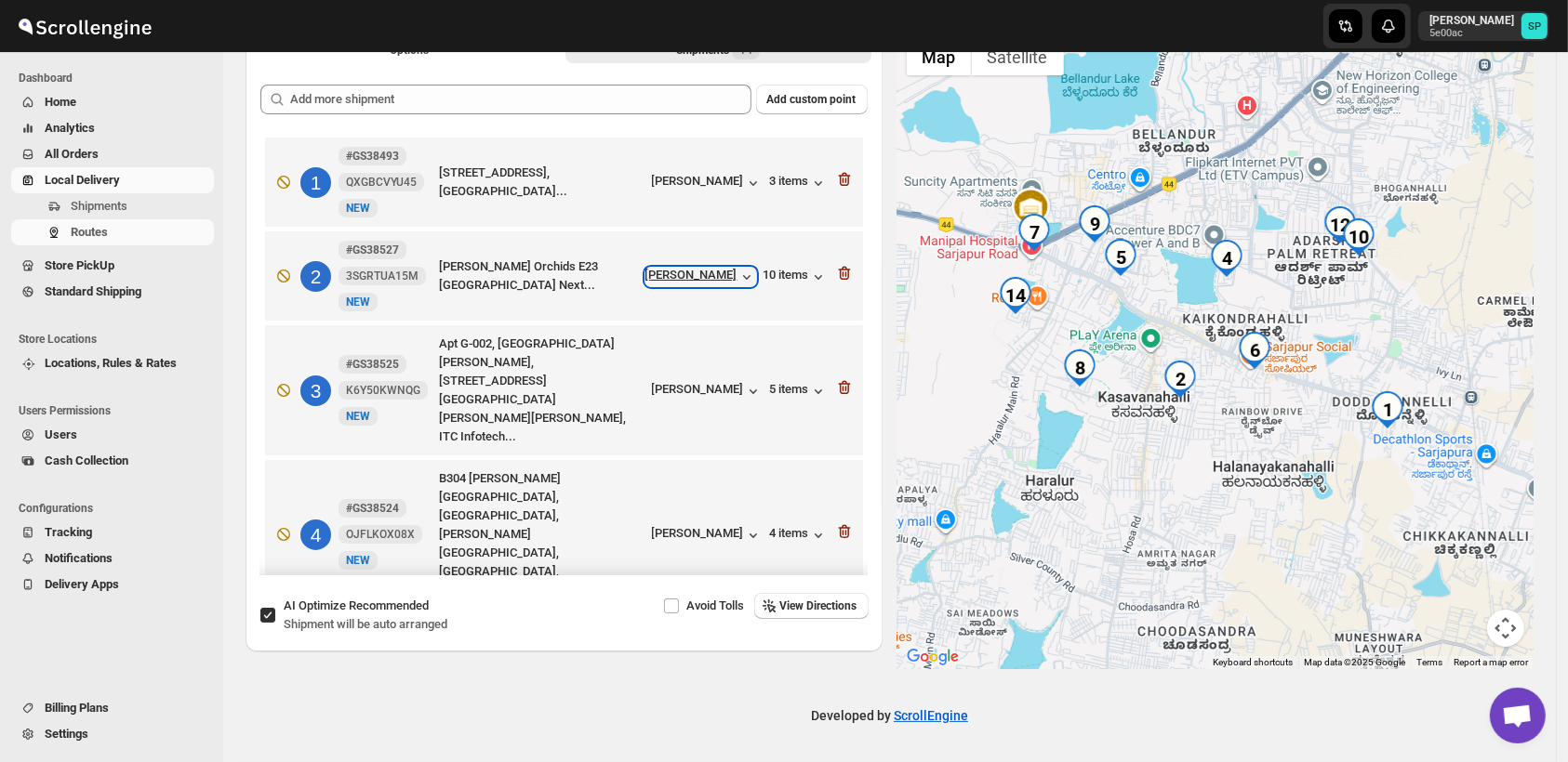
click at [689, 274] on div "[PERSON_NAME]" at bounding box center [700, 276] width 111 height 18
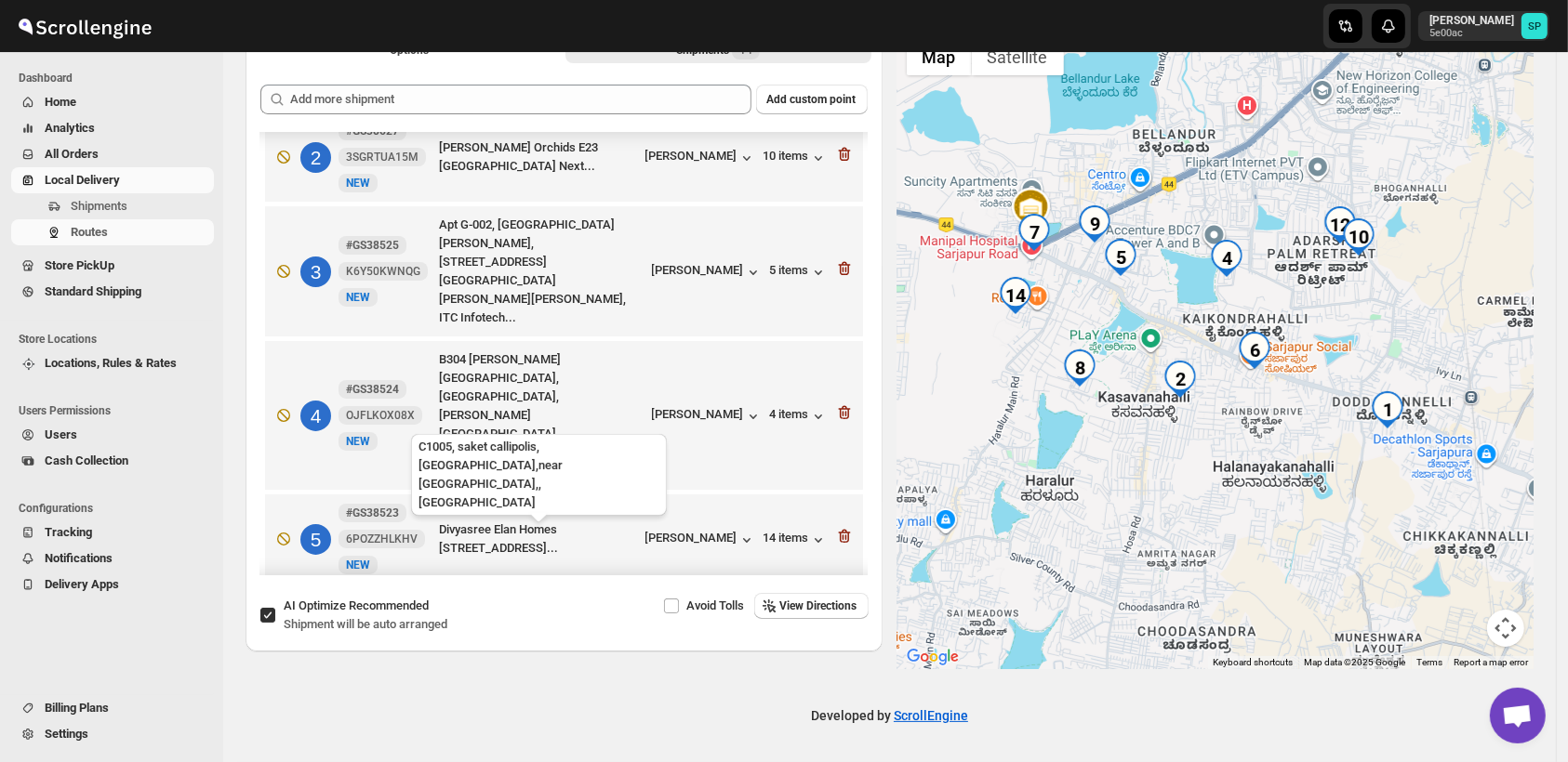
scroll to position [207, 0]
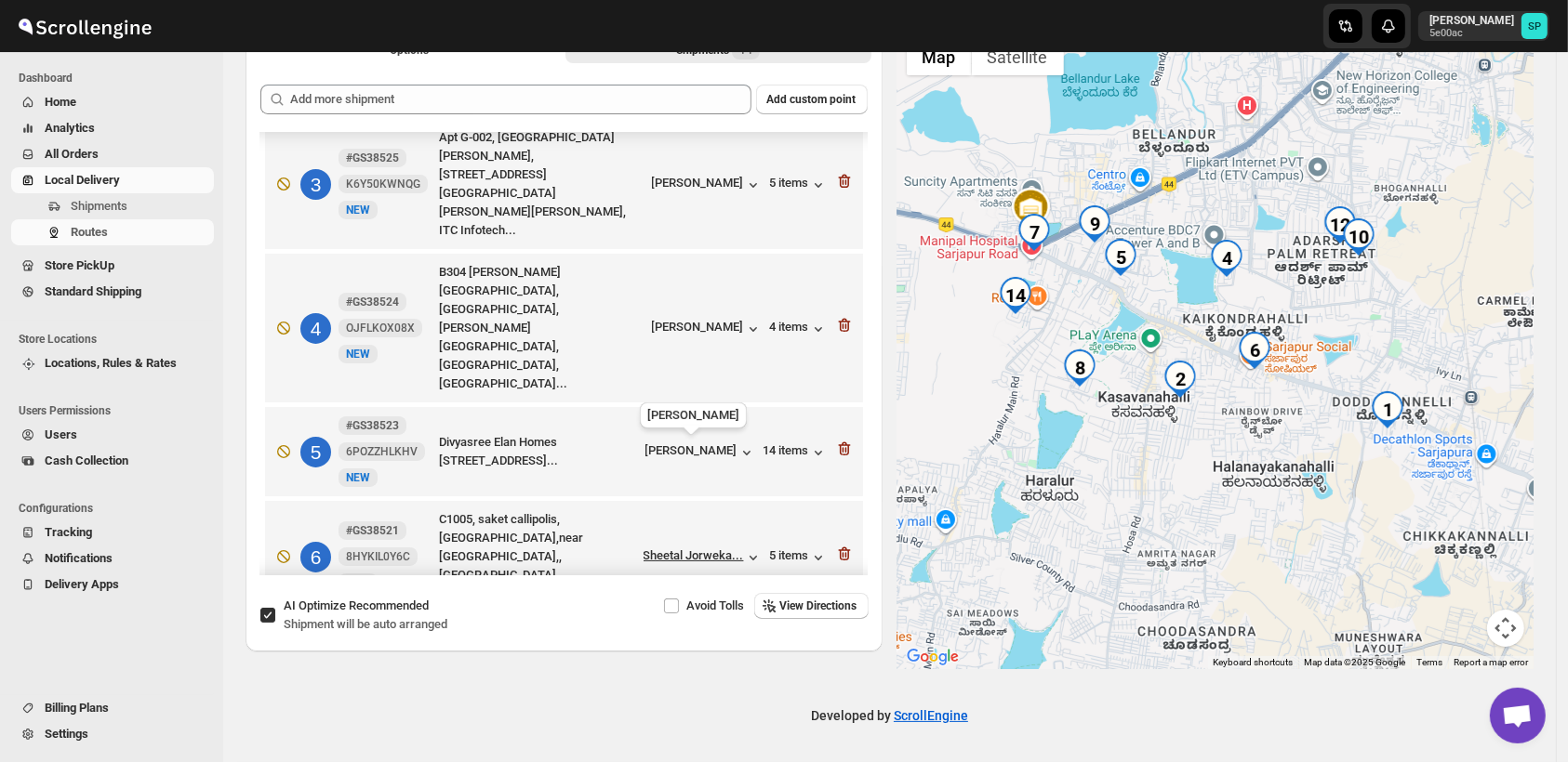
click at [715, 549] on div "Sheetal Jorweka..." at bounding box center [694, 555] width 100 height 14
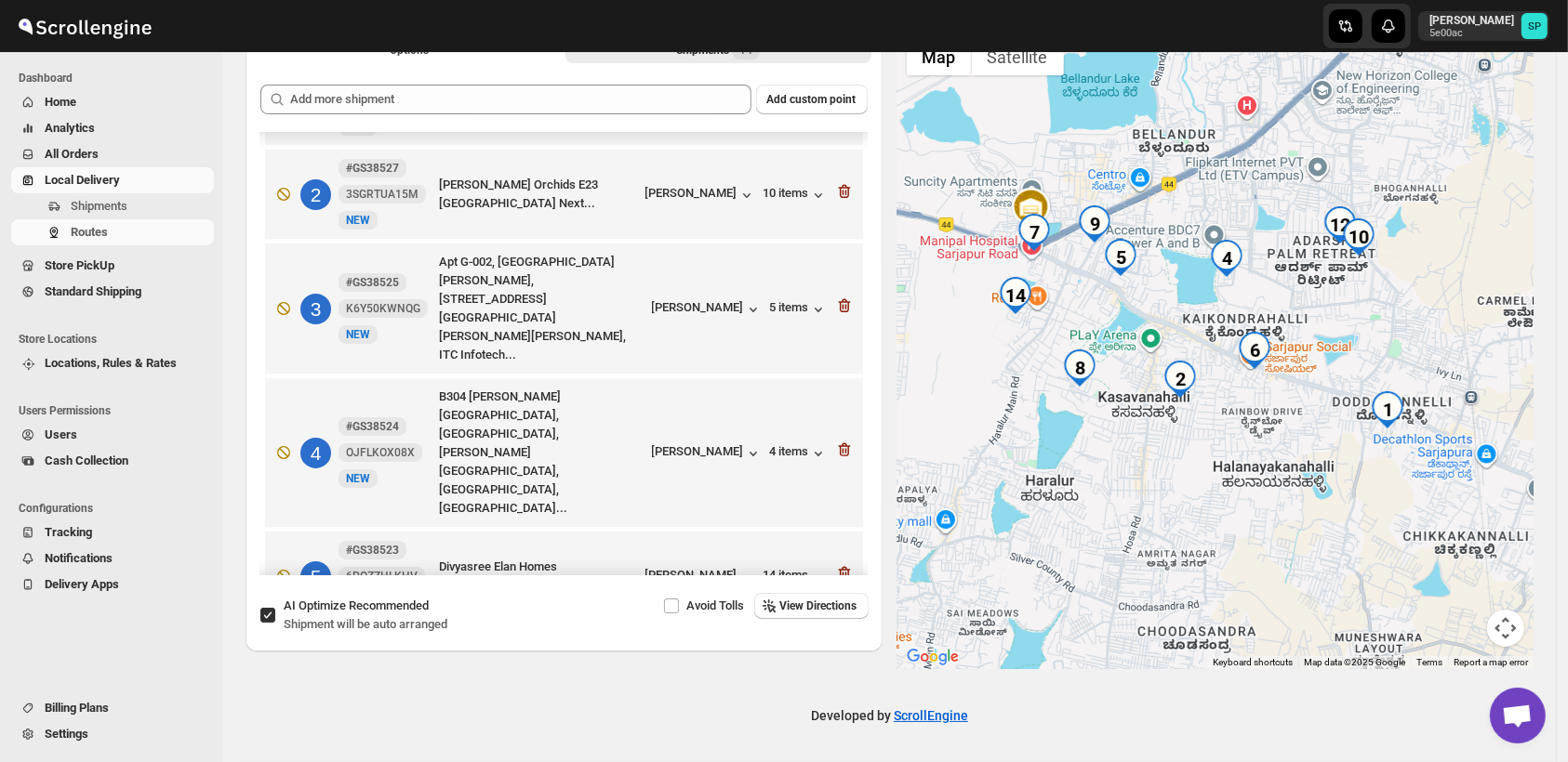
scroll to position [0, 0]
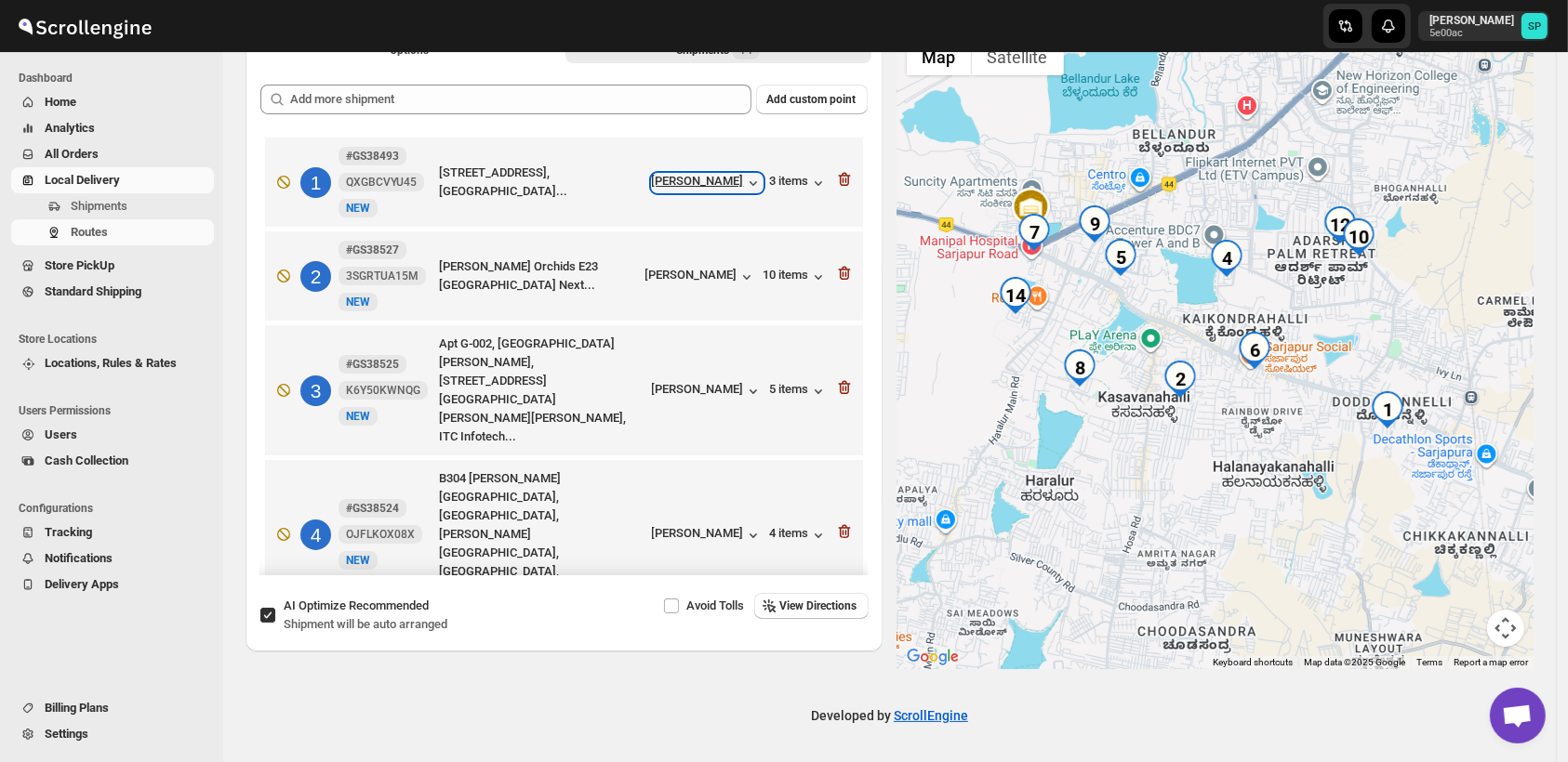
click at [721, 179] on div "[PERSON_NAME]" at bounding box center [707, 183] width 111 height 18
click at [777, 272] on div "10 items" at bounding box center [795, 276] width 64 height 18
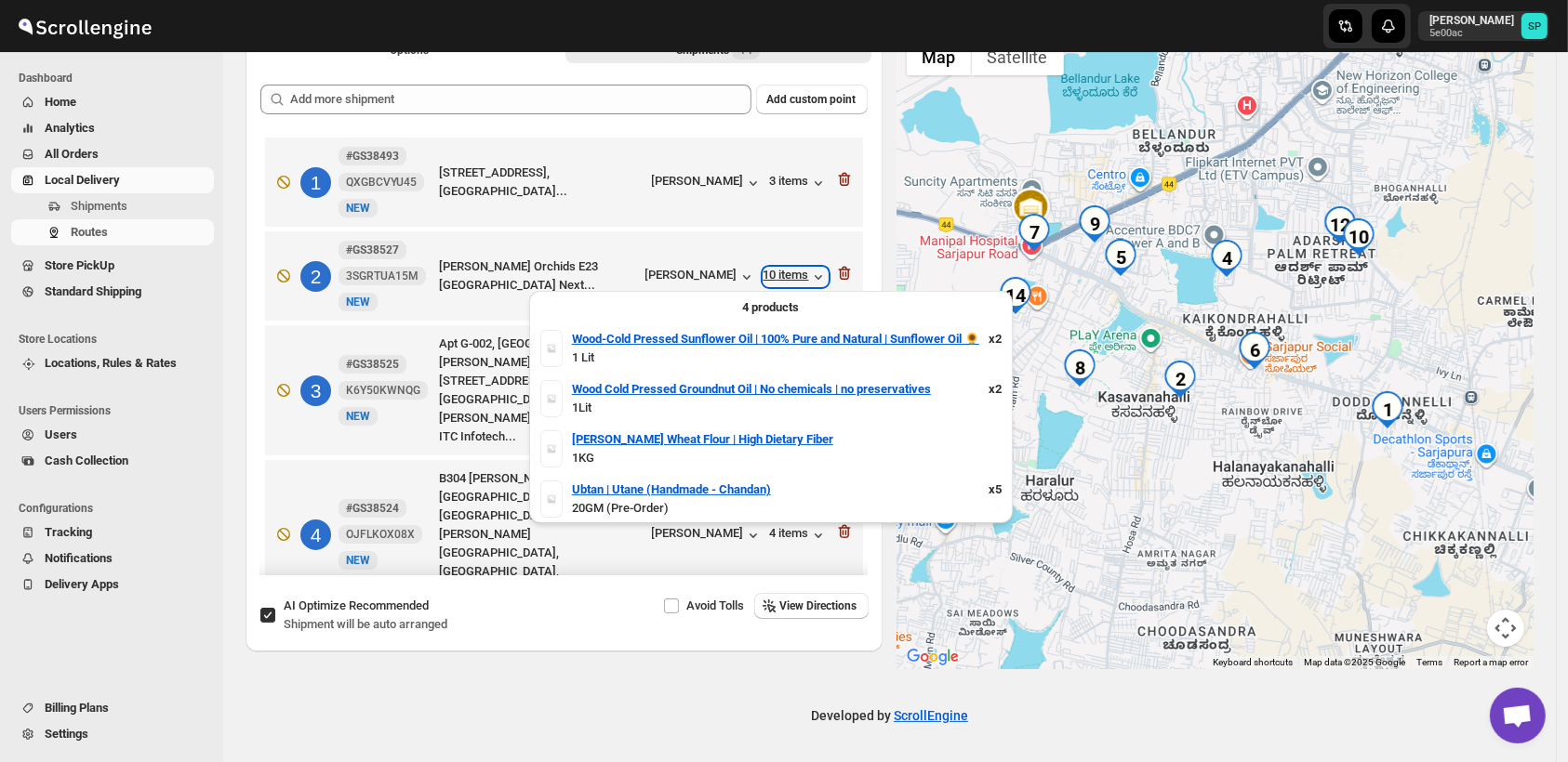
click at [777, 272] on div "10 items" at bounding box center [795, 276] width 64 height 18
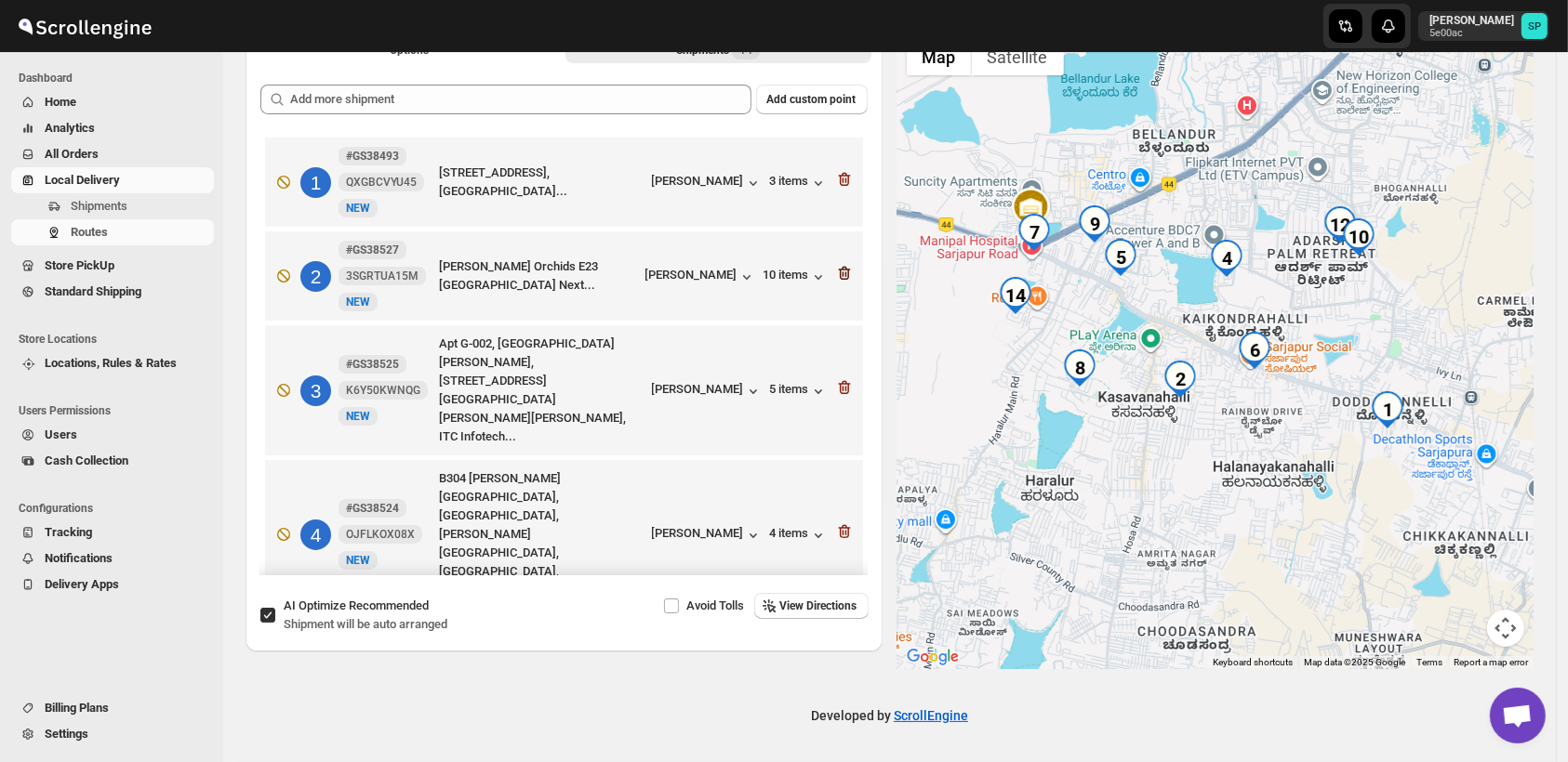
click at [840, 269] on icon "button" at bounding box center [843, 273] width 13 height 14
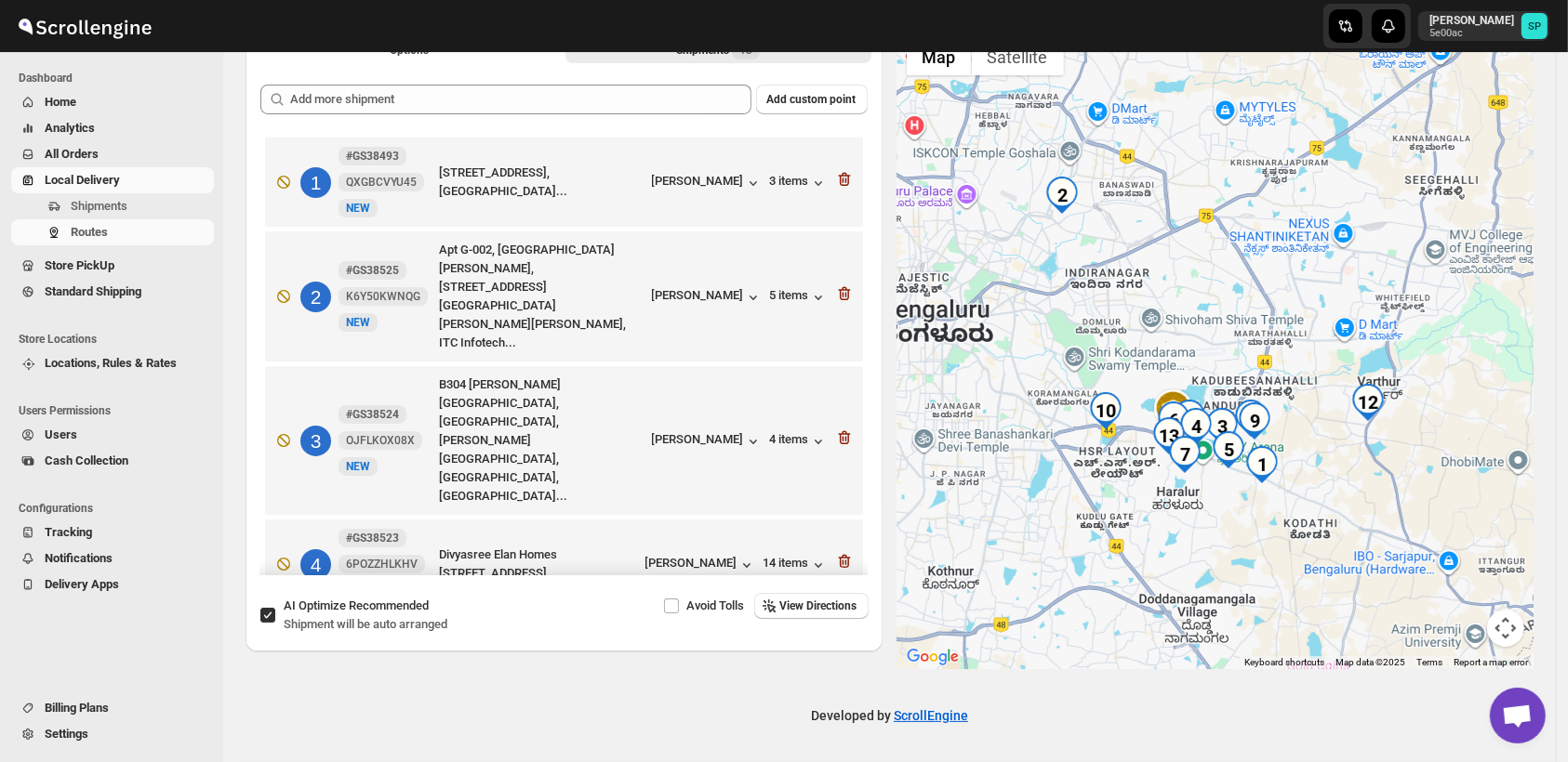
click at [844, 664] on icon "button" at bounding box center [845, 667] width 2 height 6
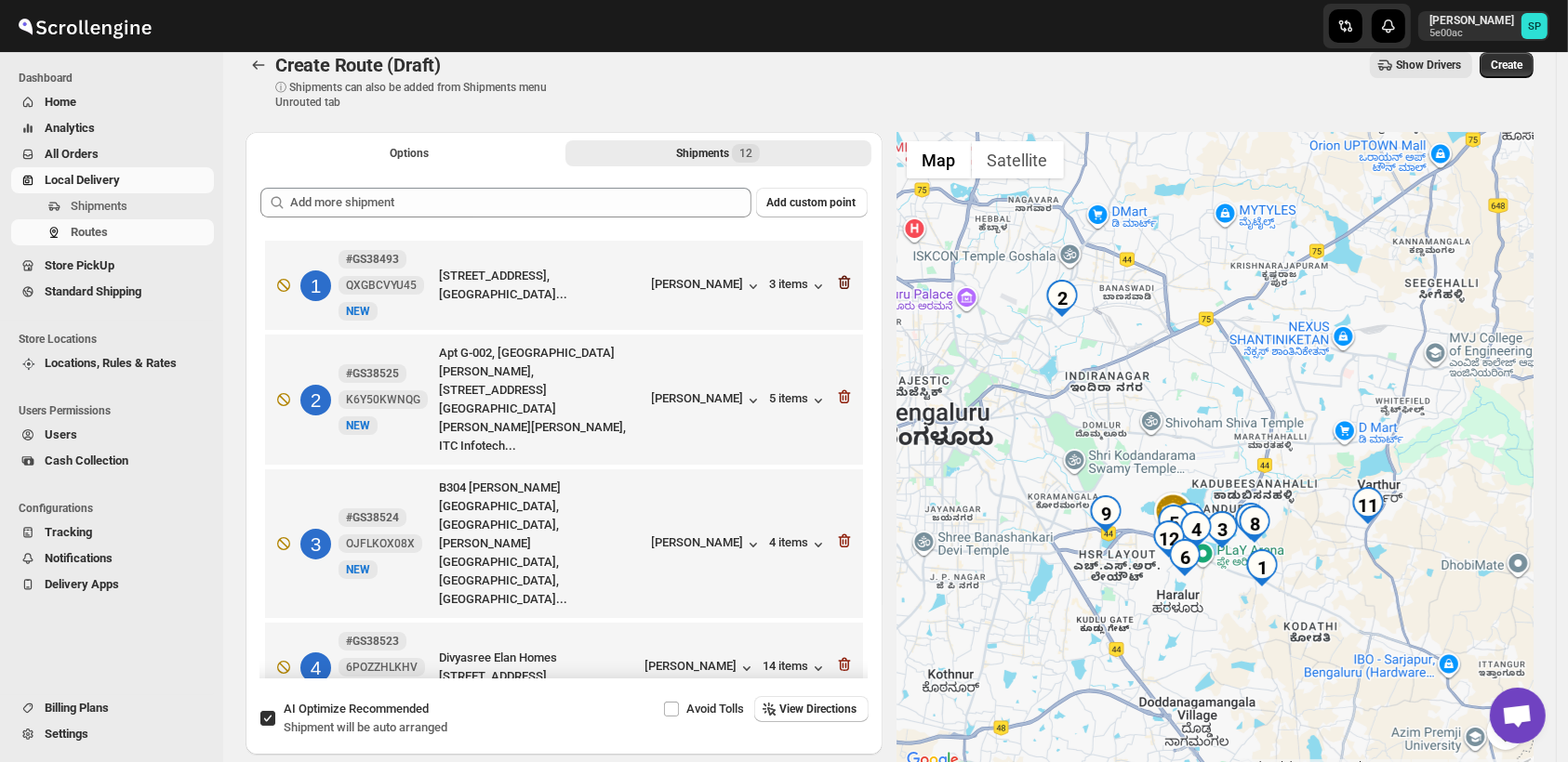
click at [838, 277] on icon "button" at bounding box center [843, 283] width 13 height 14
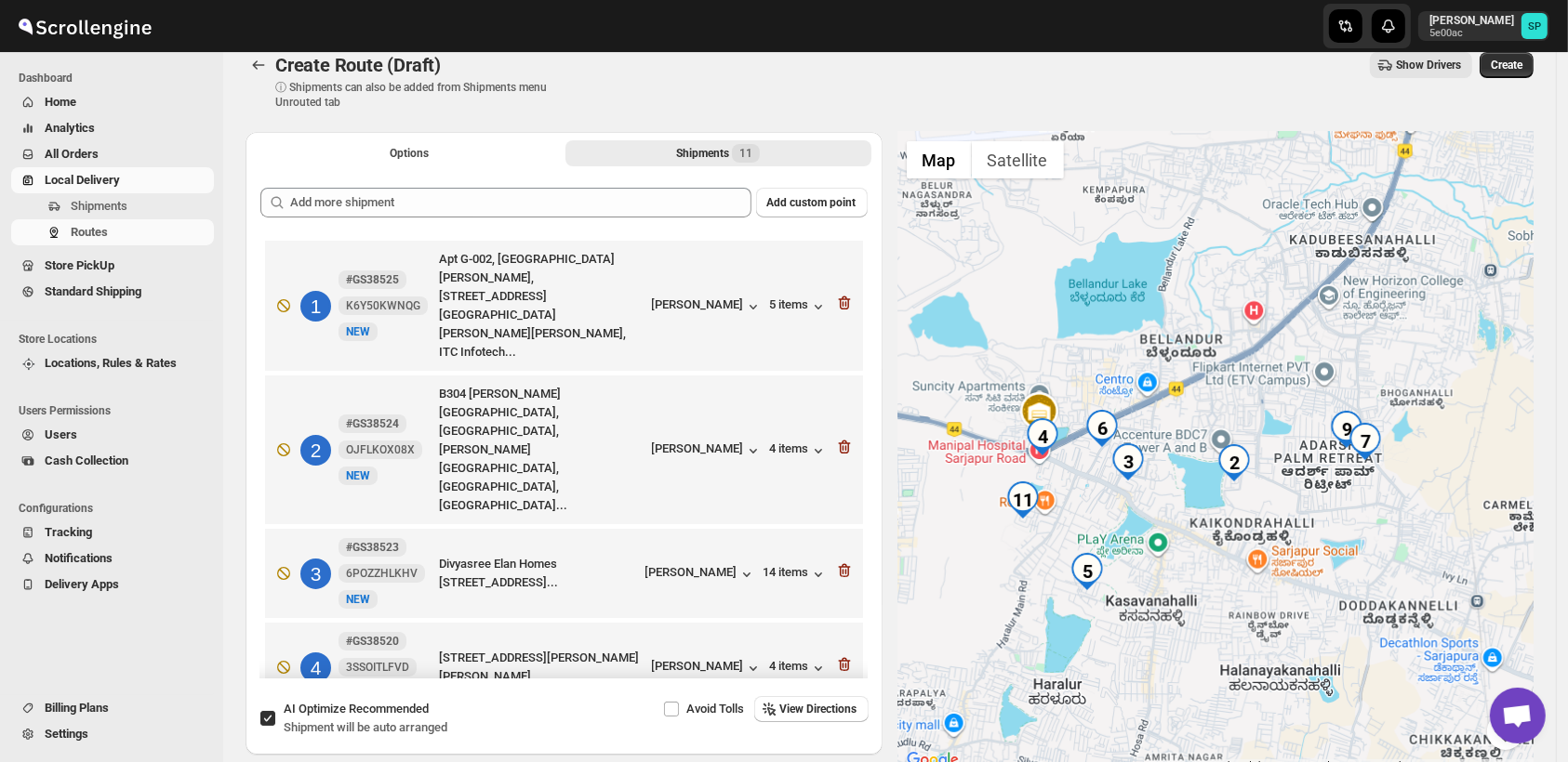
drag, startPoint x: 1171, startPoint y: 618, endPoint x: 1428, endPoint y: 511, distance: 278.4
click at [1428, 511] on div at bounding box center [1215, 452] width 637 height 640
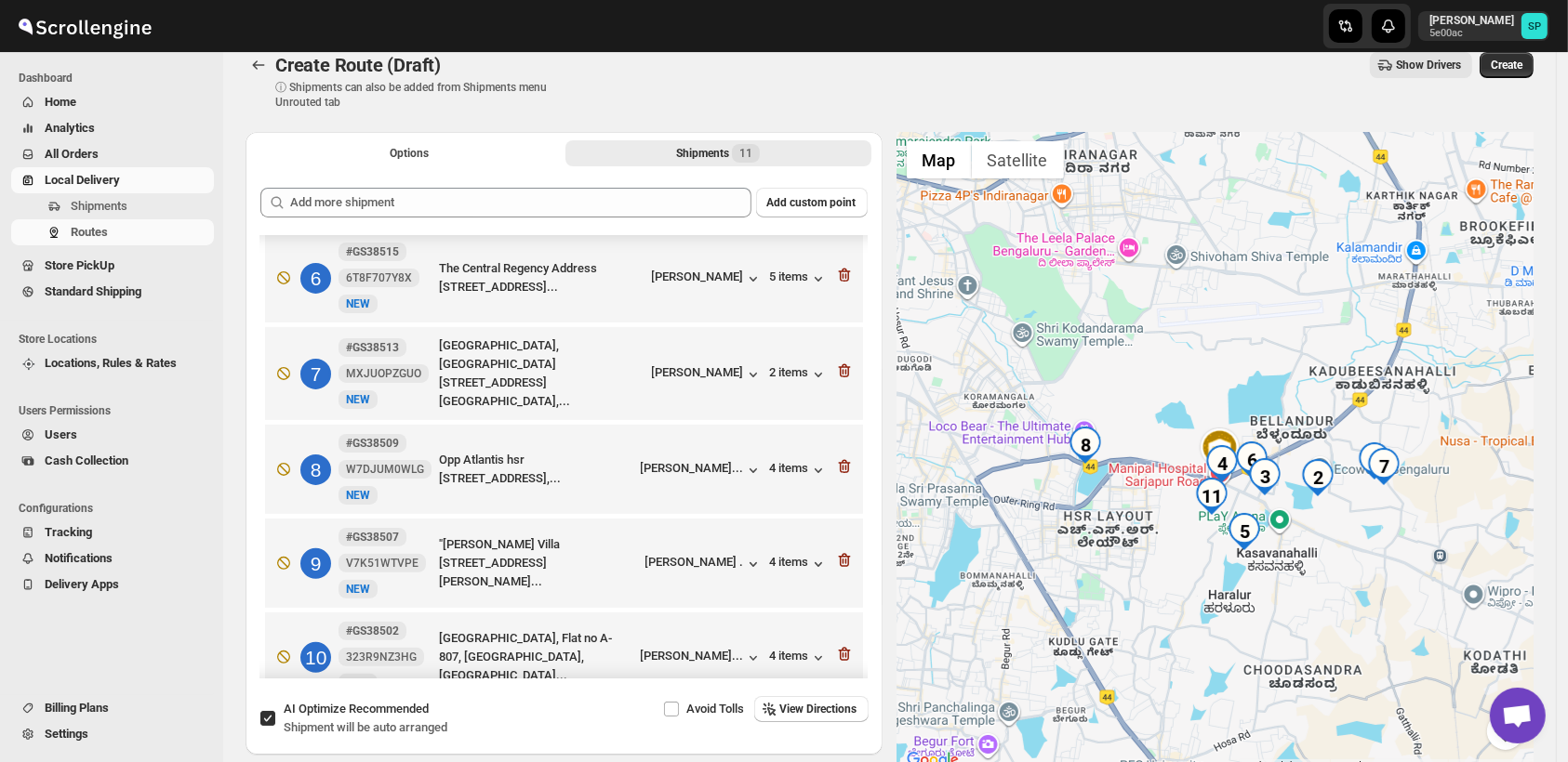
scroll to position [606, 0]
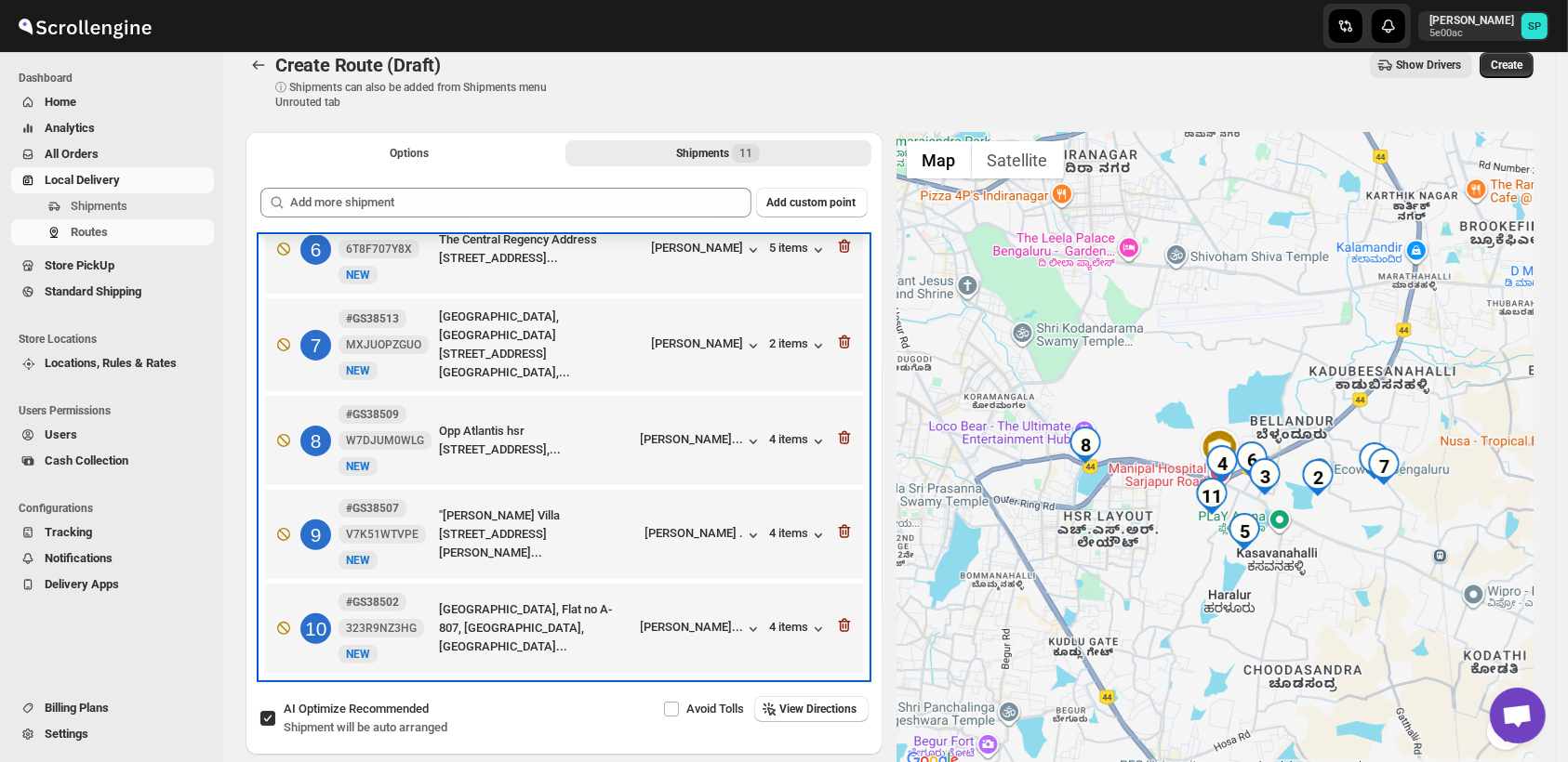
click at [703, 679] on div "11 #GS38500 28X4C00Q1H New NEW Oak-206, [GEOGRAPHIC_DATA], [GEOGRAPHIC_DATA], N…" at bounding box center [559, 729] width 586 height 100
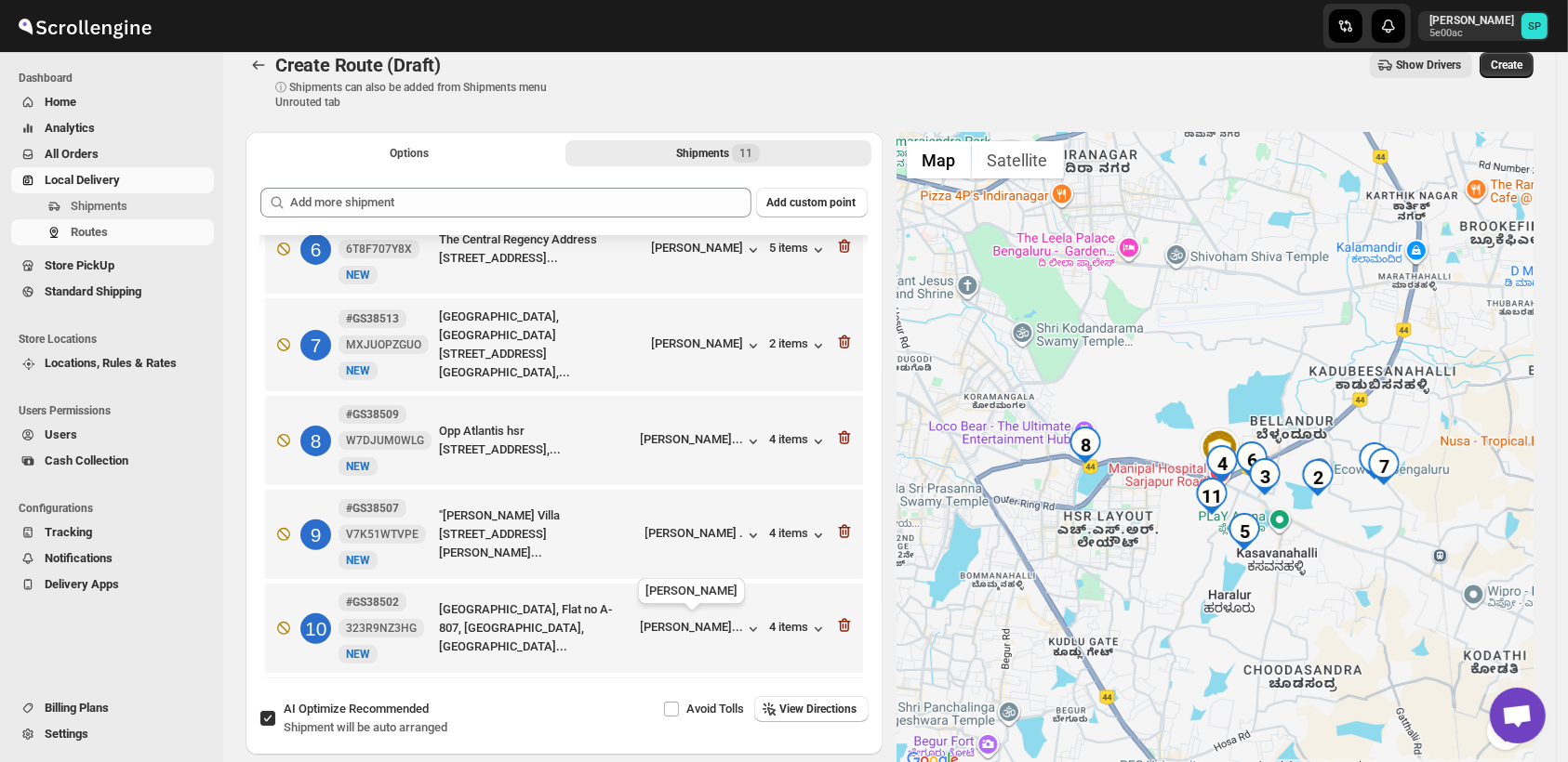
click at [699, 725] on div "[PERSON_NAME]..." at bounding box center [692, 732] width 103 height 14
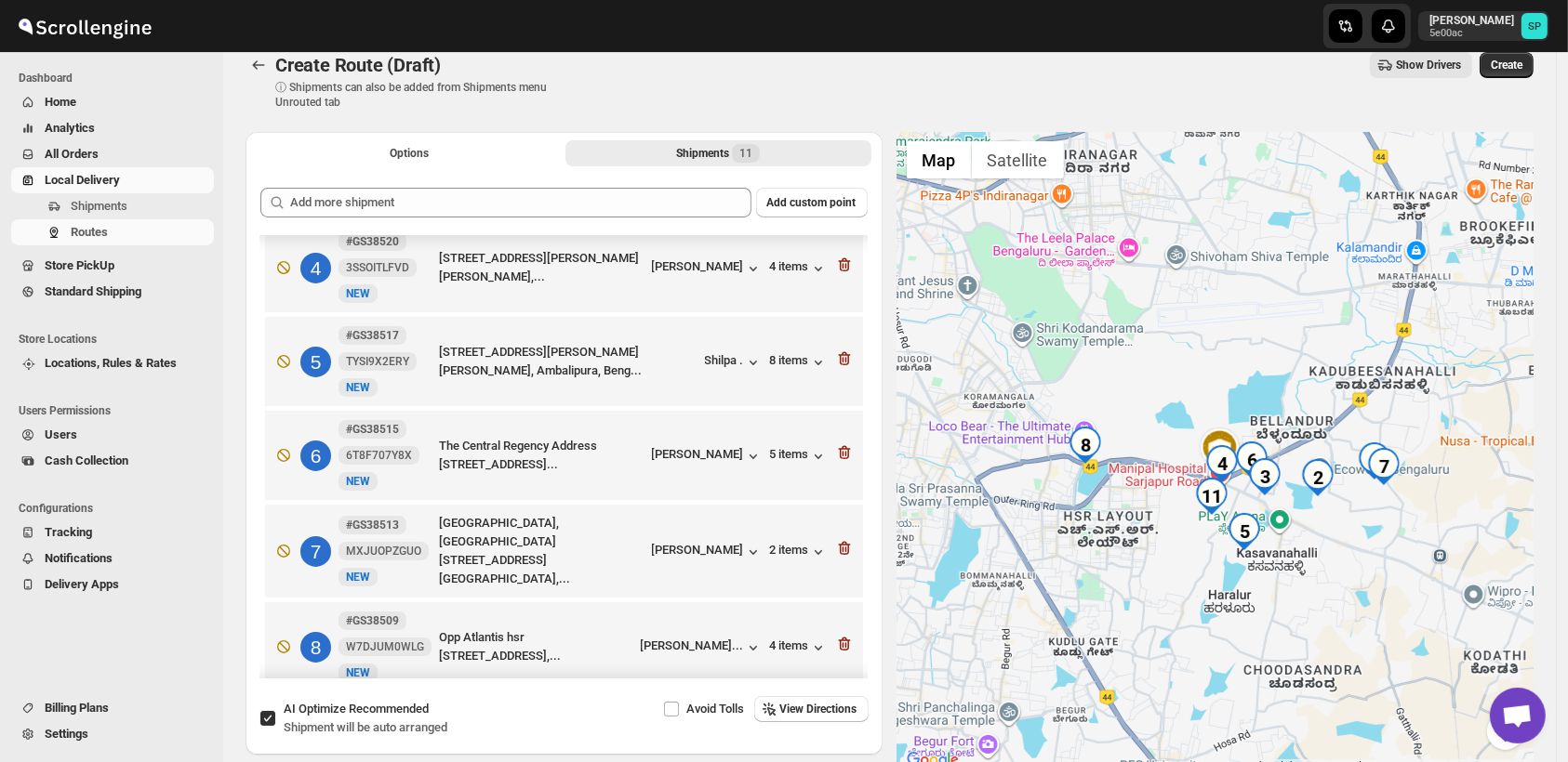
scroll to position [296, 0]
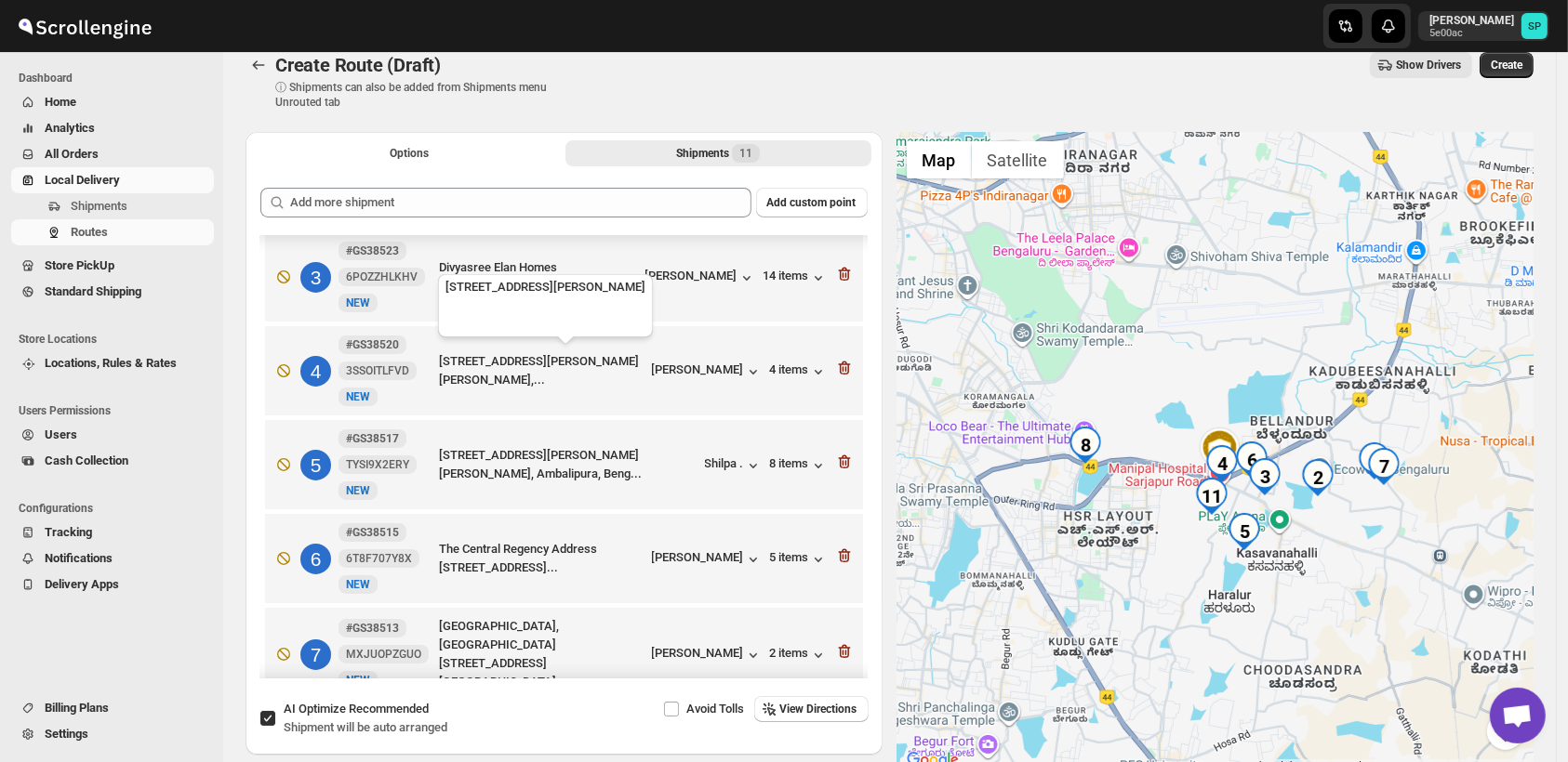
click at [689, 446] on div "[STREET_ADDRESS][PERSON_NAME][PERSON_NAME], Ambalipura, Beng..." at bounding box center [568, 465] width 259 height 37
click at [714, 457] on div "Shilpa ." at bounding box center [733, 466] width 58 height 18
click at [836, 453] on icon "button" at bounding box center [843, 462] width 18 height 18
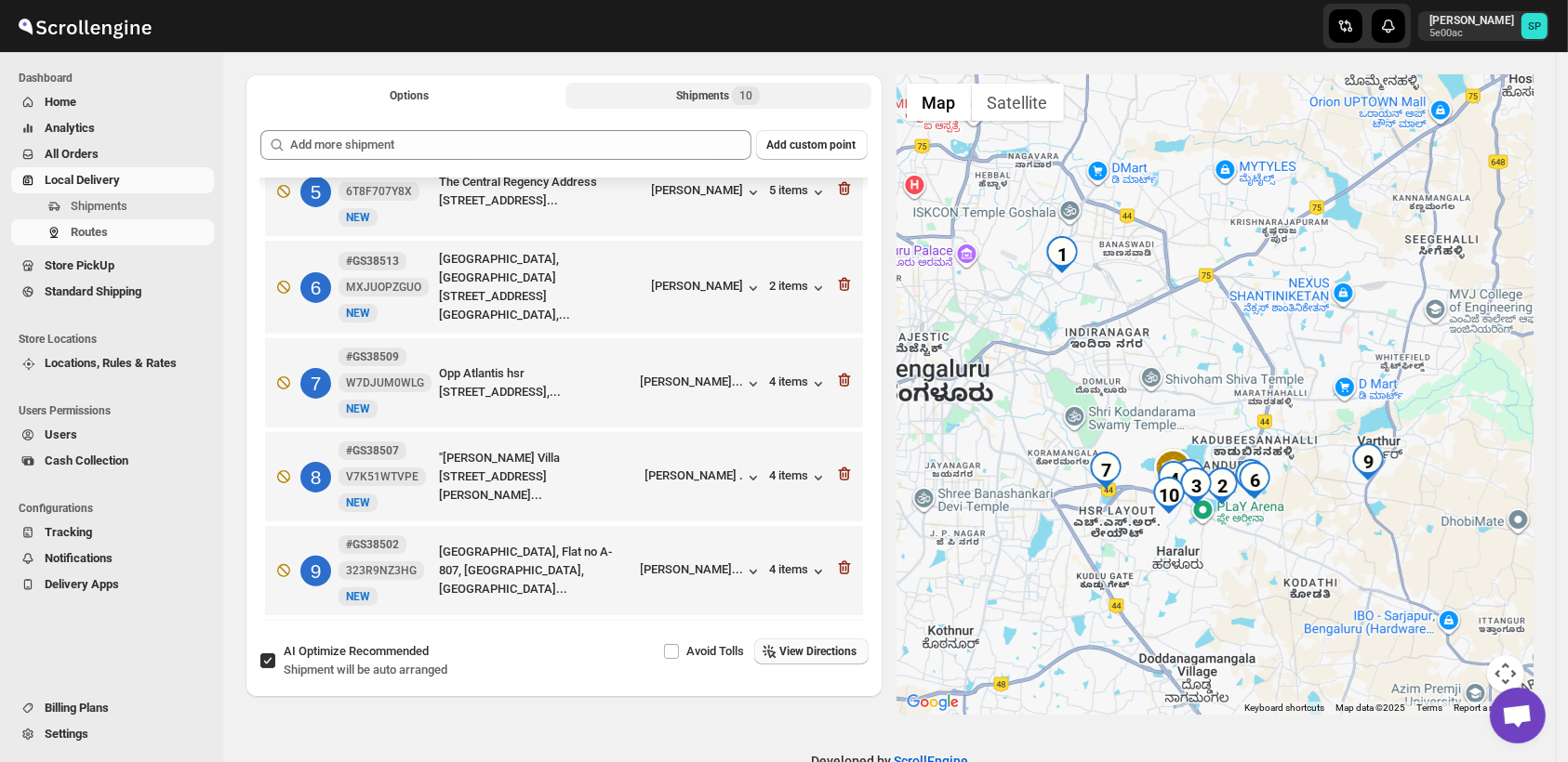
scroll to position [126, 0]
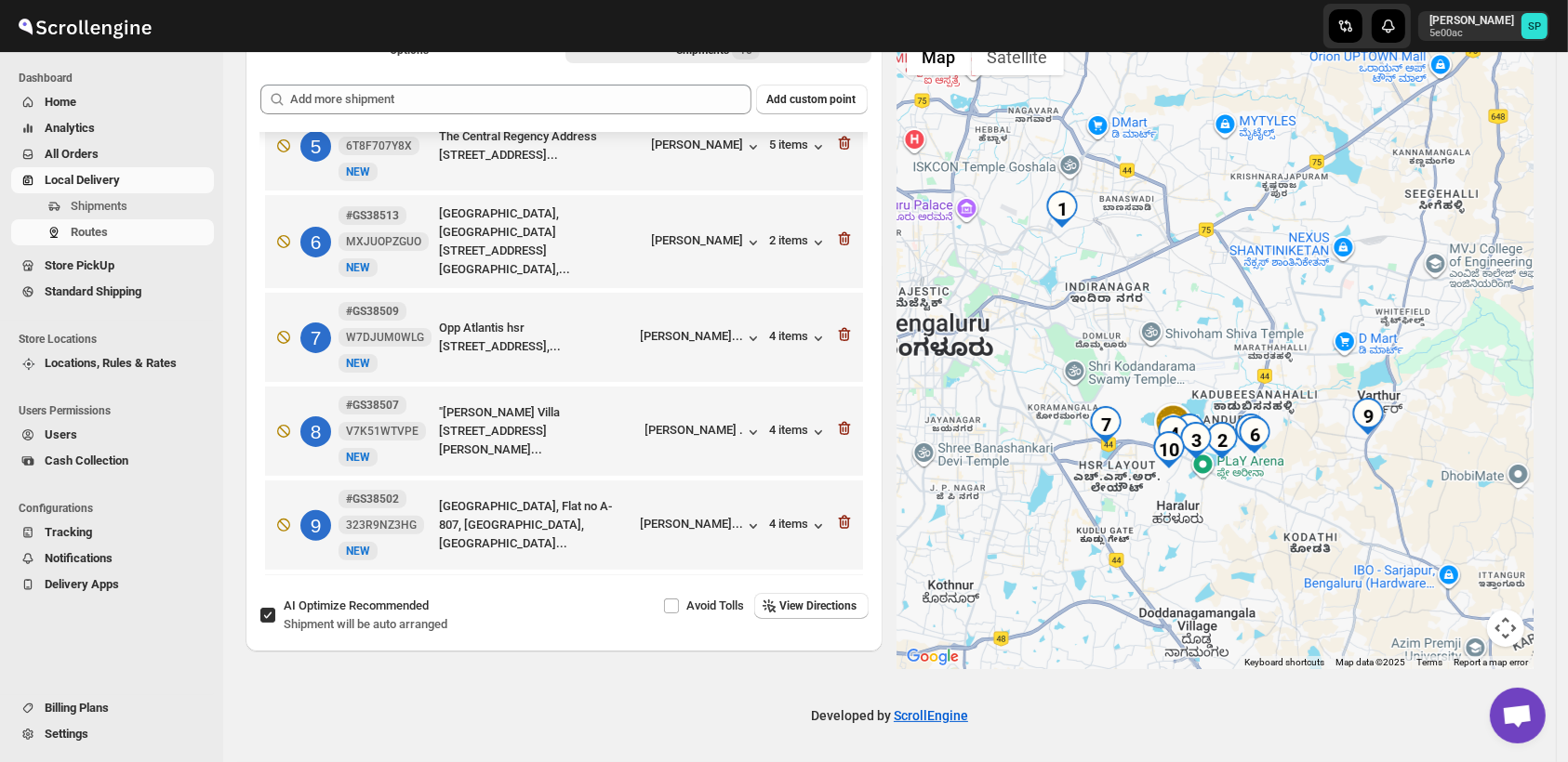
click at [841, 626] on icon "button" at bounding box center [842, 629] width 2 height 6
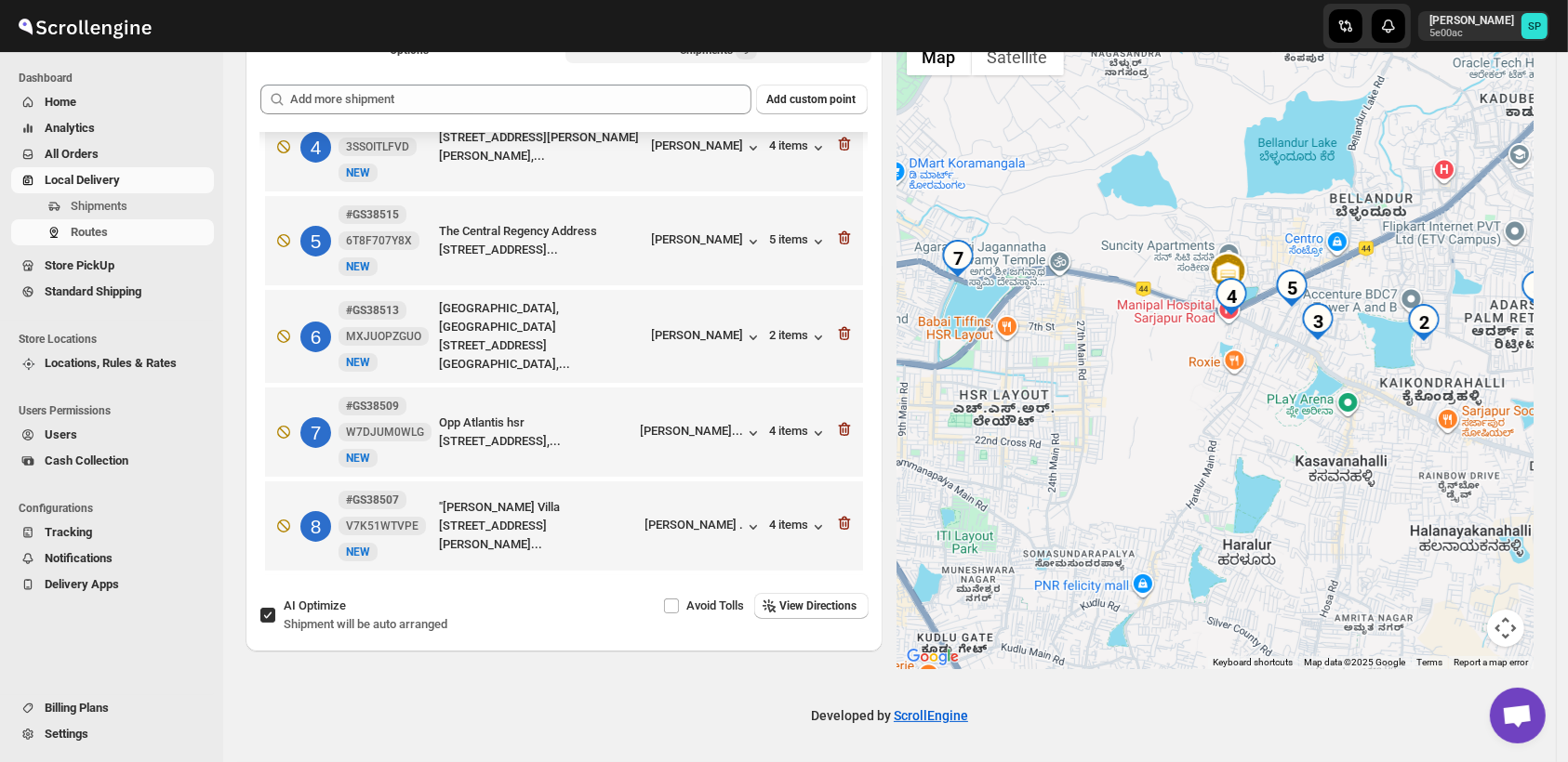
scroll to position [416, 0]
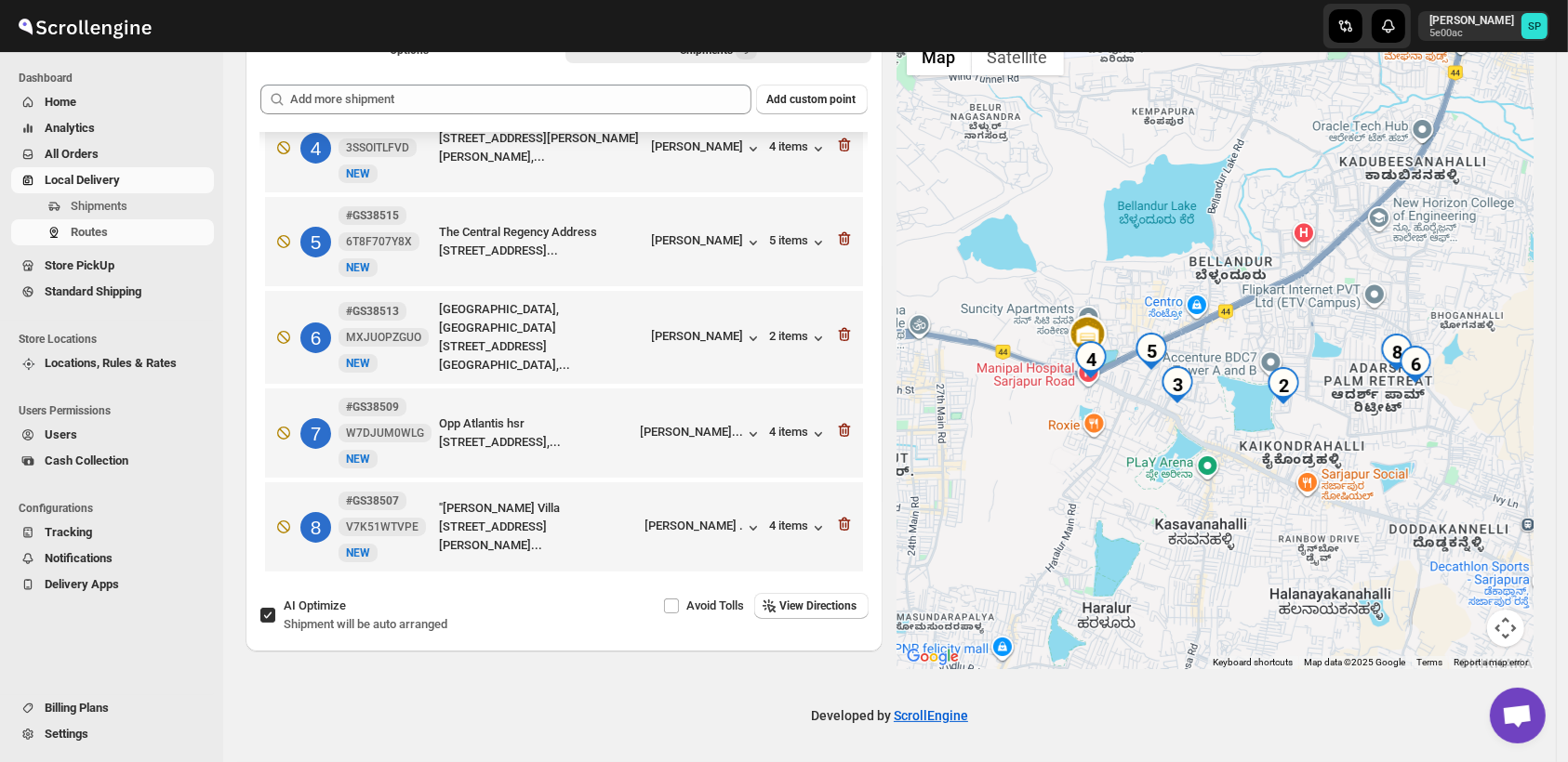
drag, startPoint x: 1313, startPoint y: 430, endPoint x: 1192, endPoint y: 466, distance: 126.2
click at [1192, 466] on div at bounding box center [1215, 349] width 637 height 640
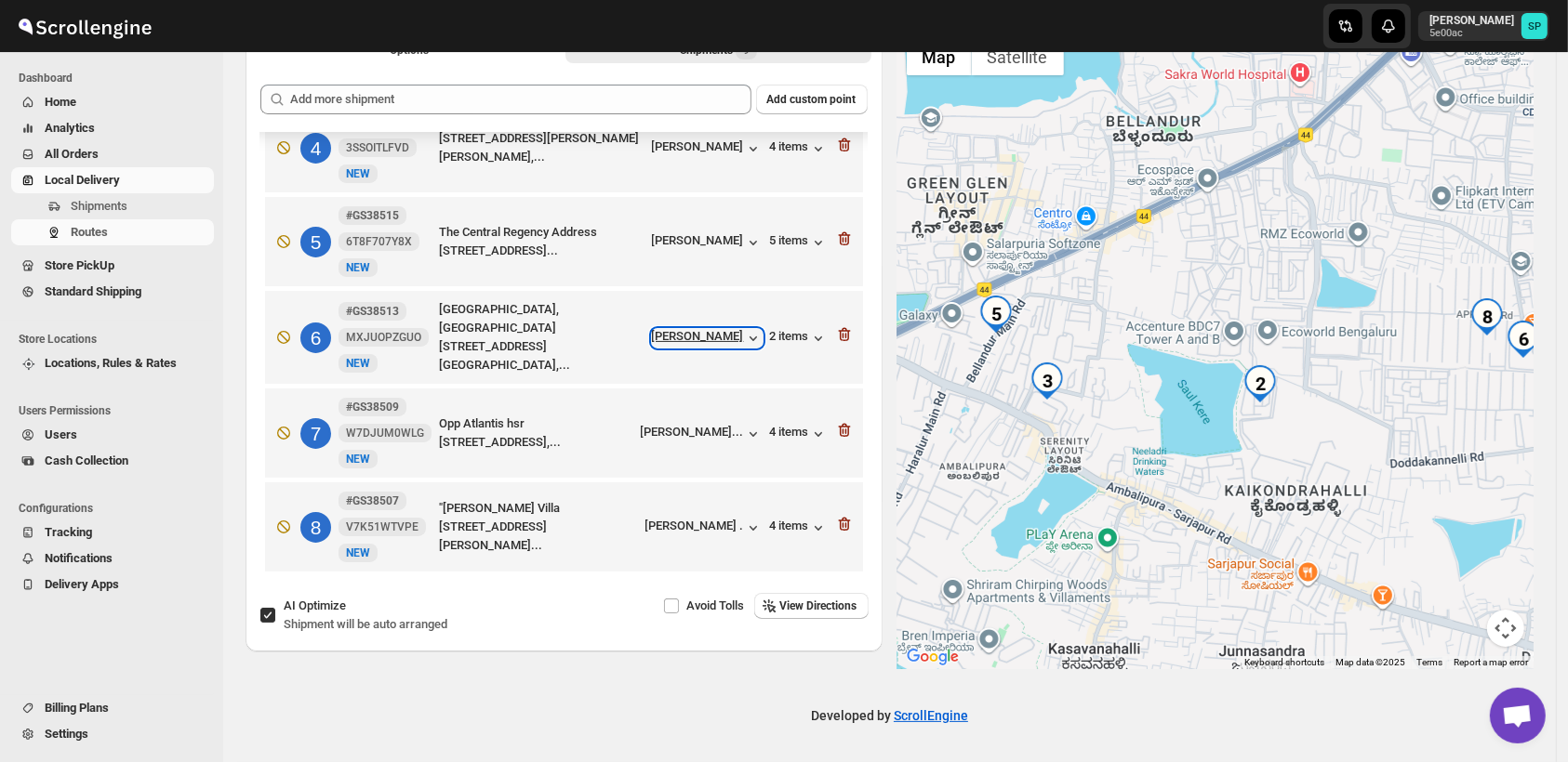
click at [695, 329] on div "[PERSON_NAME]" at bounding box center [707, 338] width 111 height 18
click at [714, 519] on div "[PERSON_NAME] ." at bounding box center [703, 527] width 117 height 18
click at [725, 329] on div "[PERSON_NAME]" at bounding box center [707, 338] width 111 height 18
click at [706, 519] on div "[PERSON_NAME] ." at bounding box center [703, 527] width 117 height 18
click at [835, 515] on icon "button" at bounding box center [843, 523] width 18 height 18
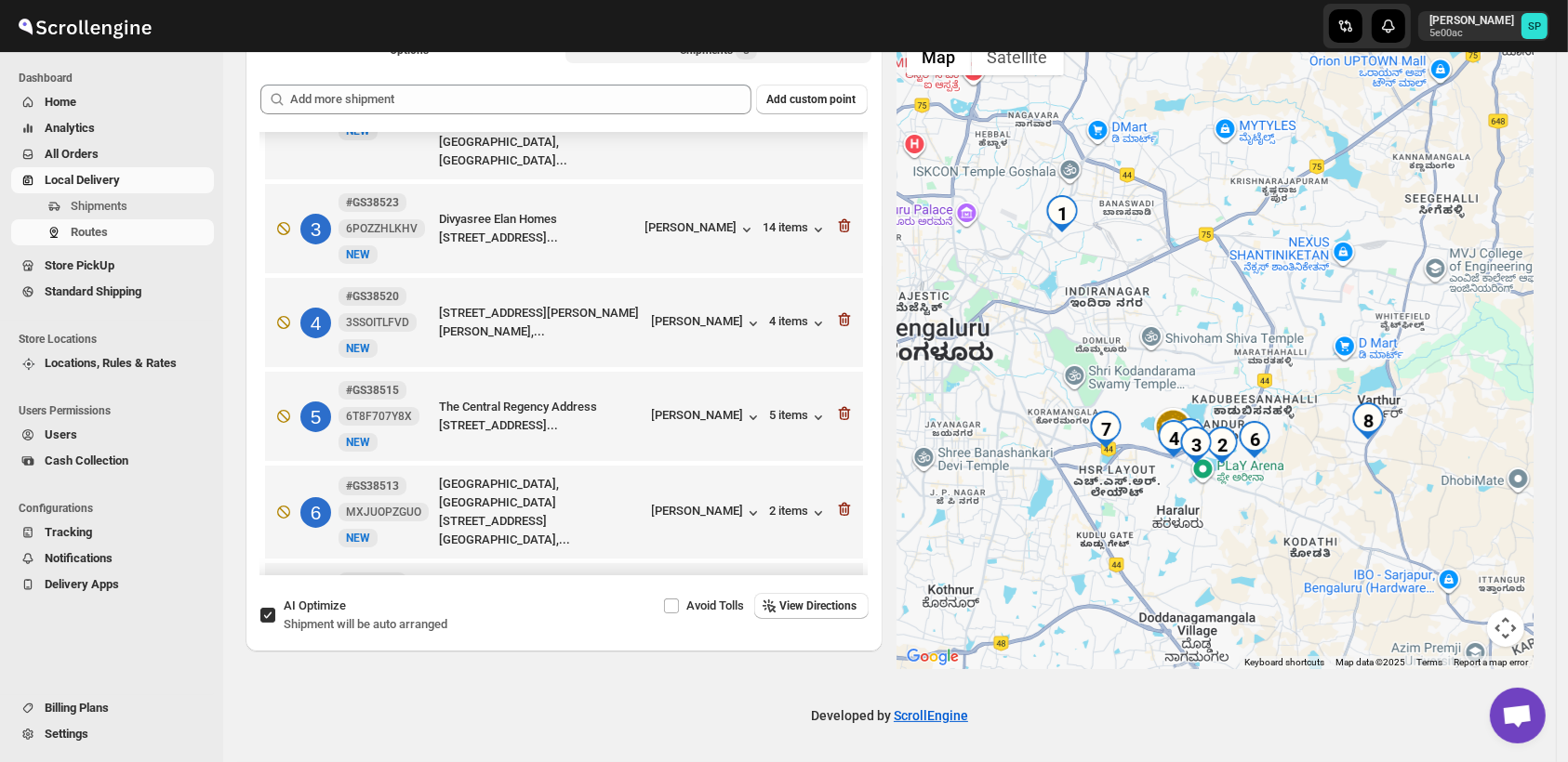
scroll to position [219, 0]
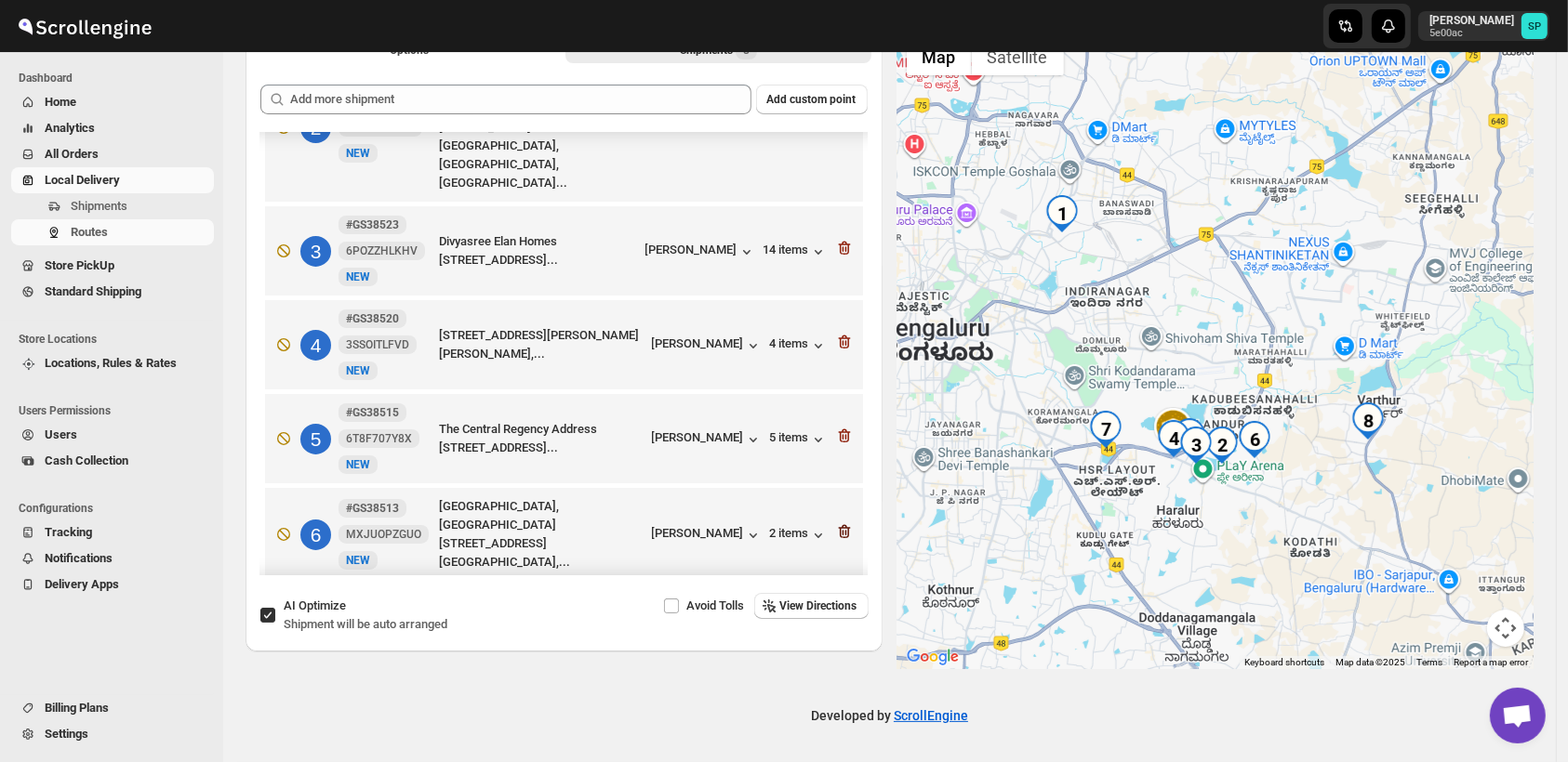
click at [841, 522] on icon "button" at bounding box center [843, 531] width 18 height 18
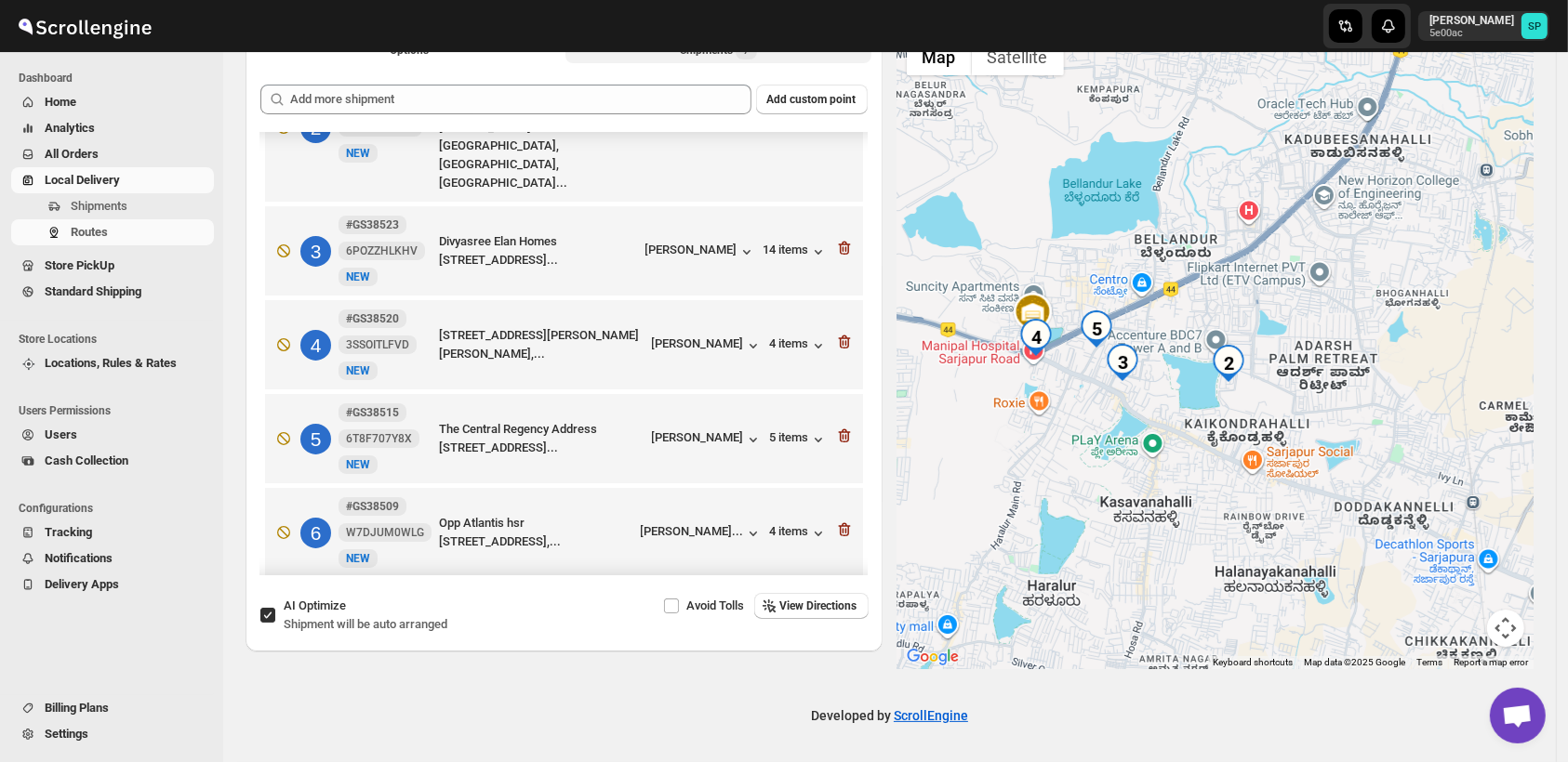
scroll to position [116, 0]
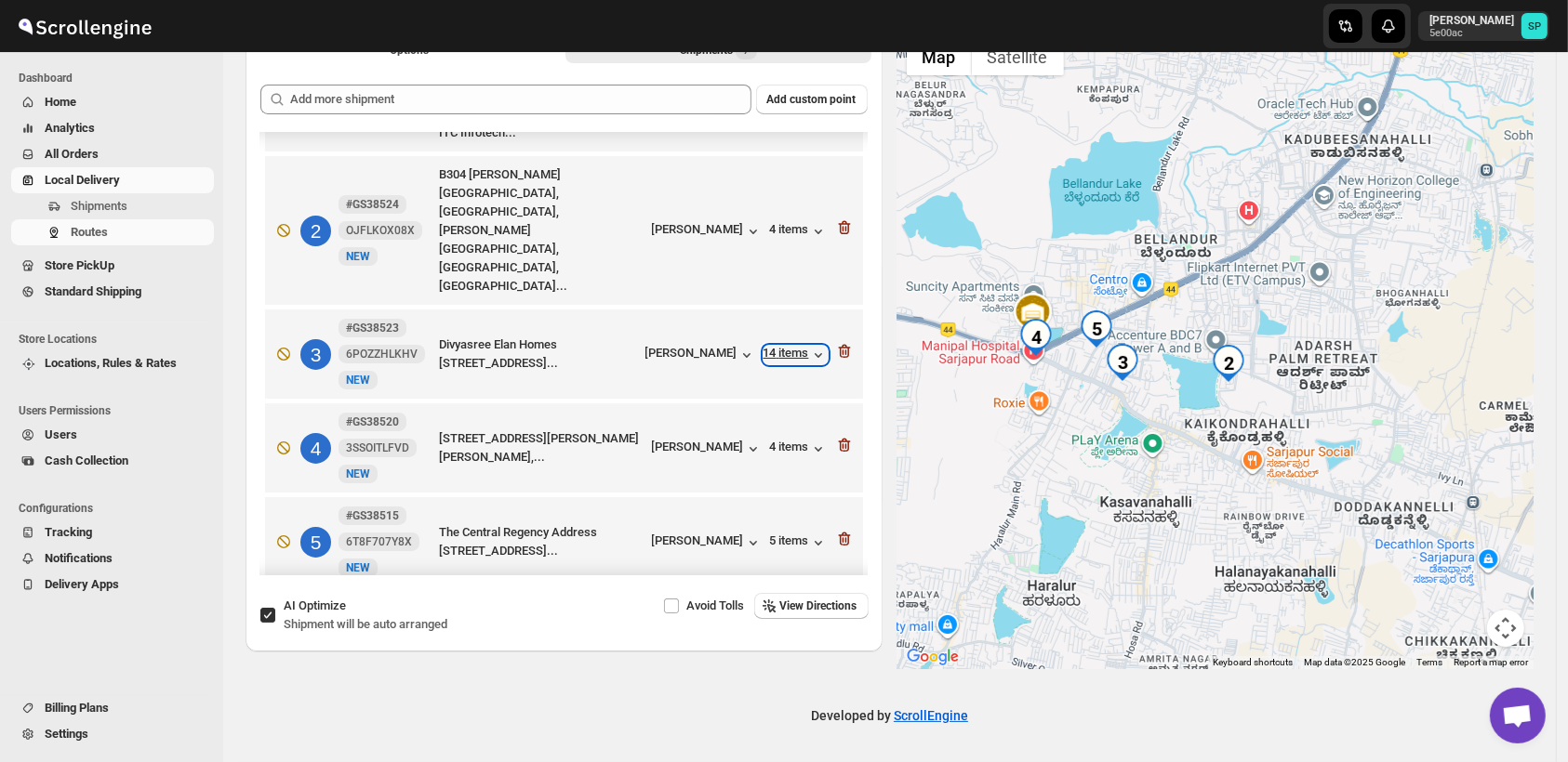
click at [781, 346] on div "14 items" at bounding box center [795, 354] width 64 height 18
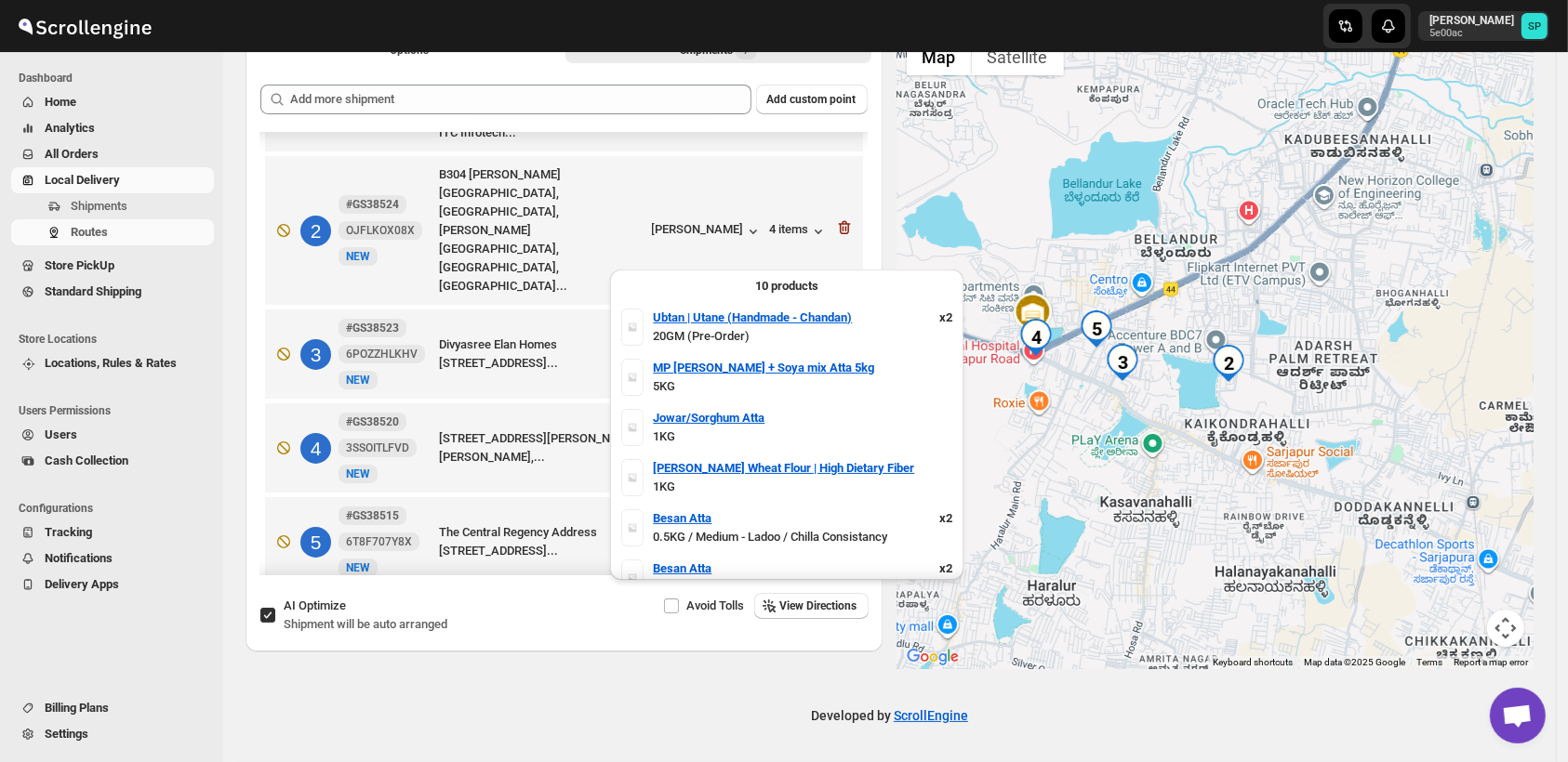
click at [781, 346] on div "14 items" at bounding box center [795, 354] width 64 height 18
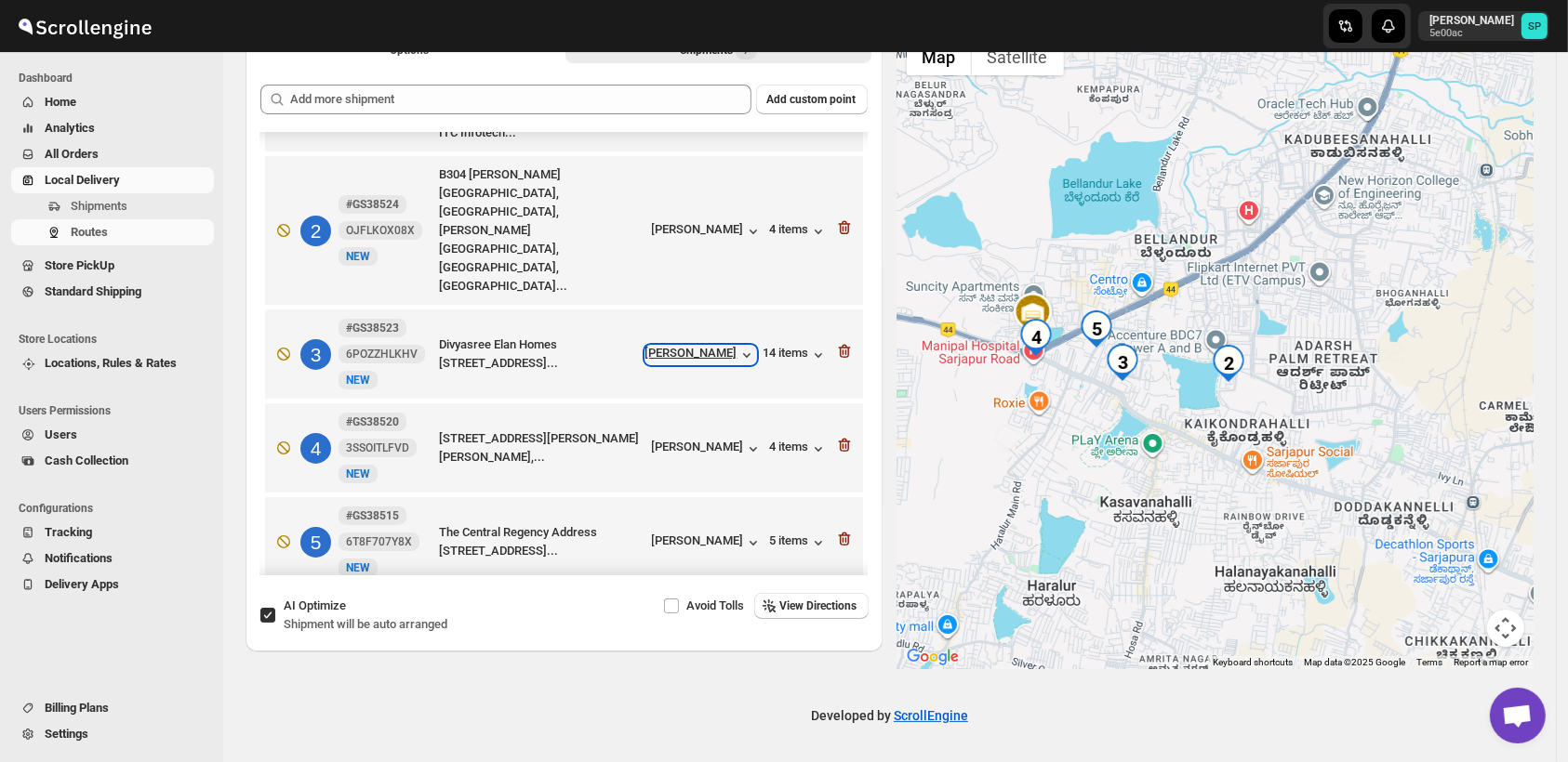
click at [727, 346] on div "[PERSON_NAME]" at bounding box center [700, 354] width 111 height 18
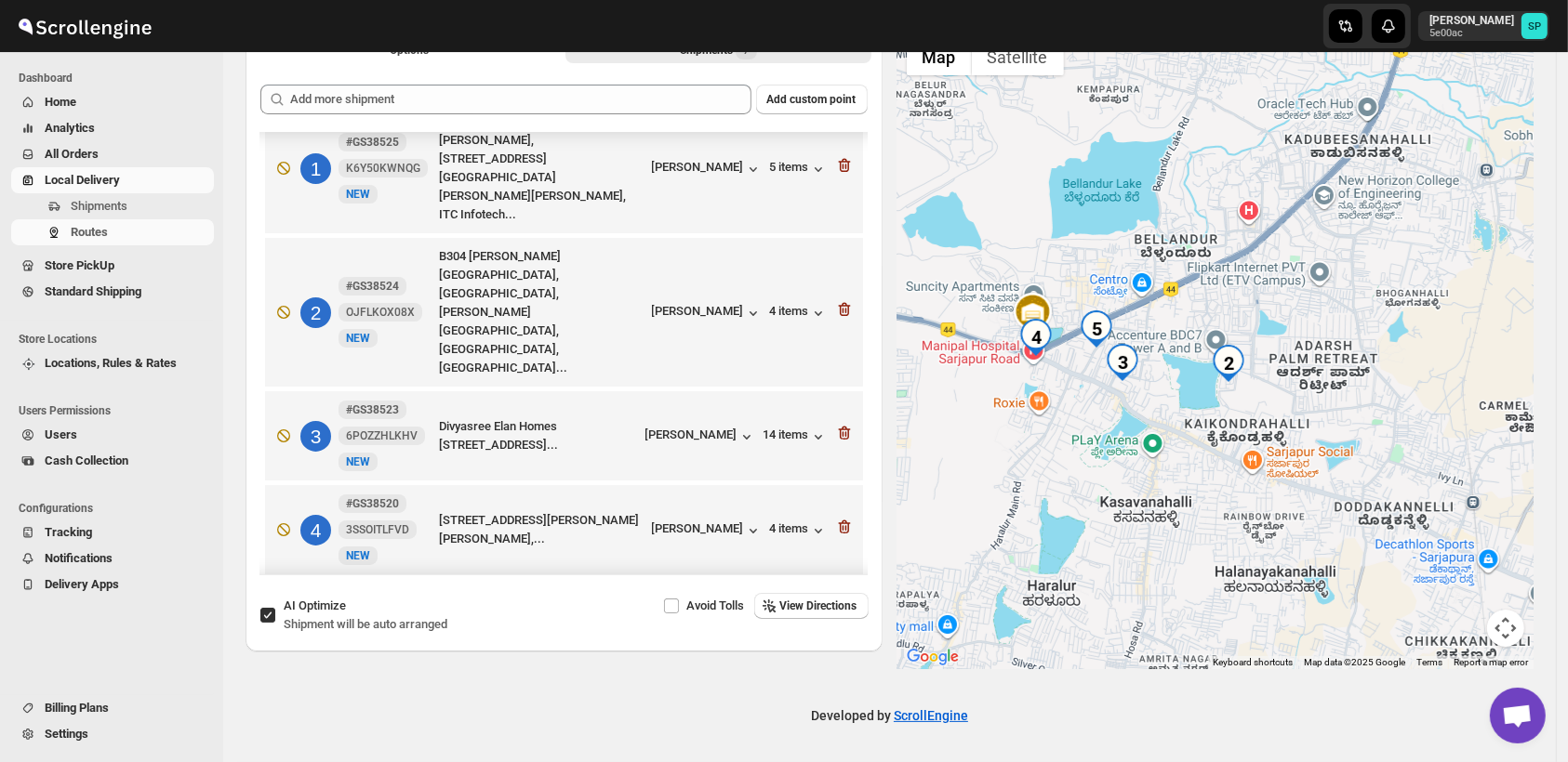
scroll to position [13, 0]
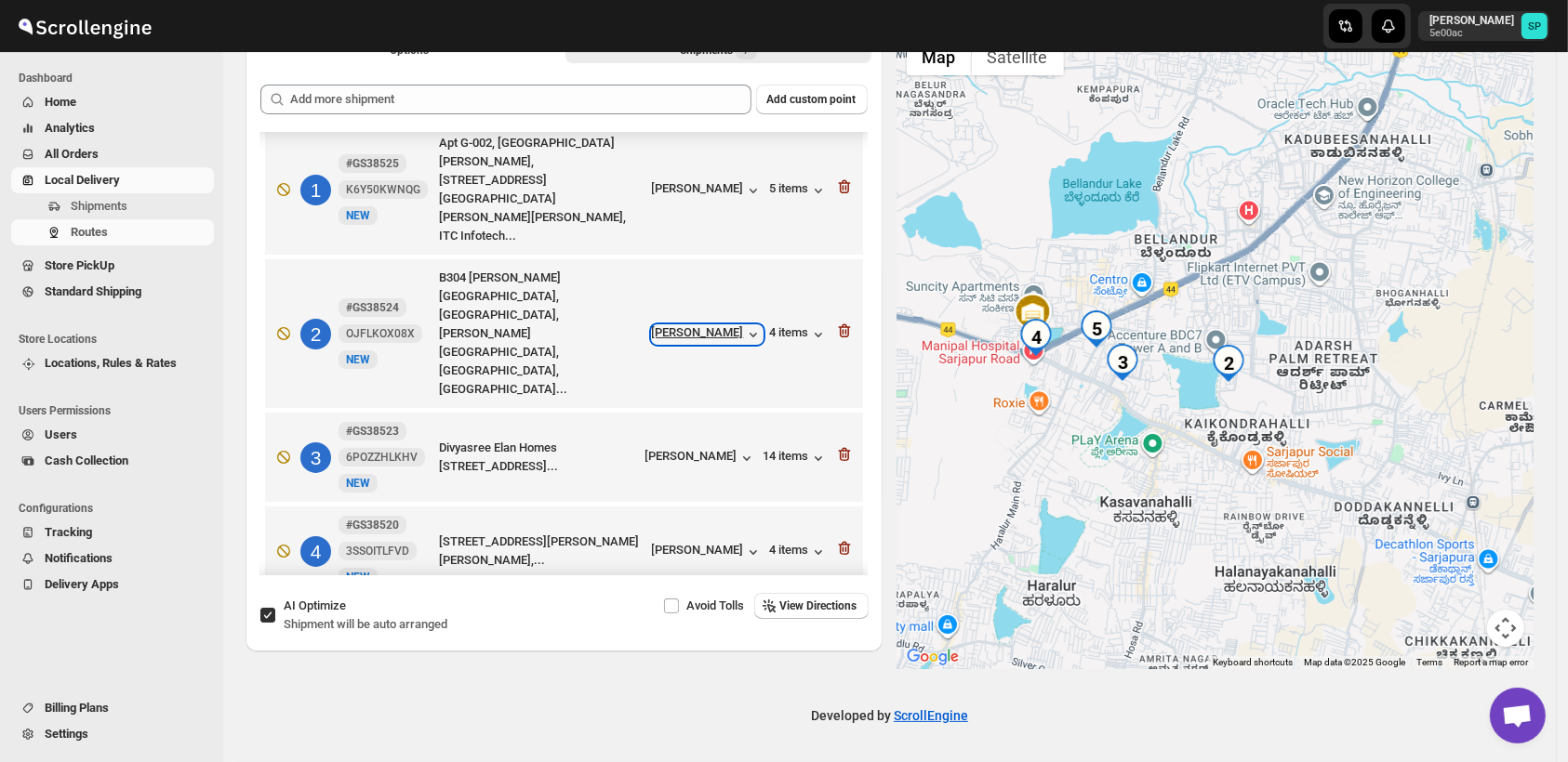
click at [668, 325] on div "[PERSON_NAME]" at bounding box center [707, 334] width 111 height 18
click at [841, 453] on icon "button" at bounding box center [842, 456] width 2 height 6
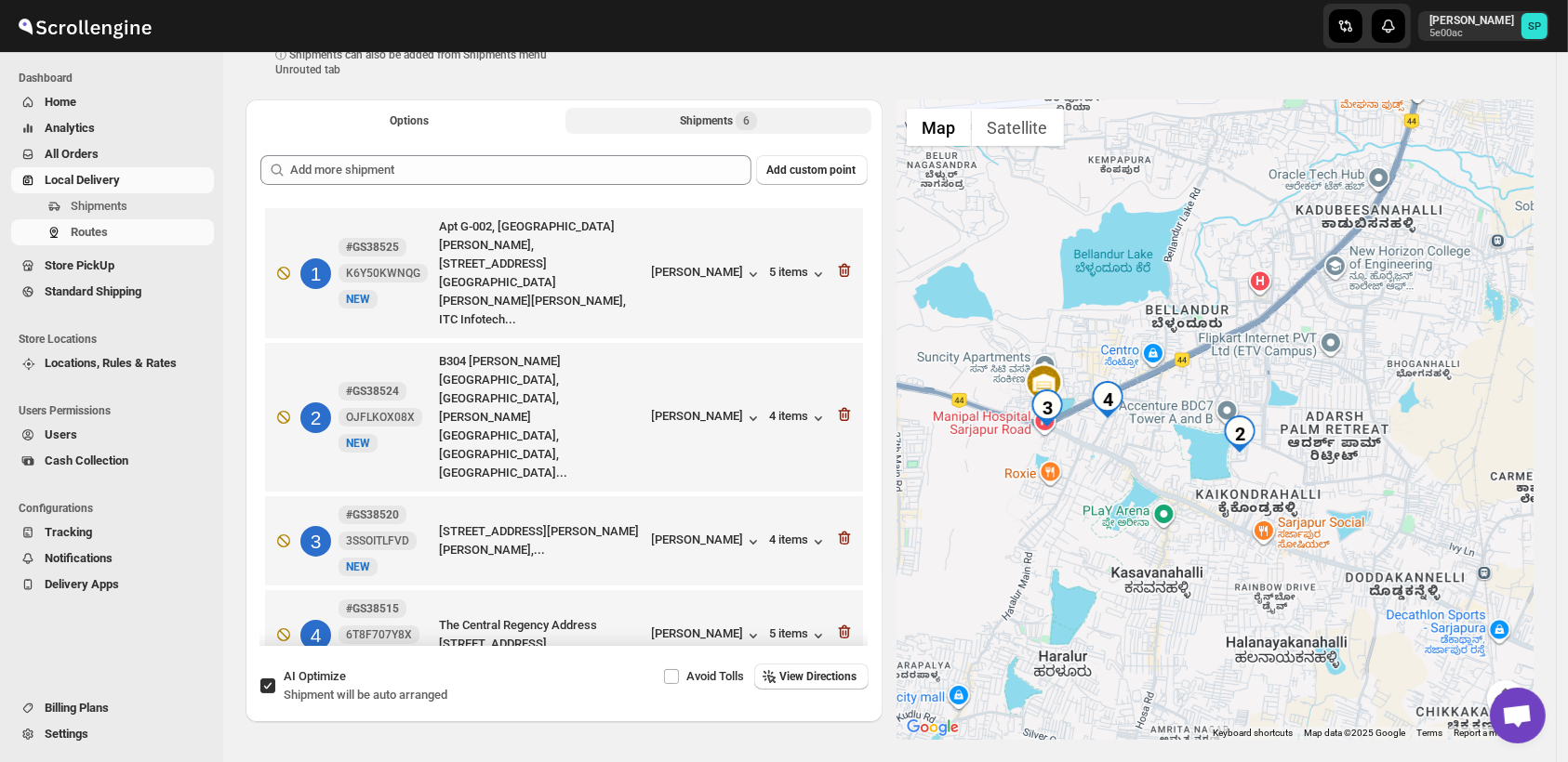
scroll to position [0, 0]
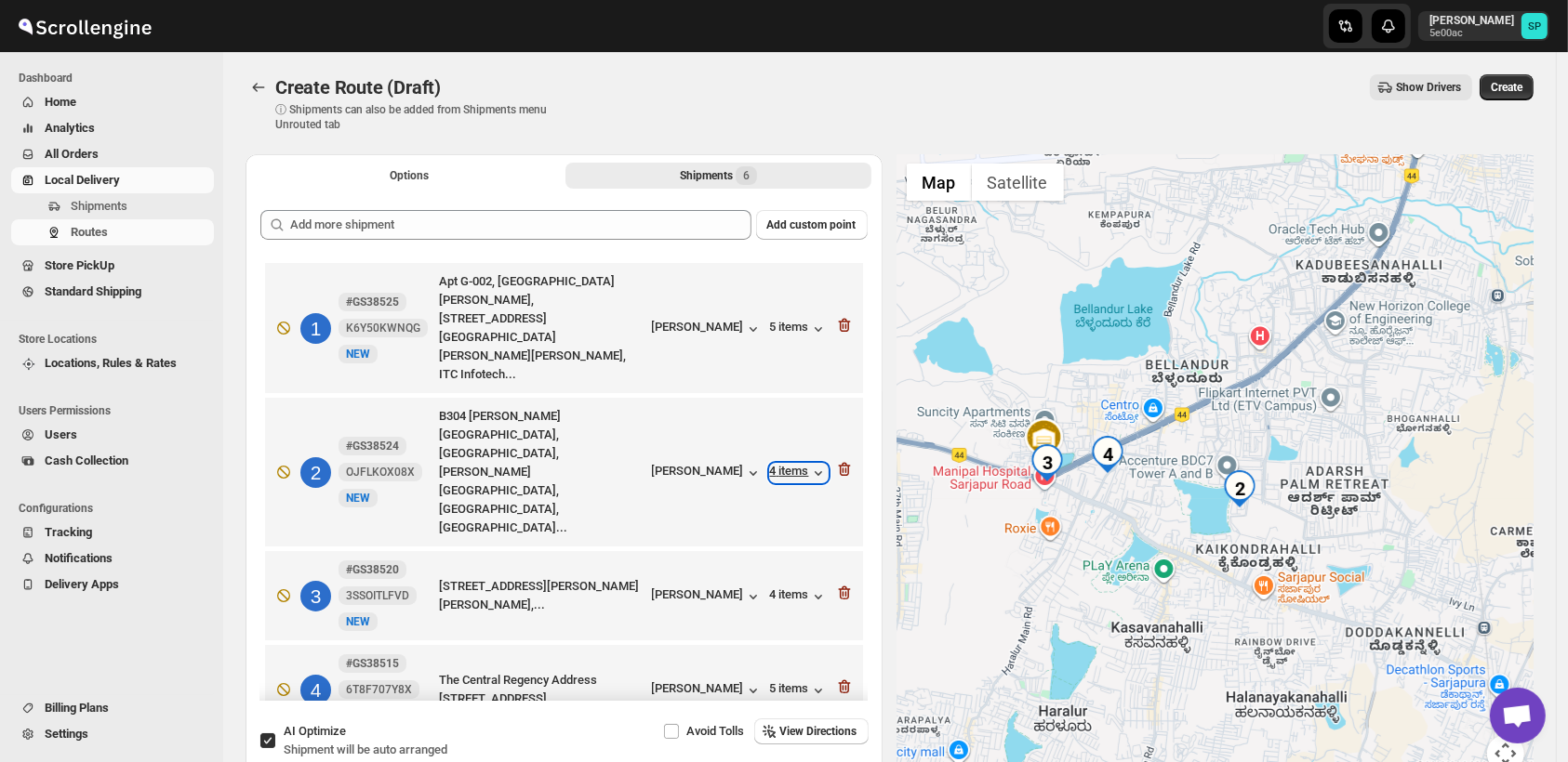
click at [809, 464] on icon "button" at bounding box center [817, 472] width 18 height 18
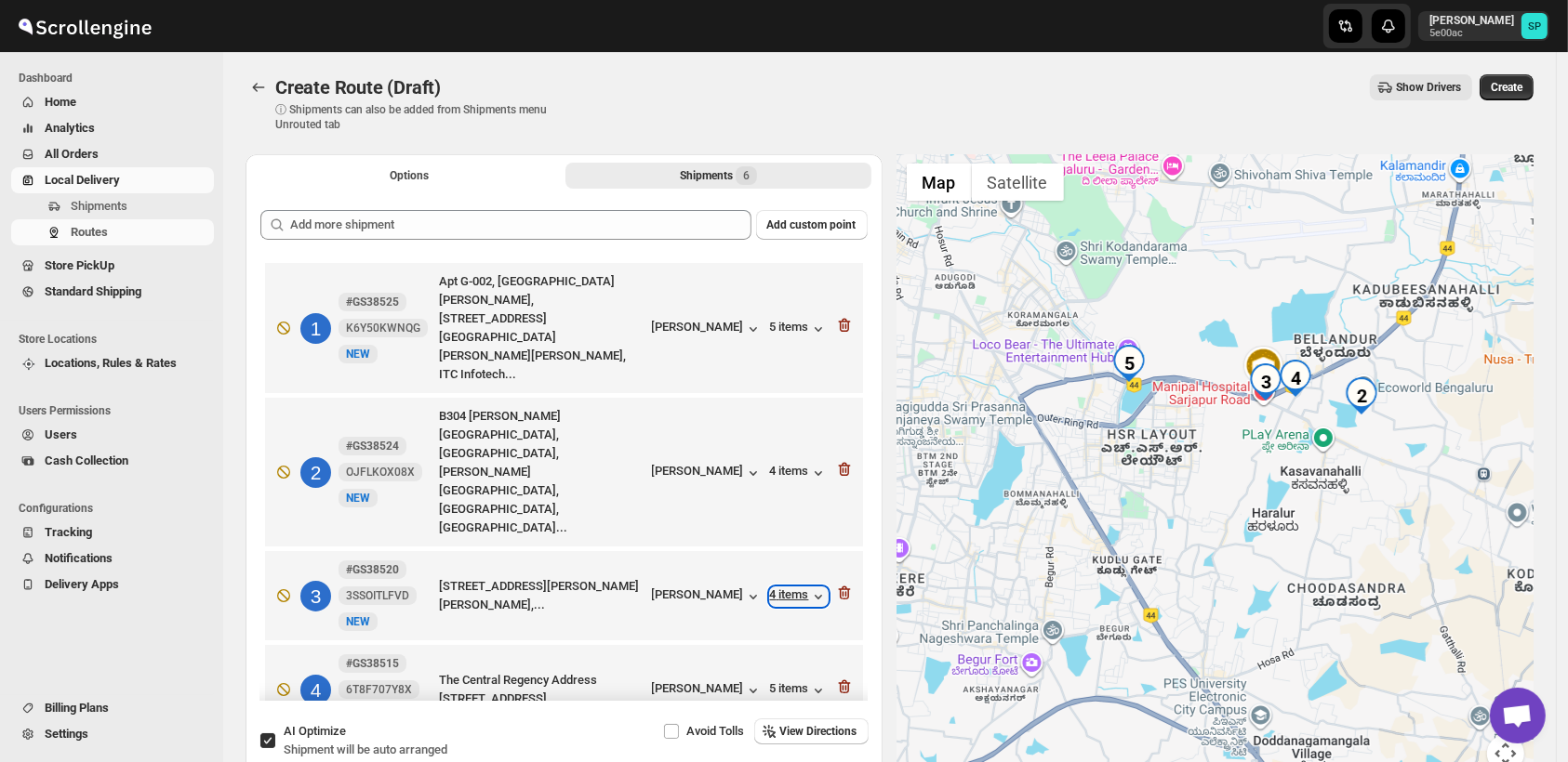
click at [773, 587] on div "4 items" at bounding box center [799, 596] width 58 height 18
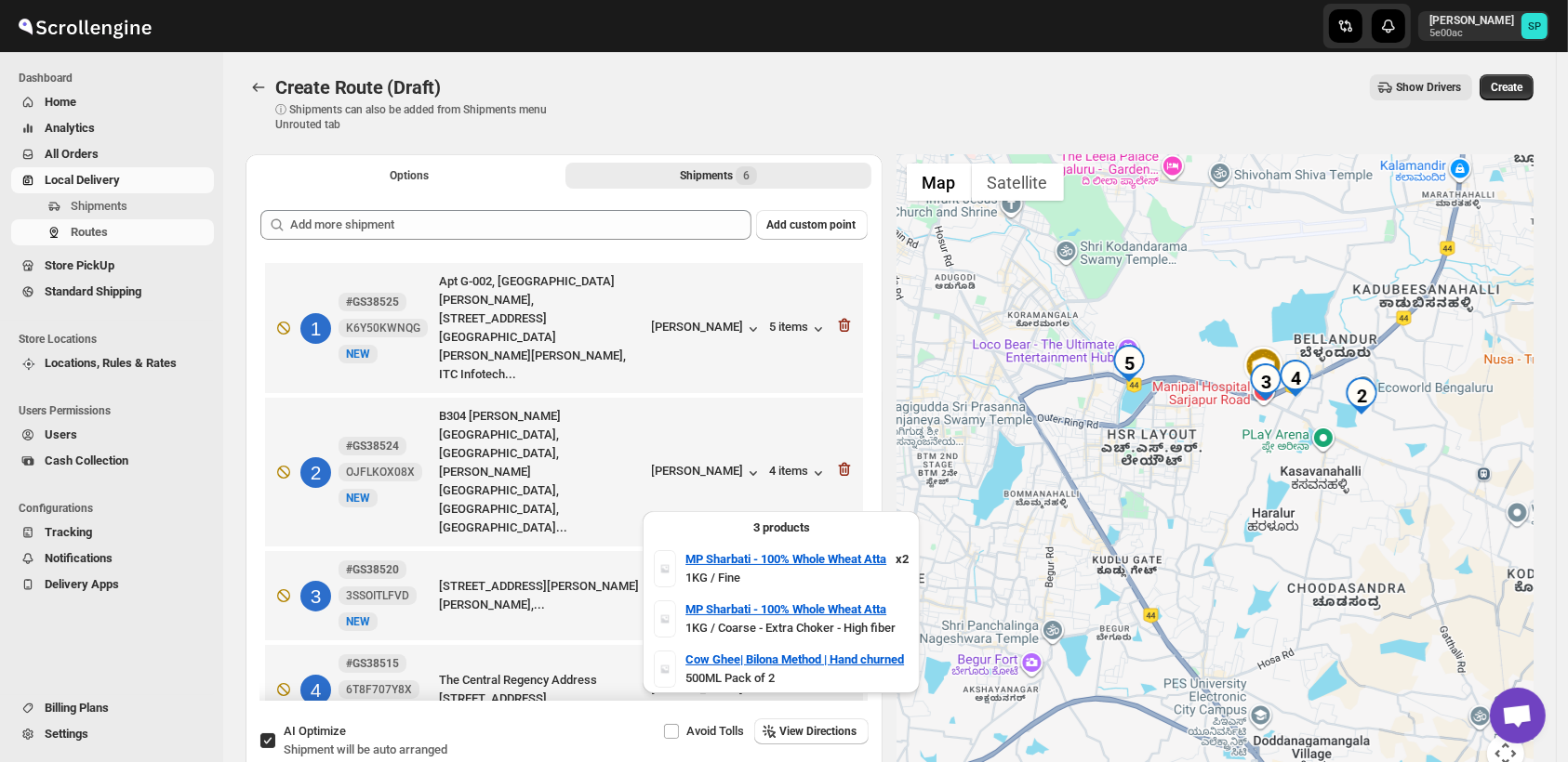
click at [773, 587] on div "4 items" at bounding box center [799, 596] width 58 height 18
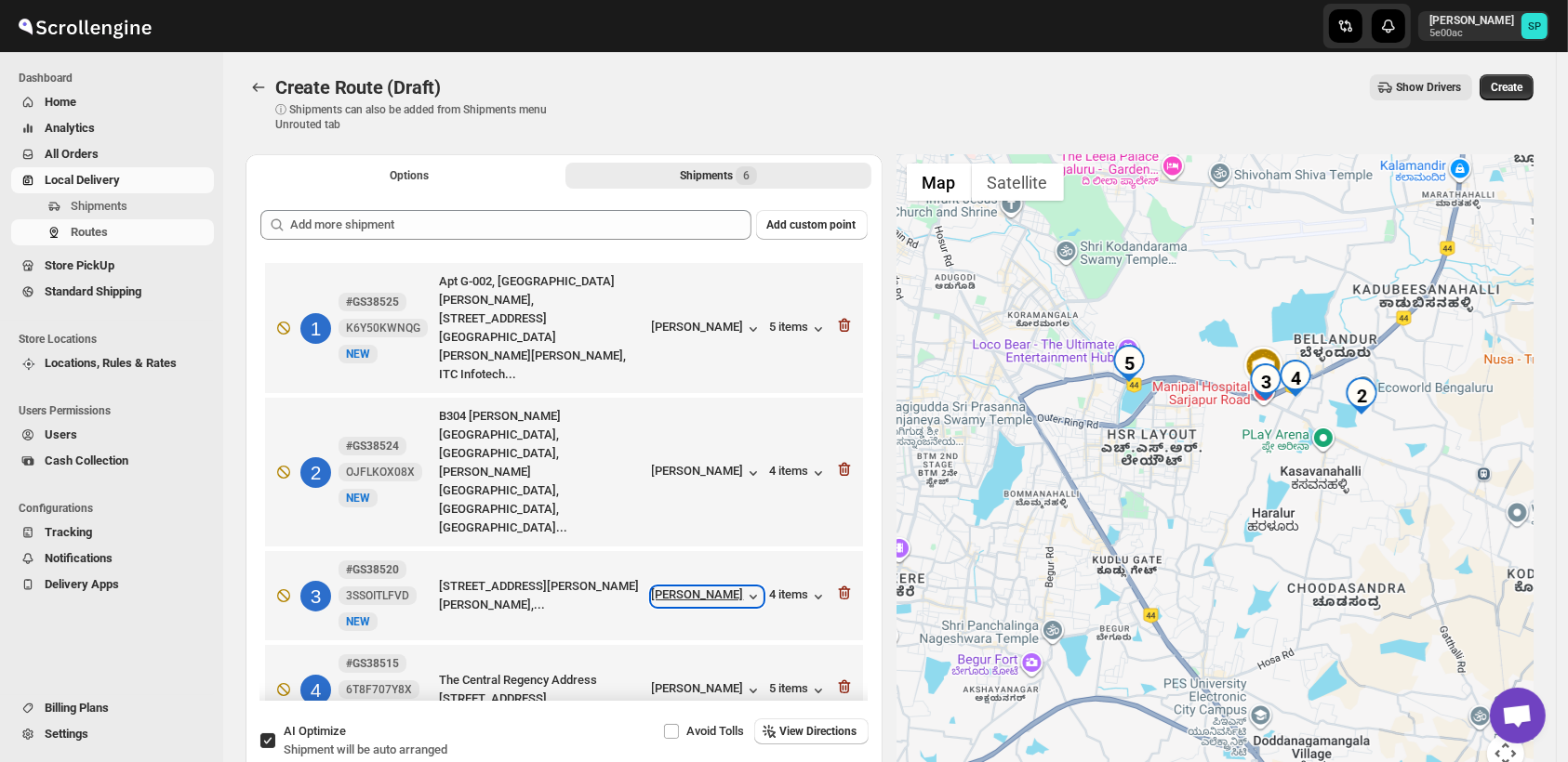
click at [707, 587] on div "[PERSON_NAME]" at bounding box center [707, 596] width 111 height 18
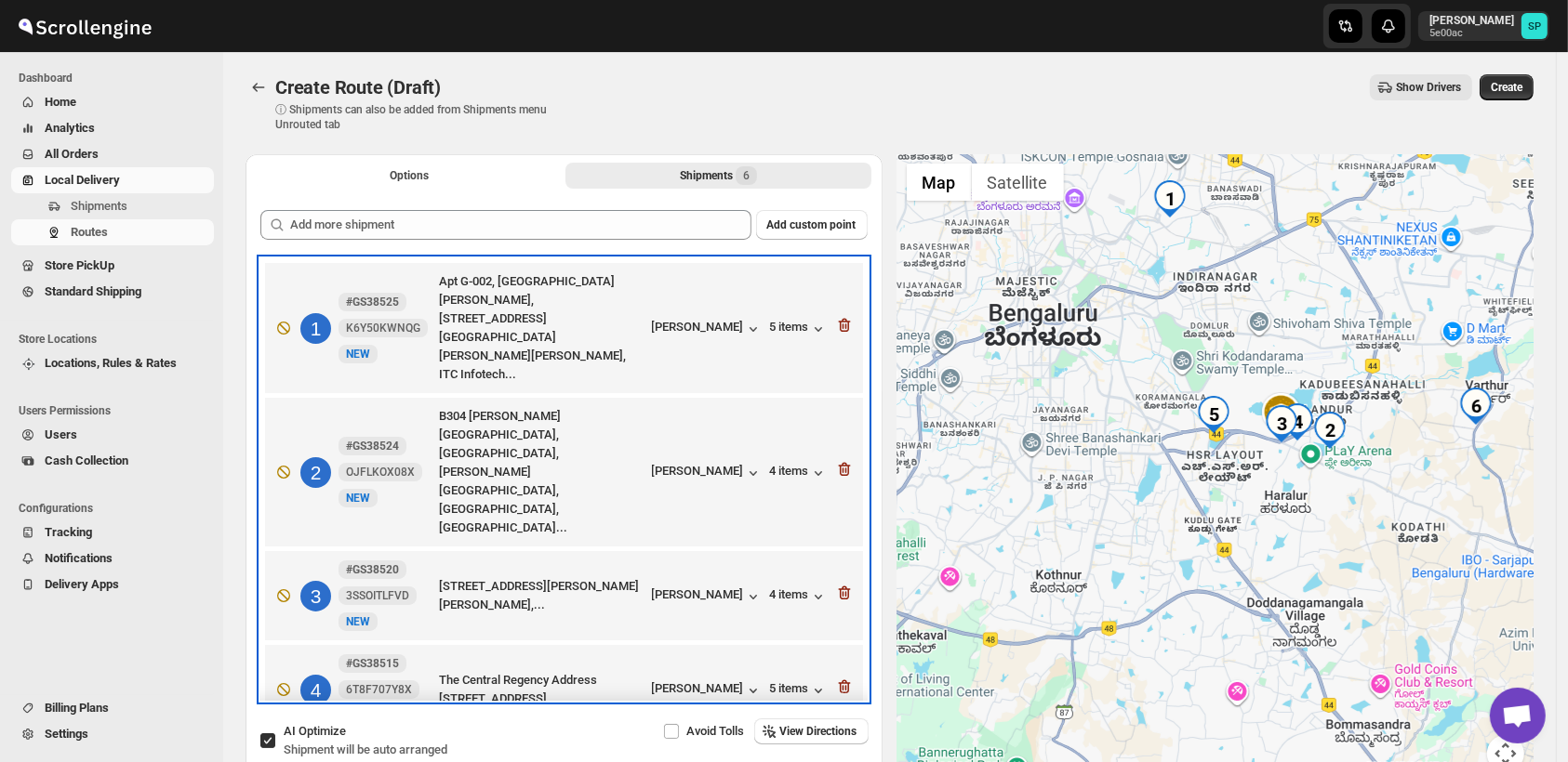
click at [672, 679] on div "[PERSON_NAME]" at bounding box center [707, 689] width 111 height 20
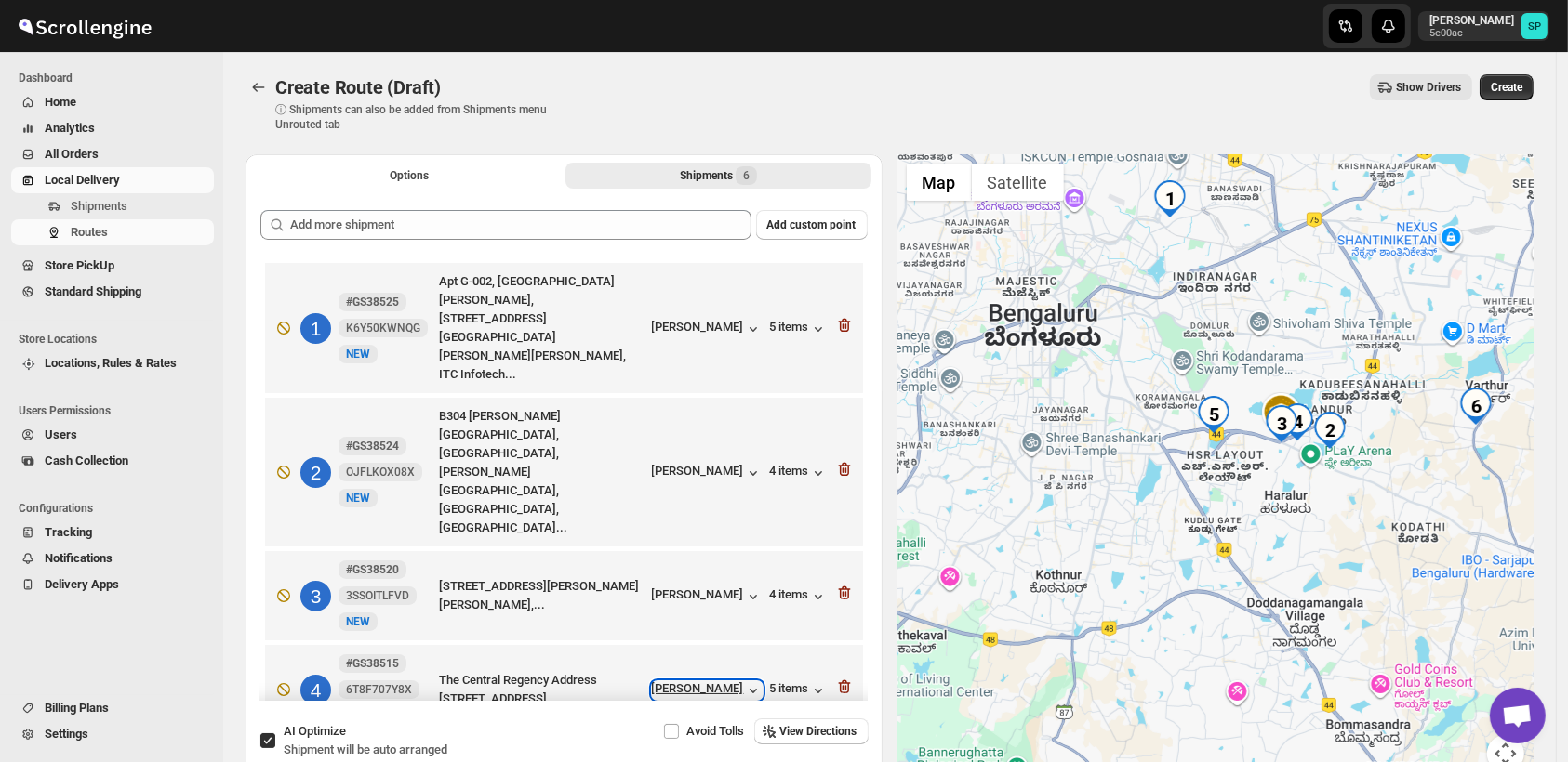
click at [678, 681] on div "[PERSON_NAME]" at bounding box center [707, 690] width 111 height 18
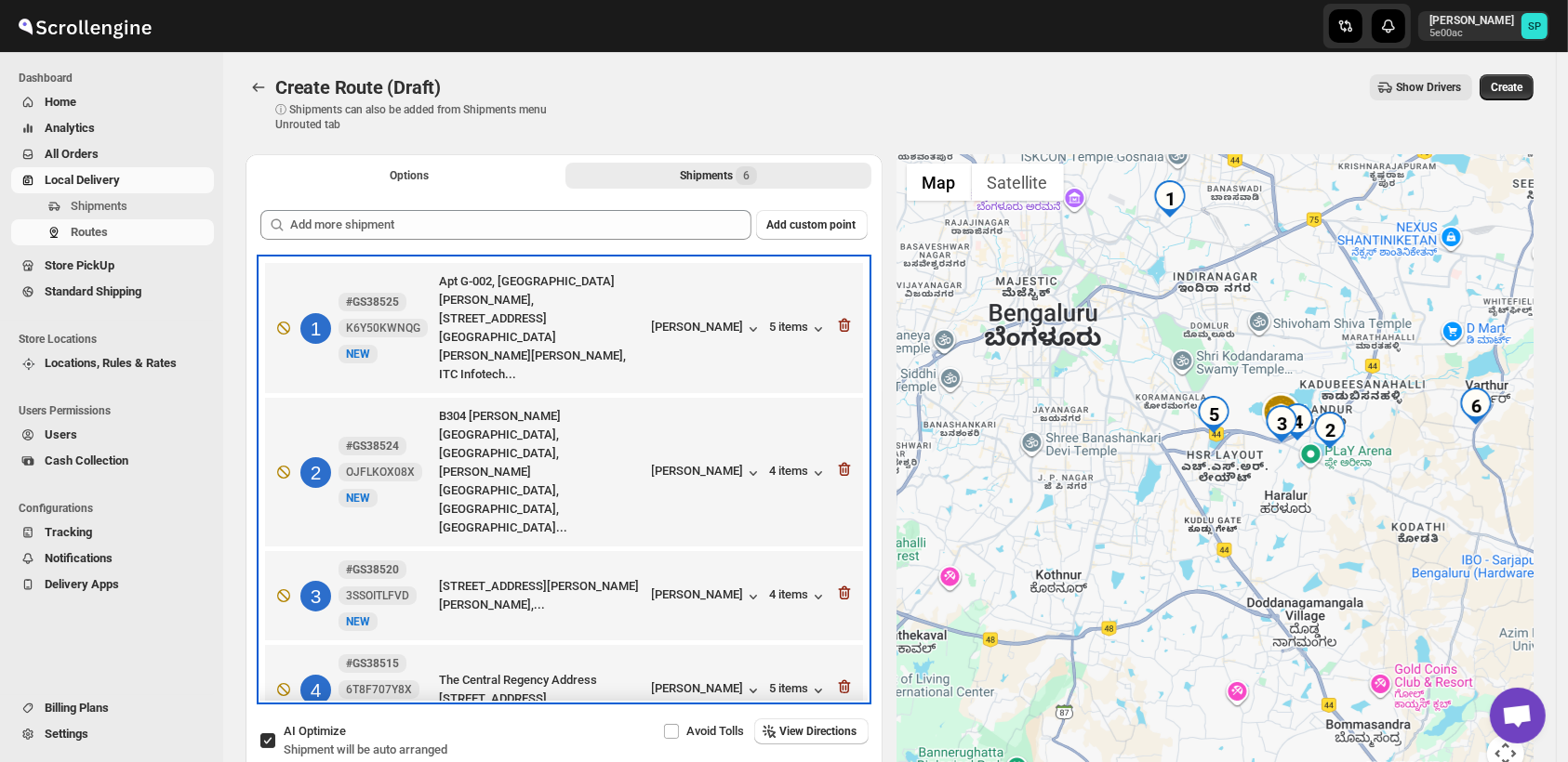
click at [672, 400] on div "2 #GS38524 OJFLKOX08X New NEW B304 [PERSON_NAME][GEOGRAPHIC_DATA], [GEOGRAPHIC_…" at bounding box center [559, 468] width 586 height 137
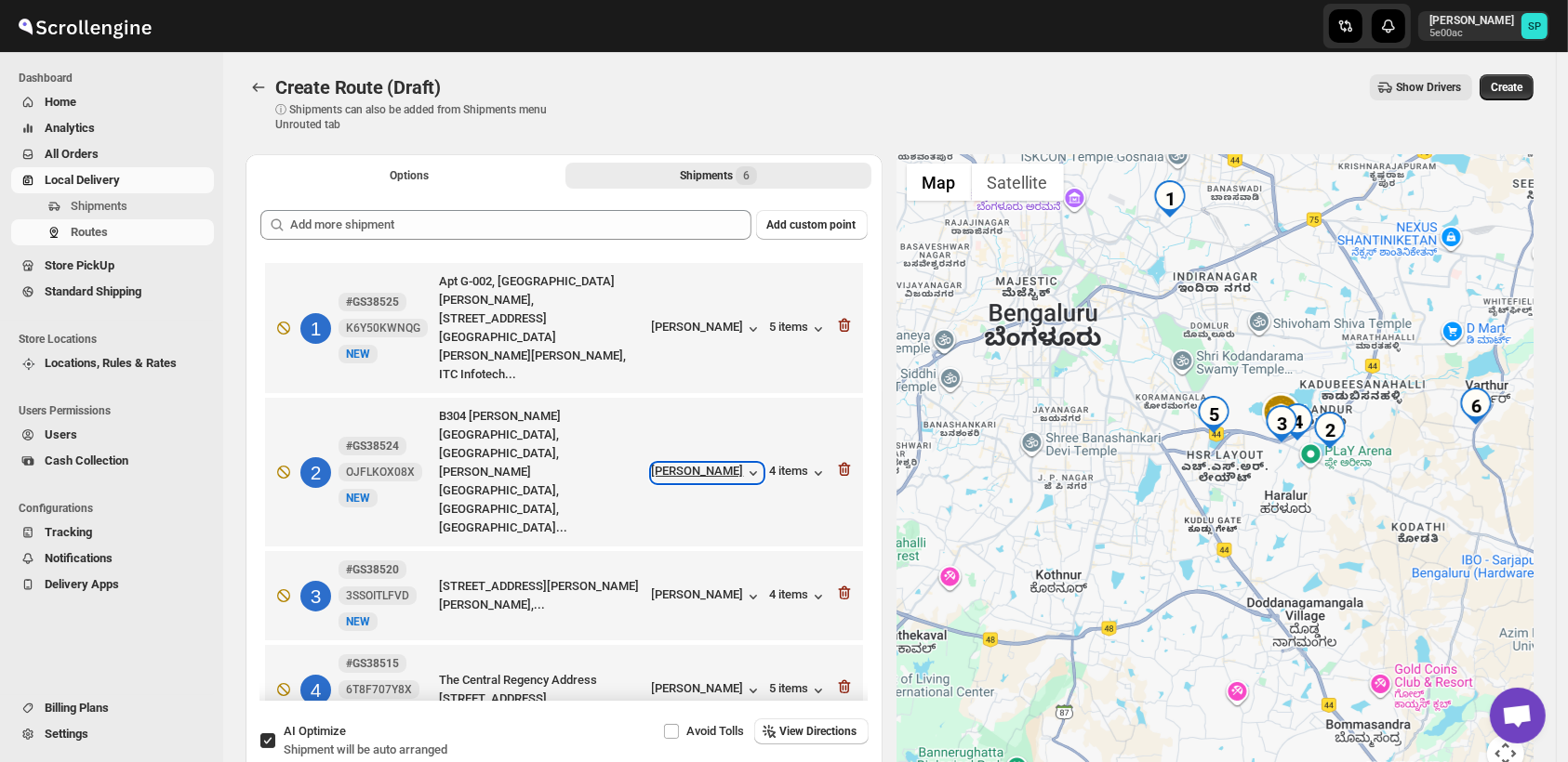
click at [687, 464] on div "[PERSON_NAME]" at bounding box center [707, 472] width 111 height 18
click at [838, 680] on icon "button" at bounding box center [843, 687] width 13 height 14
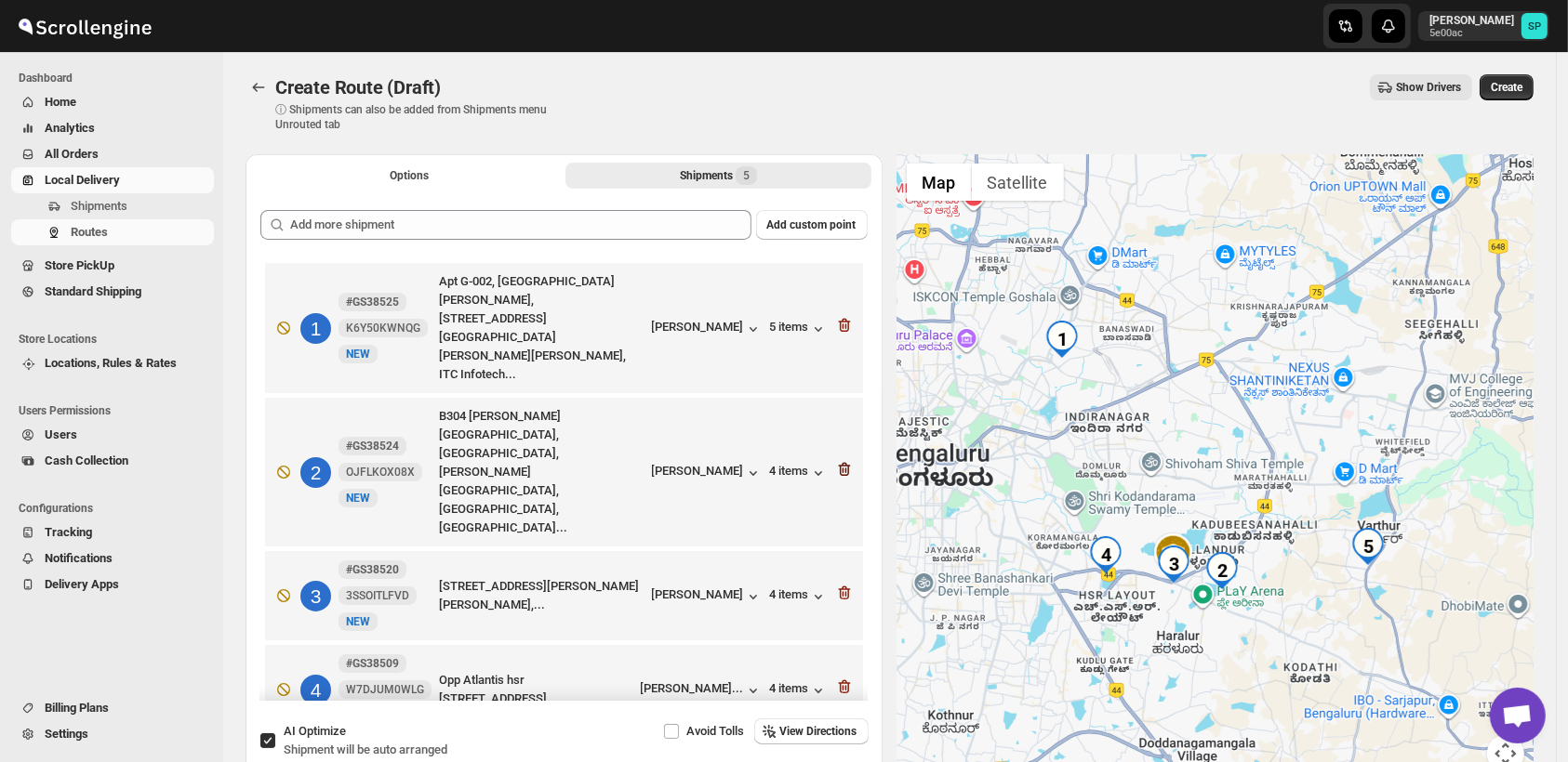
click at [835, 460] on icon "button" at bounding box center [843, 468] width 18 height 18
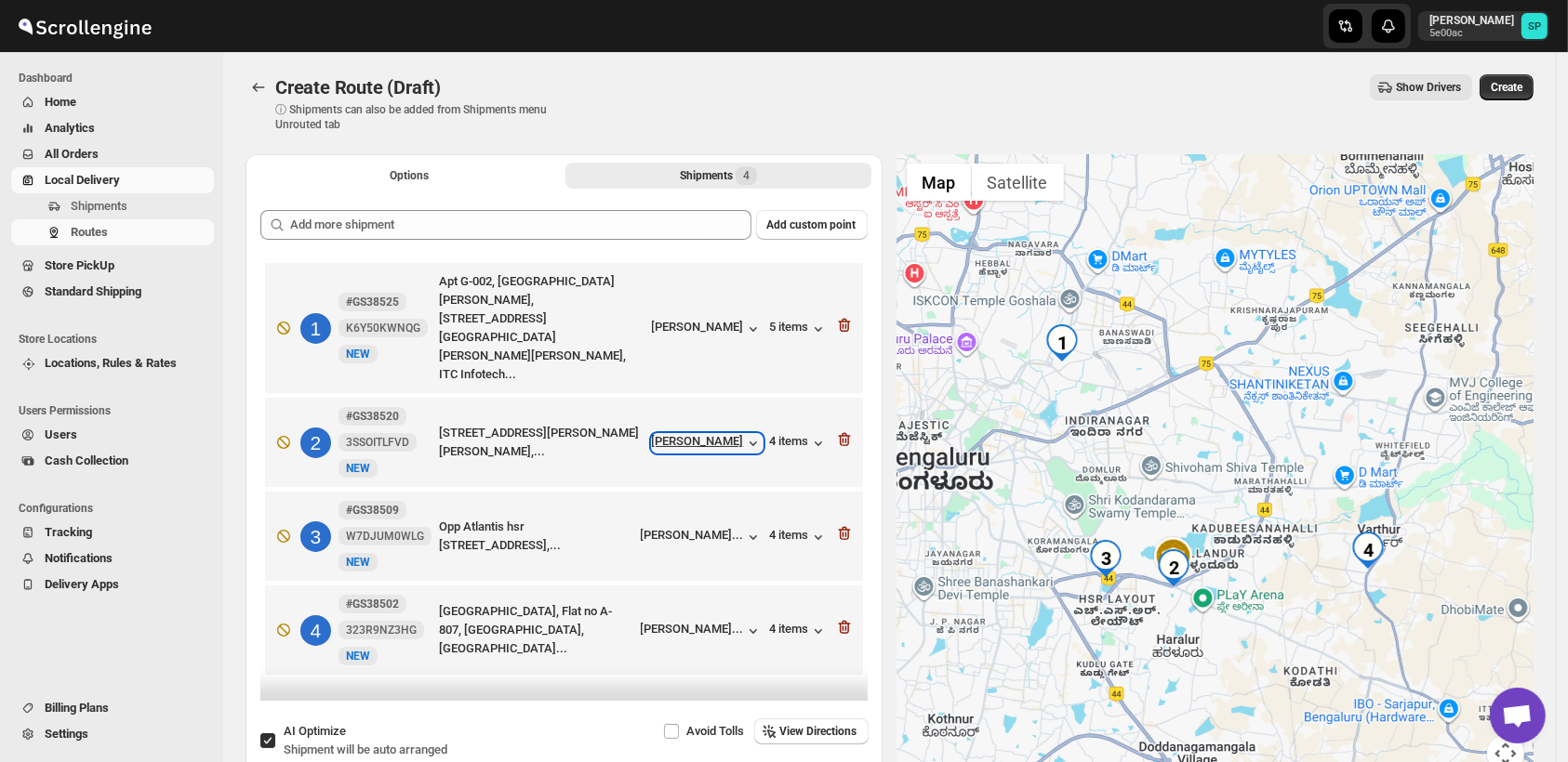
click at [748, 434] on div "[PERSON_NAME]" at bounding box center [707, 442] width 111 height 18
click at [849, 431] on icon "button" at bounding box center [843, 439] width 18 height 18
